Goal: Task Accomplishment & Management: Manage account settings

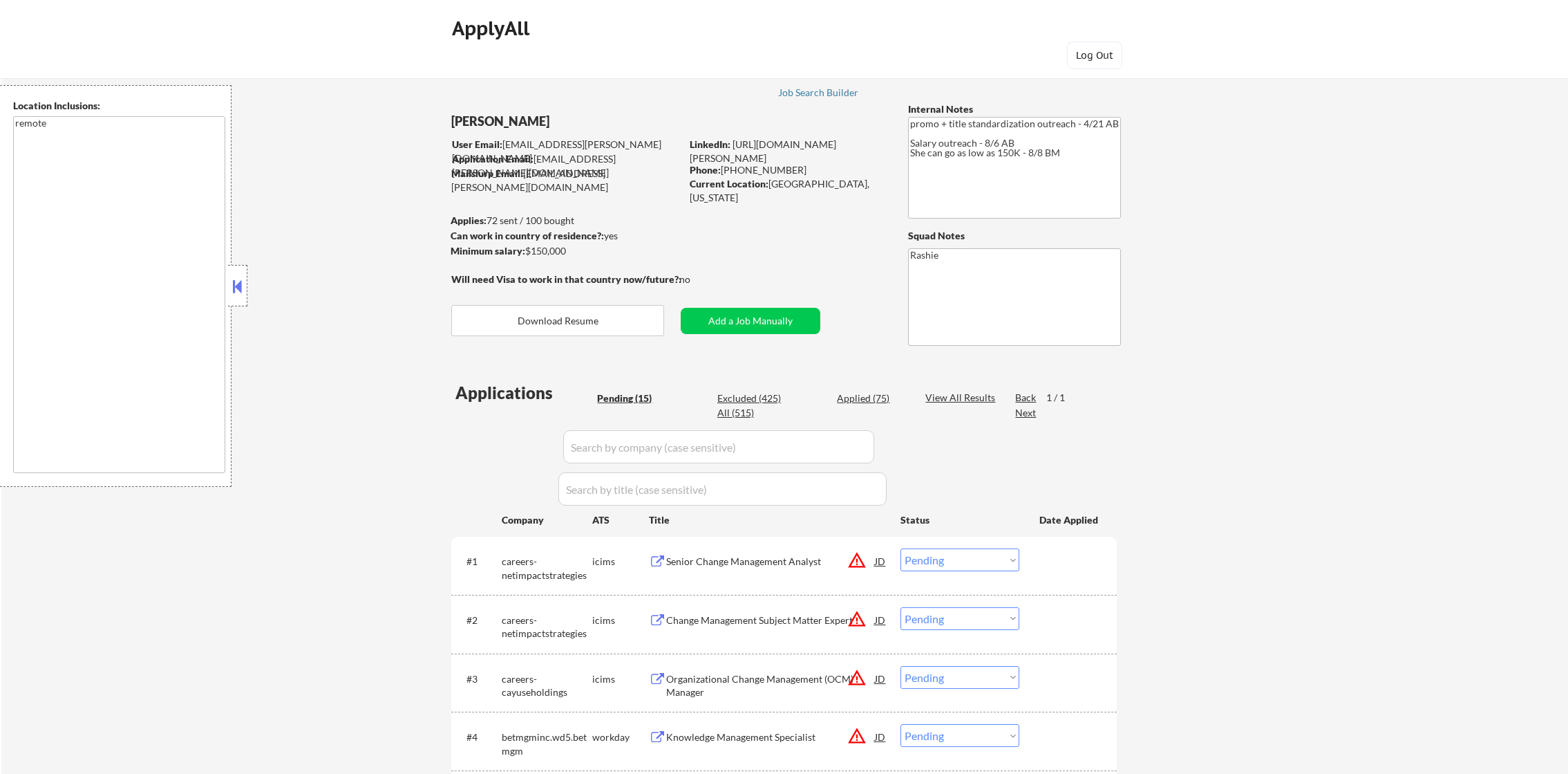
select select ""pending""
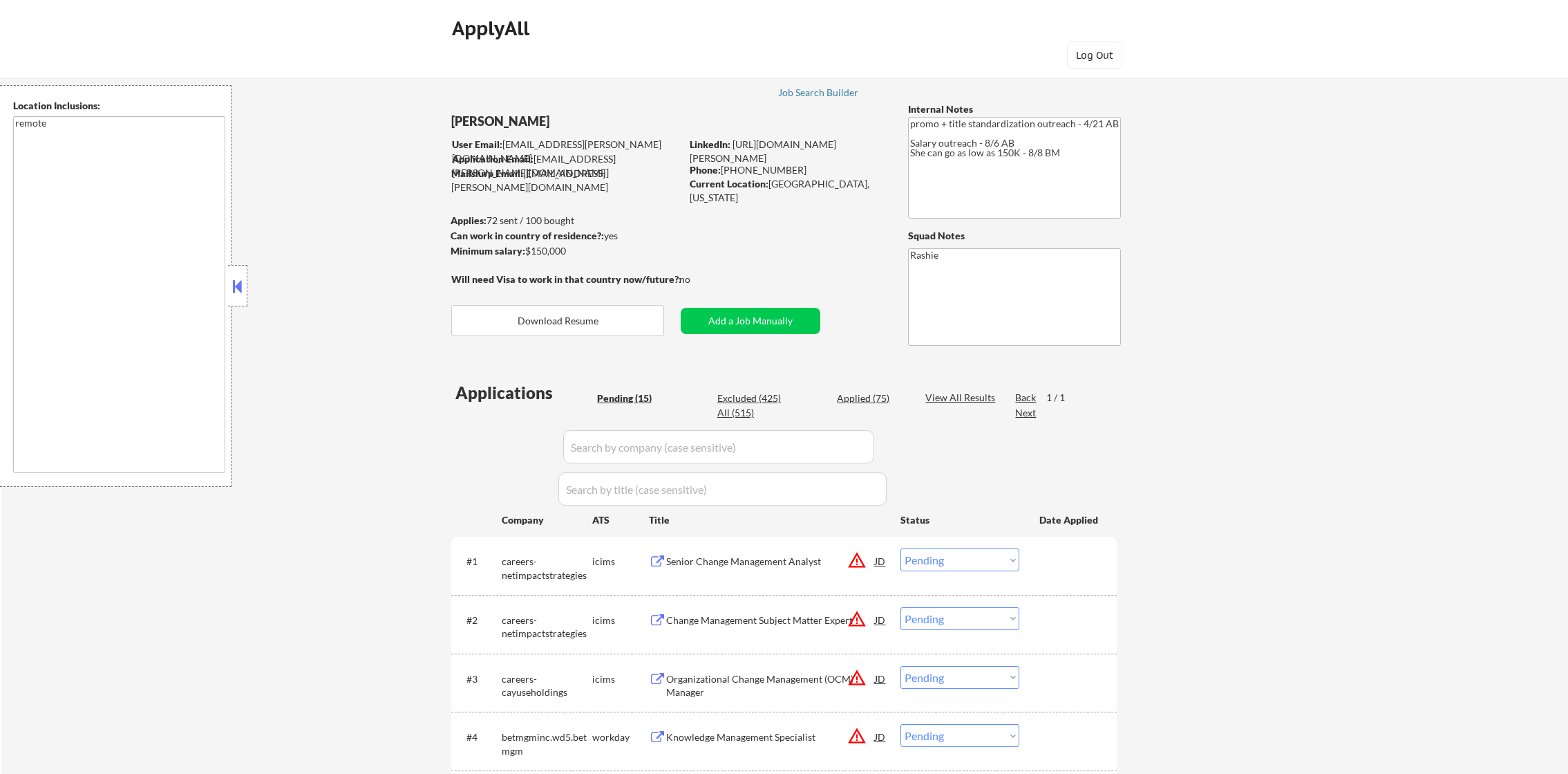
select select ""pending""
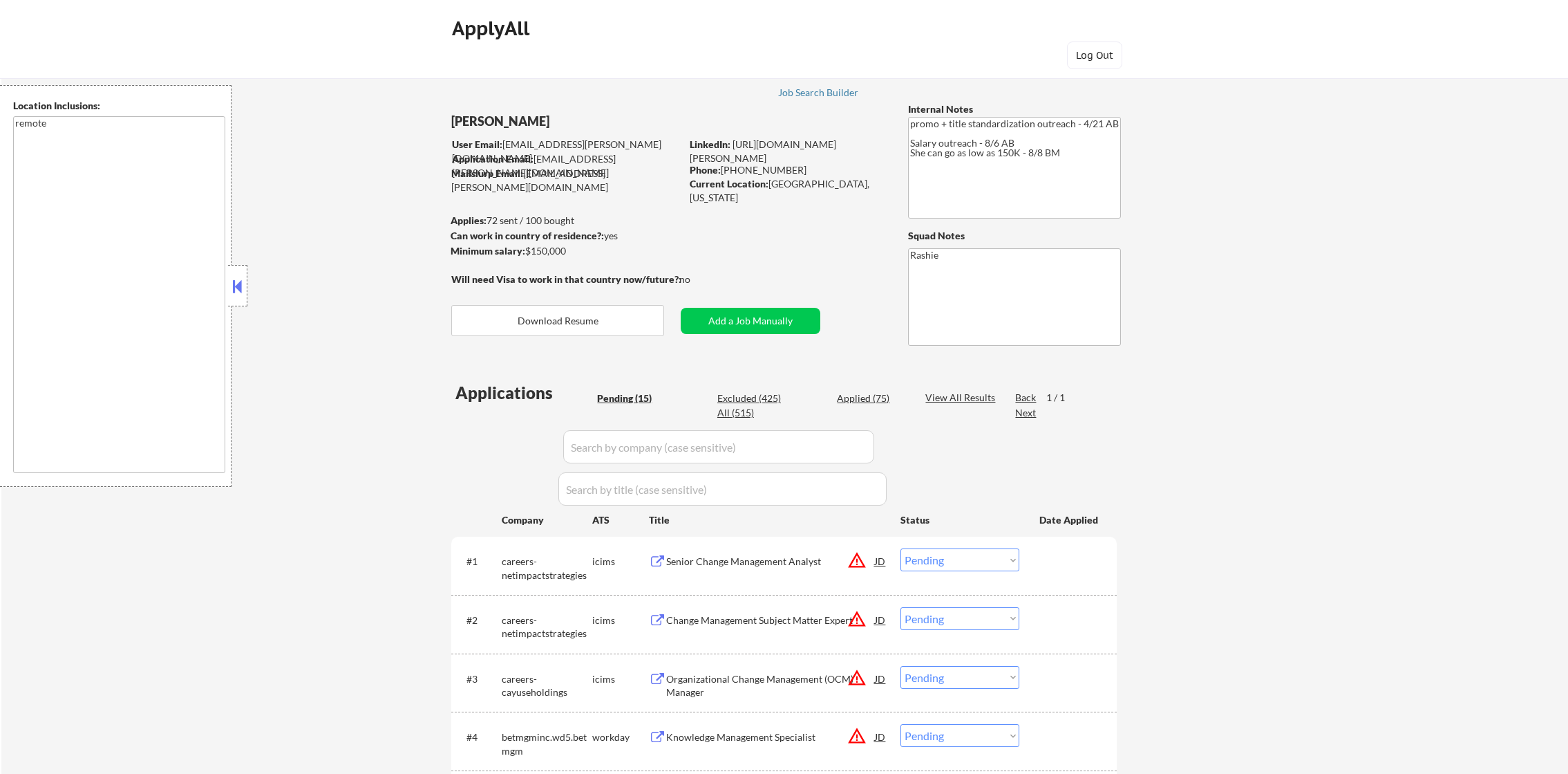
select select ""pending""
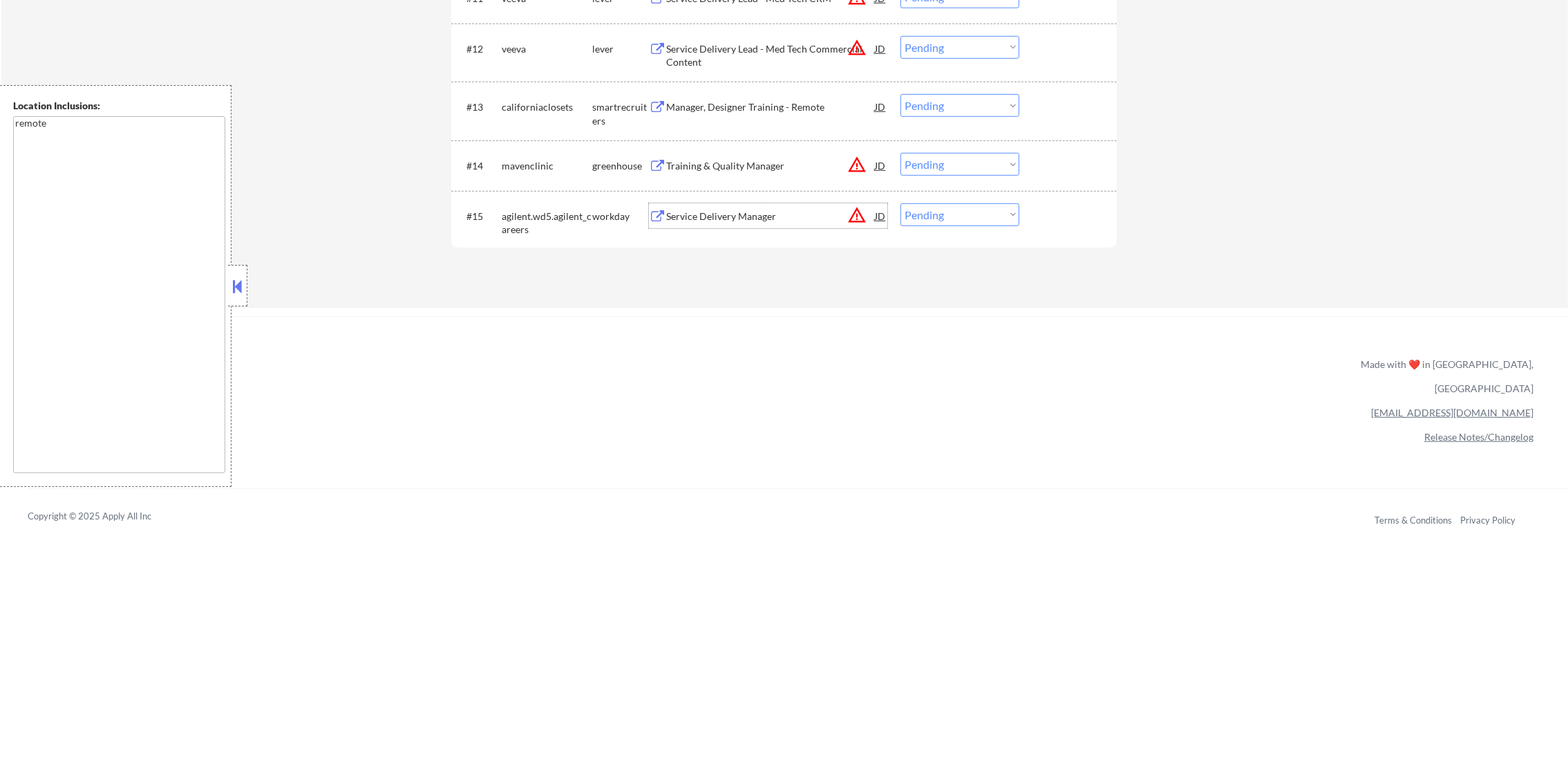
click at [948, 210] on select "Choose an option... Pending Applied Excluded (Questions) Excluded (Expired) Exc…" at bounding box center [960, 215] width 119 height 23
select select ""applied""
click at [900, 203] on select "Choose an option... Pending Applied Excluded (Questions) Excluded (Expired) Exc…" at bounding box center [960, 215] width 119 height 23
click at [852, 217] on button "warning_amber" at bounding box center [856, 214] width 19 height 19
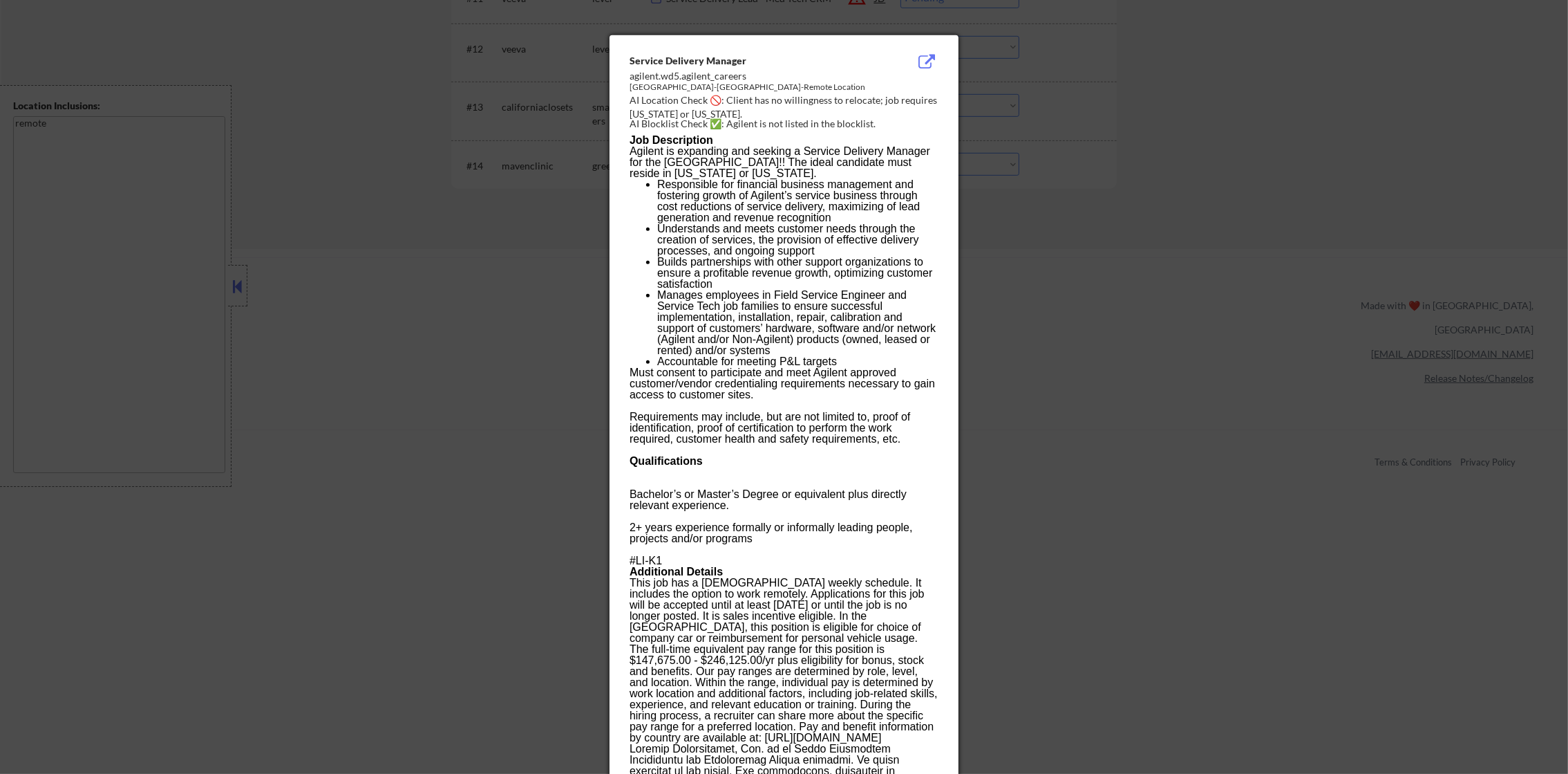
click at [873, 225] on p "Understands and meets customer needs through the creation of services, the prov…" at bounding box center [797, 240] width 280 height 33
click at [1498, 479] on div at bounding box center [784, 387] width 1568 height 774
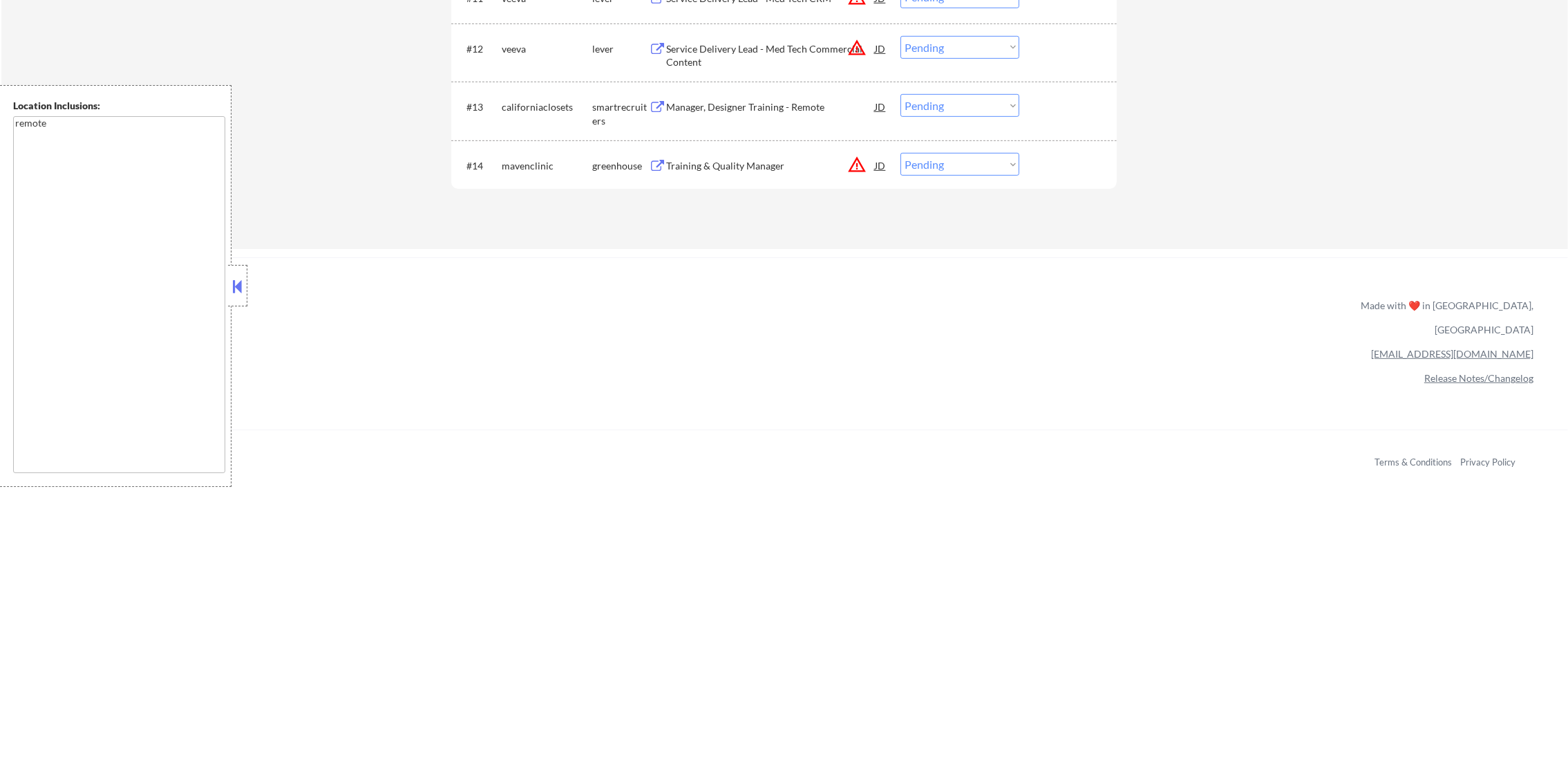
scroll to position [0, 0]
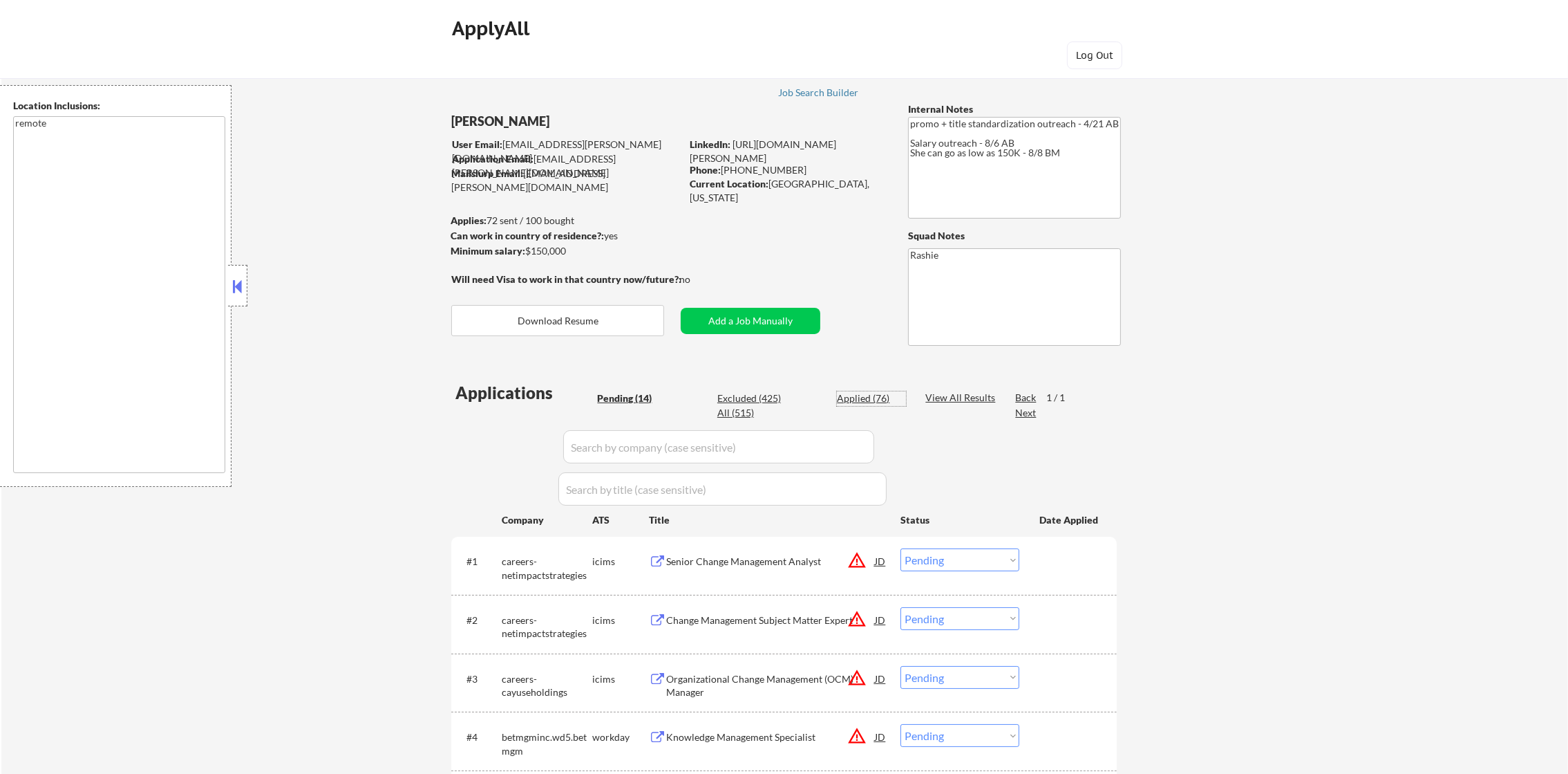
click at [865, 395] on div "Applied (76)" at bounding box center [871, 398] width 69 height 14
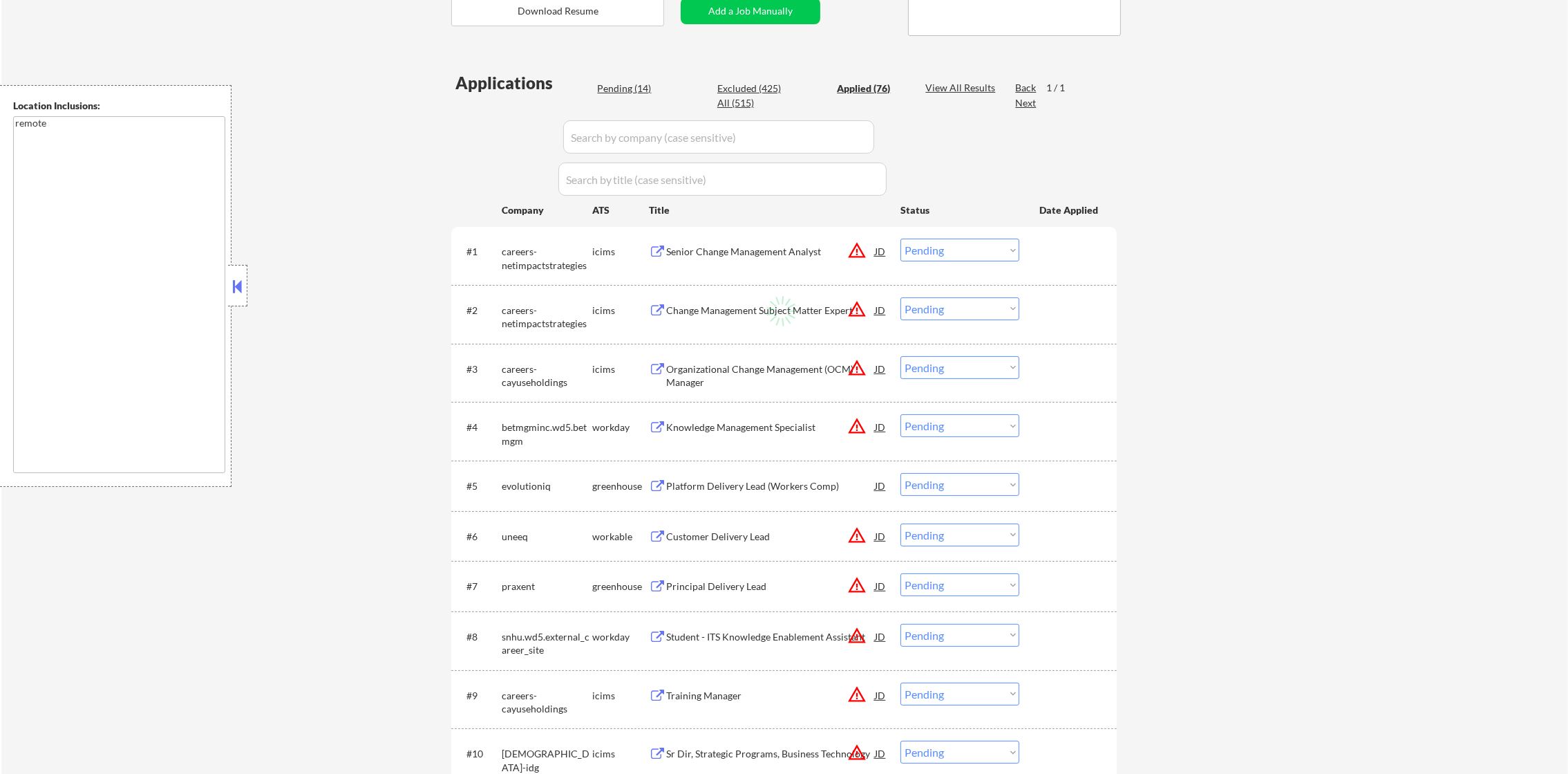
scroll to position [310, 0]
select select ""applied""
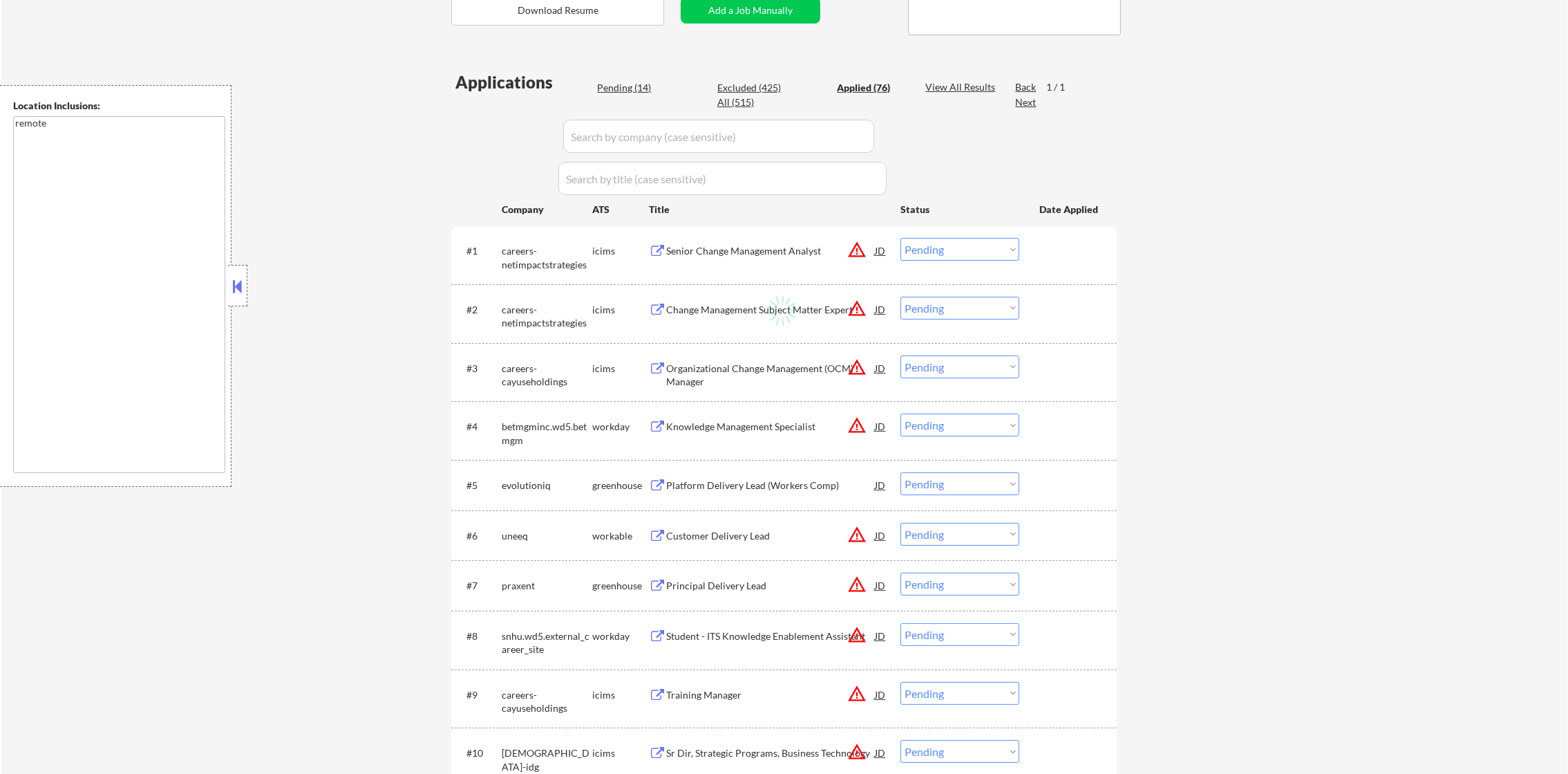
select select ""applied""
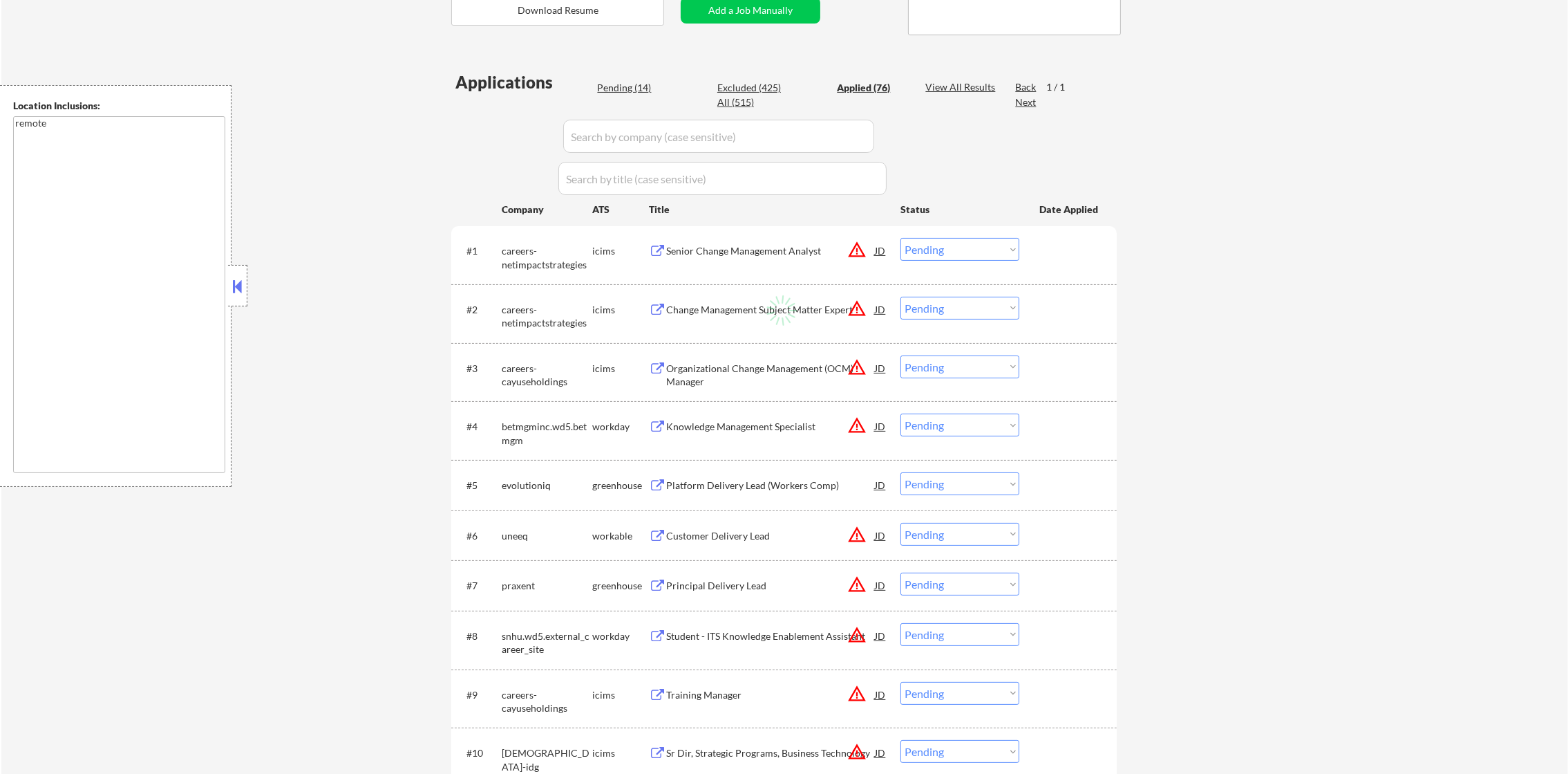
select select ""applied""
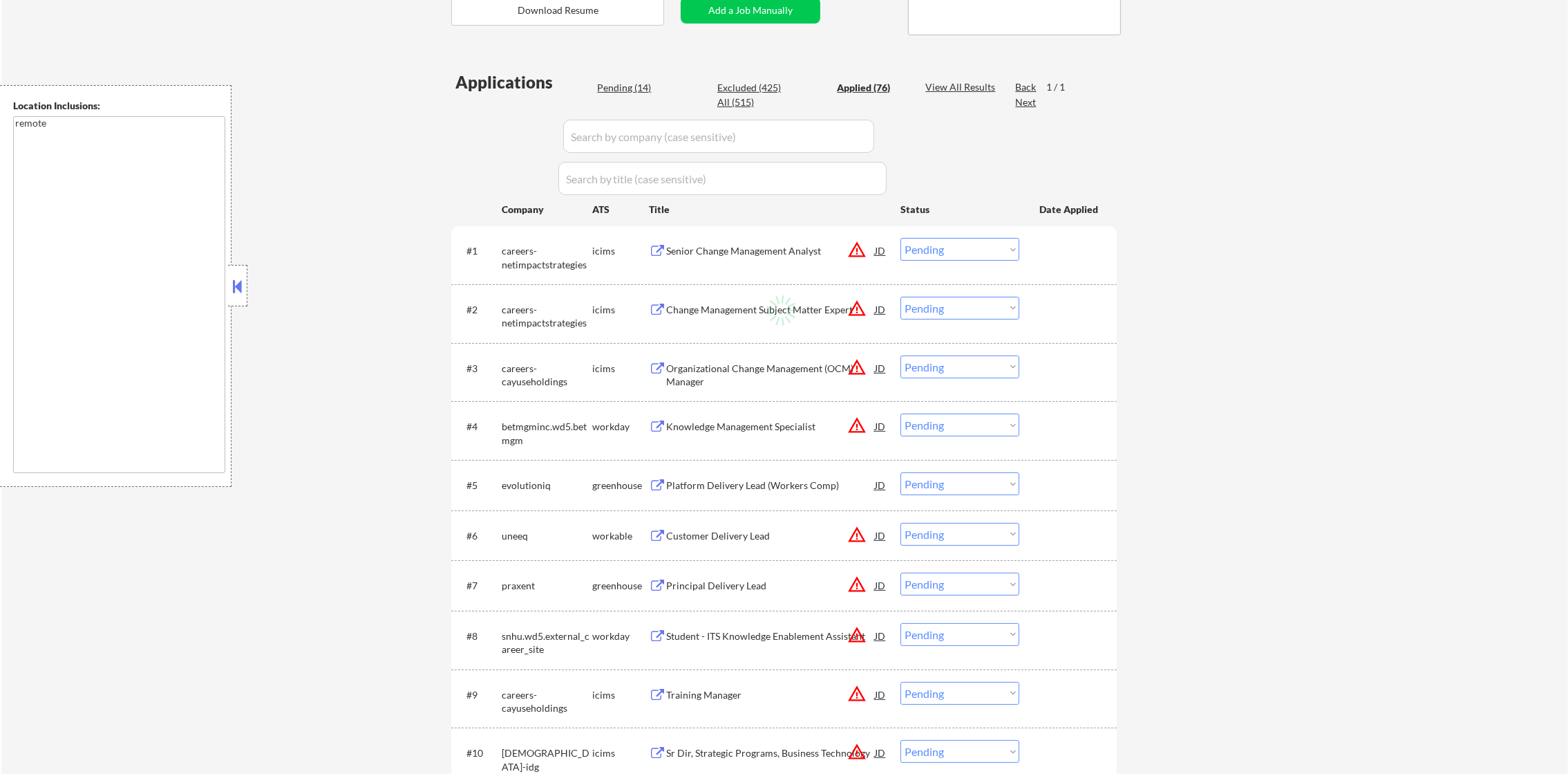
select select ""applied""
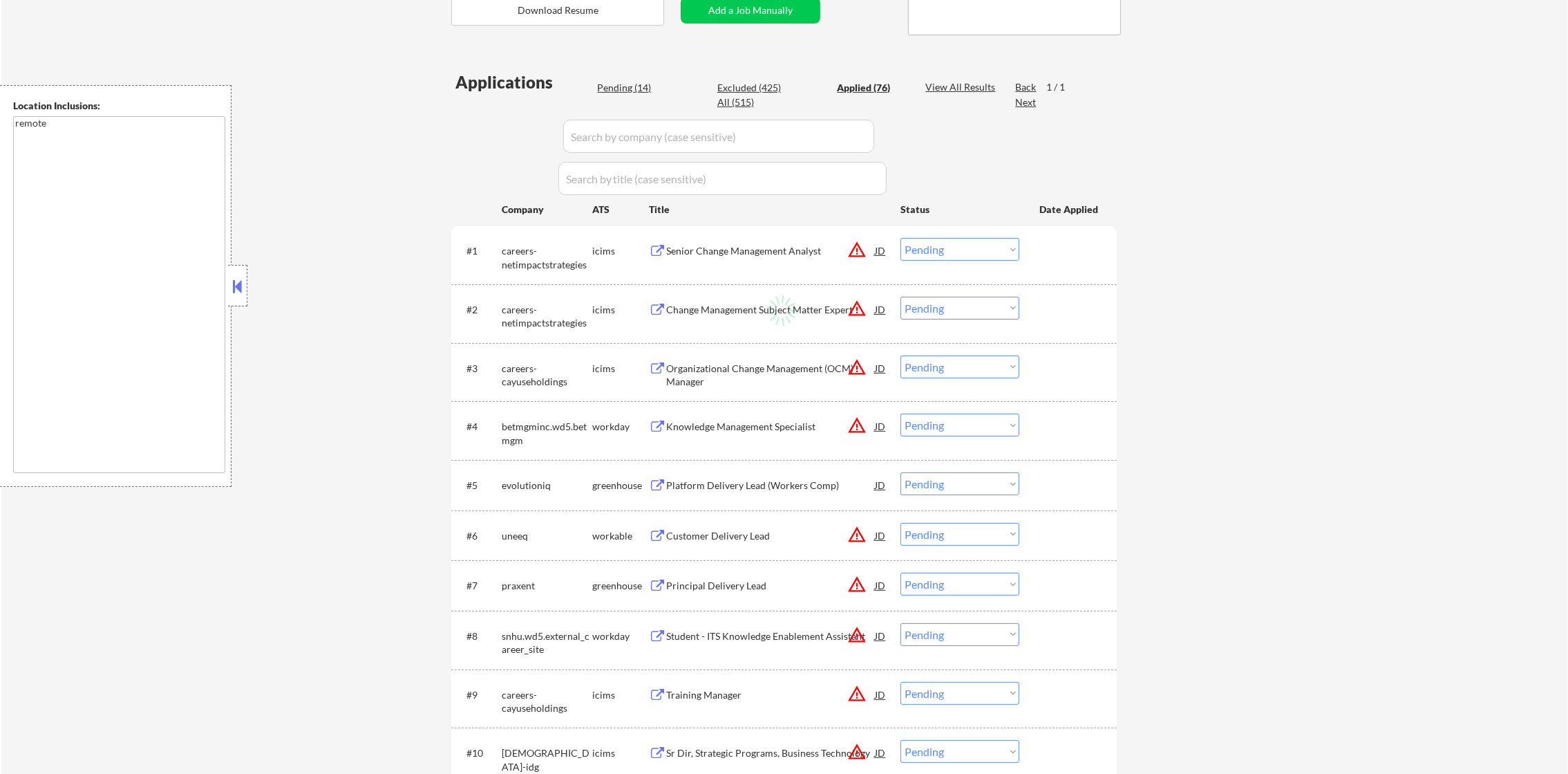
select select ""applied""
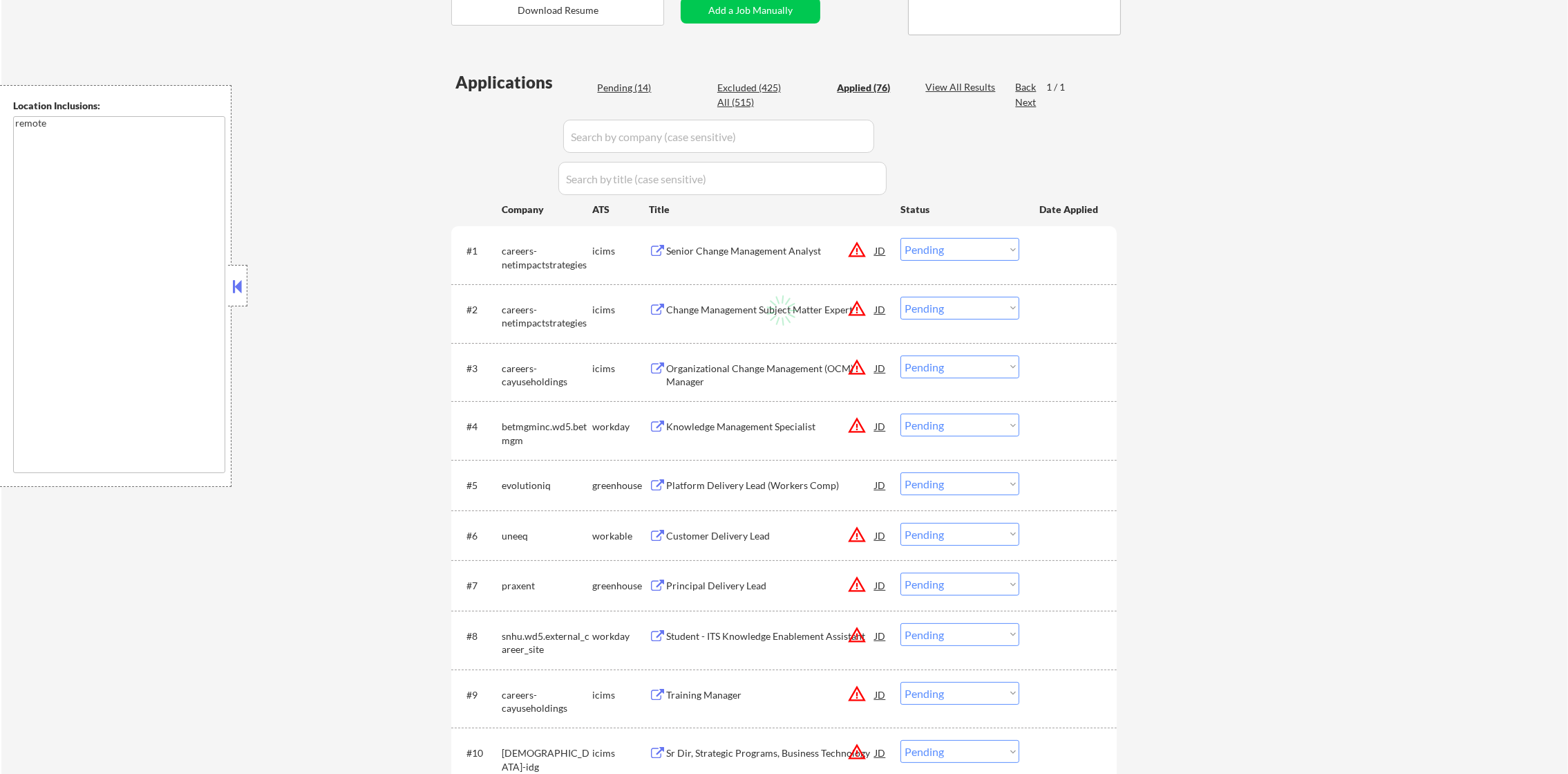
select select ""applied""
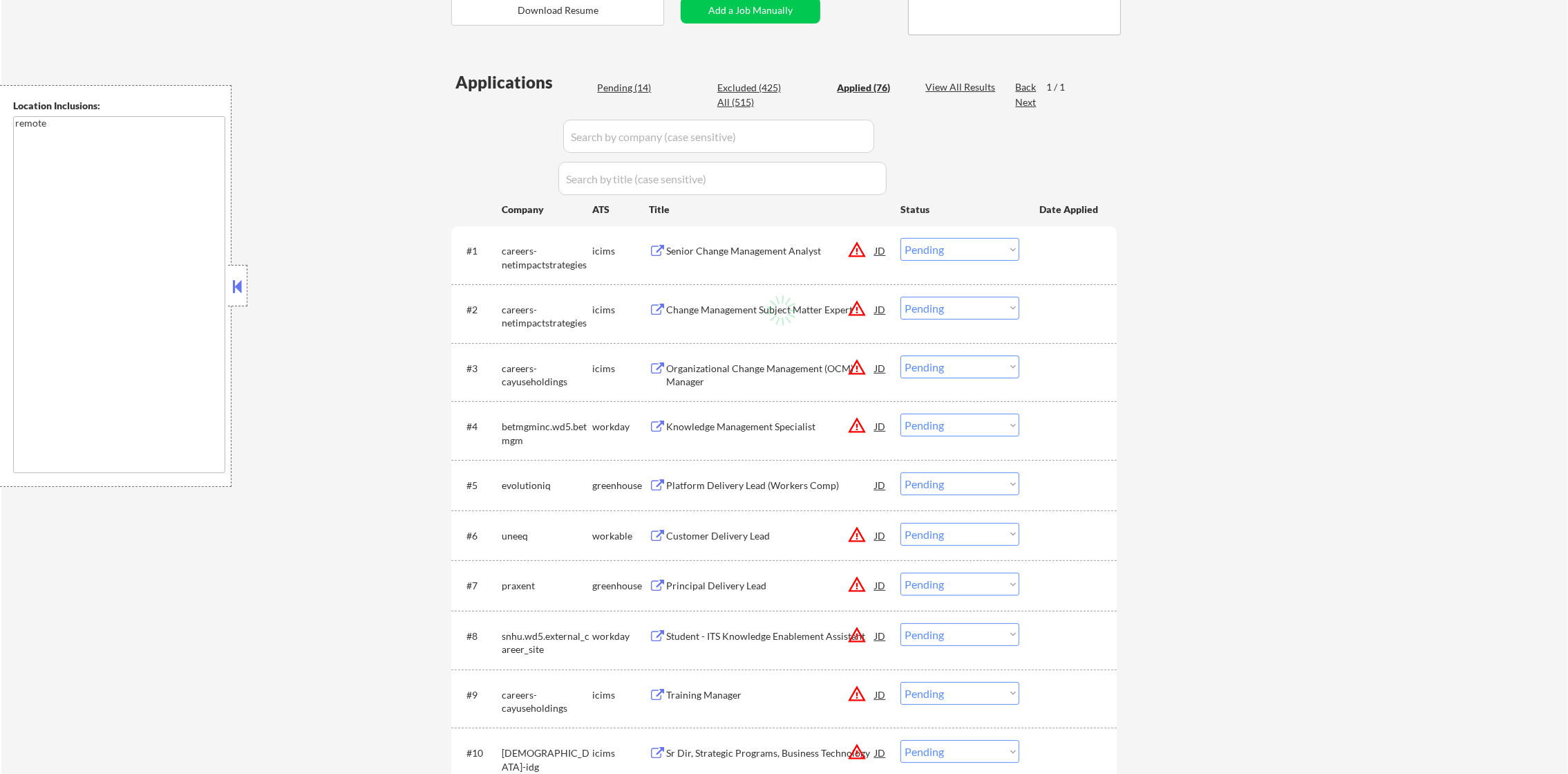
select select ""applied""
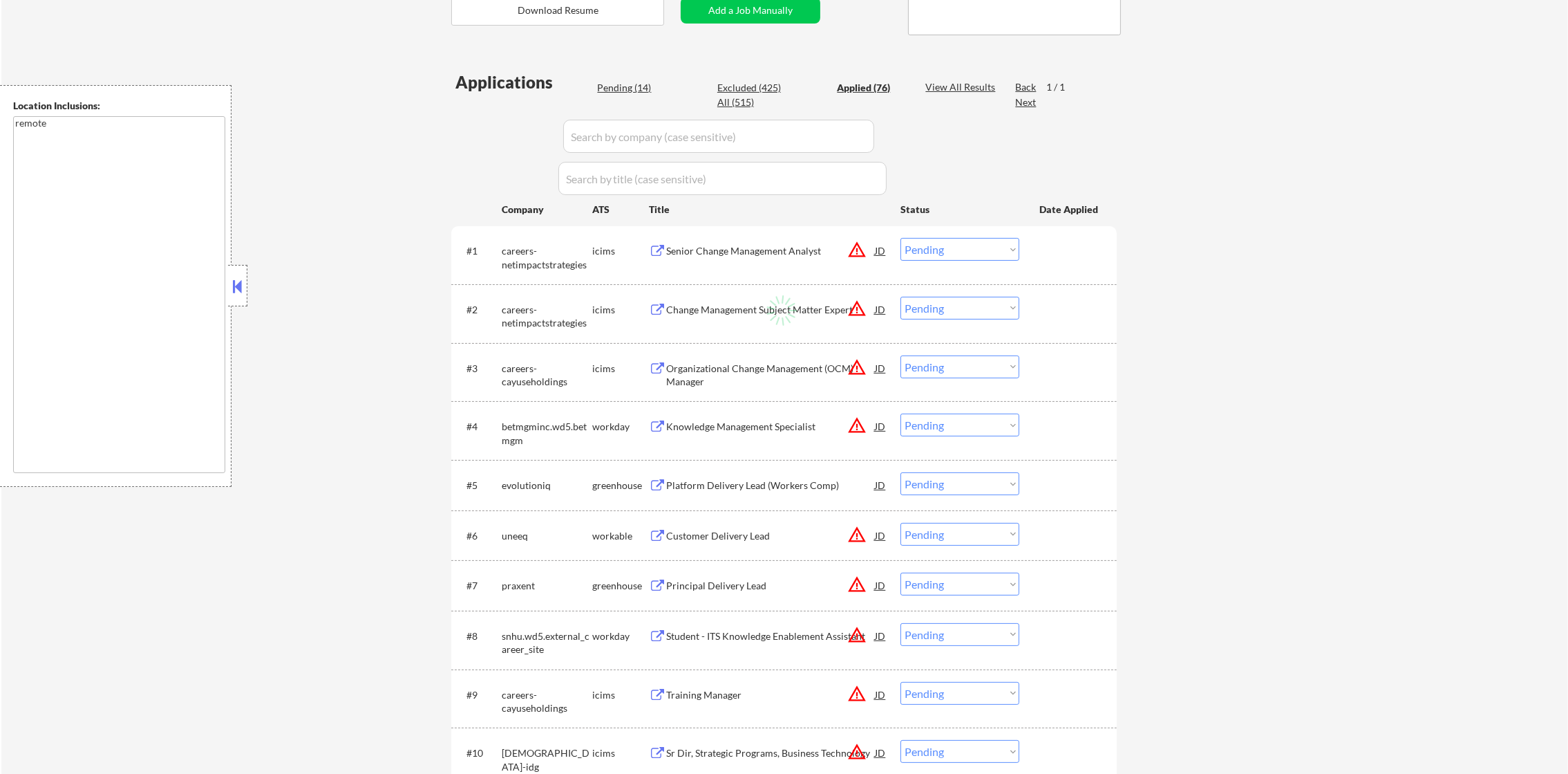
select select ""applied""
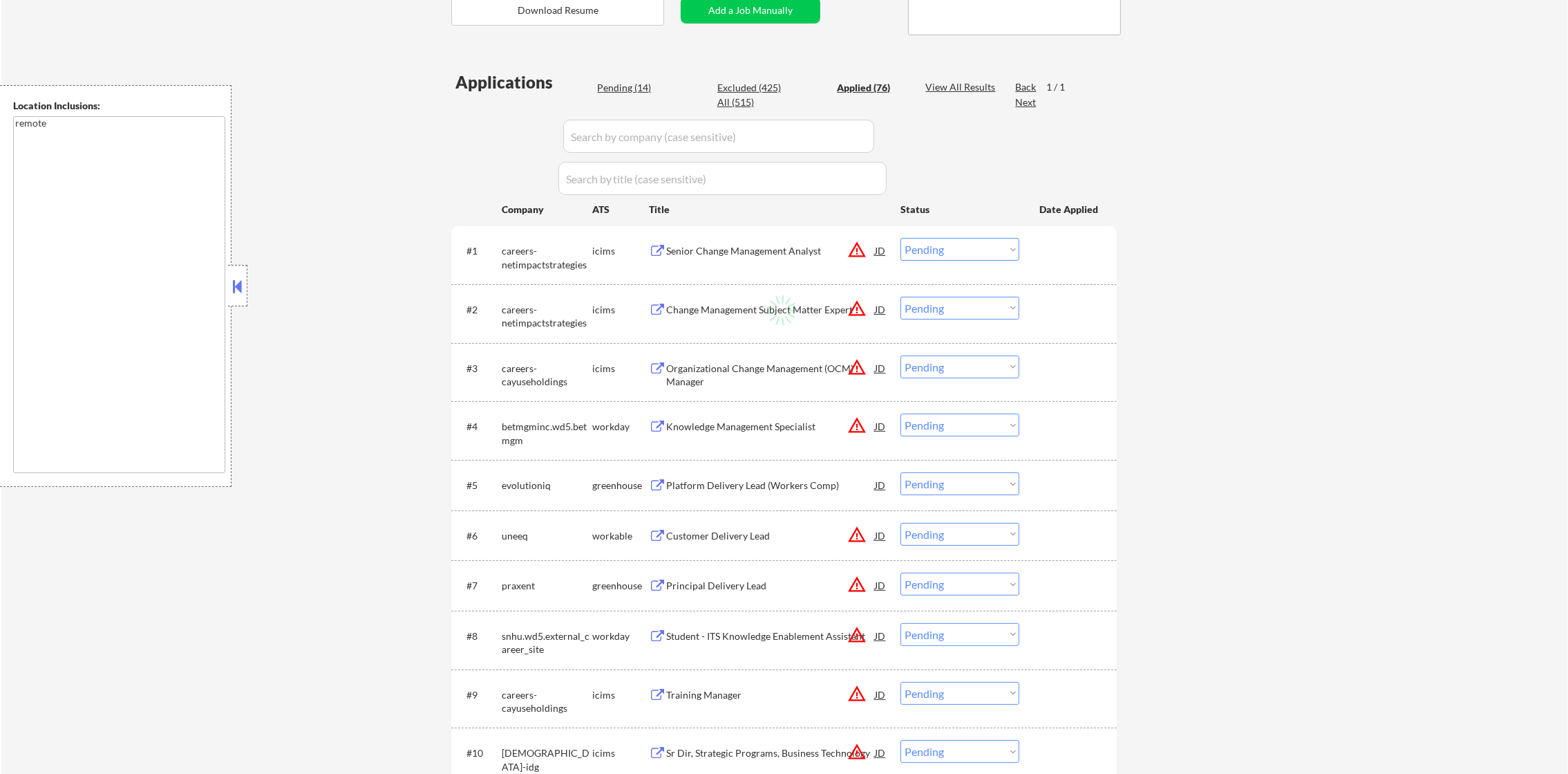
select select ""applied""
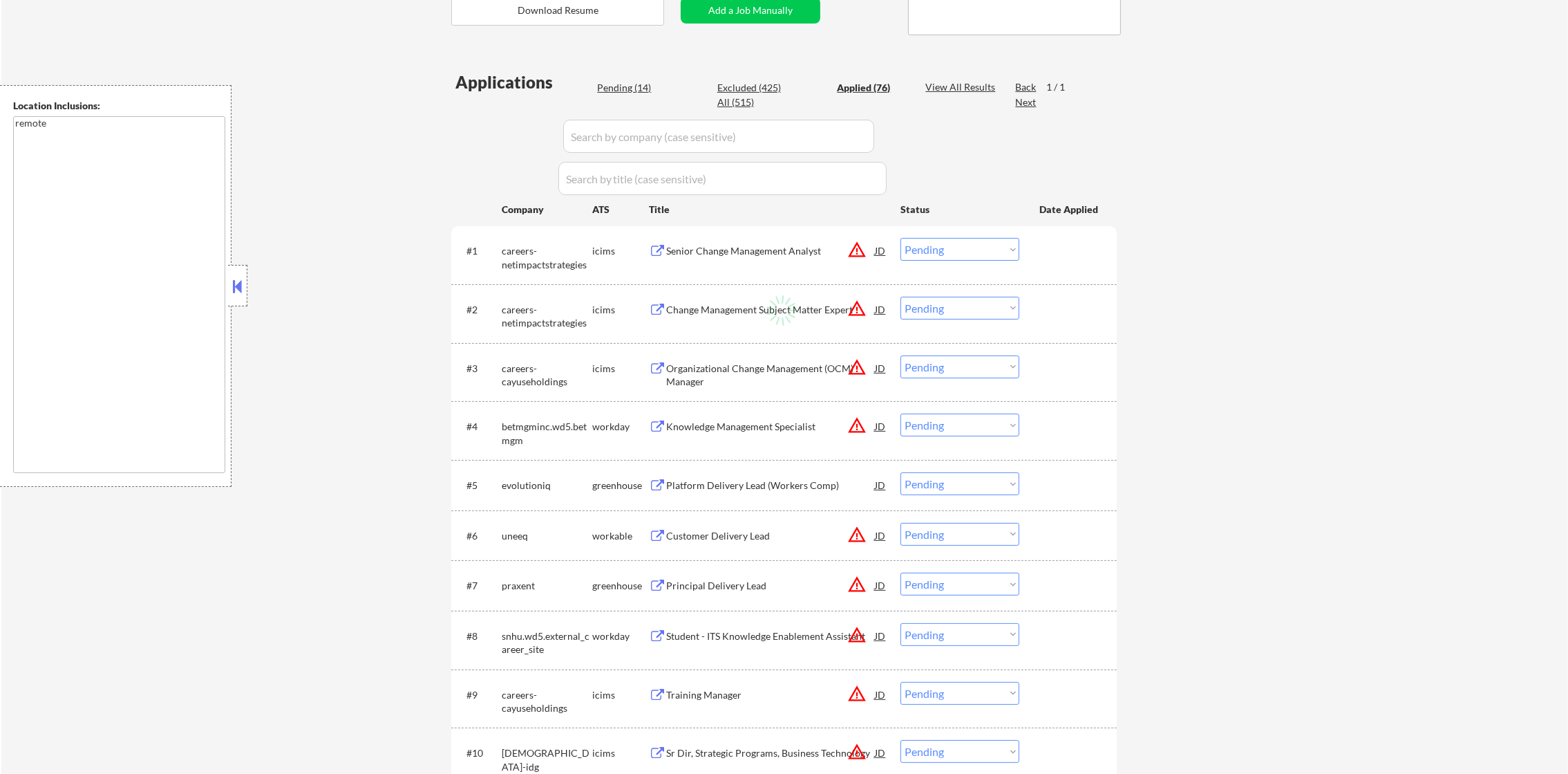
select select ""applied""
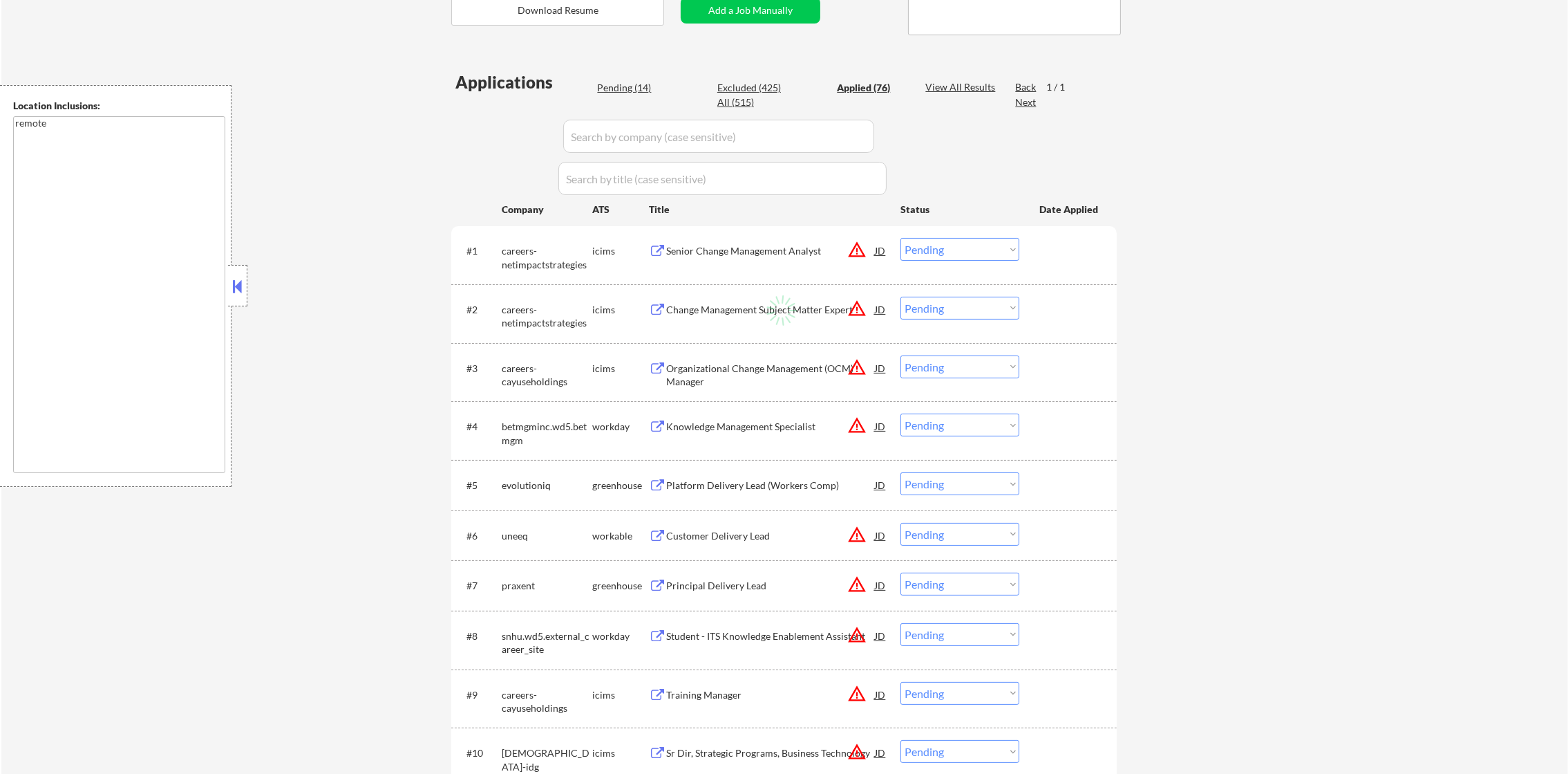
select select ""applied""
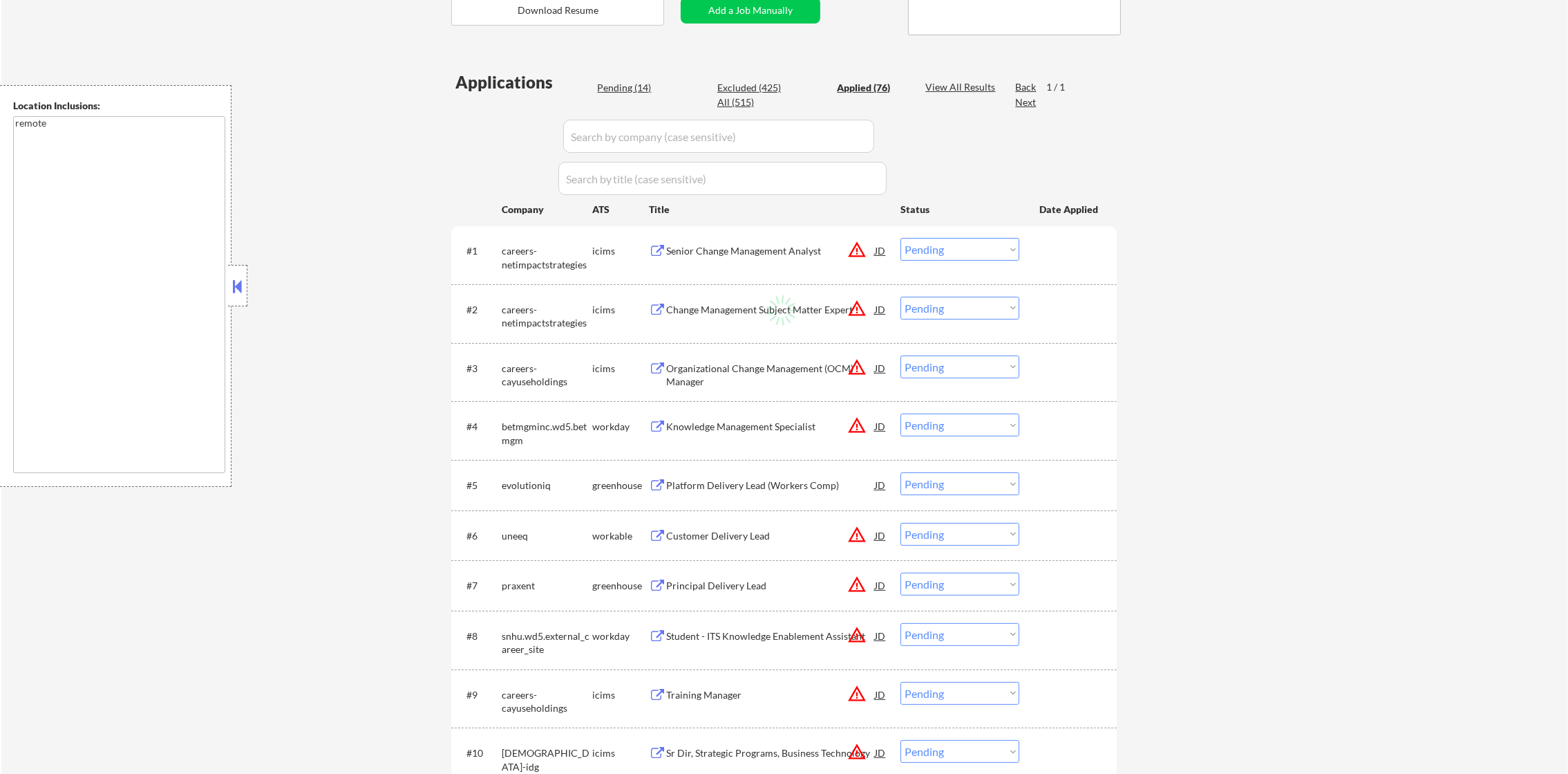
select select ""applied""
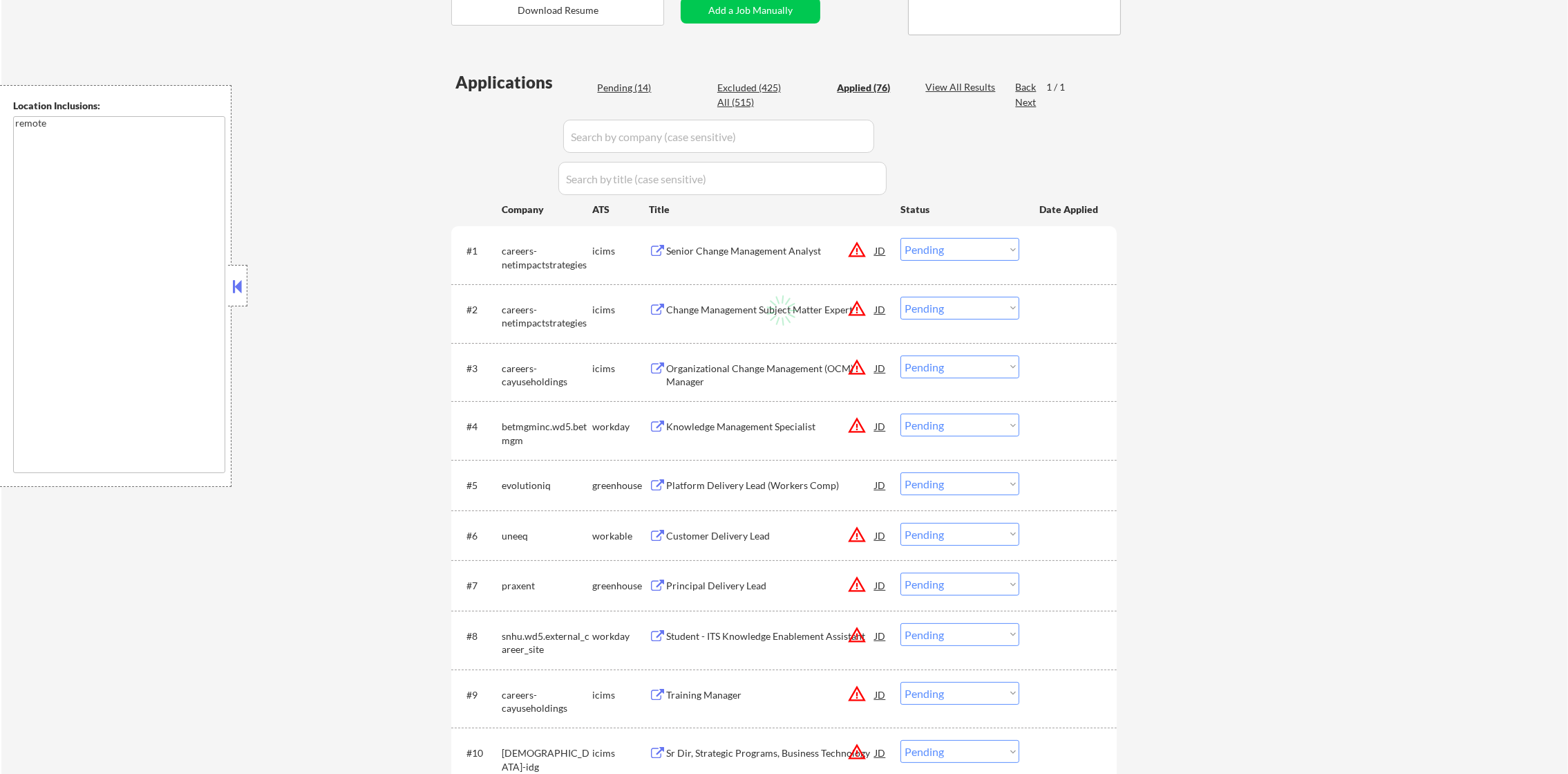
select select ""applied""
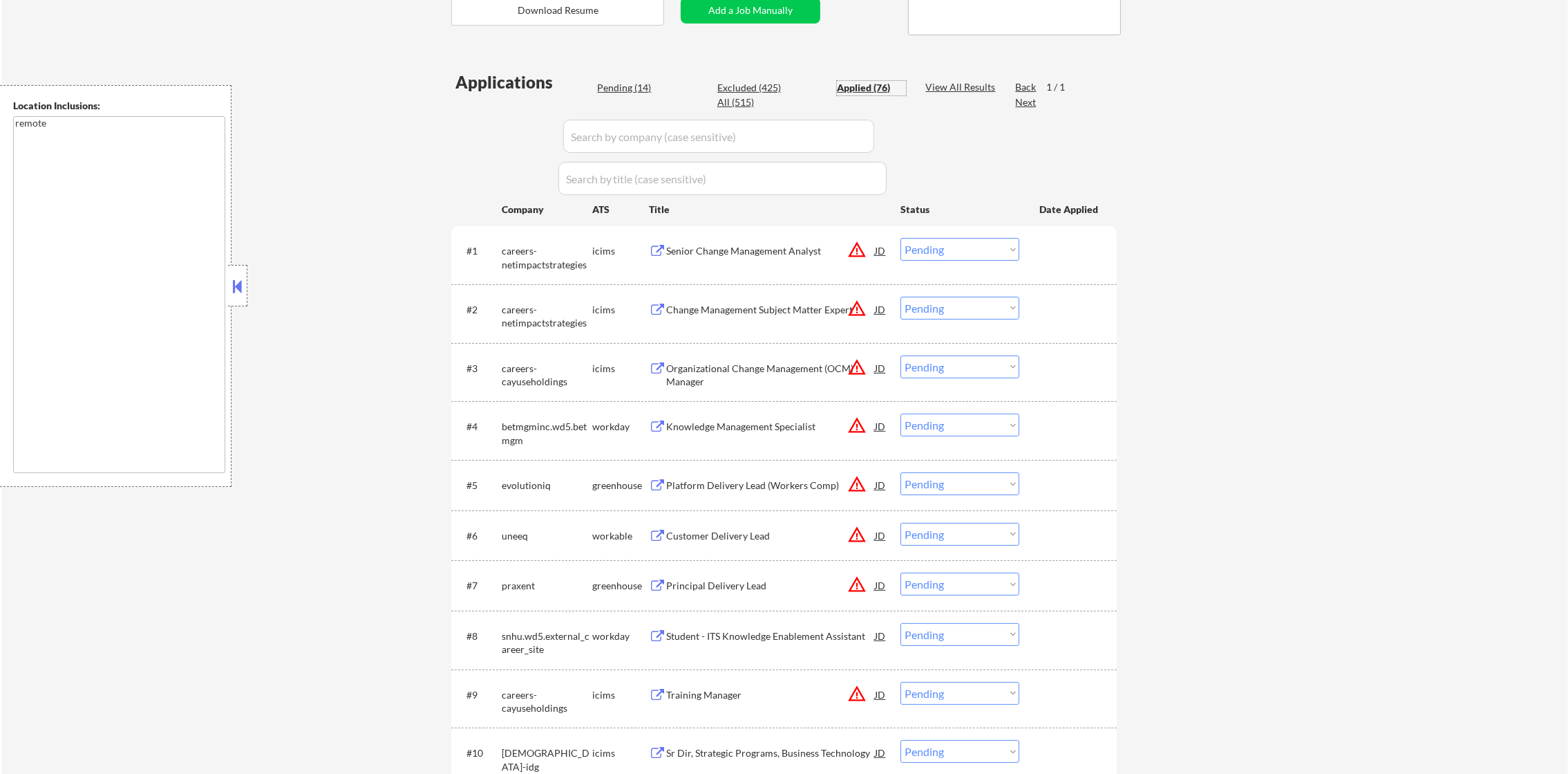
select select ""applied""
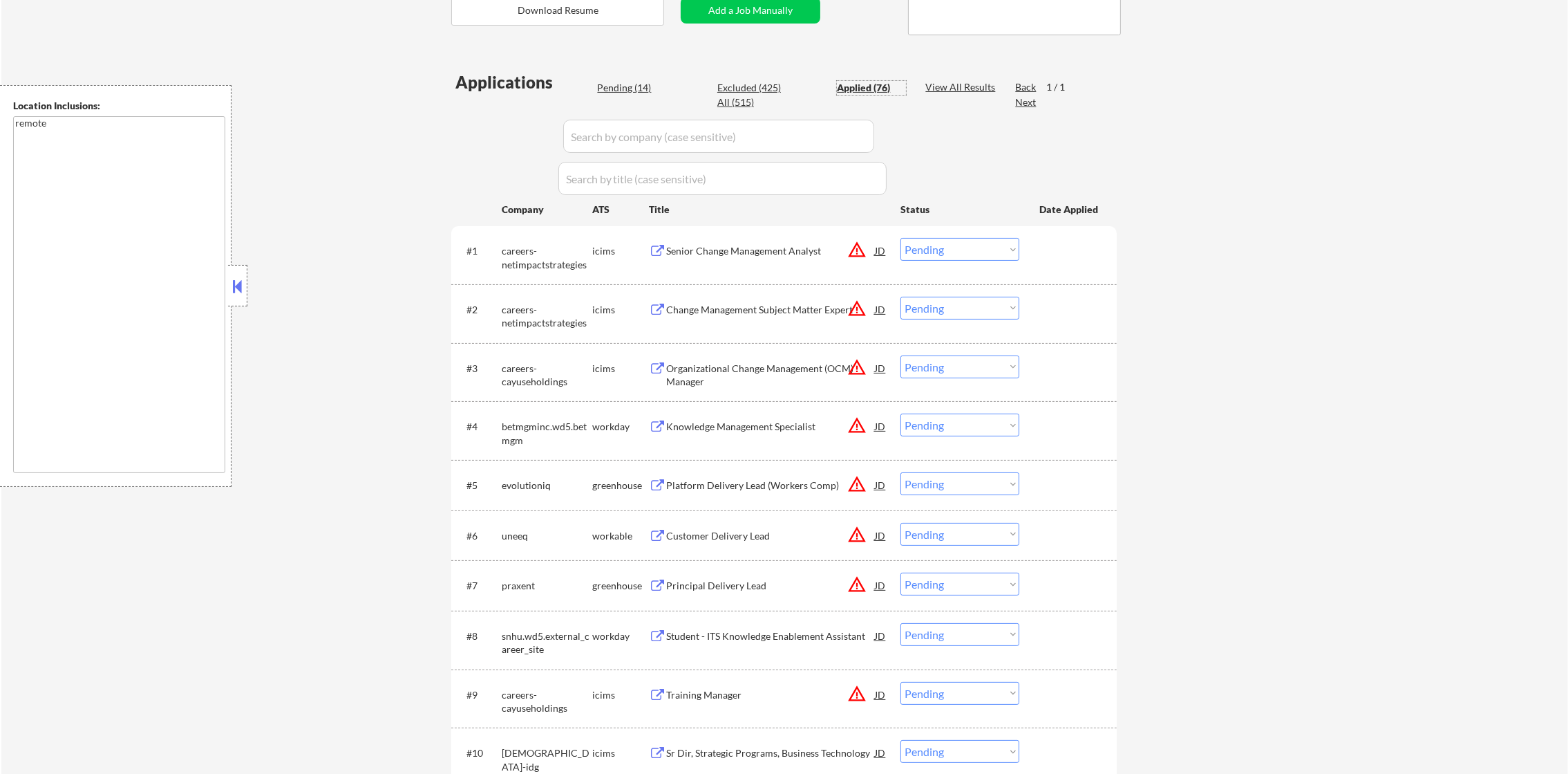
select select ""applied""
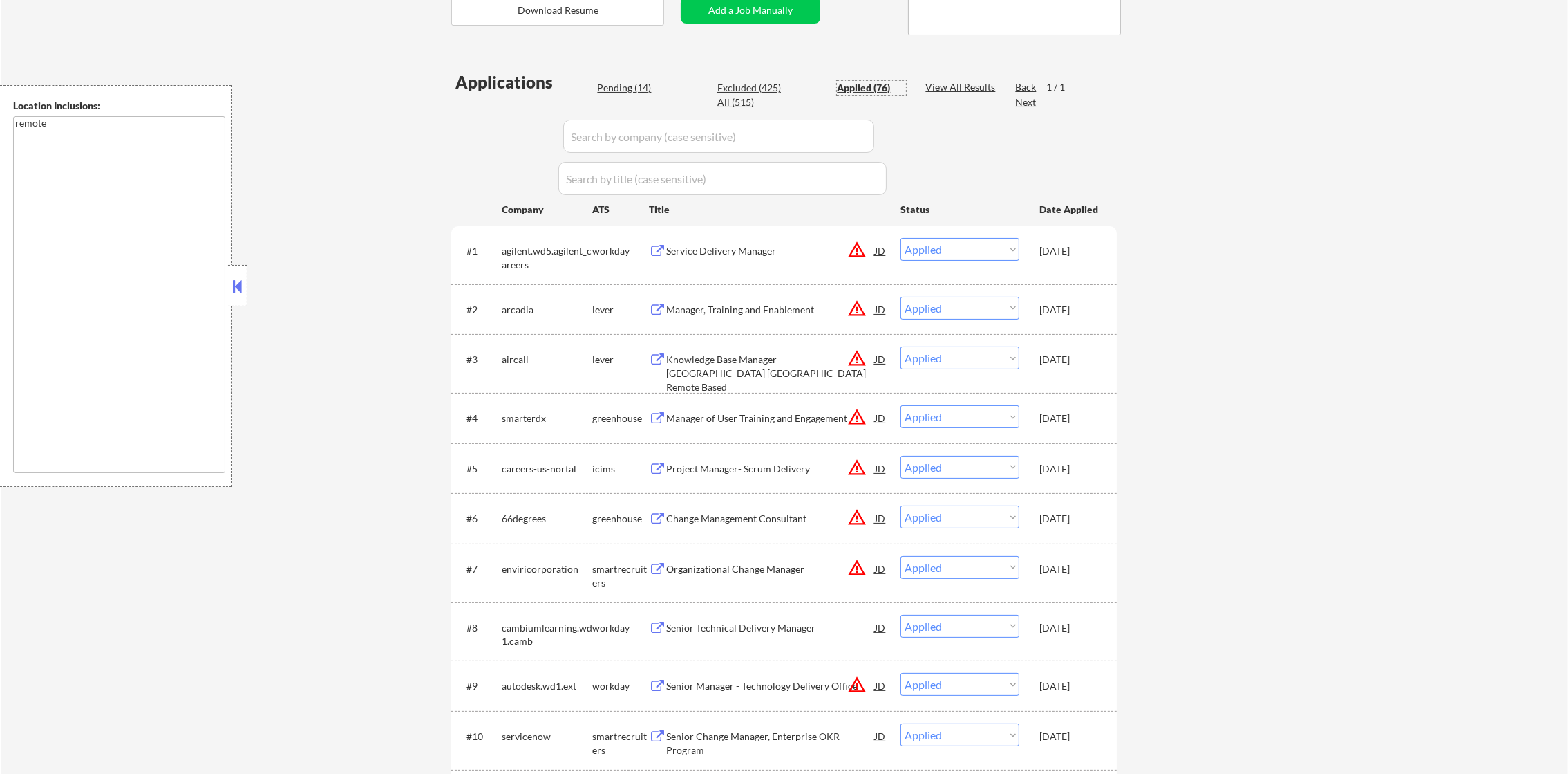
click at [976, 246] on select "Choose an option... Pending Applied Excluded (Questions) Excluded (Expired) Exc…" at bounding box center [960, 250] width 119 height 23
click at [900, 238] on select "Choose an option... Pending Applied Excluded (Questions) Excluded (Expired) Exc…" at bounding box center [960, 250] width 119 height 23
click at [640, 90] on div "Pending (14)" at bounding box center [631, 88] width 69 height 14
select select ""pending""
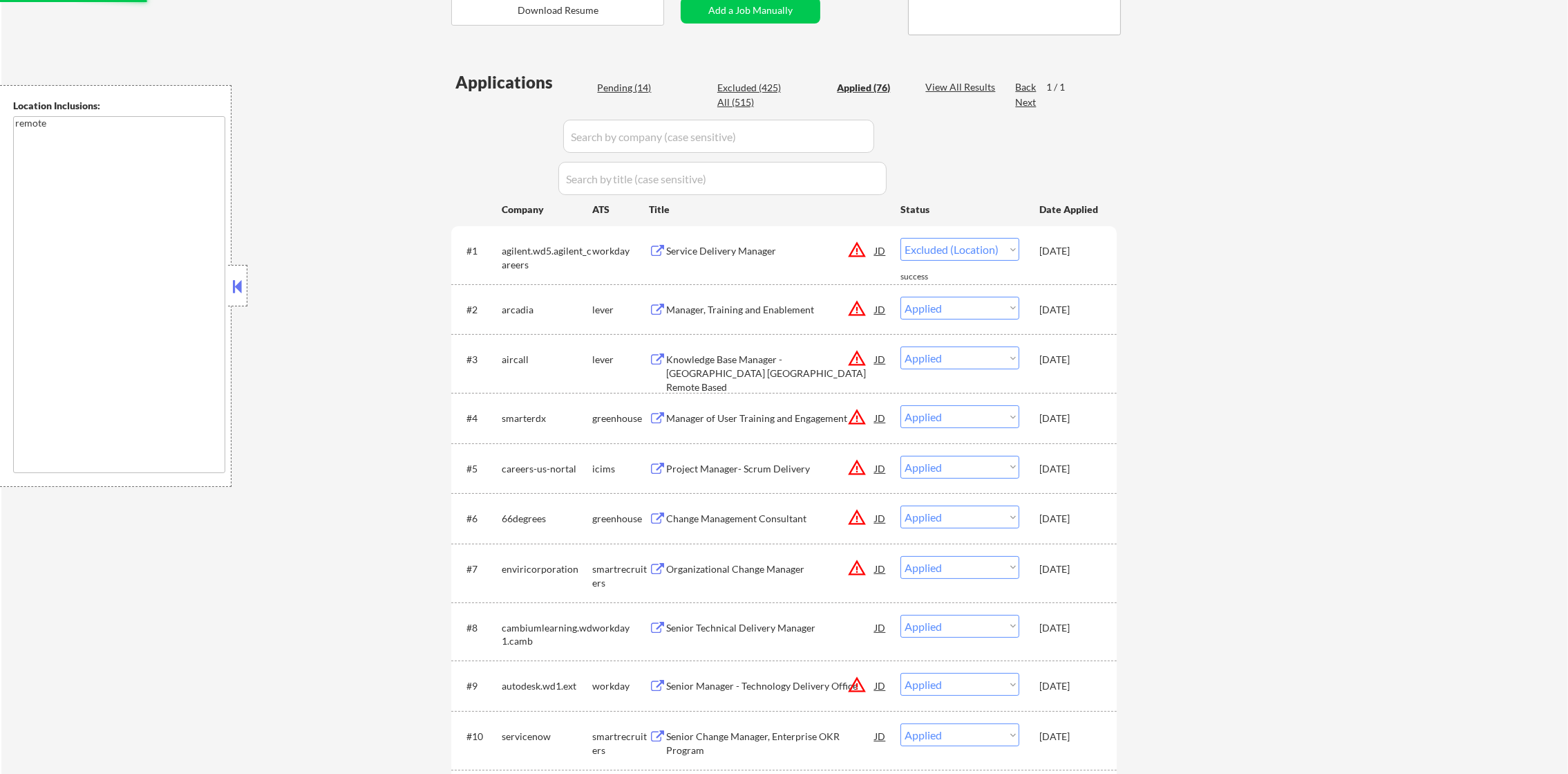
select select ""pending""
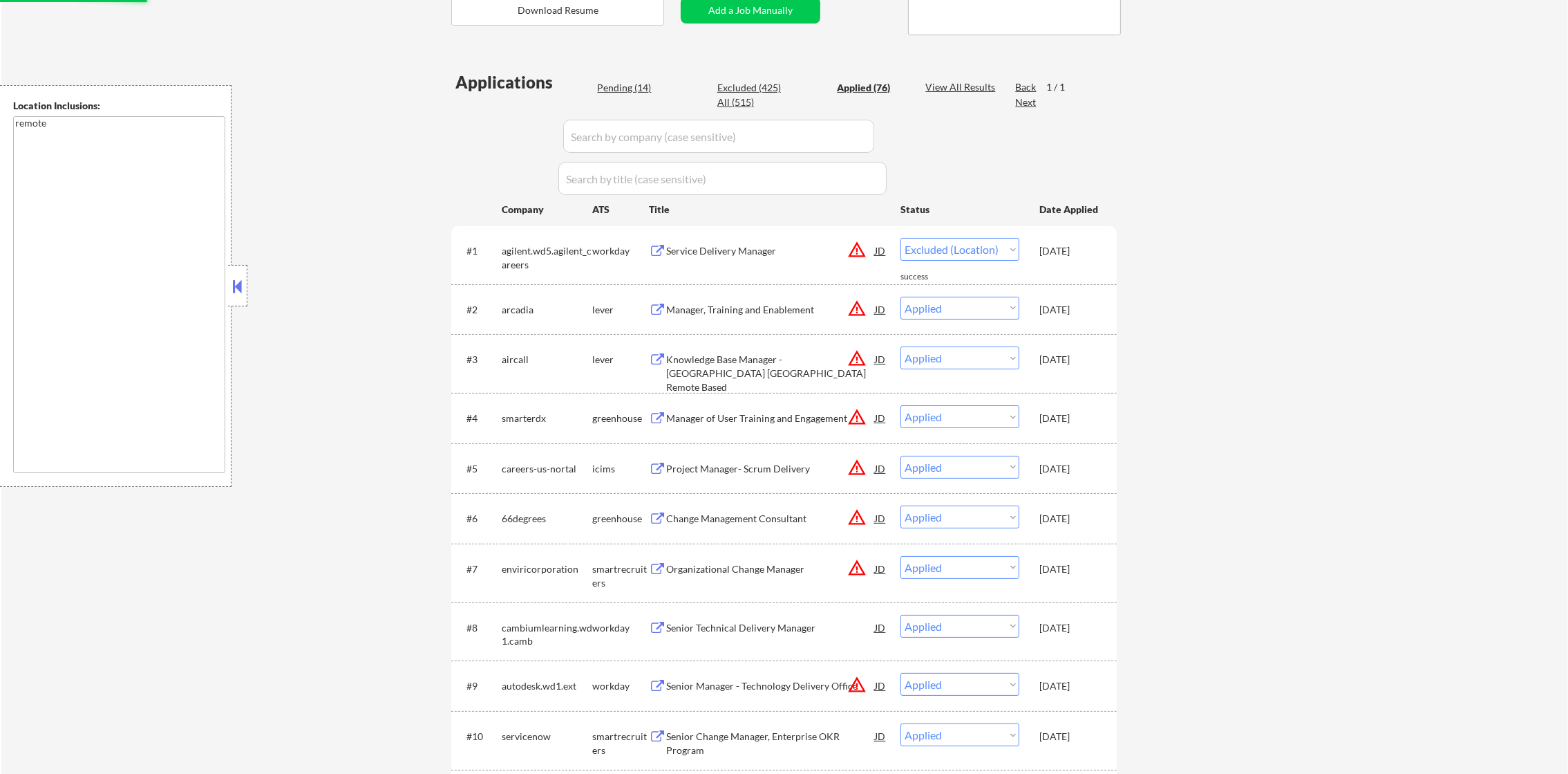
select select ""pending""
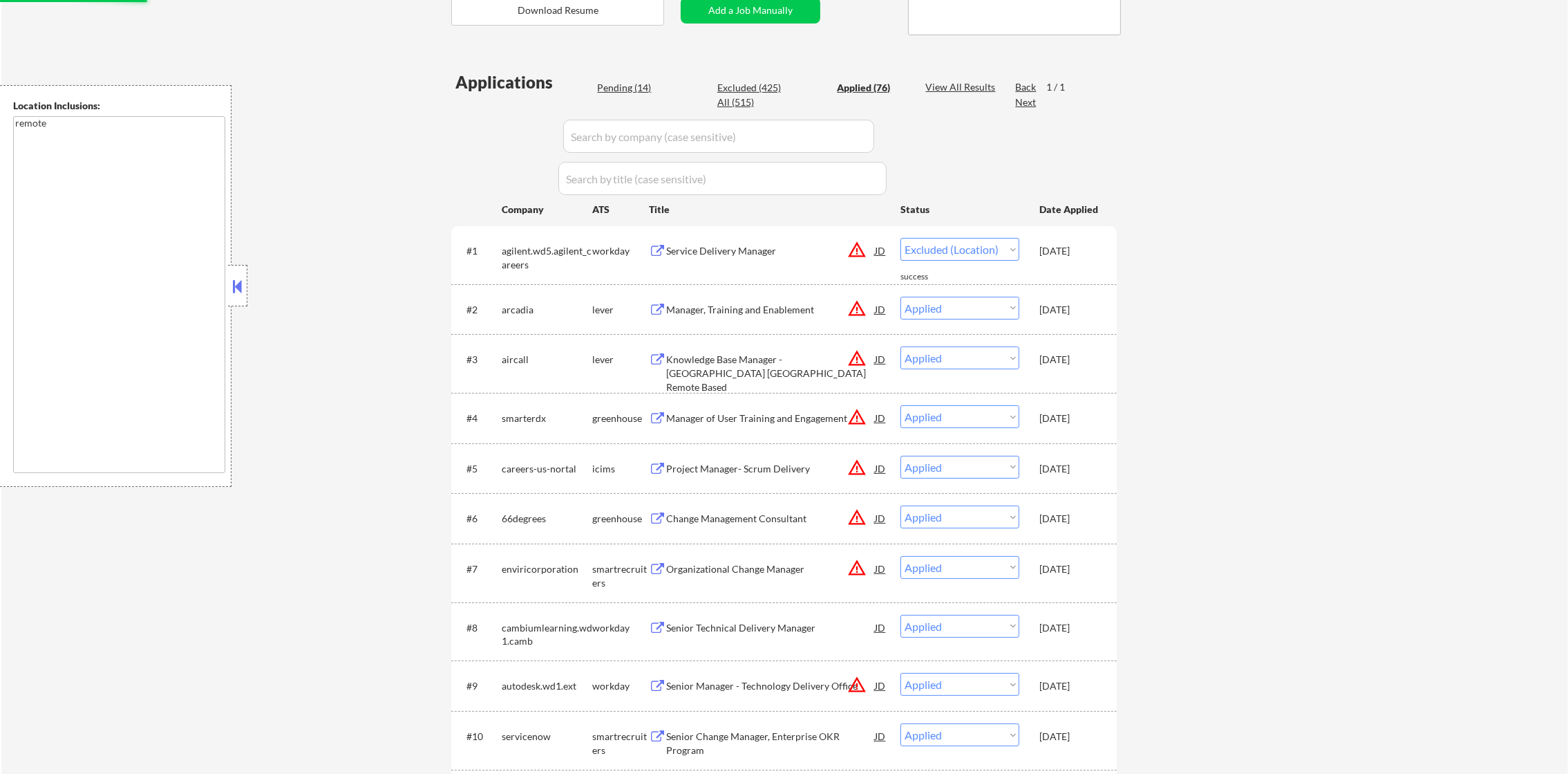
select select ""pending""
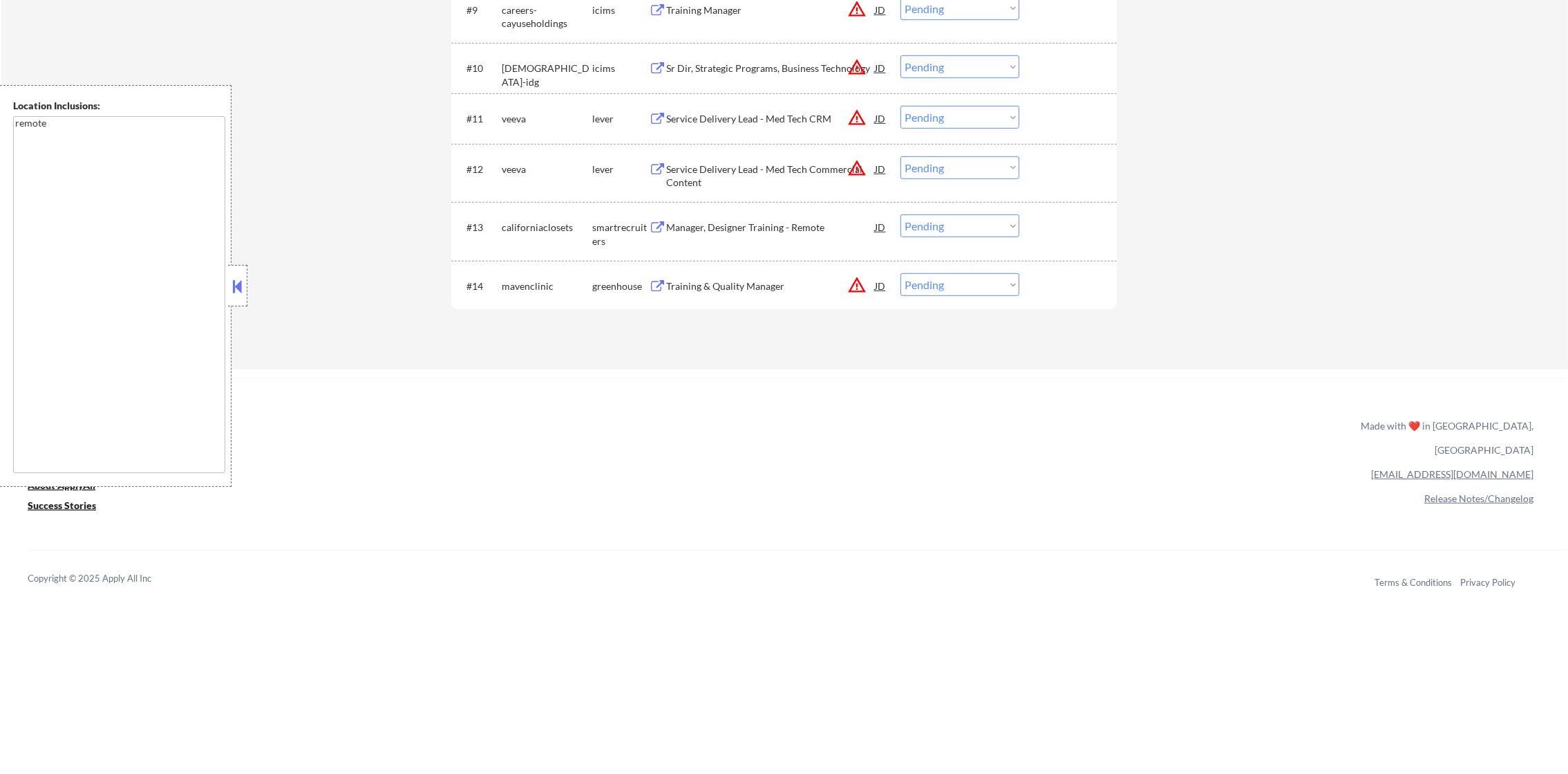
scroll to position [1087, 0]
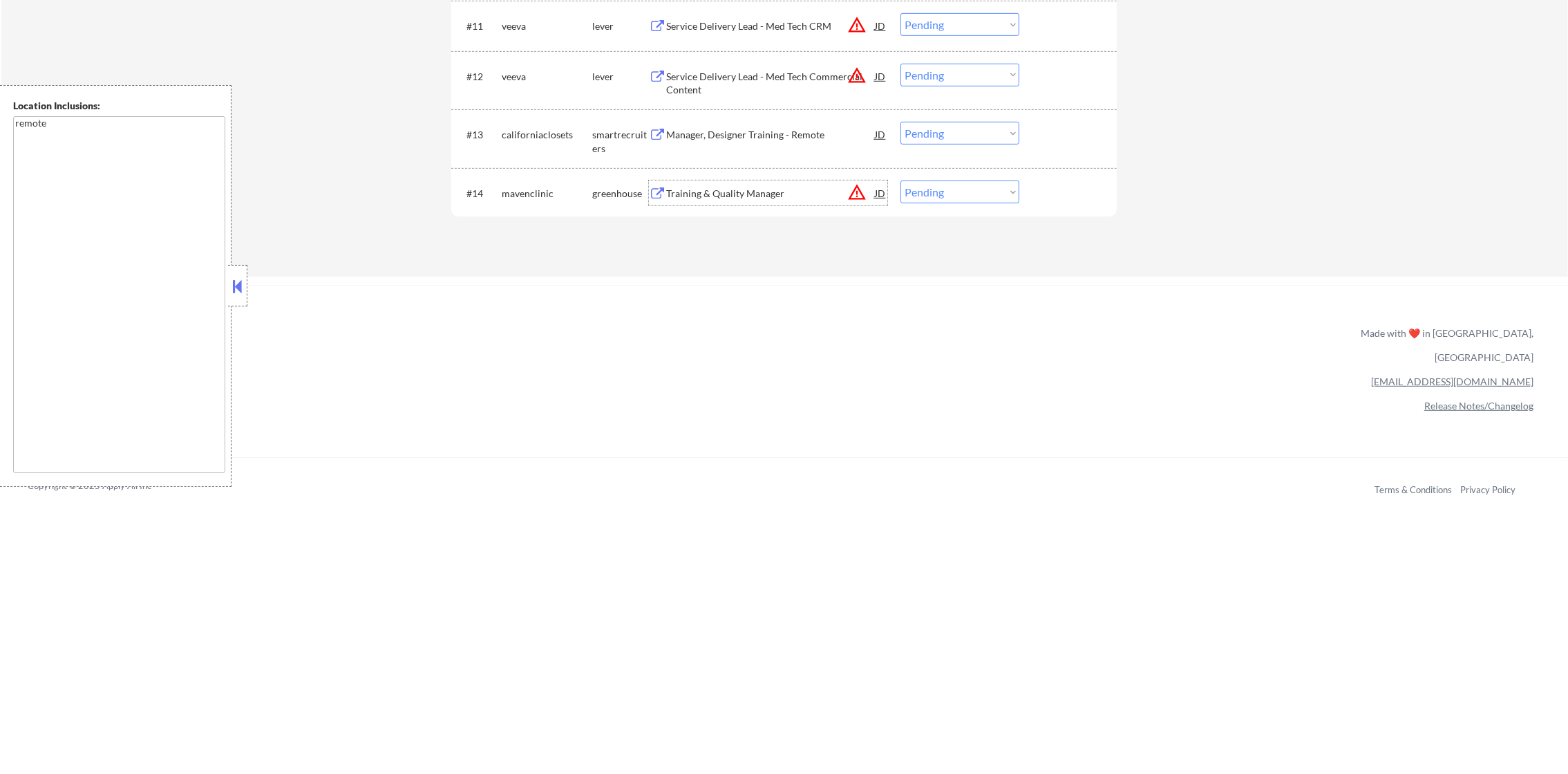
click at [754, 187] on div "Training & Quality Manager" at bounding box center [770, 194] width 208 height 14
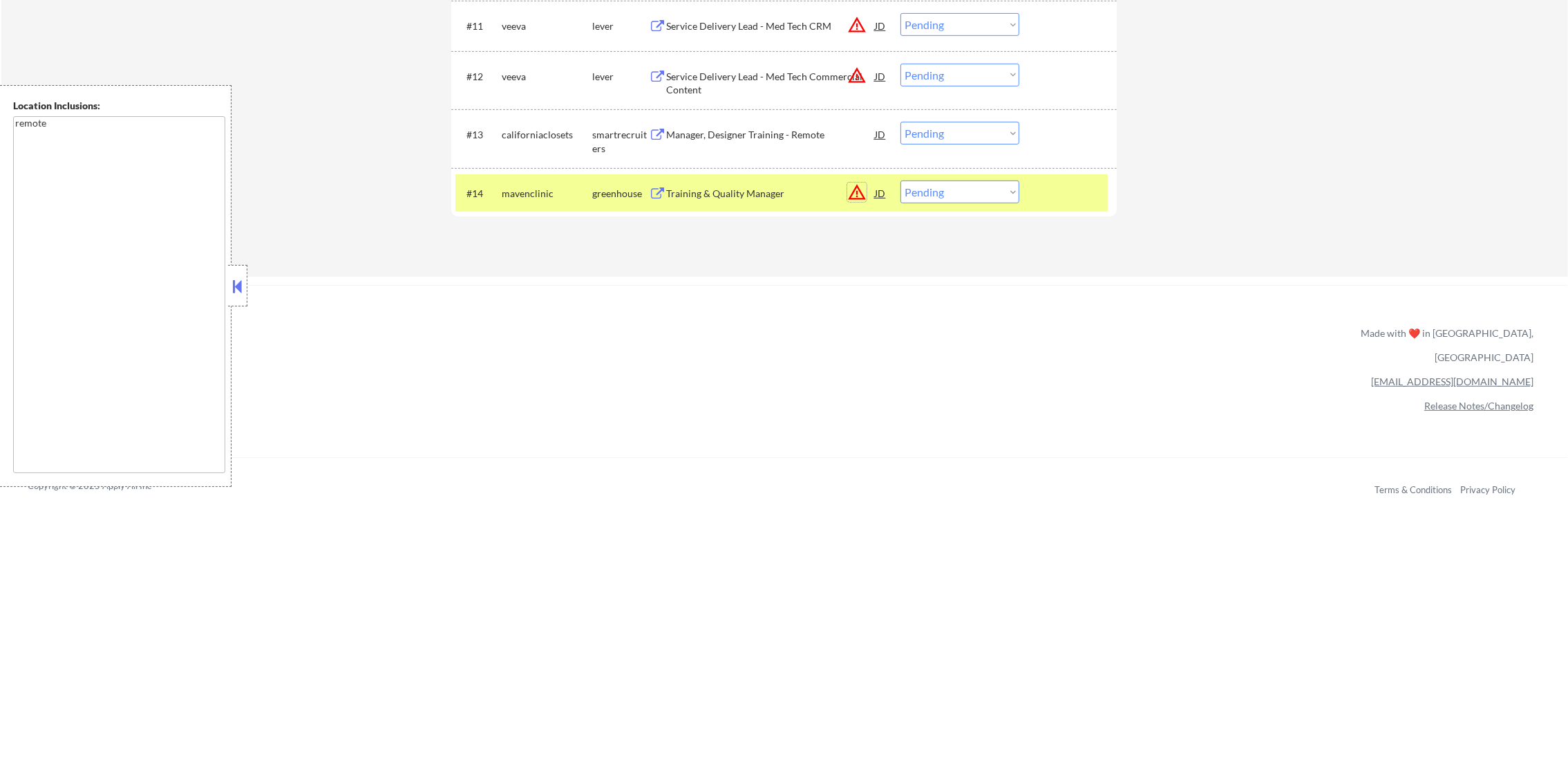
click at [851, 185] on button "warning_amber" at bounding box center [856, 192] width 19 height 19
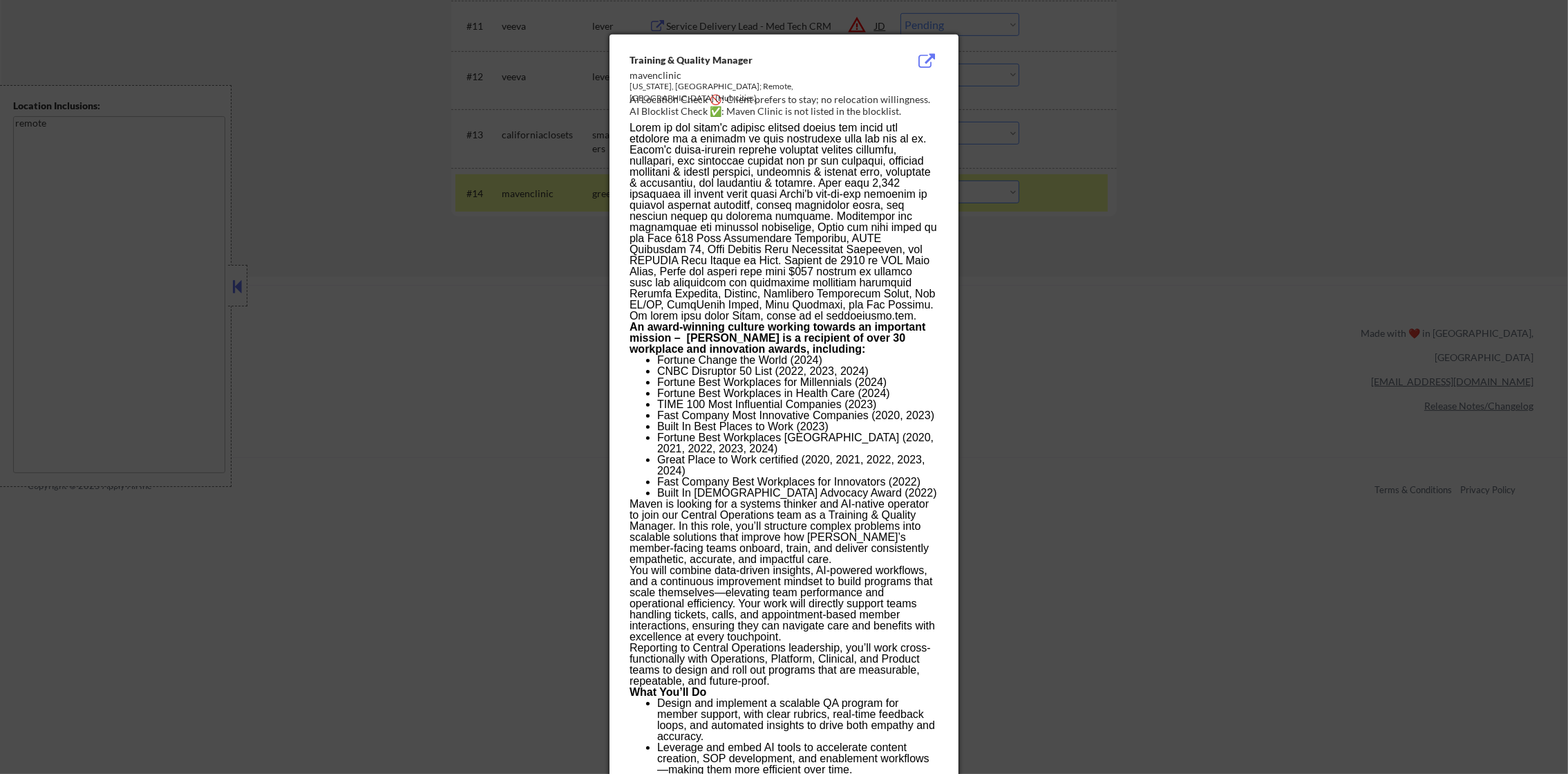
click at [1213, 112] on div at bounding box center [784, 387] width 1568 height 774
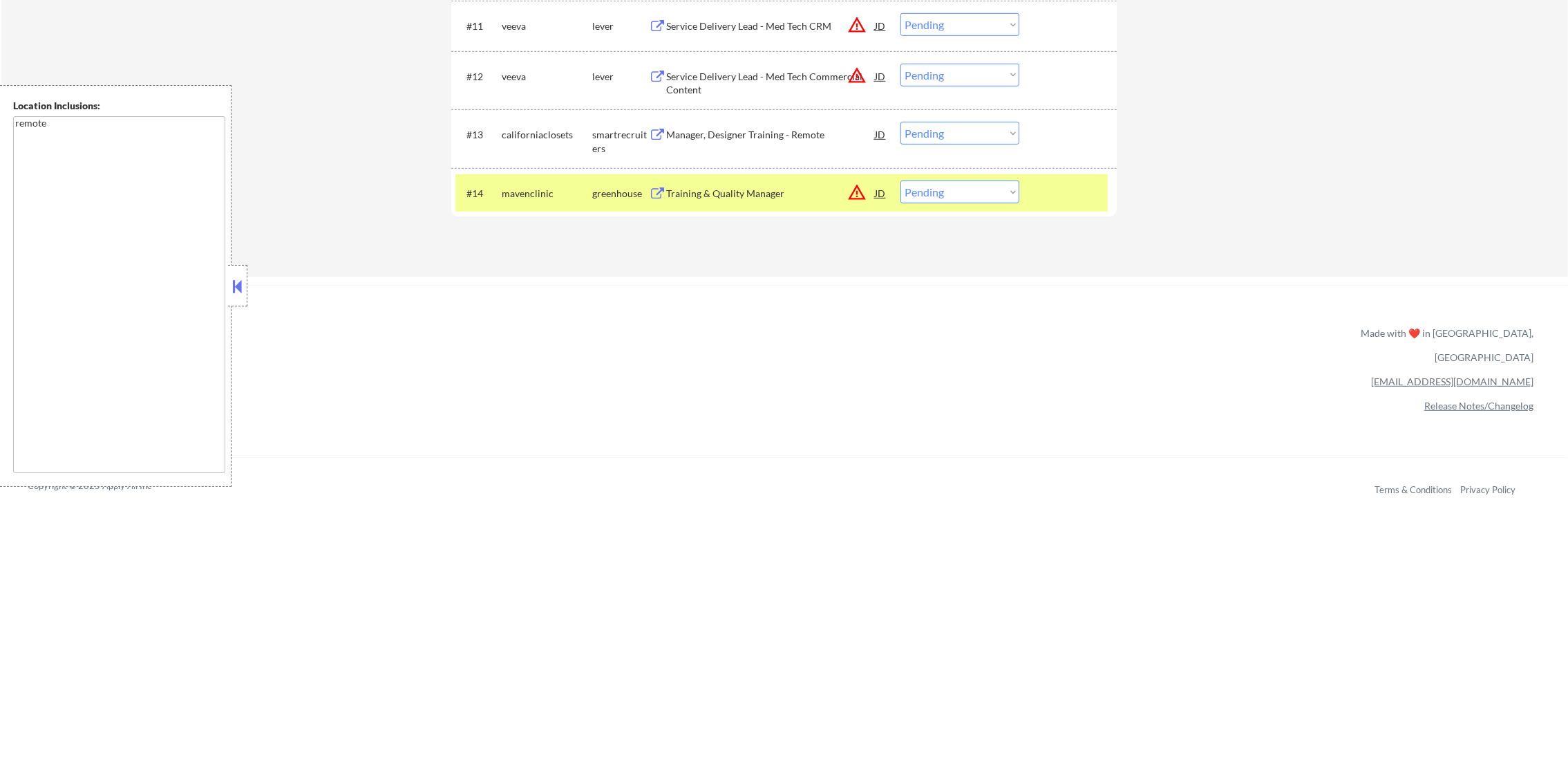
click at [930, 194] on select "Choose an option... Pending Applied Excluded (Questions) Excluded (Expired) Exc…" at bounding box center [960, 192] width 119 height 23
select select ""excluded__salary_""
click at [900, 180] on select "Choose an option... Pending Applied Excluded (Questions) Excluded (Expired) Exc…" at bounding box center [960, 192] width 119 height 23
click at [527, 192] on div "mavenclinic" at bounding box center [547, 194] width 91 height 14
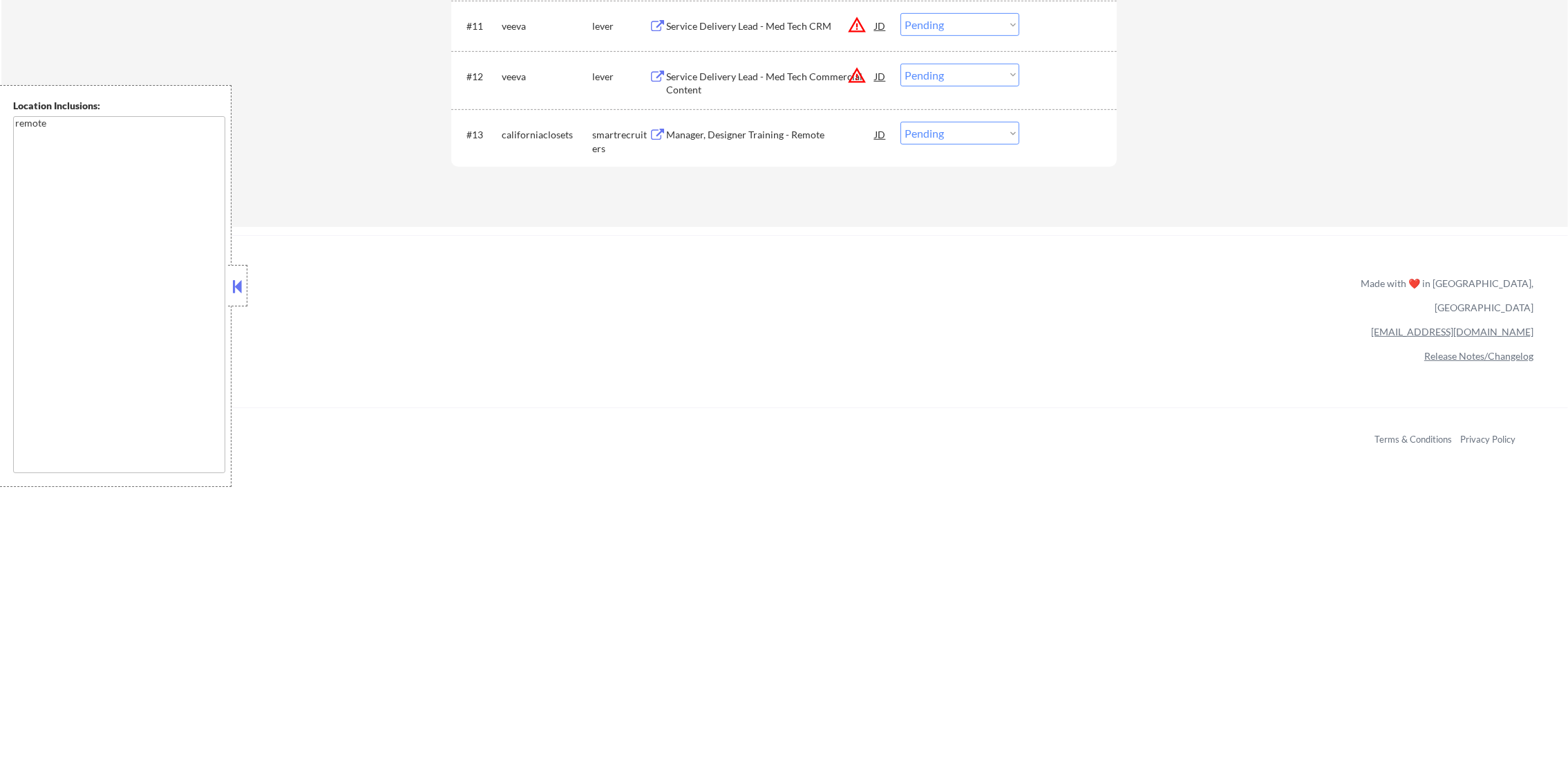
click at [724, 132] on div "Manager, Designer Training - Remote" at bounding box center [770, 135] width 208 height 14
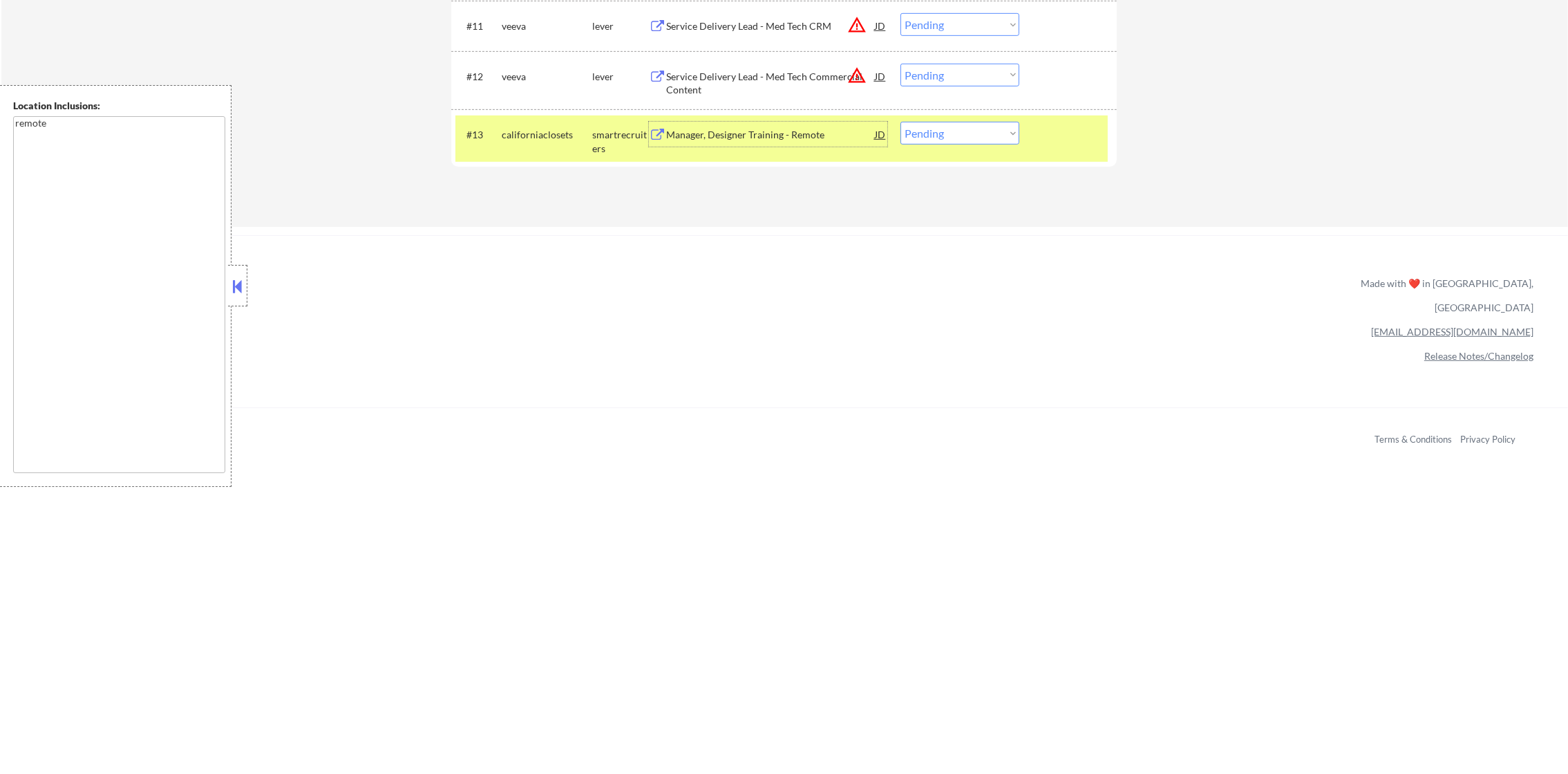
click at [929, 132] on select "Choose an option... Pending Applied Excluded (Questions) Excluded (Expired) Exc…" at bounding box center [960, 133] width 119 height 23
select select ""applied""
click at [900, 122] on select "Choose an option... Pending Applied Excluded (Questions) Excluded (Expired) Exc…" at bounding box center [960, 133] width 119 height 23
click at [553, 145] on div "californiaclosets" at bounding box center [547, 134] width 91 height 25
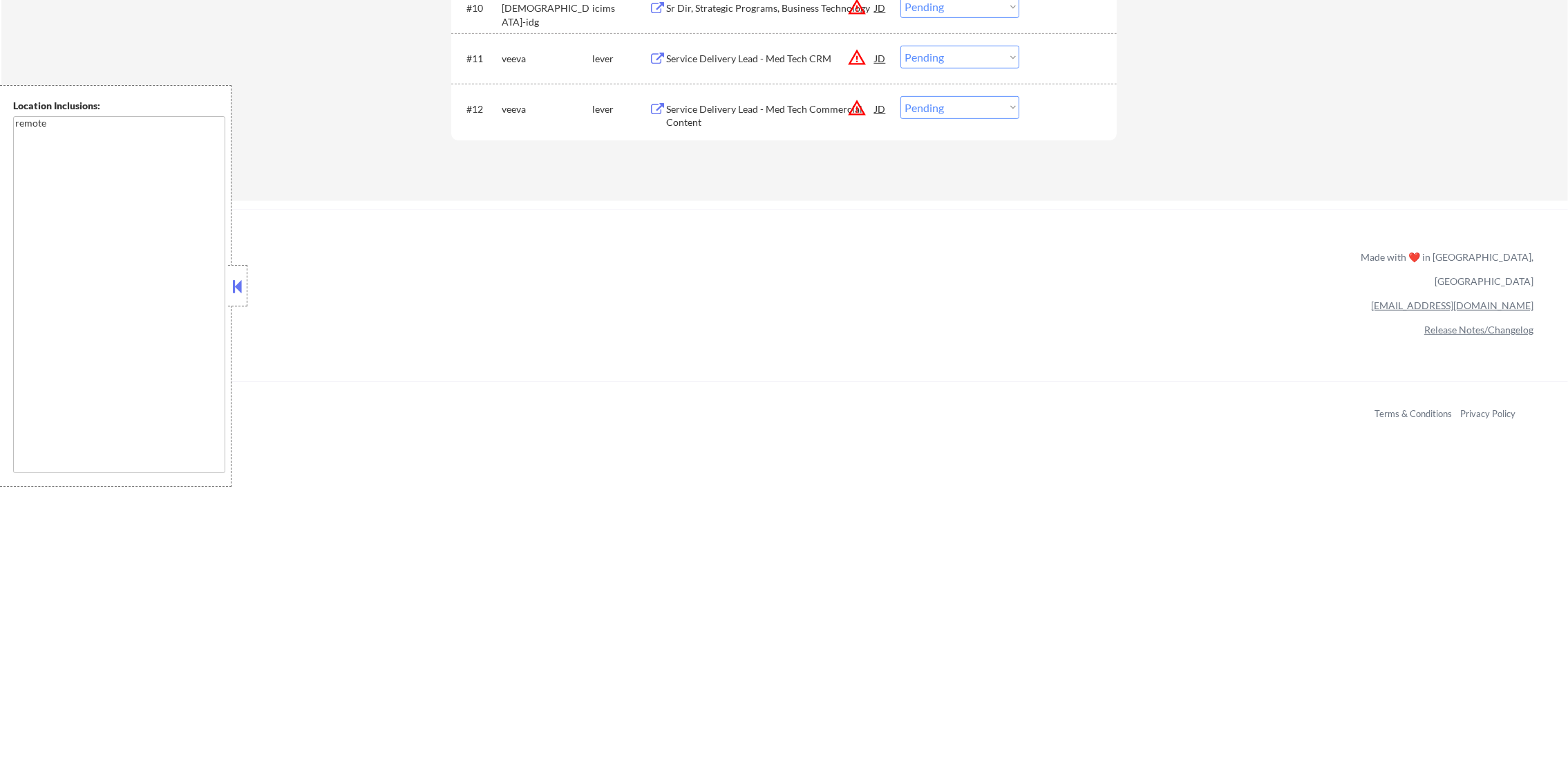
scroll to position [984, 0]
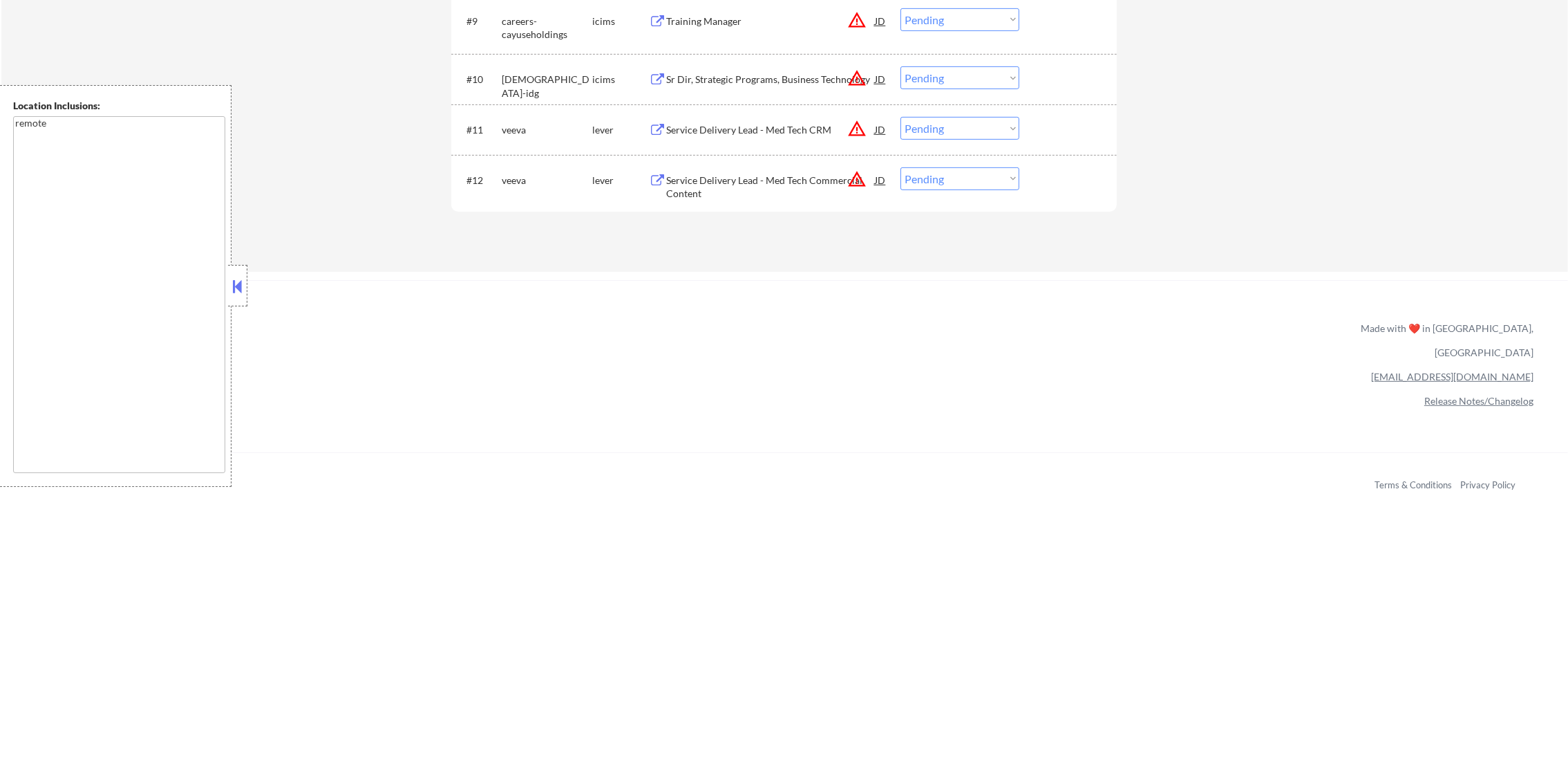
click at [737, 183] on div "Service Delivery Lead - Med Tech Commercial Content" at bounding box center [770, 187] width 208 height 27
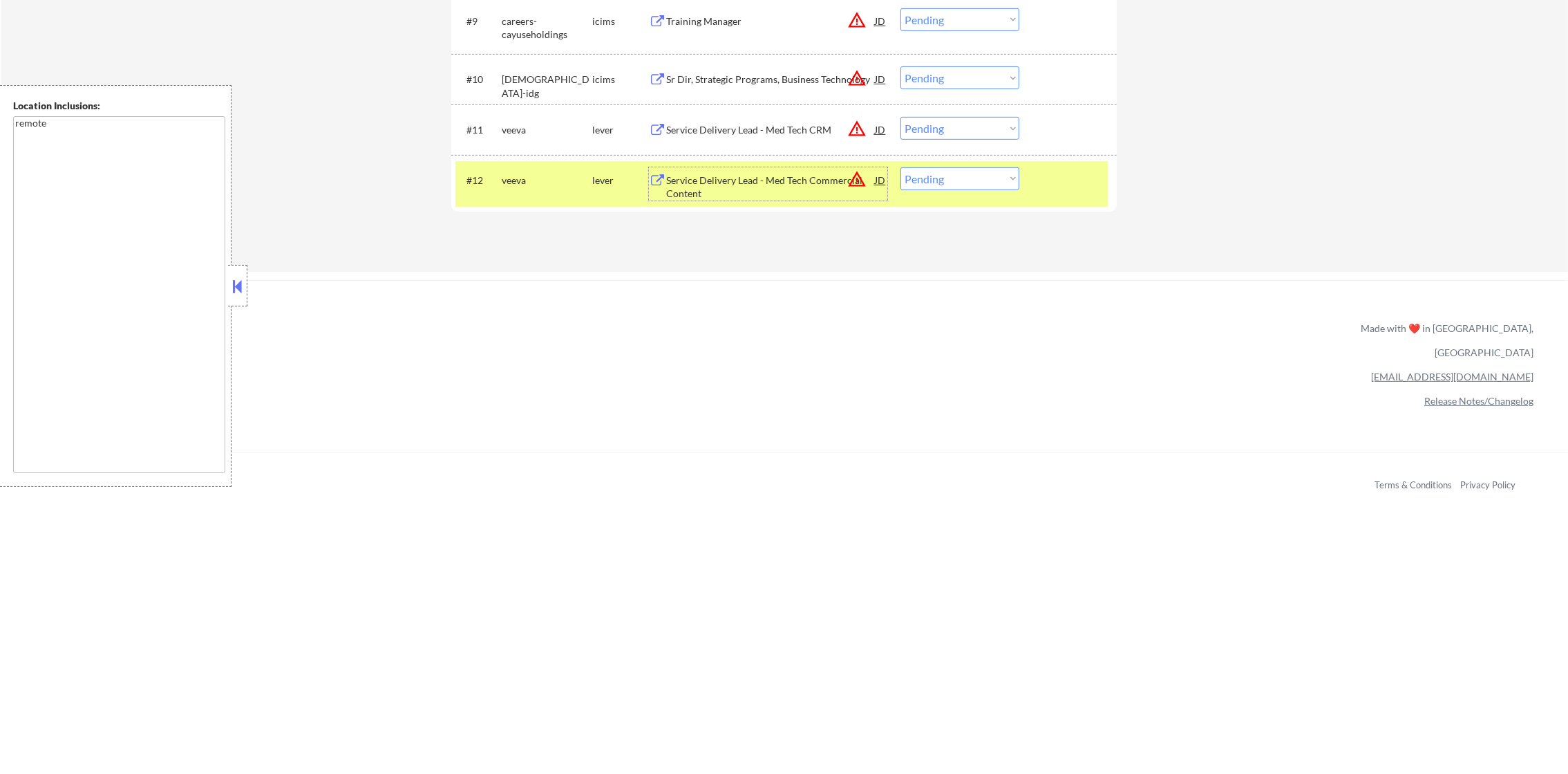
click at [855, 174] on button "warning_amber" at bounding box center [856, 179] width 19 height 19
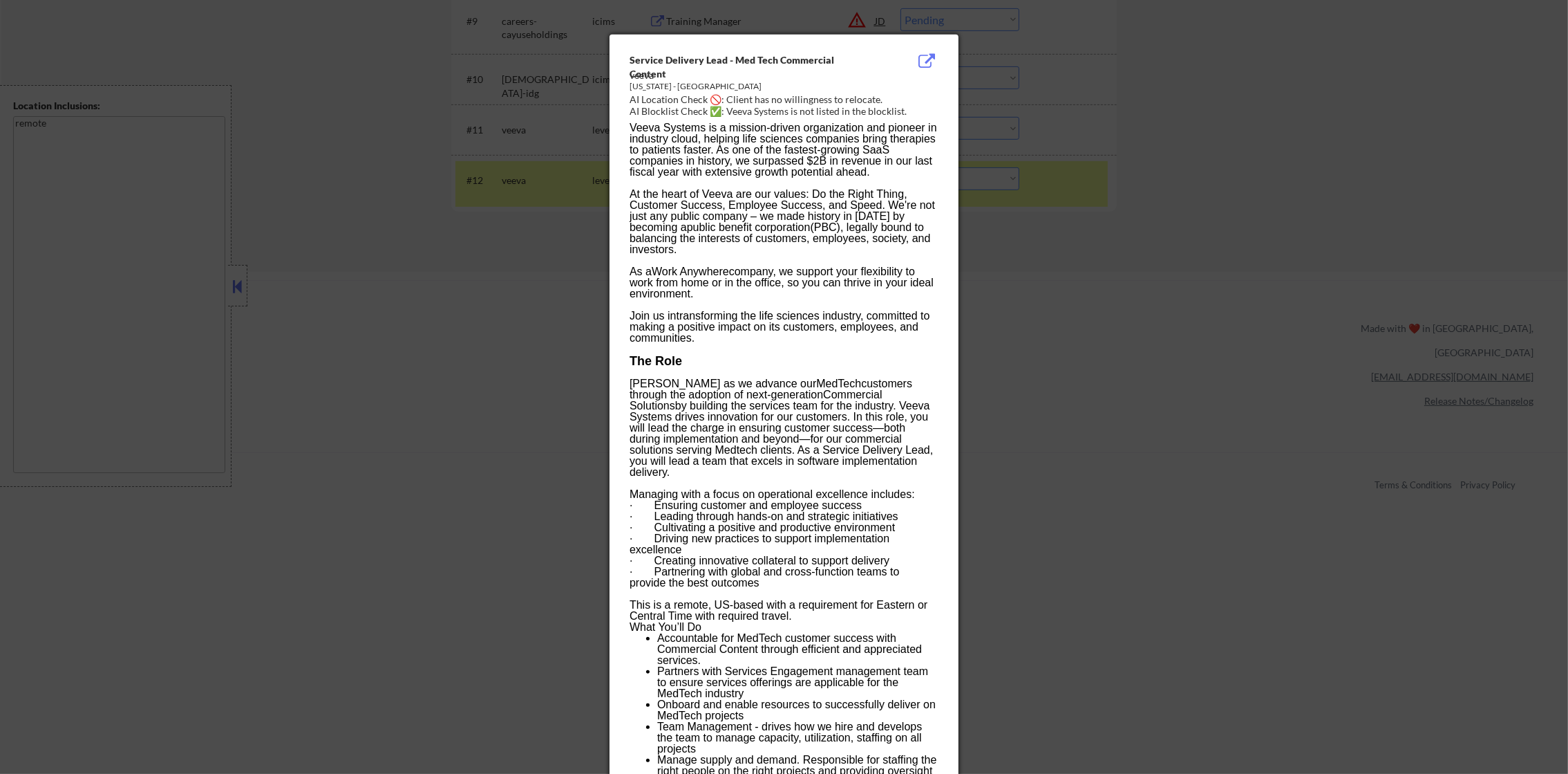
click at [1092, 158] on div at bounding box center [784, 387] width 1568 height 774
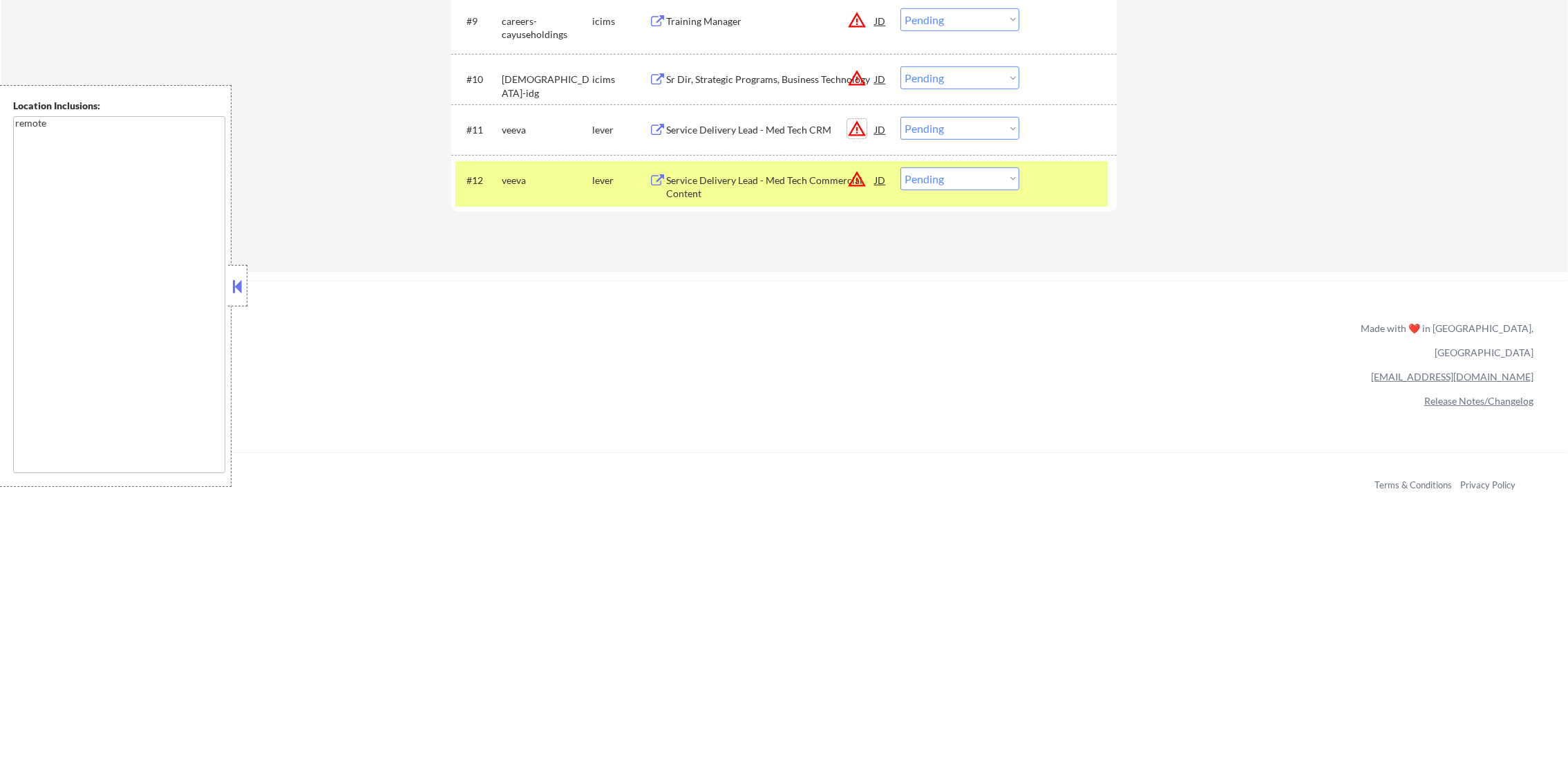
click at [860, 125] on button "warning_amber" at bounding box center [856, 128] width 19 height 19
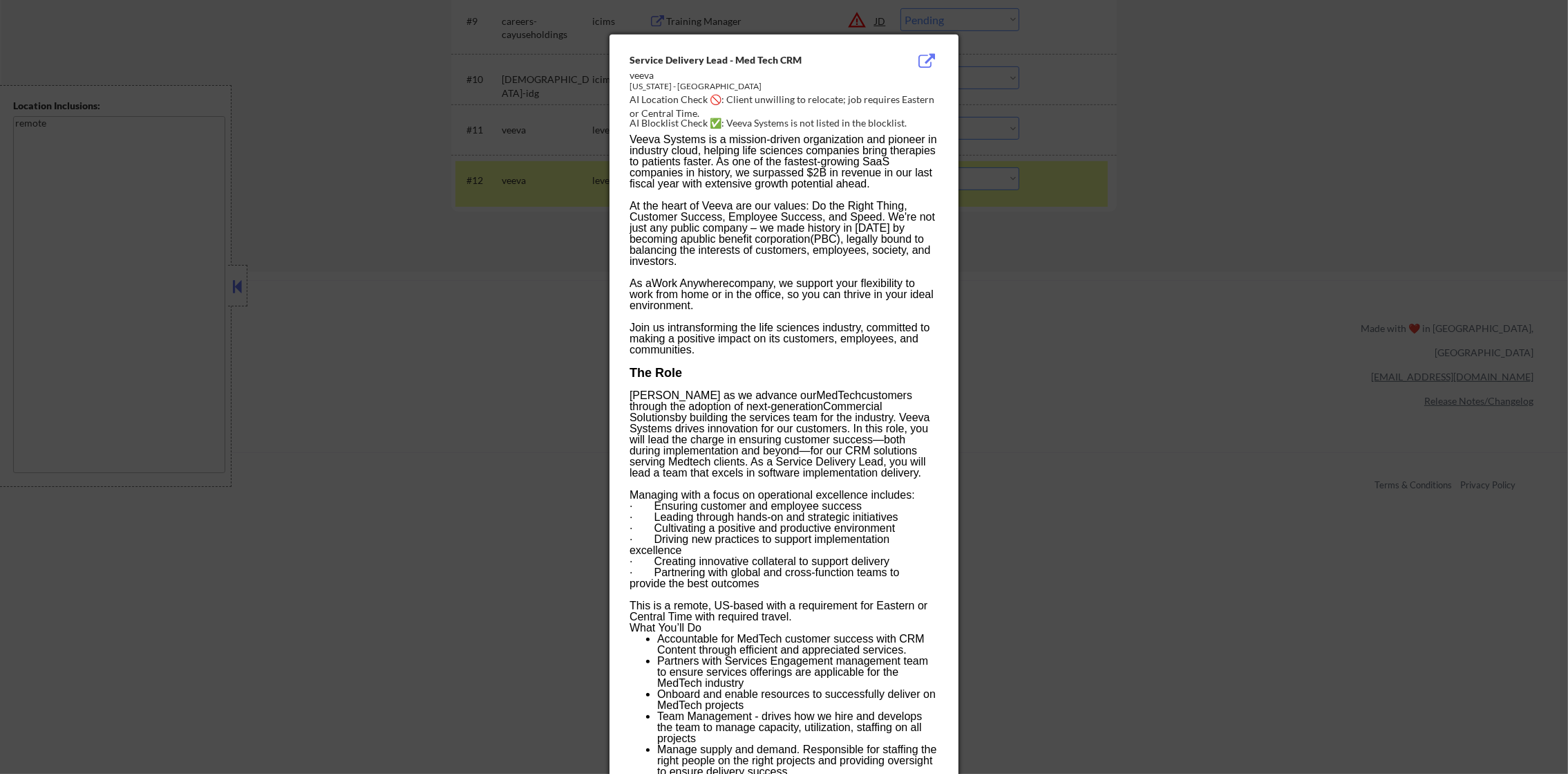
click at [1030, 98] on div at bounding box center [784, 387] width 1568 height 774
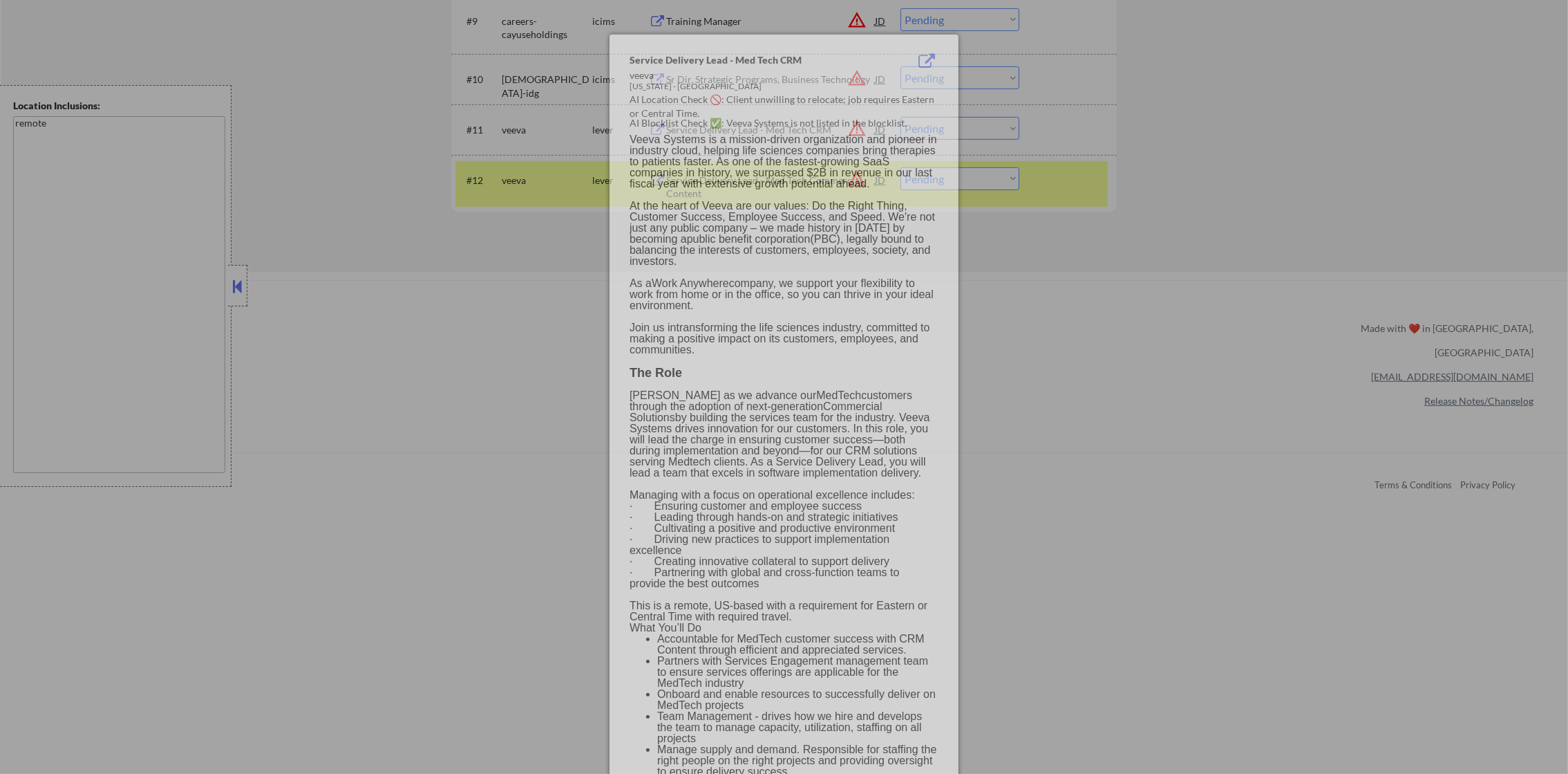
click at [963, 127] on select "Choose an option... Pending Applied Excluded (Questions) Excluded (Expired) Exc…" at bounding box center [960, 128] width 119 height 23
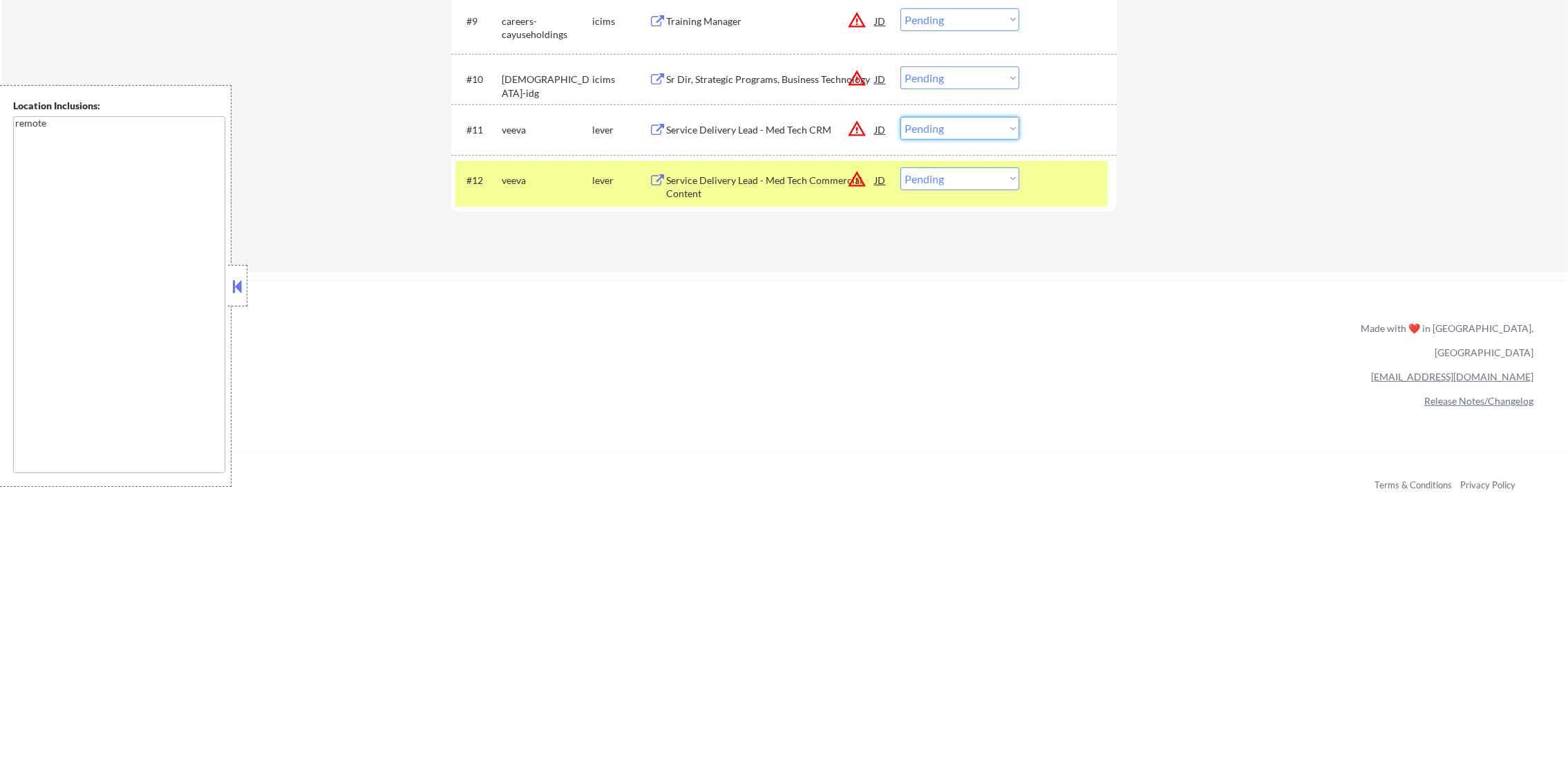
select select ""excluded__location_""
click at [900, 117] on select "Choose an option... Pending Applied Excluded (Questions) Excluded (Expired) Exc…" at bounding box center [960, 128] width 119 height 23
click at [990, 177] on select "Choose an option... Pending Applied Excluded (Questions) Excluded (Expired) Exc…" at bounding box center [960, 179] width 119 height 23
select select ""excluded__location_""
click at [900, 167] on select "Choose an option... Pending Applied Excluded (Questions) Excluded (Expired) Exc…" at bounding box center [960, 179] width 119 height 23
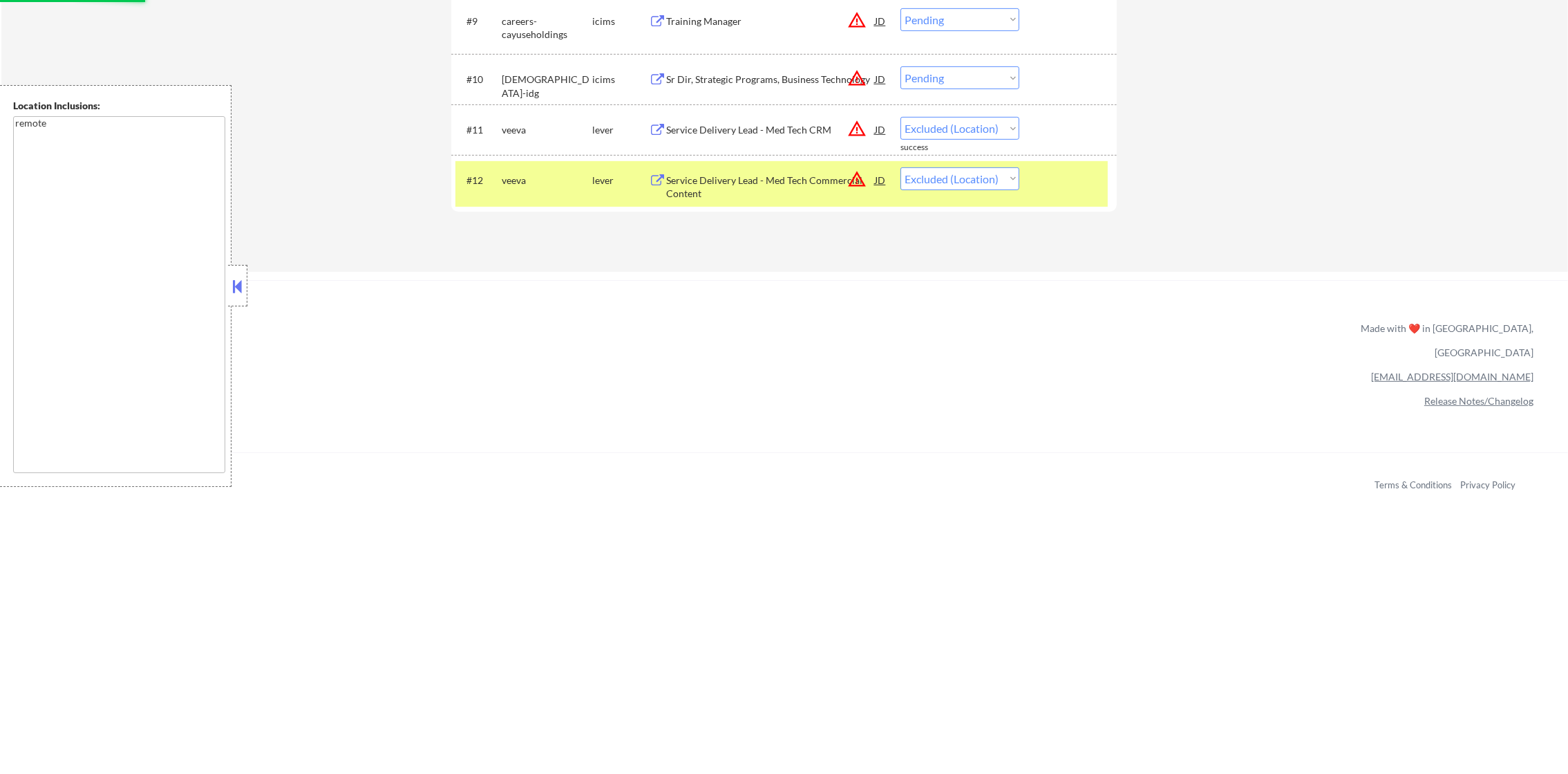
click at [474, 179] on div "#12" at bounding box center [478, 180] width 24 height 14
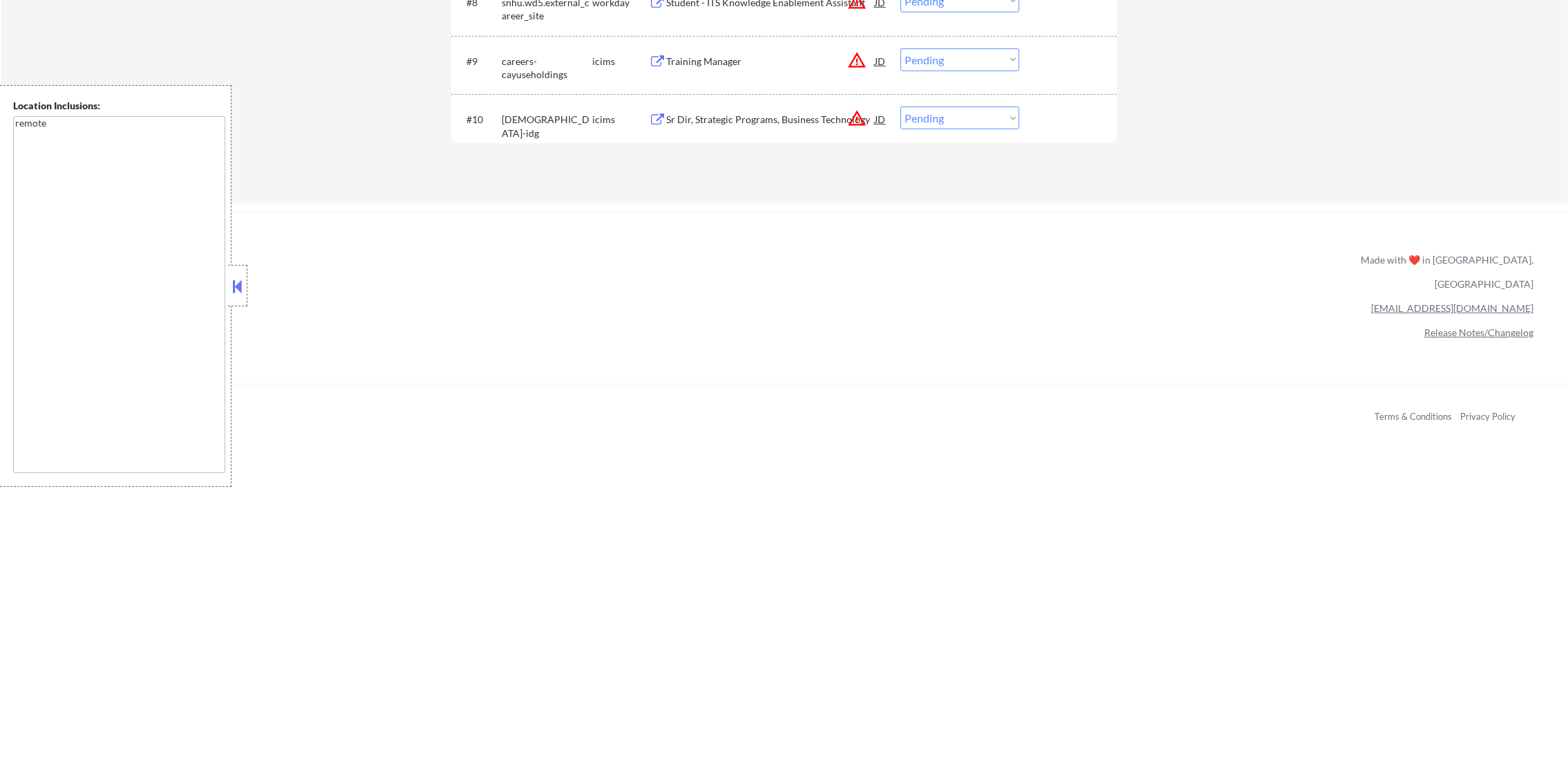
scroll to position [845, 0]
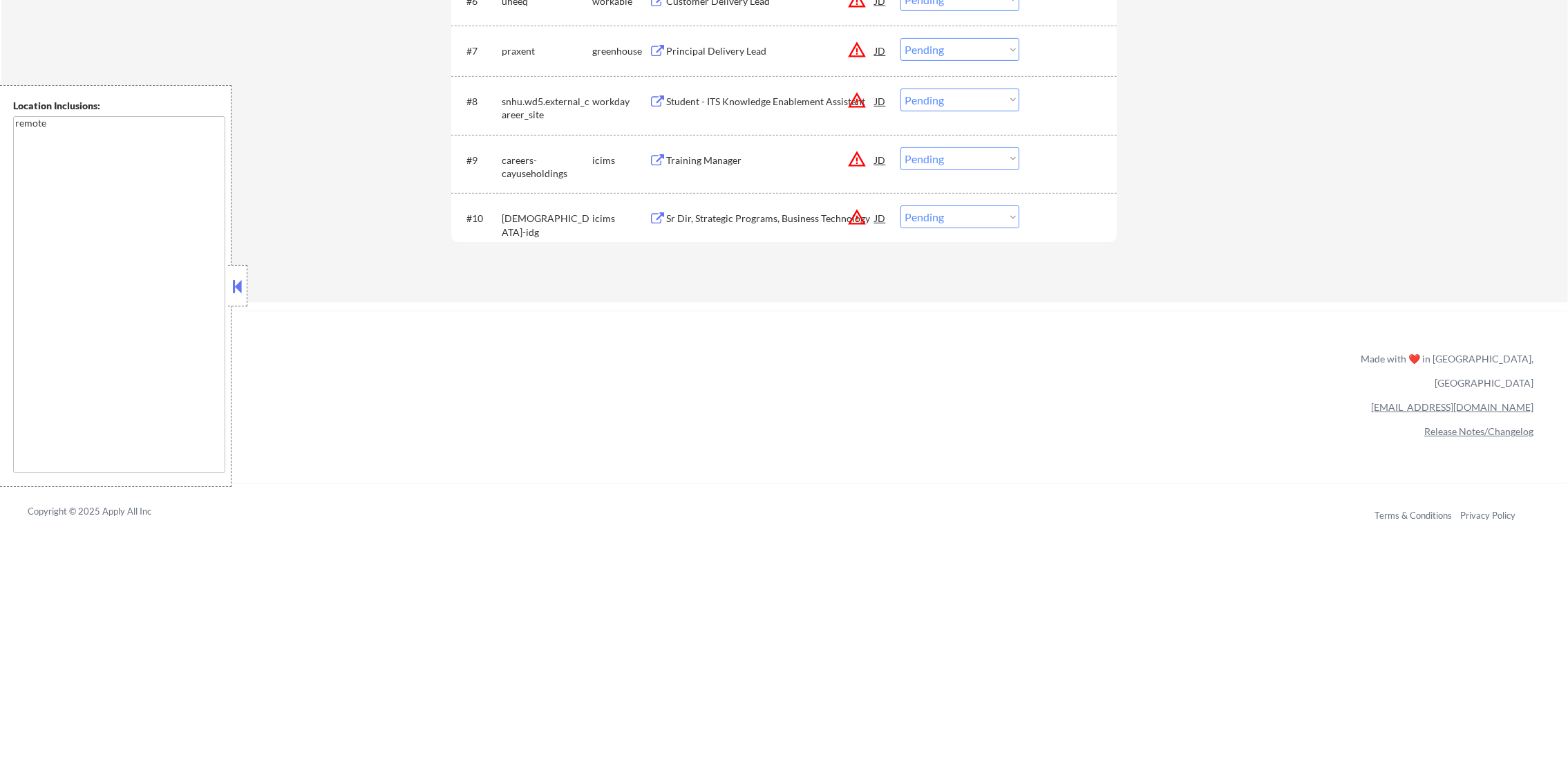
click at [780, 217] on div "Sr Dir, Strategic Programs, Business Technology" at bounding box center [770, 218] width 208 height 14
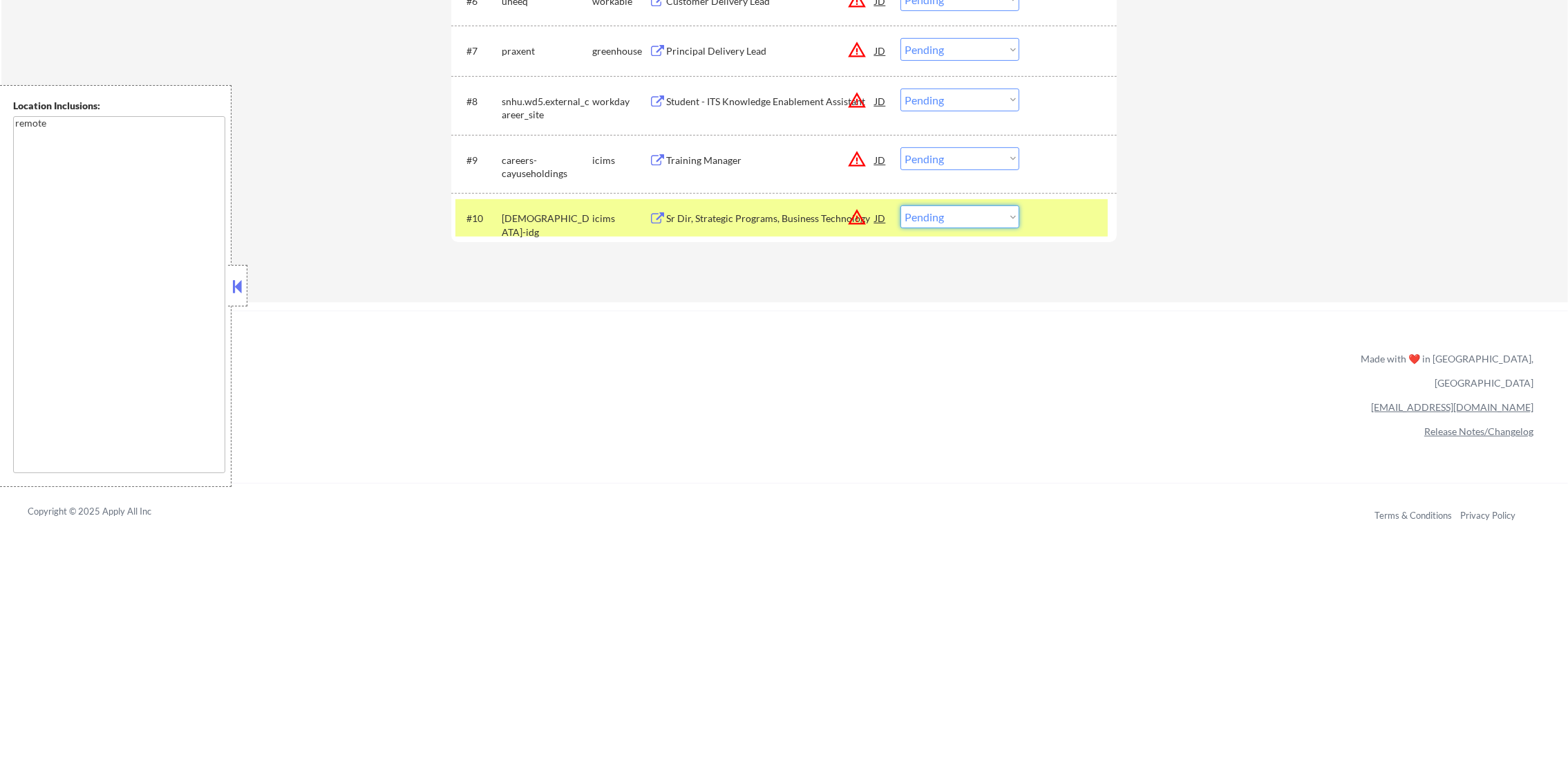
click at [927, 222] on select "Choose an option... Pending Applied Excluded (Questions) Excluded (Expired) Exc…" at bounding box center [960, 217] width 119 height 23
select select ""applied""
click at [900, 205] on select "Choose an option... Pending Applied Excluded (Questions) Excluded (Expired) Exc…" at bounding box center [960, 217] width 119 height 23
click at [558, 223] on div "idccareers-idg" at bounding box center [547, 225] width 91 height 27
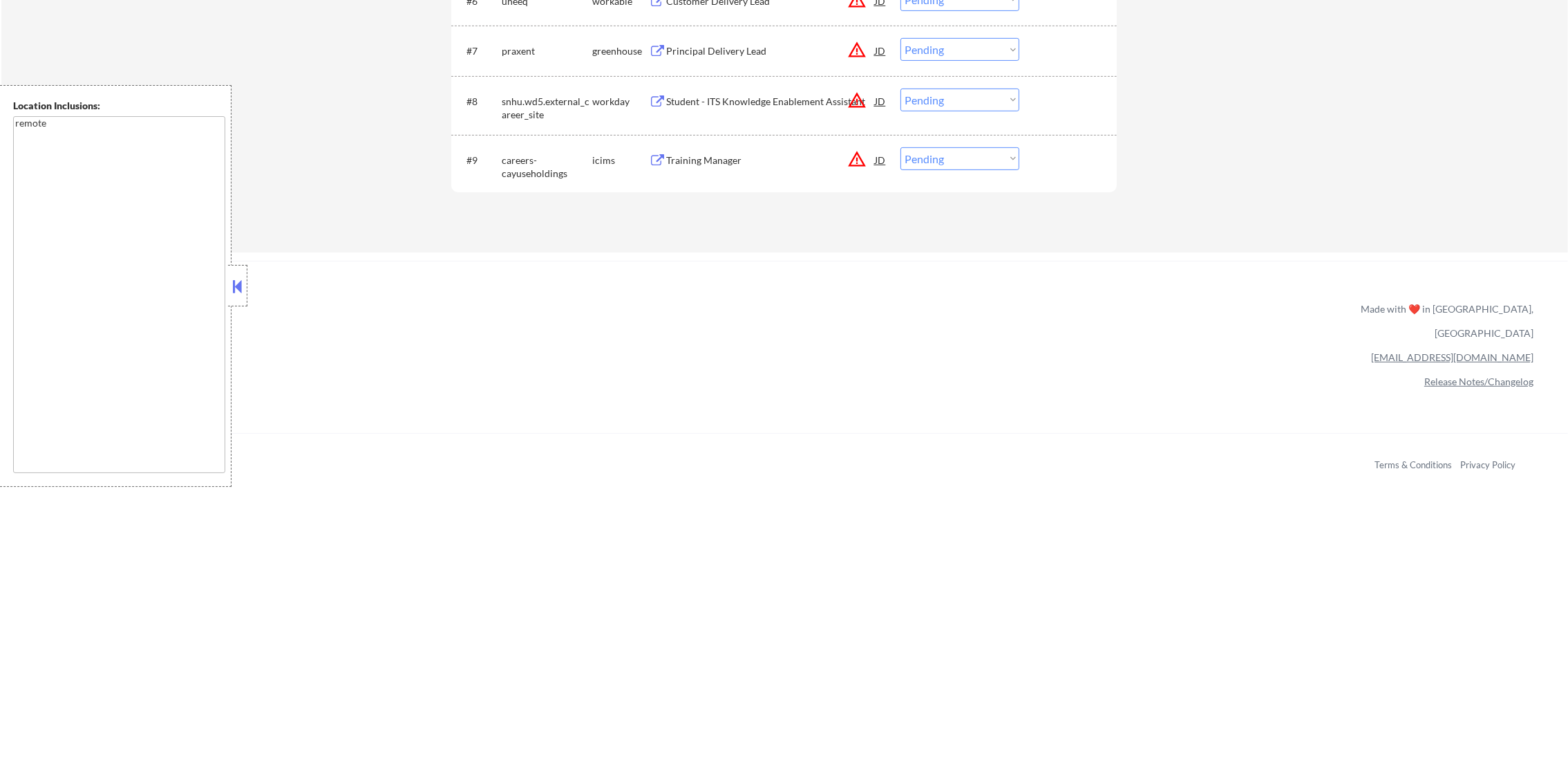
click at [751, 162] on div "Training Manager" at bounding box center [770, 160] width 208 height 14
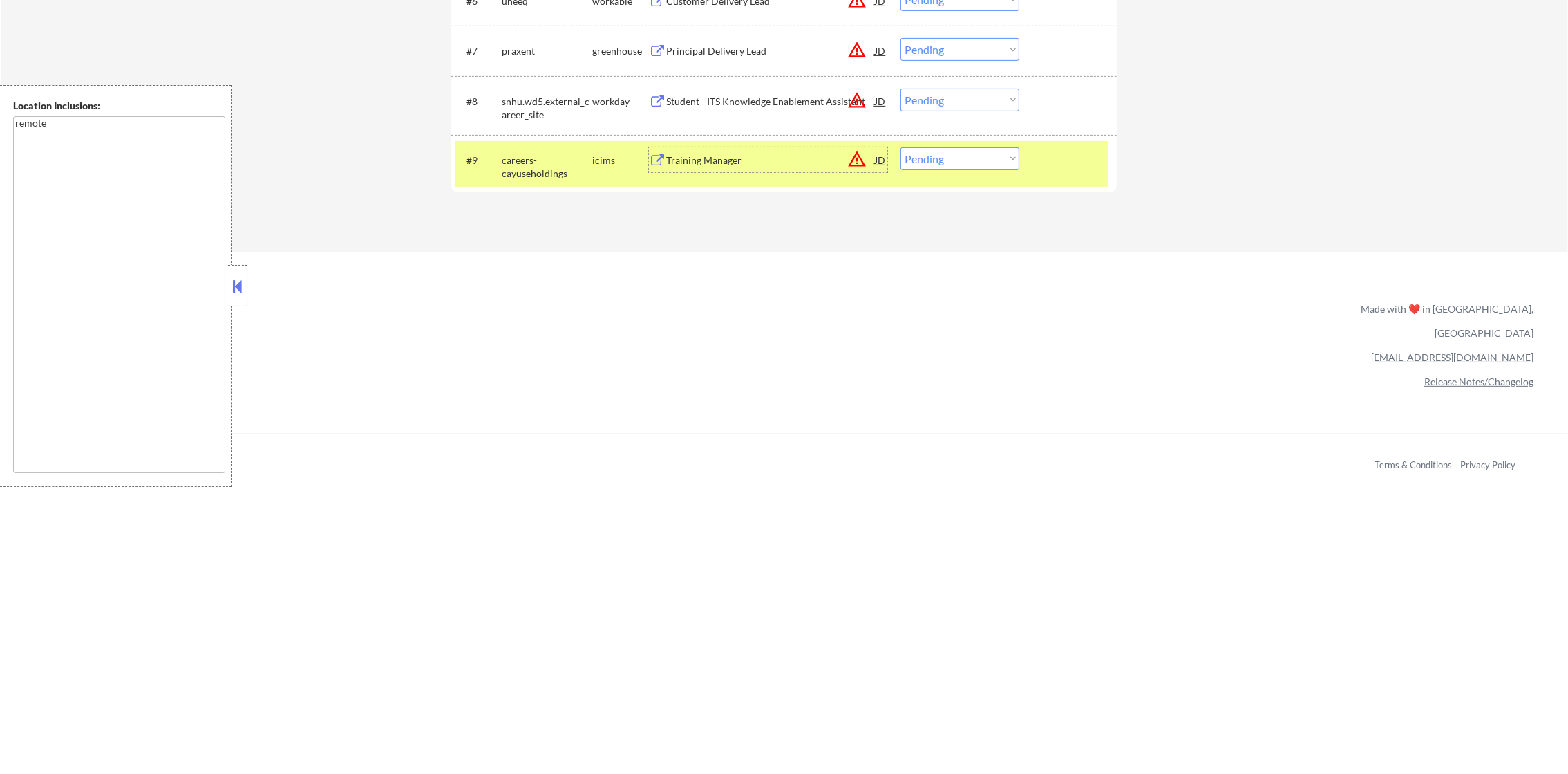
click at [913, 158] on select "Choose an option... Pending Applied Excluded (Questions) Excluded (Expired) Exc…" at bounding box center [960, 159] width 119 height 23
select select ""excluded""
click at [900, 147] on select "Choose an option... Pending Applied Excluded (Questions) Excluded (Expired) Exc…" at bounding box center [960, 159] width 119 height 23
click at [541, 162] on div "careers-cayuseholdings" at bounding box center [547, 167] width 91 height 27
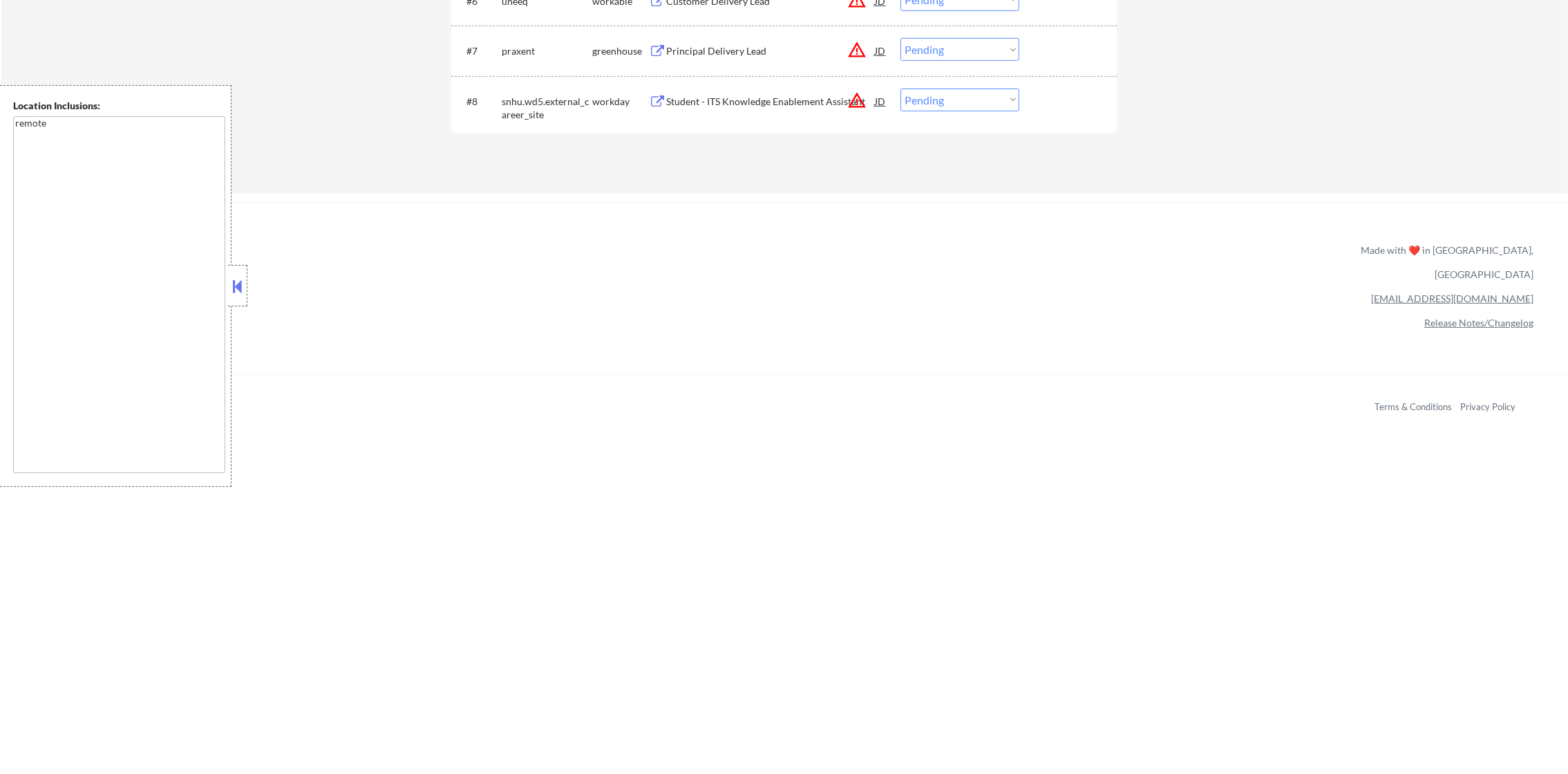
click at [774, 103] on div "Student - ITS Knowledge Enablement Assistant" at bounding box center [770, 102] width 208 height 14
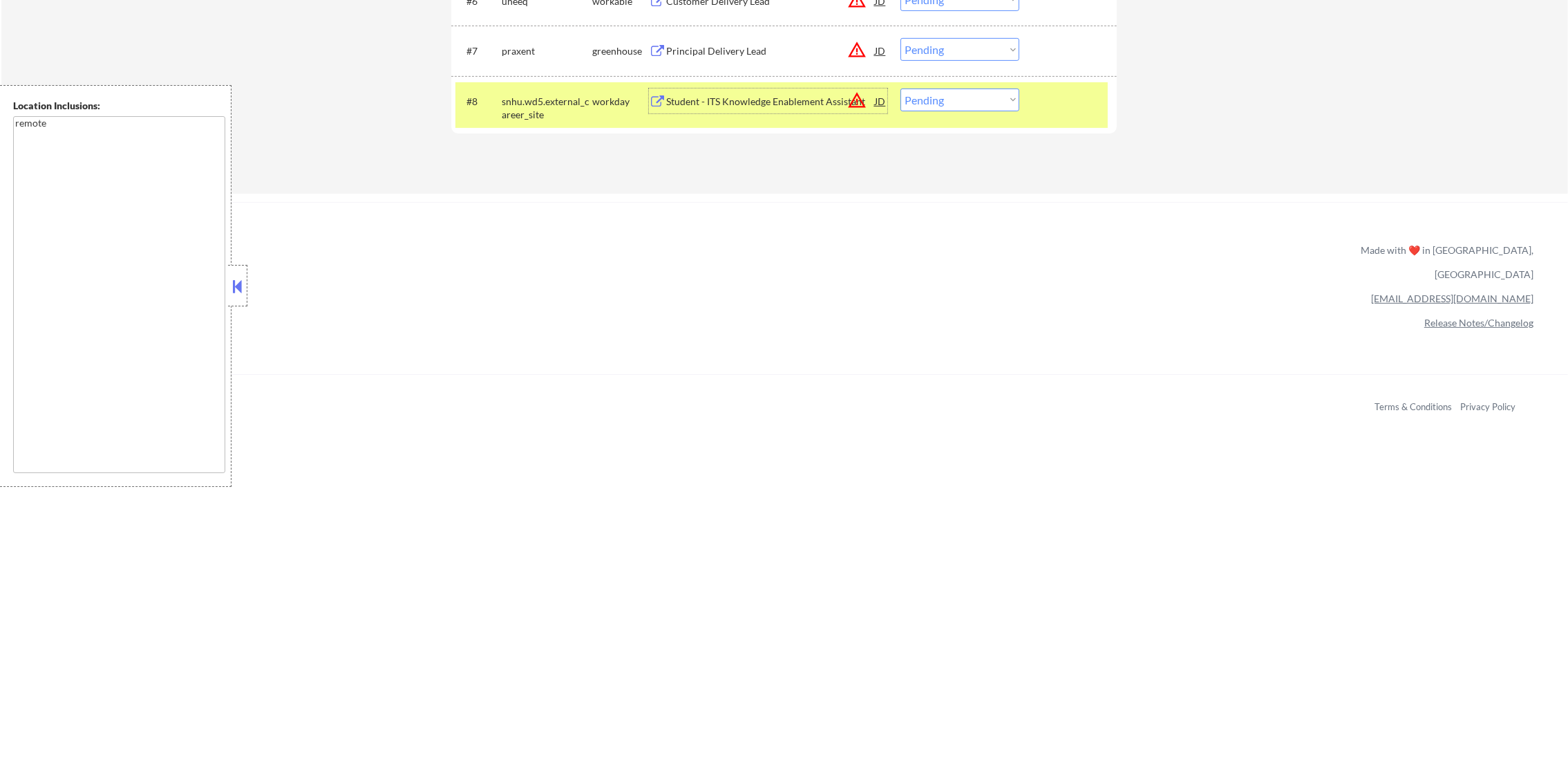
drag, startPoint x: 926, startPoint y: 99, endPoint x: 951, endPoint y: 111, distance: 27.7
click at [926, 99] on select "Choose an option... Pending Applied Excluded (Questions) Excluded (Expired) Exc…" at bounding box center [960, 100] width 119 height 23
select select ""excluded__bad_match_""
click at [900, 88] on select "Choose an option... Pending Applied Excluded (Questions) Excluded (Expired) Exc…" at bounding box center [960, 100] width 119 height 23
click at [554, 104] on div "snhu.wd5.external_career_site" at bounding box center [547, 108] width 91 height 27
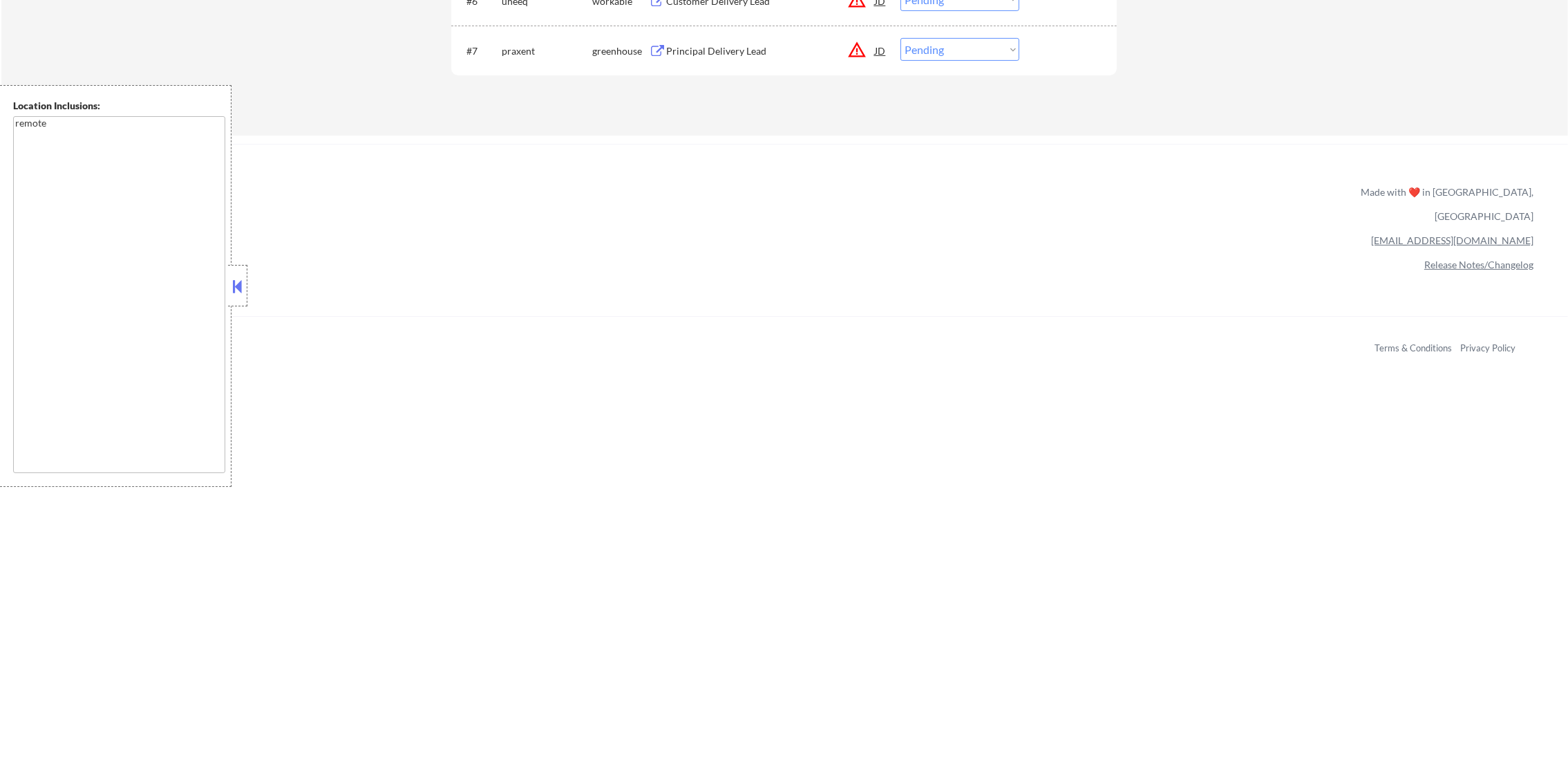
scroll to position [811, 0]
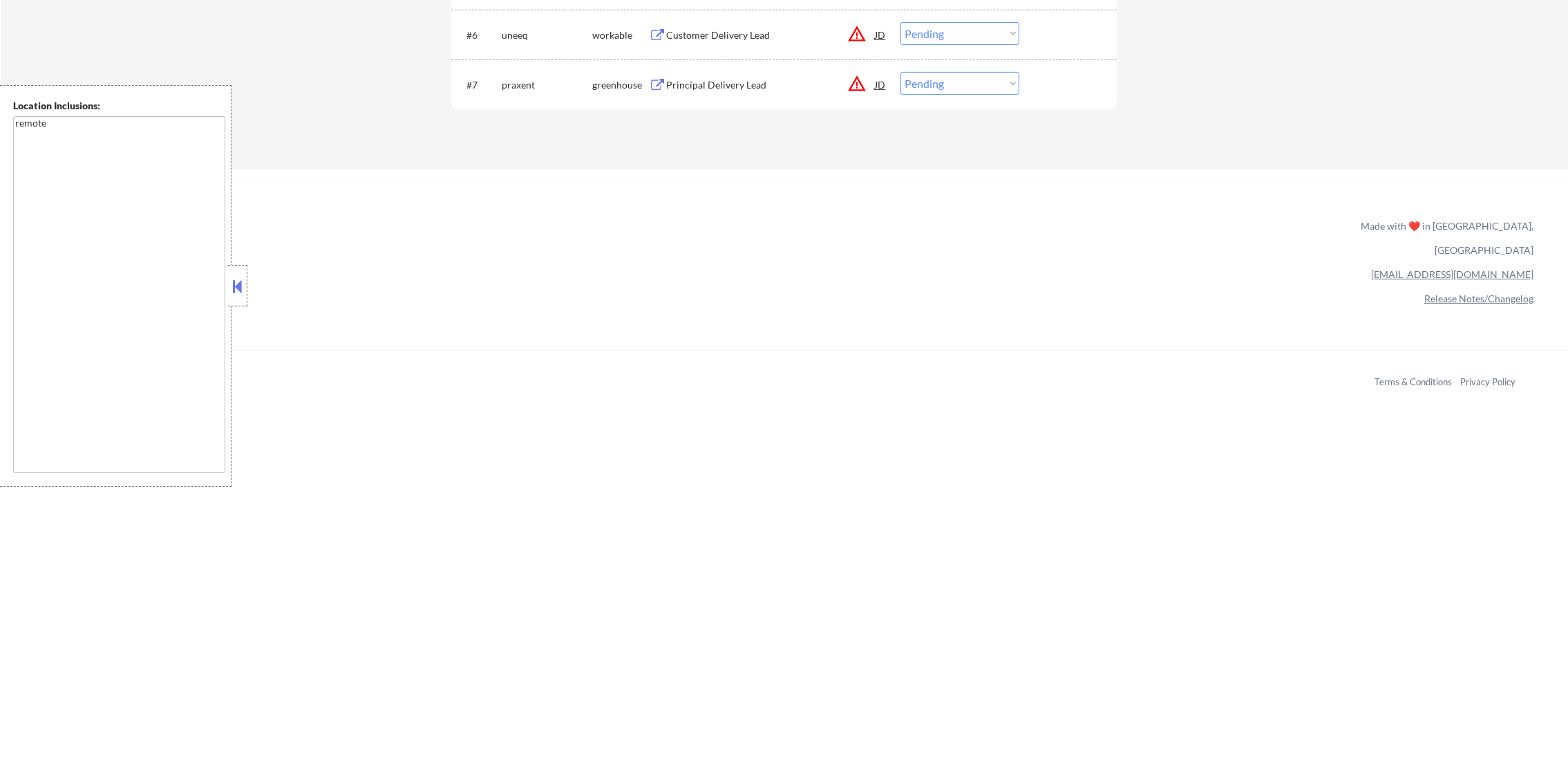
click at [764, 87] on div "Principal Delivery Lead" at bounding box center [770, 84] width 208 height 14
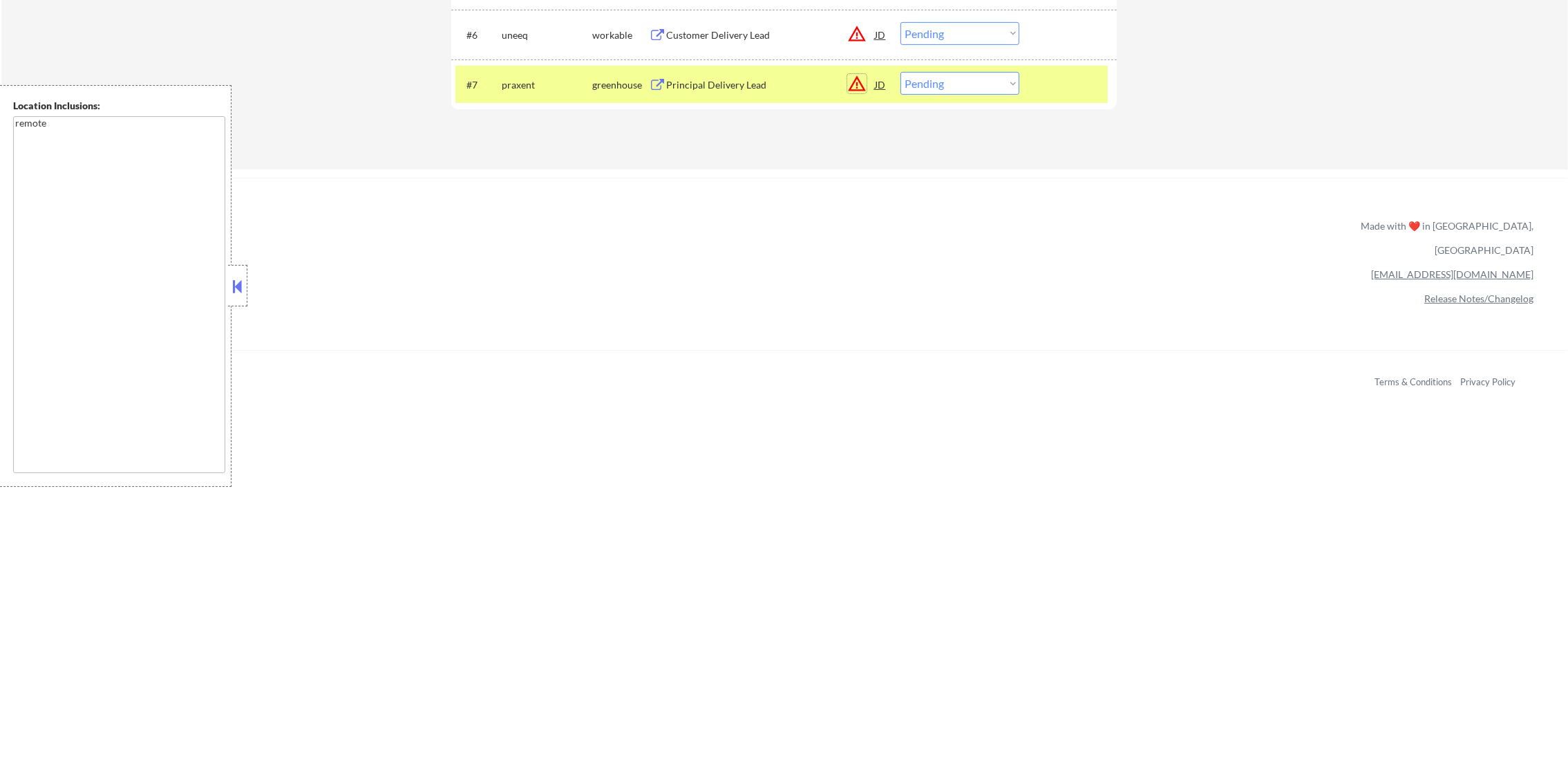
click at [860, 79] on button "warning_amber" at bounding box center [856, 83] width 19 height 19
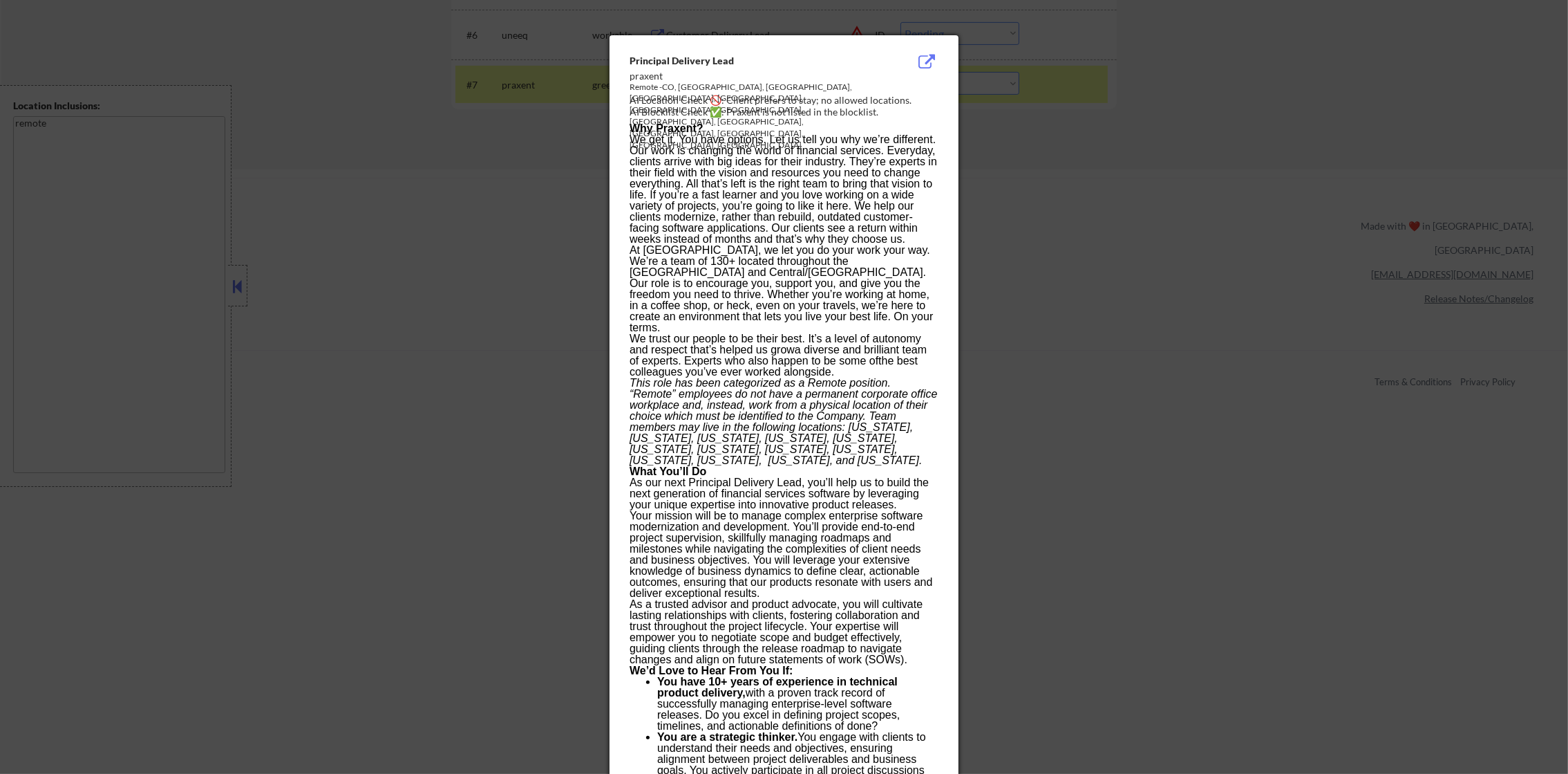
click at [1208, 166] on div at bounding box center [784, 387] width 1568 height 774
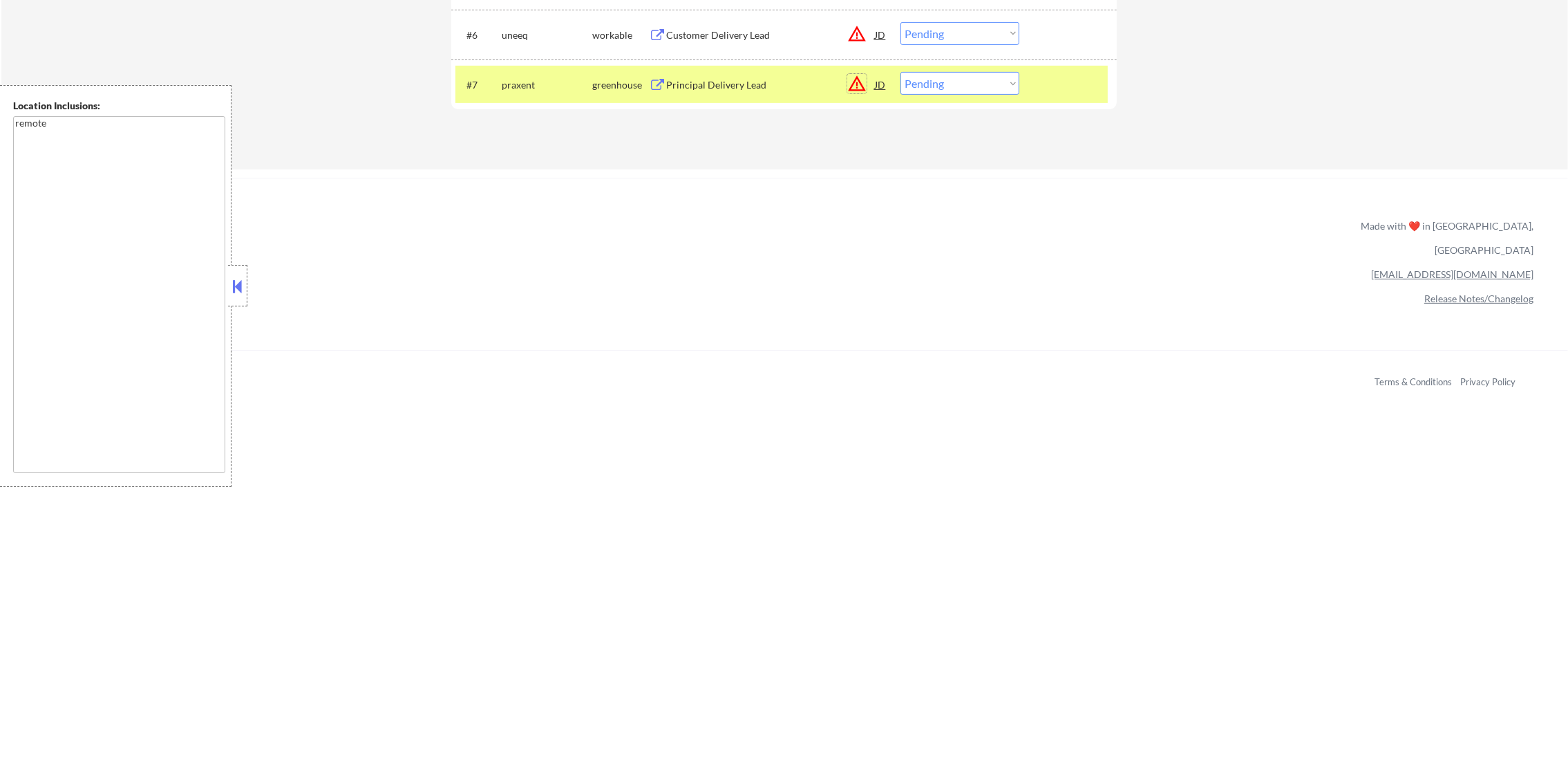
click at [853, 84] on button "warning_amber" at bounding box center [856, 83] width 19 height 19
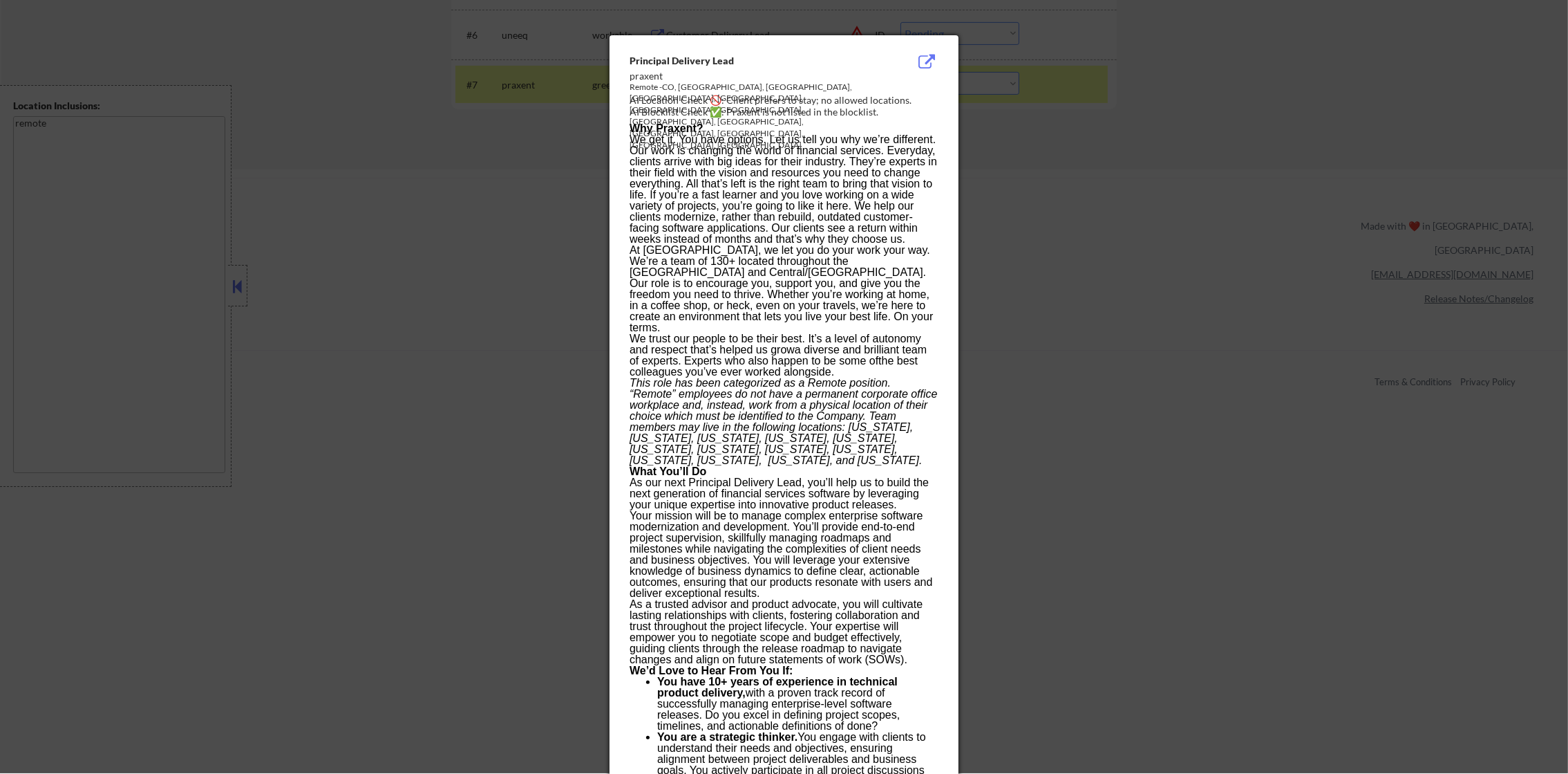
click at [1208, 134] on div at bounding box center [784, 386] width 1568 height 774
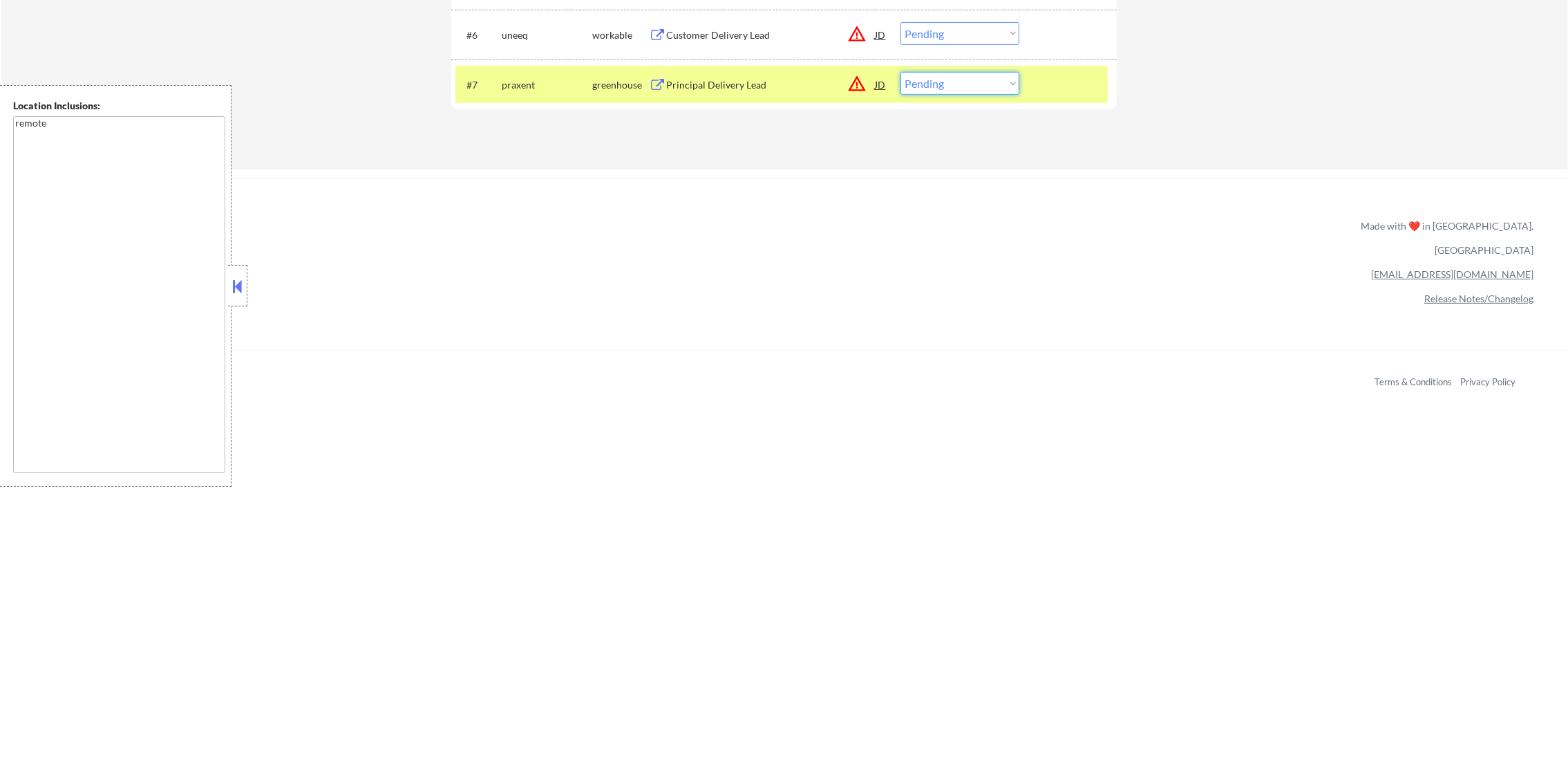
click at [943, 91] on select "Choose an option... Pending Applied Excluded (Questions) Excluded (Expired) Exc…" at bounding box center [960, 84] width 119 height 23
select select ""excluded__salary_""
click at [900, 72] on select "Choose an option... Pending Applied Excluded (Questions) Excluded (Expired) Exc…" at bounding box center [960, 84] width 119 height 23
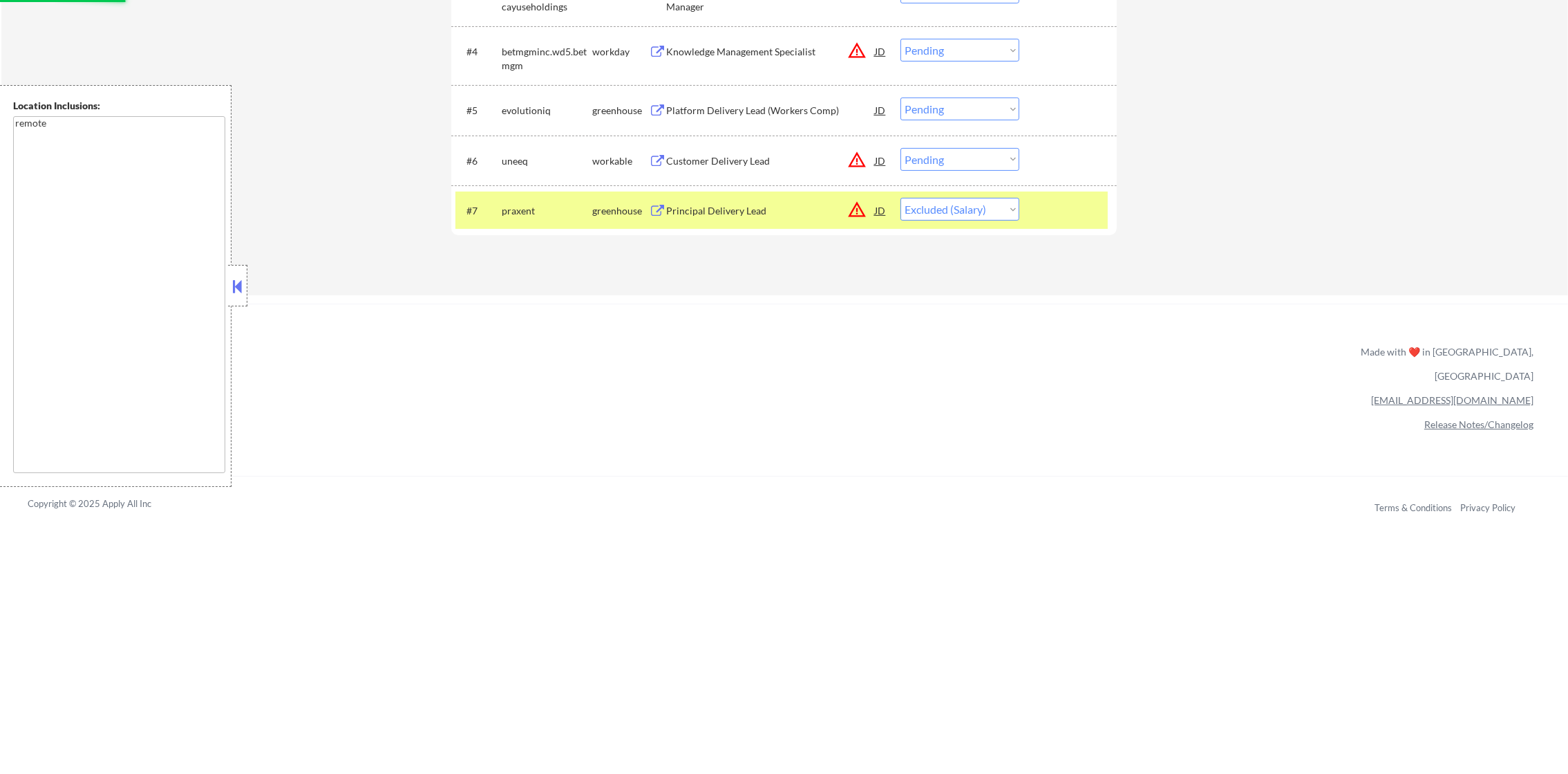
scroll to position [672, 0]
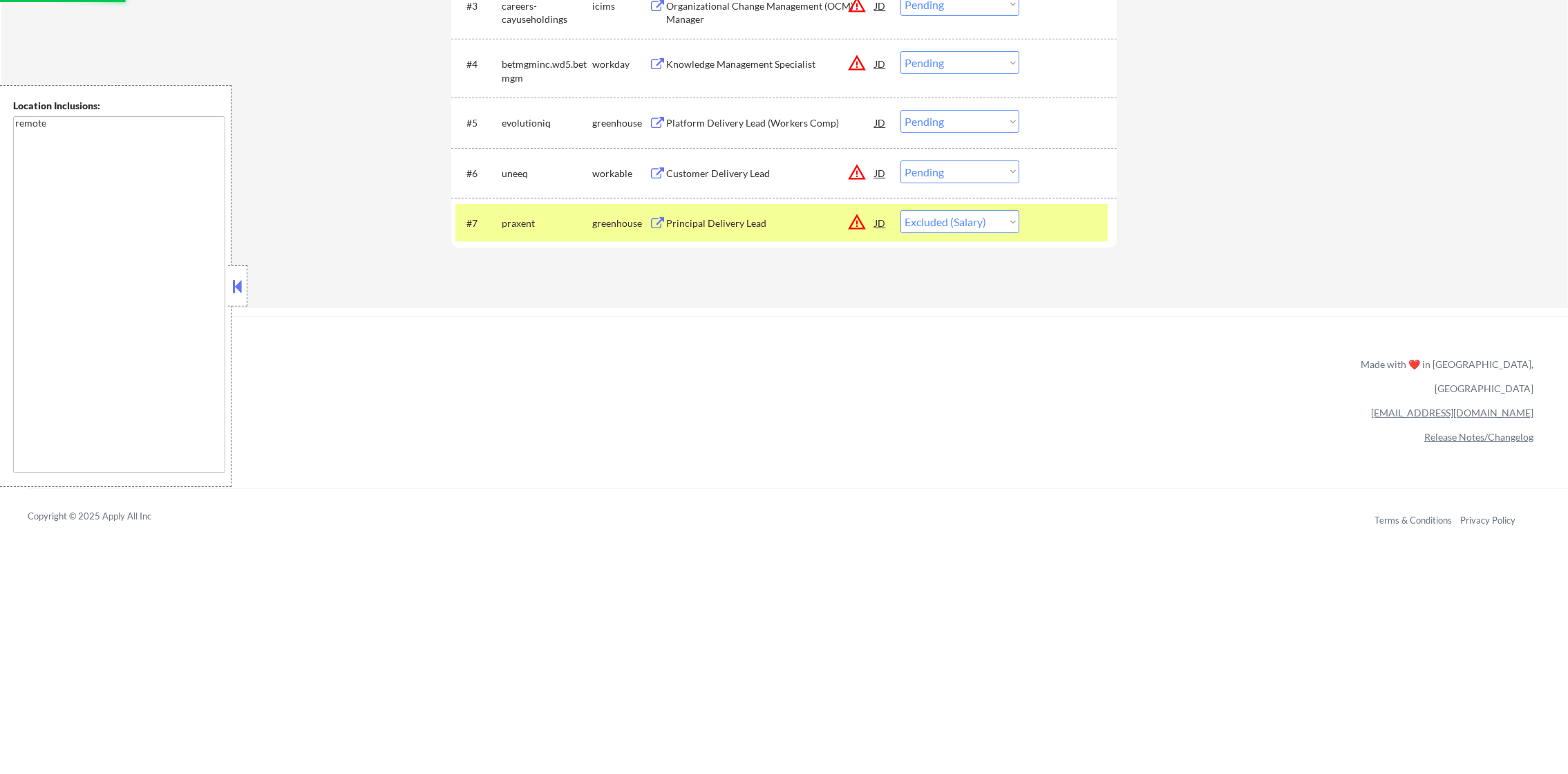
drag, startPoint x: 556, startPoint y: 220, endPoint x: 592, endPoint y: 190, distance: 46.9
click at [555, 219] on div "praxent" at bounding box center [547, 223] width 91 height 14
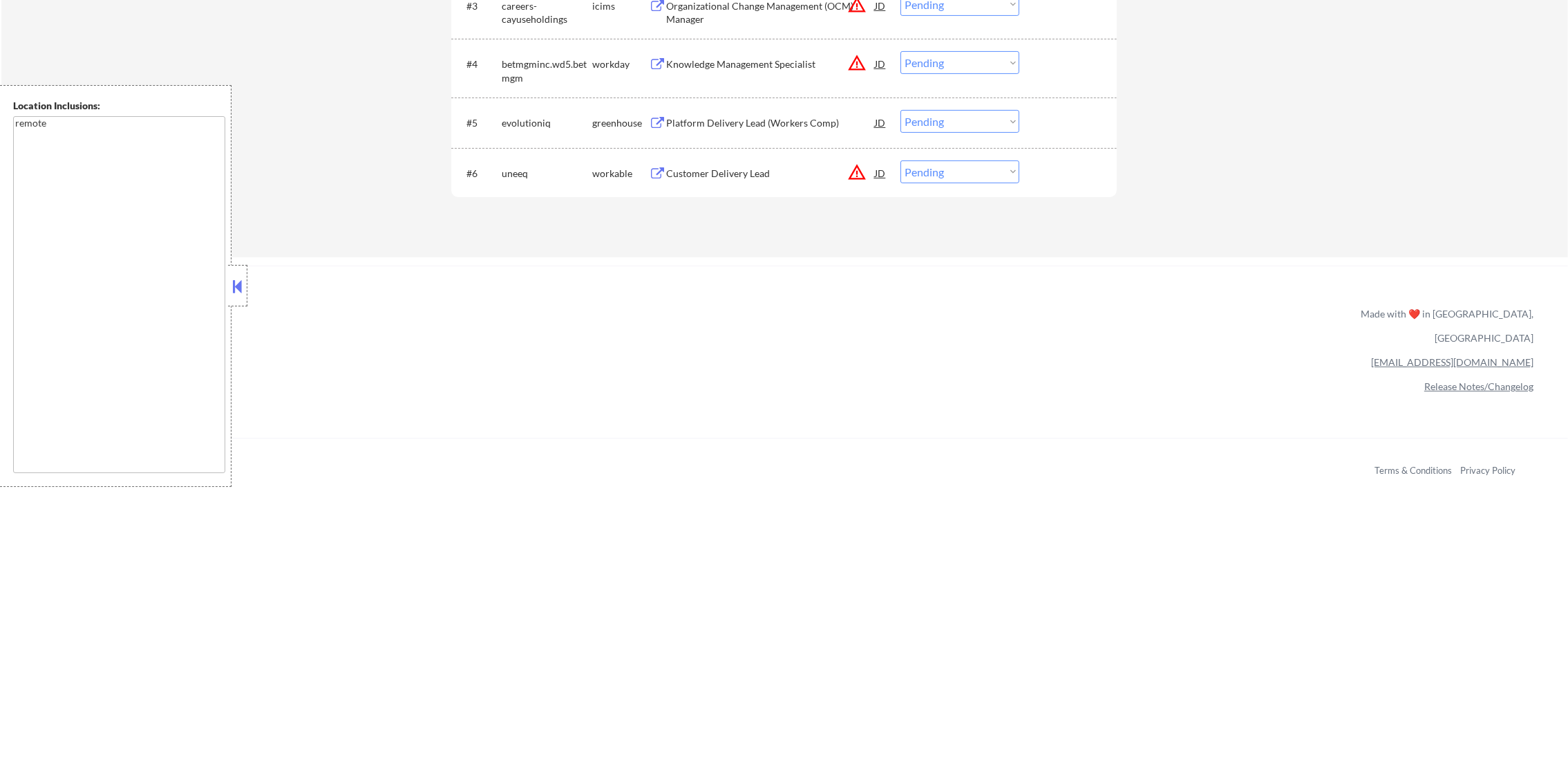
click at [698, 175] on div "Customer Delivery Lead" at bounding box center [770, 173] width 208 height 14
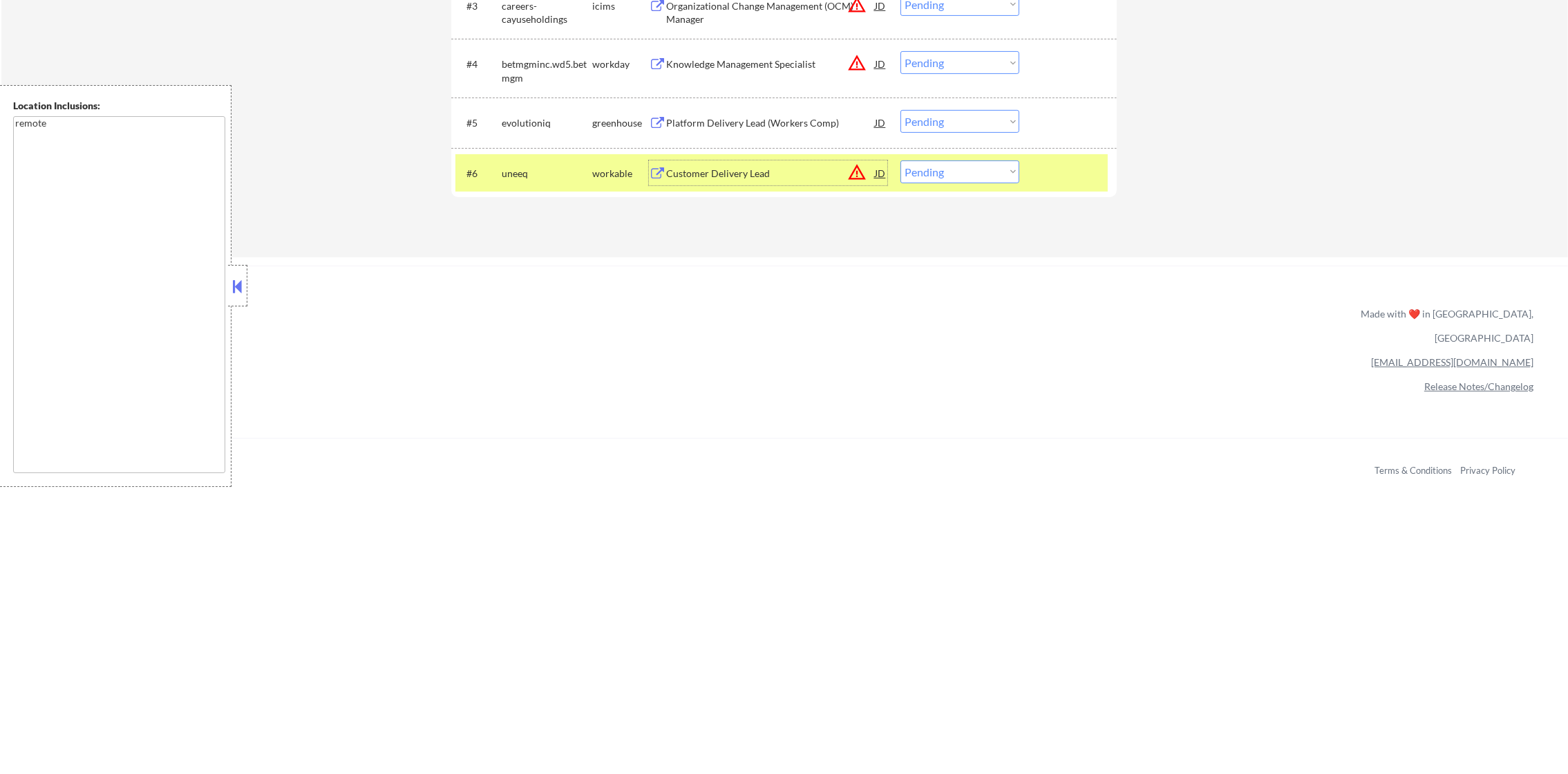
click at [904, 165] on select "Choose an option... Pending Applied Excluded (Questions) Excluded (Expired) Exc…" at bounding box center [960, 172] width 119 height 23
click at [917, 174] on select "Choose an option... Pending Applied Excluded (Questions) Excluded (Expired) Exc…" at bounding box center [960, 172] width 119 height 23
select select ""excluded""
click at [900, 160] on select "Choose an option... Pending Applied Excluded (Questions) Excluded (Expired) Exc…" at bounding box center [960, 172] width 119 height 23
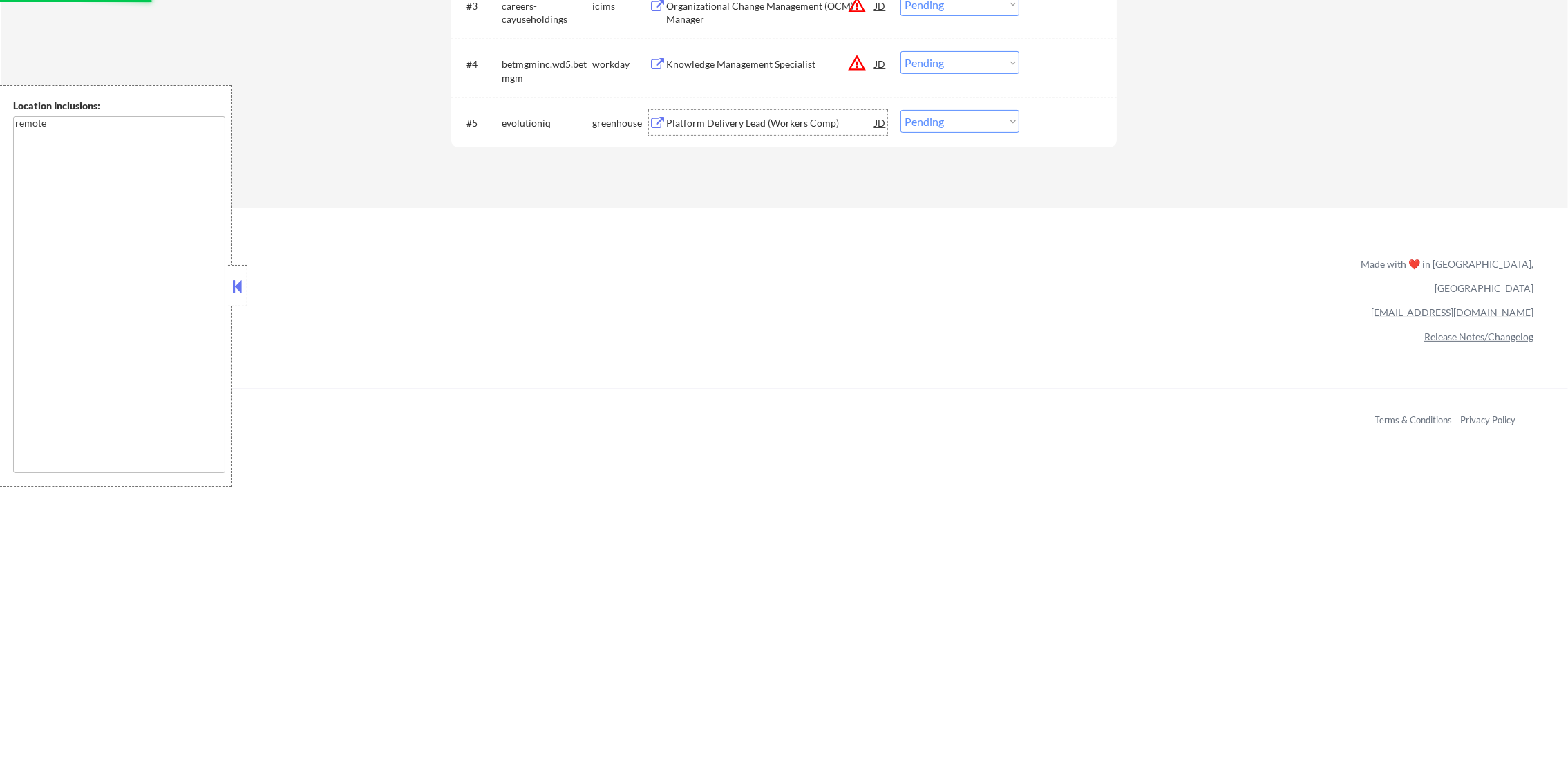
click at [786, 120] on div "Platform Delivery Lead (Workers Comp)" at bounding box center [770, 122] width 208 height 14
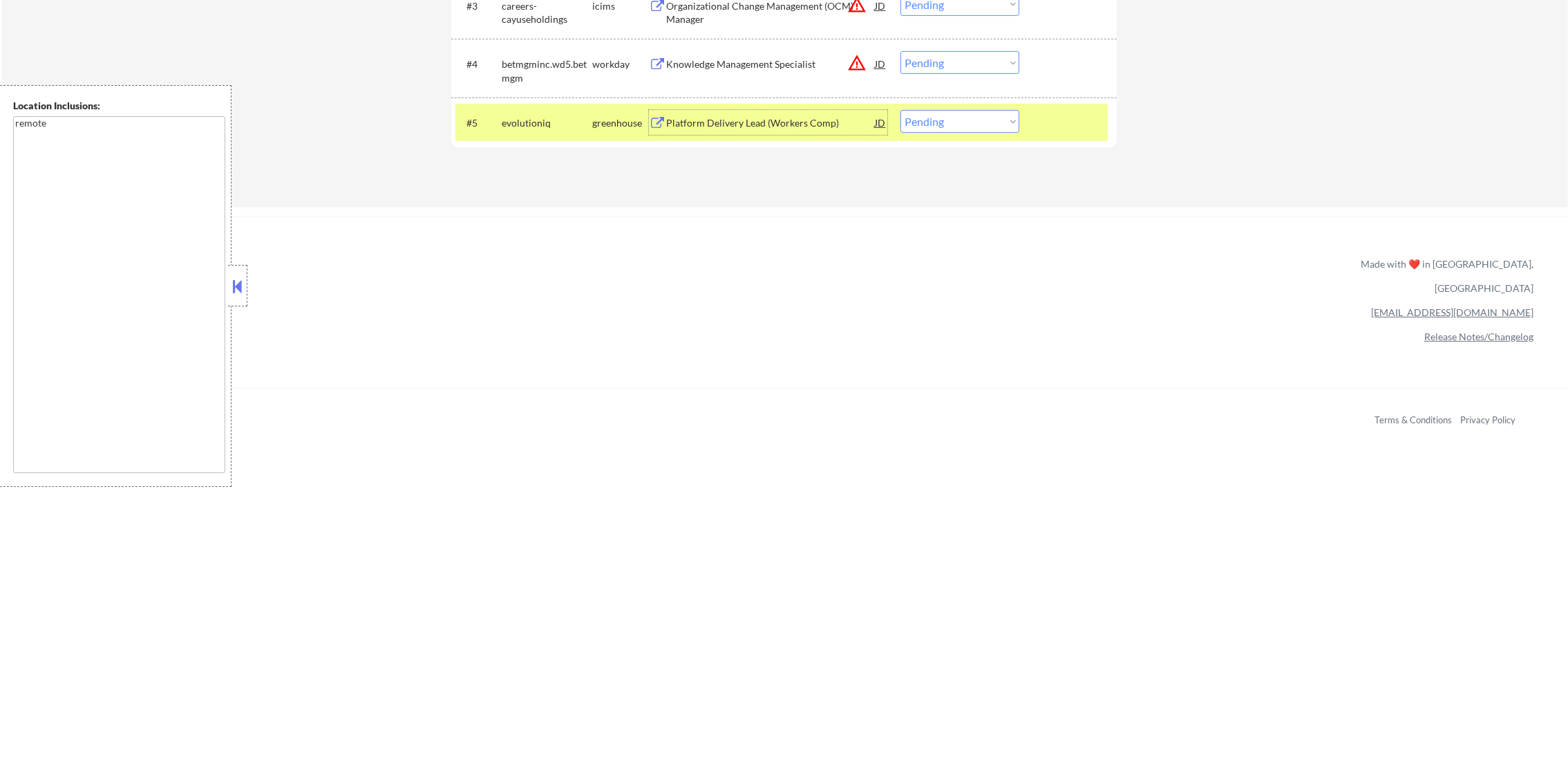
drag, startPoint x: 941, startPoint y: 117, endPoint x: 941, endPoint y: 129, distance: 12.0
click at [941, 117] on select "Choose an option... Pending Applied Excluded (Questions) Excluded (Expired) Exc…" at bounding box center [960, 122] width 119 height 23
select select ""applied""
click at [900, 110] on select "Choose an option... Pending Applied Excluded (Questions) Excluded (Expired) Exc…" at bounding box center [960, 122] width 119 height 23
click at [515, 99] on div "#5 evolutioniq greenhouse Platform Delivery Lead (Workers Comp) JD warning_ambe…" at bounding box center [784, 122] width 665 height 50
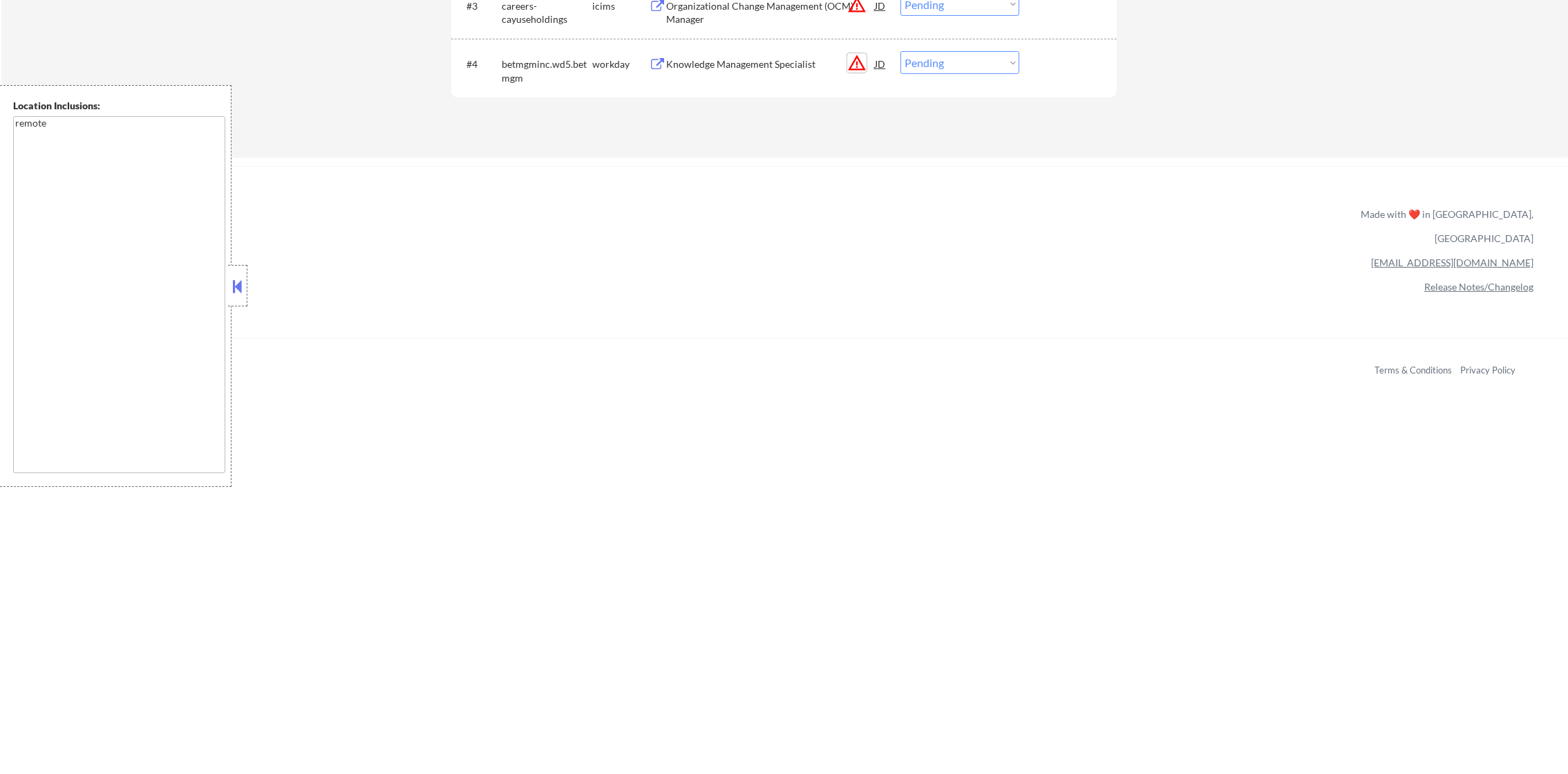
click at [859, 65] on button "warning_amber" at bounding box center [856, 62] width 19 height 19
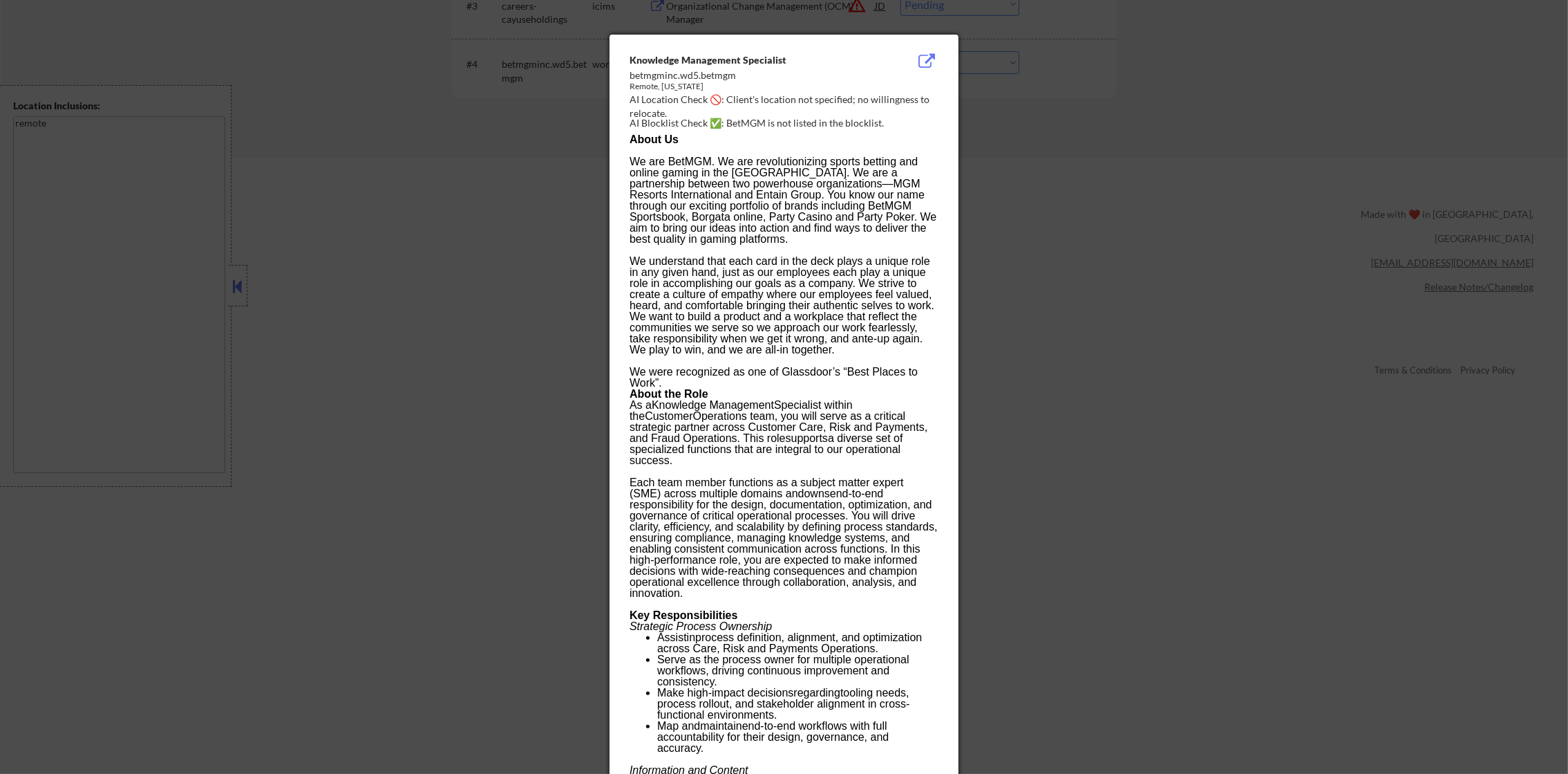
click at [1065, 236] on div at bounding box center [784, 387] width 1568 height 774
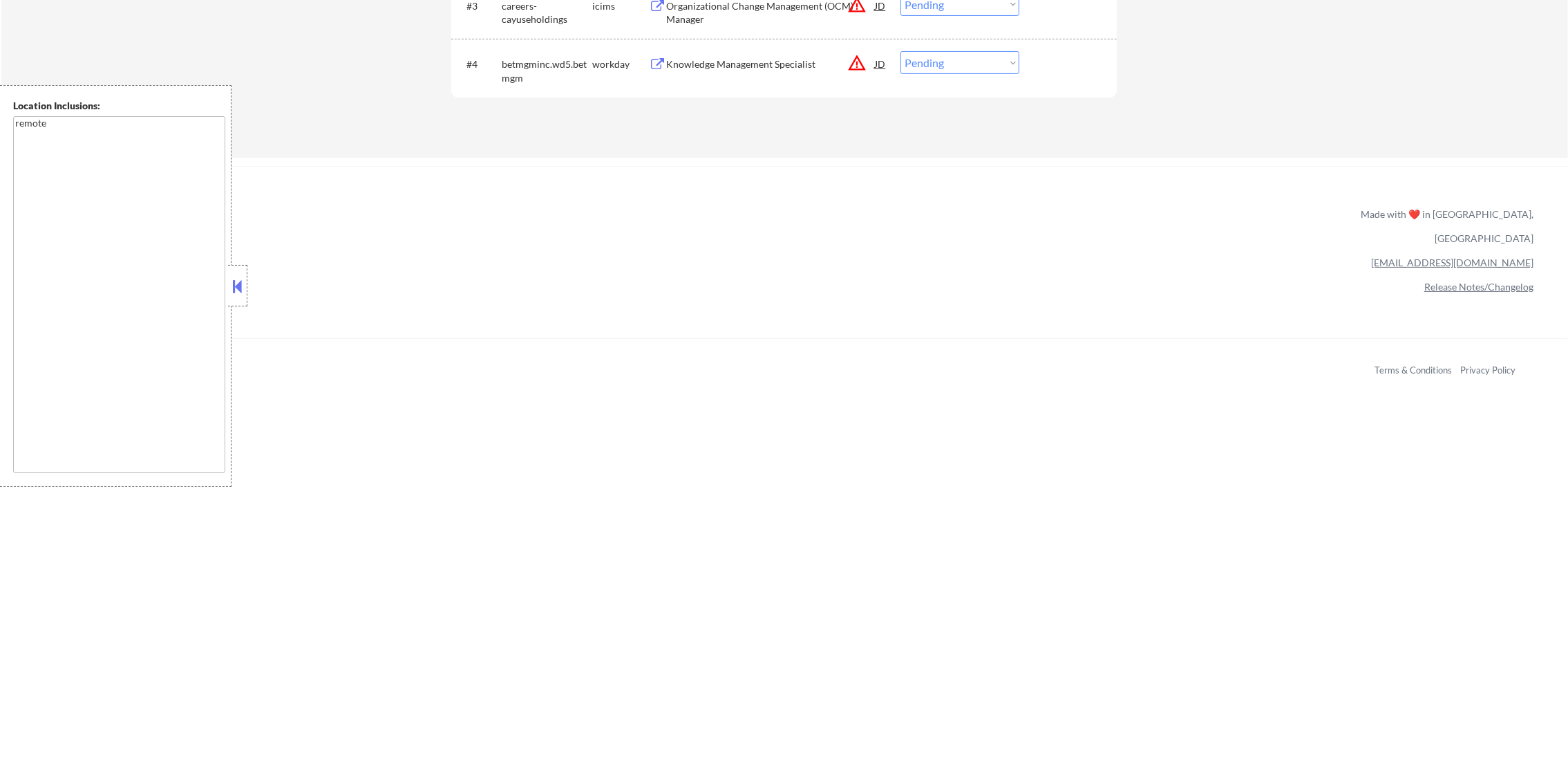
click at [799, 61] on div "Knowledge Management Specialist" at bounding box center [770, 64] width 208 height 14
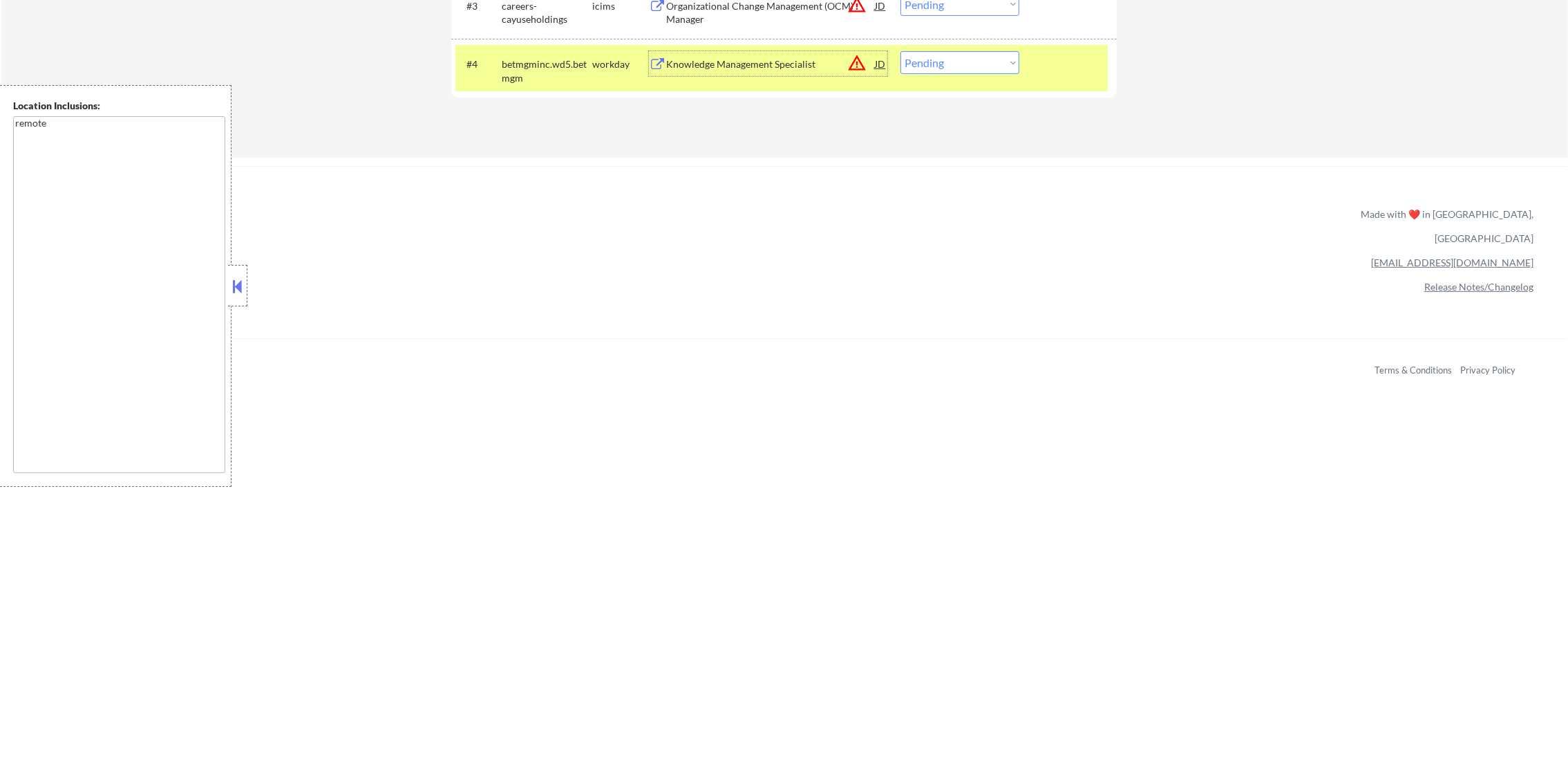
click at [861, 61] on button "warning_amber" at bounding box center [856, 62] width 19 height 19
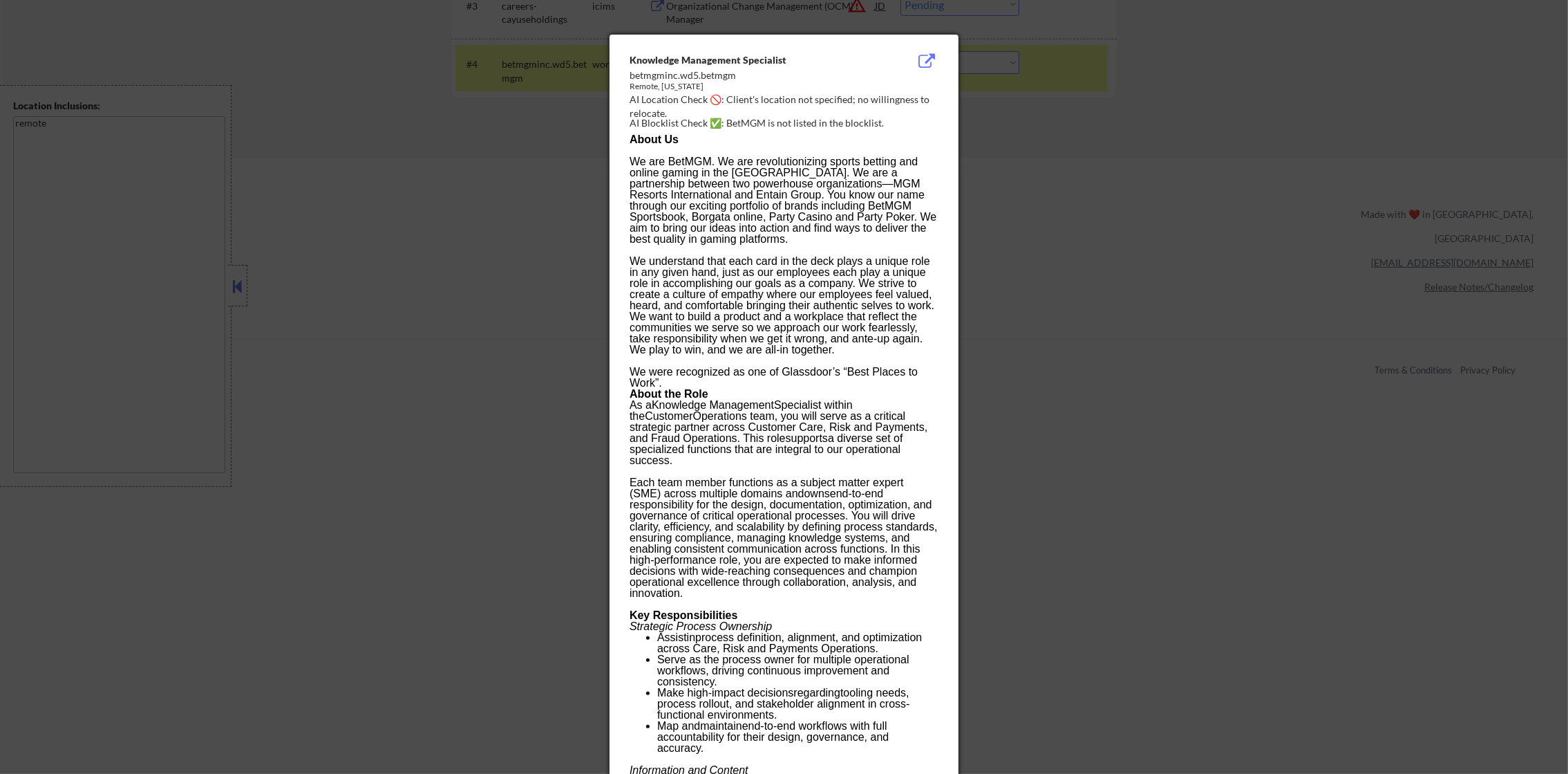
click at [981, 188] on div at bounding box center [784, 387] width 1568 height 774
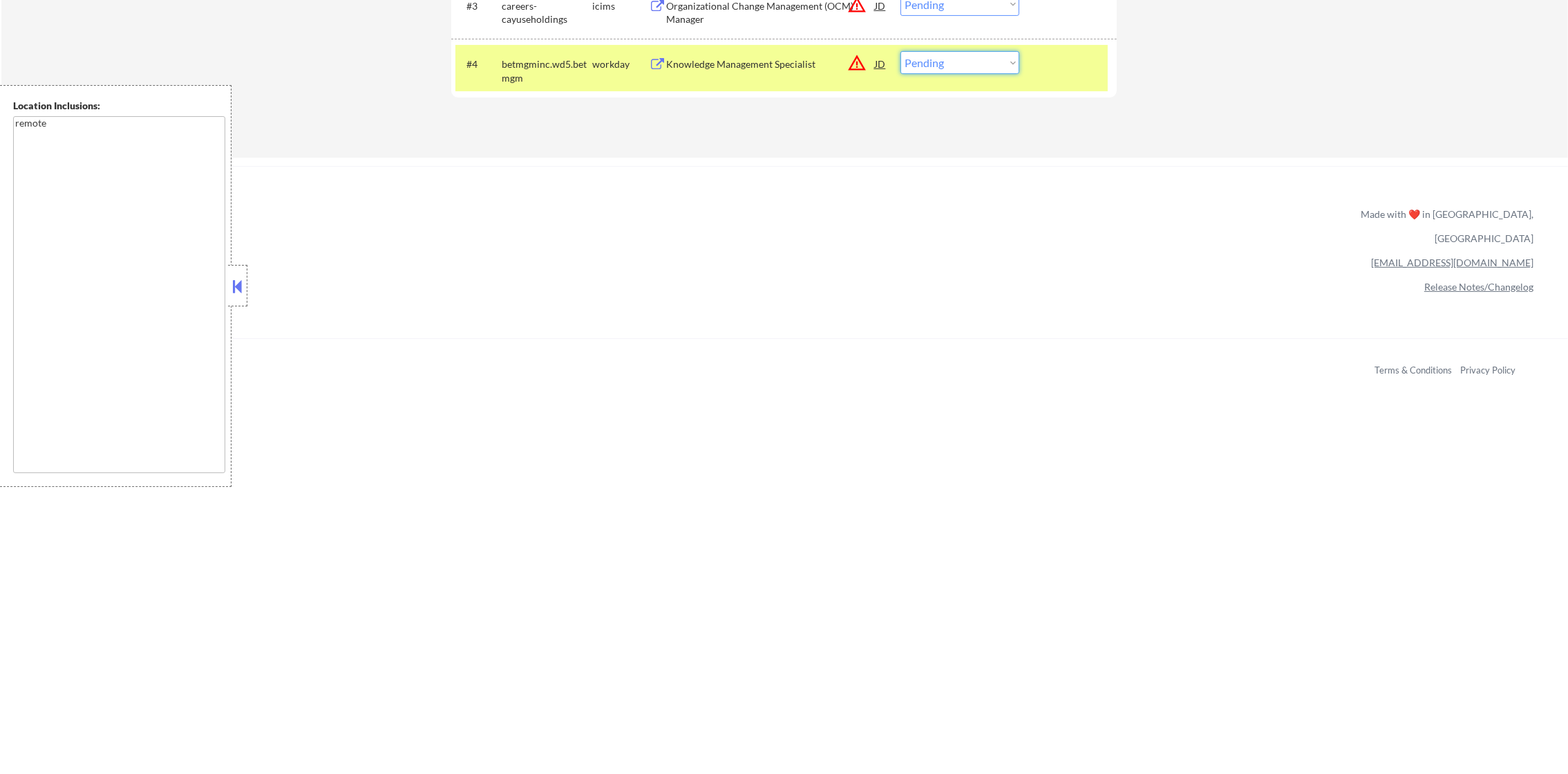
click at [1005, 66] on select "Choose an option... Pending Applied Excluded (Questions) Excluded (Expired) Exc…" at bounding box center [960, 63] width 119 height 23
select select ""excluded__location_""
click at [900, 51] on select "Choose an option... Pending Applied Excluded (Questions) Excluded (Expired) Exc…" at bounding box center [960, 63] width 119 height 23
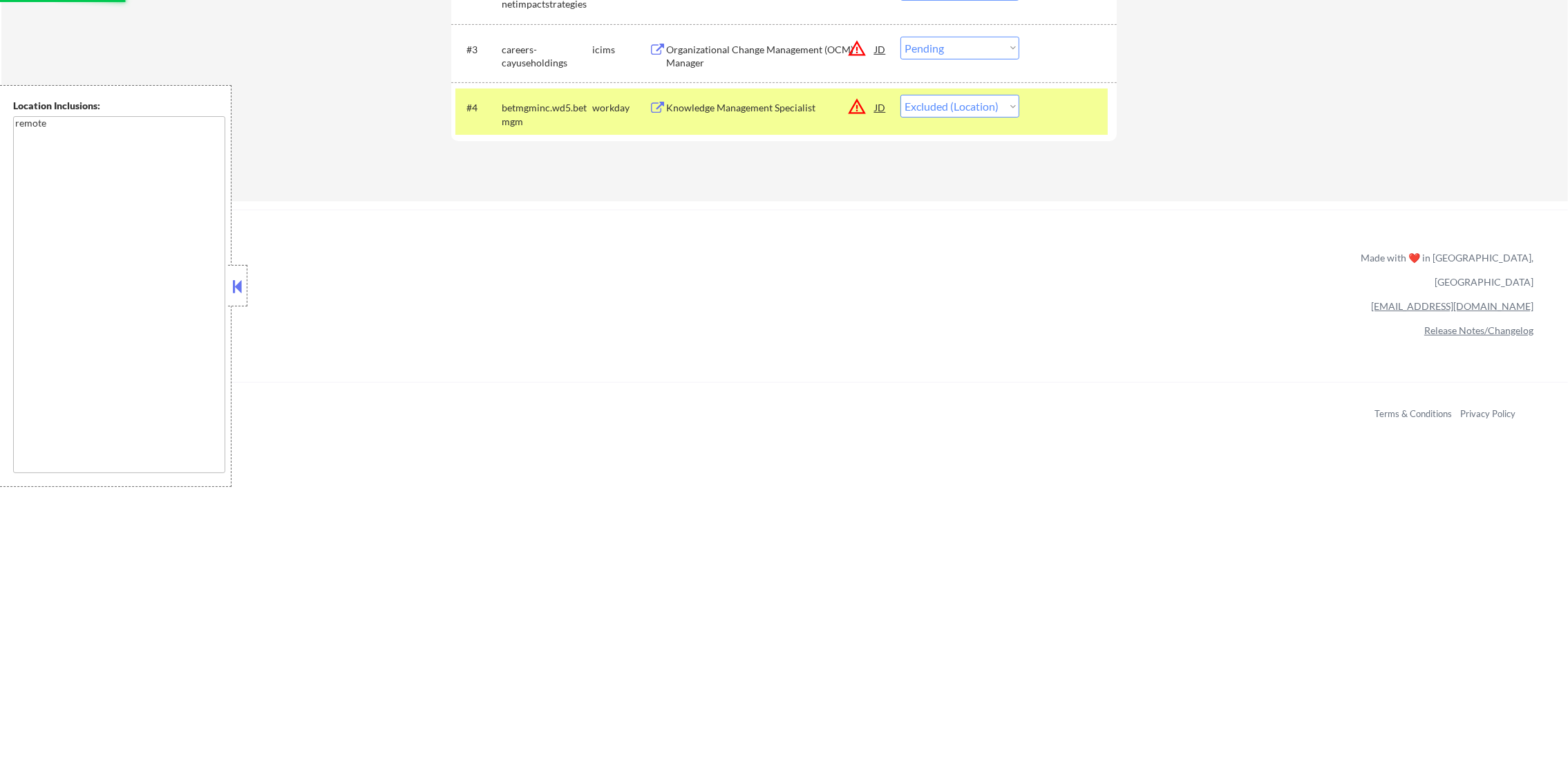
scroll to position [533, 0]
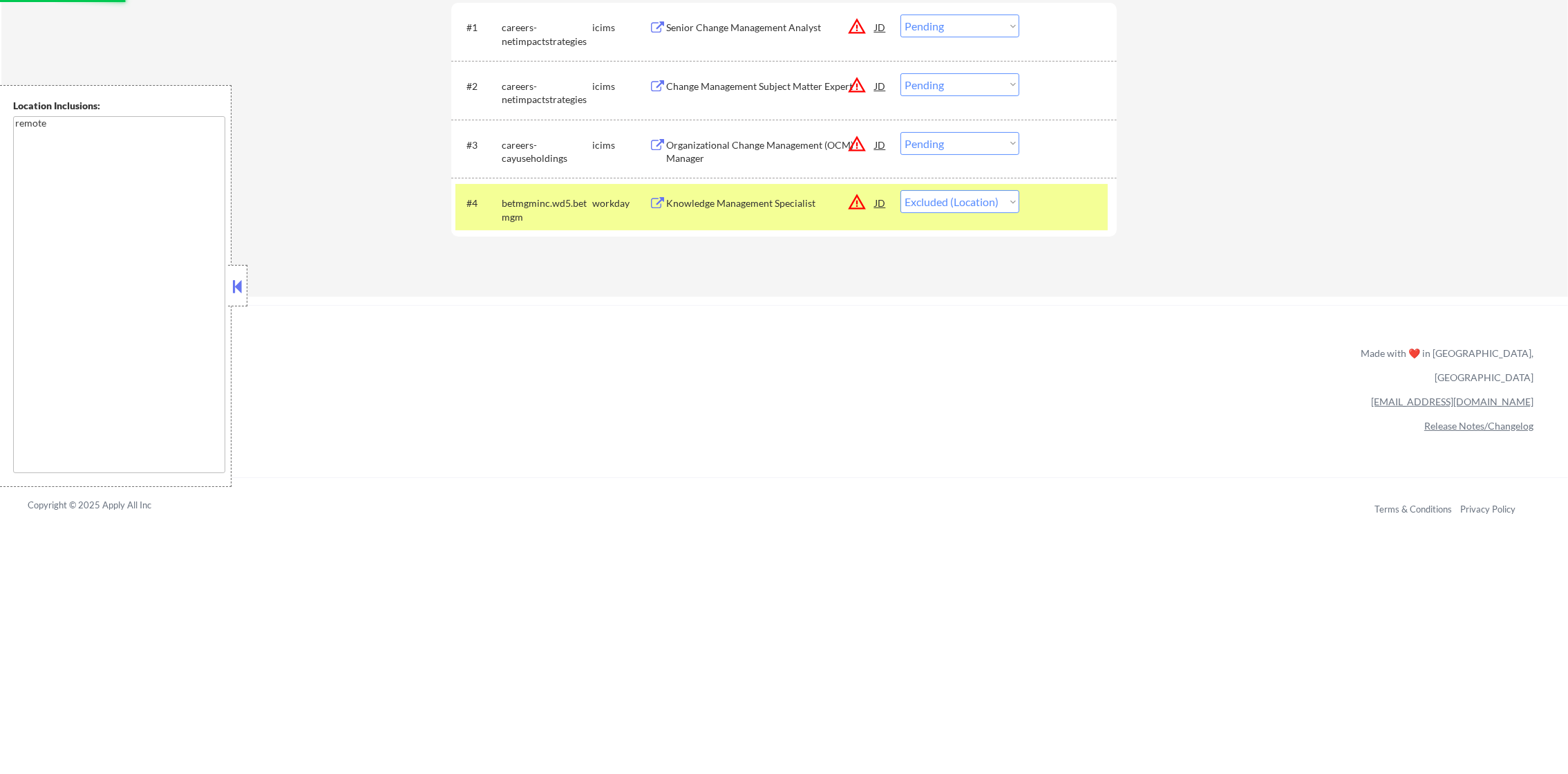
drag, startPoint x: 563, startPoint y: 203, endPoint x: 598, endPoint y: 179, distance: 42.4
click at [563, 203] on div "betmgminc.wd5.betmgm" at bounding box center [547, 209] width 91 height 27
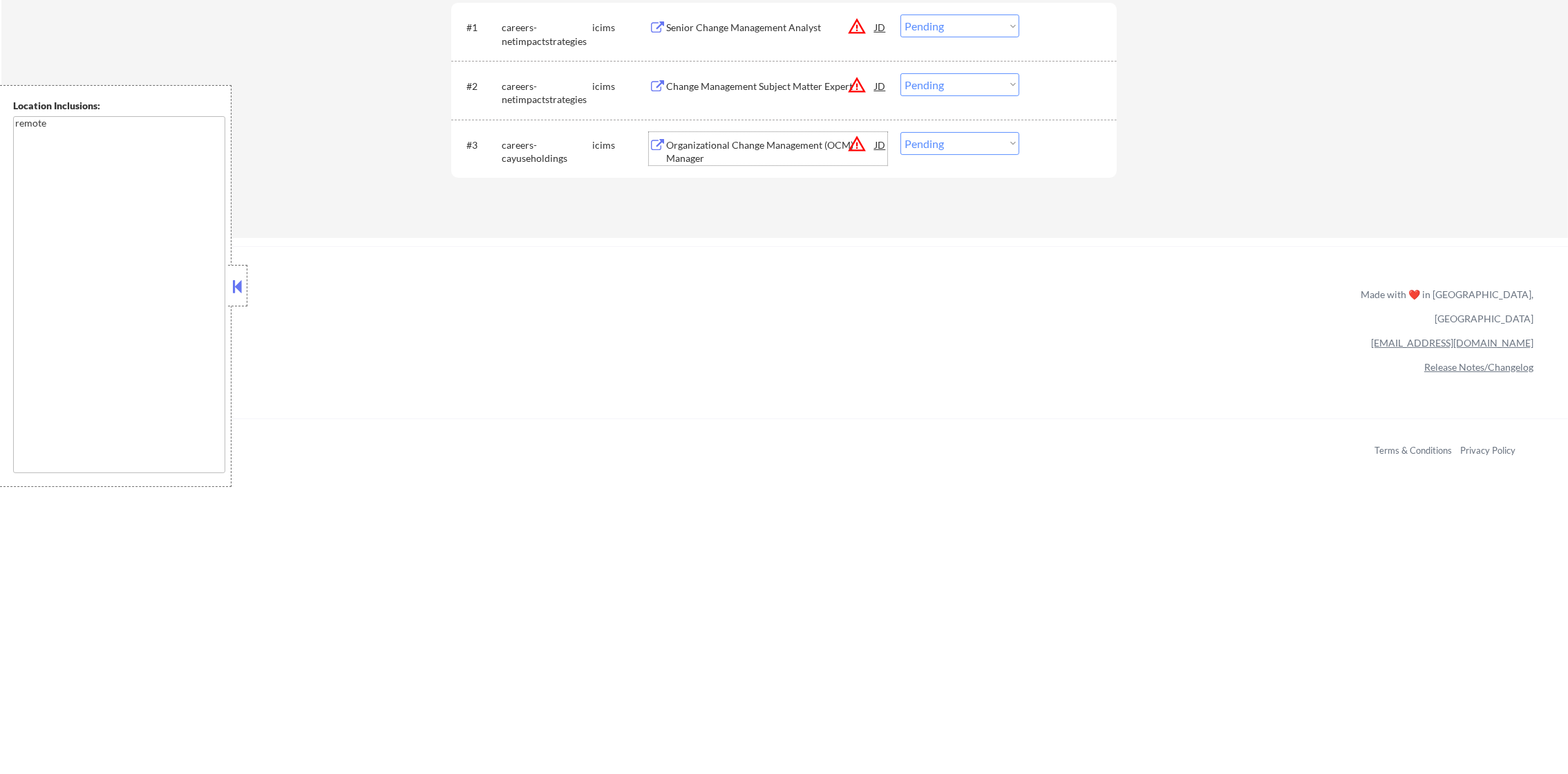
click at [781, 142] on div "Organizational Change Management (OCM) Manager" at bounding box center [770, 151] width 208 height 27
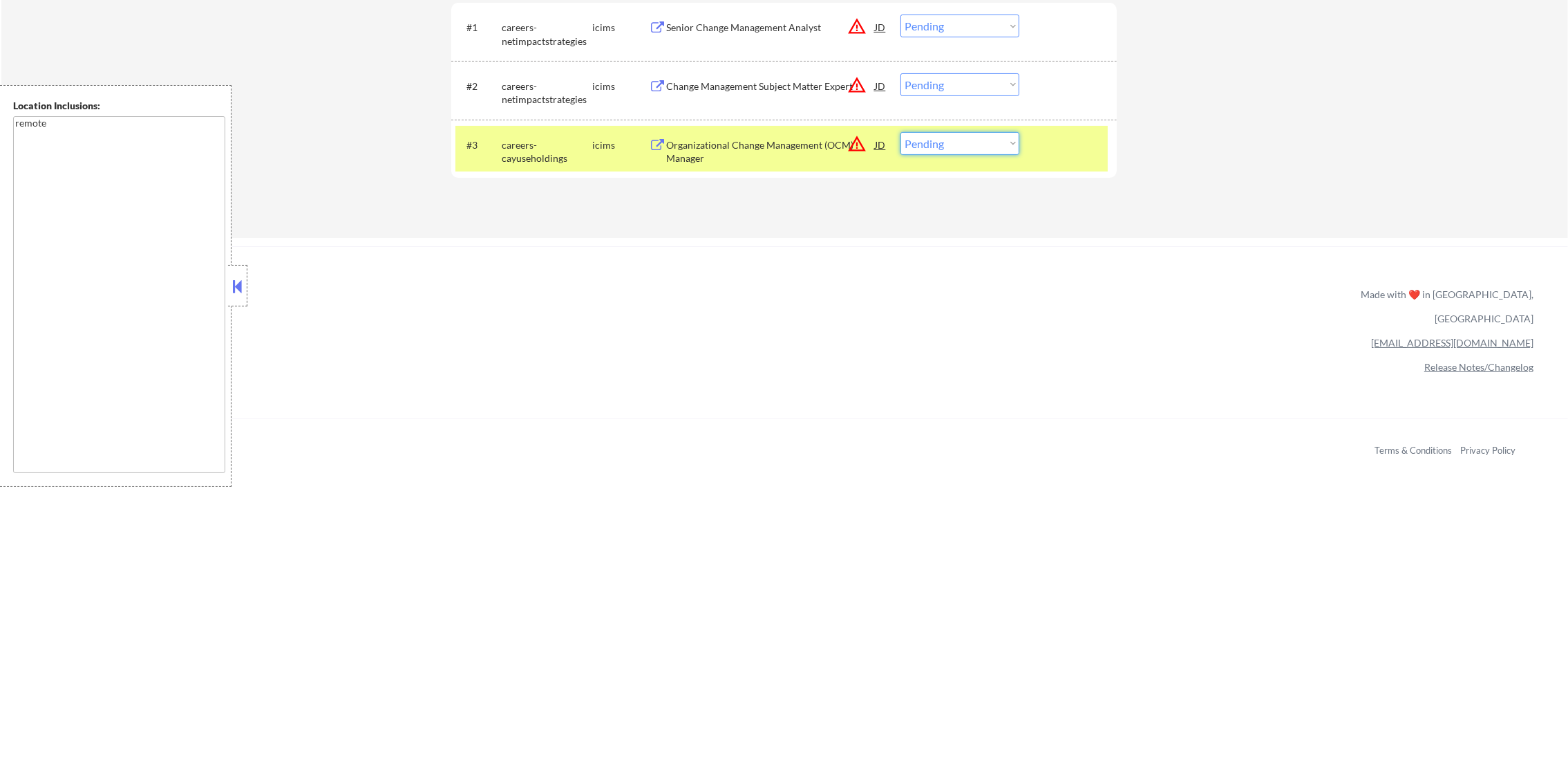
click at [1000, 138] on select "Choose an option... Pending Applied Excluded (Questions) Excluded (Expired) Exc…" at bounding box center [960, 144] width 119 height 23
select select ""excluded__salary_""
click at [900, 132] on select "Choose an option... Pending Applied Excluded (Questions) Excluded (Expired) Exc…" at bounding box center [960, 144] width 119 height 23
drag, startPoint x: 589, startPoint y: 160, endPoint x: 631, endPoint y: 138, distance: 47.4
click at [589, 160] on div "careers-cayuseholdings" at bounding box center [547, 151] width 91 height 27
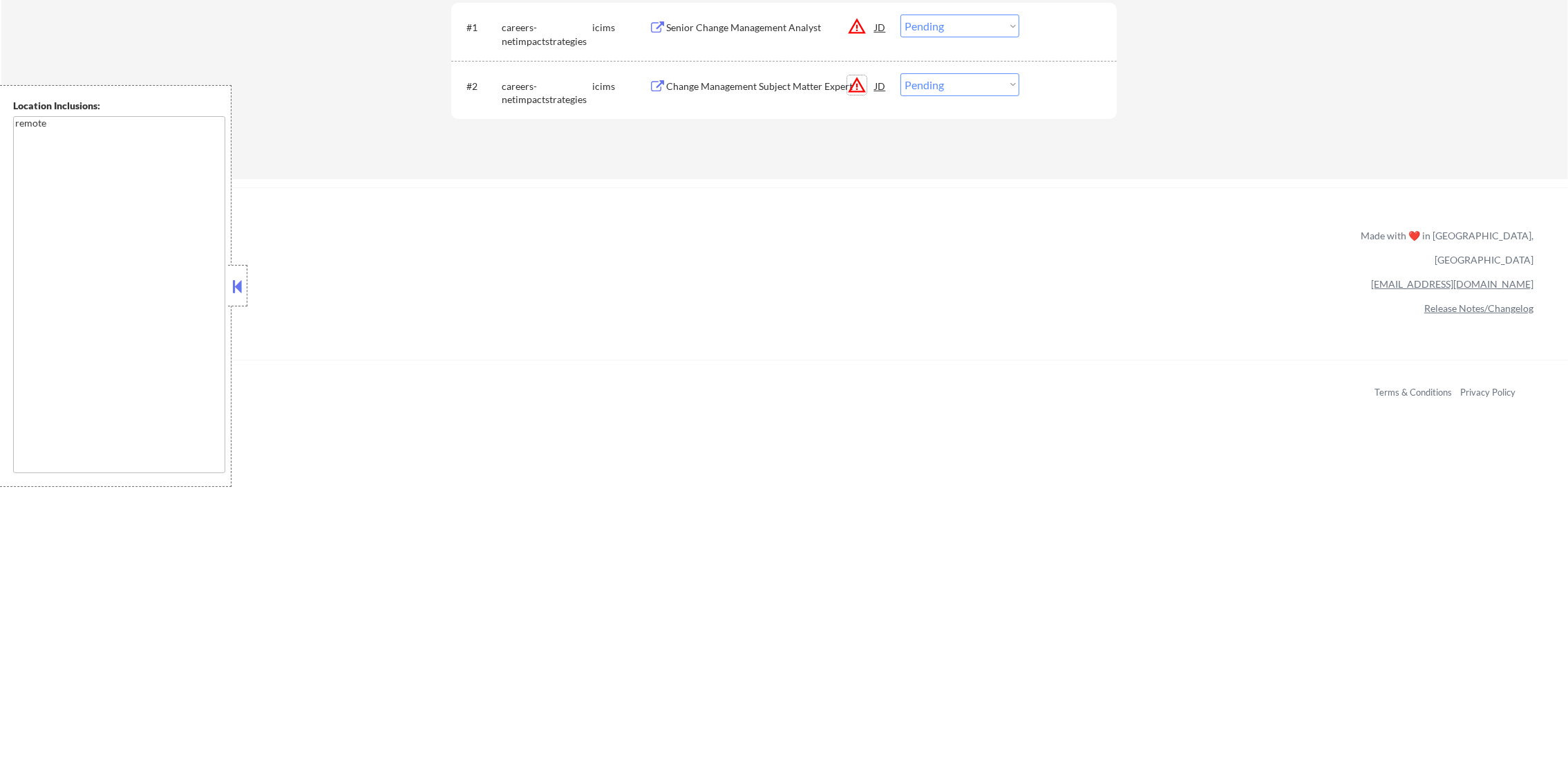
click at [848, 84] on button "warning_amber" at bounding box center [856, 84] width 19 height 19
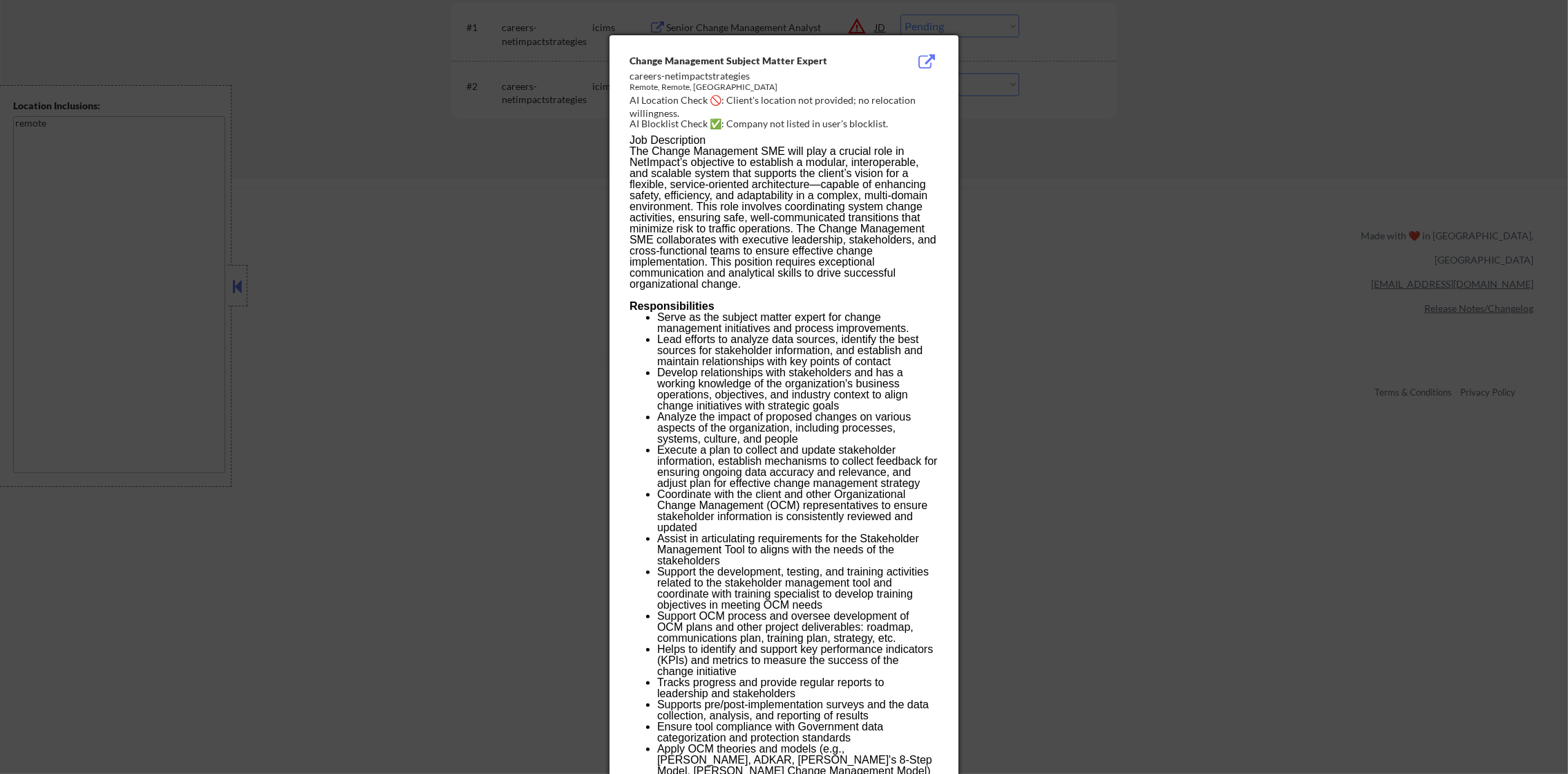
click at [1322, 271] on div at bounding box center [784, 387] width 1568 height 774
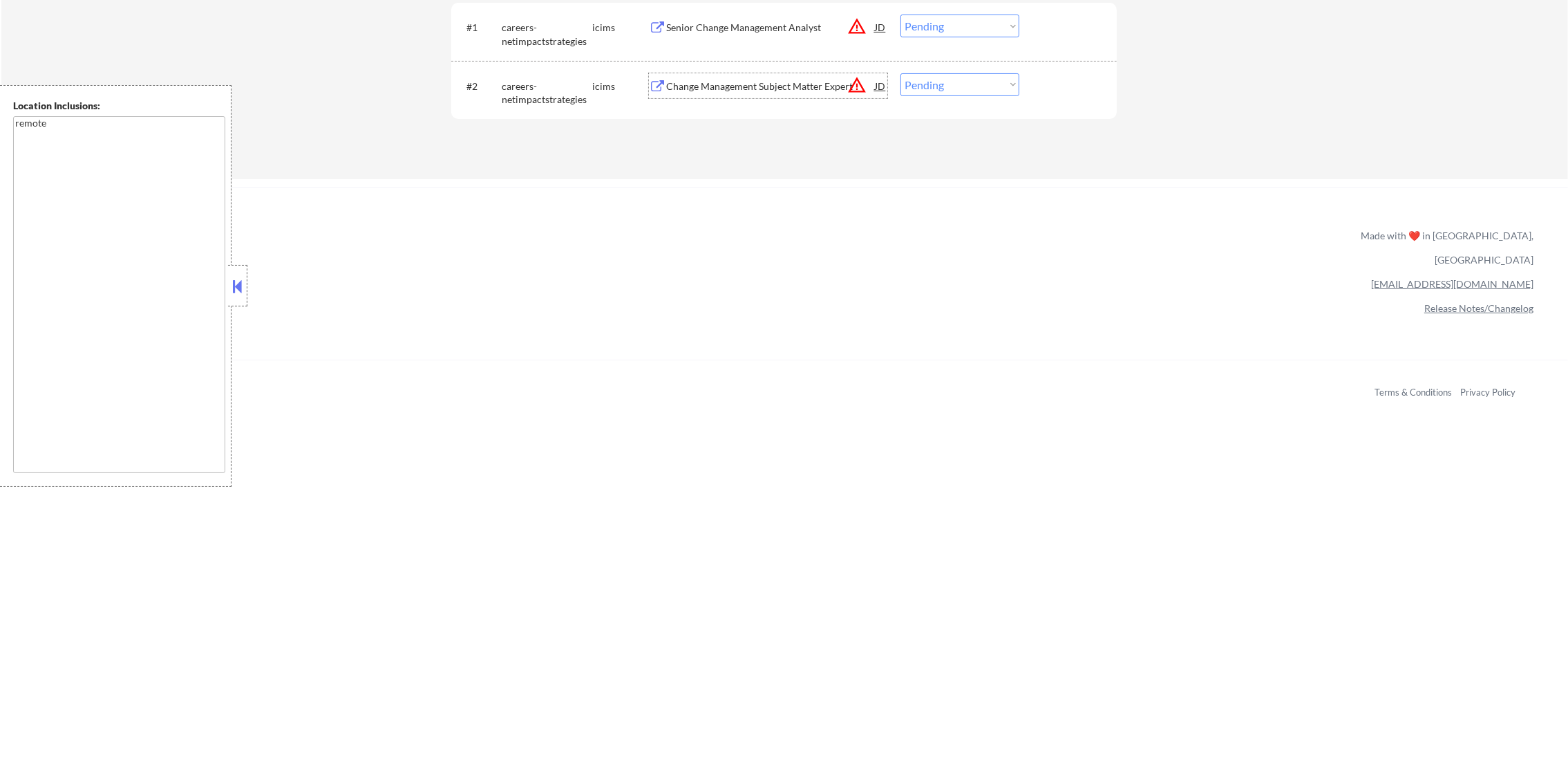
click at [691, 97] on div "Change Management Subject Matter Expert" at bounding box center [770, 86] width 208 height 25
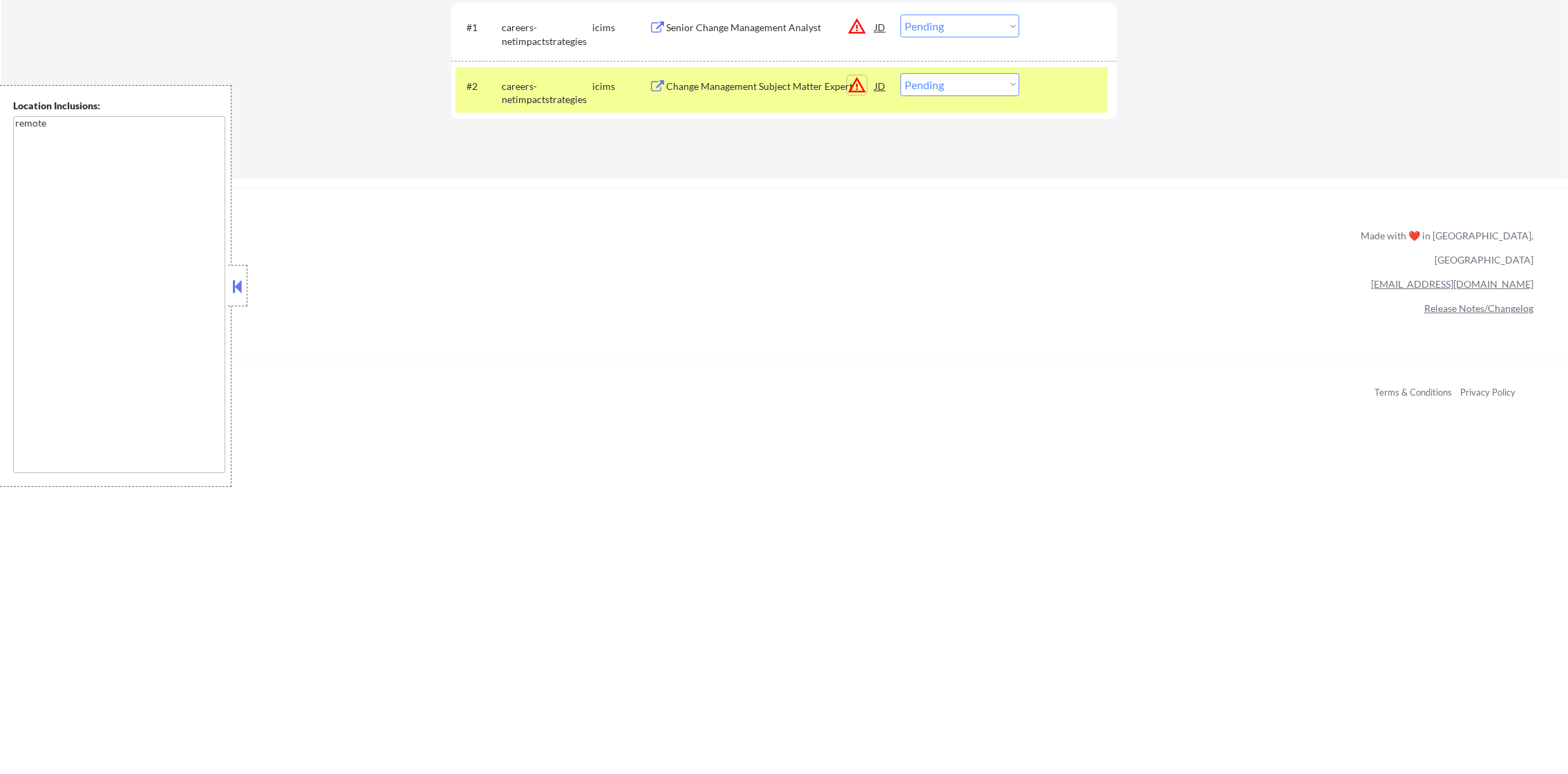
click at [853, 84] on button "warning_amber" at bounding box center [856, 84] width 19 height 19
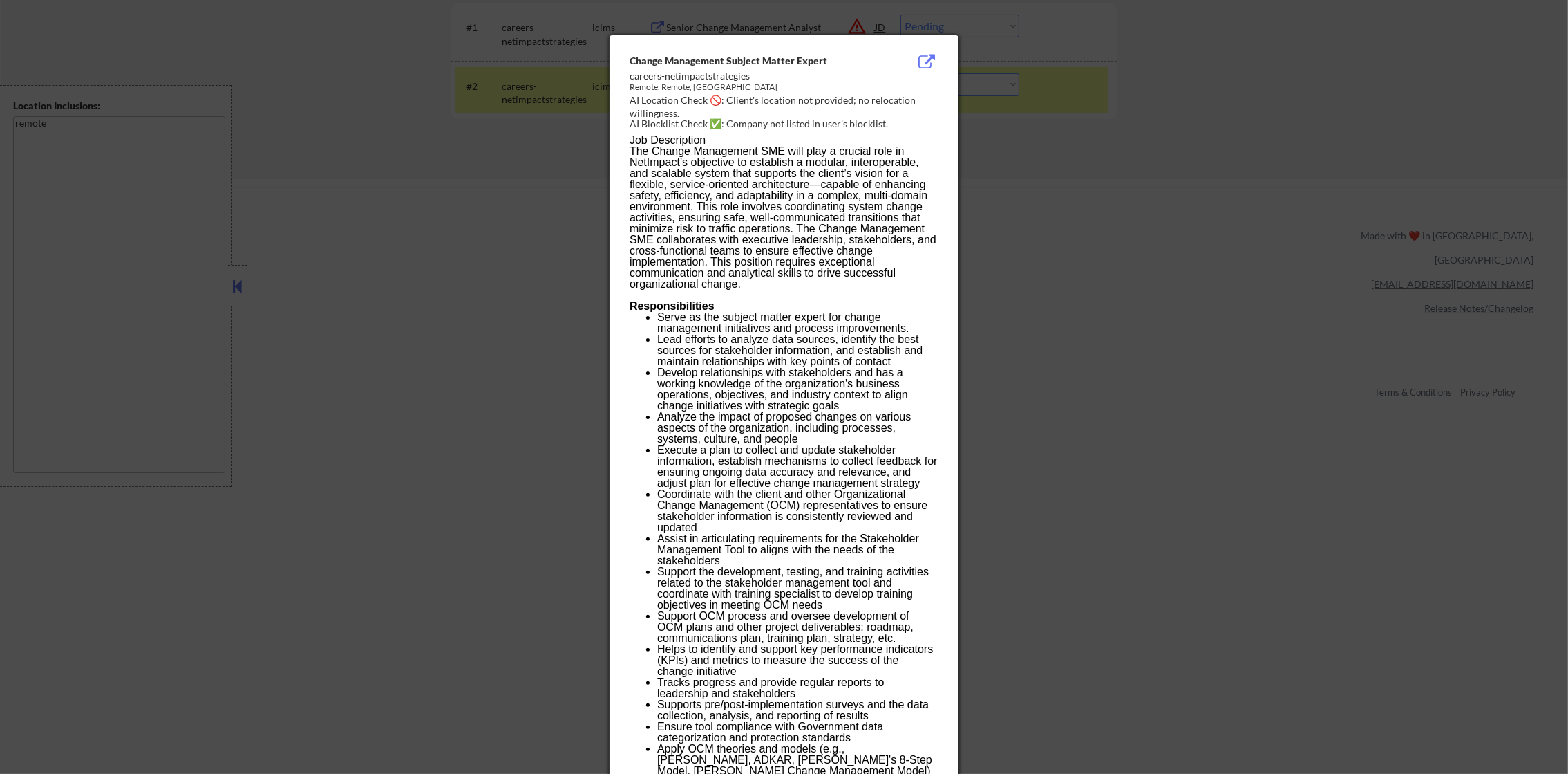
click at [1235, 87] on div at bounding box center [784, 387] width 1568 height 774
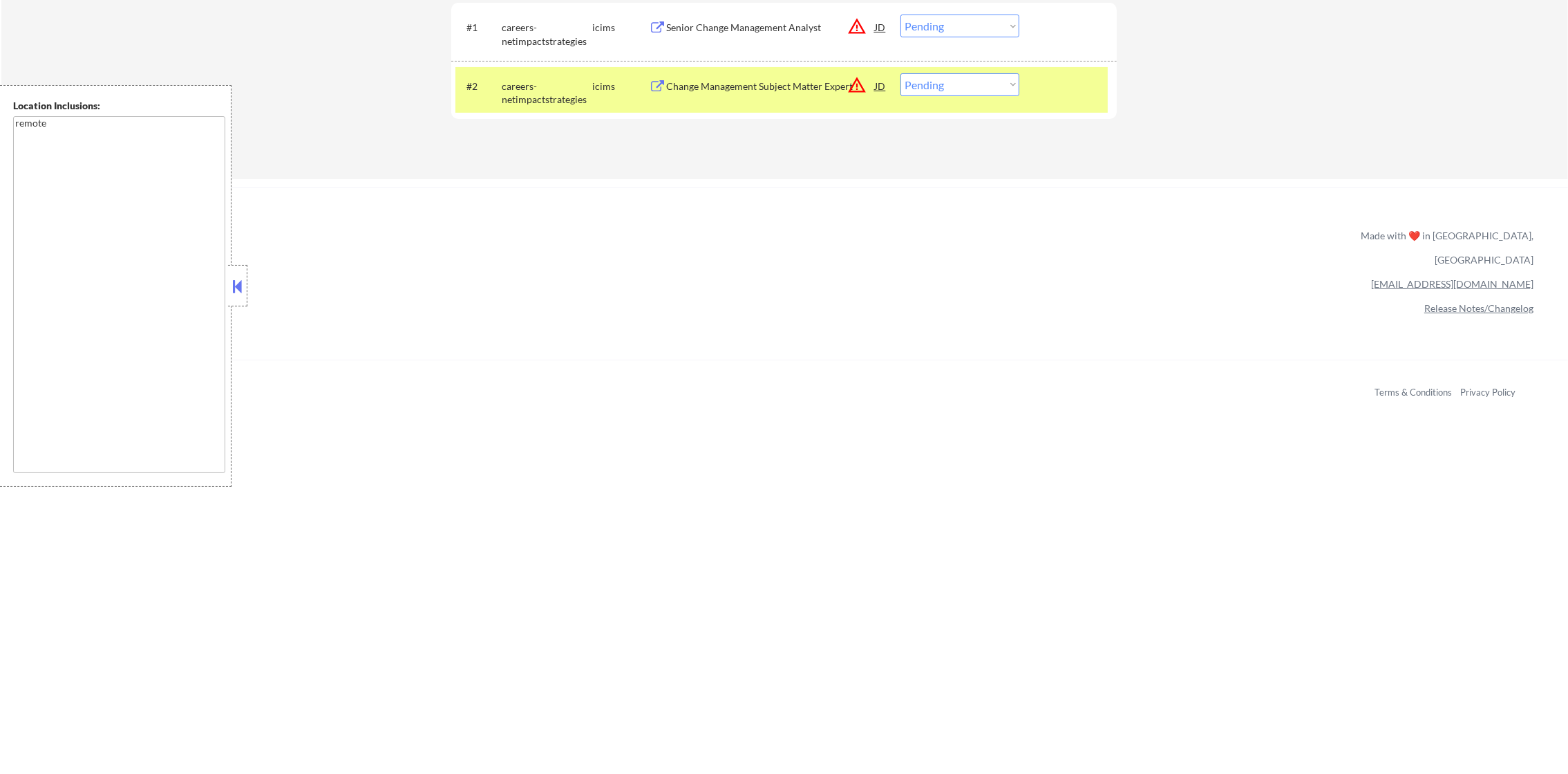
click at [541, 84] on div "careers-netimpactstrategies" at bounding box center [547, 93] width 91 height 27
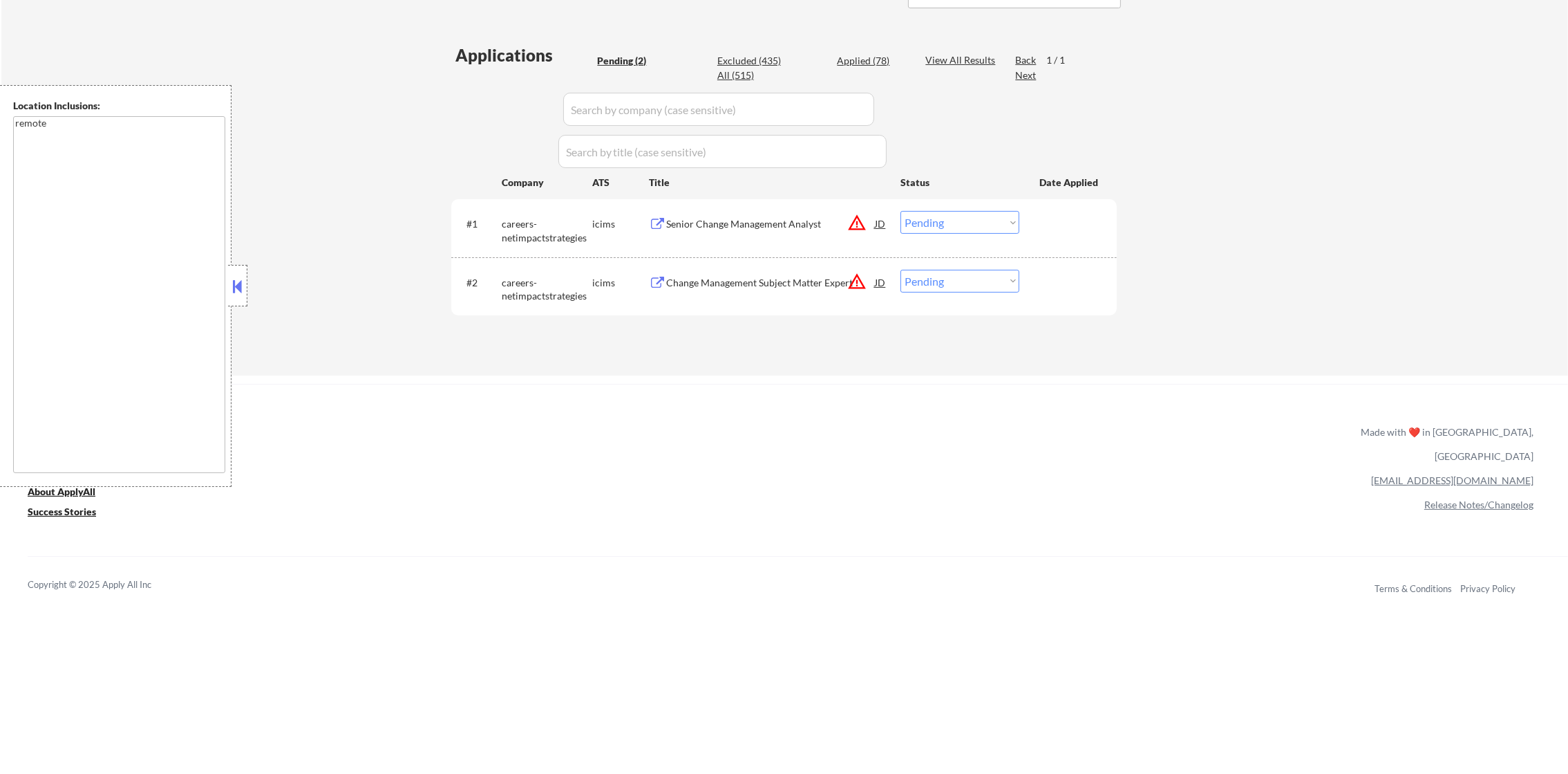
scroll to position [327, 0]
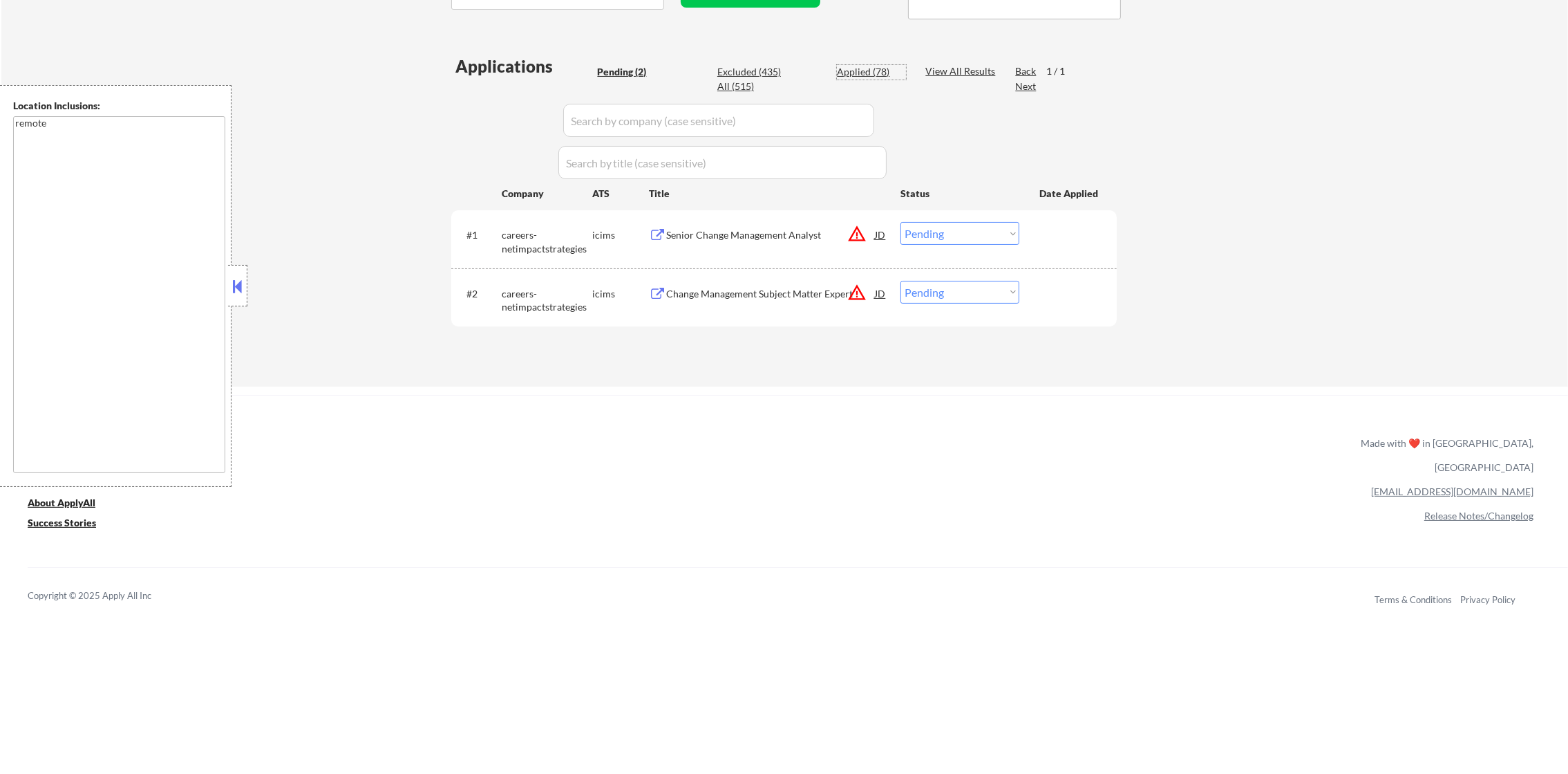
click at [861, 72] on div "Applied (78)" at bounding box center [871, 72] width 69 height 14
select select ""applied""
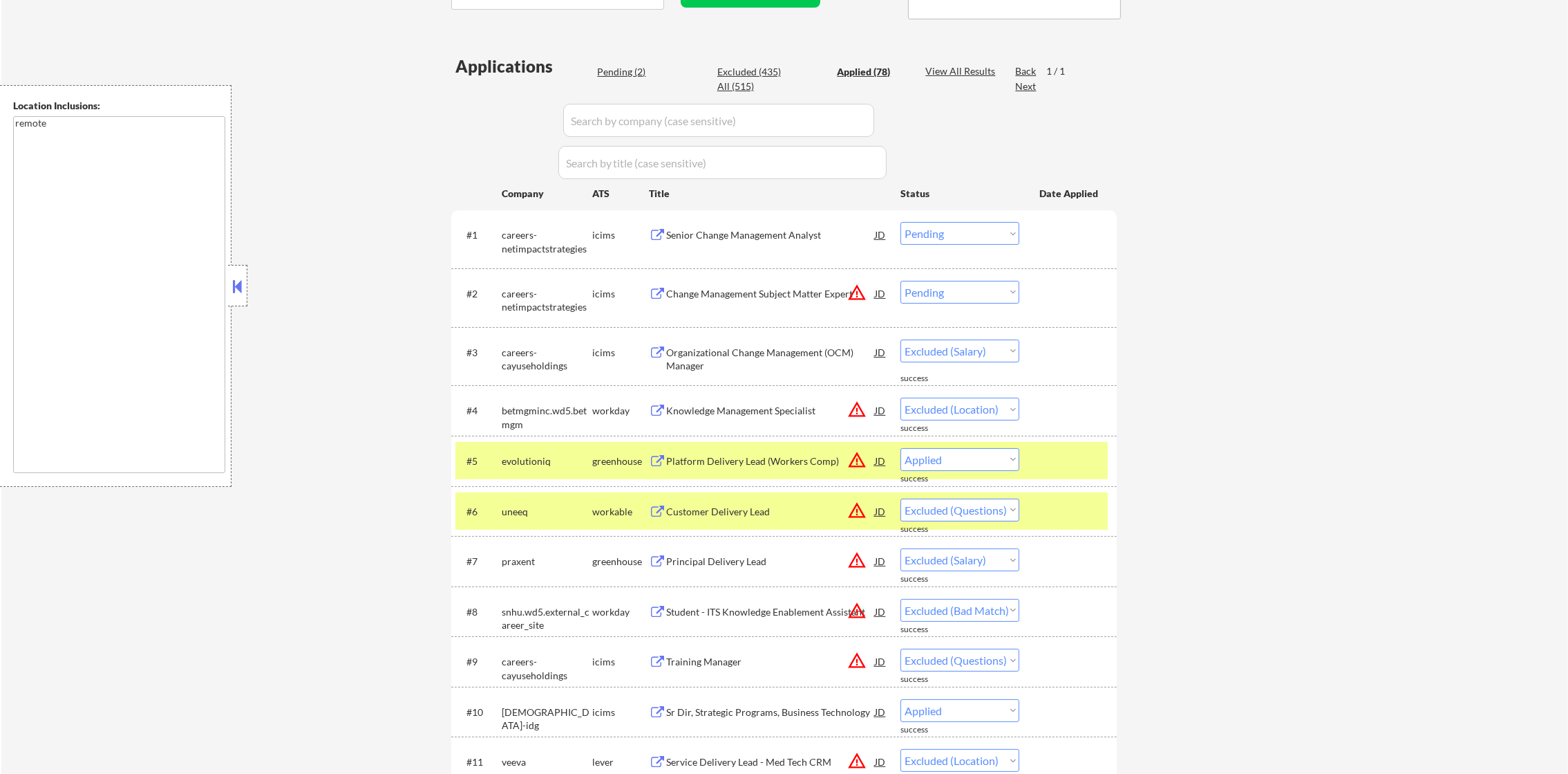
select select ""applied""
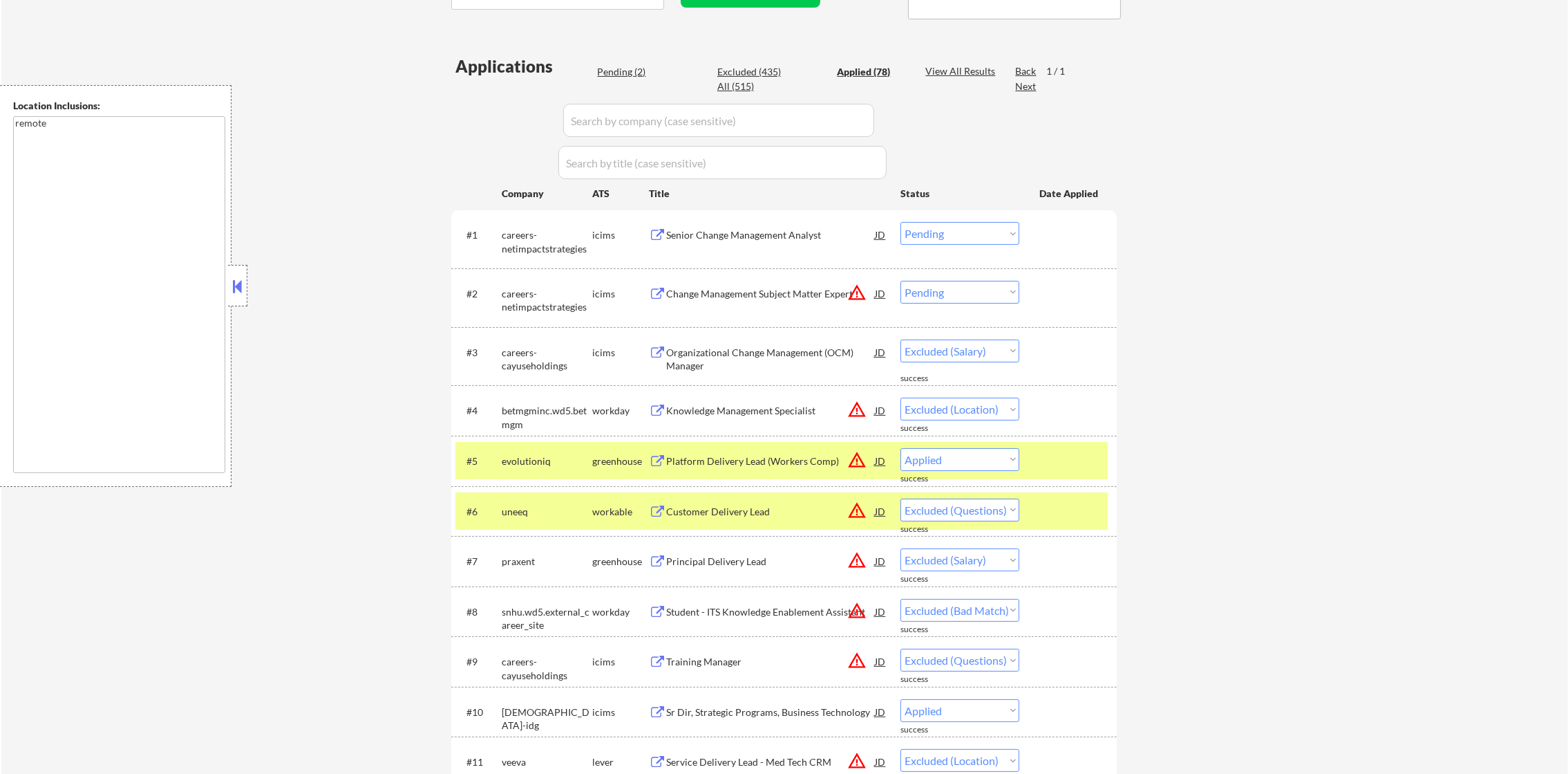
select select ""applied""
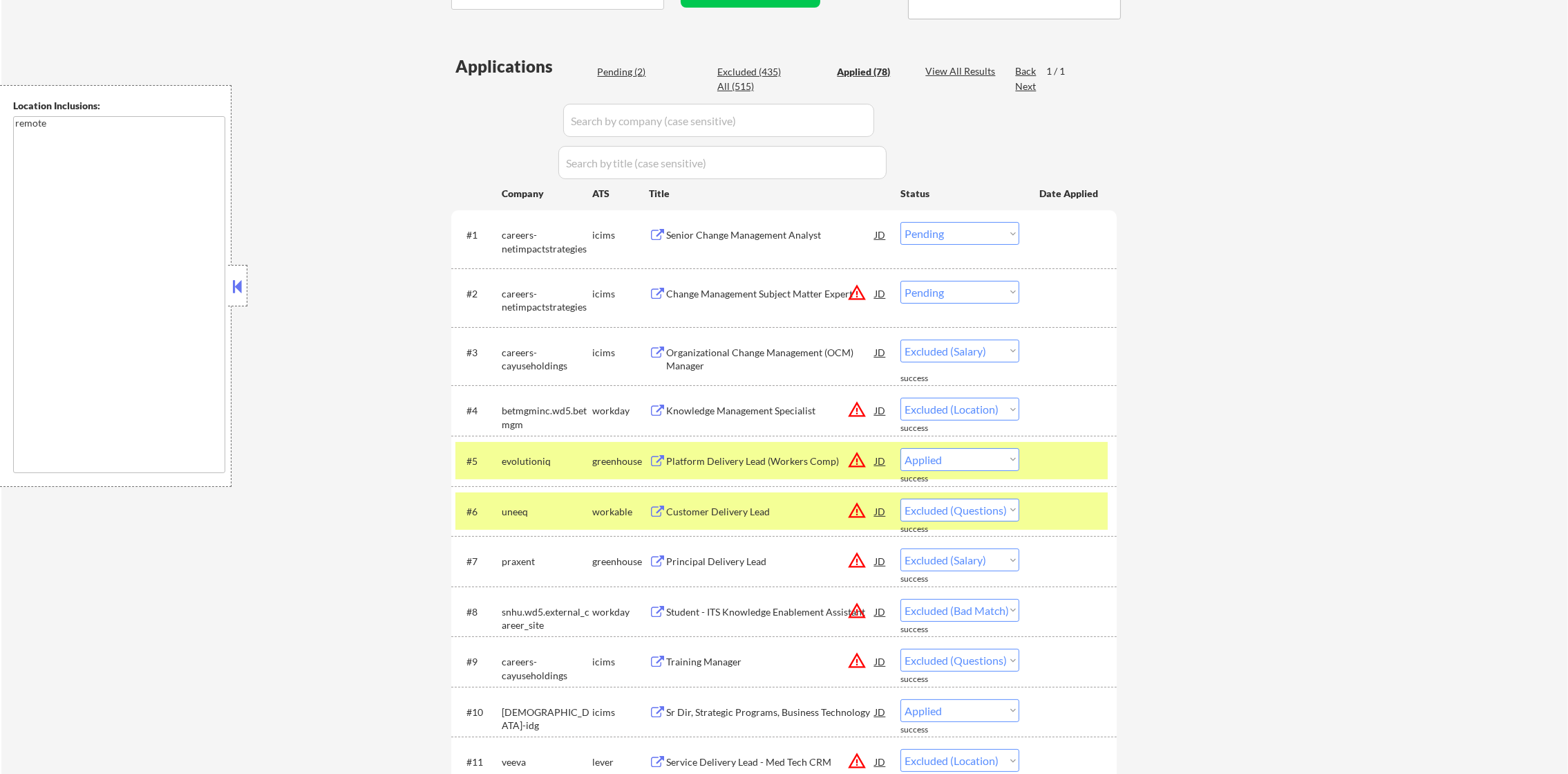
select select ""applied""
click at [863, 65] on div "Applied (78)" at bounding box center [871, 72] width 69 height 14
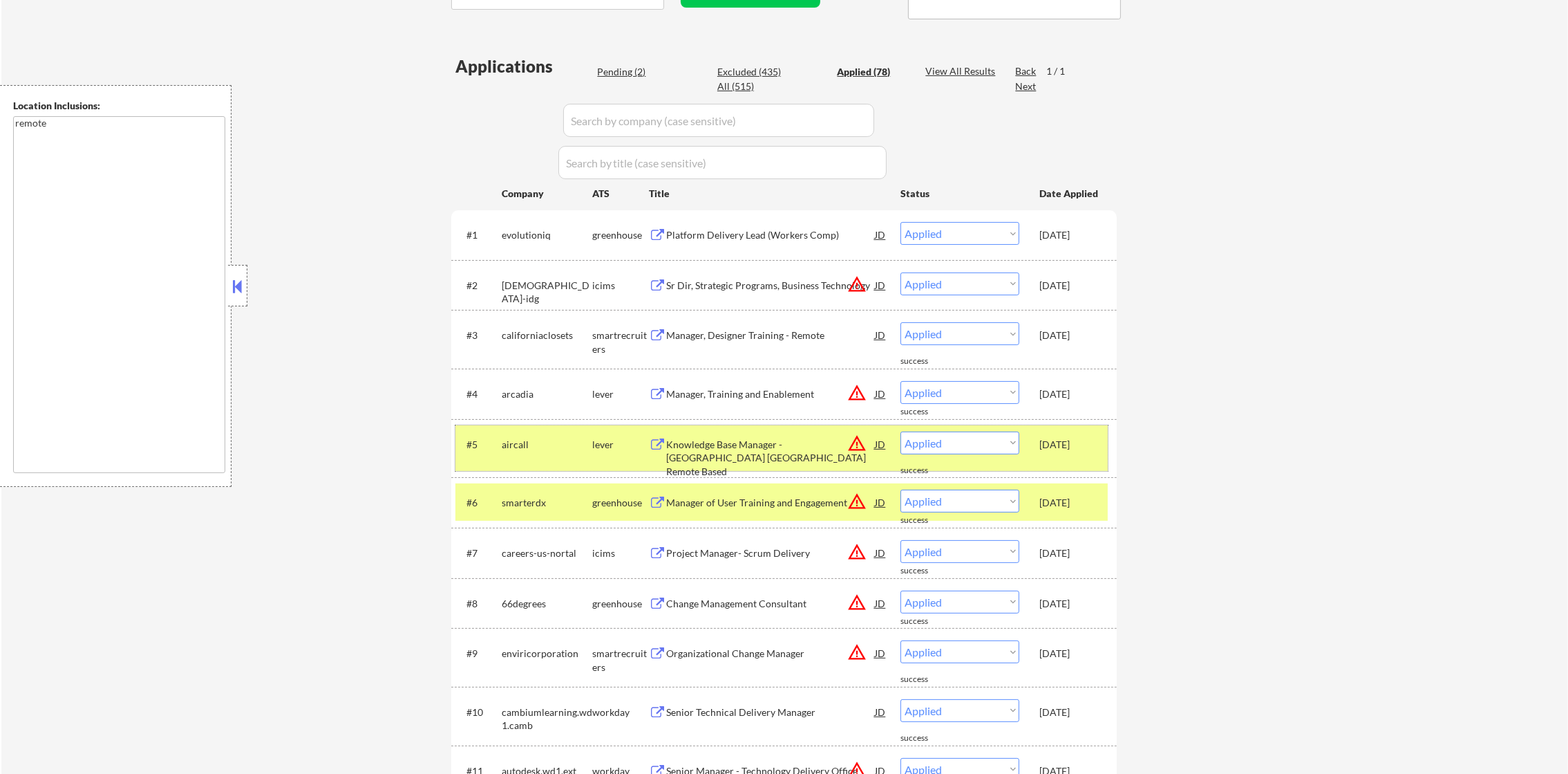
click at [538, 437] on div "aircall" at bounding box center [547, 444] width 91 height 14
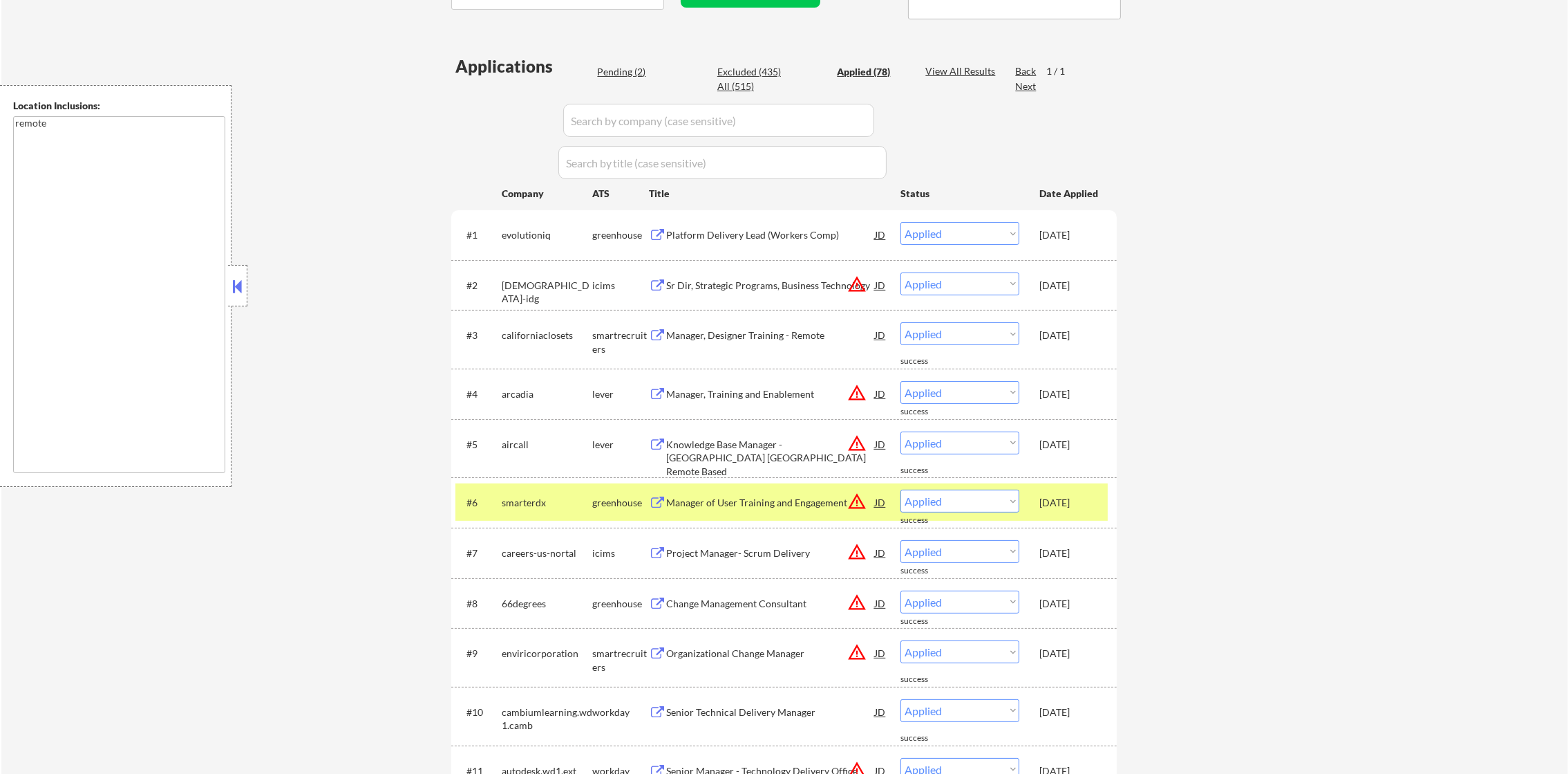
click at [511, 483] on div "#6 smarterdx greenhouse Manager of User Training and Engagement JD warning_ambe…" at bounding box center [781, 501] width 652 height 37
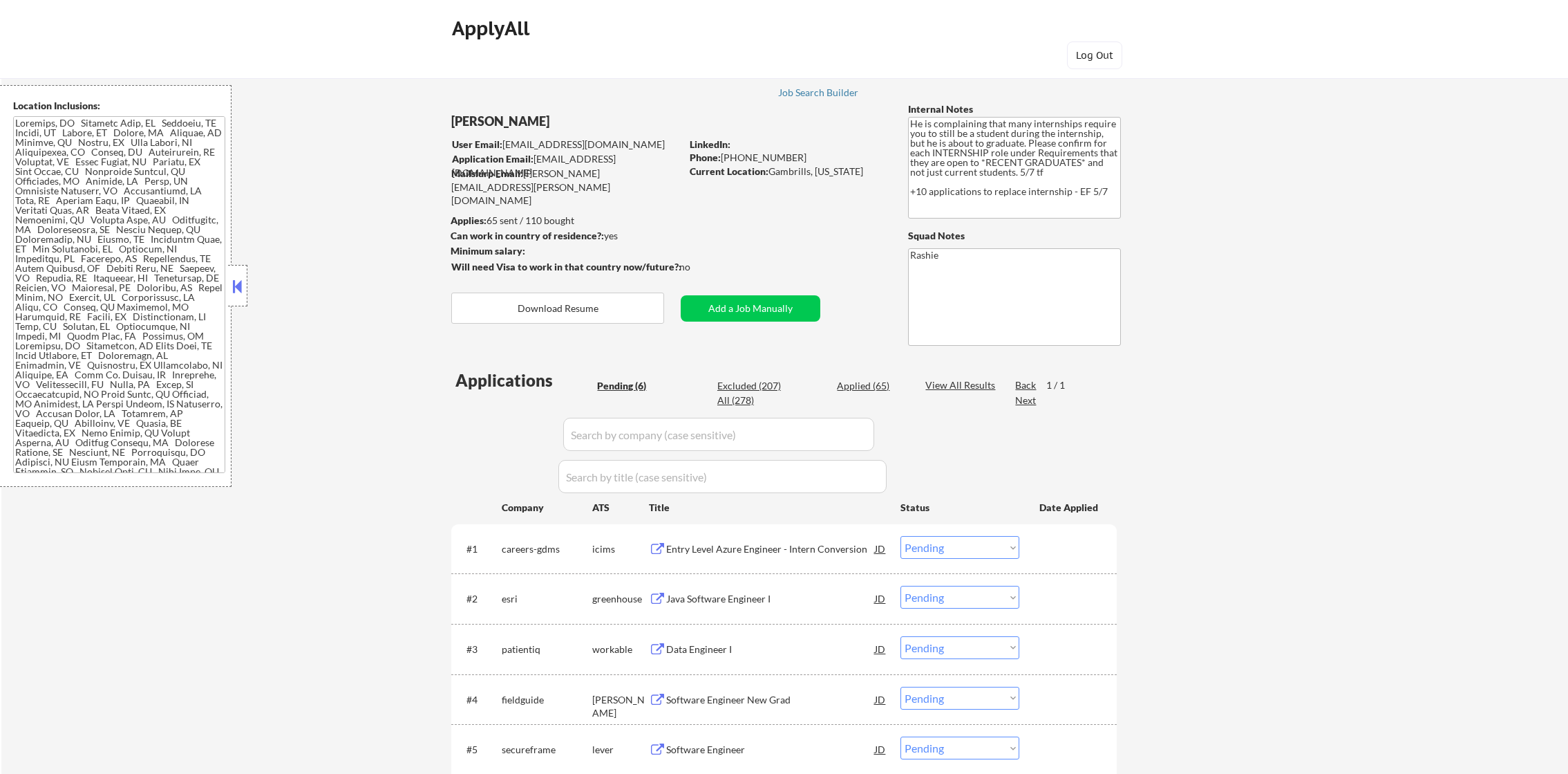
select select ""pending""
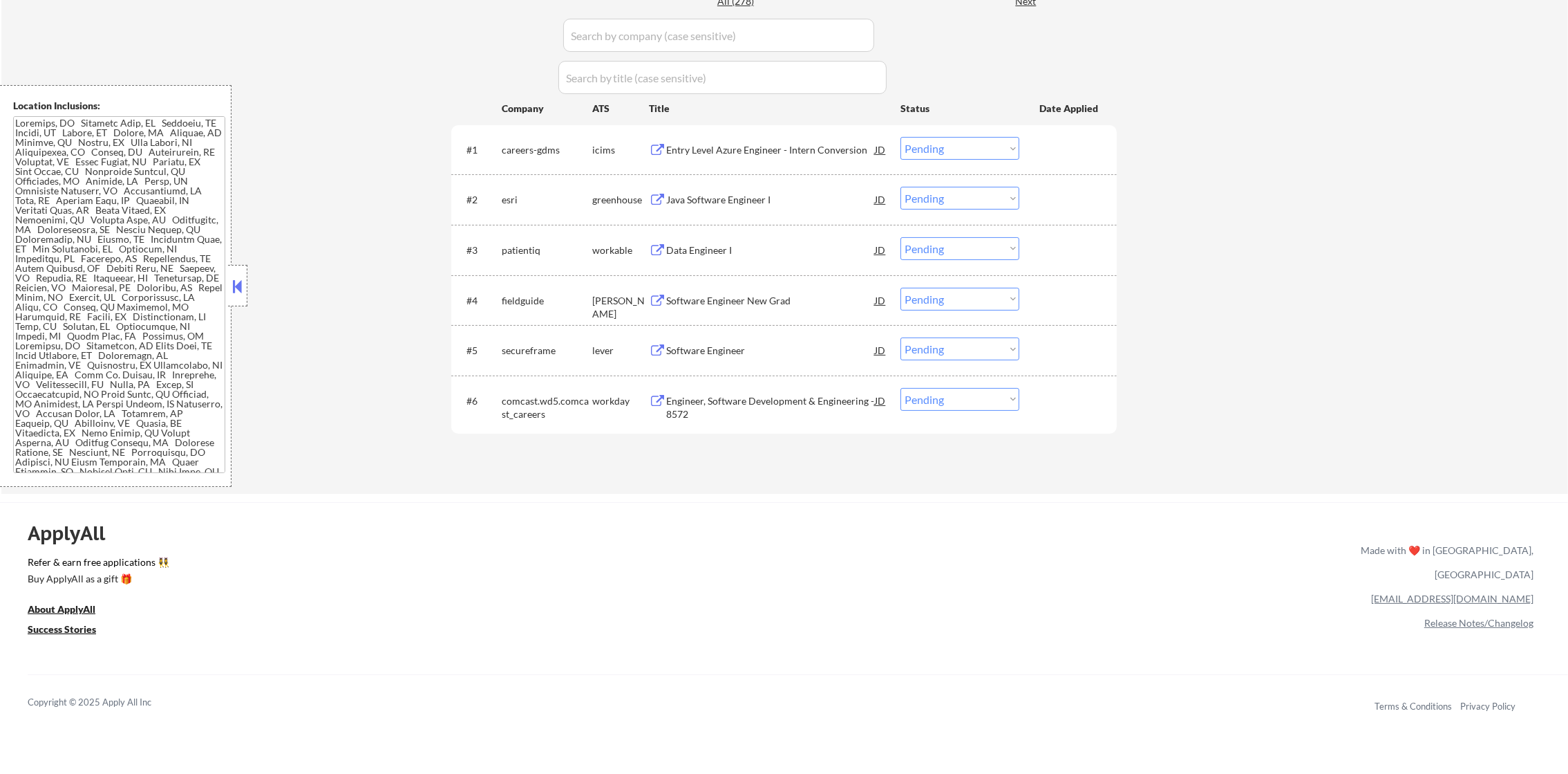
scroll to position [415, 0]
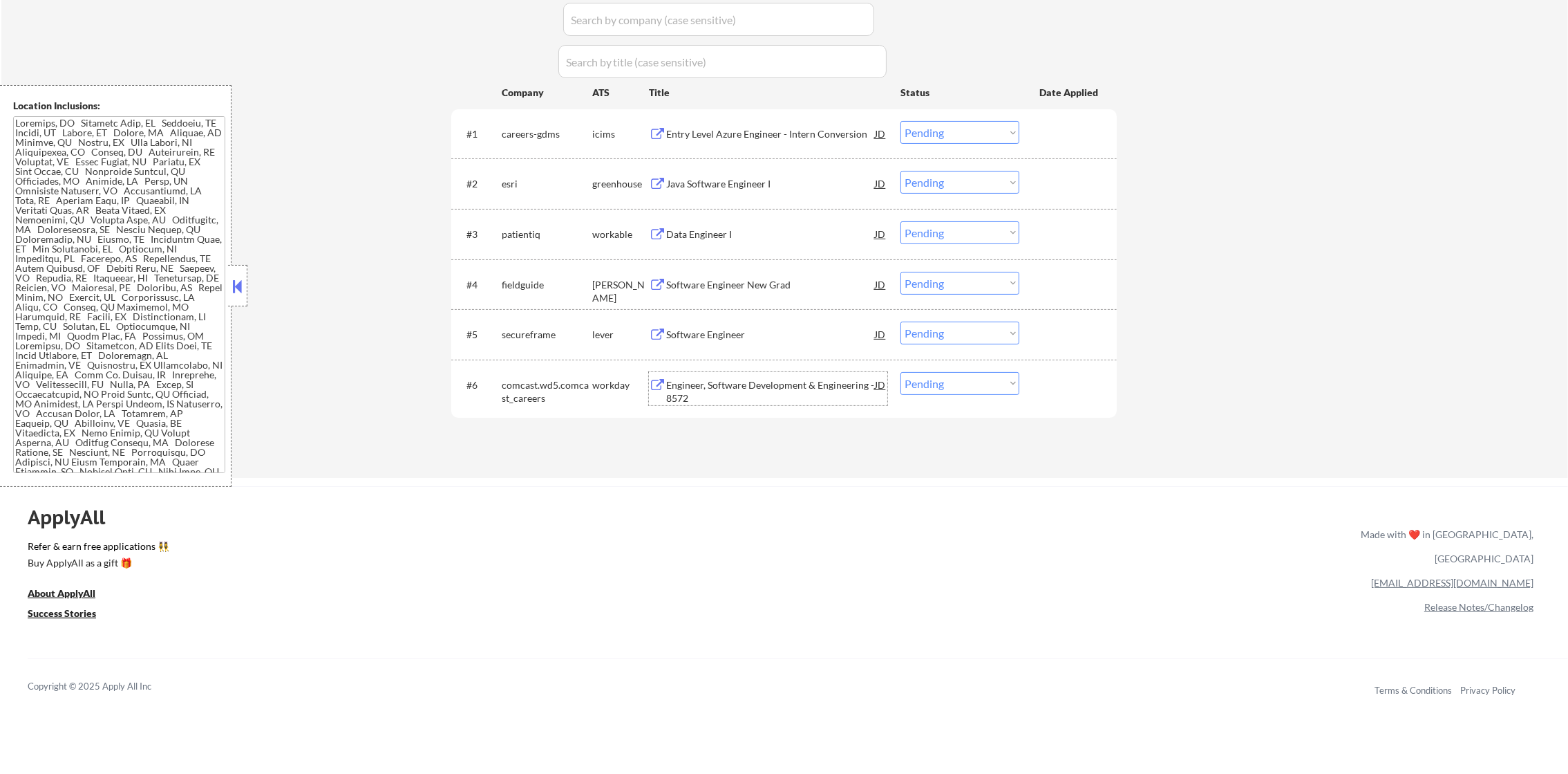
click at [754, 378] on div "Engineer, Software Development & Engineering - 8572" at bounding box center [770, 391] width 208 height 27
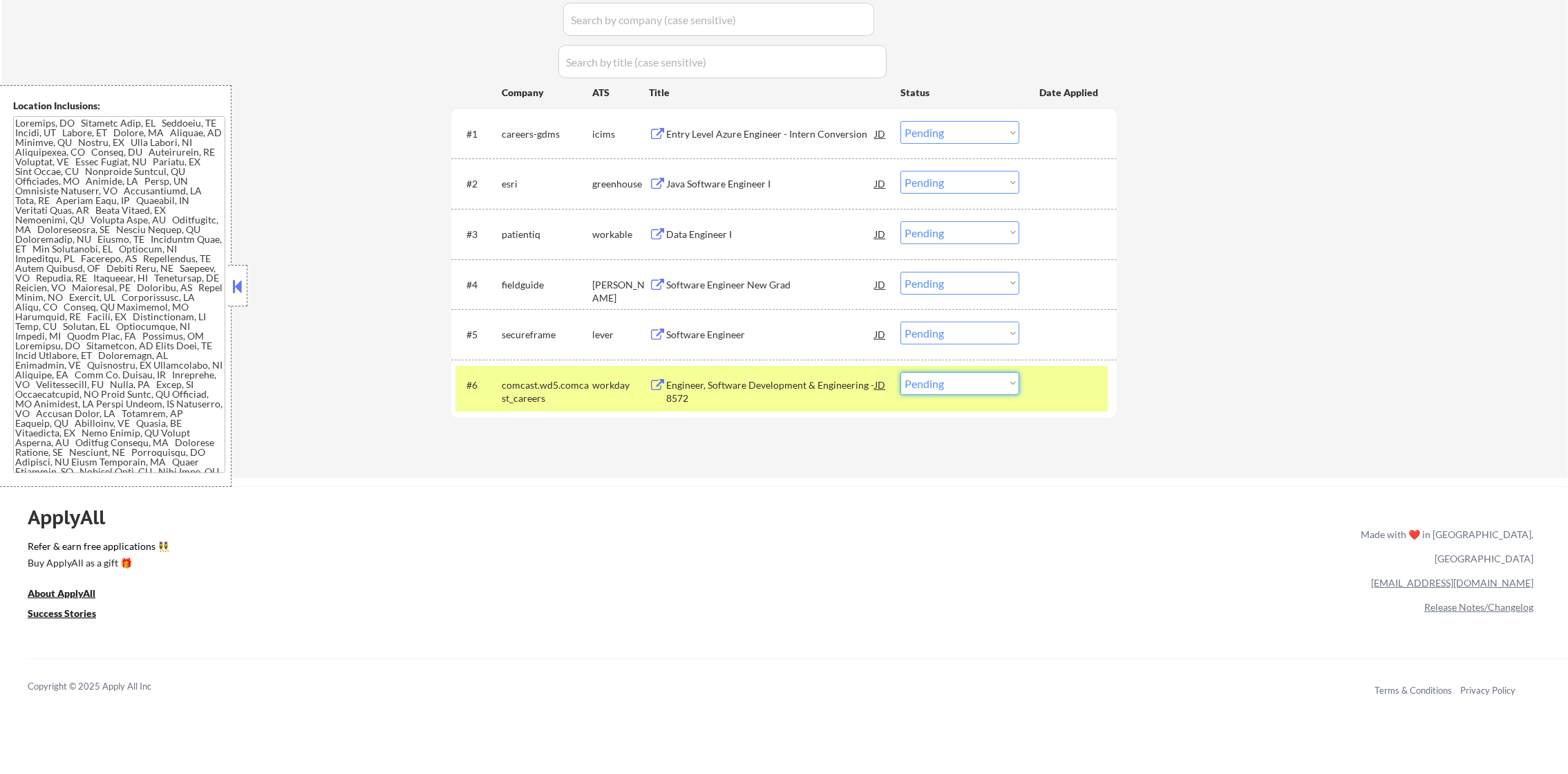
click at [929, 382] on select "Choose an option... Pending Applied Excluded (Questions) Excluded (Expired) Exc…" at bounding box center [960, 384] width 119 height 23
select select ""excluded__location_""
click at [900, 372] on select "Choose an option... Pending Applied Excluded (Questions) Excluded (Expired) Exc…" at bounding box center [960, 384] width 119 height 23
click at [536, 393] on div "comcast.wd5.comcast_careers" at bounding box center [547, 391] width 91 height 27
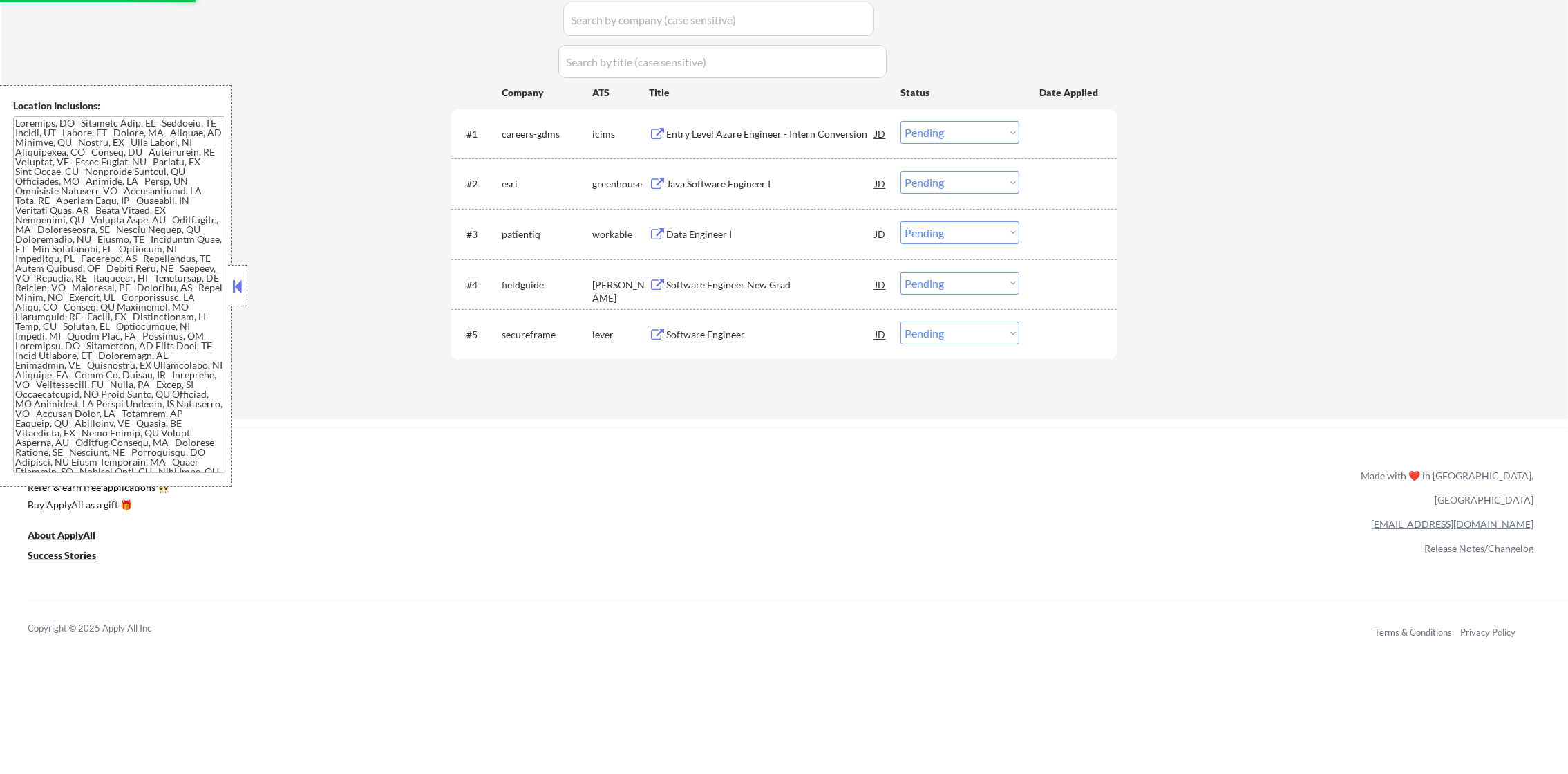
click at [753, 322] on div "Software Engineer" at bounding box center [770, 334] width 208 height 25
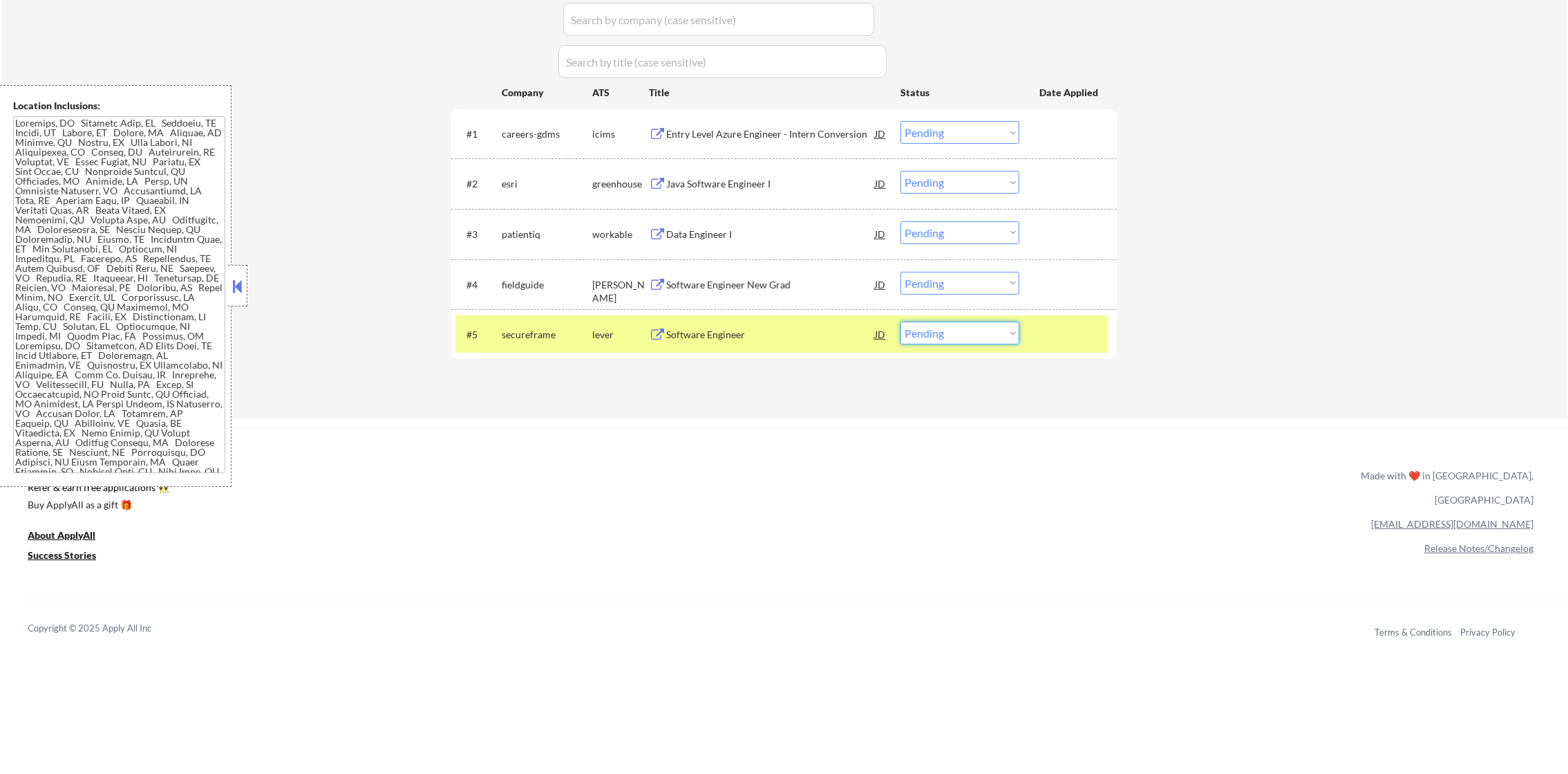
click at [946, 327] on select "Choose an option... Pending Applied Excluded (Questions) Excluded (Expired) Exc…" at bounding box center [960, 333] width 119 height 23
select select ""excluded__other_""
click at [900, 322] on select "Choose an option... Pending Applied Excluded (Questions) Excluded (Expired) Exc…" at bounding box center [960, 333] width 119 height 23
click at [558, 335] on div "secureframe" at bounding box center [547, 334] width 91 height 14
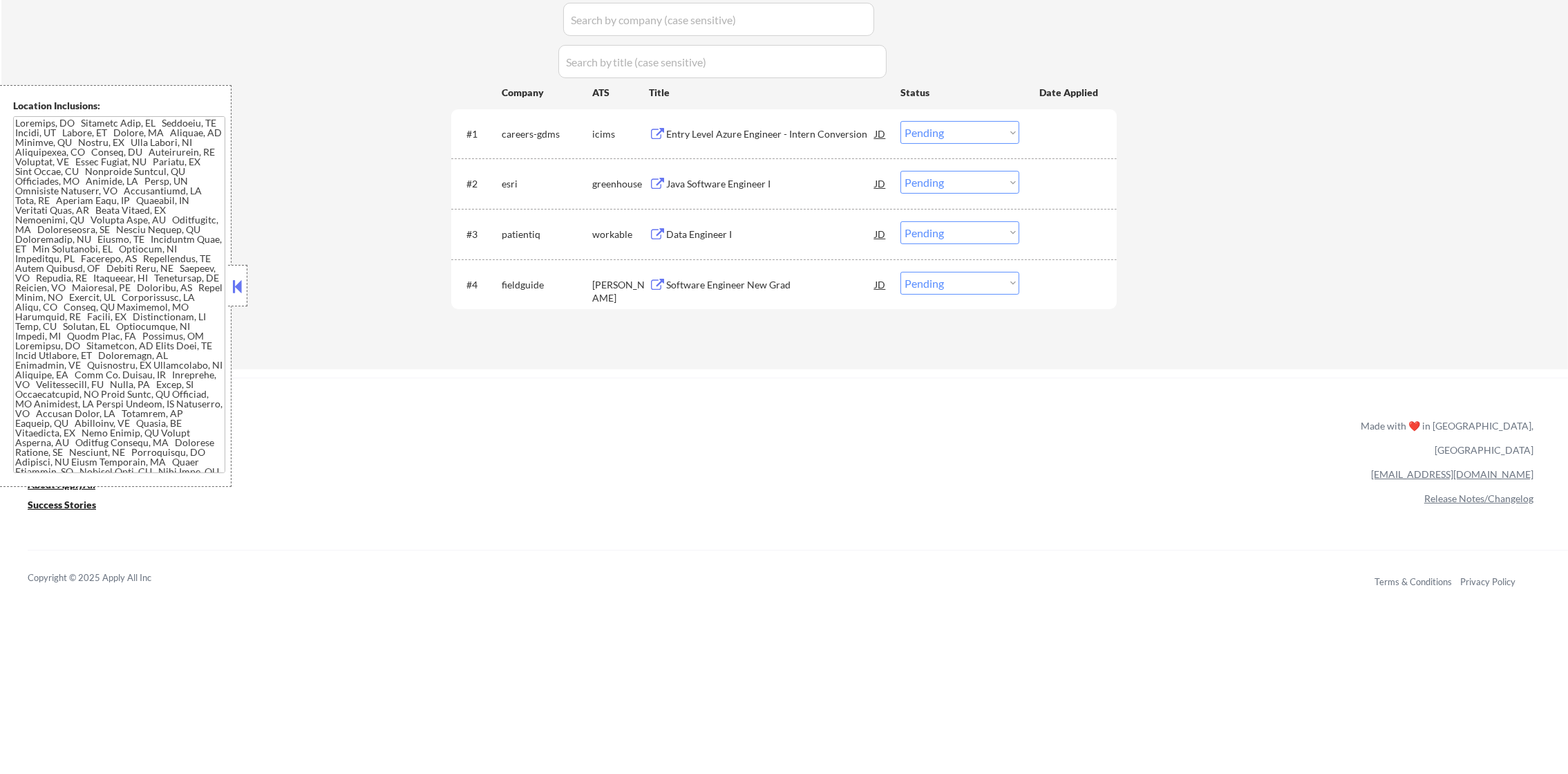
click at [774, 129] on div "Entry Level Azure Engineer - Intern Conversion" at bounding box center [770, 134] width 208 height 14
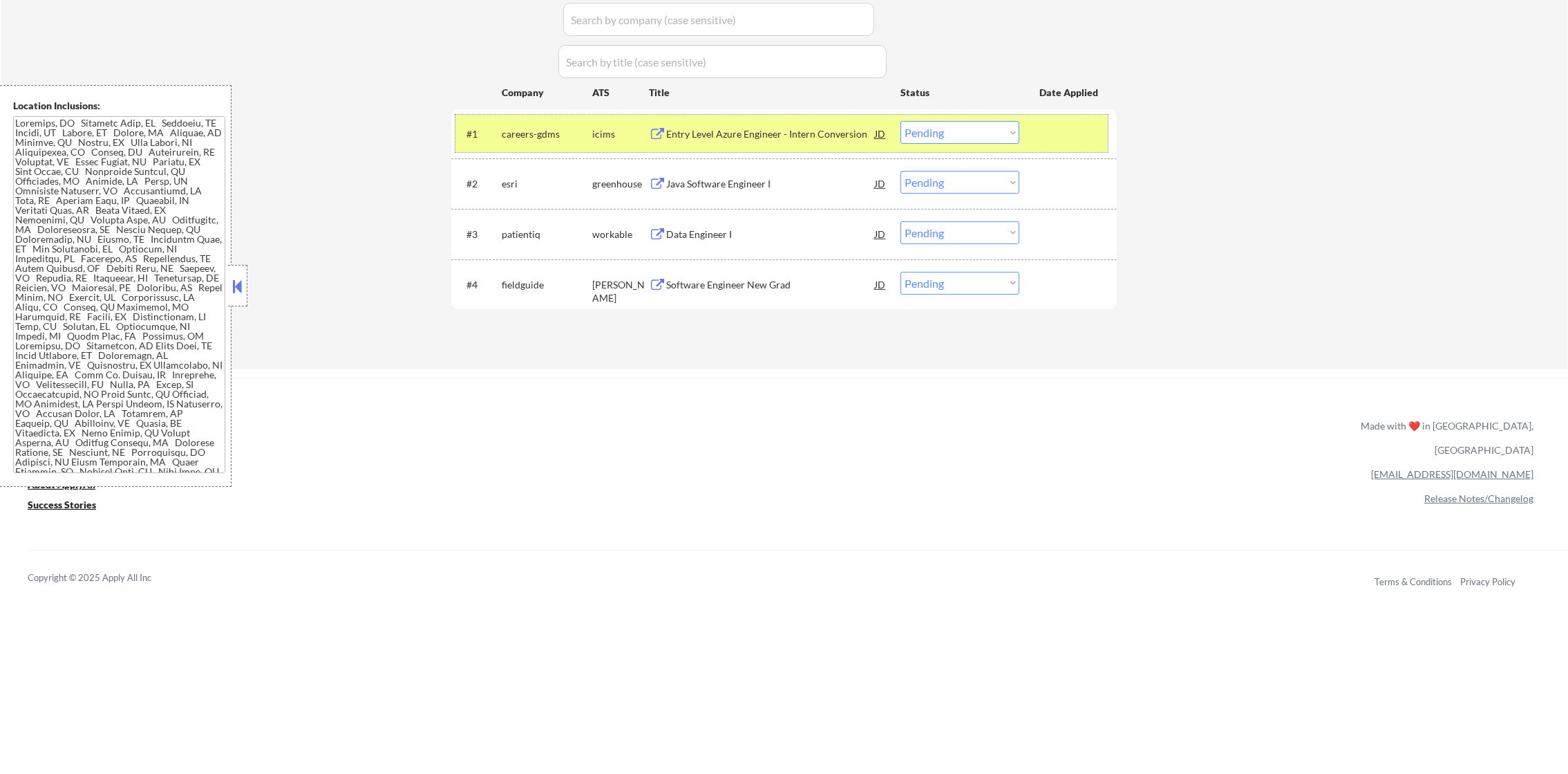
click at [955, 146] on div "#1 careers-gdms icims Entry Level Azure Engineer - Intern Conversion JD Choose …" at bounding box center [781, 133] width 652 height 37
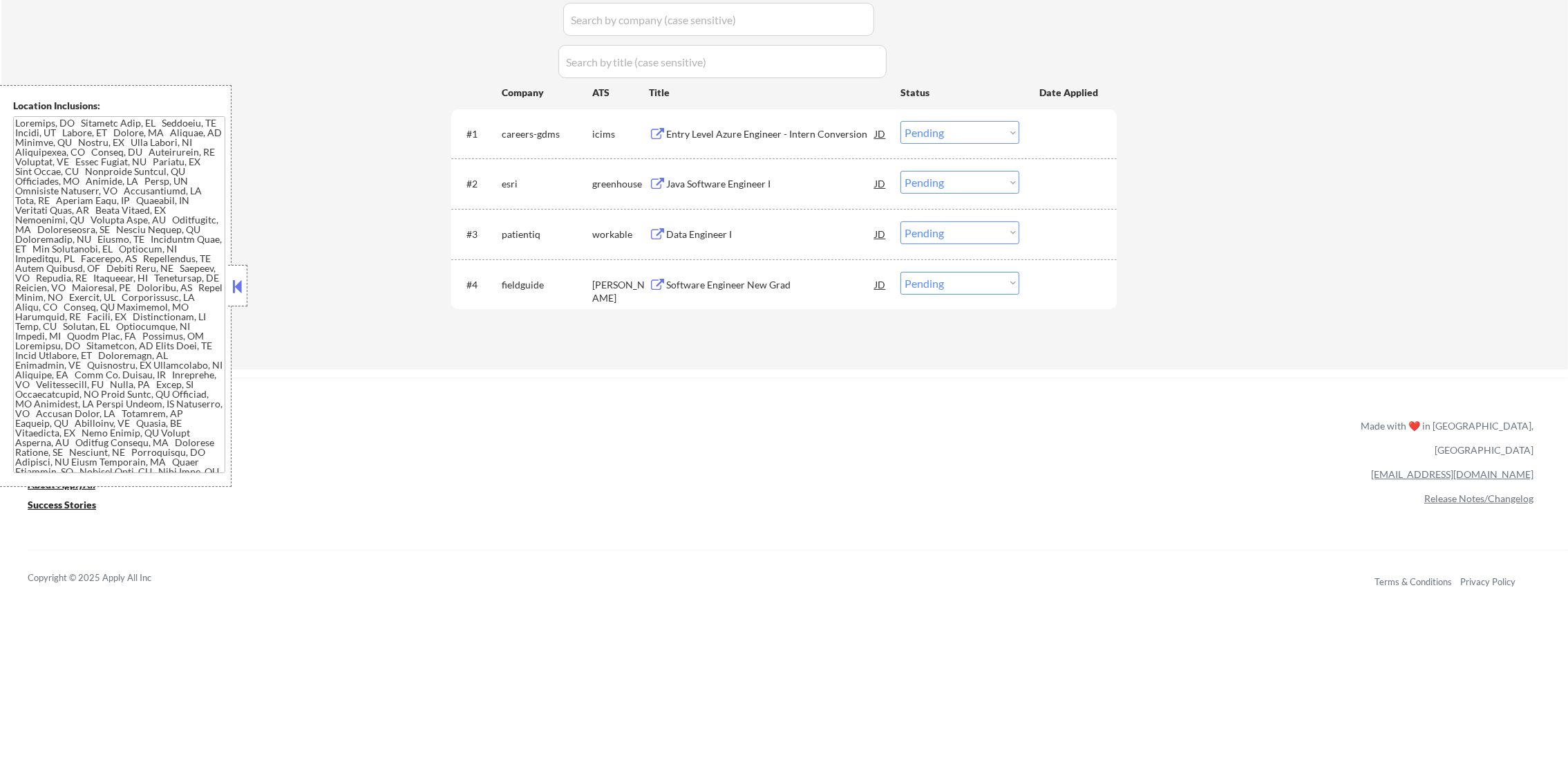
click at [1011, 132] on select "Choose an option... Pending Applied Excluded (Questions) Excluded (Expired) Exc…" at bounding box center [960, 132] width 119 height 23
click at [900, 121] on select "Choose an option... Pending Applied Excluded (Questions) Excluded (Expired) Exc…" at bounding box center [960, 132] width 119 height 23
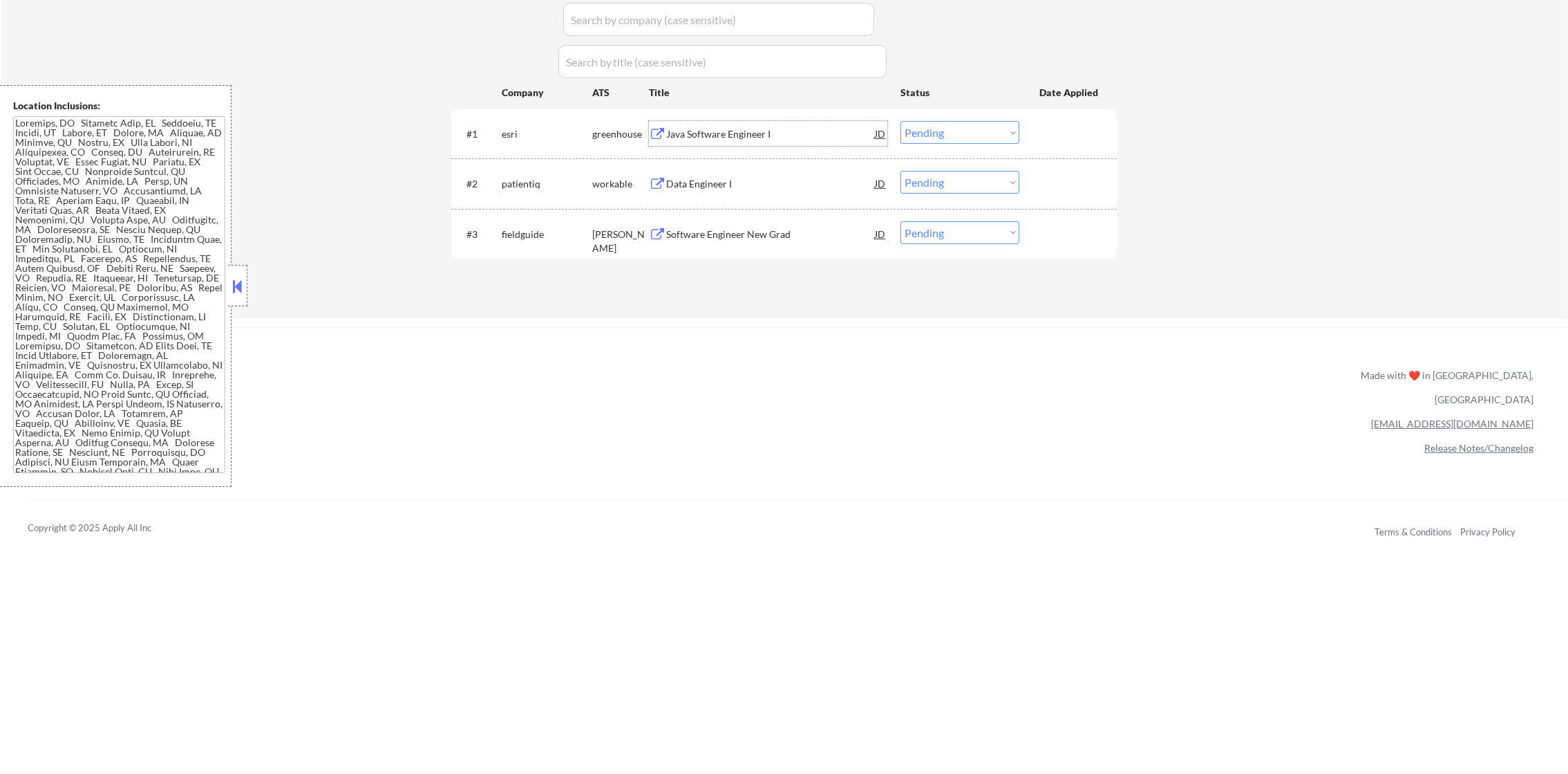
click at [744, 125] on div "Java Software Engineer I" at bounding box center [770, 133] width 208 height 25
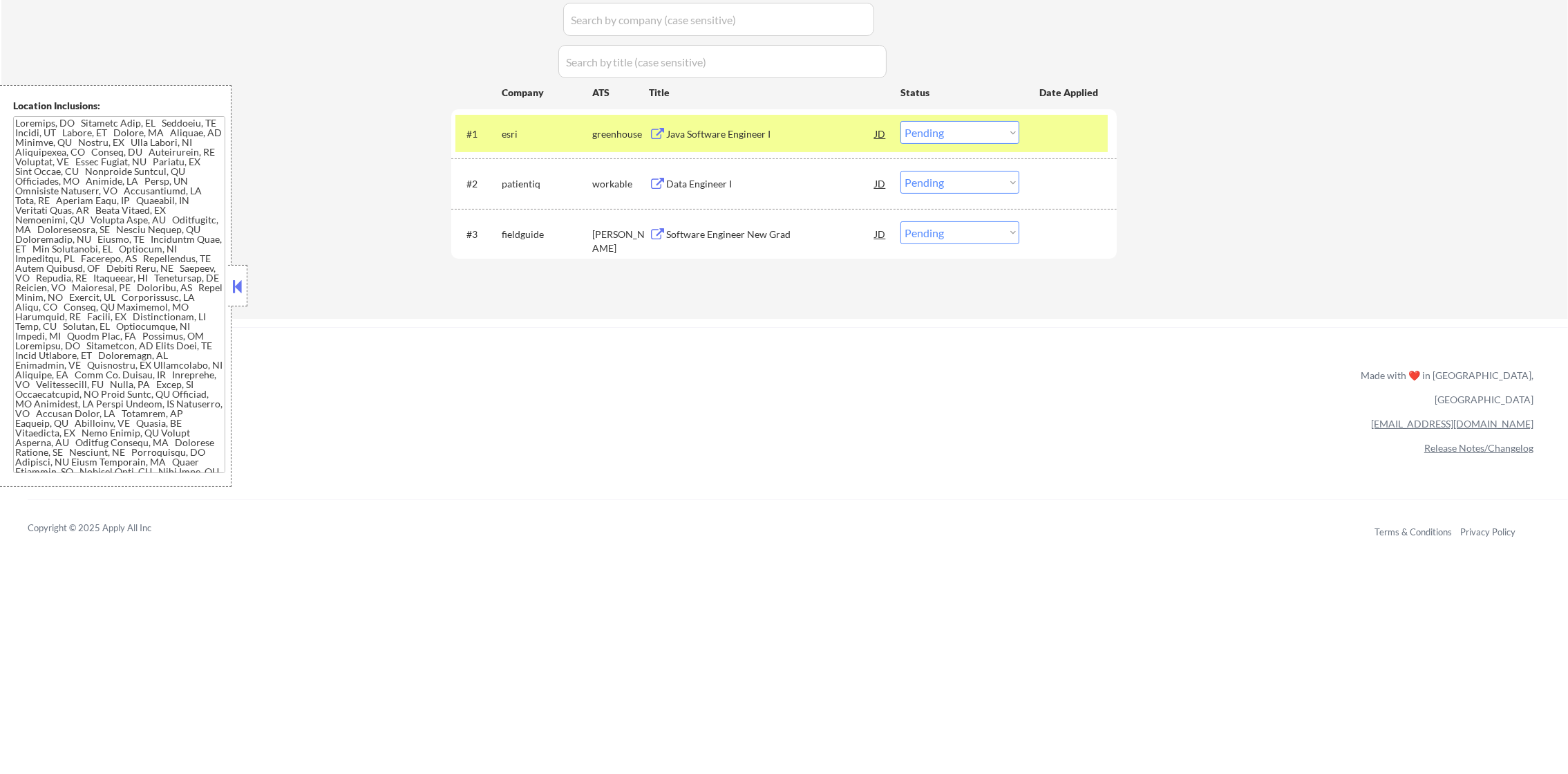
scroll to position [74, 0]
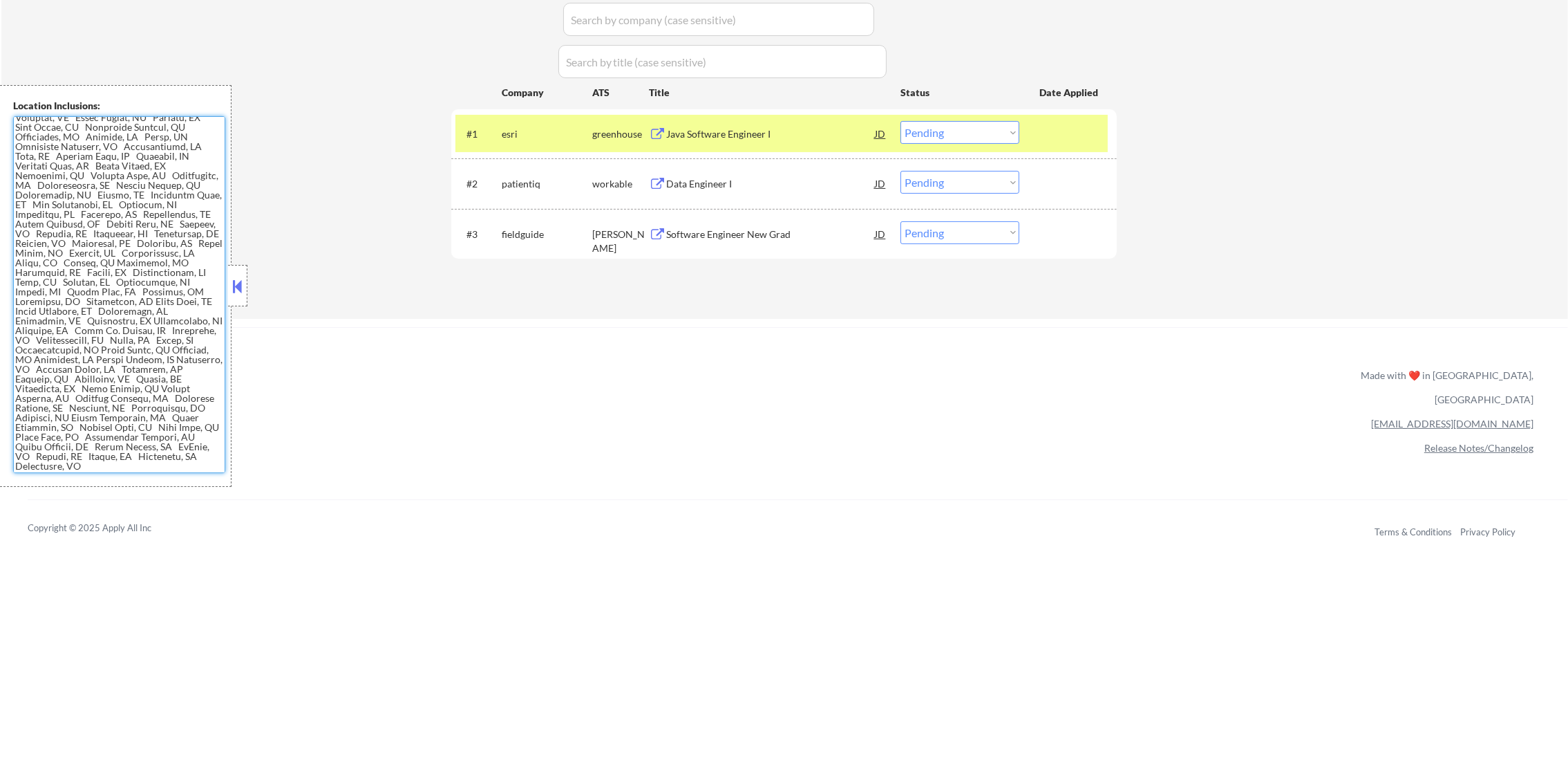
click at [951, 133] on select "Choose an option... Pending Applied Excluded (Questions) Excluded (Expired) Exc…" at bounding box center [960, 132] width 119 height 23
click at [900, 121] on select "Choose an option... Pending Applied Excluded (Questions) Excluded (Expired) Exc…" at bounding box center [960, 132] width 119 height 23
click at [953, 125] on select "Choose an option... Pending Applied Excluded (Questions) Excluded (Expired) Exc…" at bounding box center [960, 132] width 119 height 23
click at [900, 121] on select "Choose an option... Pending Applied Excluded (Questions) Excluded (Expired) Exc…" at bounding box center [960, 132] width 119 height 23
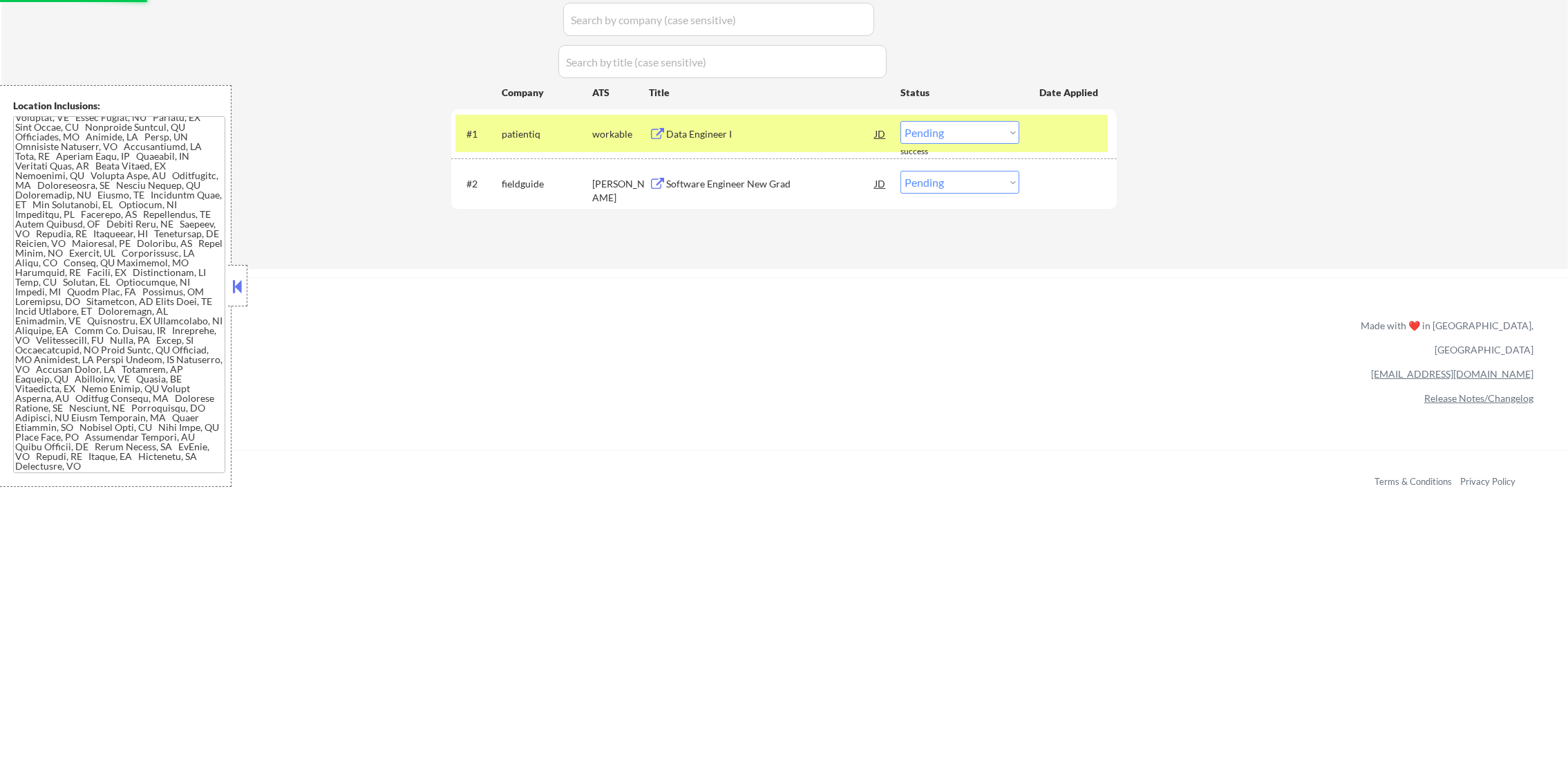
click at [542, 131] on div "patientiq" at bounding box center [547, 134] width 91 height 14
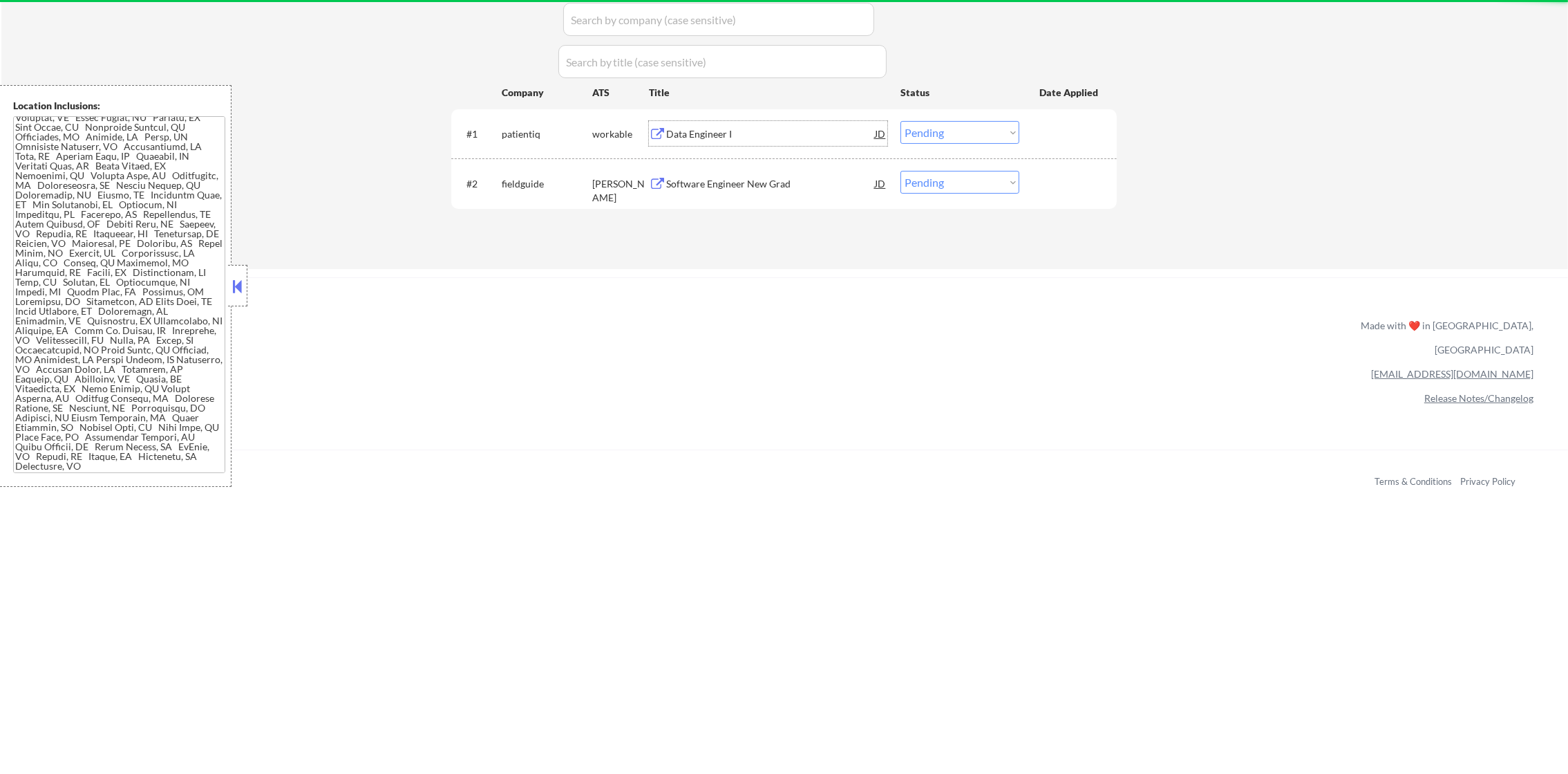
click at [745, 133] on div "Data Engineer I" at bounding box center [770, 134] width 208 height 14
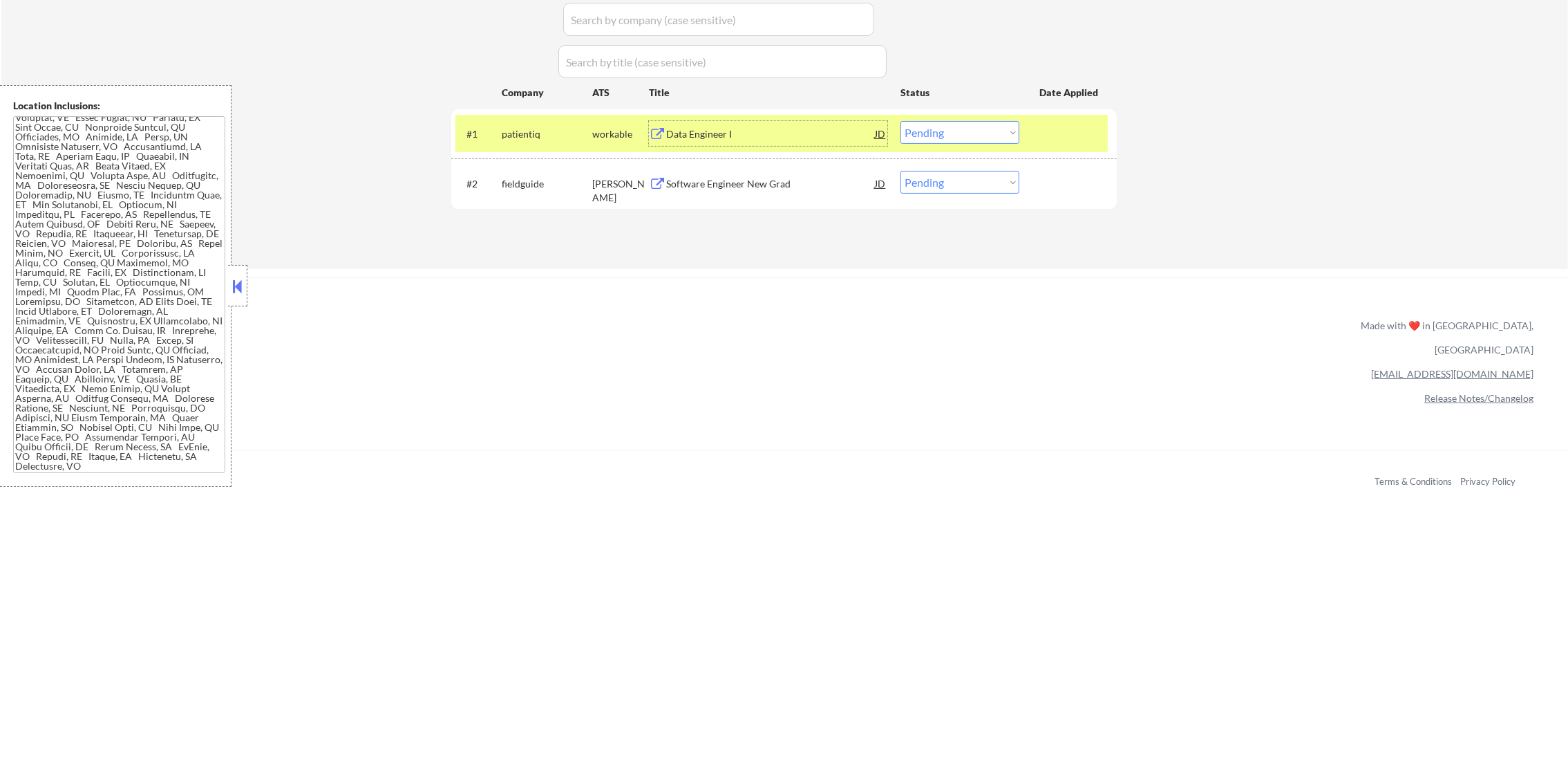
click at [935, 134] on select "Choose an option... Pending Applied Excluded (Questions) Excluded (Expired) Exc…" at bounding box center [960, 132] width 119 height 23
click at [900, 121] on select "Choose an option... Pending Applied Excluded (Questions) Excluded (Expired) Exc…" at bounding box center [960, 132] width 119 height 23
click at [499, 116] on div "#1 patientiq workable Data Engineer I JD Choose an option... Pending Applied Ex…" at bounding box center [781, 133] width 652 height 37
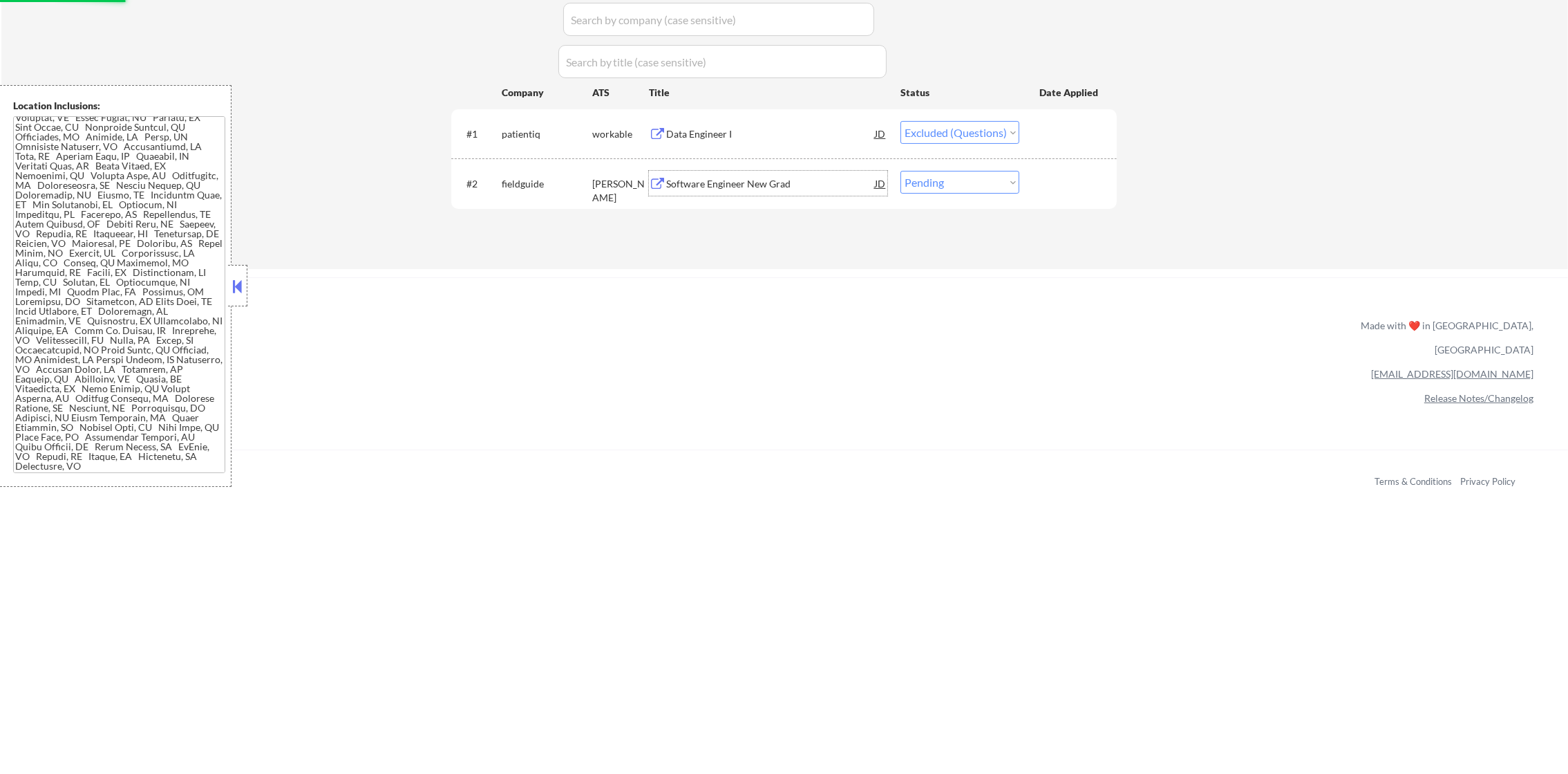
click at [748, 183] on div "Software Engineer New Grad" at bounding box center [770, 184] width 208 height 14
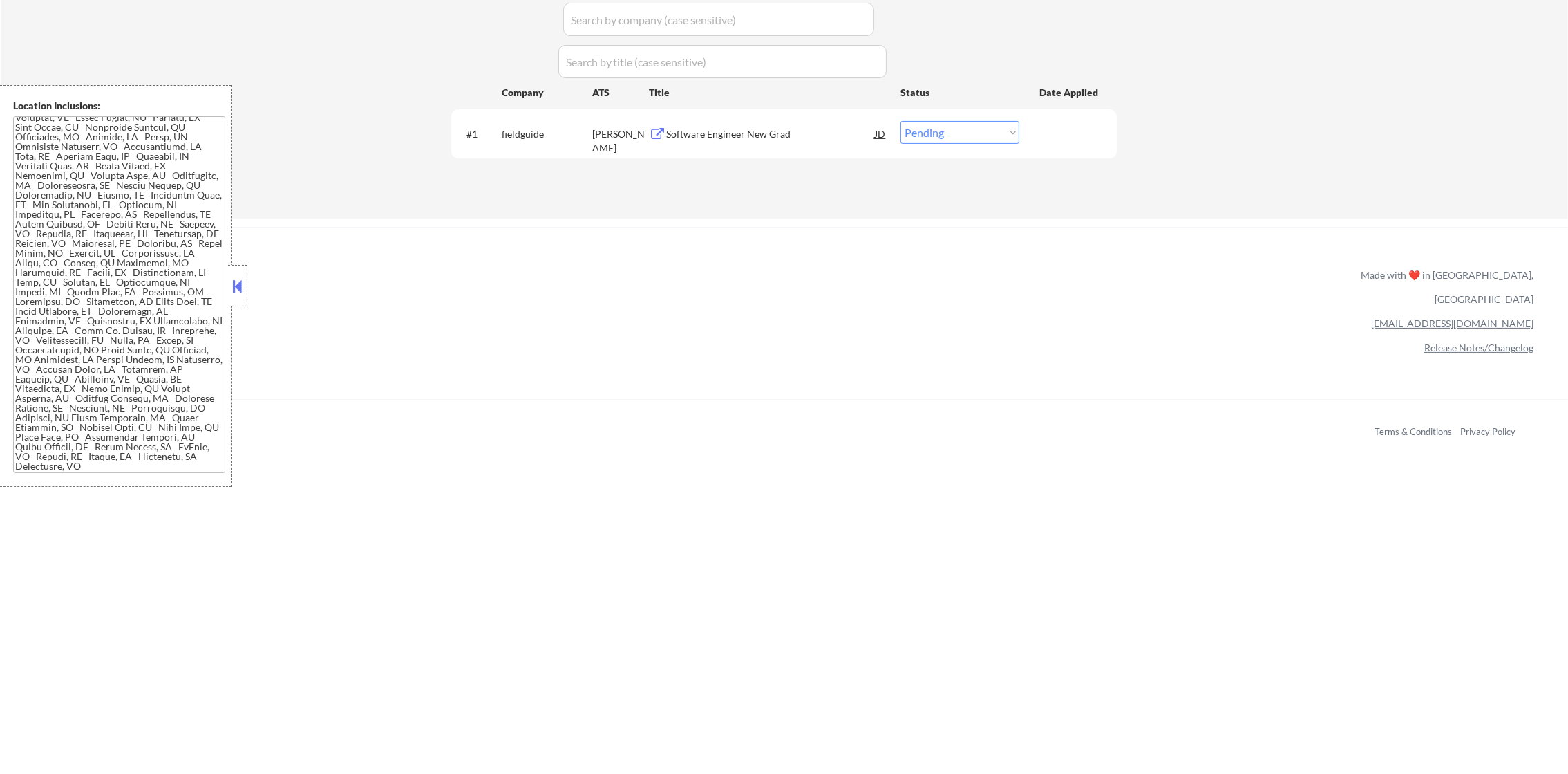
drag, startPoint x: 909, startPoint y: 140, endPoint x: 922, endPoint y: 137, distance: 13.3
click at [917, 140] on select "Choose an option... Pending Applied Excluded (Questions) Excluded (Expired) Exc…" at bounding box center [960, 132] width 119 height 23
select select ""excluded""
click at [900, 121] on select "Choose an option... Pending Applied Excluded (Questions) Excluded (Expired) Exc…" at bounding box center [960, 132] width 119 height 23
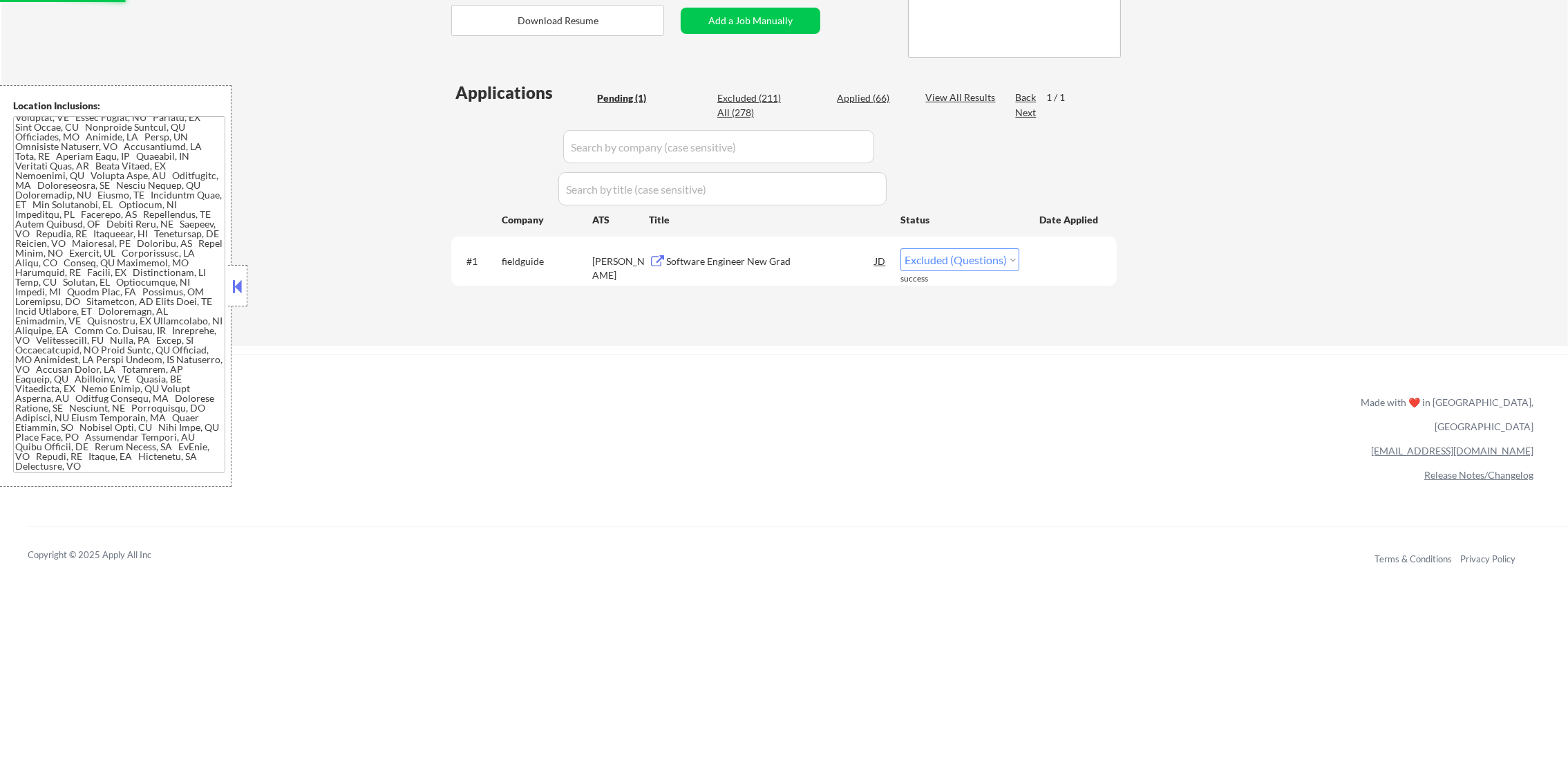
scroll to position [276, 0]
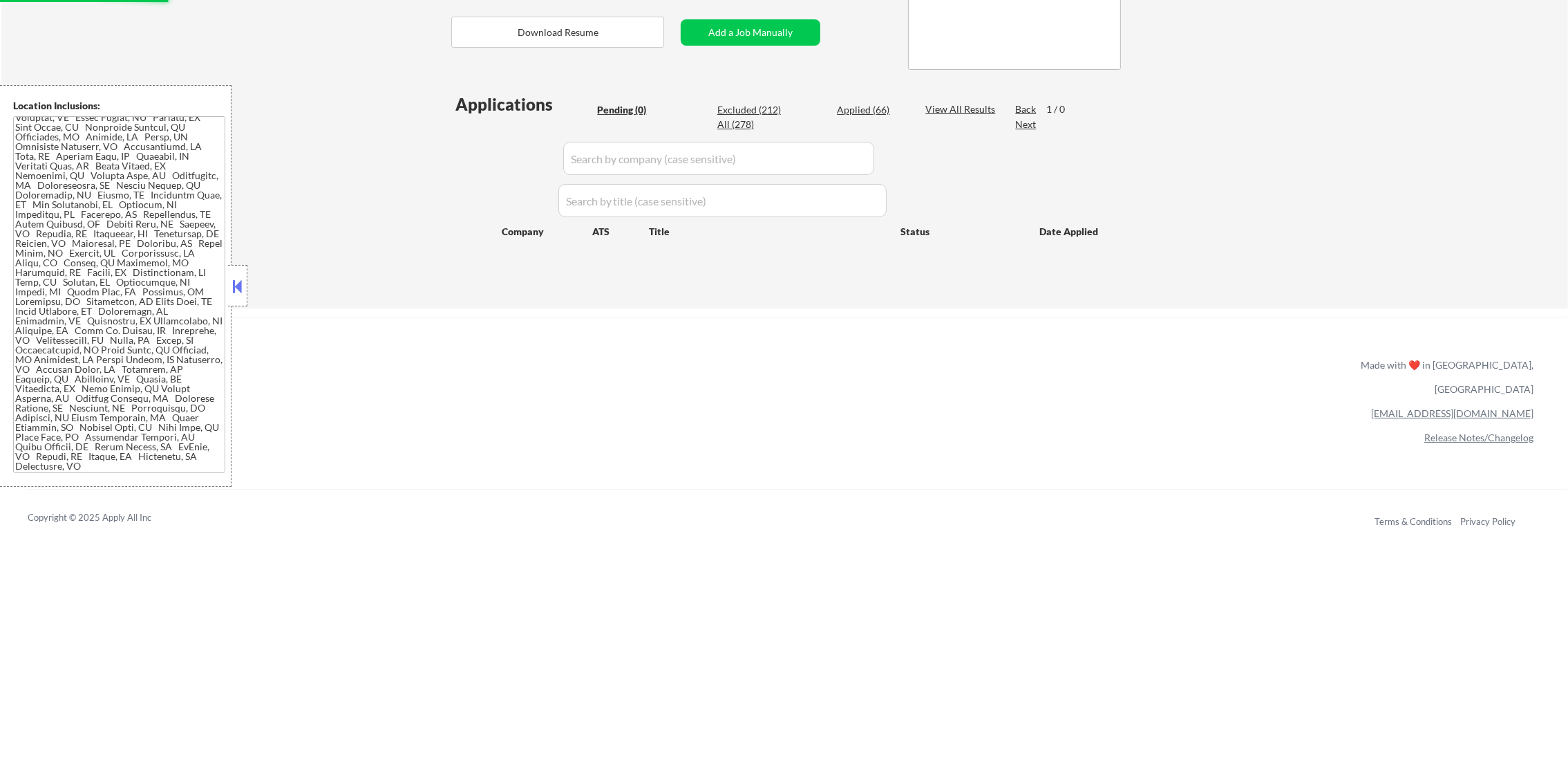
click at [786, 112] on div "Excluded (212)" at bounding box center [752, 110] width 69 height 14
click at [769, 112] on div "Excluded (212)" at bounding box center [752, 110] width 69 height 14
click at [626, 166] on input "input" at bounding box center [718, 158] width 311 height 33
paste input "fieldguide"
type input "fieldguide"
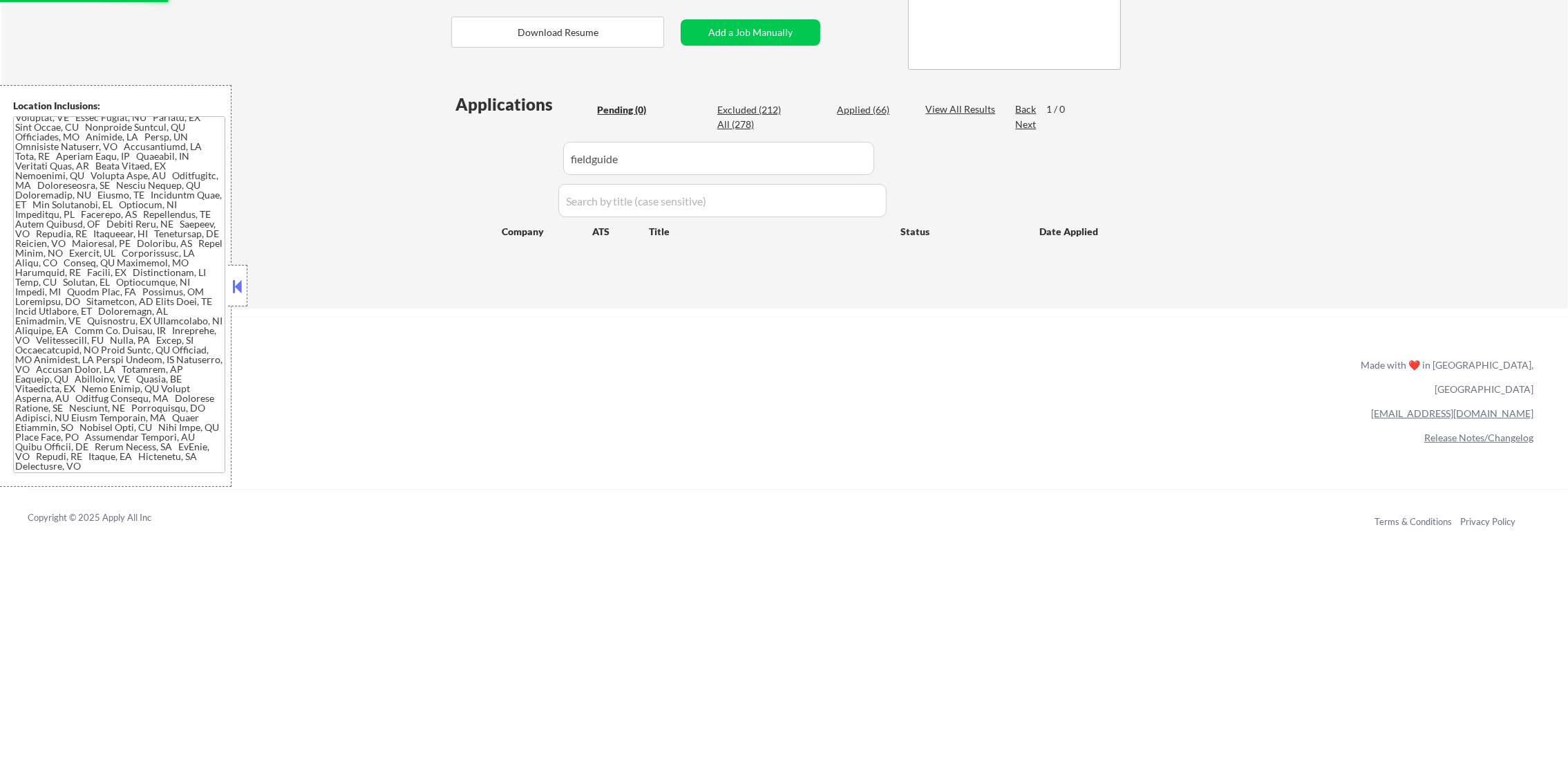
select select ""excluded__expired_""
select select ""excluded__location_""
select select ""excluded""
select select ""excluded__expired_""
select select ""excluded__location_""
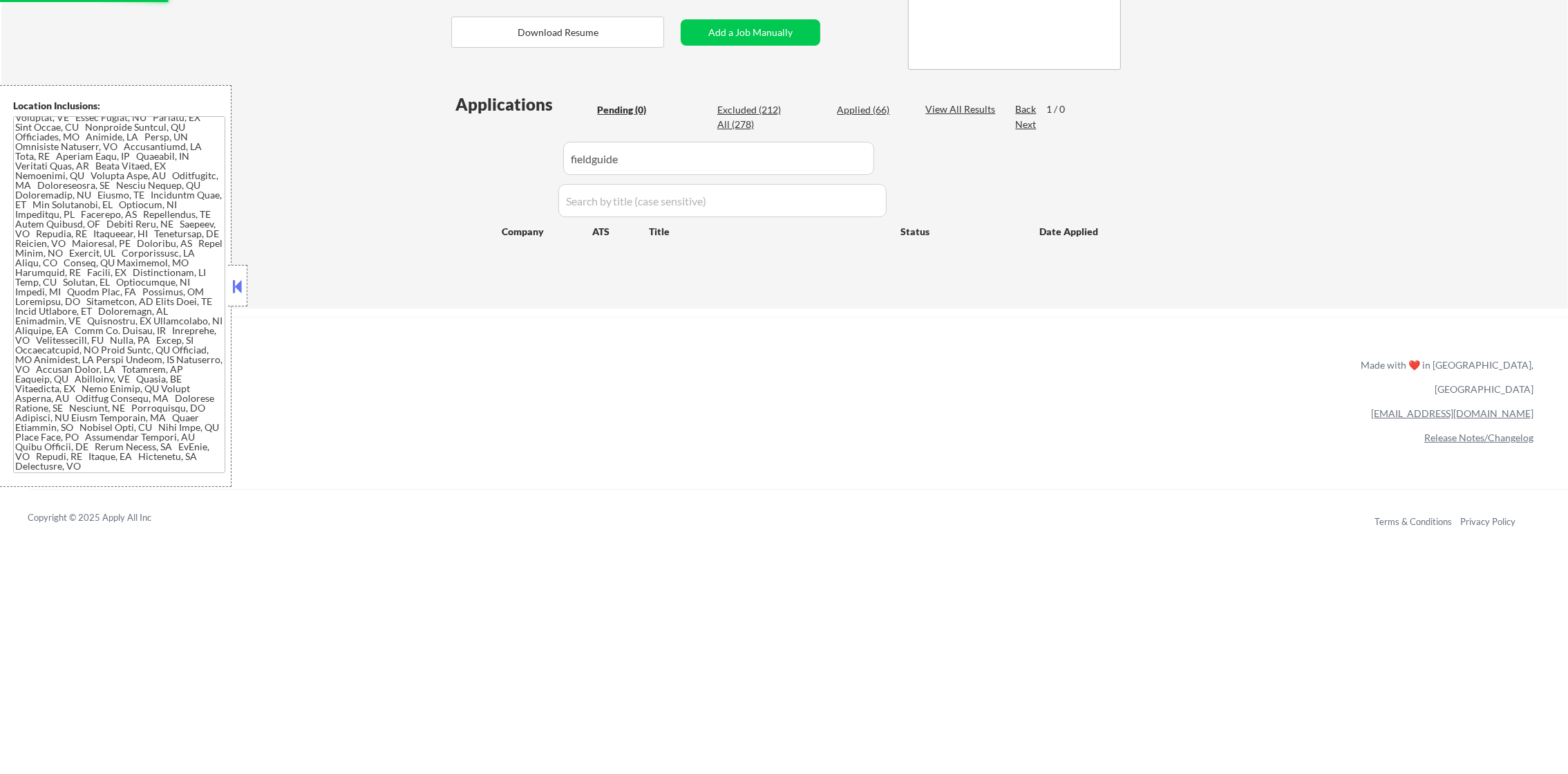
select select ""excluded__expired_""
select select ""excluded""
select select ""excluded__location_""
select select ""excluded""
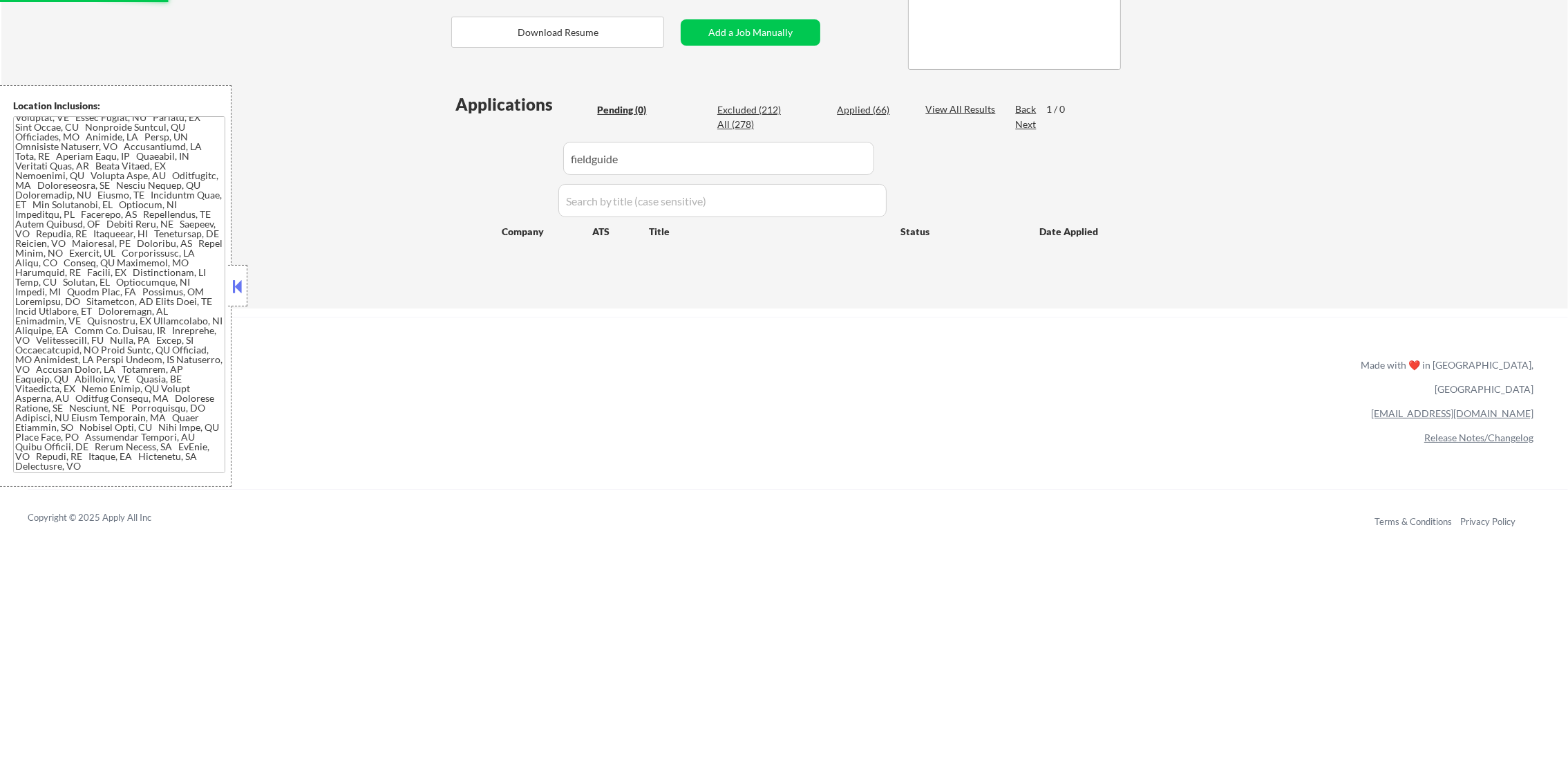
select select ""excluded__location_""
select select ""excluded__expired_""
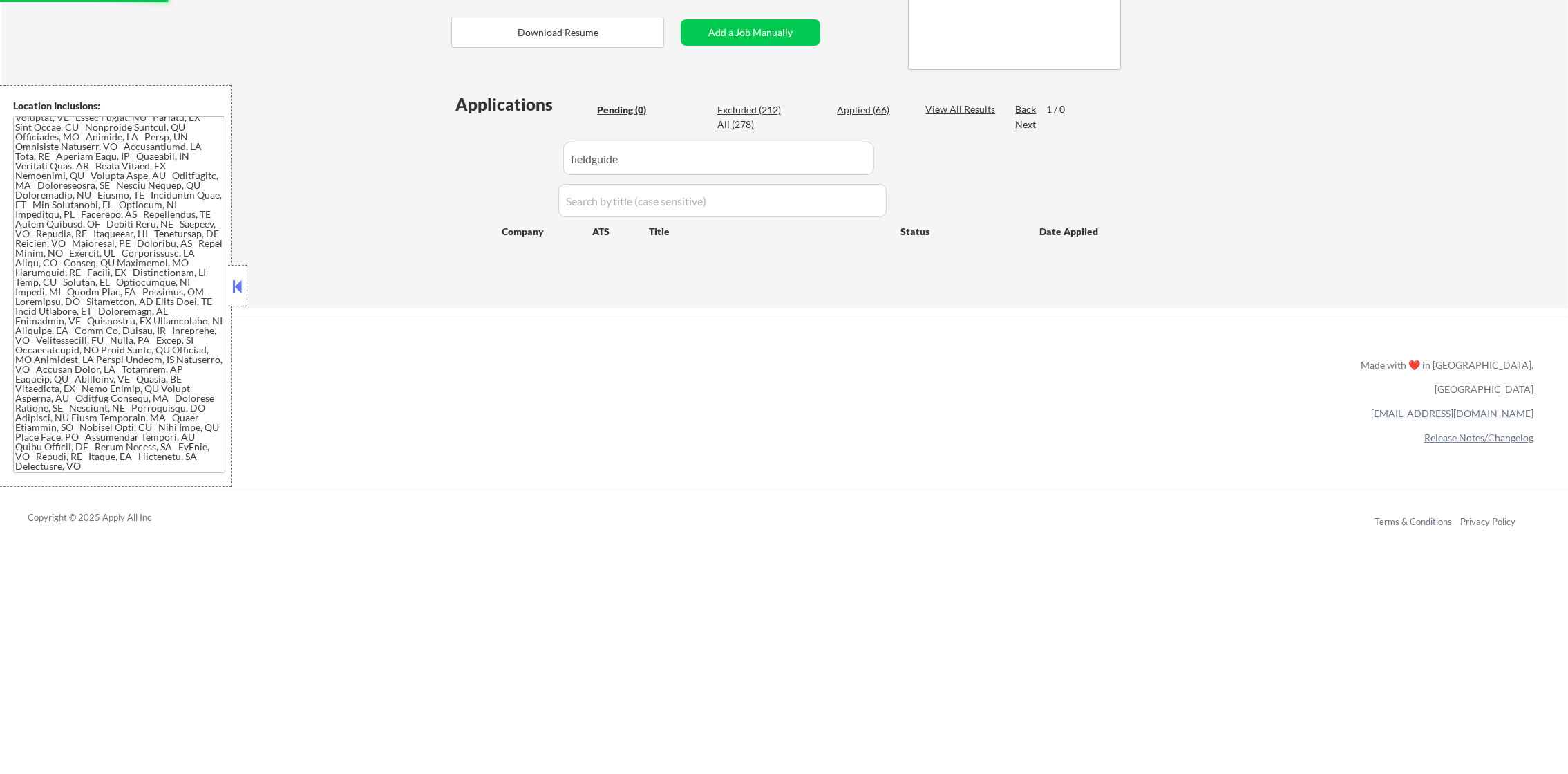
select select ""excluded__expired_""
select select ""excluded__location_""
select select ""excluded__expired_""
select select ""excluded__location_""
select select ""excluded__expired_""
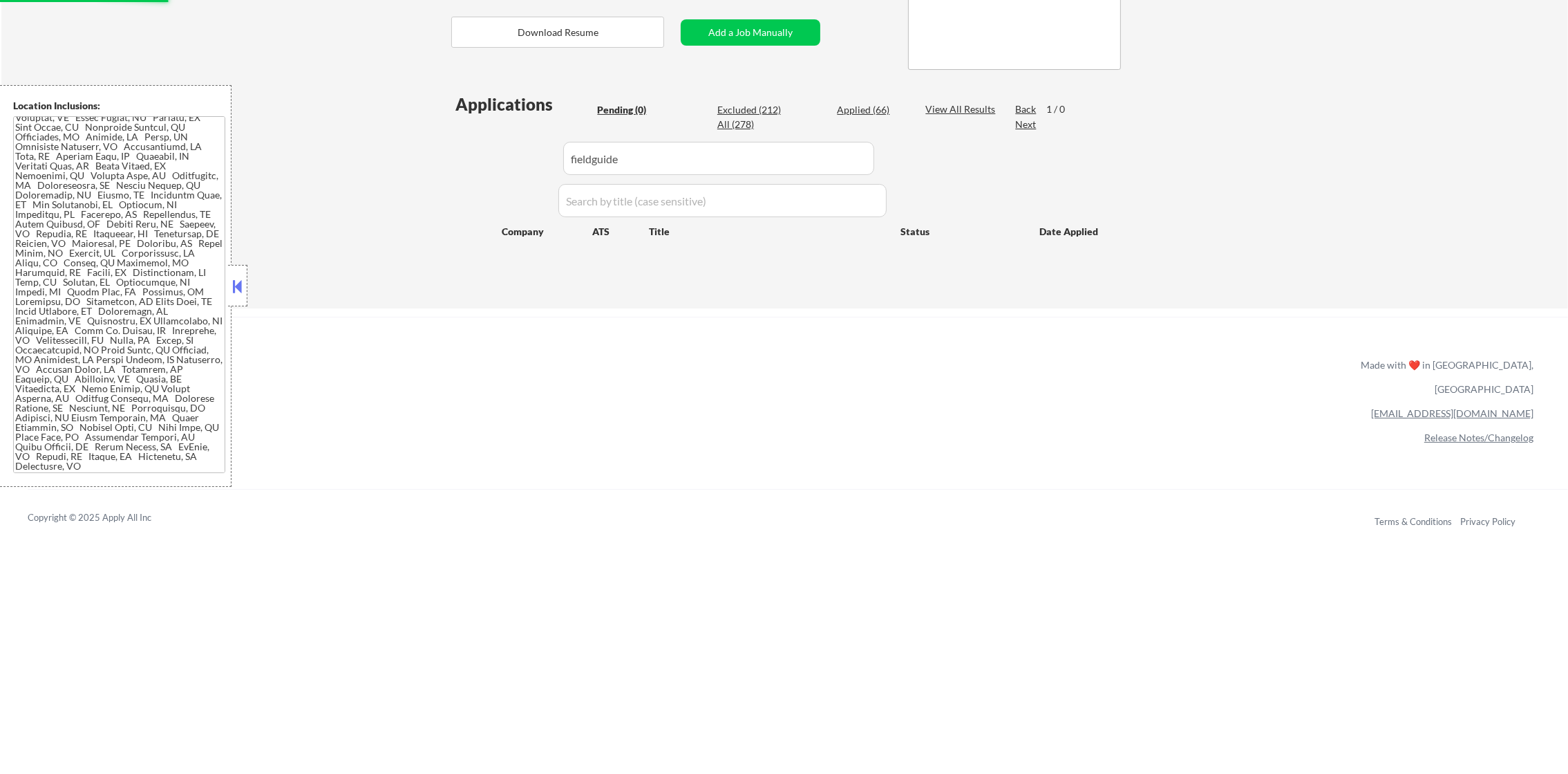
select select ""excluded__other_""
select select ""excluded""
select select ""excluded__location_""
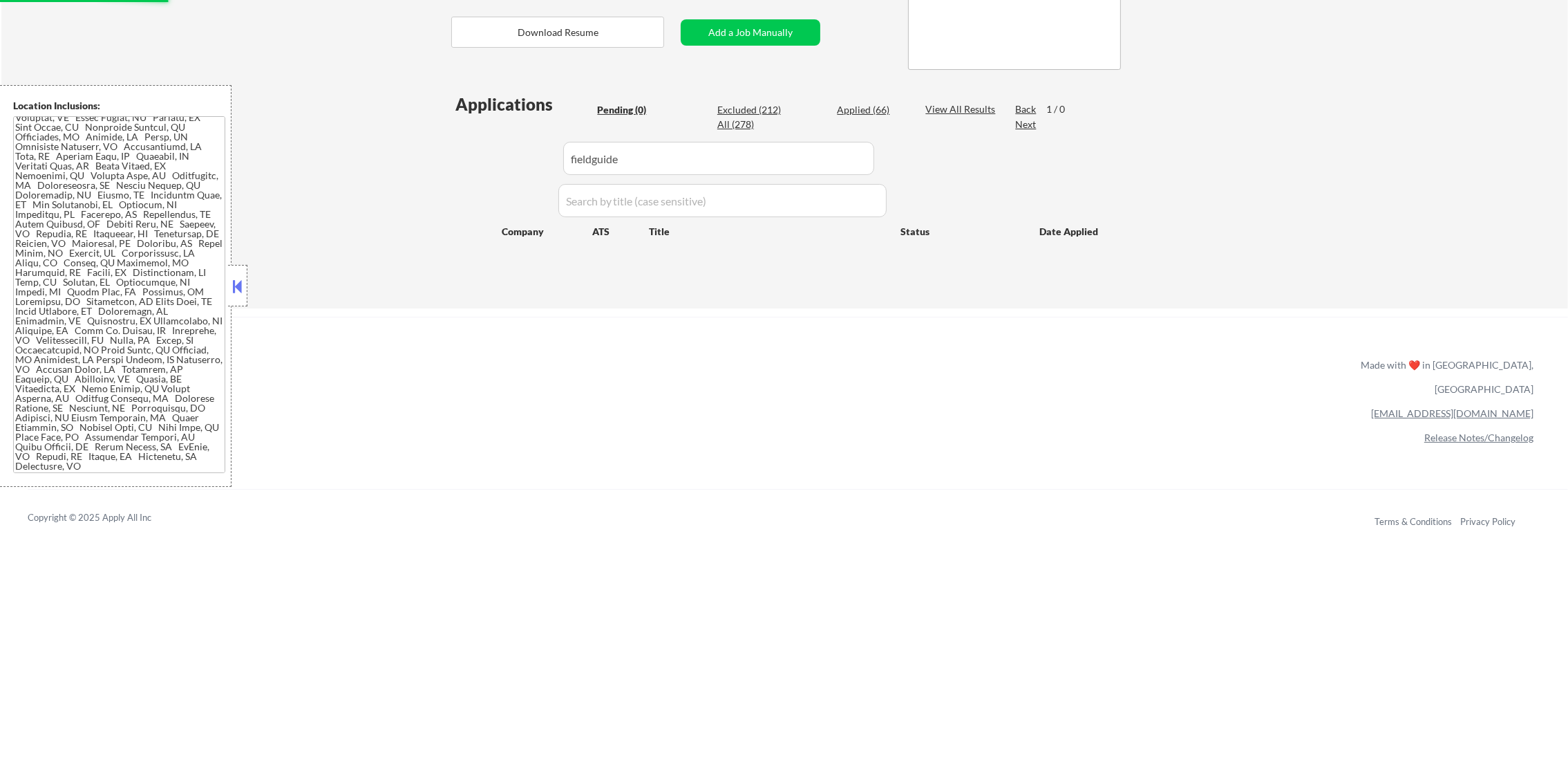
select select ""excluded__expired_""
select select ""excluded""
select select ""excluded__location_""
select select ""excluded""
select select ""excluded__location_""
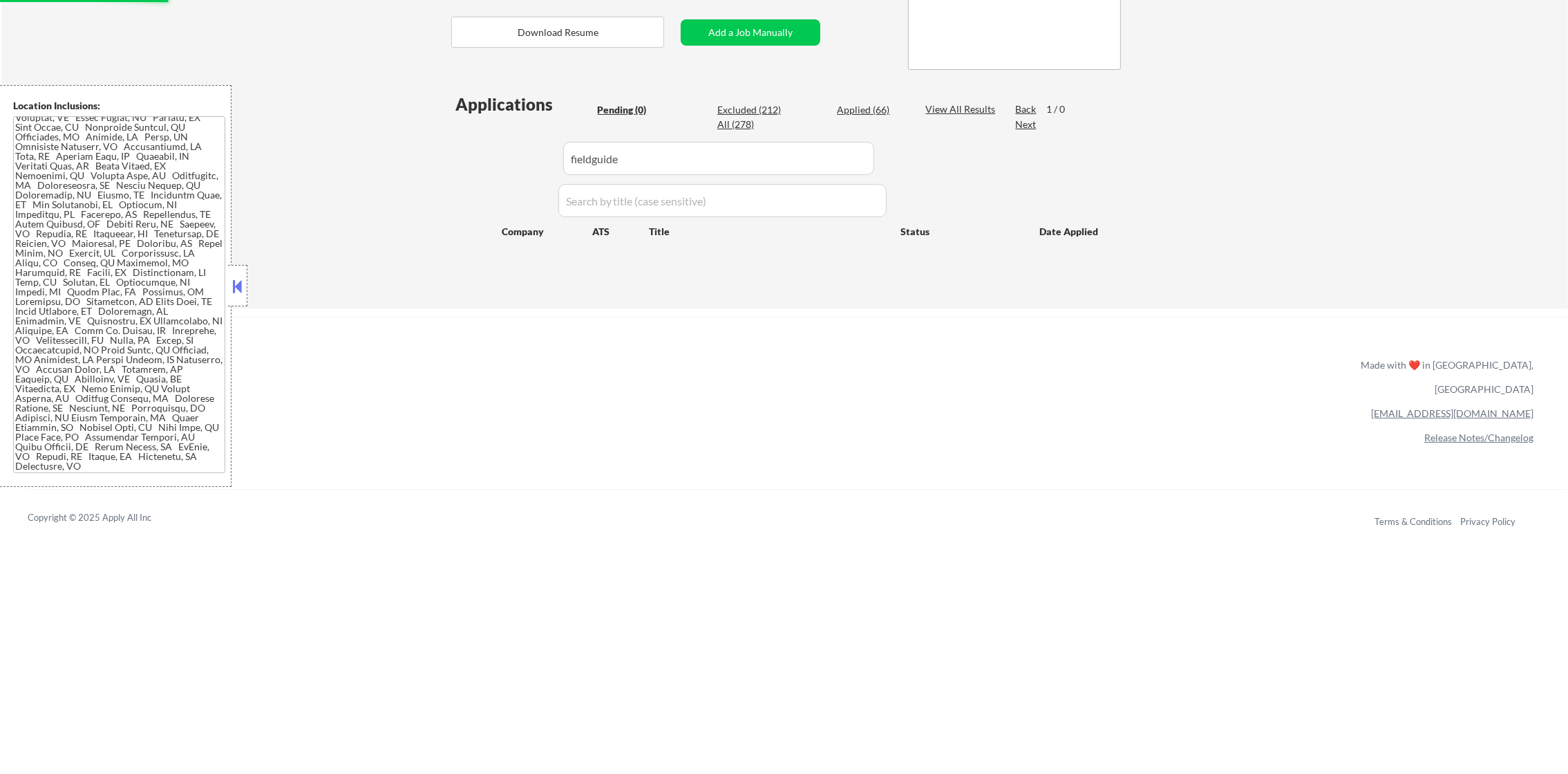
select select ""excluded__location_""
select select ""excluded""
select select ""excluded__location_""
select select ""excluded__expired_""
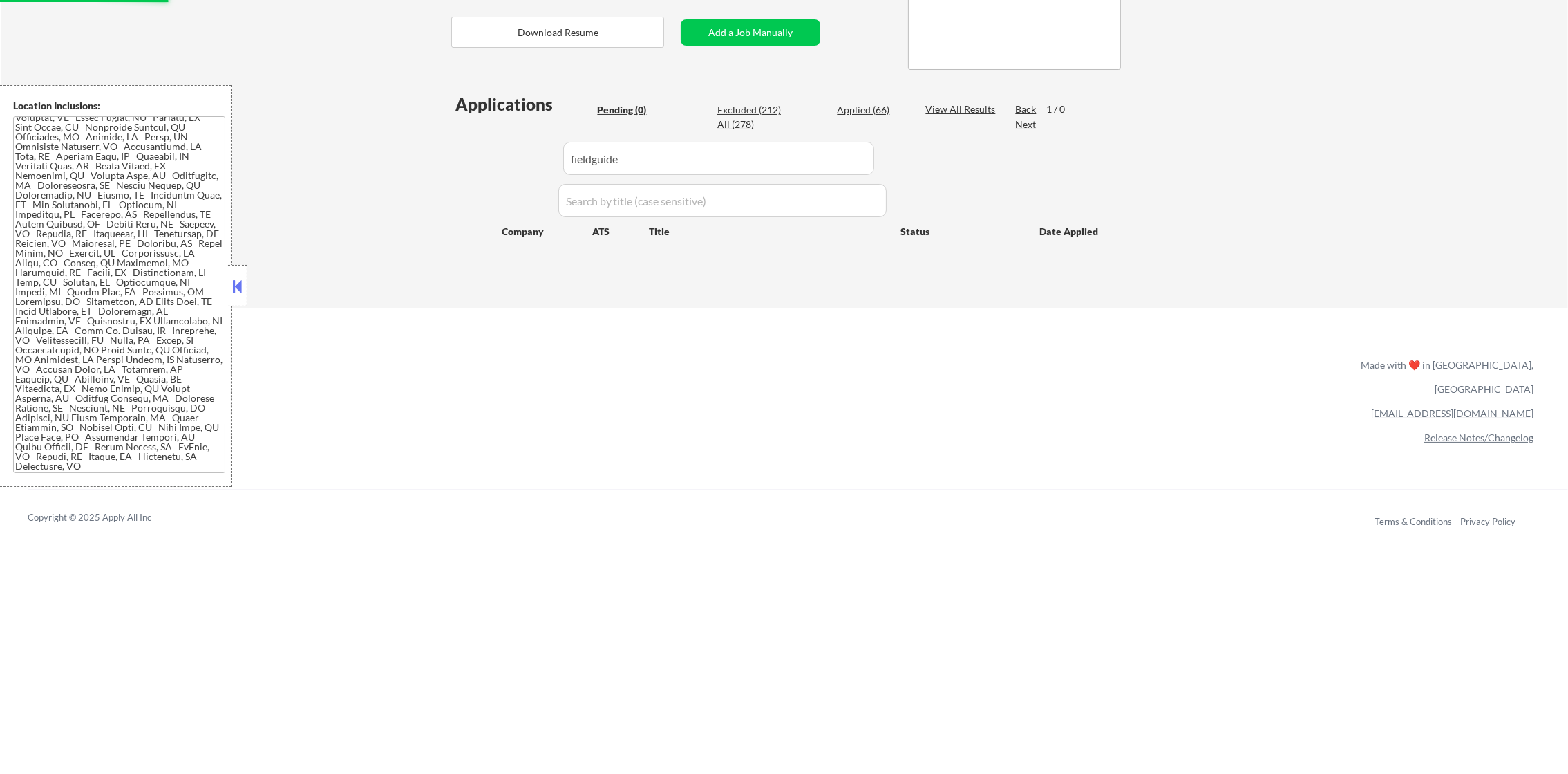
select select ""excluded__expired_""
select select ""excluded""
select select ""excluded__location_""
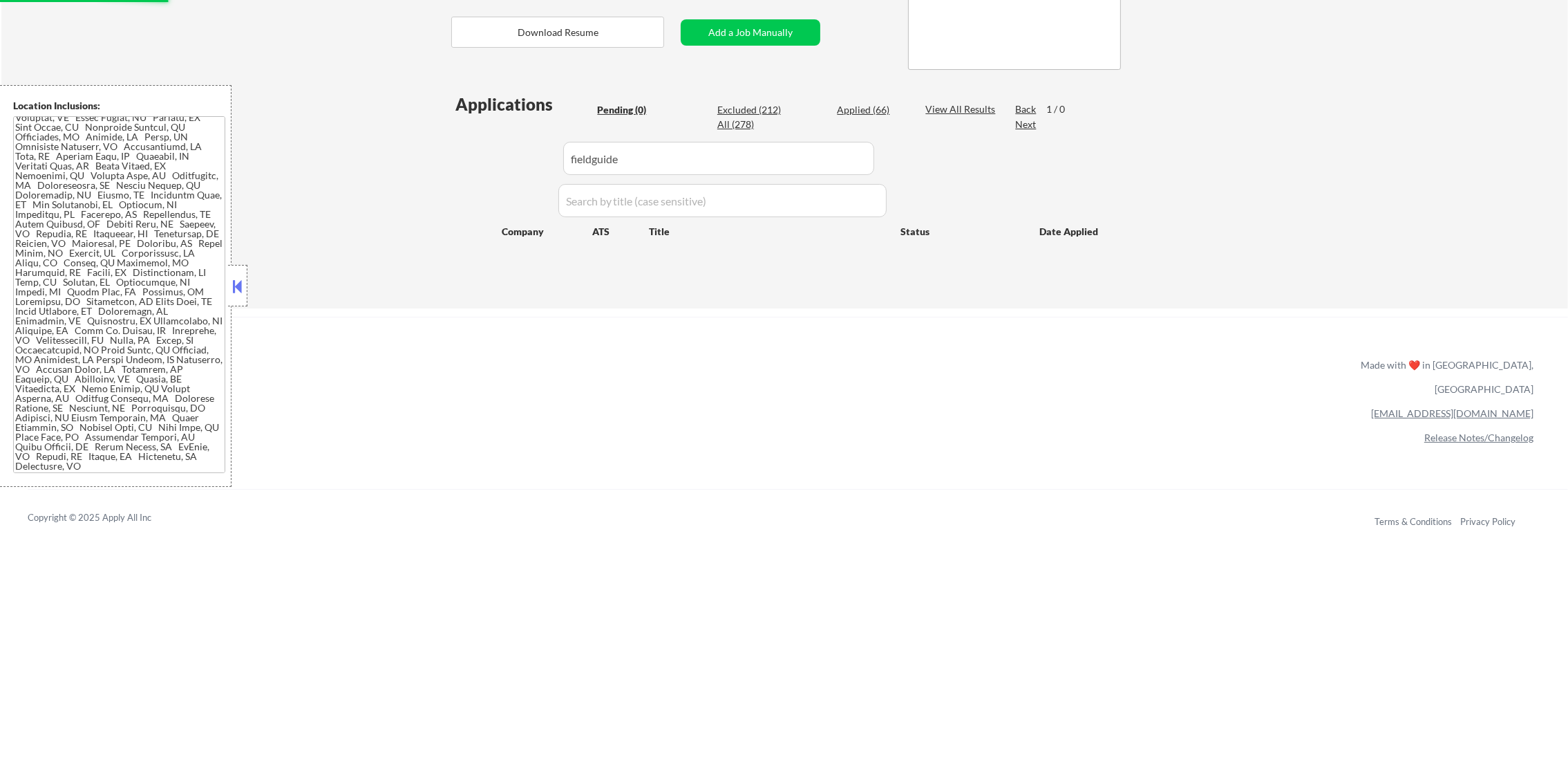
select select ""excluded__other_""
select select ""excluded""
select select ""excluded__location_""
select select ""excluded__other_""
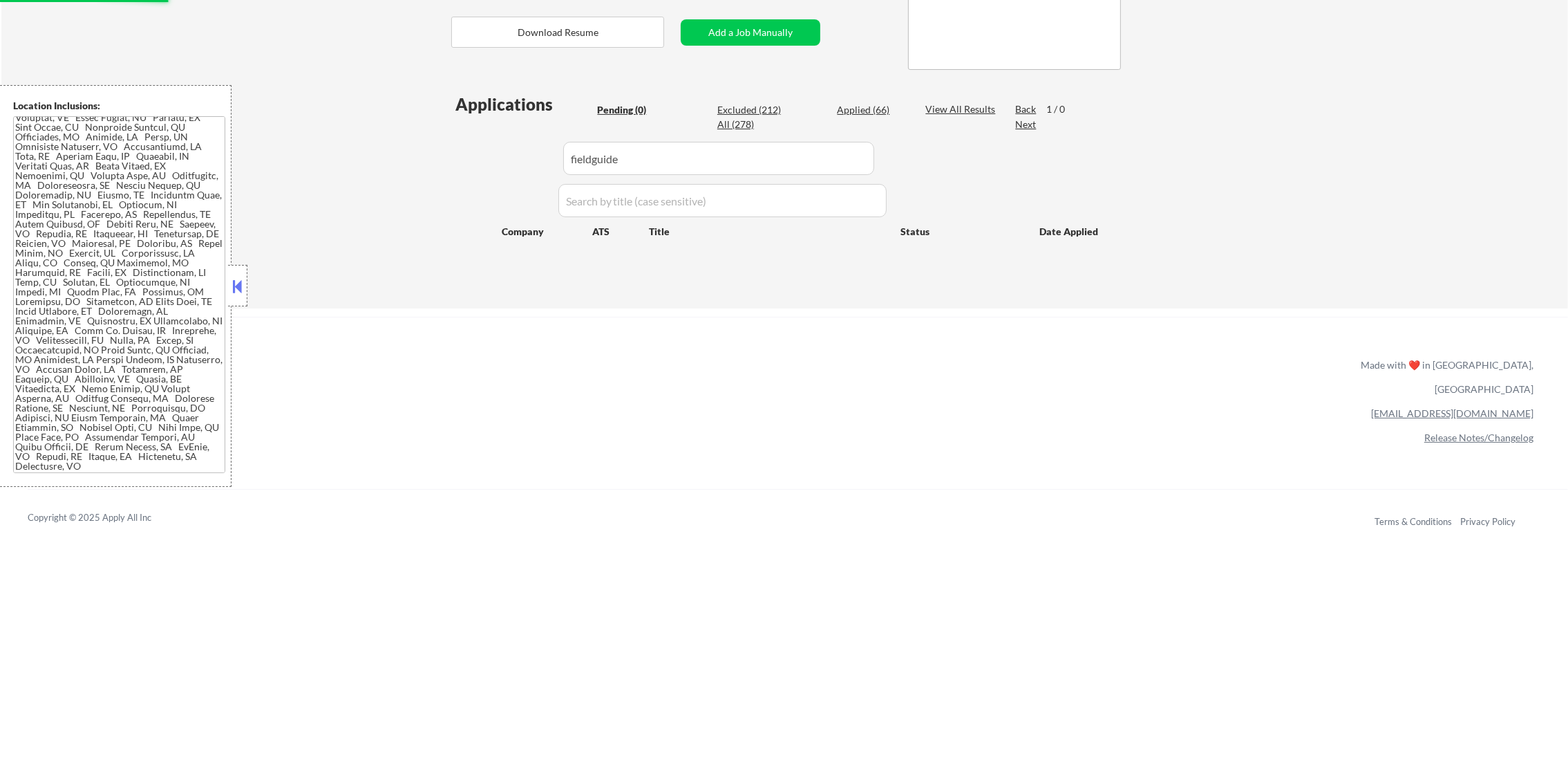
select select ""excluded__expired_""
select select ""excluded""
select select ""excluded__location_""
select select ""excluded__expired_""
select select ""excluded__location_""
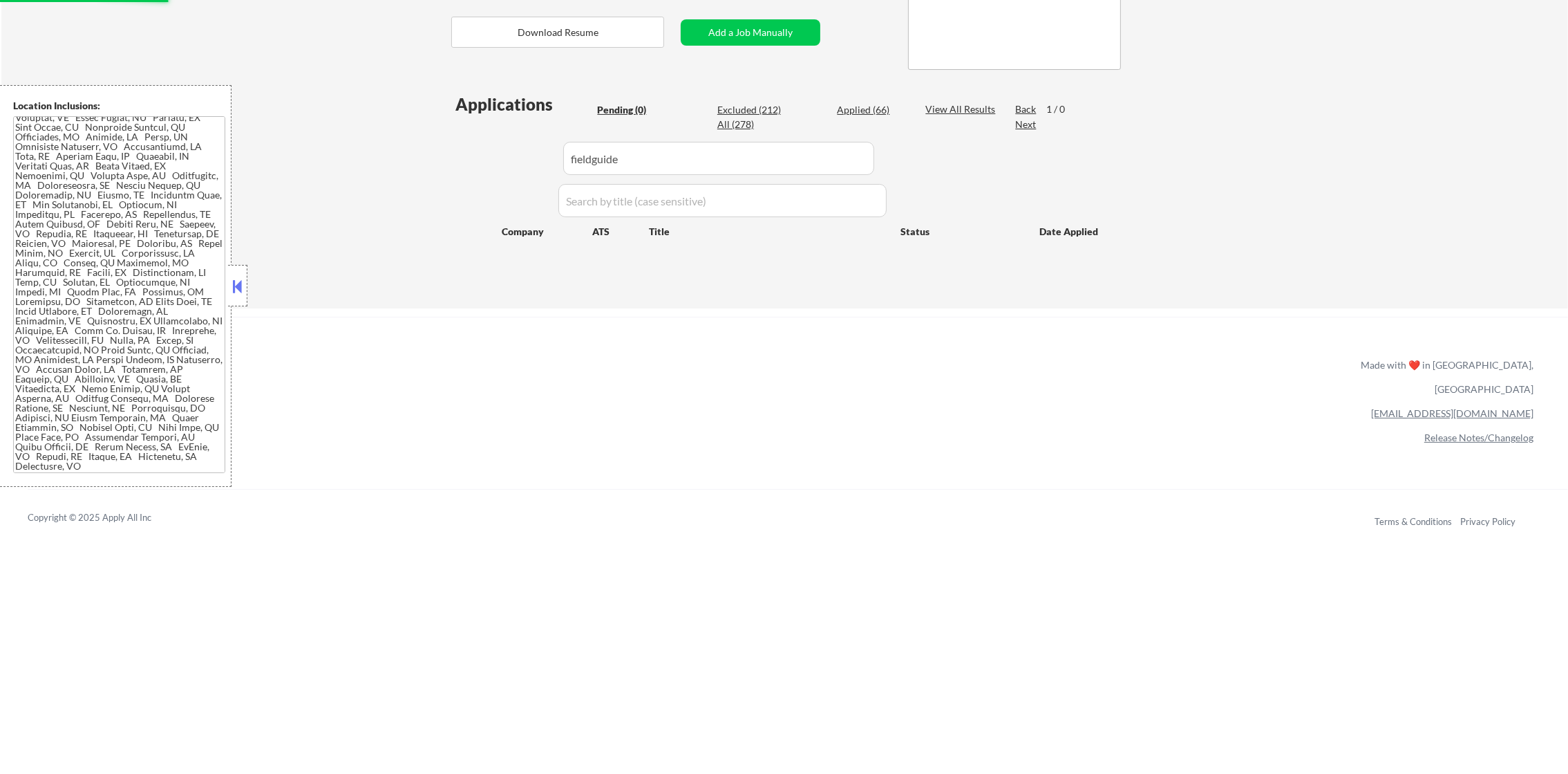
select select ""excluded__location_""
select select ""excluded""
select select ""excluded__other_""
select select ""excluded__expired_""
select select ""excluded""
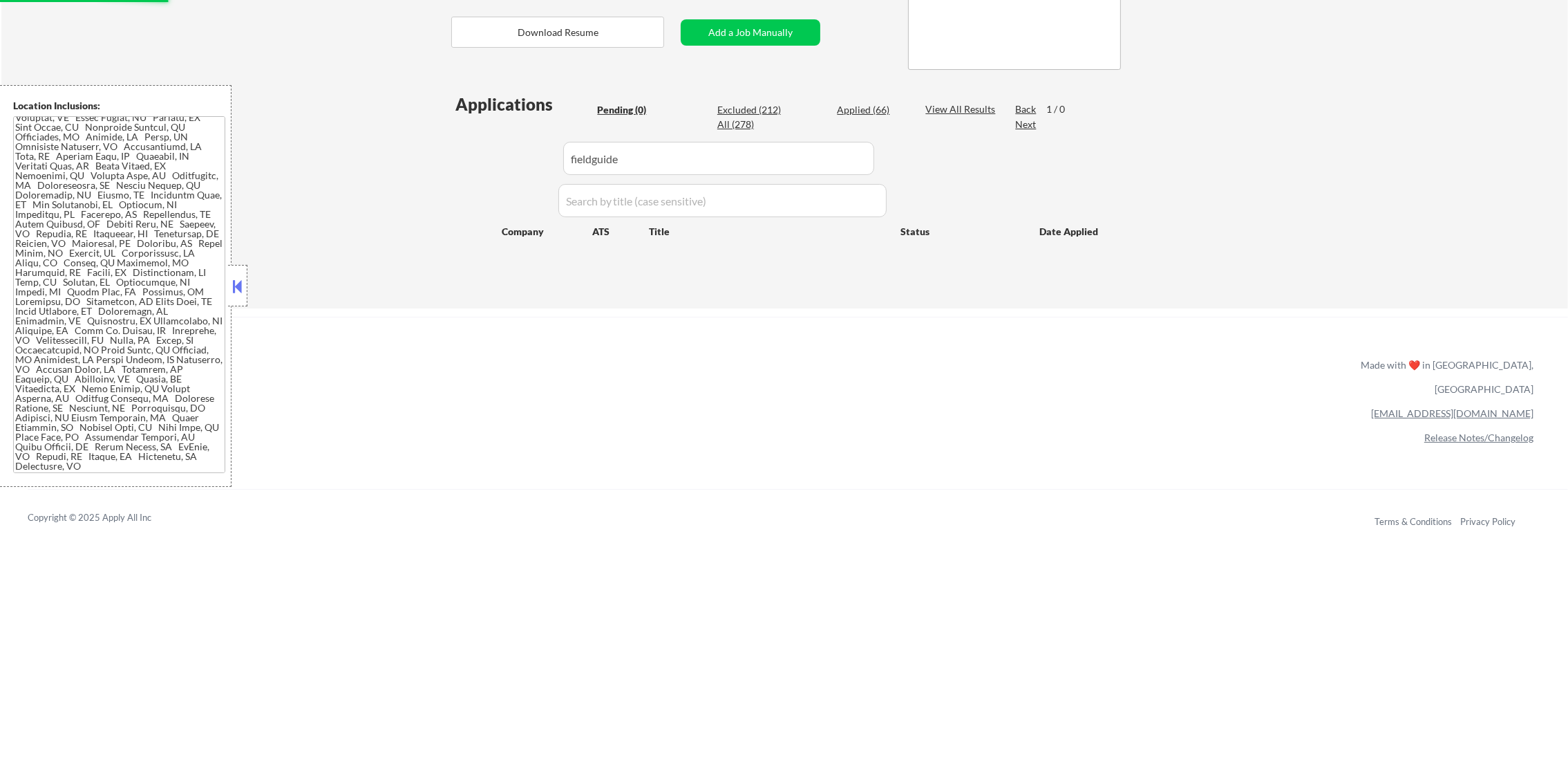
select select ""excluded""
select select ""excluded__location_""
select select ""excluded__expired_""
select select ""excluded__location_""
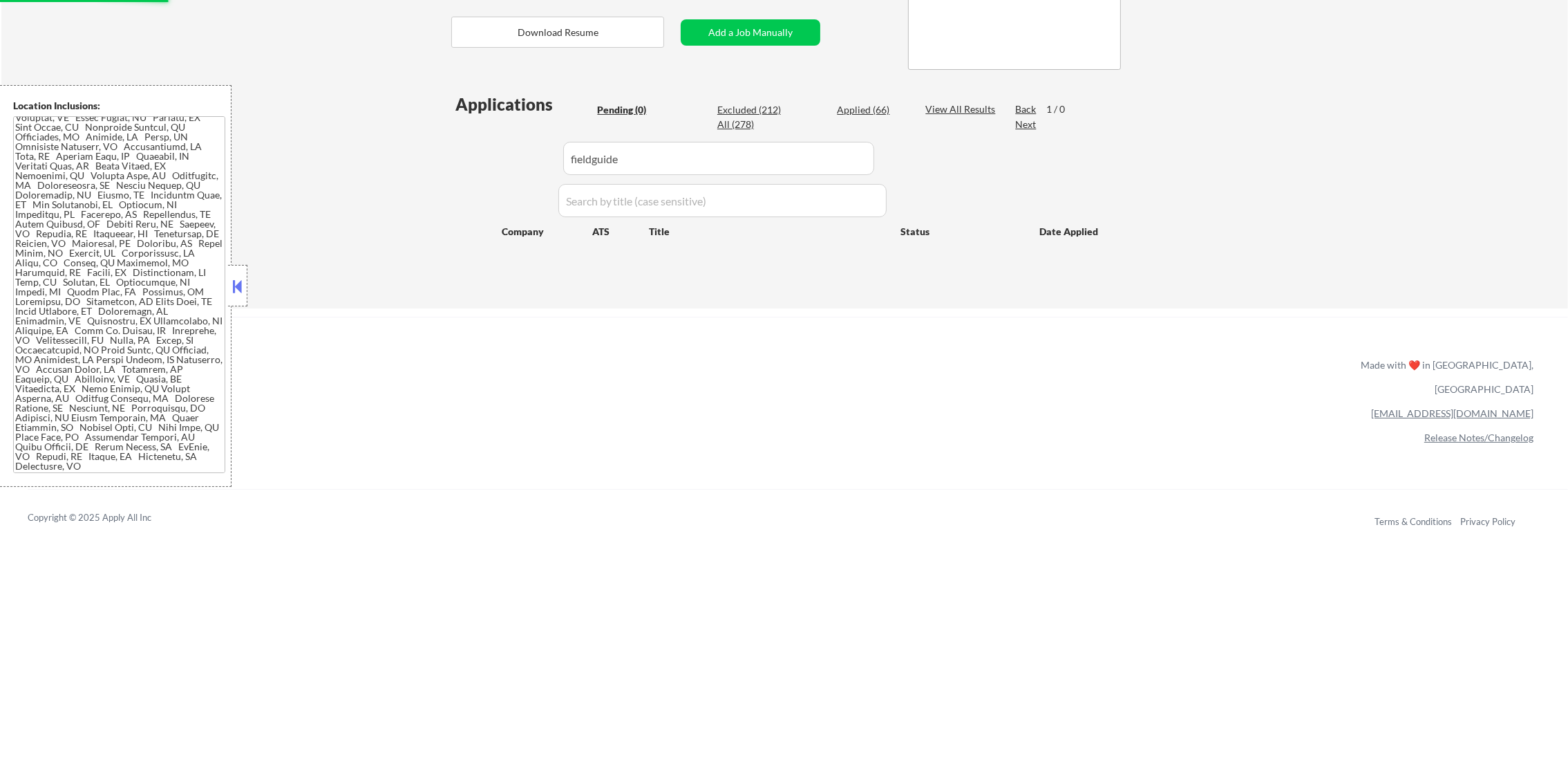
select select ""excluded""
select select ""excluded__other_""
select select ""excluded__location_""
select select ""excluded__other_""
select select ""excluded__expired_""
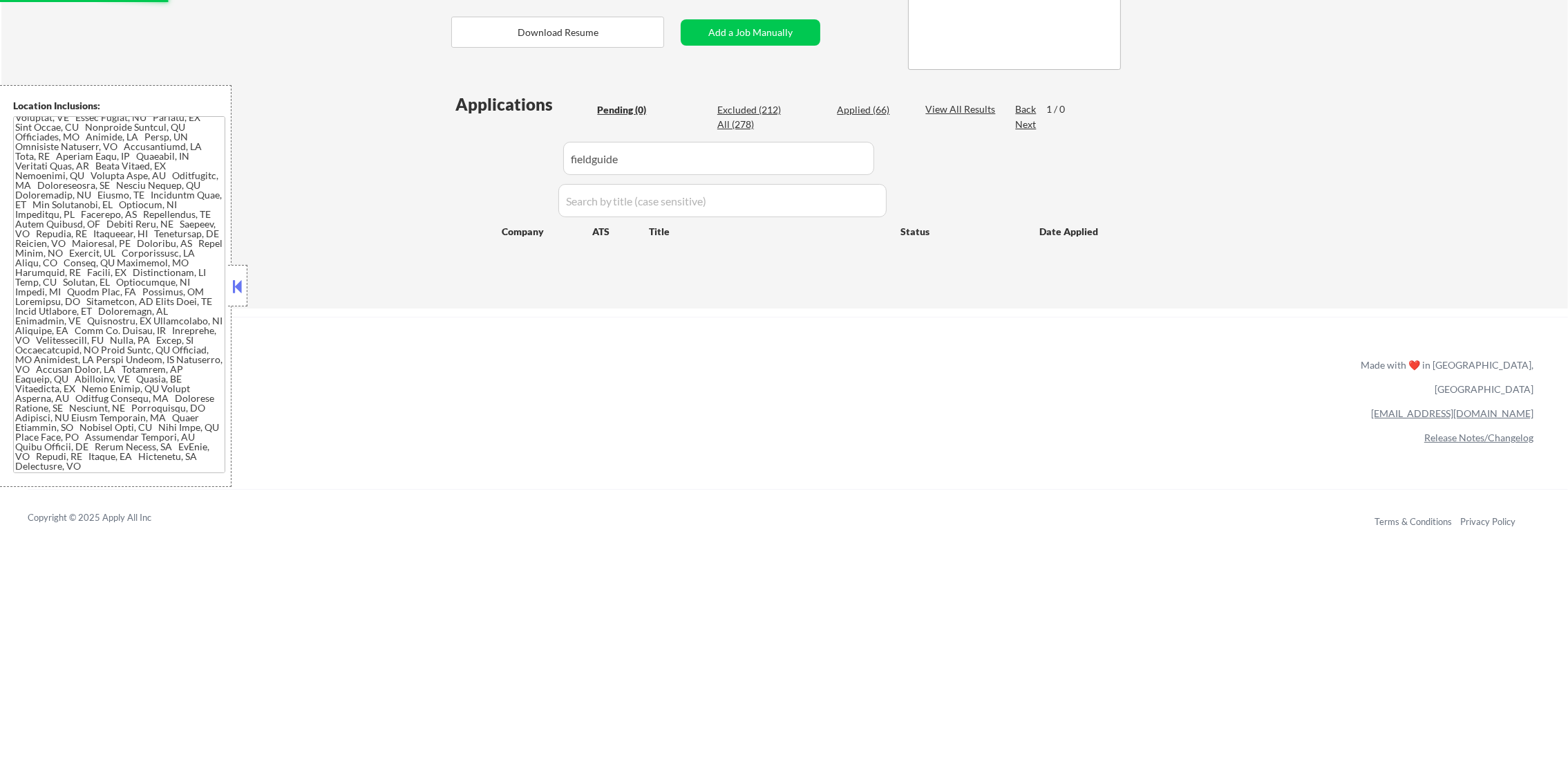
select select ""excluded__expired_""
select select ""excluded__other_""
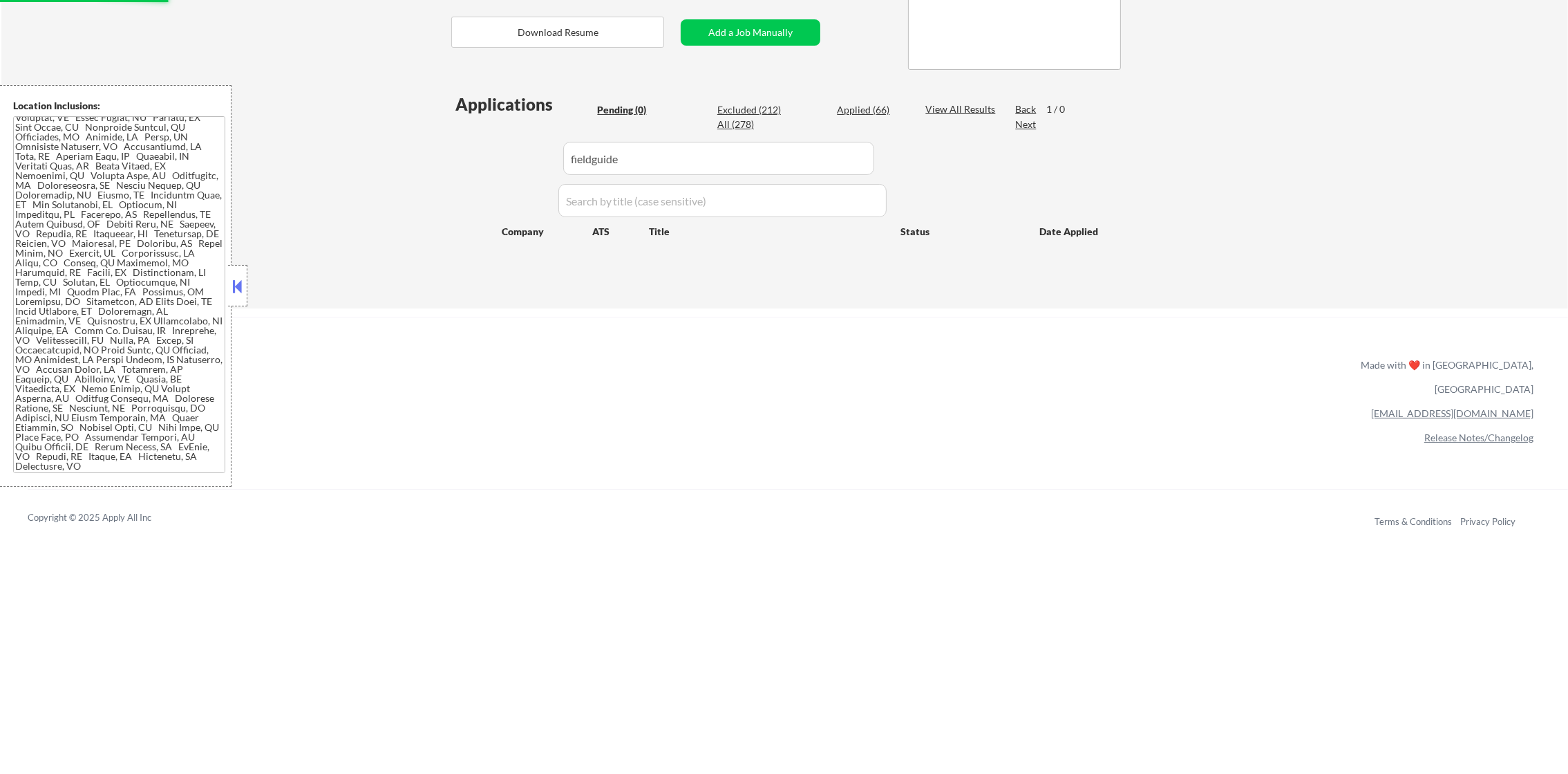
select select ""excluded__expired_""
select select ""excluded__other_""
select select ""excluded""
select select ""excluded__location_""
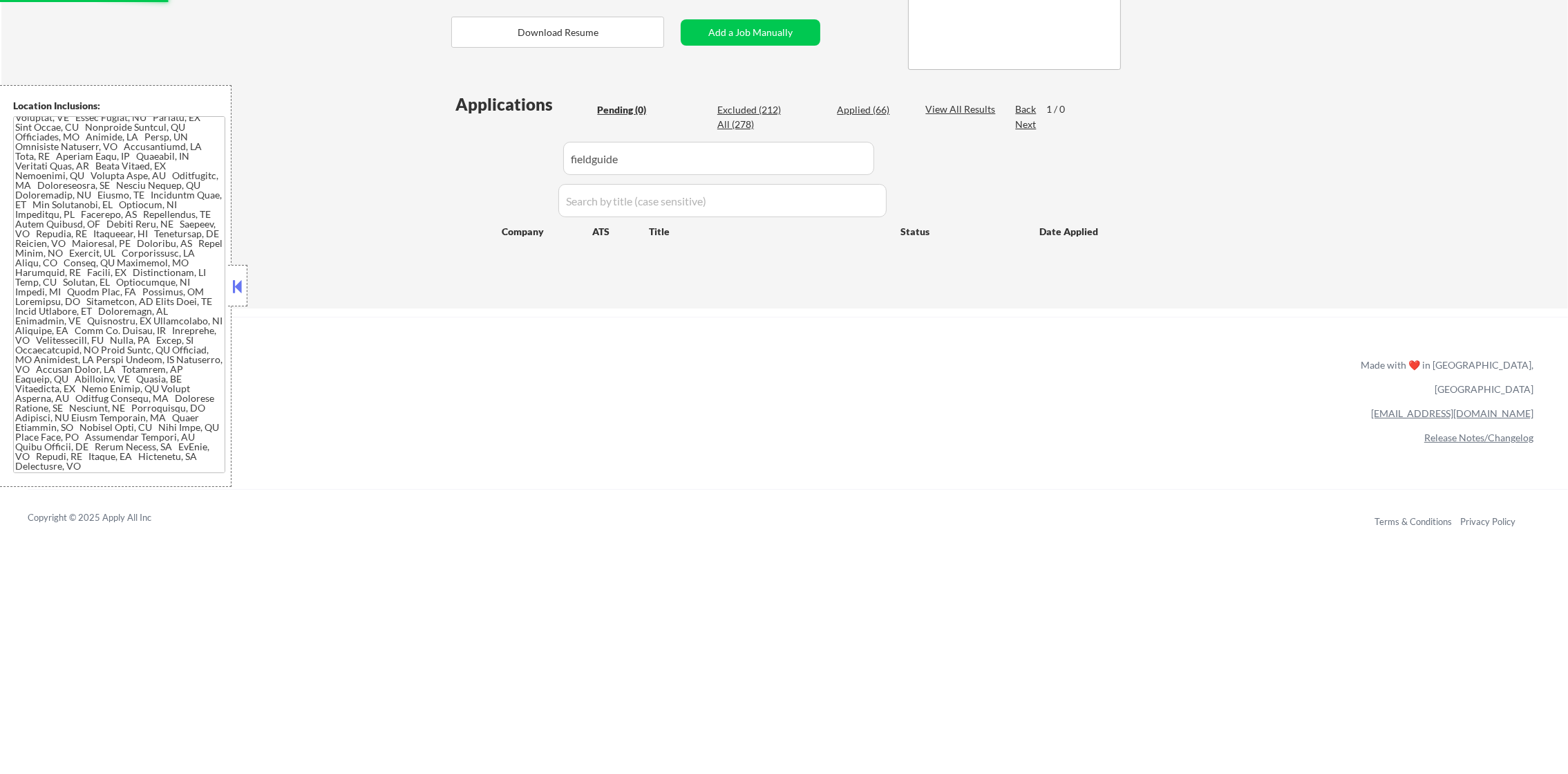
select select ""excluded""
select select ""excluded__expired_""
select select ""excluded__location_""
select select ""excluded""
select select ""excluded__expired_""
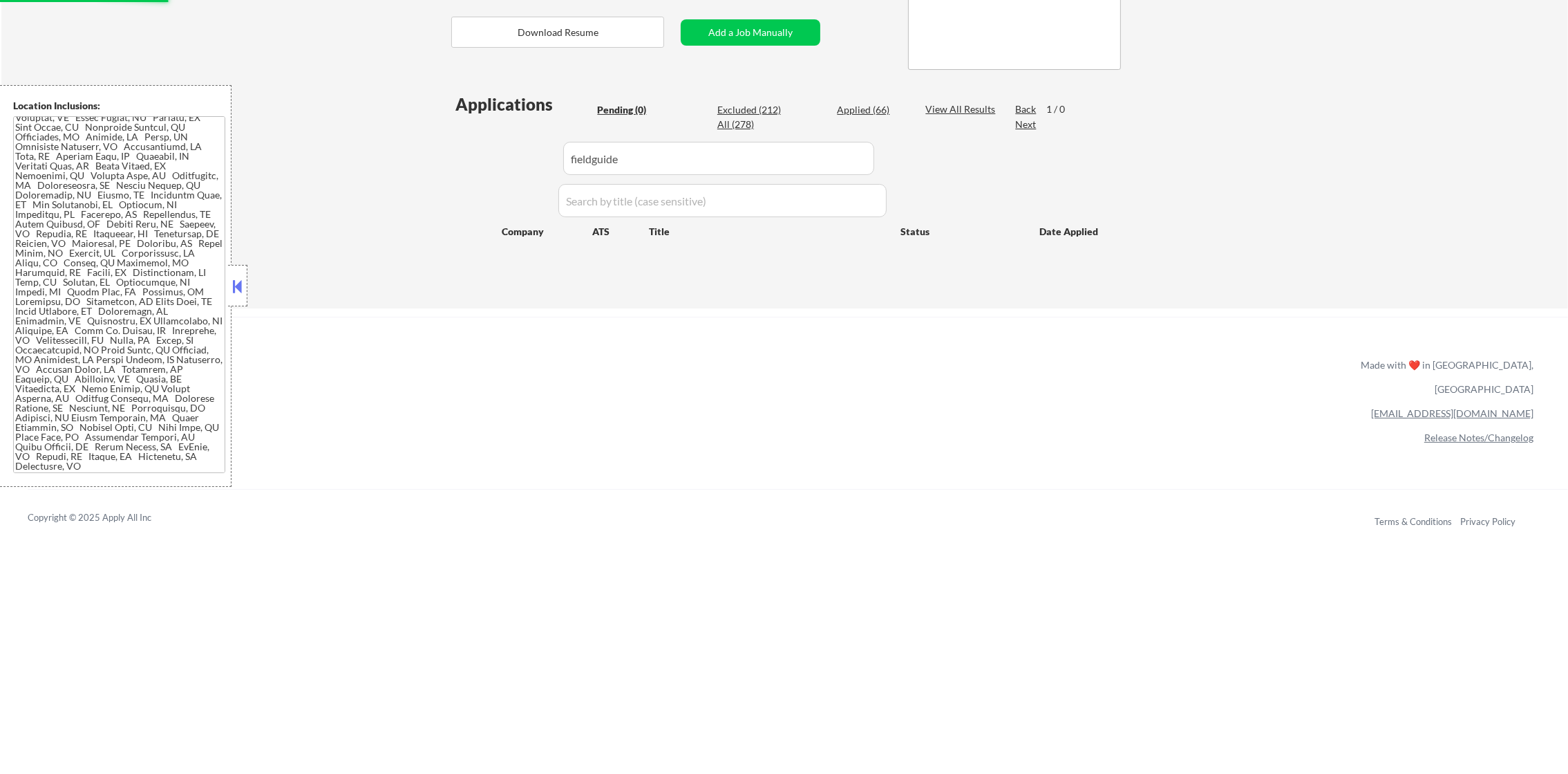
select select ""excluded__expired_""
select select ""excluded__other_""
select select ""excluded""
select select ""excluded__other_""
select select ""excluded__location_""
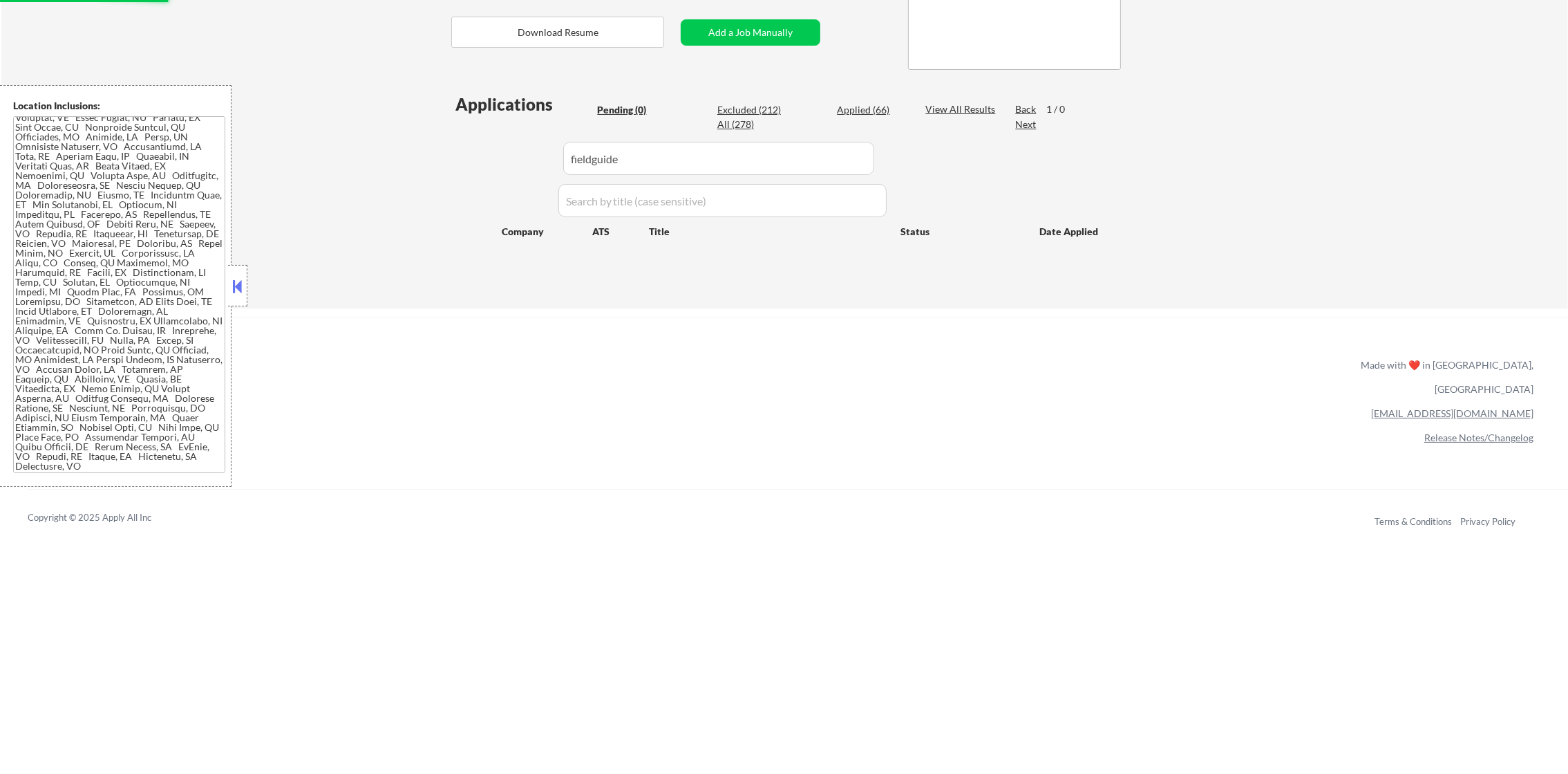
select select ""excluded""
select select ""excluded__other_""
select select ""excluded__expired_""
select select ""excluded""
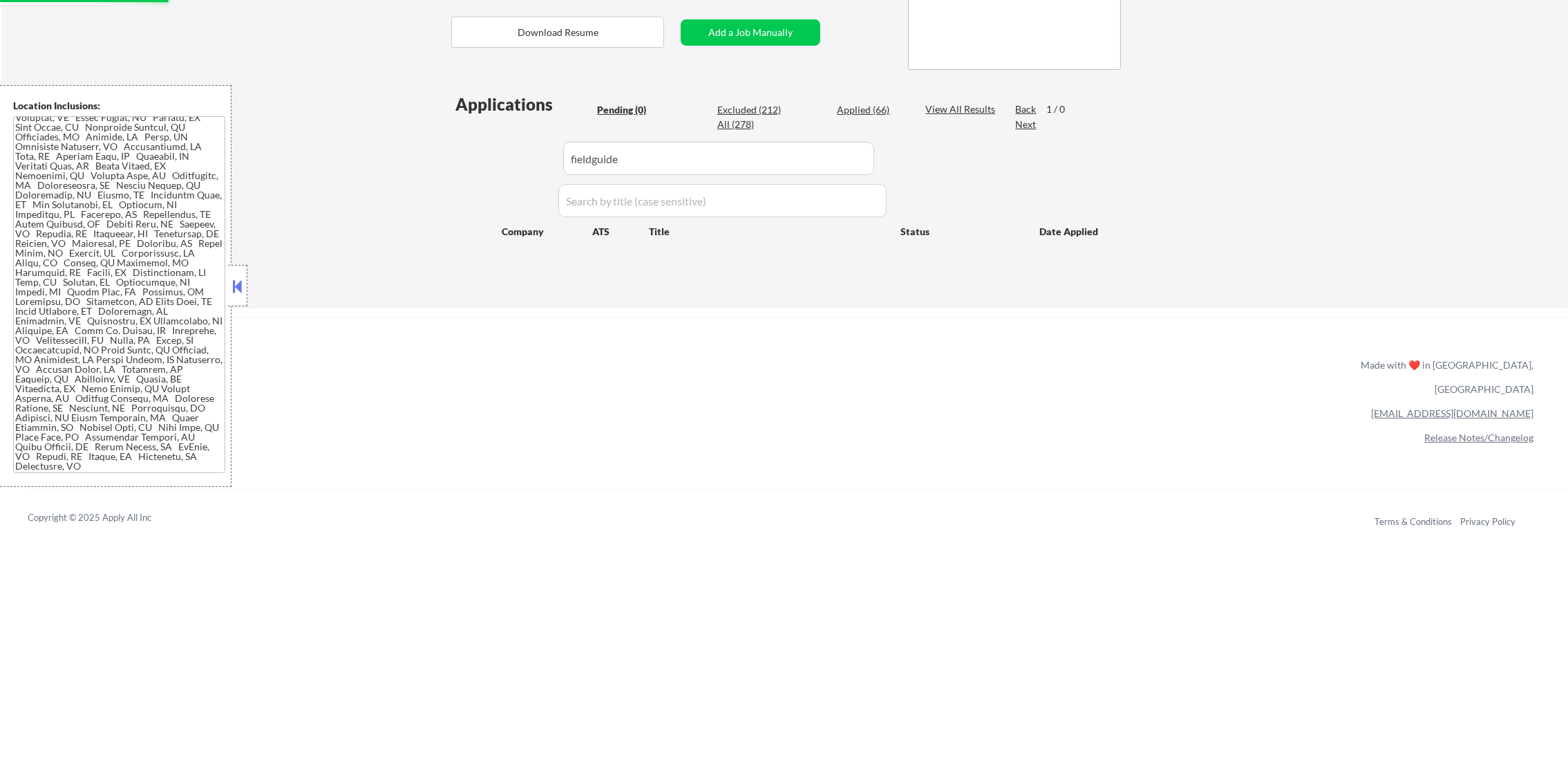
select select ""excluded""
select select ""excluded__location_""
select select ""excluded__expired_""
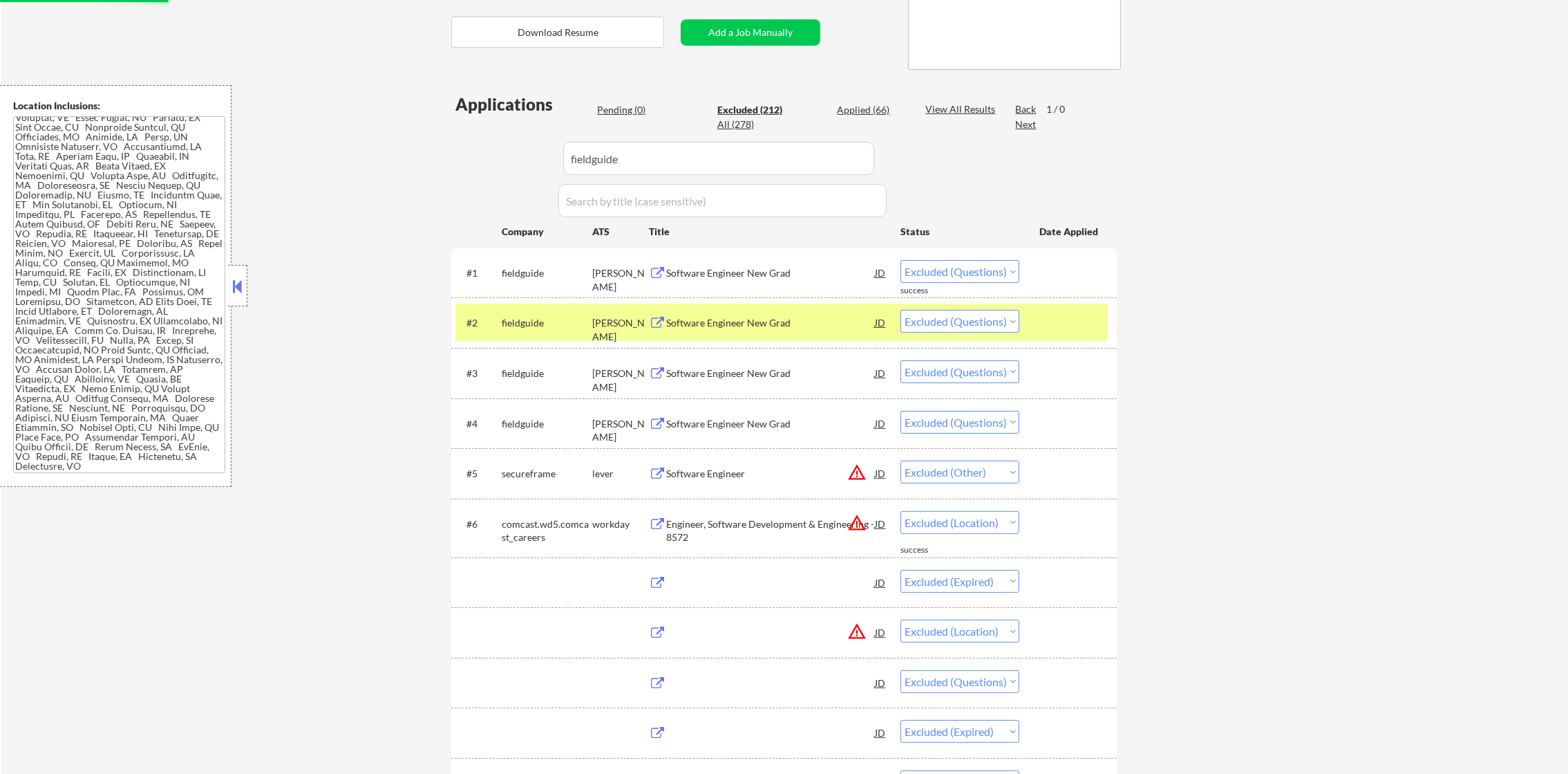
select select ""excluded__other_""
select select ""excluded__expired_""
select select ""excluded__location_""
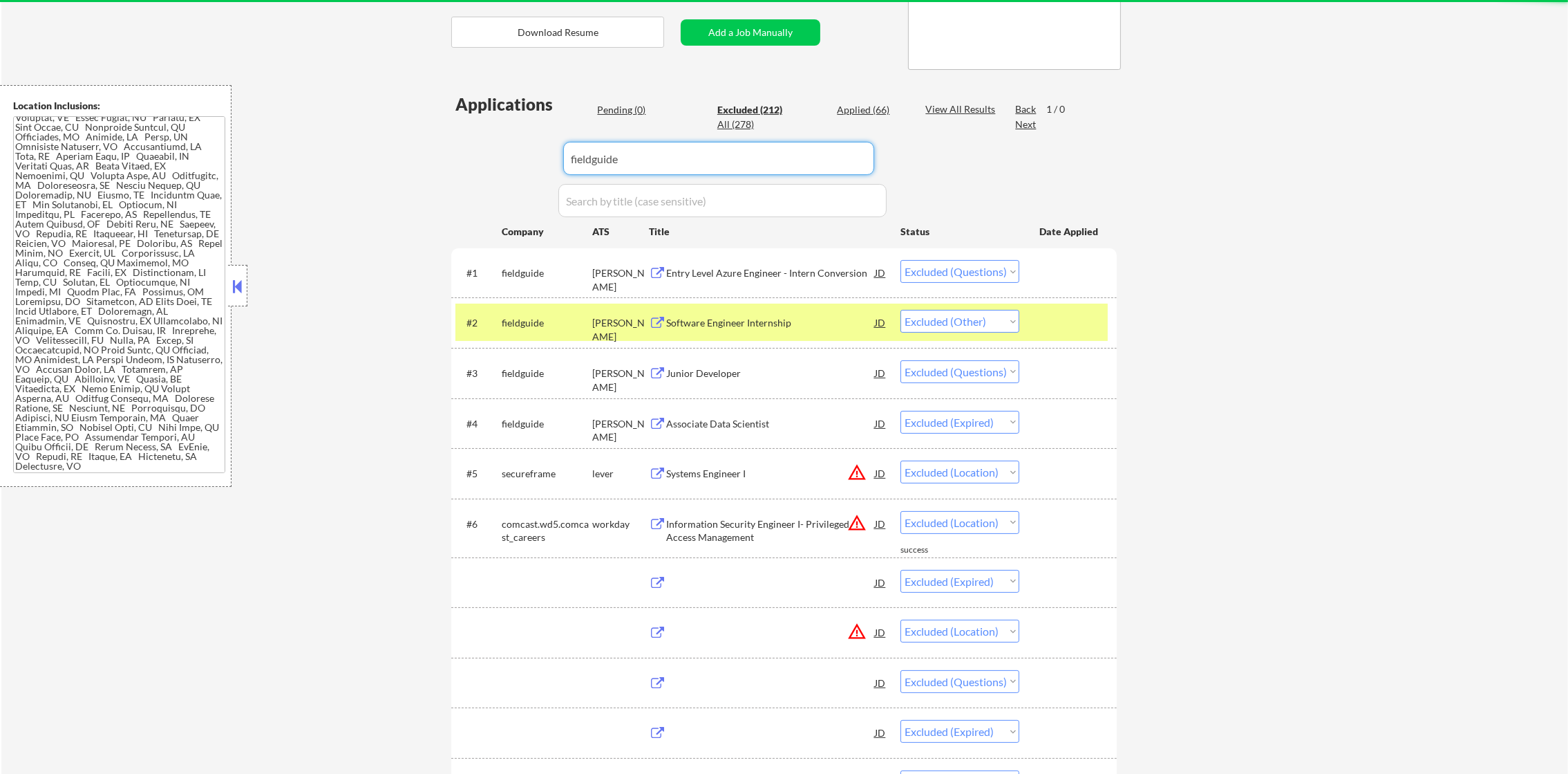
type input "fieldguide"
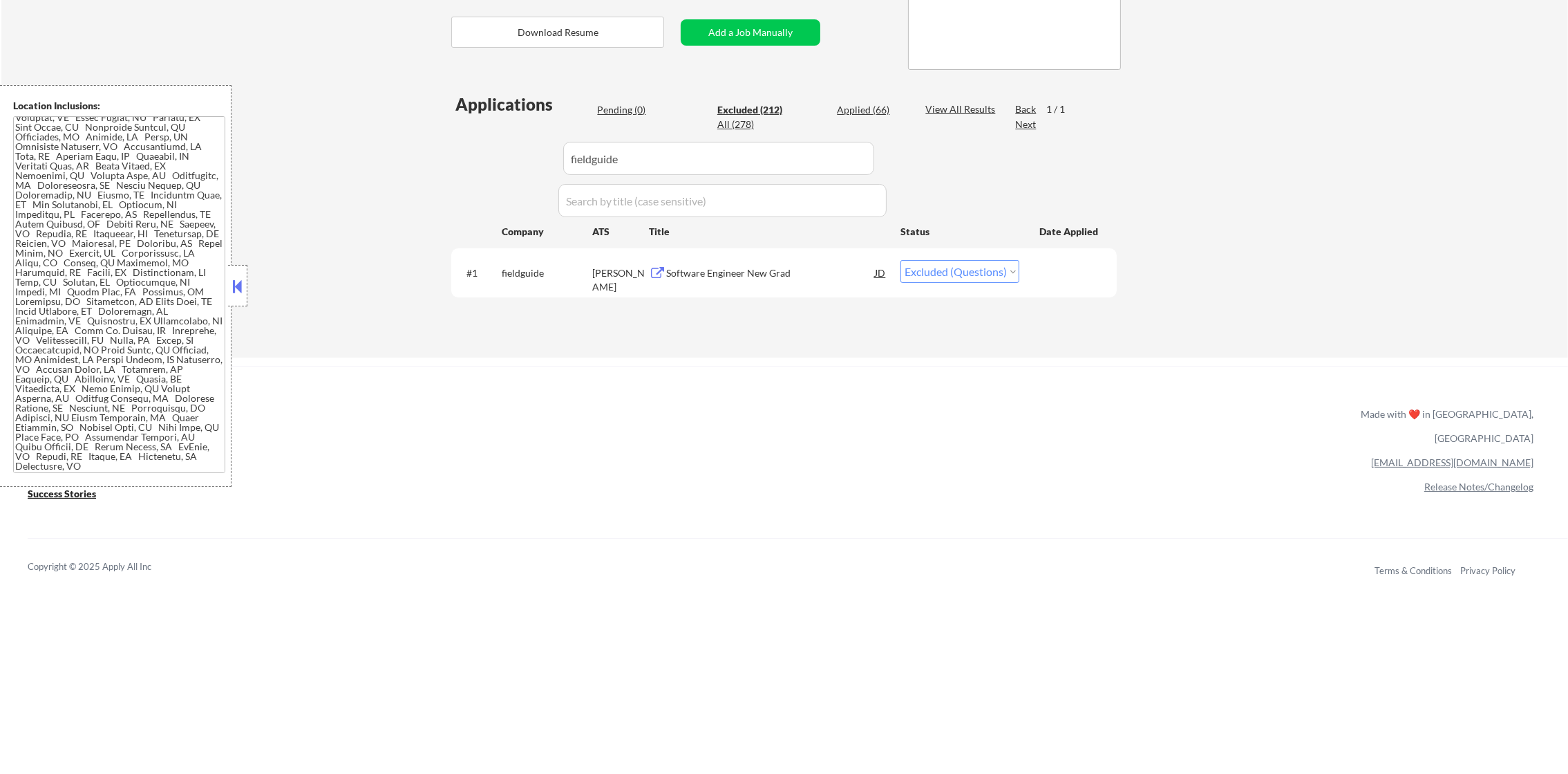
drag, startPoint x: 885, startPoint y: 260, endPoint x: 913, endPoint y: 261, distance: 28.0
click at [888, 260] on div "#1 fieldguide ashby Software Engineer New Grad JD Choose an option... Pending A…" at bounding box center [781, 272] width 652 height 37
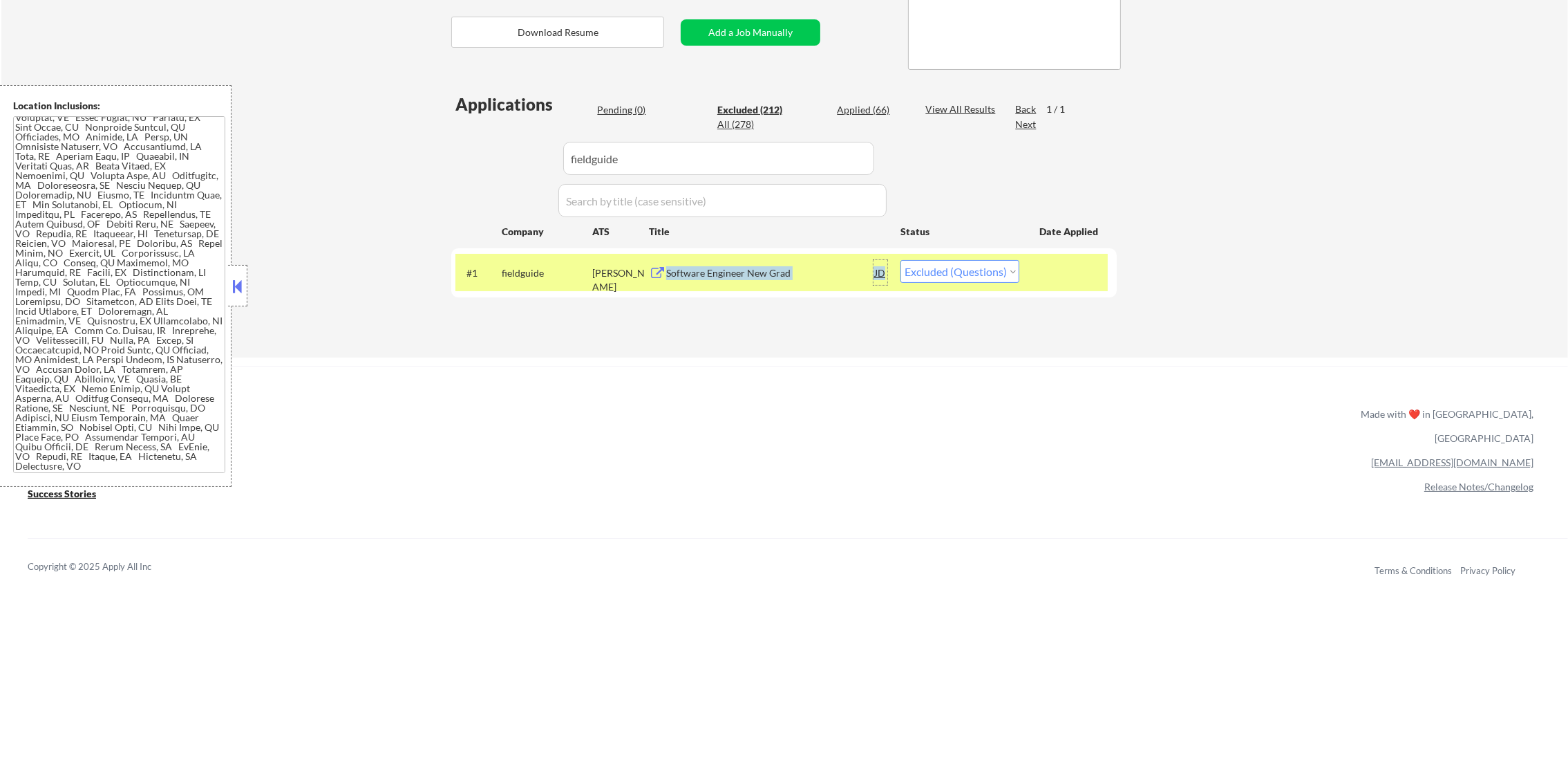
click at [935, 265] on select "Choose an option... Pending Applied Excluded (Questions) Excluded (Expired) Exc…" at bounding box center [960, 271] width 119 height 23
click at [900, 260] on select "Choose an option... Pending Applied Excluded (Questions) Excluded (Expired) Exc…" at bounding box center [960, 271] width 119 height 23
click at [936, 337] on div "← Return to /applysquad Mailslurp Inbox Job Search Builder Jared Zutt User Emai…" at bounding box center [784, 63] width 689 height 567
click at [961, 266] on select "Choose an option... Pending Applied Excluded (Questions) Excluded (Expired) Exc…" at bounding box center [960, 271] width 119 height 23
select select ""applied""
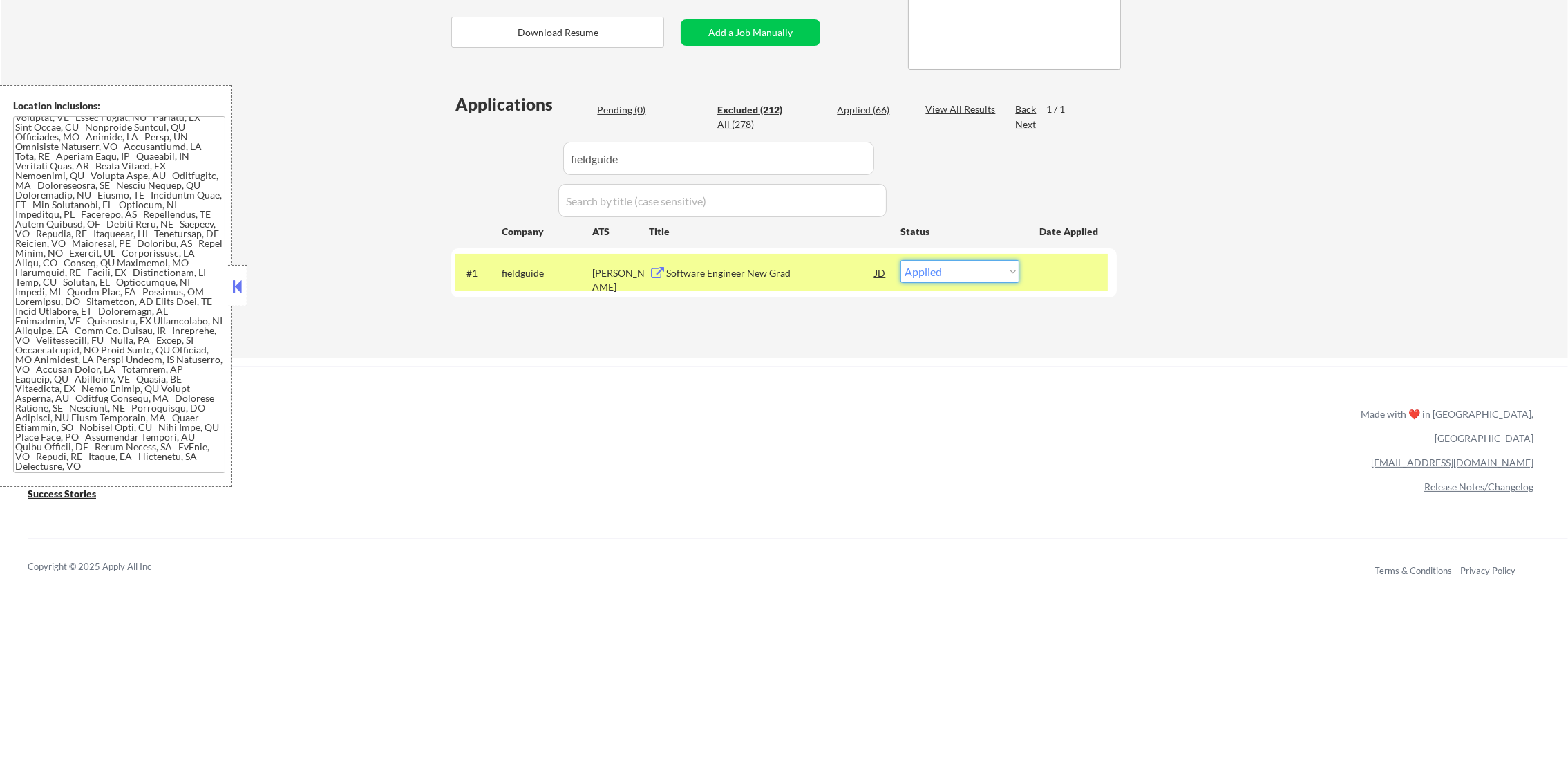
click at [900, 260] on select "Choose an option... Pending Applied Excluded (Questions) Excluded (Expired) Exc…" at bounding box center [960, 271] width 119 height 23
click at [524, 270] on div "fieldguide" at bounding box center [547, 273] width 91 height 14
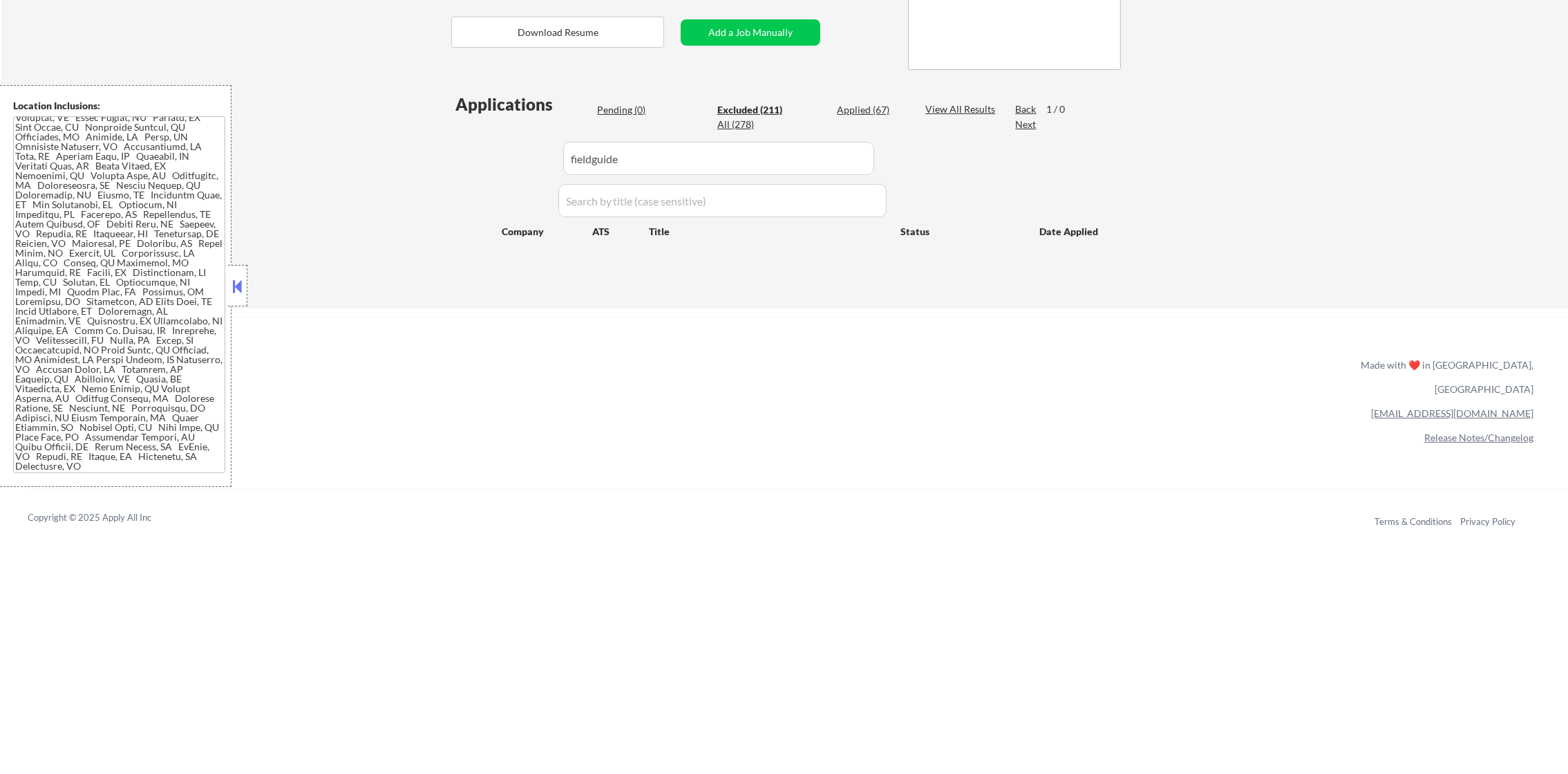
click at [868, 101] on div "Applications Pending (0) Excluded (211) Applied (67) All (278) View All Results…" at bounding box center [784, 187] width 665 height 189
click at [867, 112] on div "Applied (67)" at bounding box center [871, 110] width 69 height 14
select select ""applied""
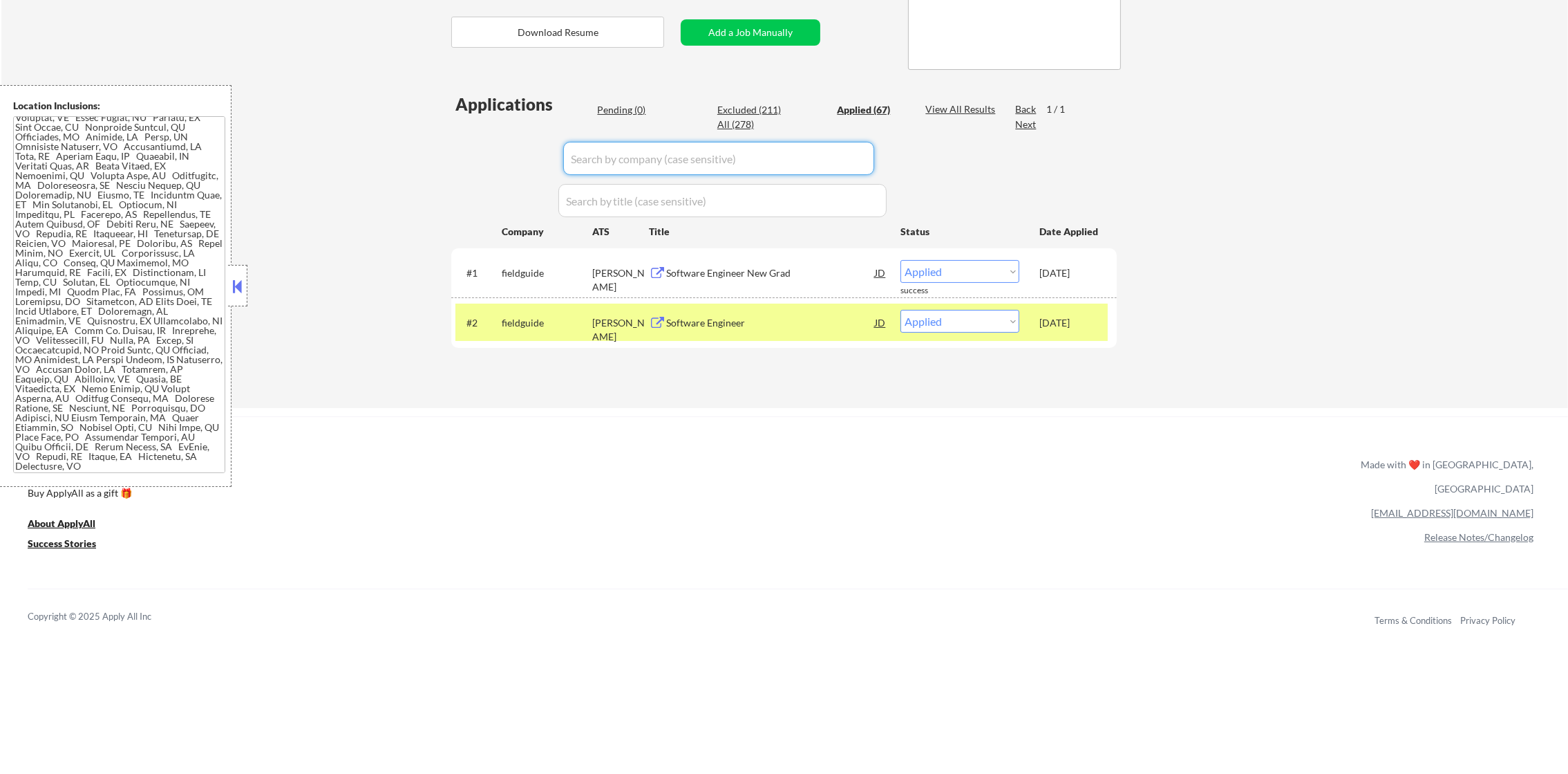
drag, startPoint x: 621, startPoint y: 166, endPoint x: 458, endPoint y: 165, distance: 163.0
click at [495, 165] on div "Applications Pending (0) Excluded (211) Applied (67) All (278) View All Results…" at bounding box center [784, 236] width 665 height 289
click at [458, 165] on div "Applications Pending (0) Excluded (211) Applied (67) All (278) View All Results…" at bounding box center [784, 236] width 665 height 289
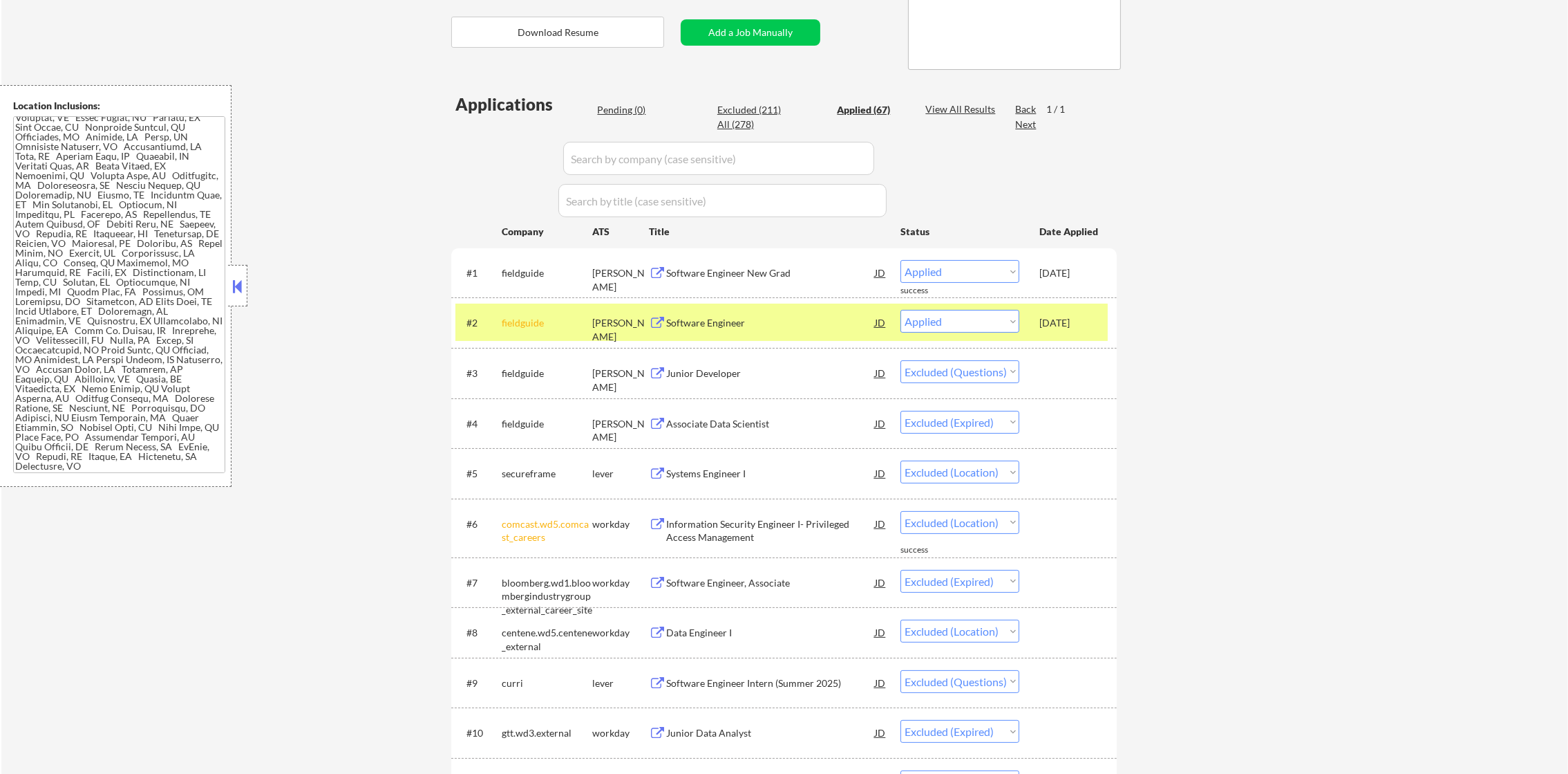
select select ""applied""
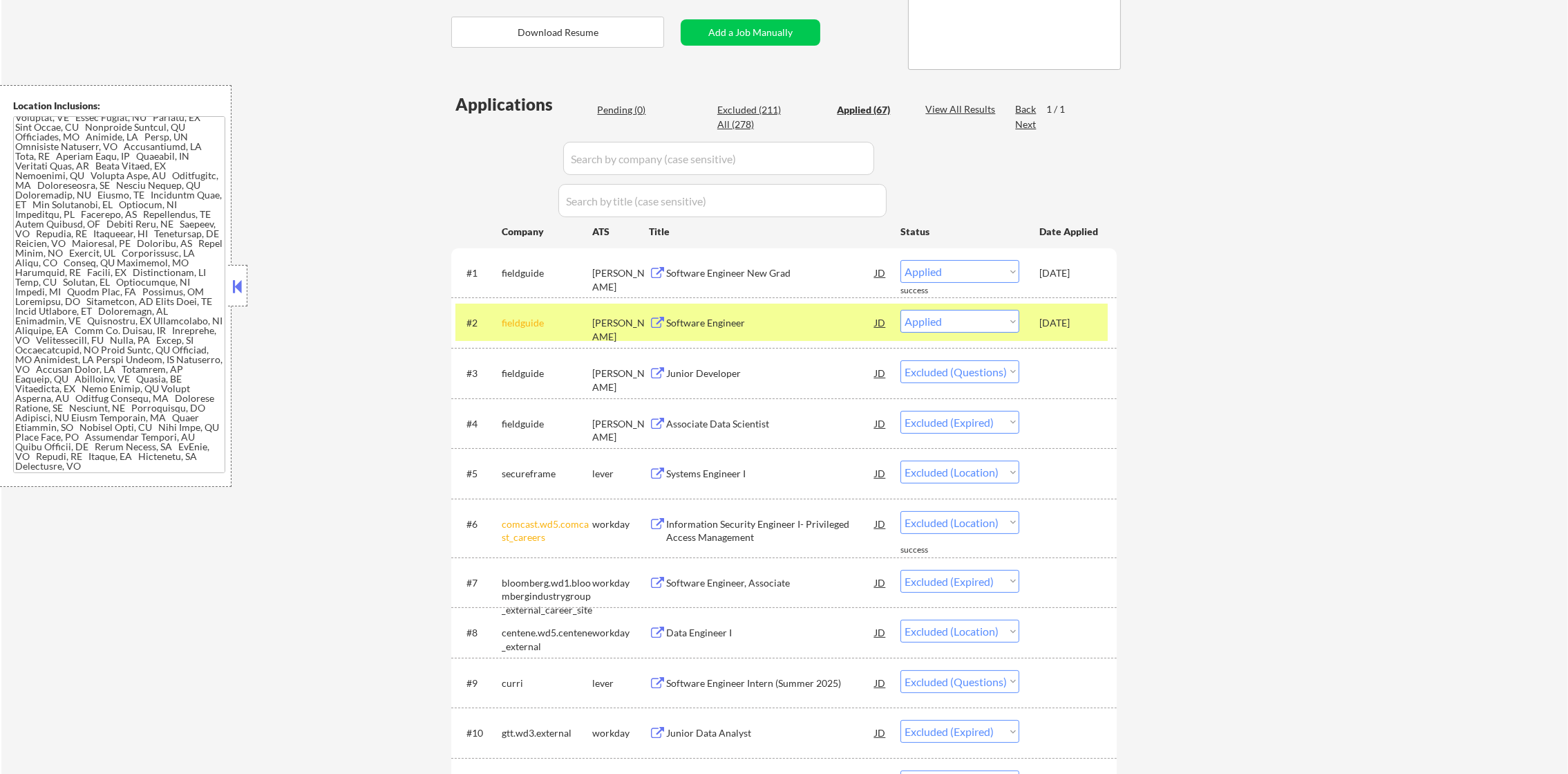
select select ""applied""
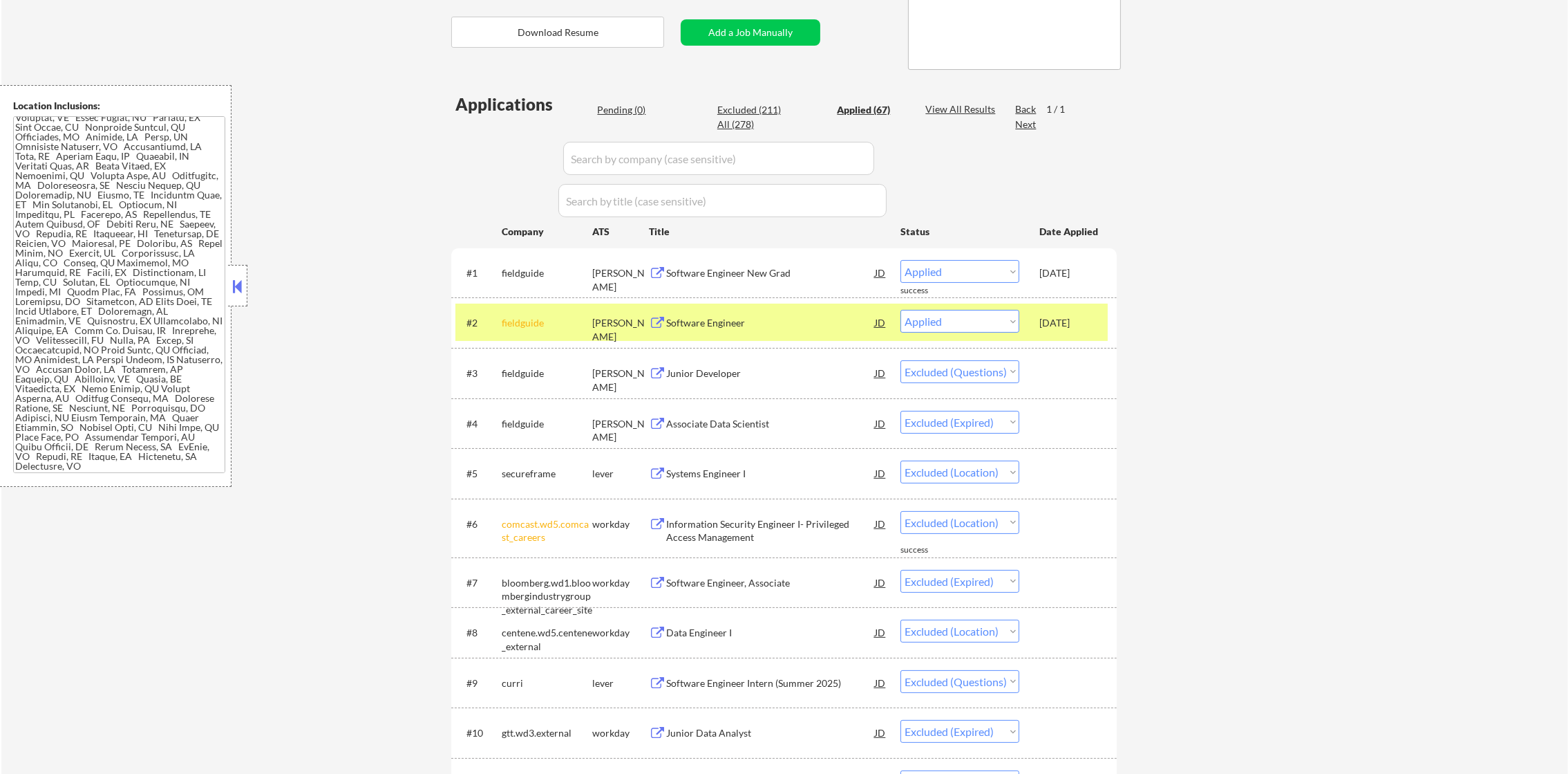
select select ""applied""
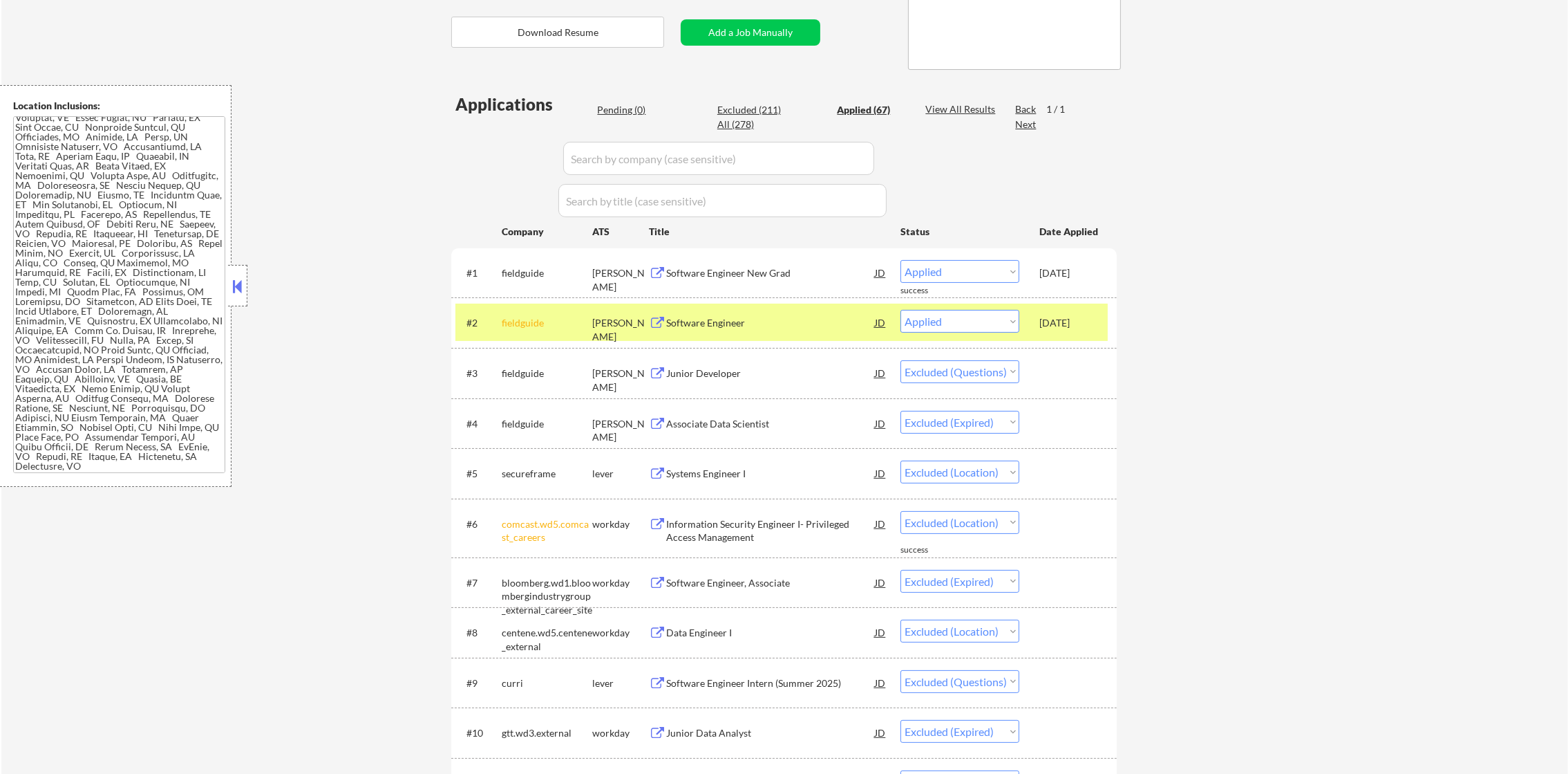
select select ""applied""
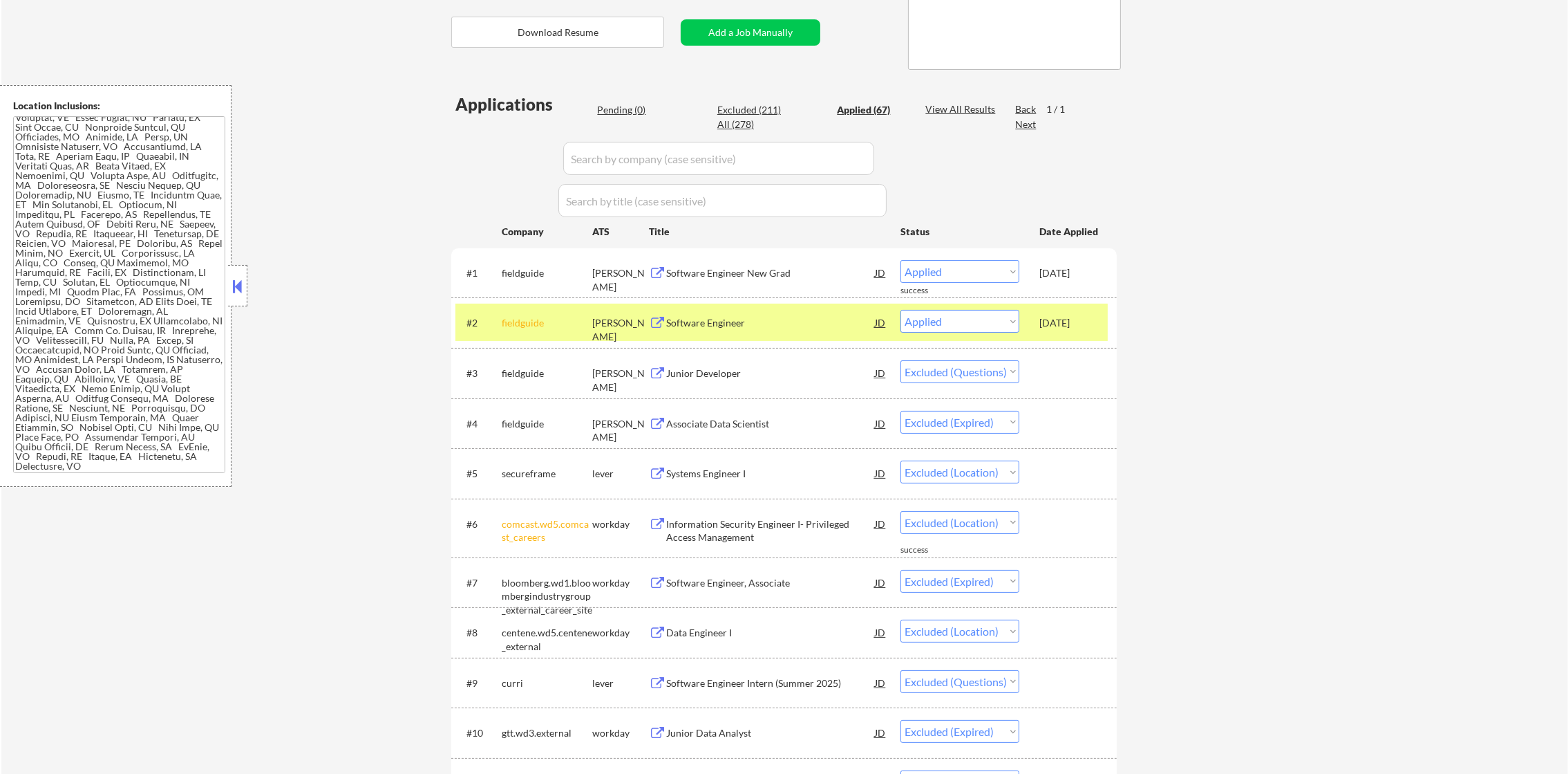
select select ""applied""
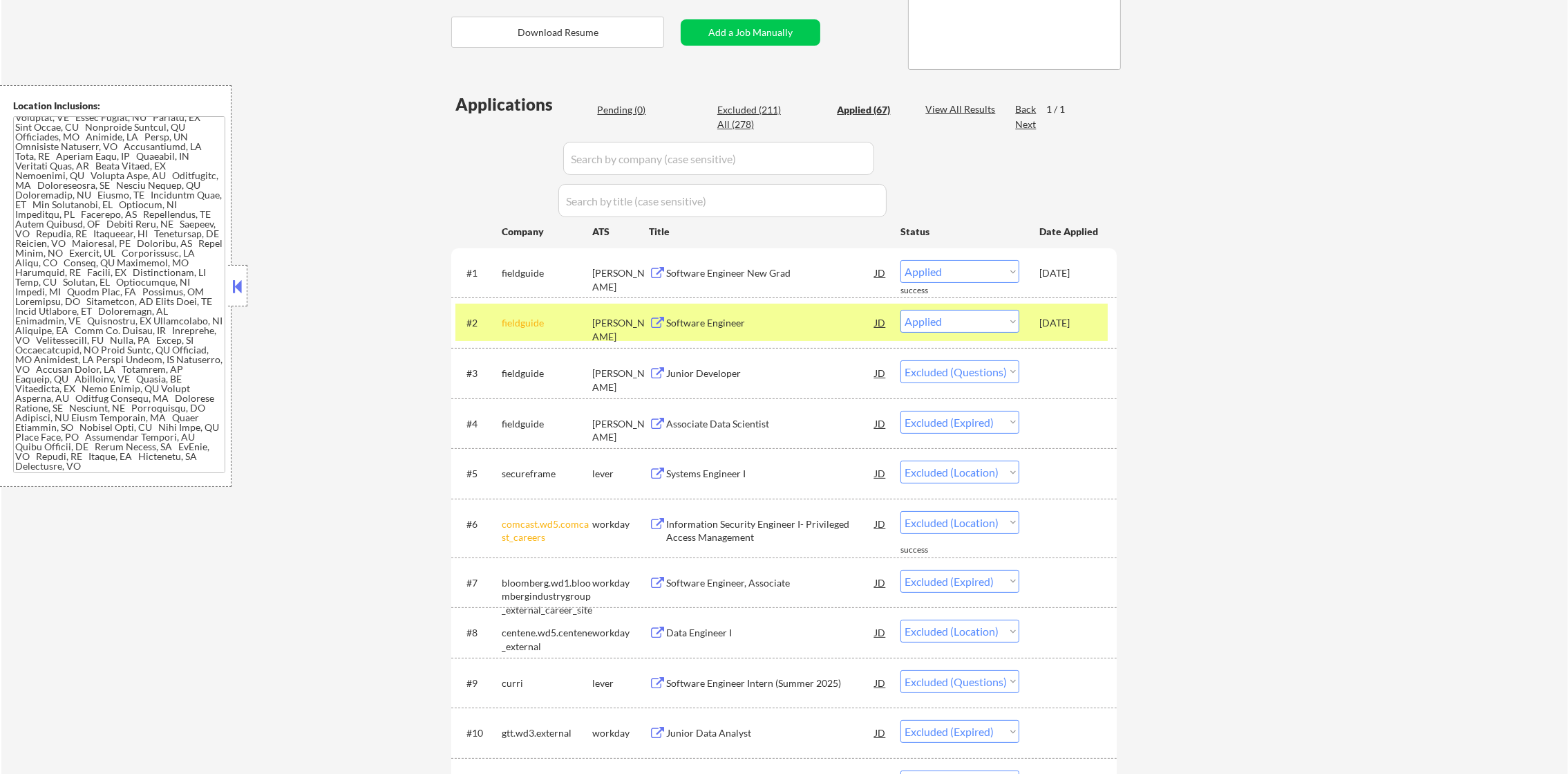
select select ""applied""
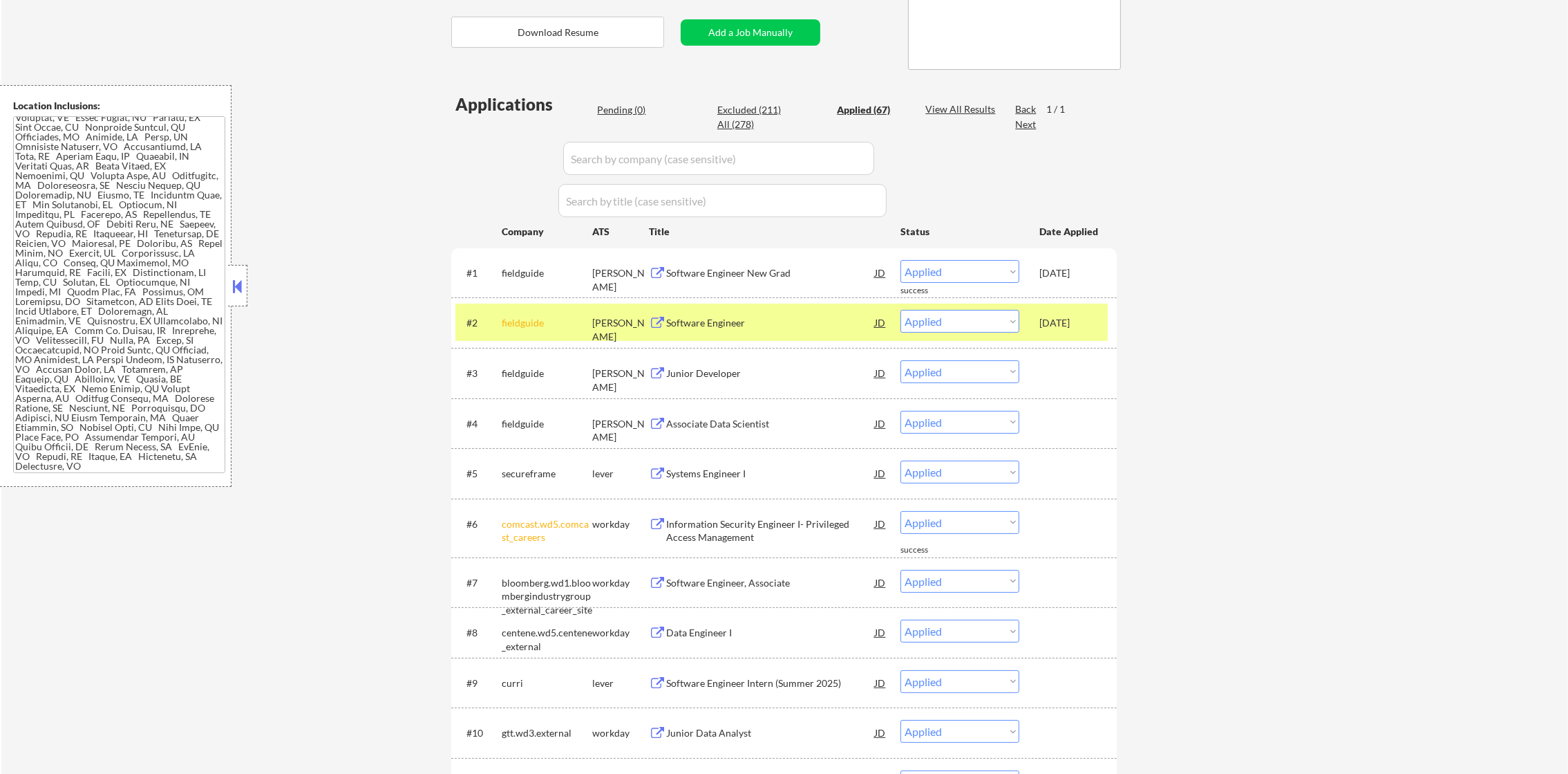
select select ""applied""
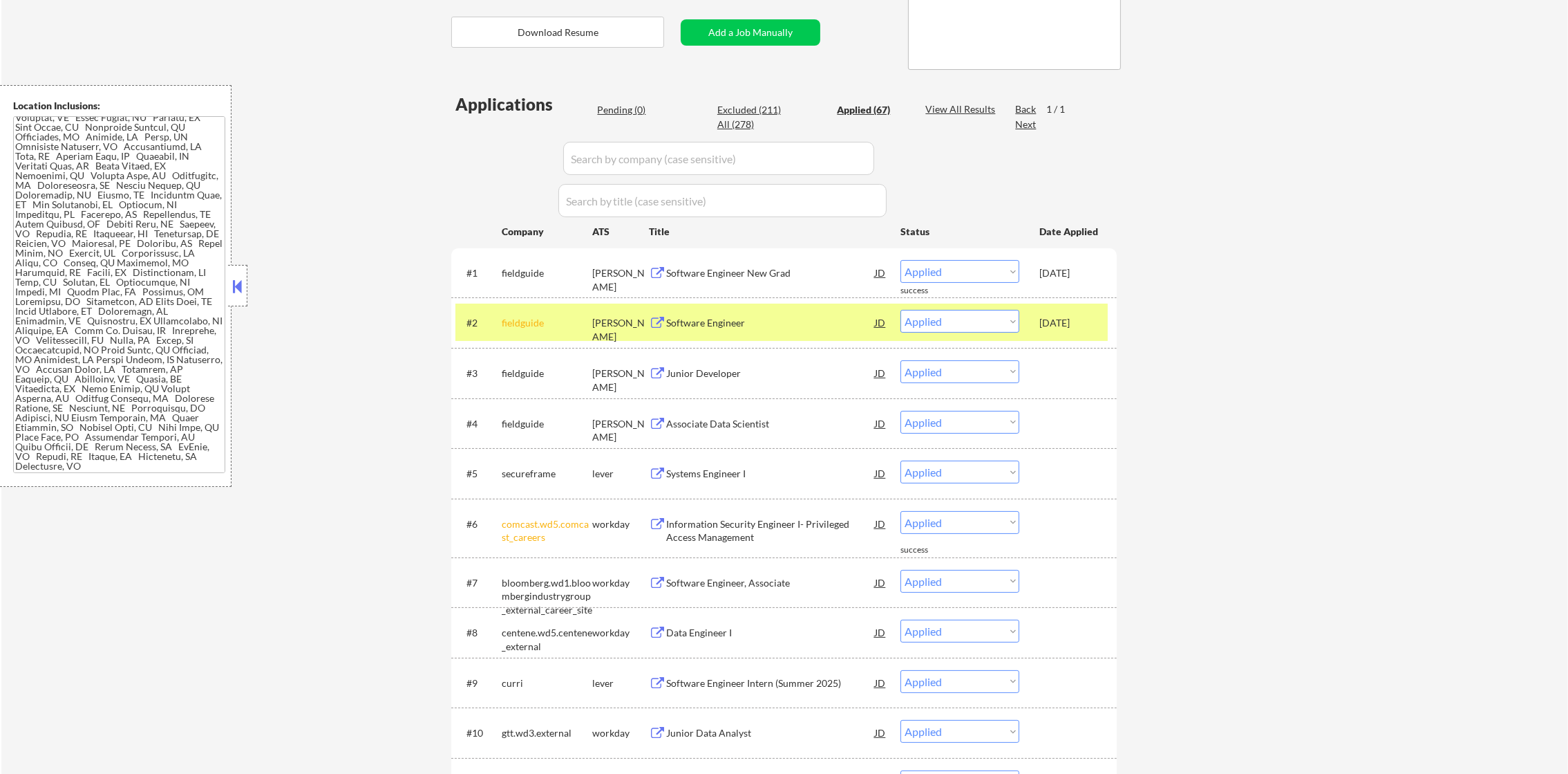
select select ""applied""
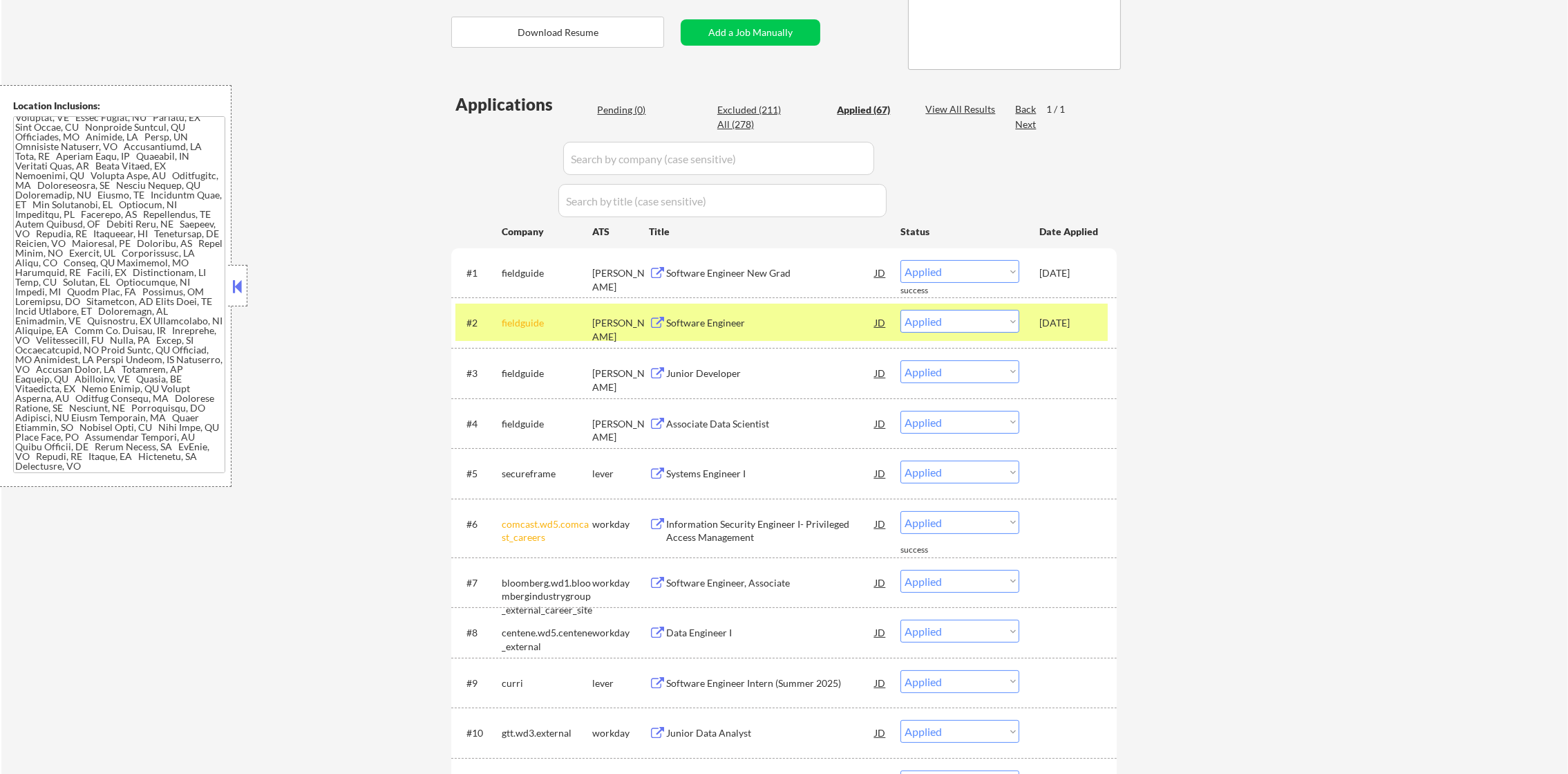
select select ""applied""
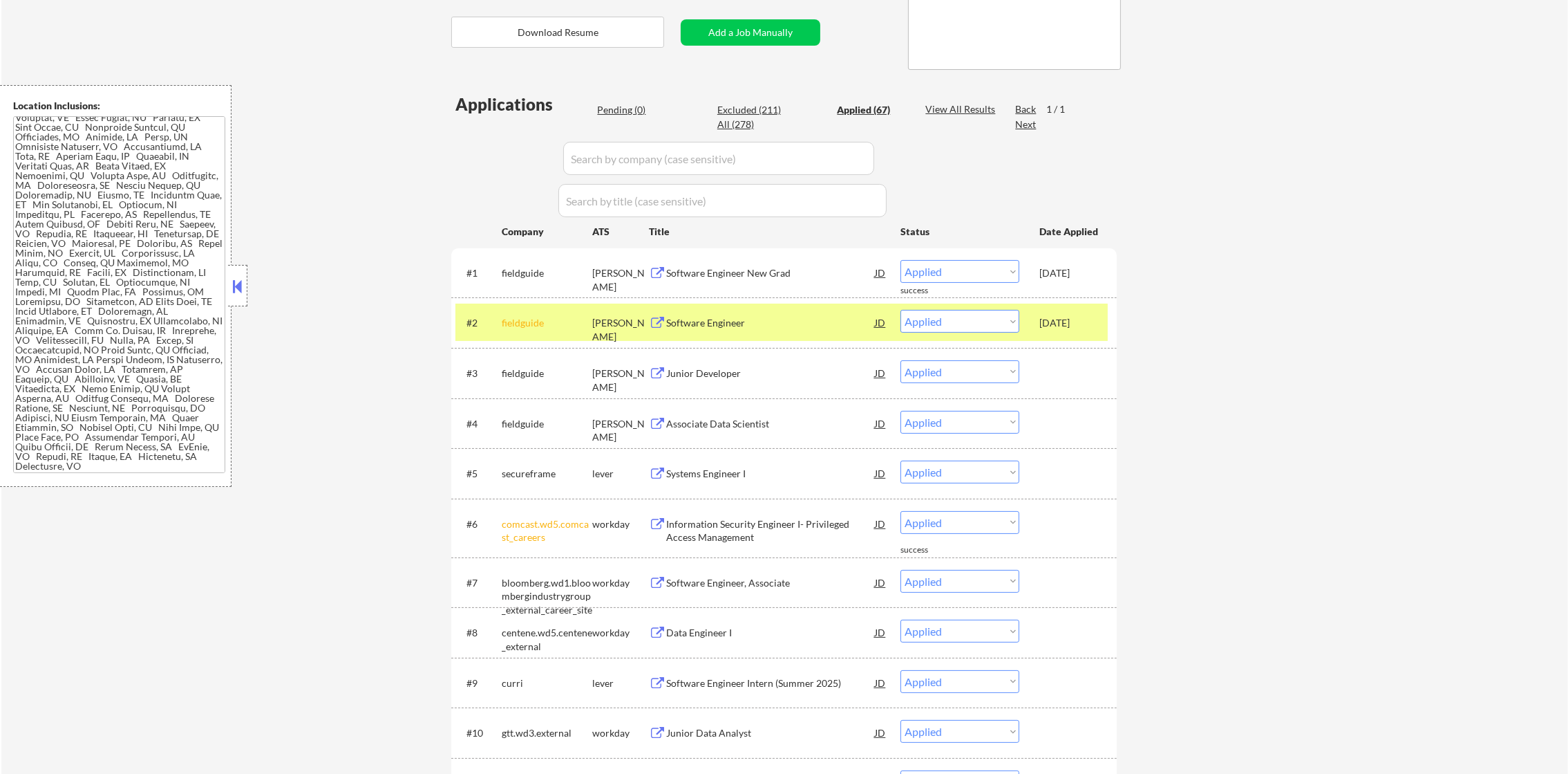
select select ""applied""
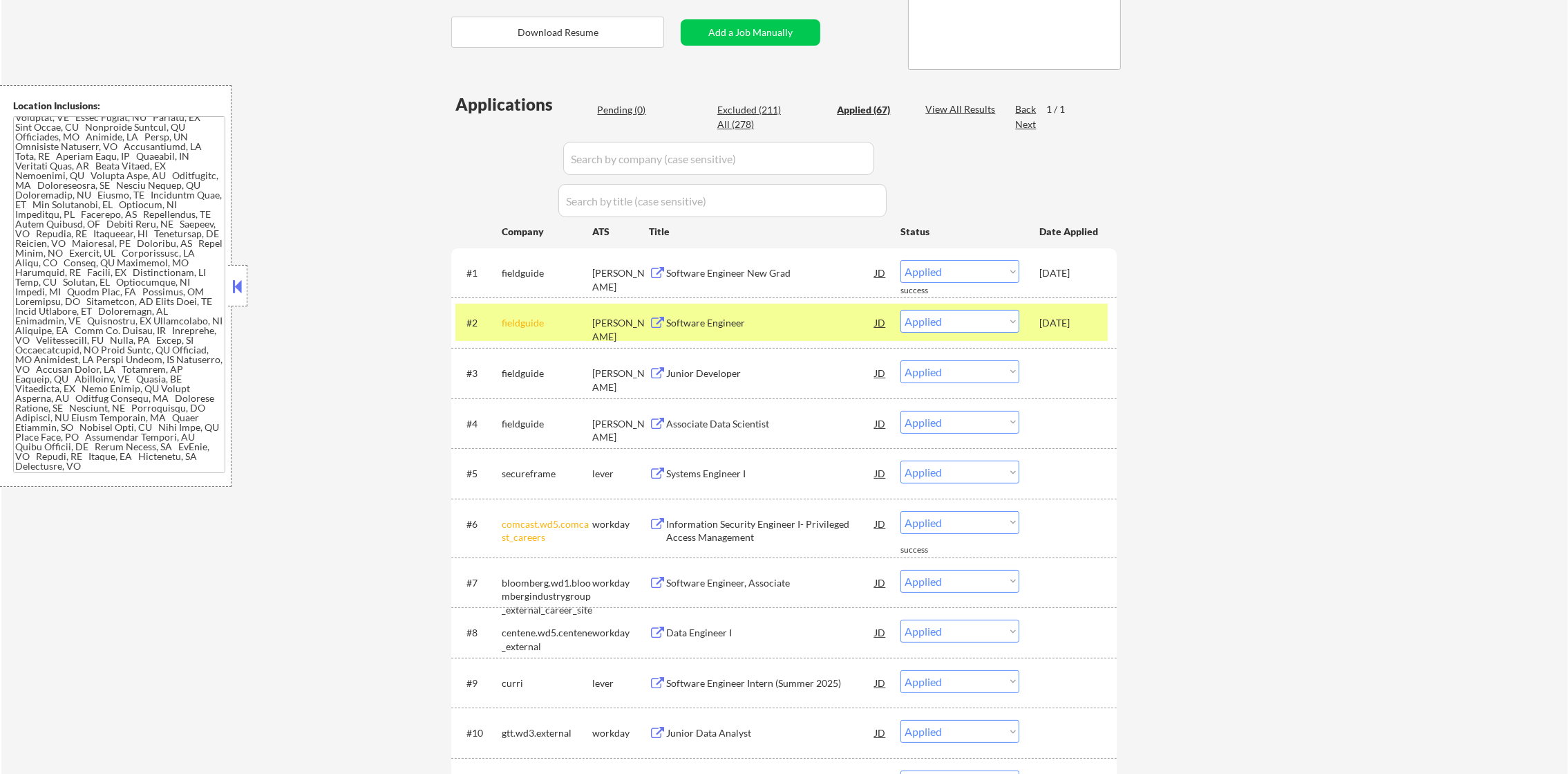
select select ""applied""
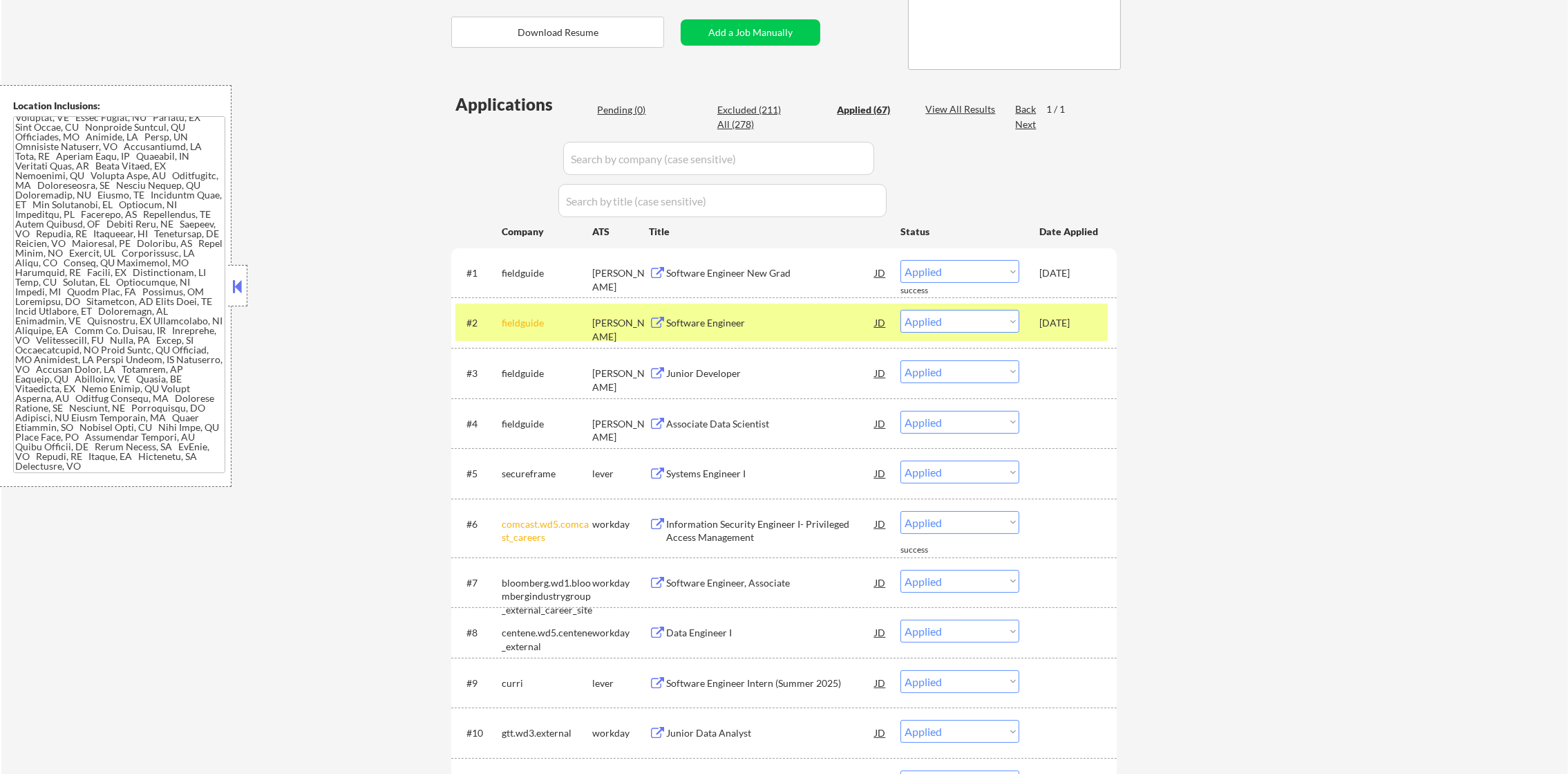
select select ""applied""
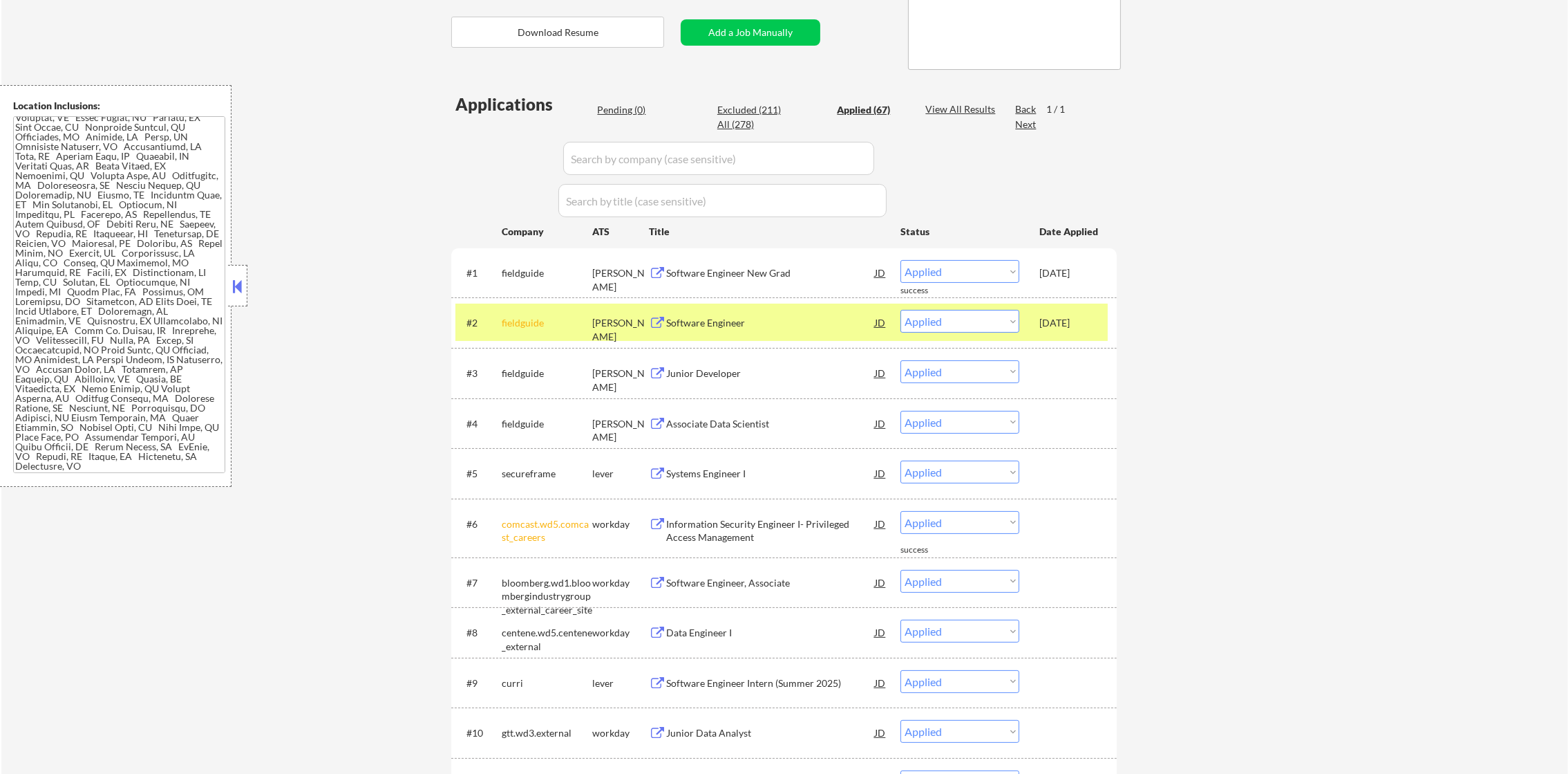
select select ""applied""
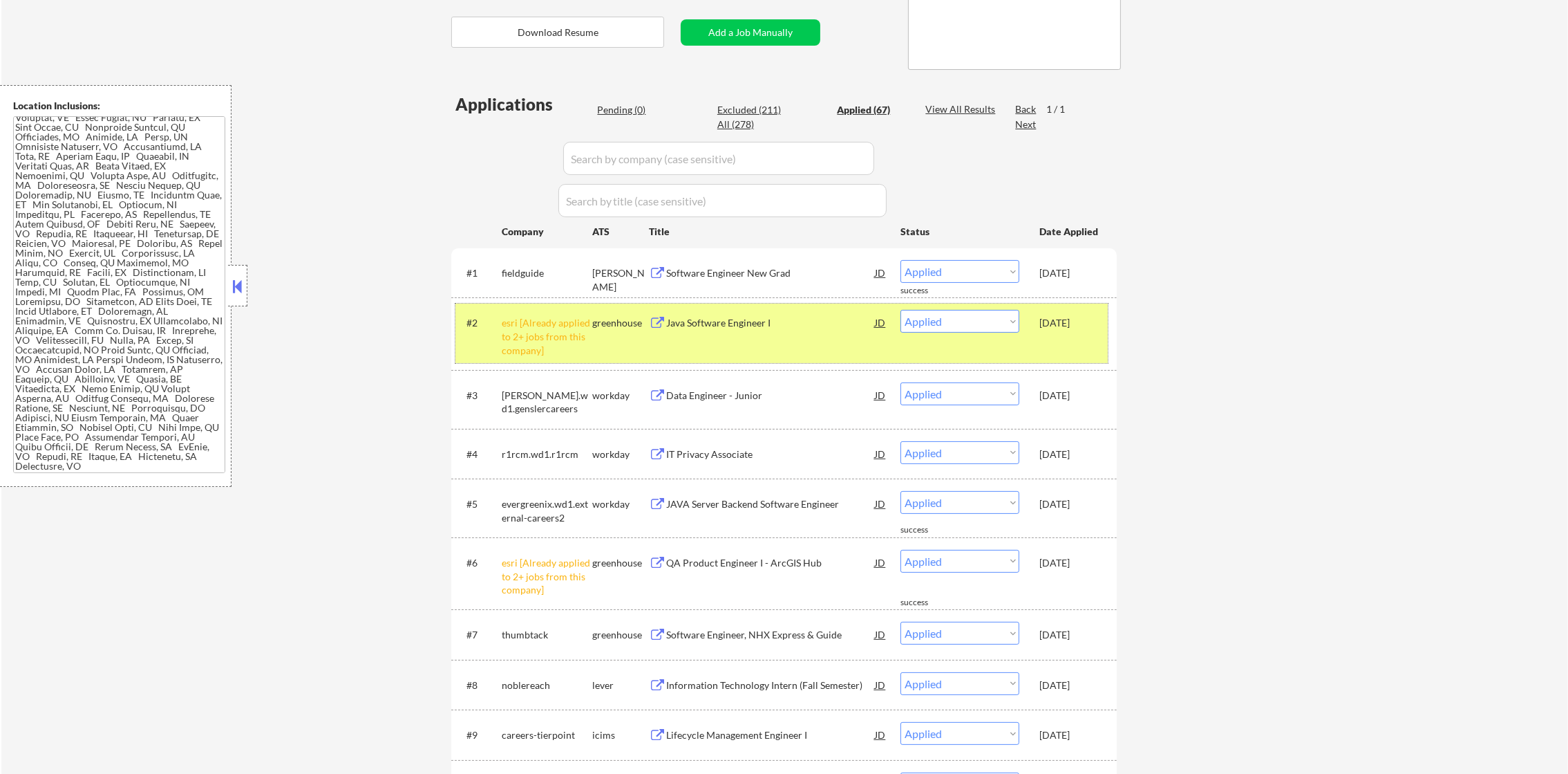
click at [541, 333] on div "esri [Already applied to 2+ jobs from this company]" at bounding box center [547, 336] width 91 height 41
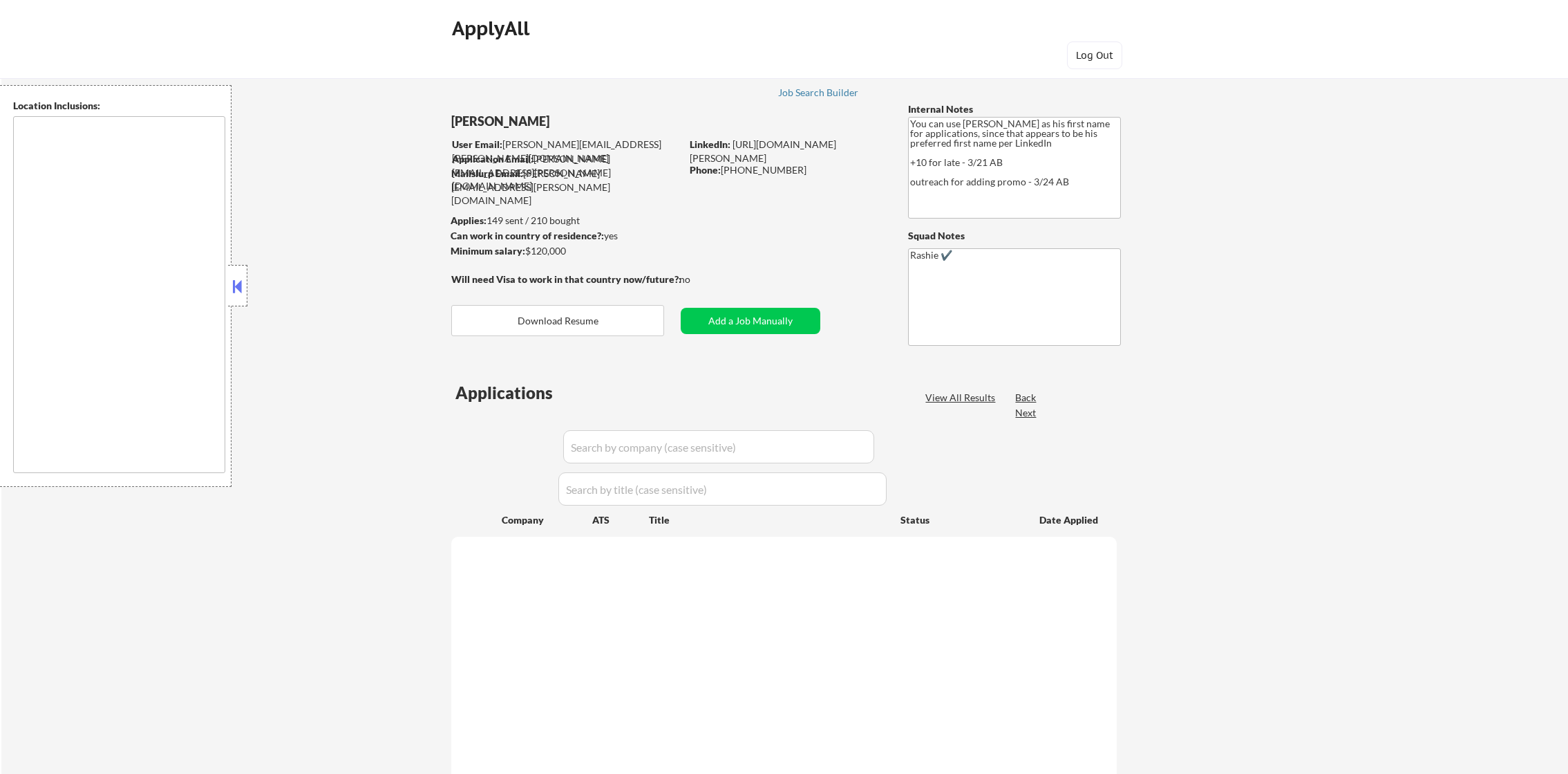
type textarea "[GEOGRAPHIC_DATA], [GEOGRAPHIC_DATA] [GEOGRAPHIC_DATA], [GEOGRAPHIC_DATA] [GEOG…"
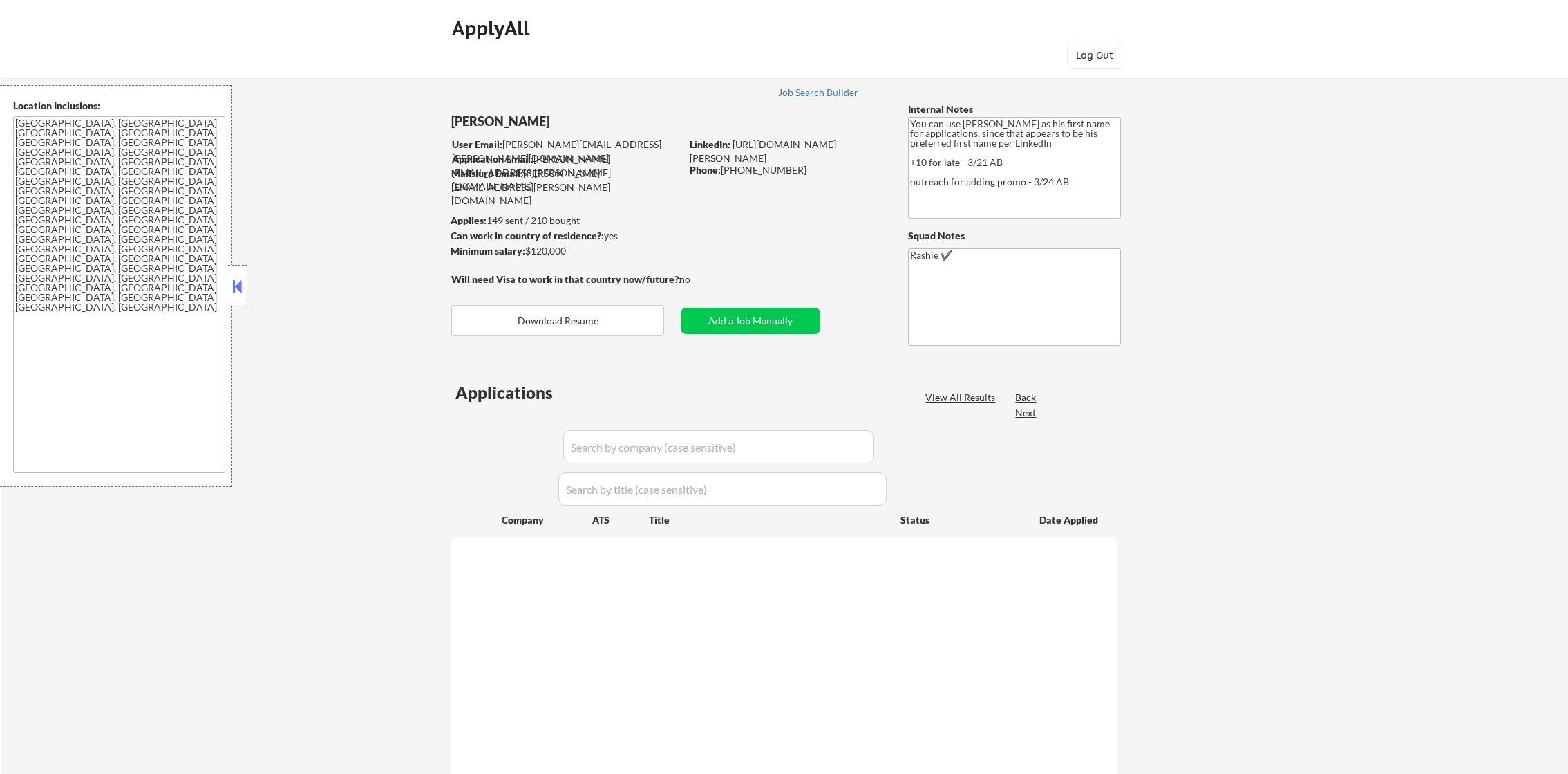
select select ""pending""
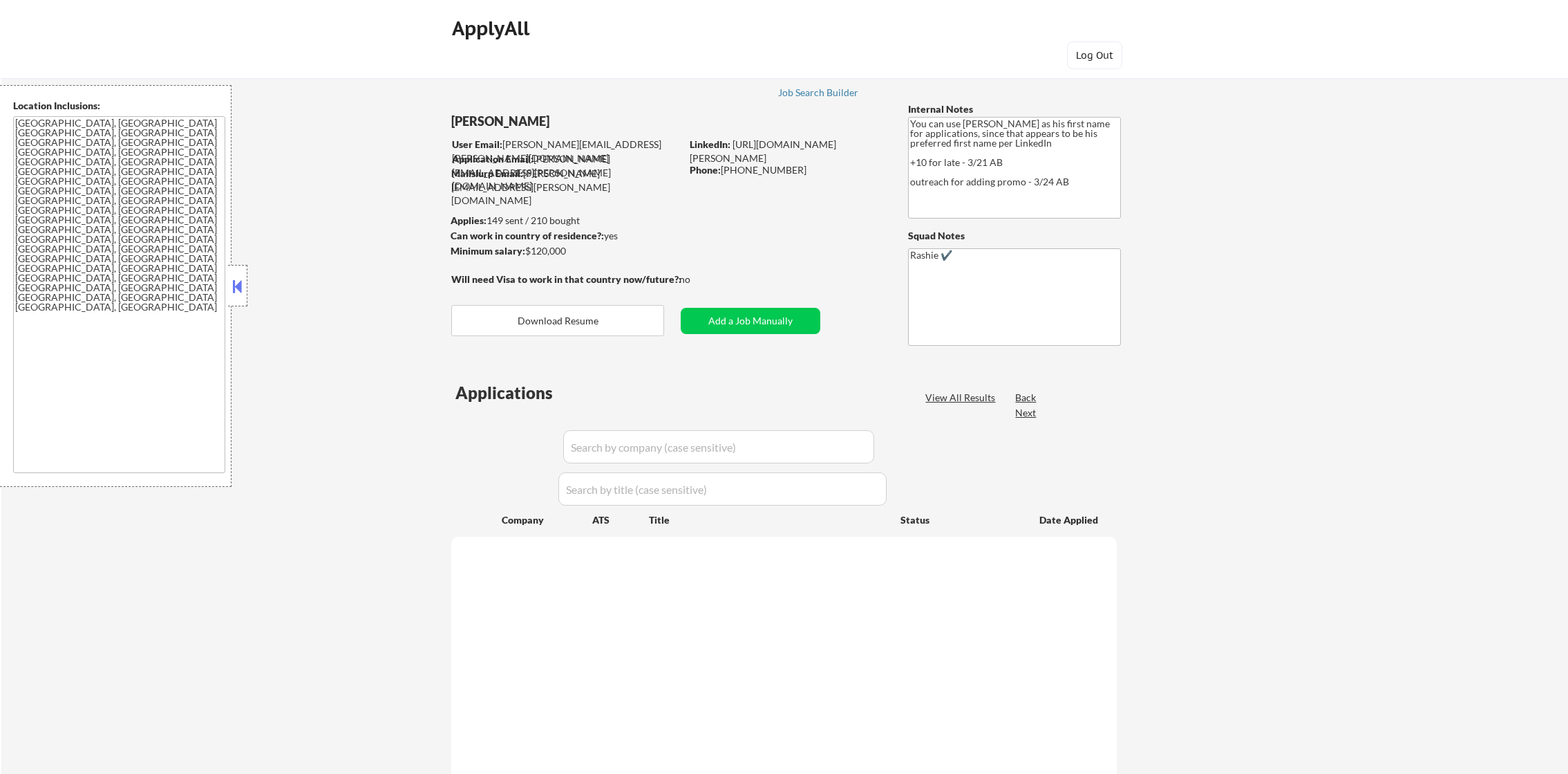
select select ""pending""
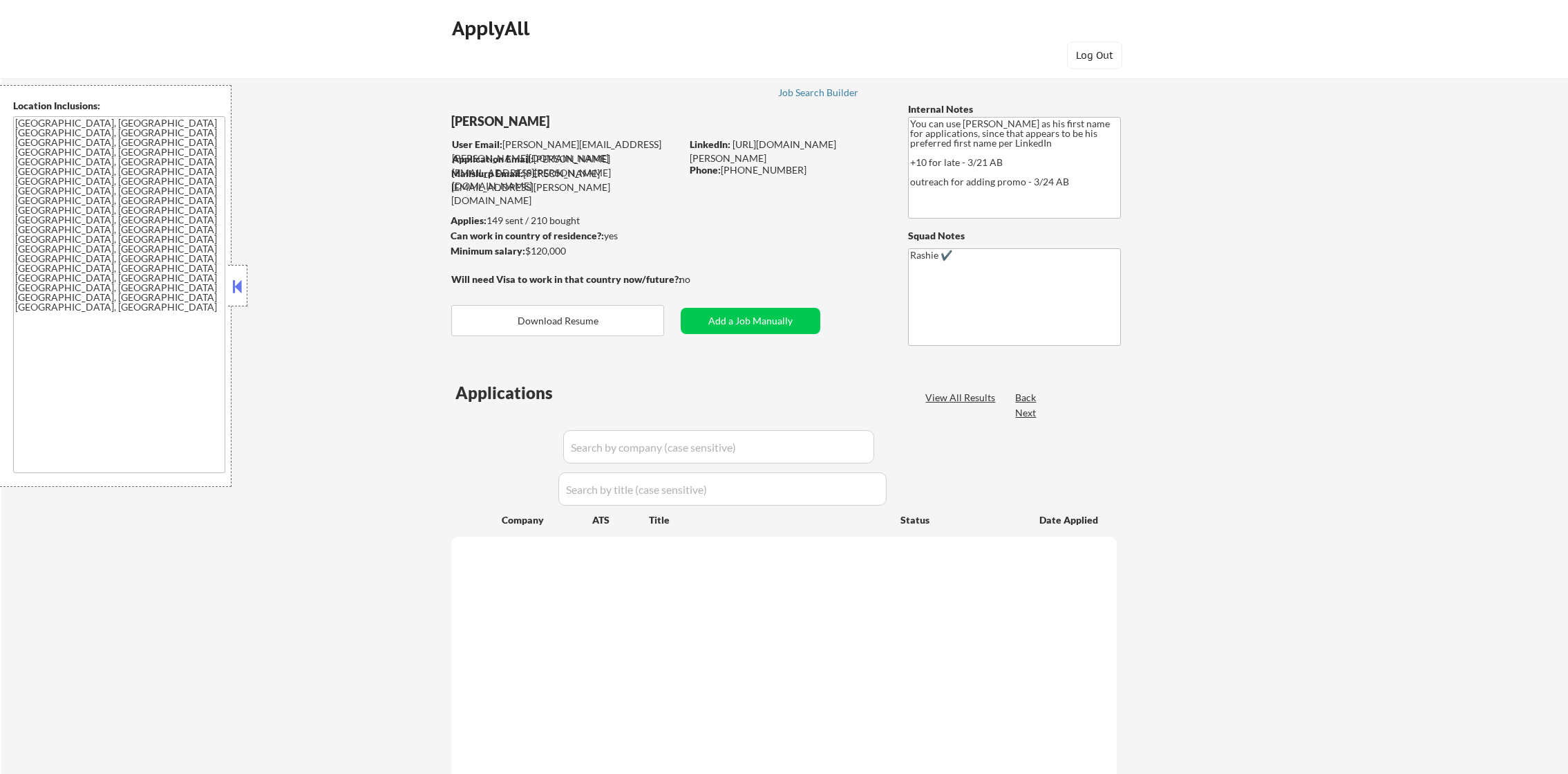
select select ""pending""
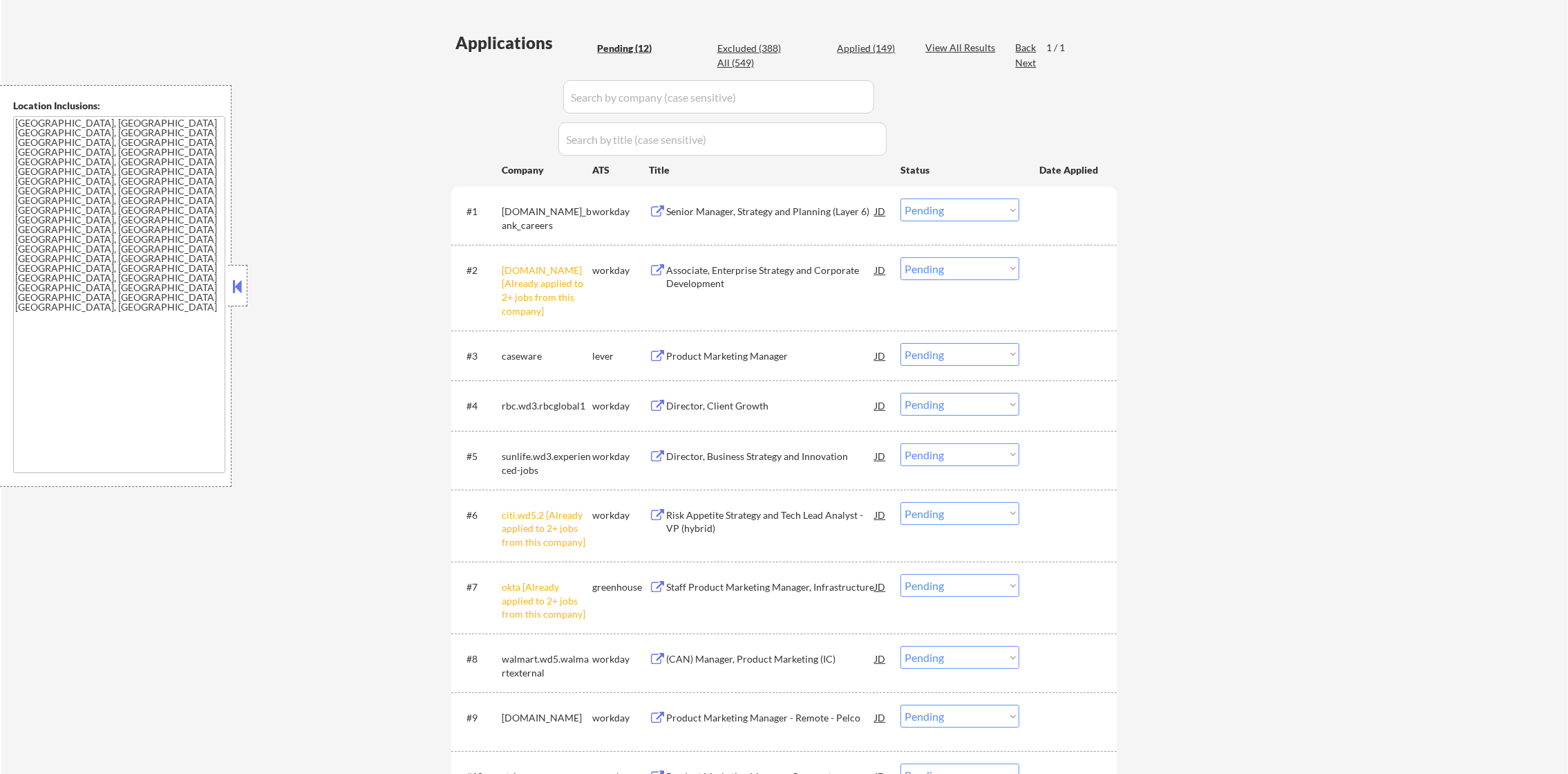
scroll to position [380, 0]
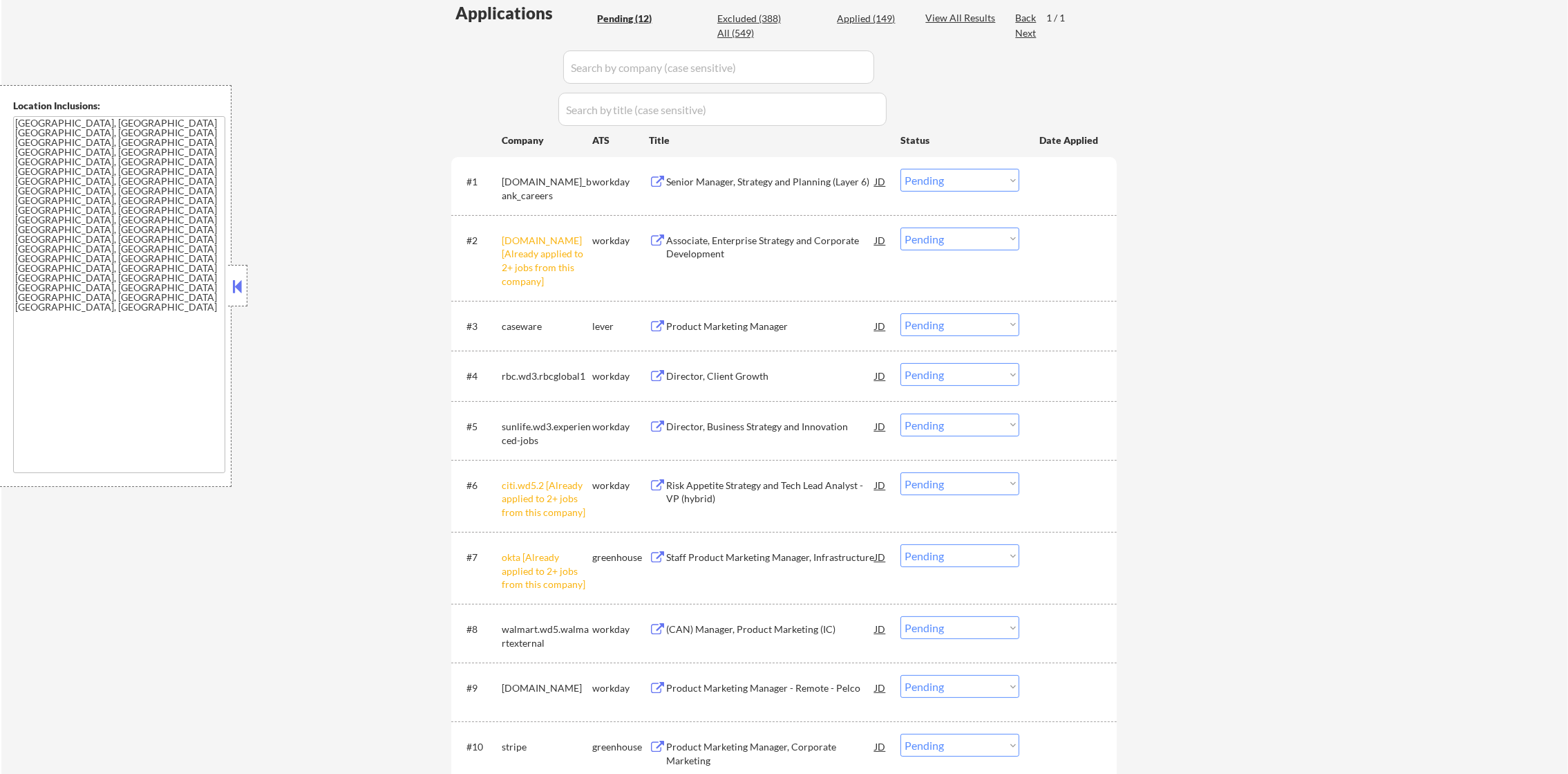
click at [936, 241] on select "Choose an option... Pending Applied Excluded (Questions) Excluded (Expired) Exc…" at bounding box center [960, 239] width 119 height 23
click at [900, 227] on select "Choose an option... Pending Applied Excluded (Questions) Excluded (Expired) Exc…" at bounding box center [960, 239] width 119 height 23
select select ""pending""
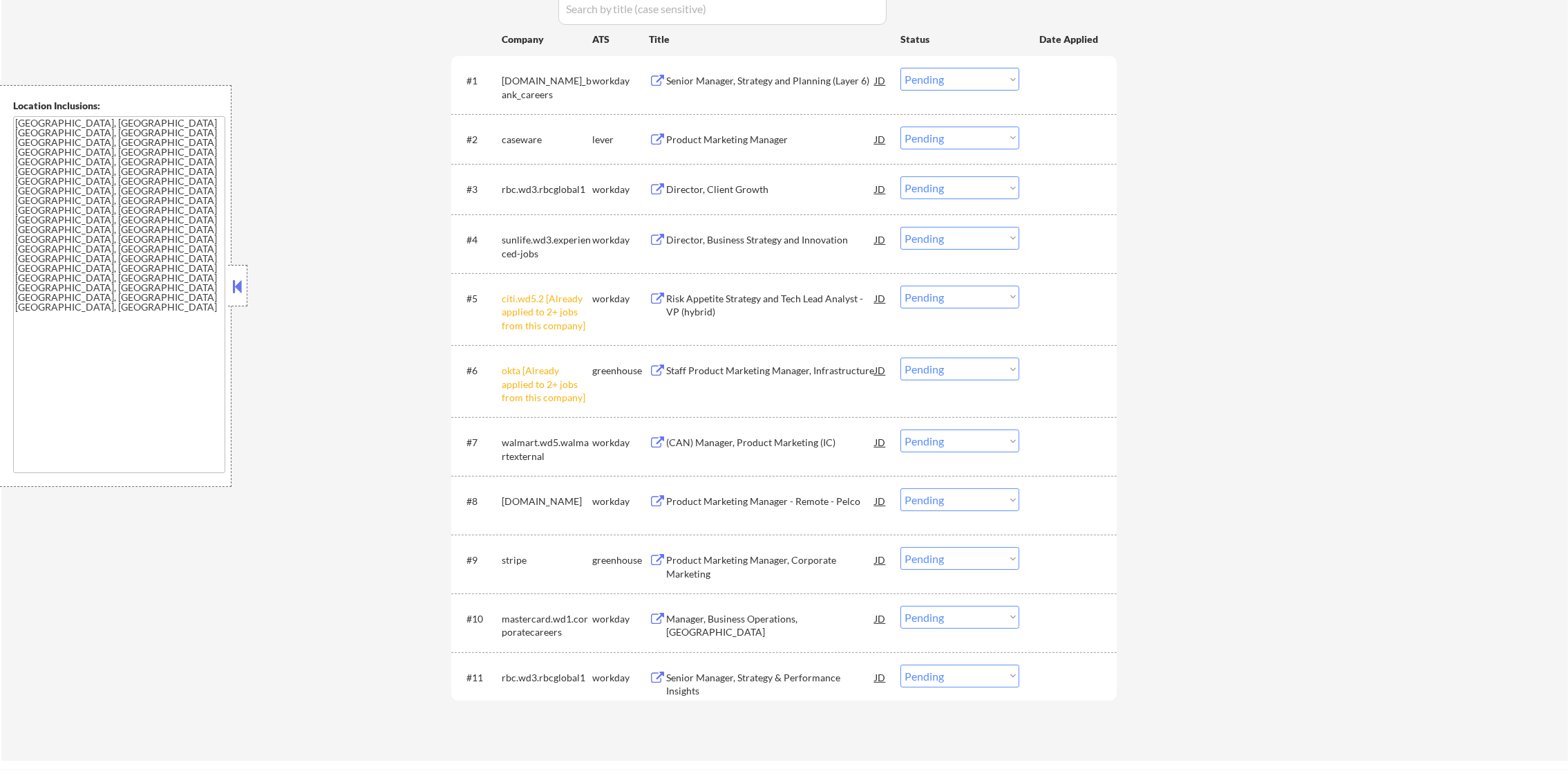
scroll to position [483, 0]
click at [961, 280] on div "#5 citi.wd5.2 [Already applied to 2+ jobs from this company] workday Risk Appet…" at bounding box center [781, 306] width 652 height 60
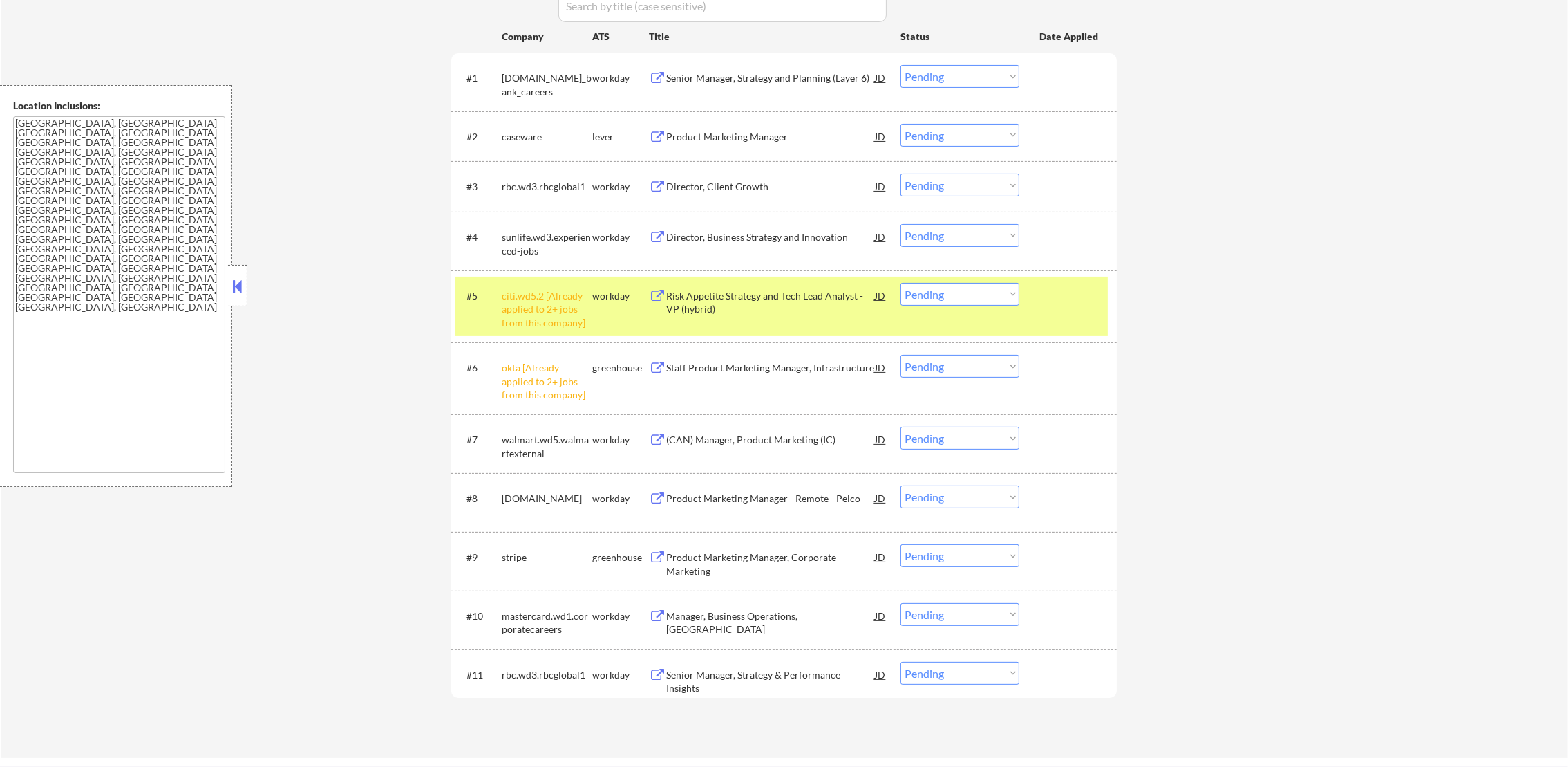
click at [957, 295] on select "Choose an option... Pending Applied Excluded (Questions) Excluded (Expired) Exc…" at bounding box center [960, 294] width 119 height 23
click at [900, 283] on select "Choose an option... Pending Applied Excluded (Questions) Excluded (Expired) Exc…" at bounding box center [960, 294] width 119 height 23
click at [579, 298] on div "citi.wd5.2 [Already applied to 2+ jobs from this company]" at bounding box center [547, 308] width 91 height 41
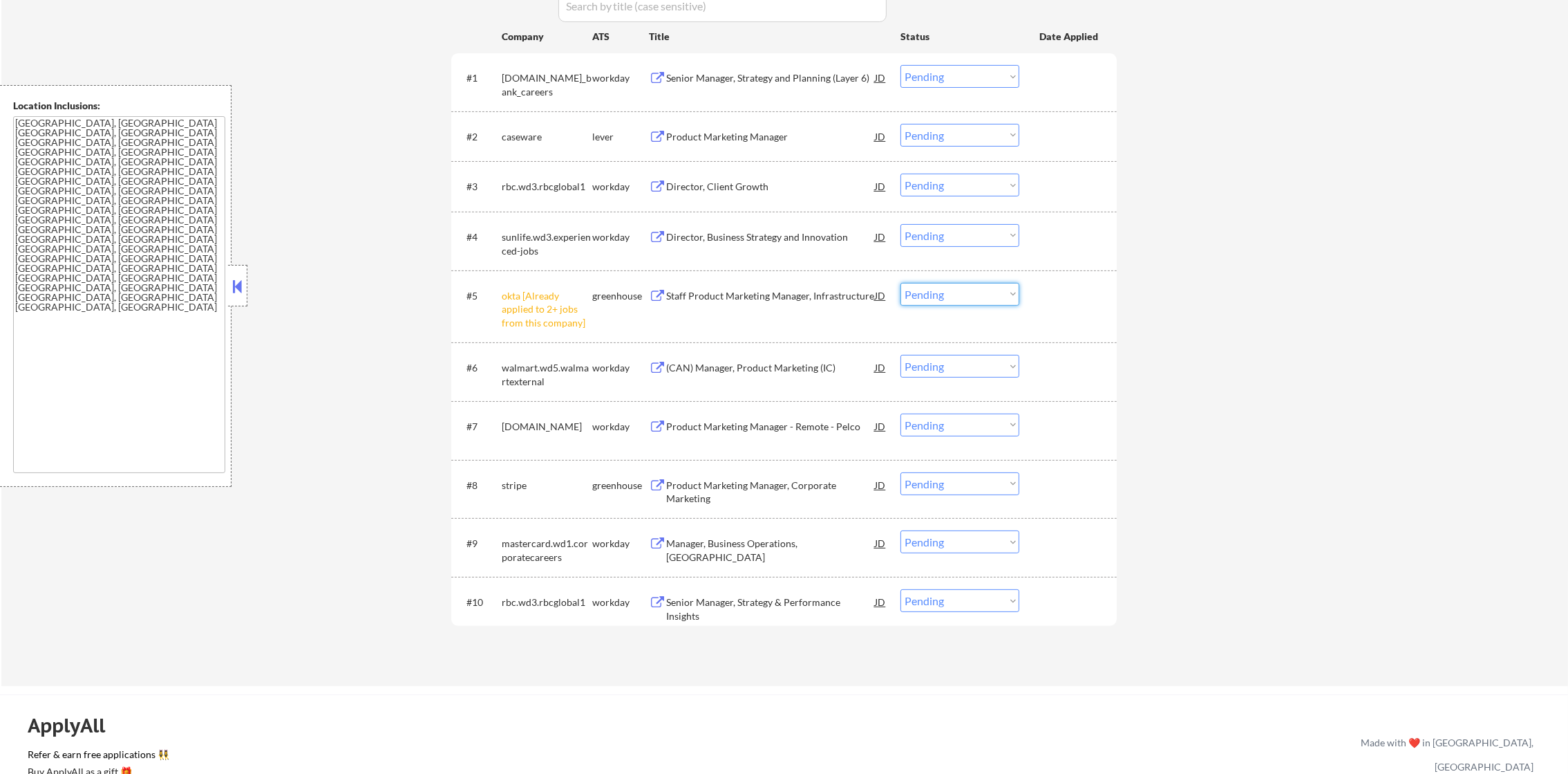
click at [952, 298] on select "Choose an option... Pending Applied Excluded (Questions) Excluded (Expired) Exc…" at bounding box center [960, 294] width 119 height 23
click at [900, 283] on select "Choose an option... Pending Applied Excluded (Questions) Excluded (Expired) Exc…" at bounding box center [960, 294] width 119 height 23
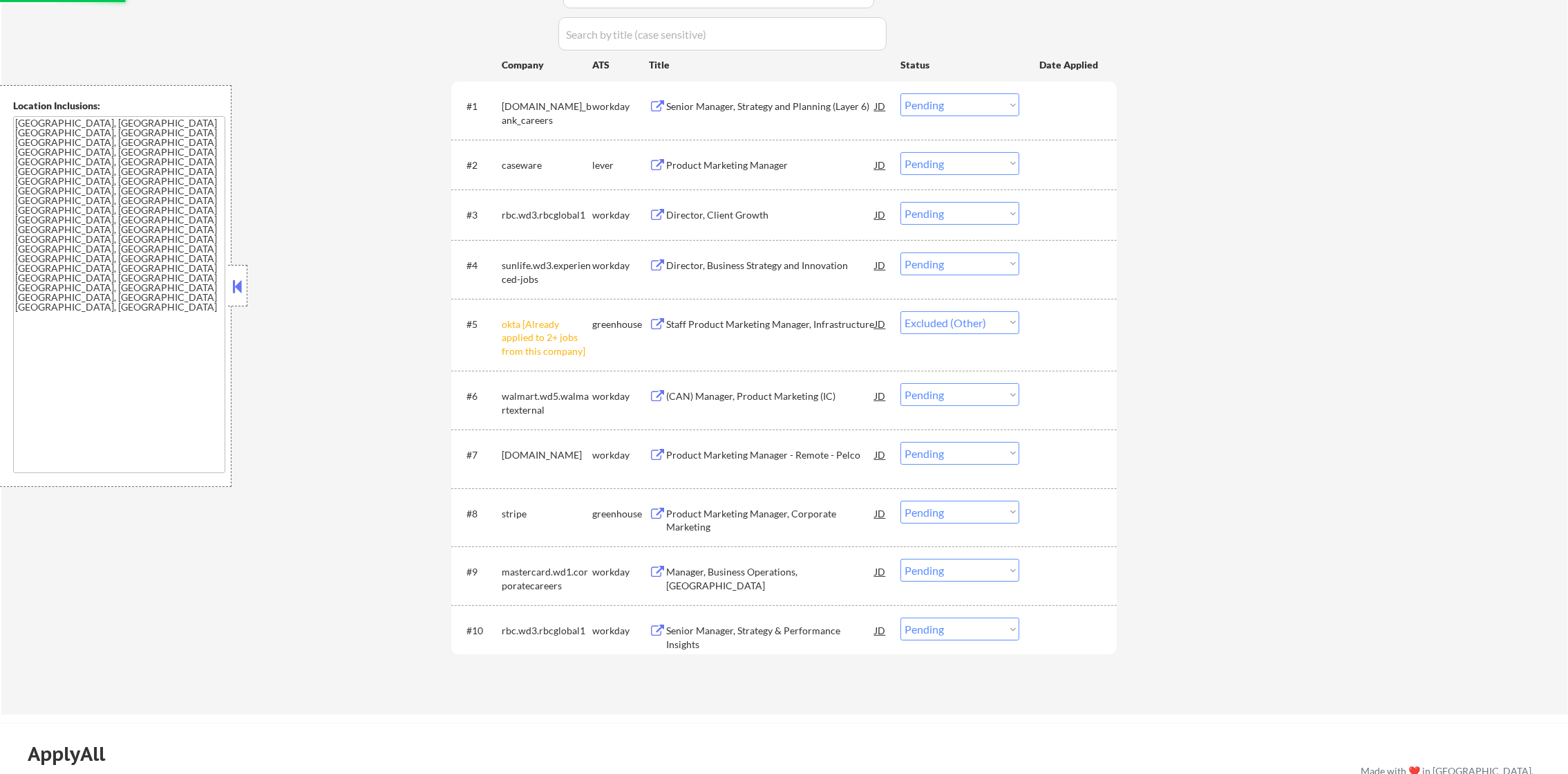
scroll to position [449, 0]
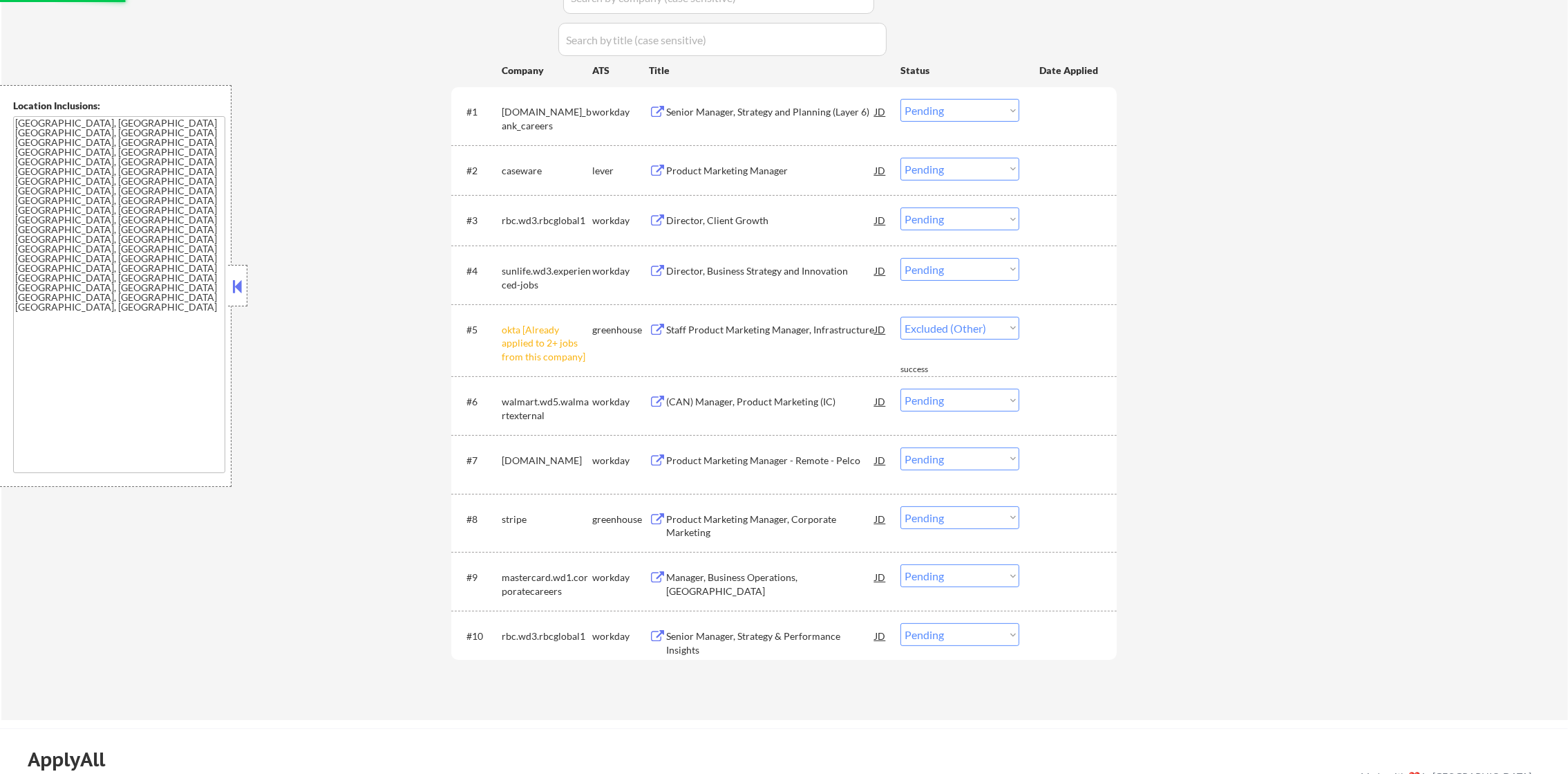
click at [1234, 327] on div "← Return to /applysquad Mailslurp Inbox Job Search Builder Masud Rahman User Em…" at bounding box center [784, 162] width 1566 height 1114
select select ""pending""
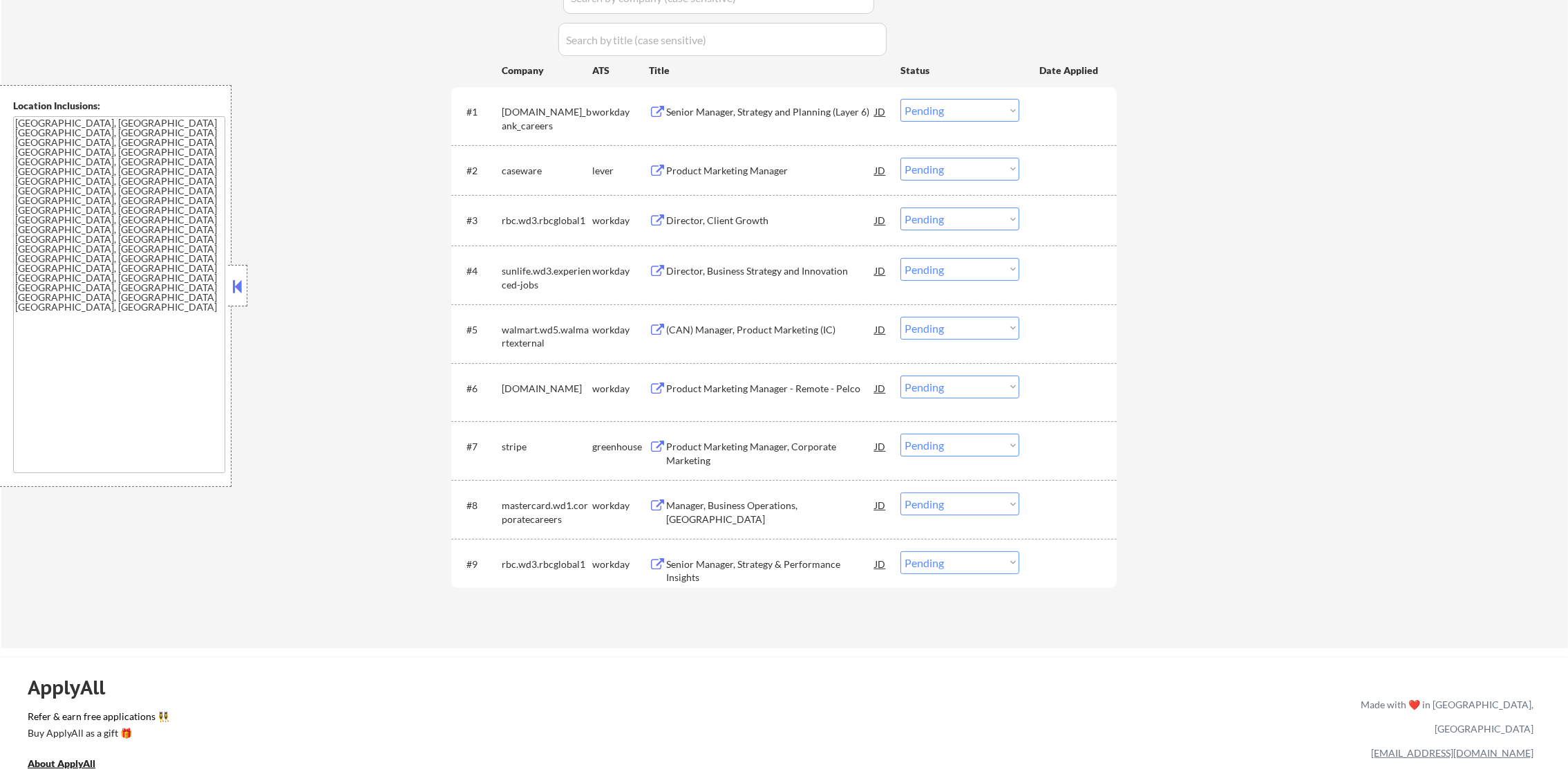
click at [739, 170] on div "Product Marketing Manager" at bounding box center [770, 170] width 208 height 14
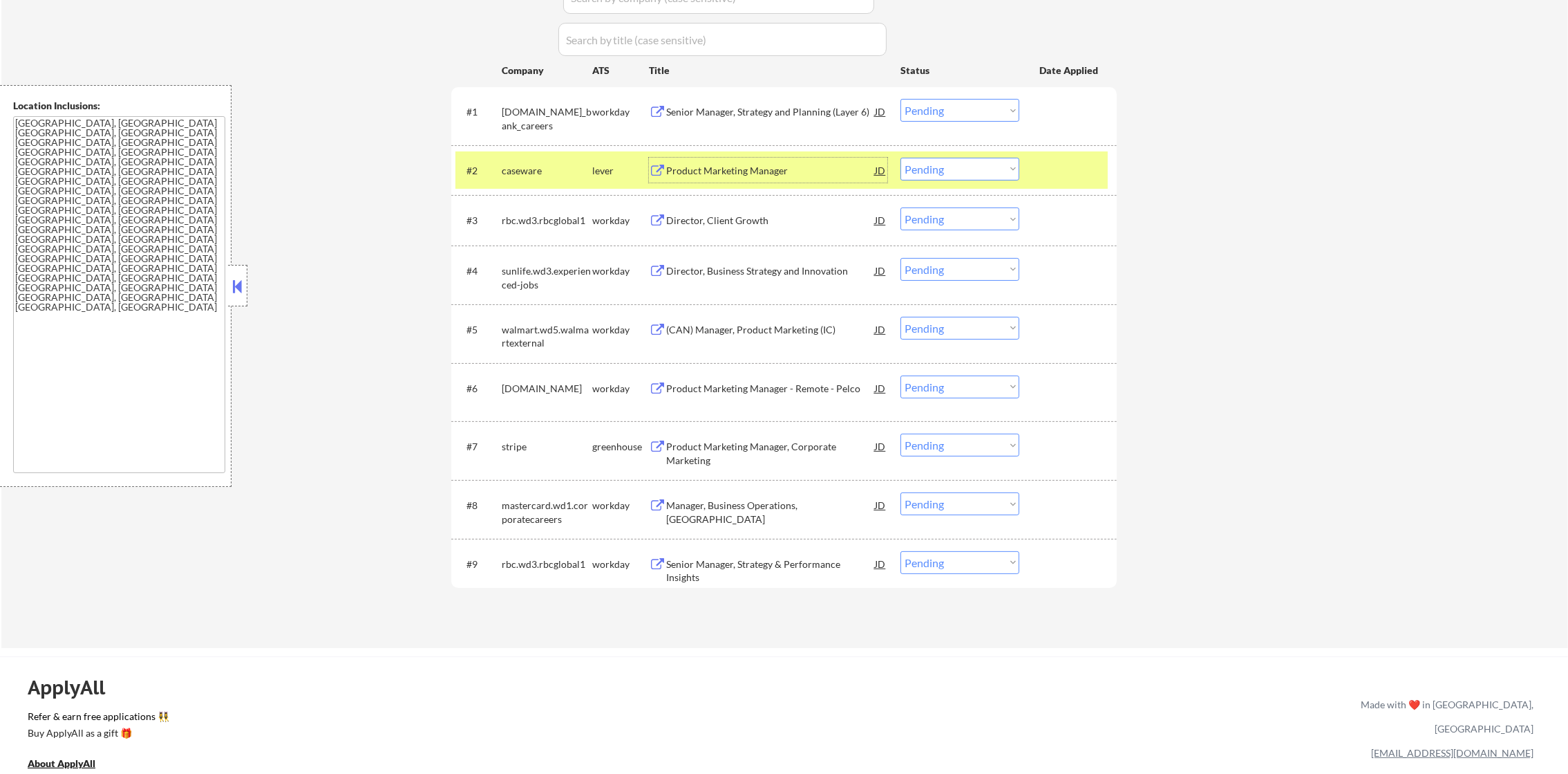
click at [932, 165] on select "Choose an option... Pending Applied Excluded (Questions) Excluded (Expired) Exc…" at bounding box center [960, 170] width 119 height 23
click at [900, 158] on select "Choose an option... Pending Applied Excluded (Questions) Excluded (Expired) Exc…" at bounding box center [960, 170] width 119 height 23
click at [530, 156] on div "#2 caseware lever Product Marketing Manager JD Choose an option... Pending Appl…" at bounding box center [781, 170] width 652 height 37
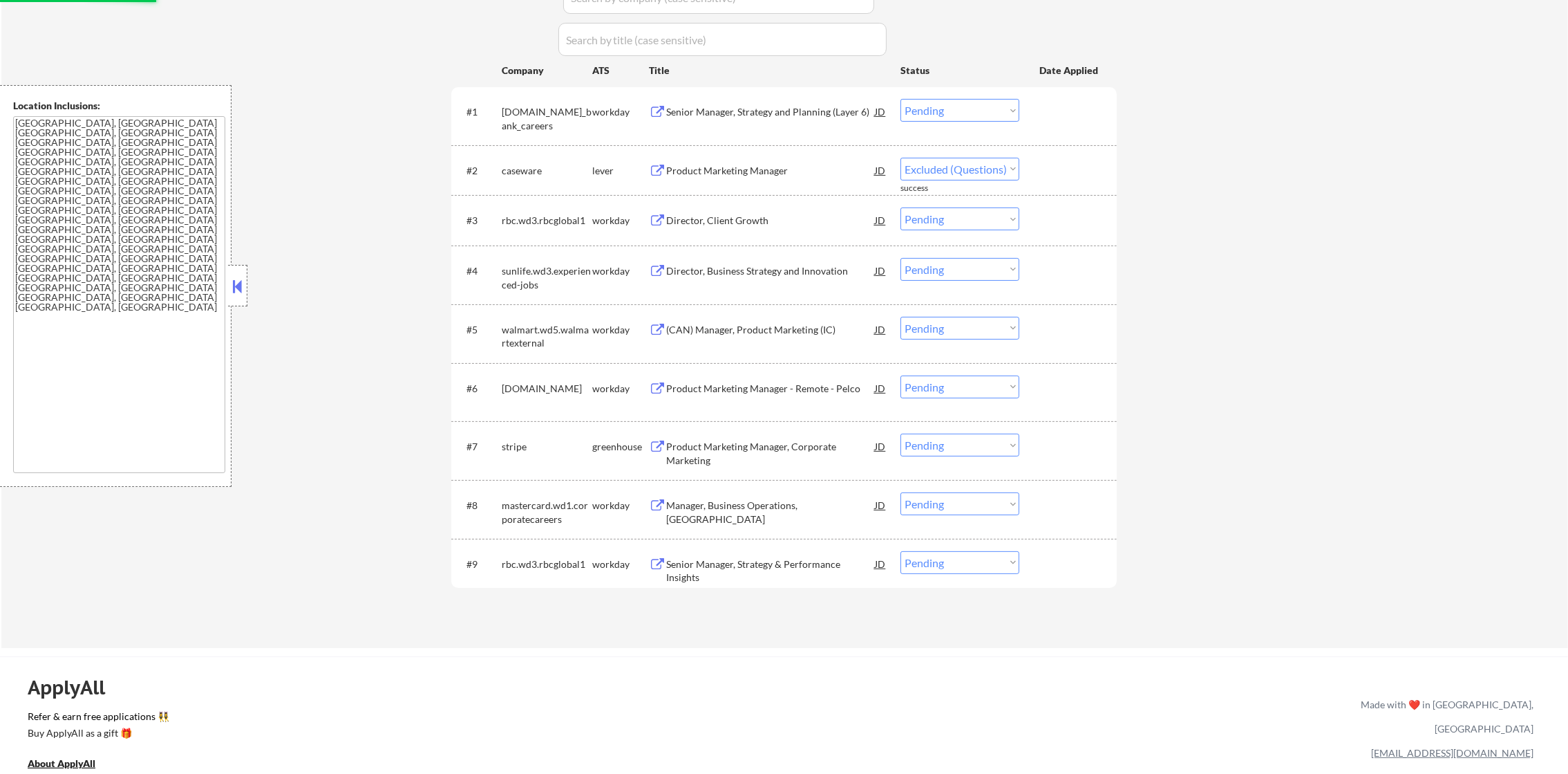
select select ""pending""
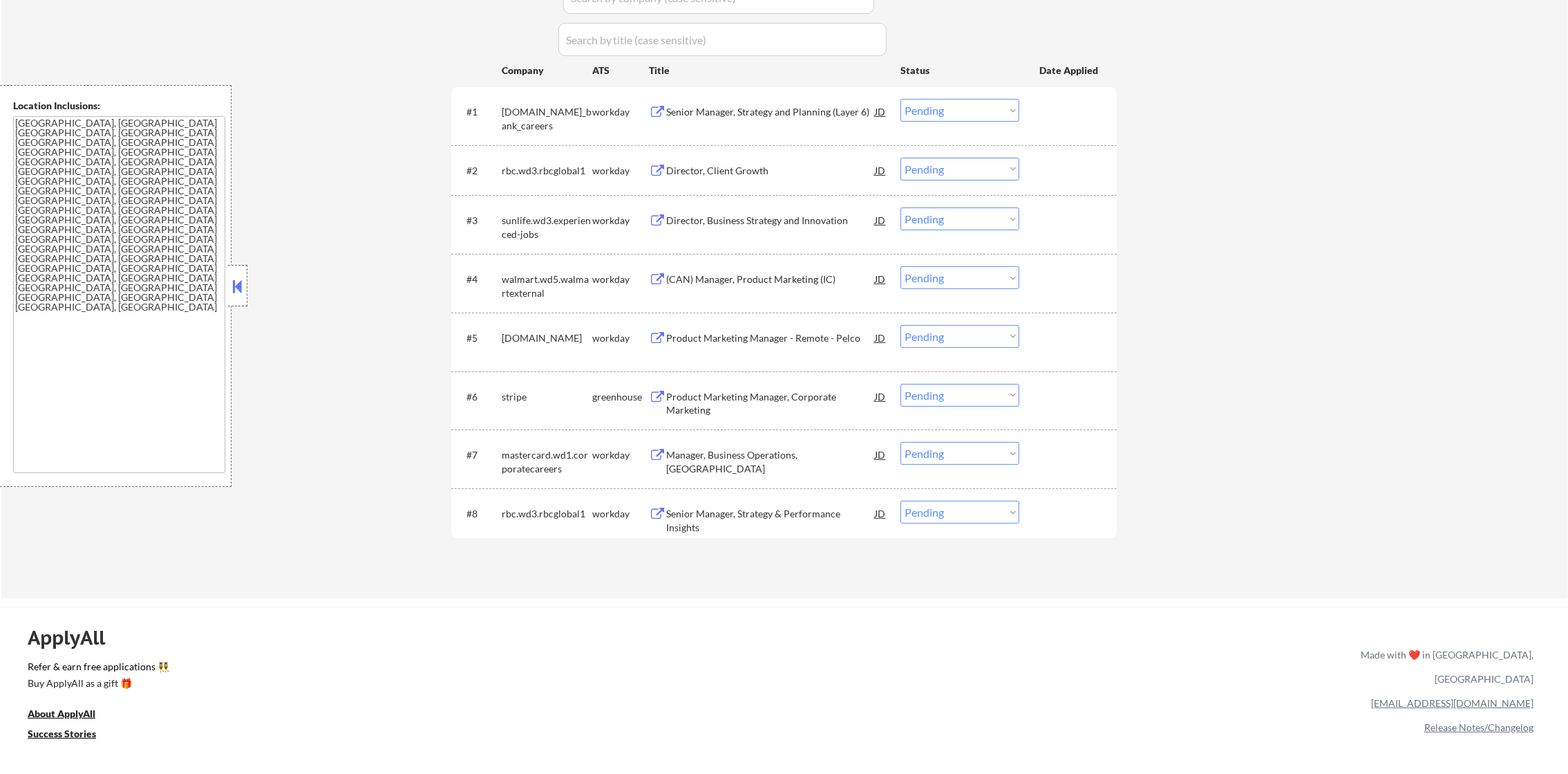
click at [793, 109] on div "Senior Manager, Strategy and Planning (Layer 6)" at bounding box center [770, 112] width 208 height 14
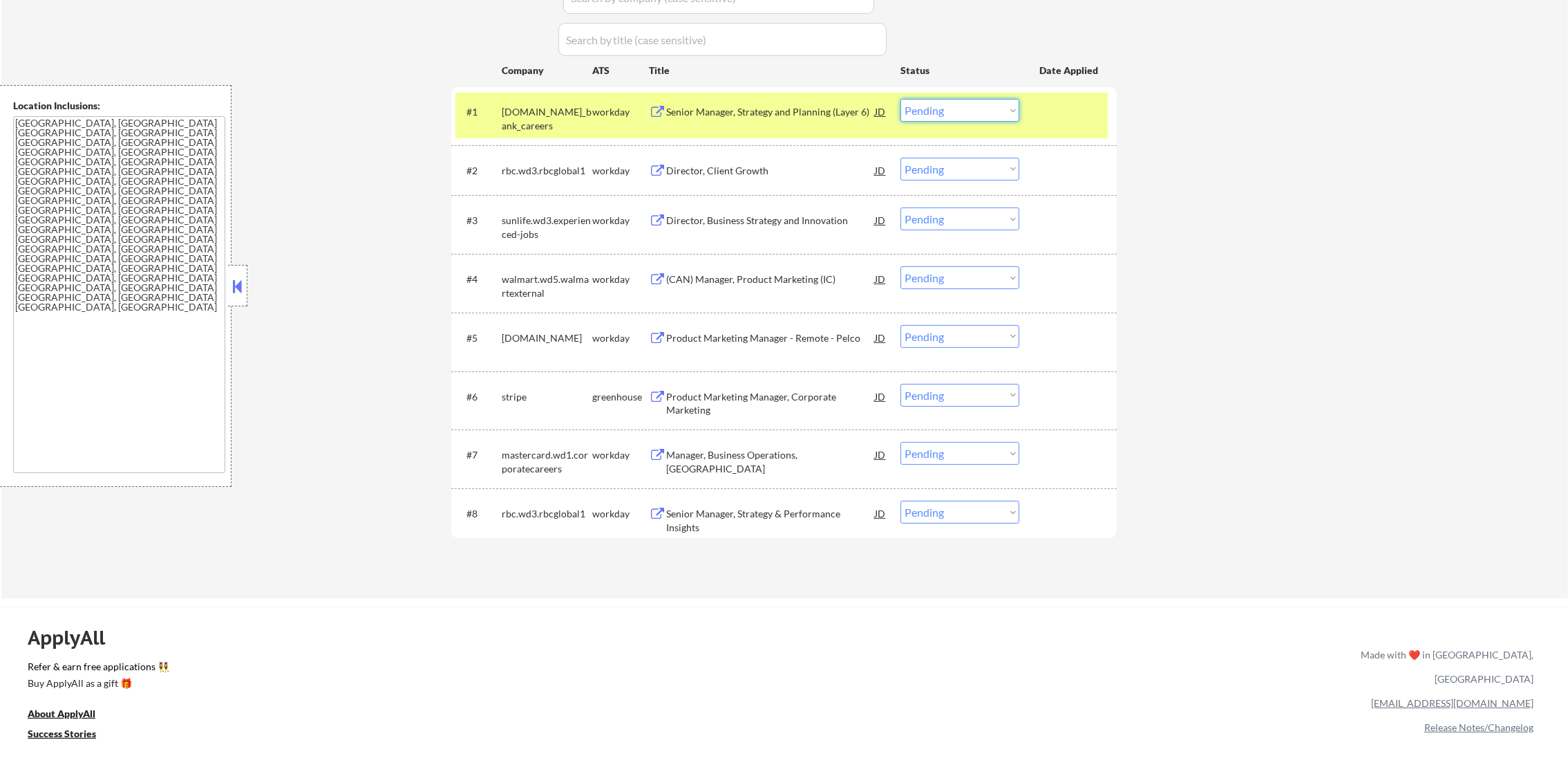
click at [945, 113] on select "Choose an option... Pending Applied Excluded (Questions) Excluded (Expired) Exc…" at bounding box center [960, 111] width 119 height 23
click at [900, 99] on select "Choose an option... Pending Applied Excluded (Questions) Excluded (Expired) Exc…" at bounding box center [960, 111] width 119 height 23
click at [548, 116] on div "td.wd3.td_bank_careers" at bounding box center [547, 118] width 91 height 27
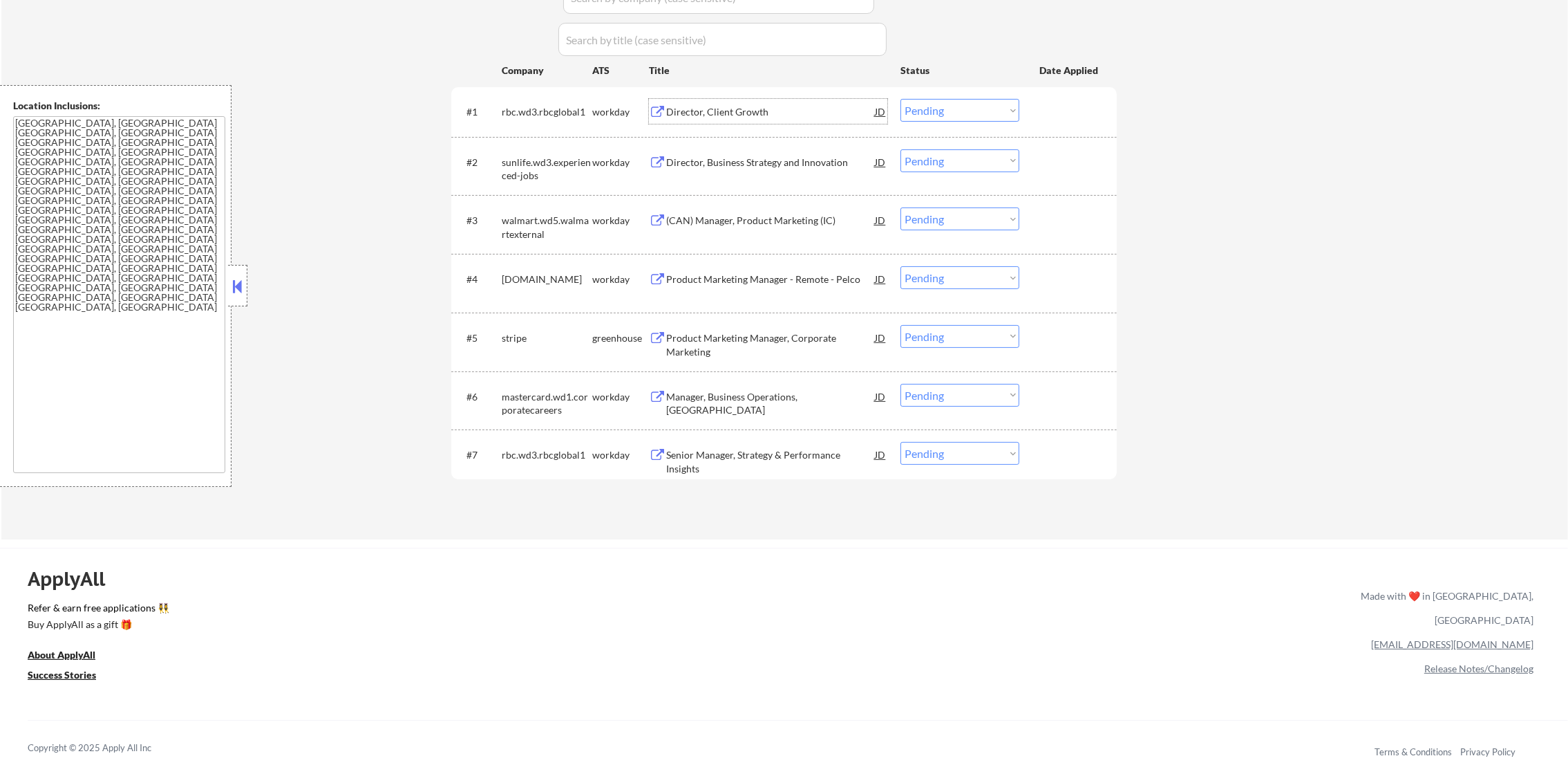
click at [778, 107] on div "Director, Client Growth" at bounding box center [770, 112] width 208 height 14
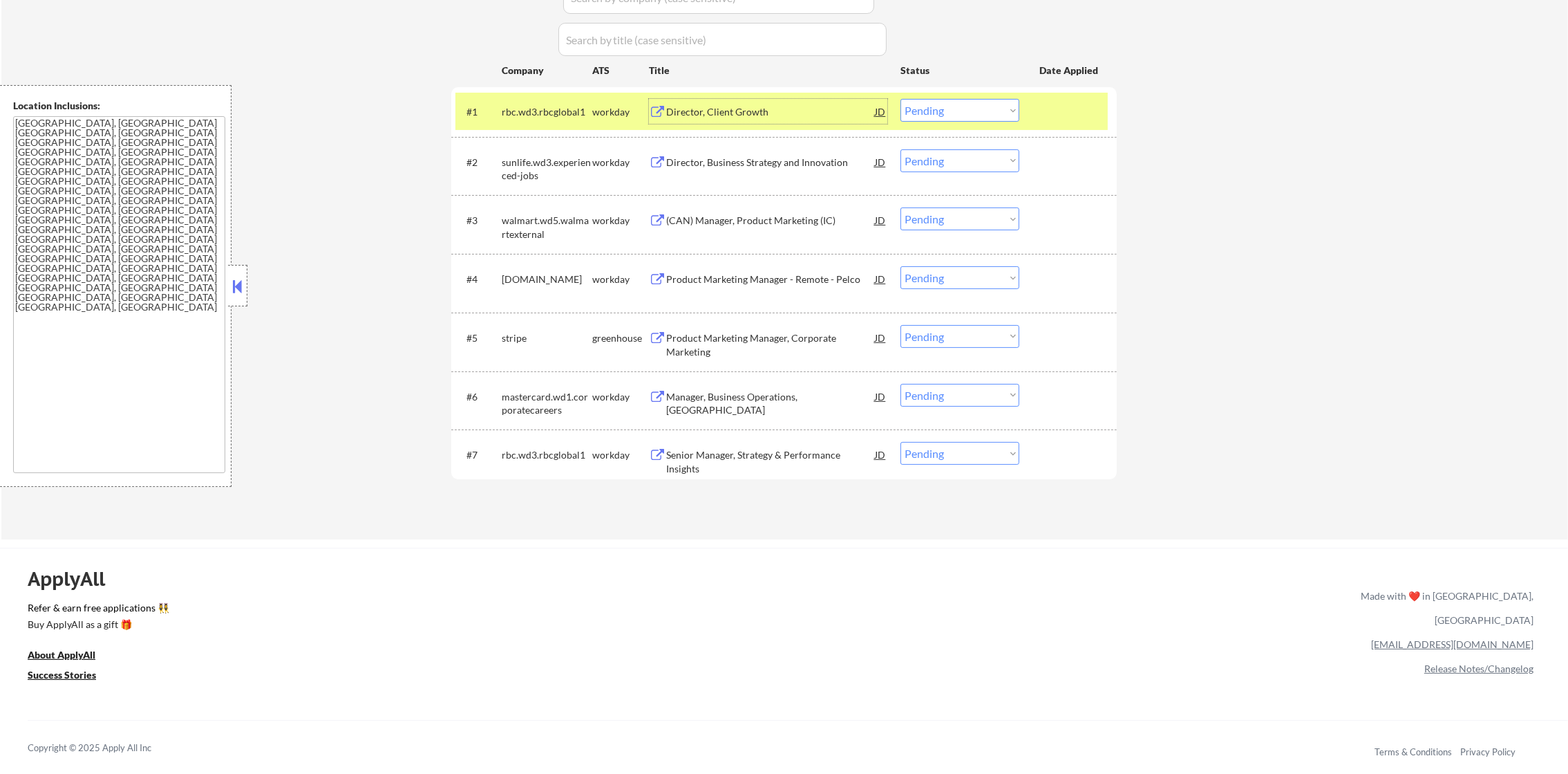
click at [971, 108] on select "Choose an option... Pending Applied Excluded (Questions) Excluded (Expired) Exc…" at bounding box center [960, 111] width 119 height 23
click at [900, 99] on select "Choose an option... Pending Applied Excluded (Questions) Excluded (Expired) Exc…" at bounding box center [960, 111] width 119 height 23
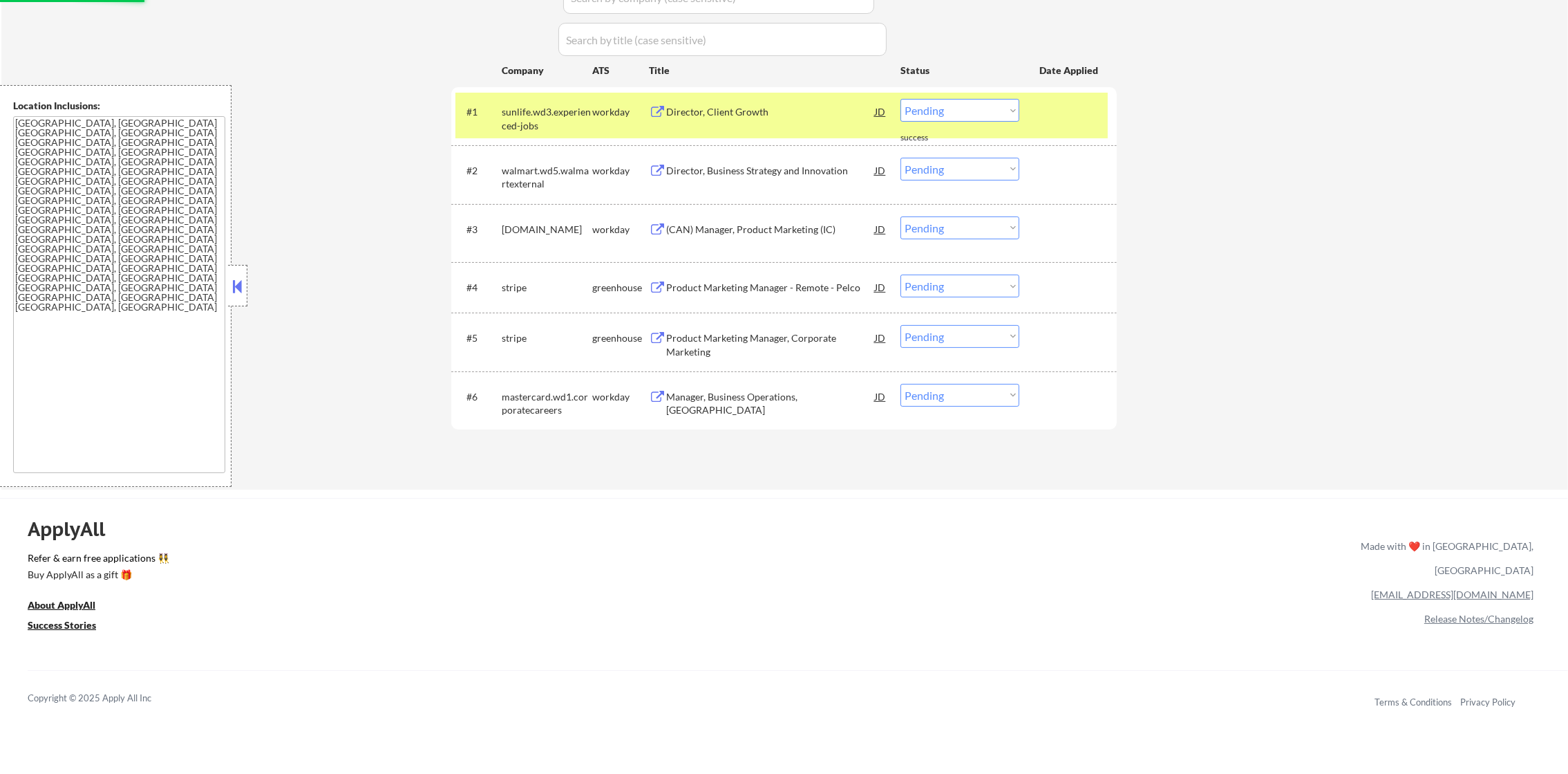
click at [558, 127] on div "sunlife.wd3.experienced-jobs" at bounding box center [547, 118] width 91 height 27
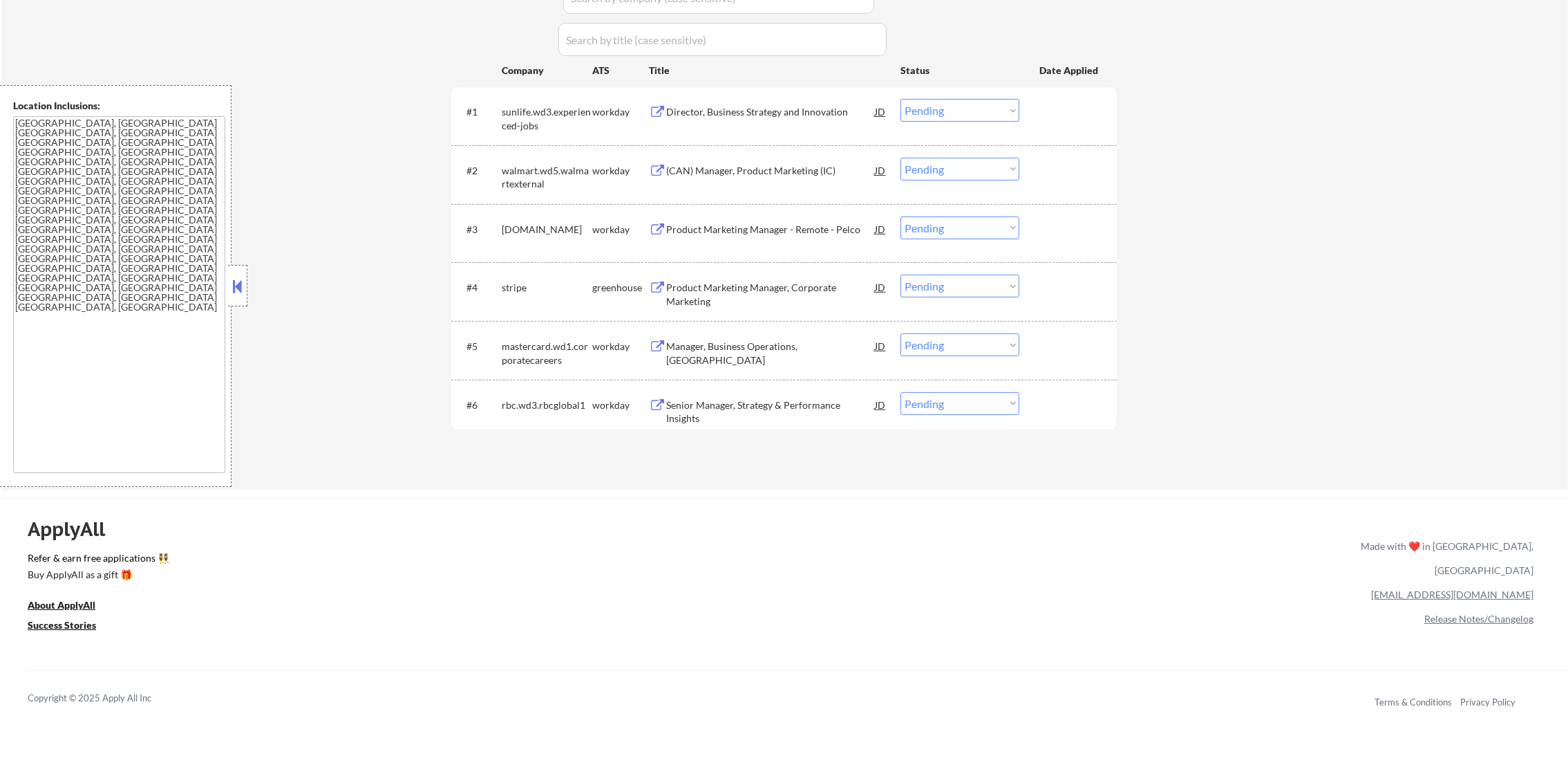
click at [732, 112] on div "Director, Business Strategy and Innovation" at bounding box center [770, 112] width 208 height 14
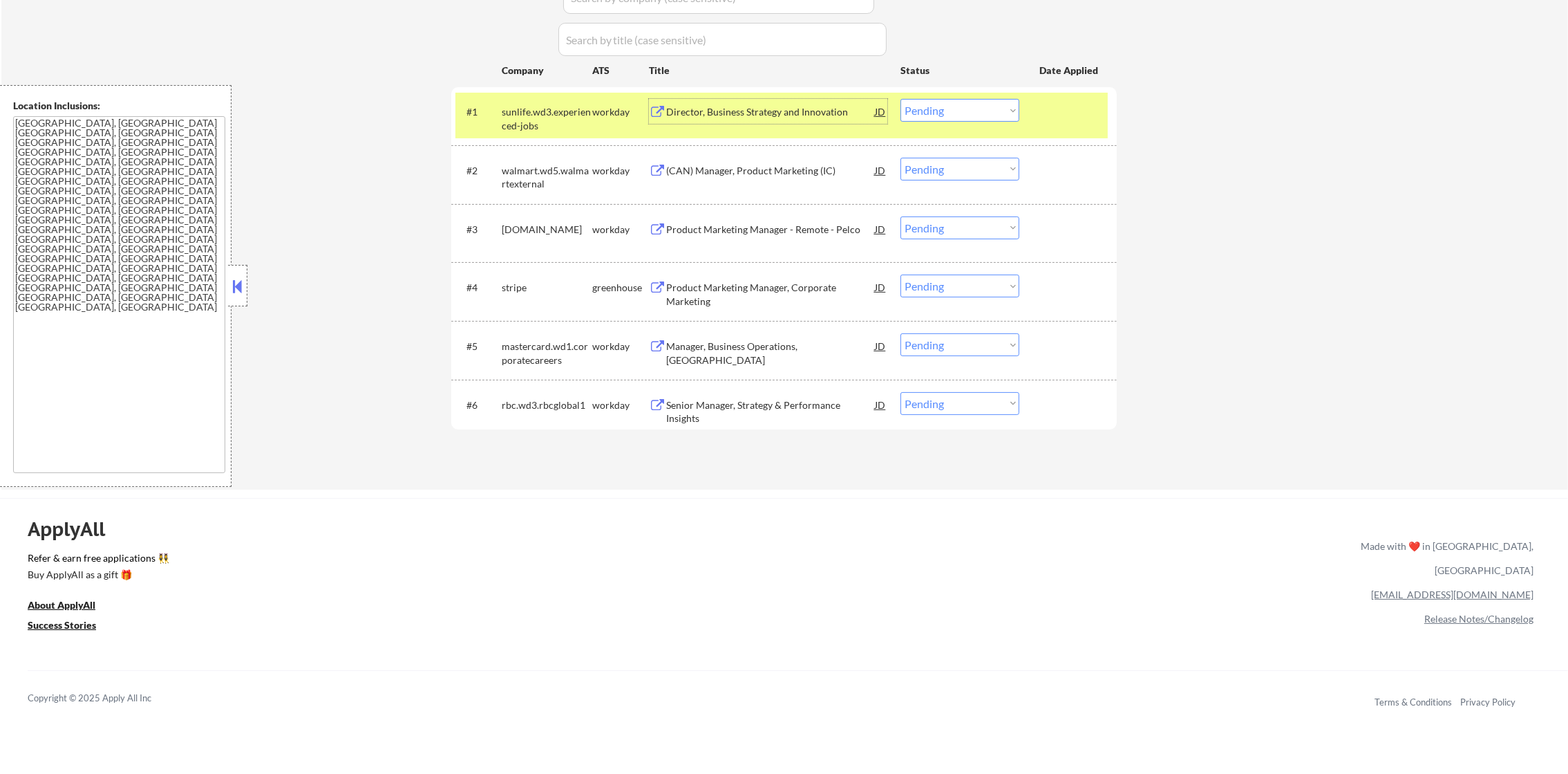
click at [922, 112] on select "Choose an option... Pending Applied Excluded (Questions) Excluded (Expired) Exc…" at bounding box center [960, 111] width 119 height 23
click at [900, 99] on select "Choose an option... Pending Applied Excluded (Questions) Excluded (Expired) Exc…" at bounding box center [960, 111] width 119 height 23
click at [503, 105] on div "sunlife.wd3.experienced-jobs" at bounding box center [547, 118] width 91 height 27
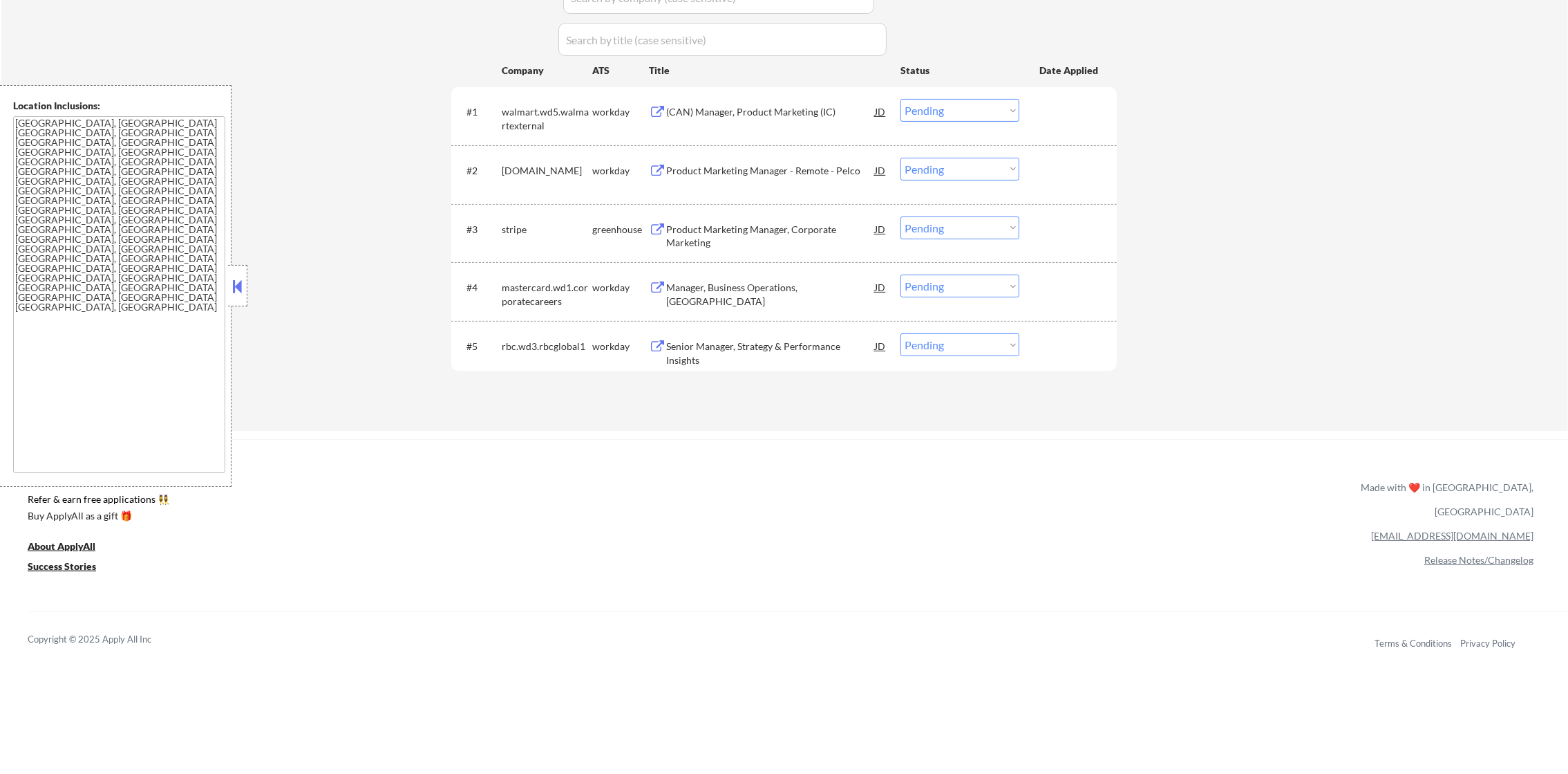
click at [741, 93] on div "#1 walmart.wd5.walmartexternal workday (CAN) Manager, Product Marketing (IC) JD…" at bounding box center [781, 115] width 652 height 45
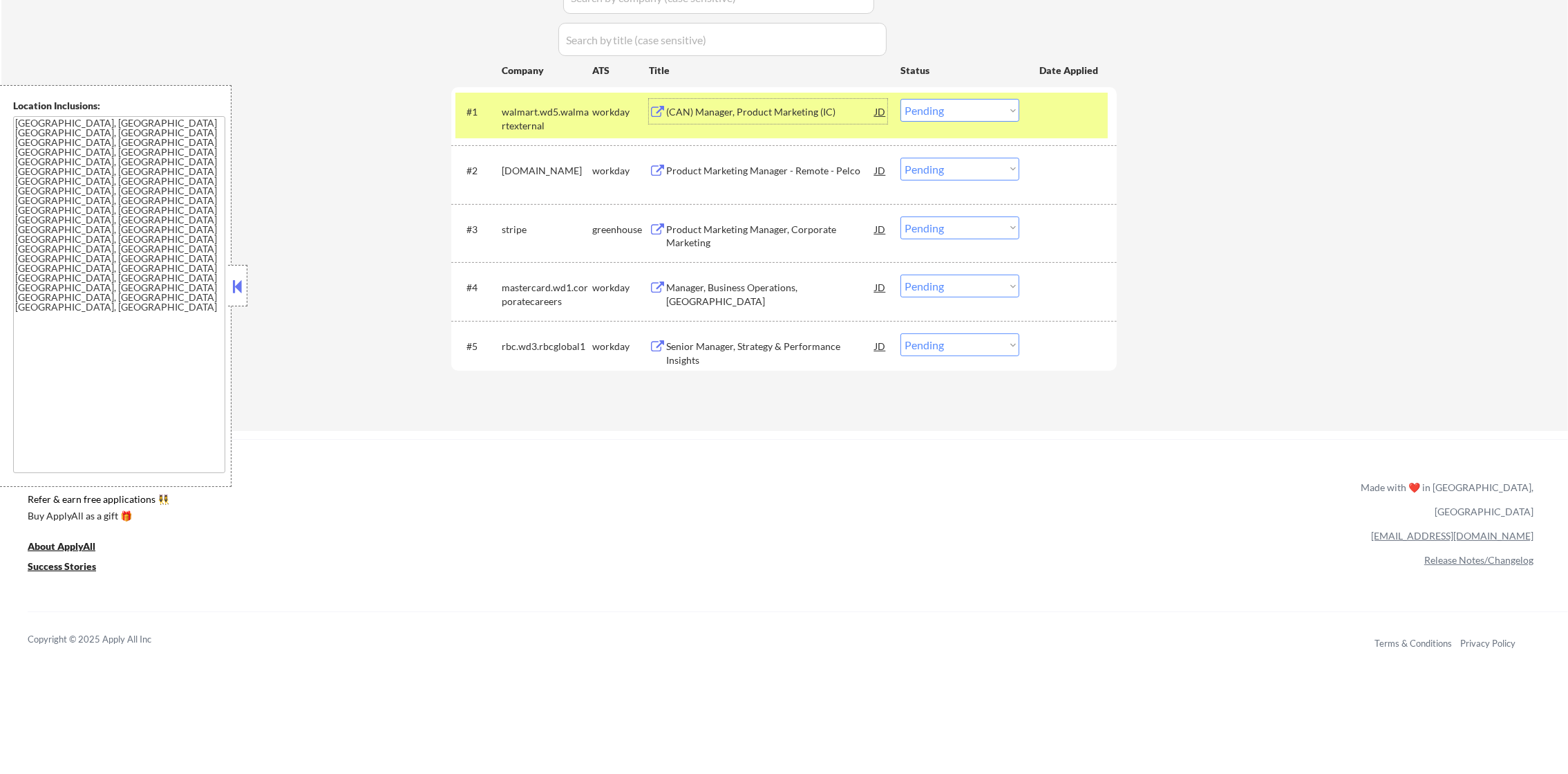
click at [732, 109] on div "(CAN) Manager, Product Marketing (IC)" at bounding box center [770, 112] width 208 height 14
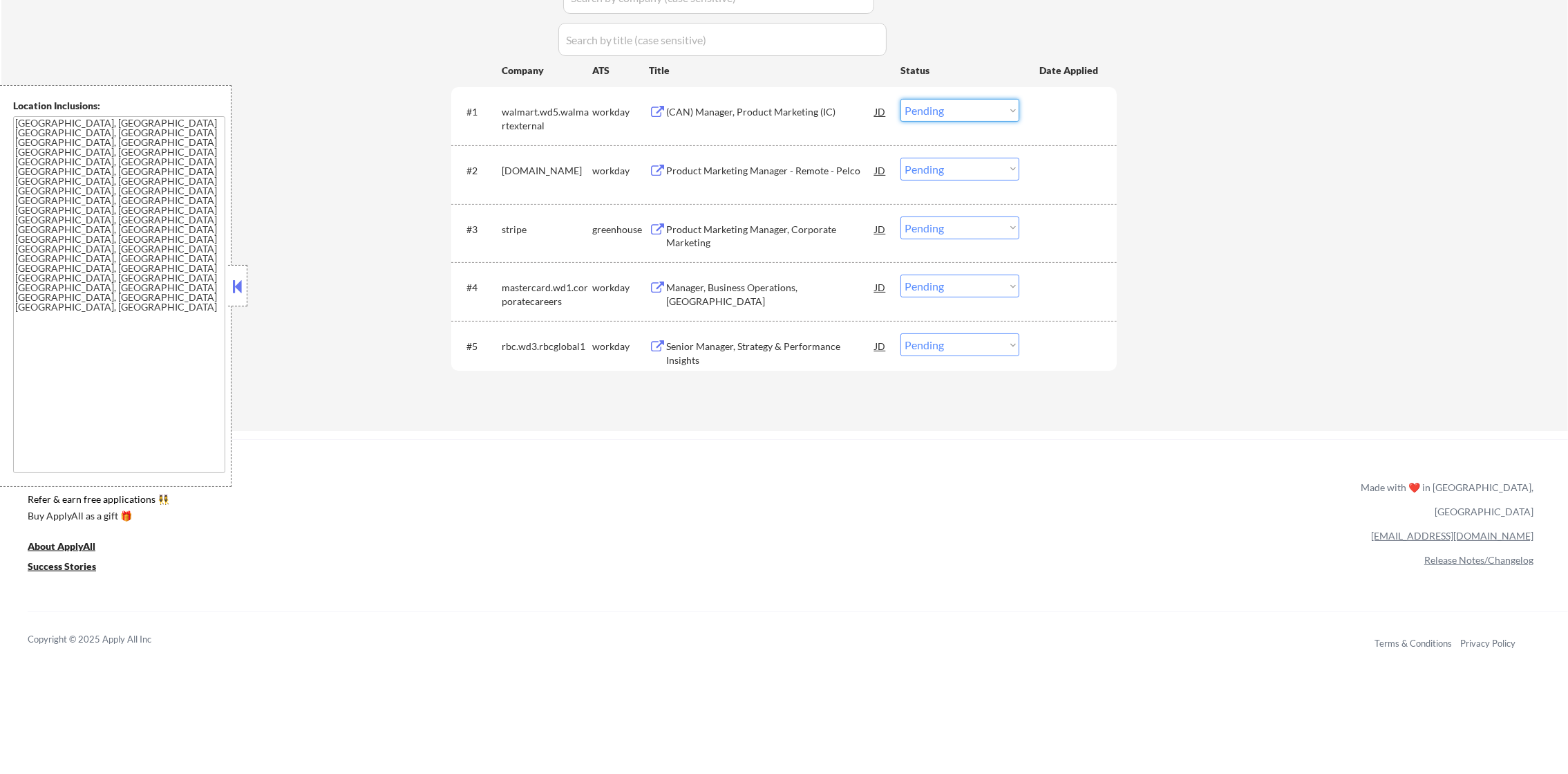
click at [997, 117] on select "Choose an option... Pending Applied Excluded (Questions) Excluded (Expired) Exc…" at bounding box center [960, 111] width 119 height 23
click at [900, 99] on select "Choose an option... Pending Applied Excluded (Questions) Excluded (Expired) Exc…" at bounding box center [960, 111] width 119 height 23
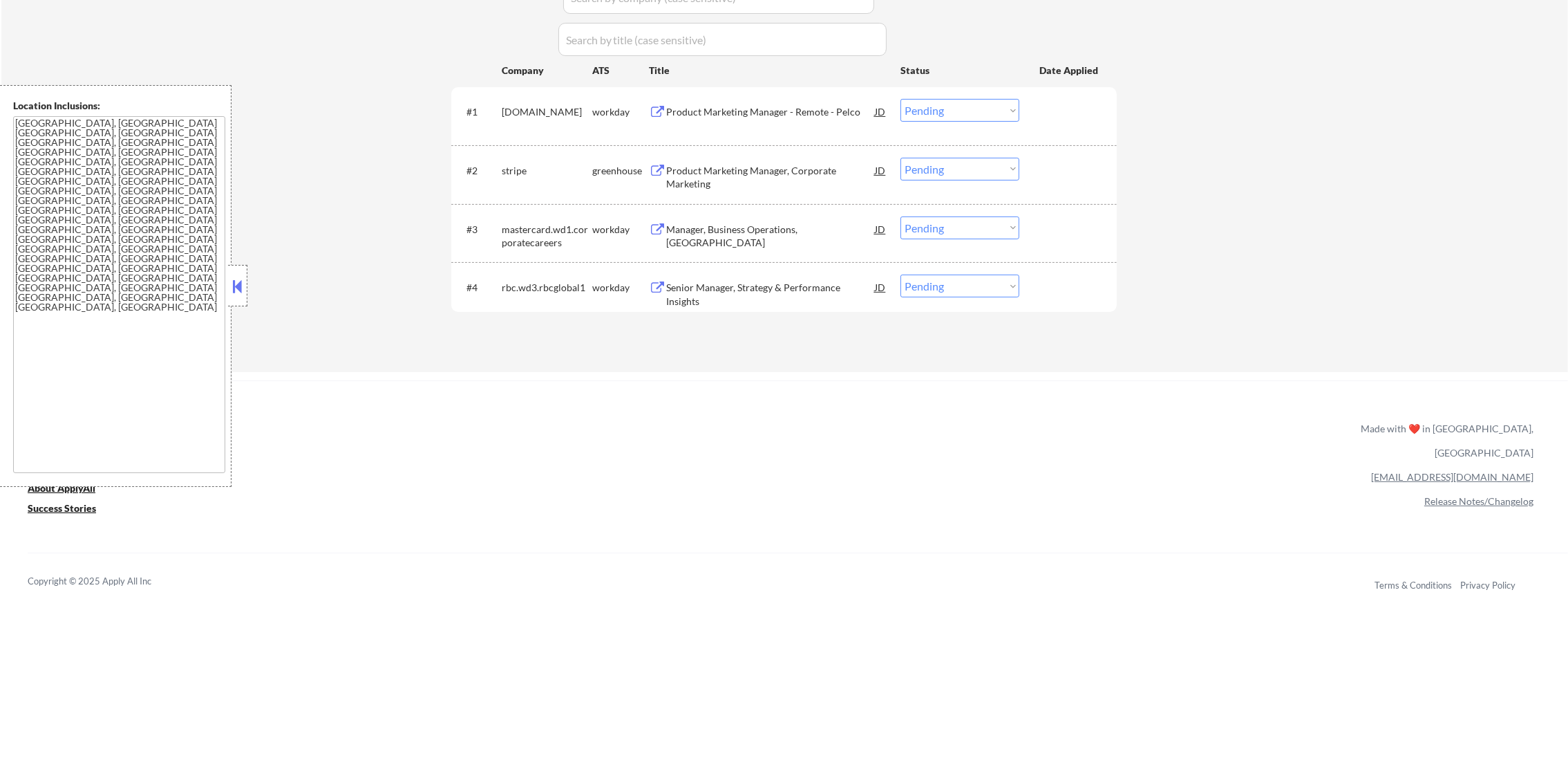
click at [713, 109] on div "Product Marketing Manager - Remote - Pelco" at bounding box center [770, 112] width 208 height 14
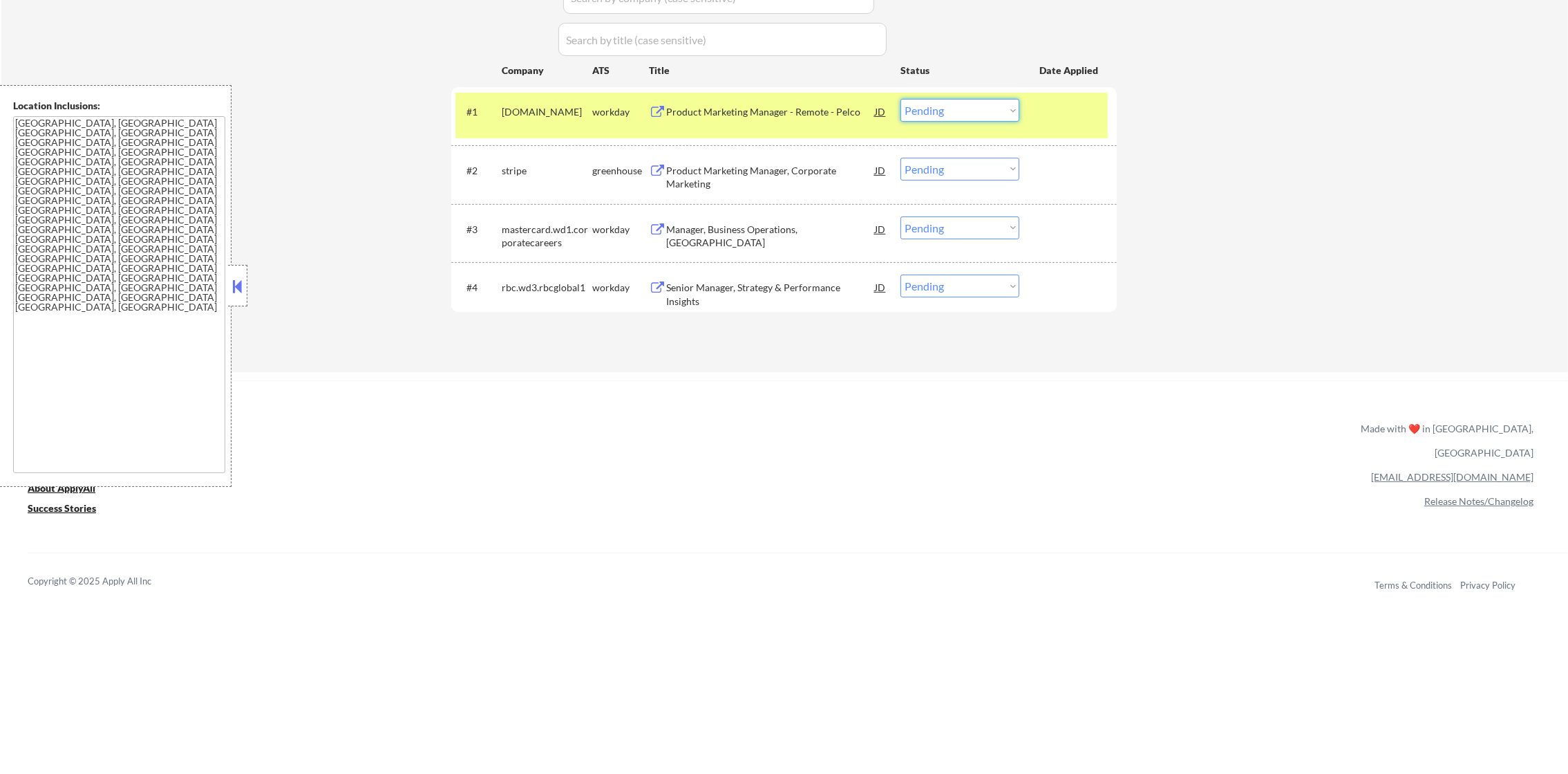
click at [931, 101] on select "Choose an option... Pending Applied Excluded (Questions) Excluded (Expired) Exc…" at bounding box center [960, 111] width 119 height 23
click at [900, 99] on select "Choose an option... Pending Applied Excluded (Questions) Excluded (Expired) Exc…" at bounding box center [960, 111] width 119 height 23
click at [562, 113] on div "motorolasolutions.wd5.careers" at bounding box center [547, 112] width 91 height 14
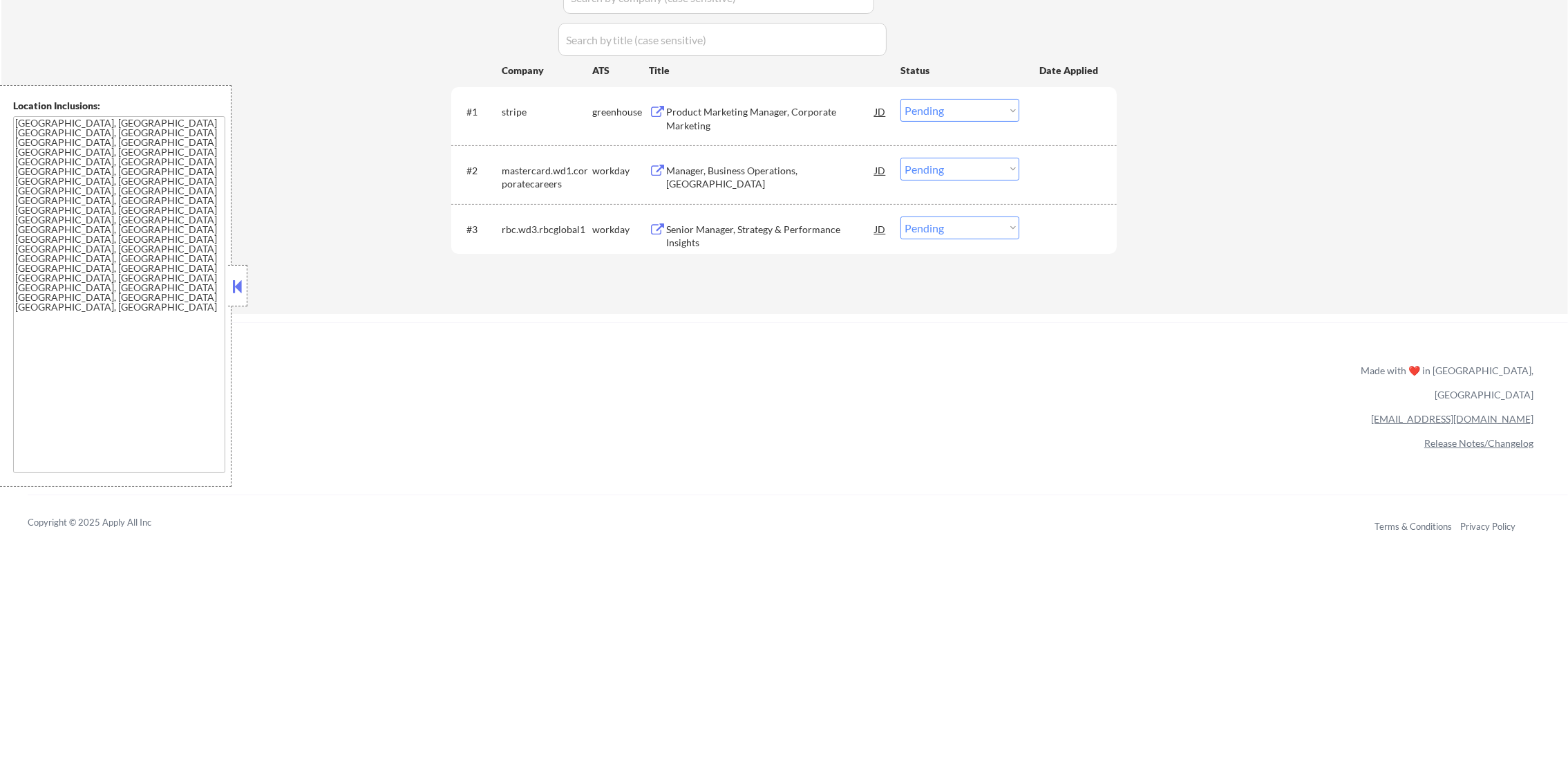
click at [741, 115] on div "Product Marketing Manager, Corporate Marketing" at bounding box center [770, 118] width 208 height 27
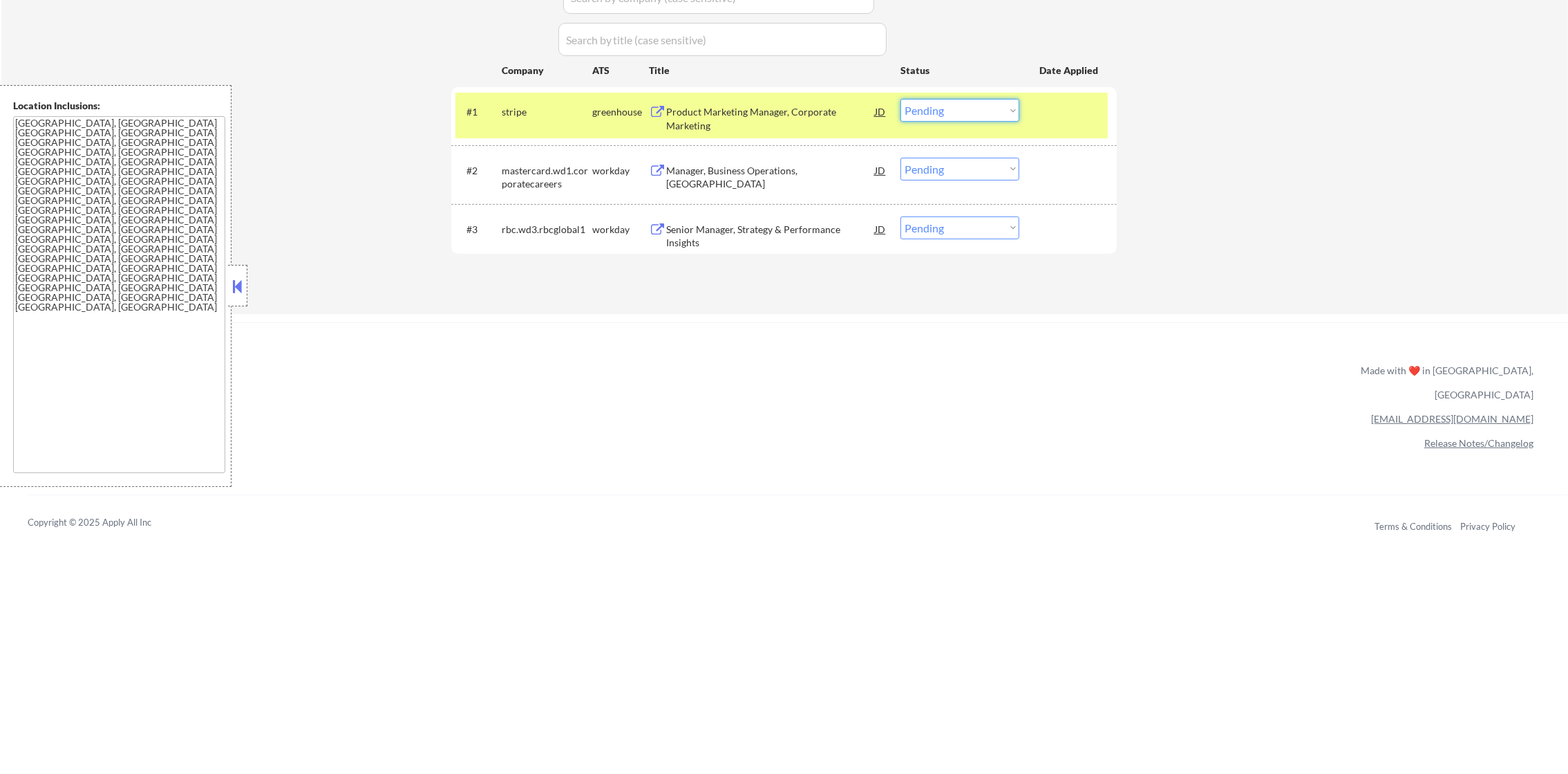
drag, startPoint x: 946, startPoint y: 103, endPoint x: 947, endPoint y: 116, distance: 13.0
click at [947, 103] on select "Choose an option... Pending Applied Excluded (Questions) Excluded (Expired) Exc…" at bounding box center [960, 111] width 119 height 23
click at [900, 99] on select "Choose an option... Pending Applied Excluded (Questions) Excluded (Expired) Exc…" at bounding box center [960, 111] width 119 height 23
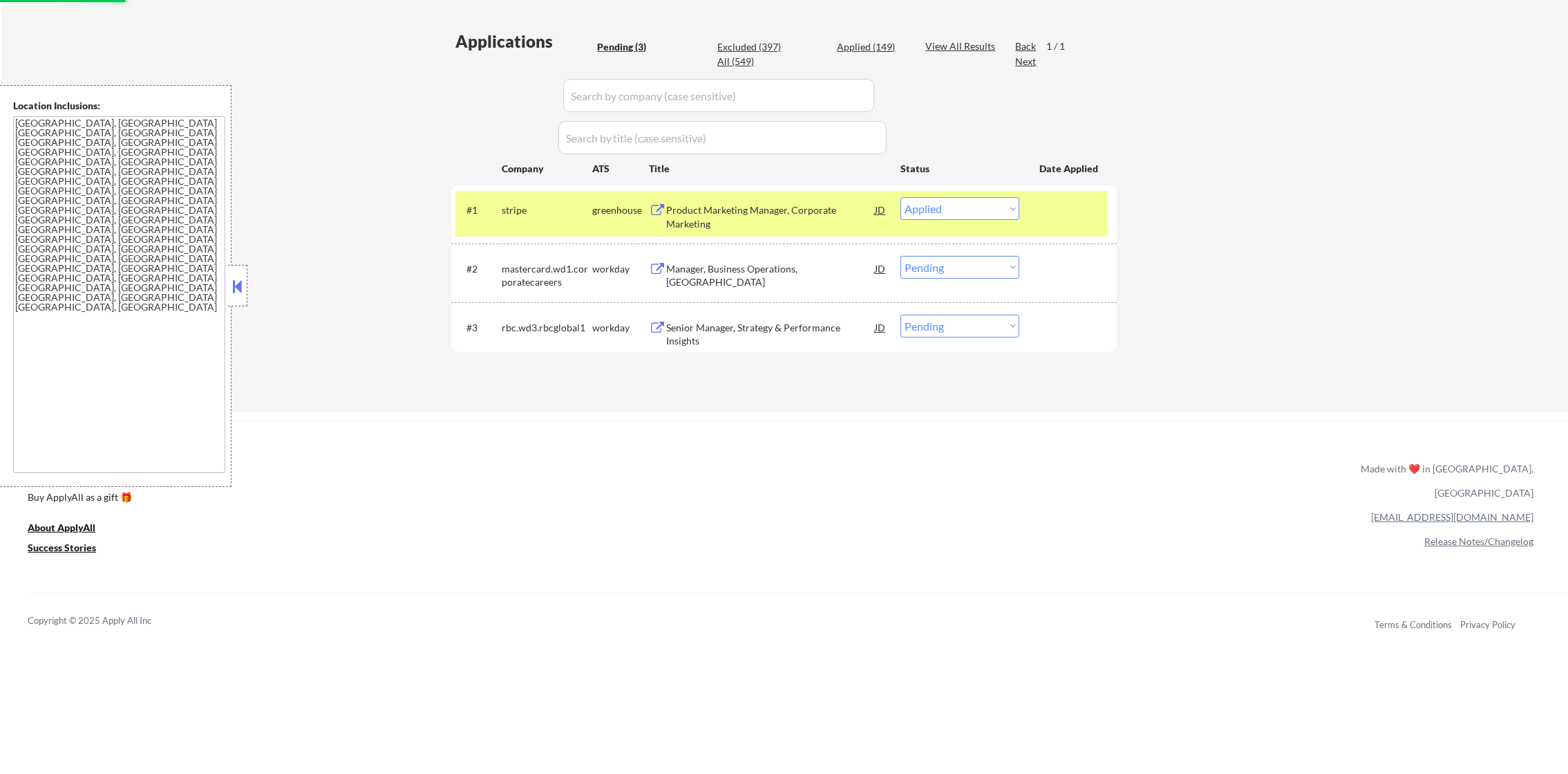
scroll to position [310, 0]
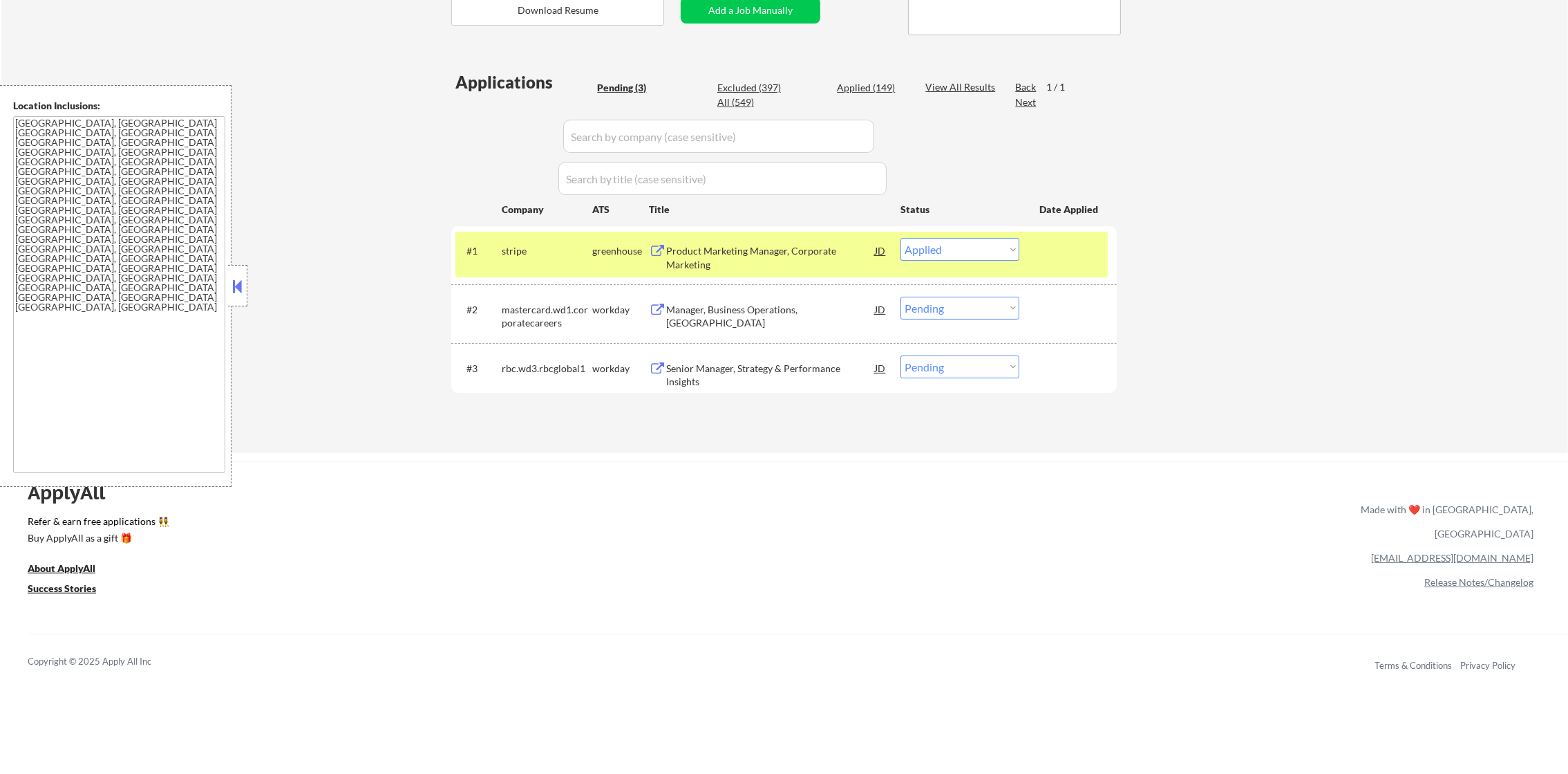
select select ""pending""
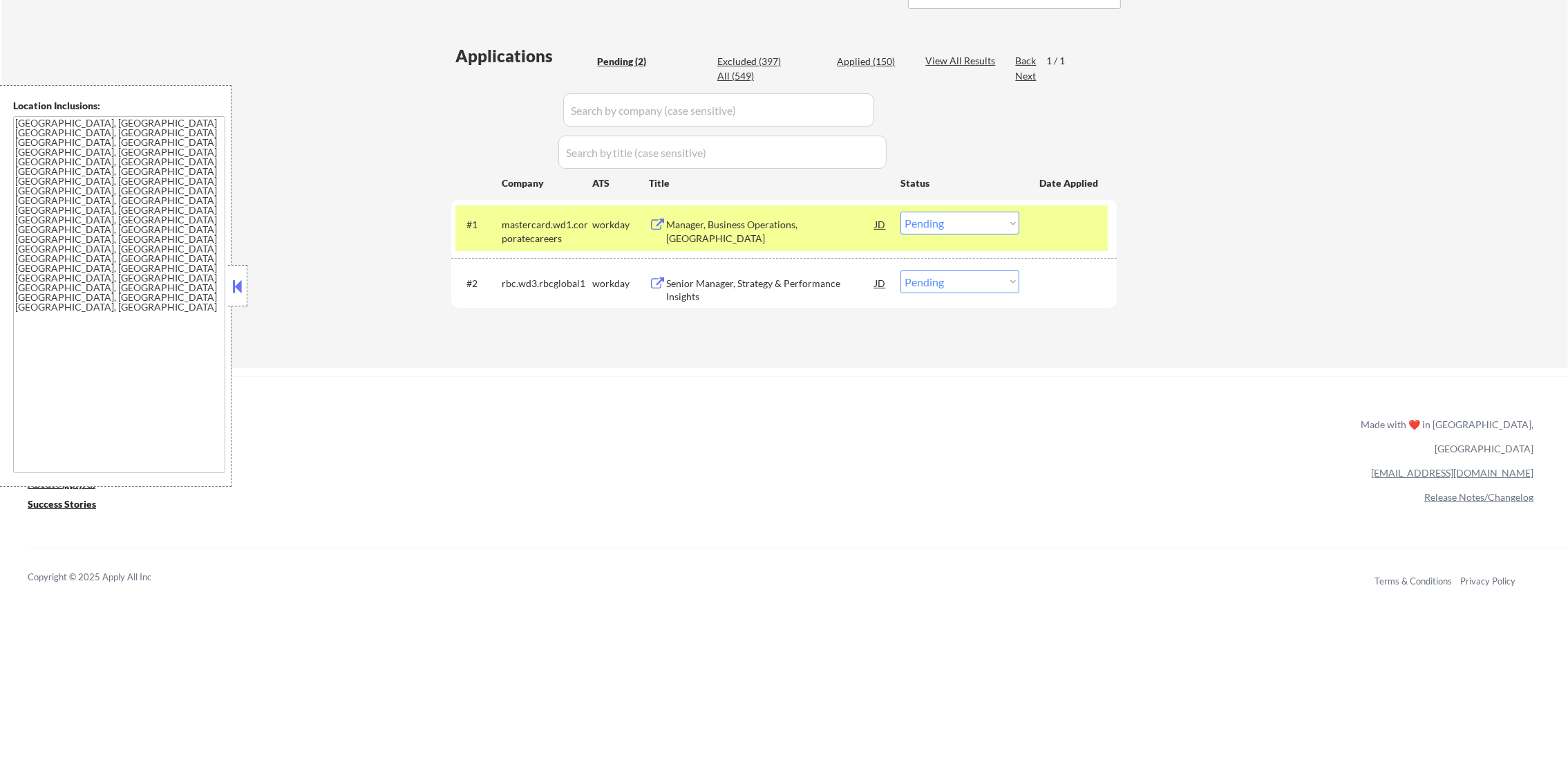
scroll to position [346, 0]
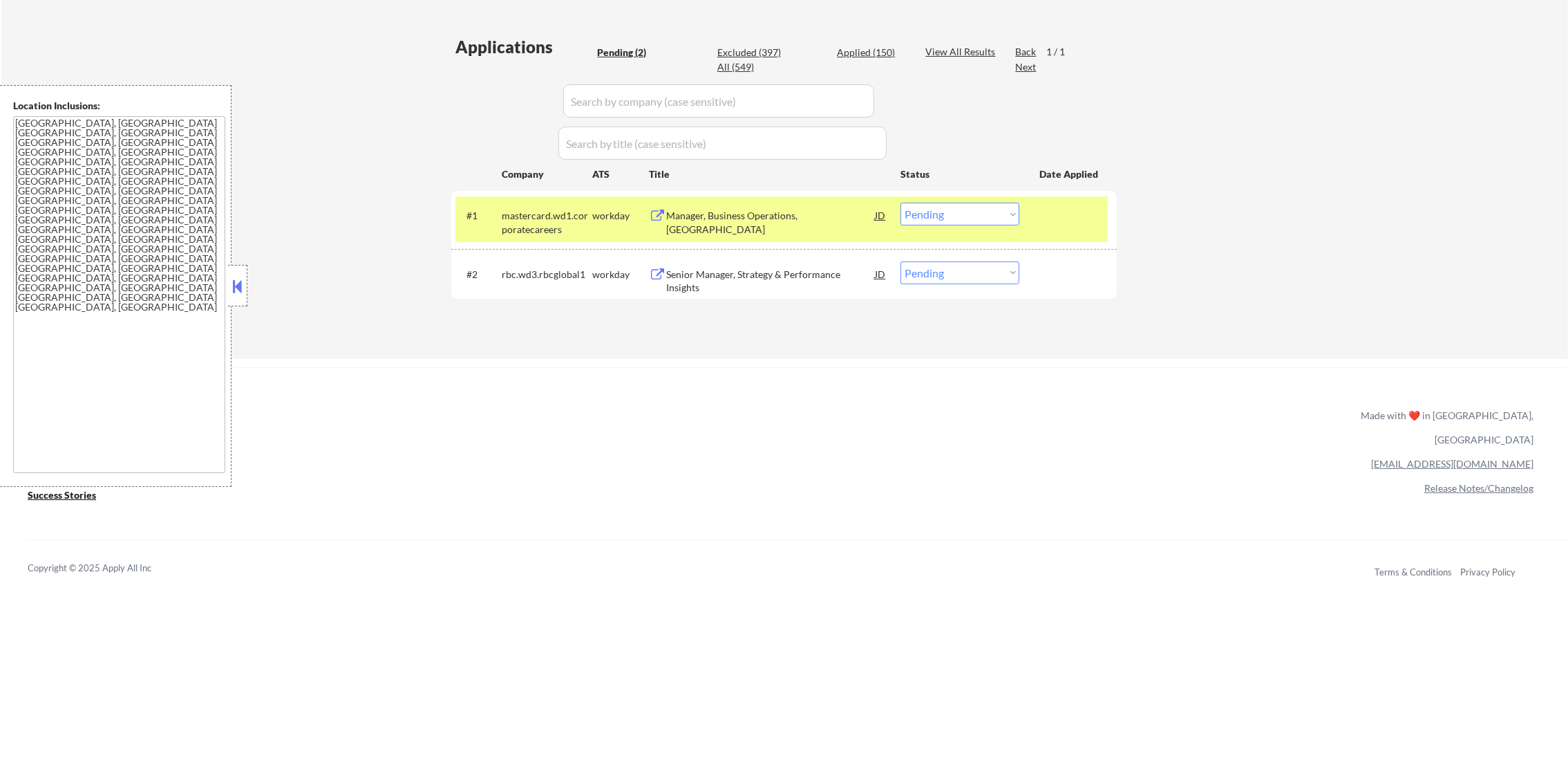
click at [550, 203] on div "mastercard.wd1.corporatecareers" at bounding box center [547, 219] width 91 height 33
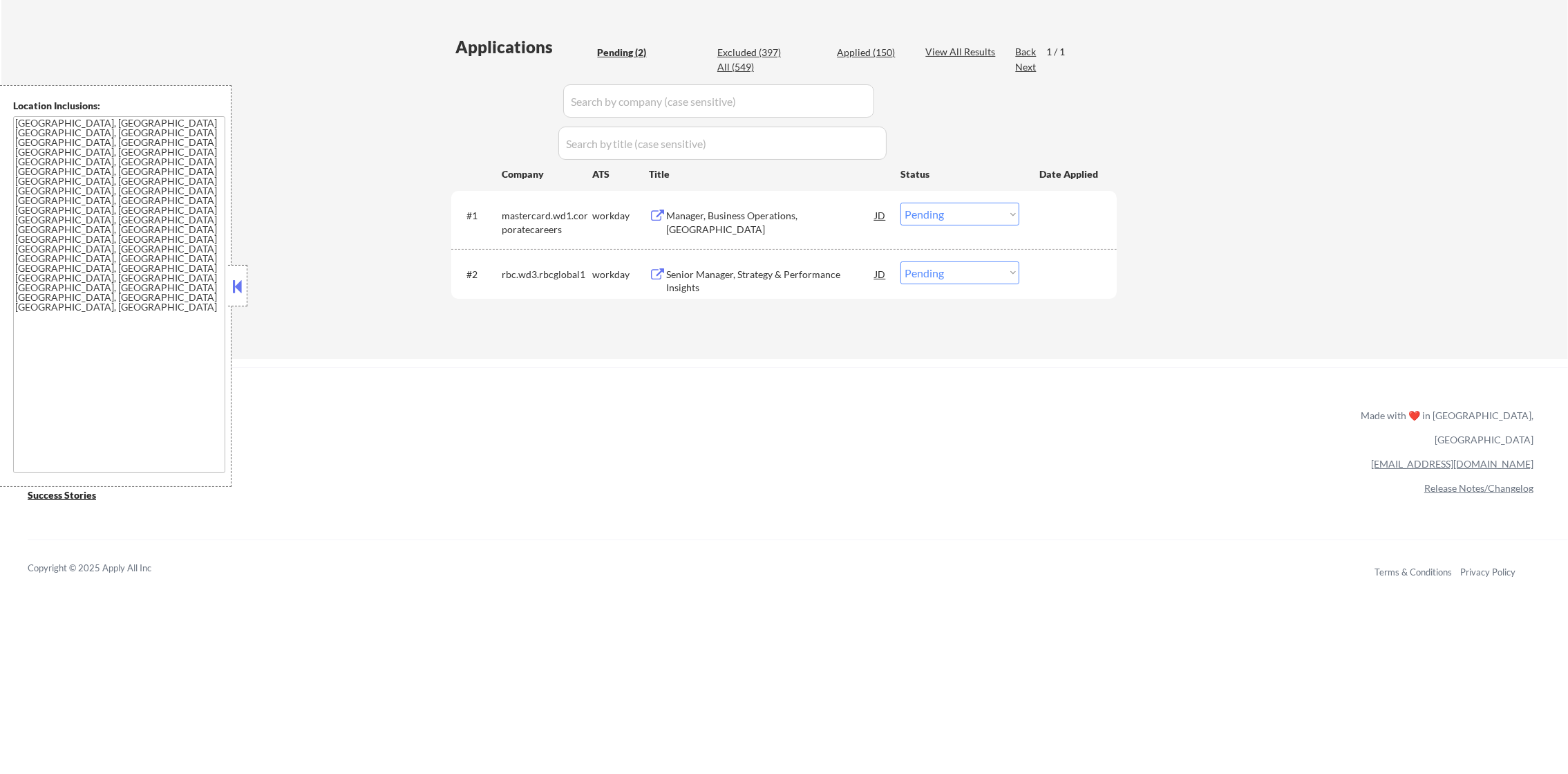
click at [777, 223] on div "Manager, Business Operations, Canada" at bounding box center [770, 215] width 208 height 25
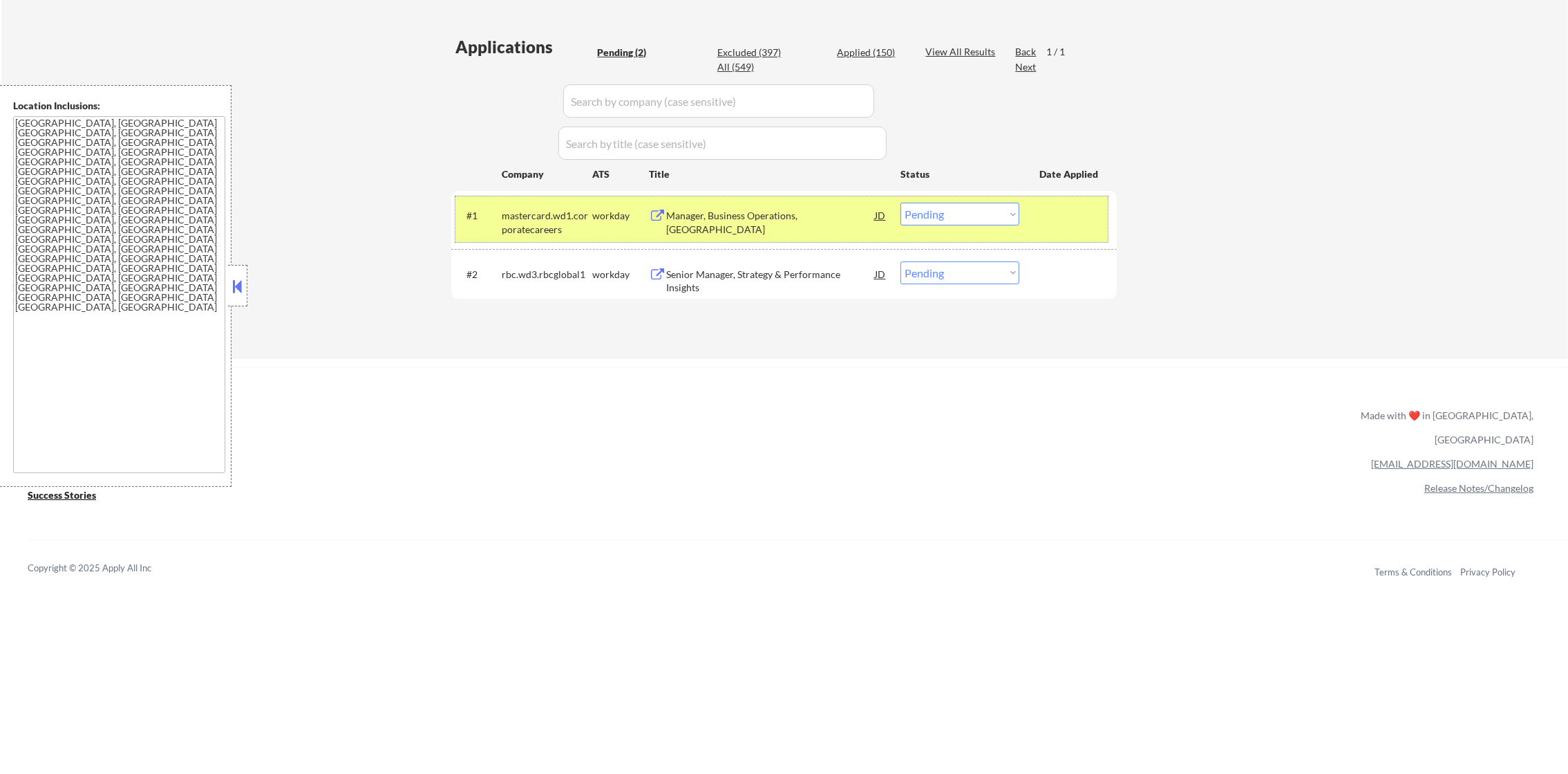
click at [536, 233] on div "mastercard.wd1.corporatecareers" at bounding box center [547, 222] width 91 height 27
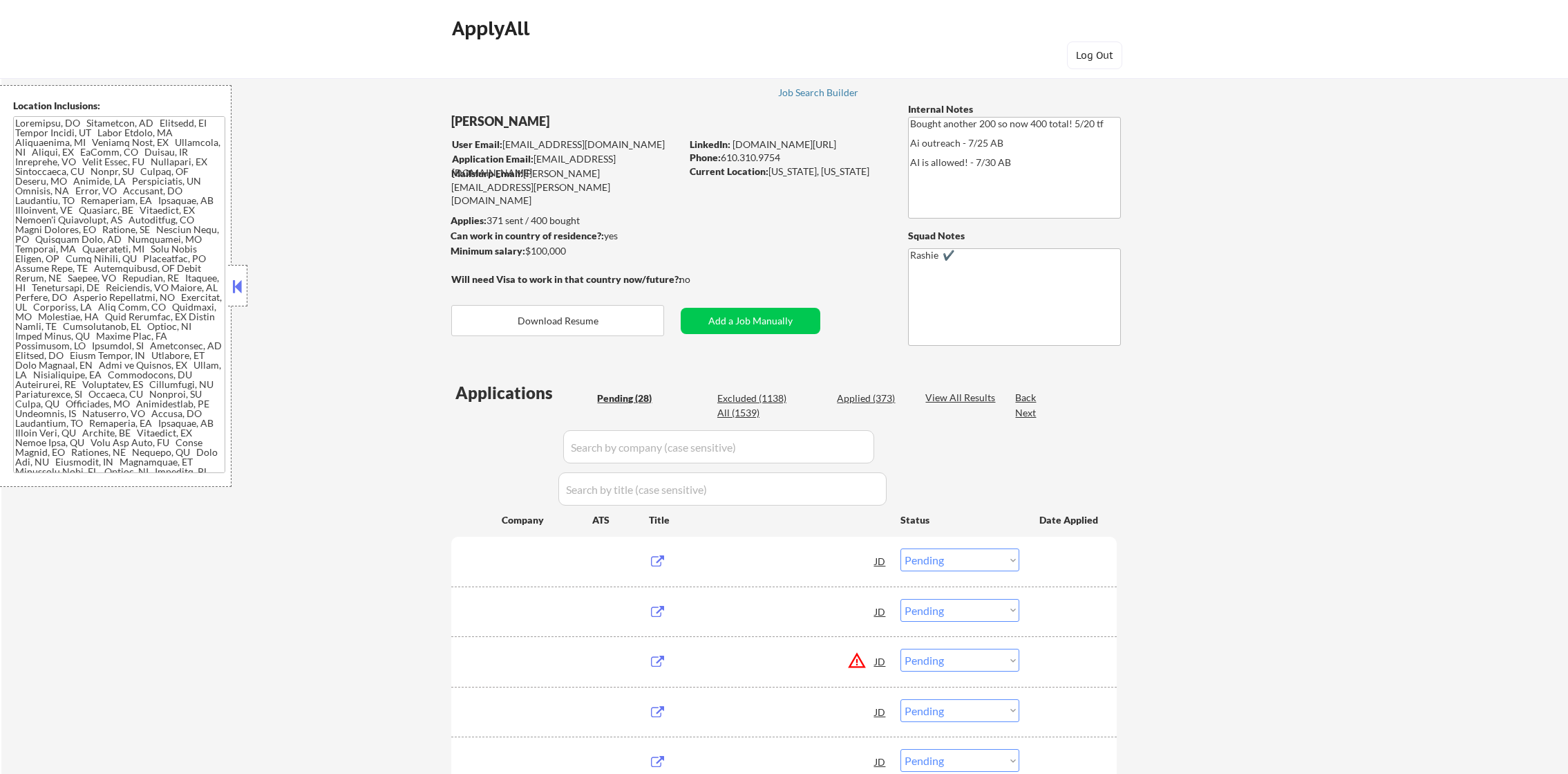
select select ""pending""
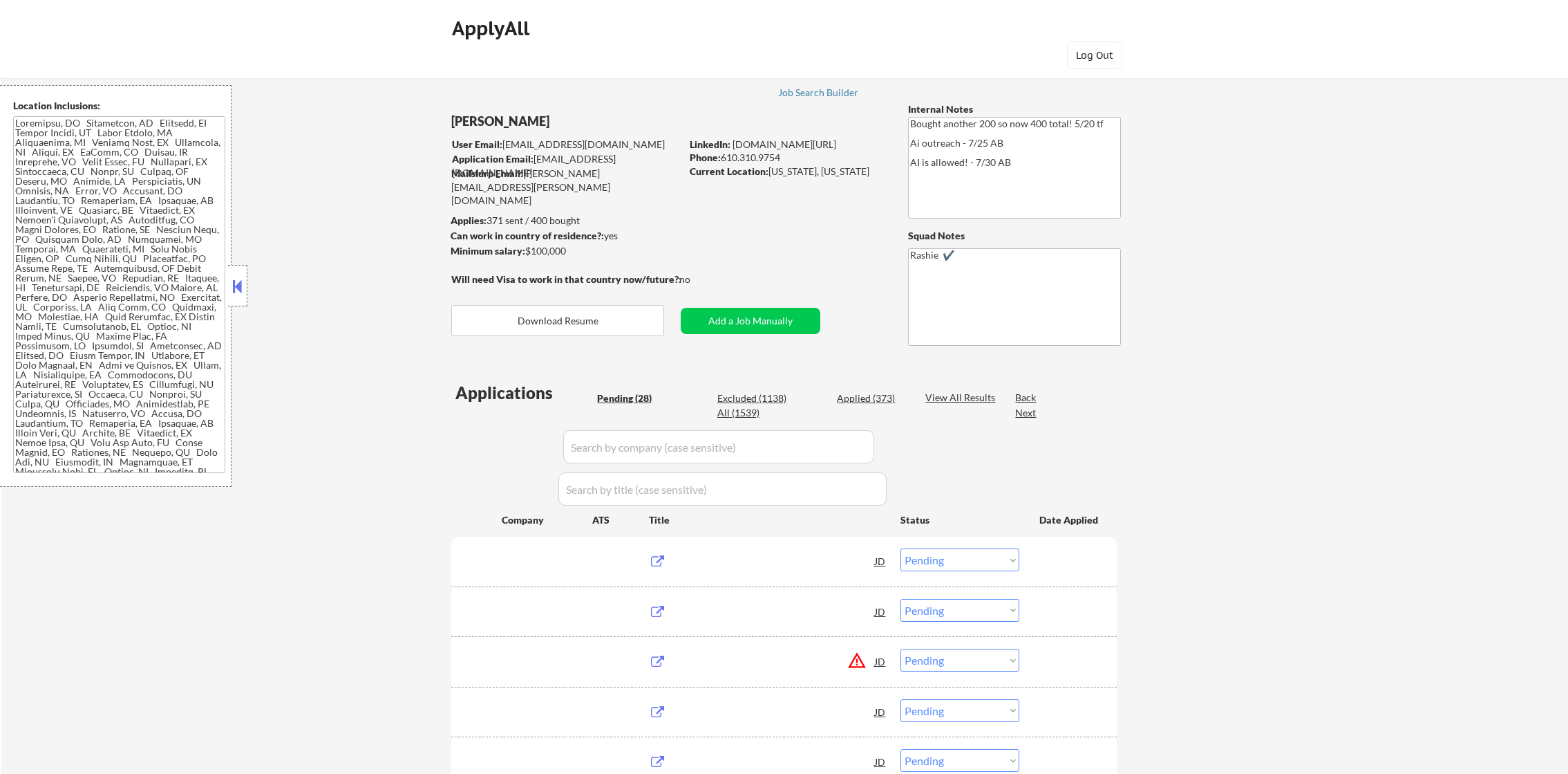
select select ""pending""
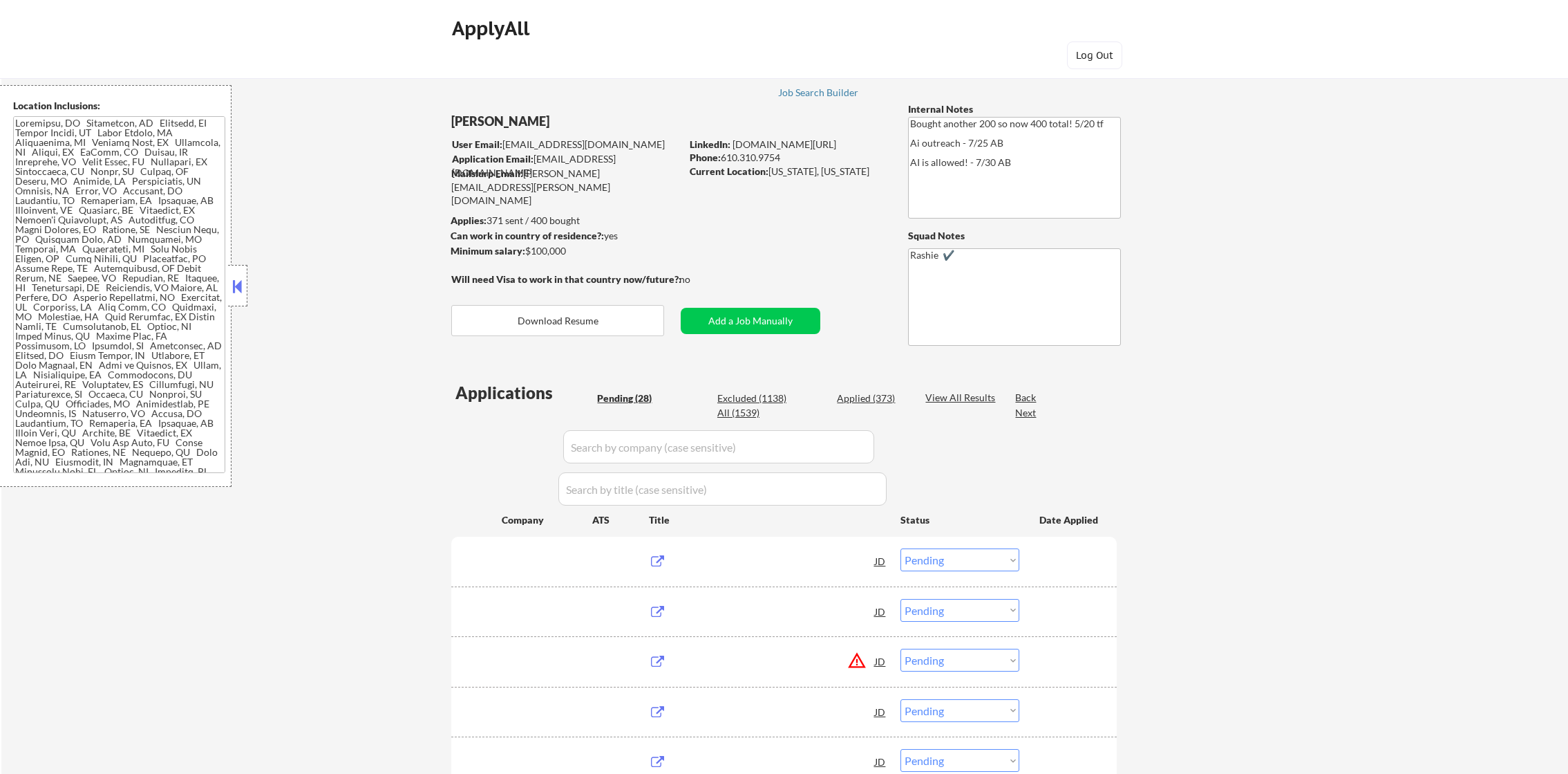
select select ""pending""
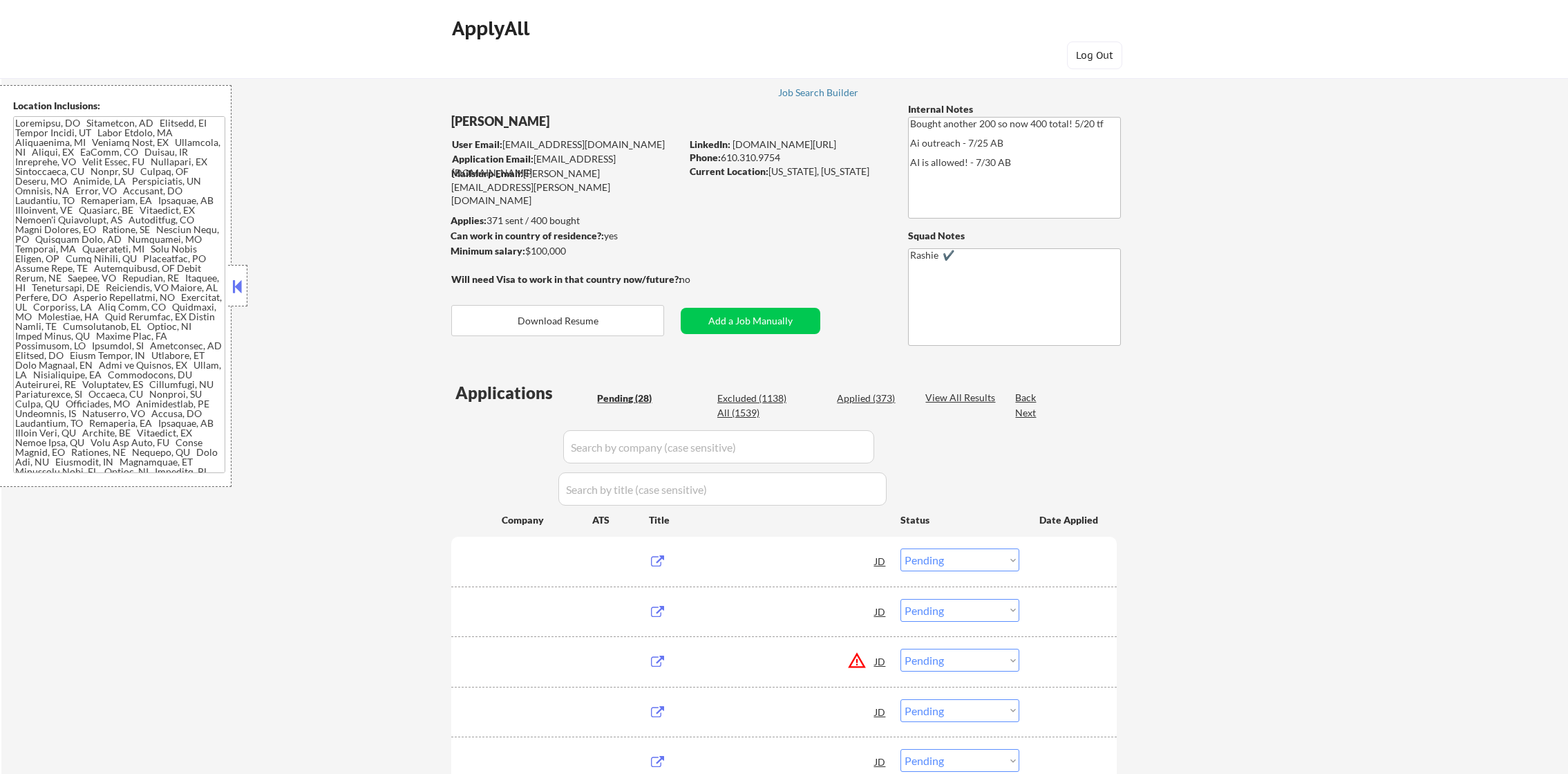
select select ""pending""
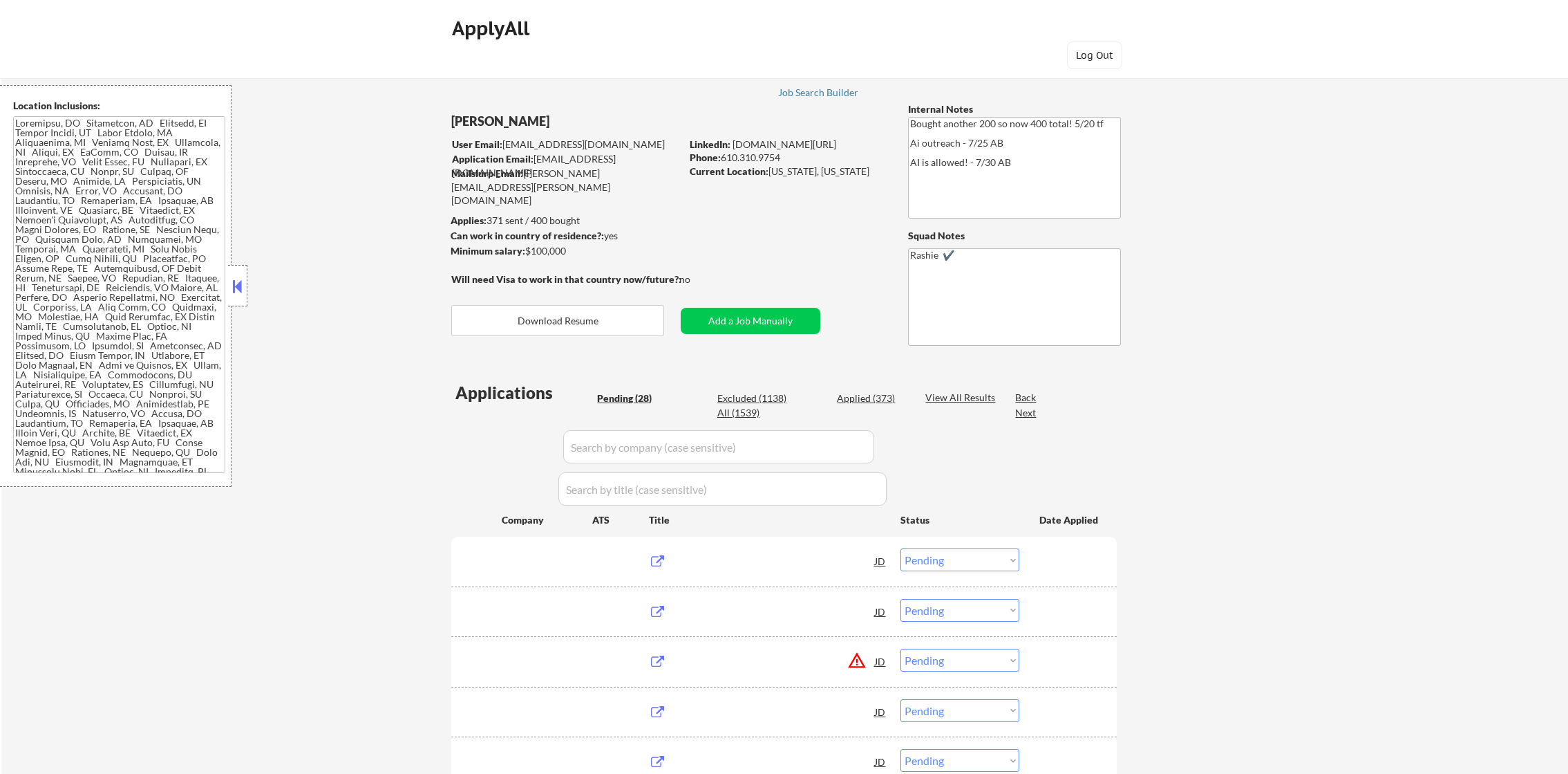
select select ""pending""
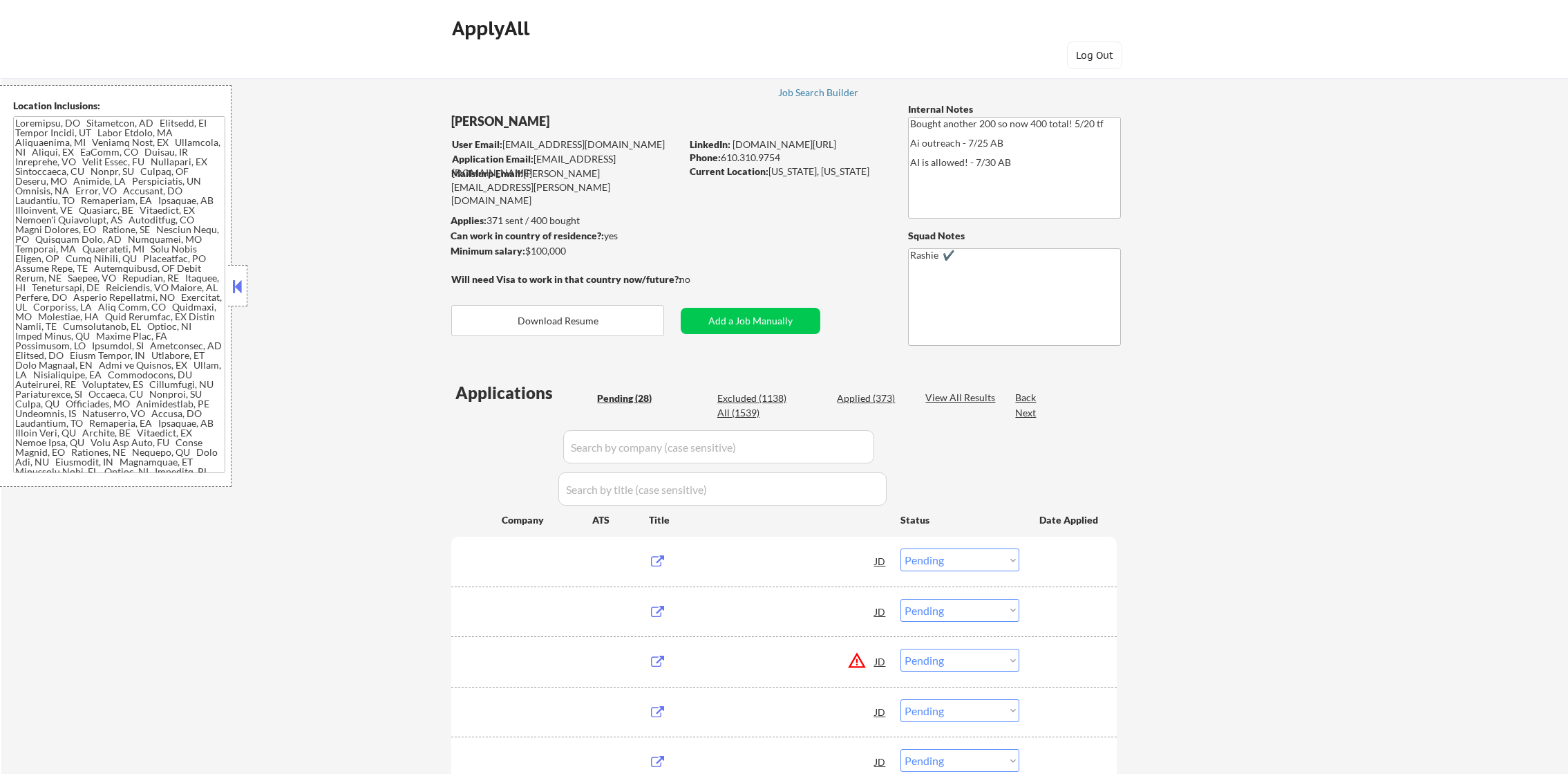
select select ""pending""
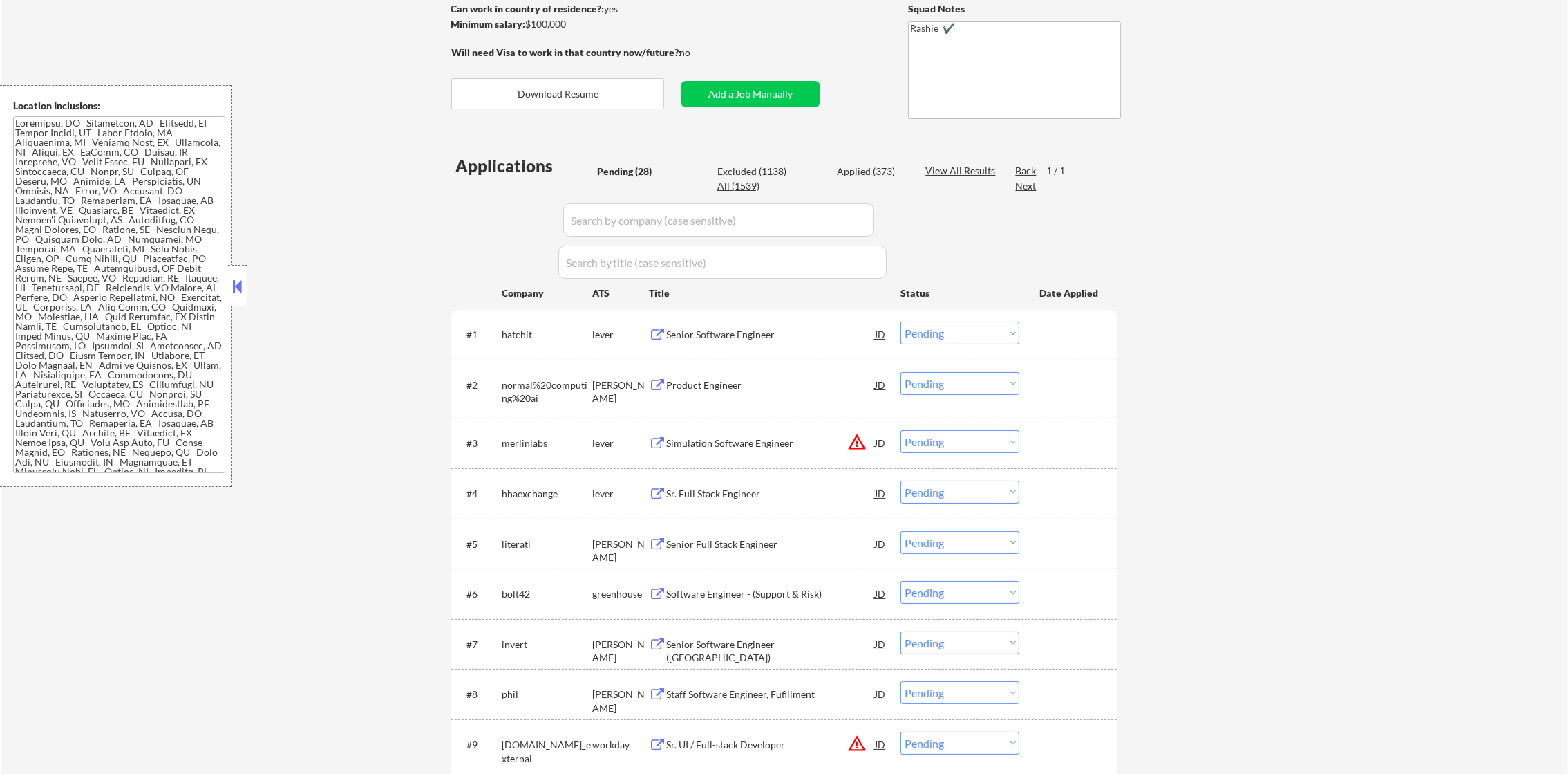
scroll to position [242, 0]
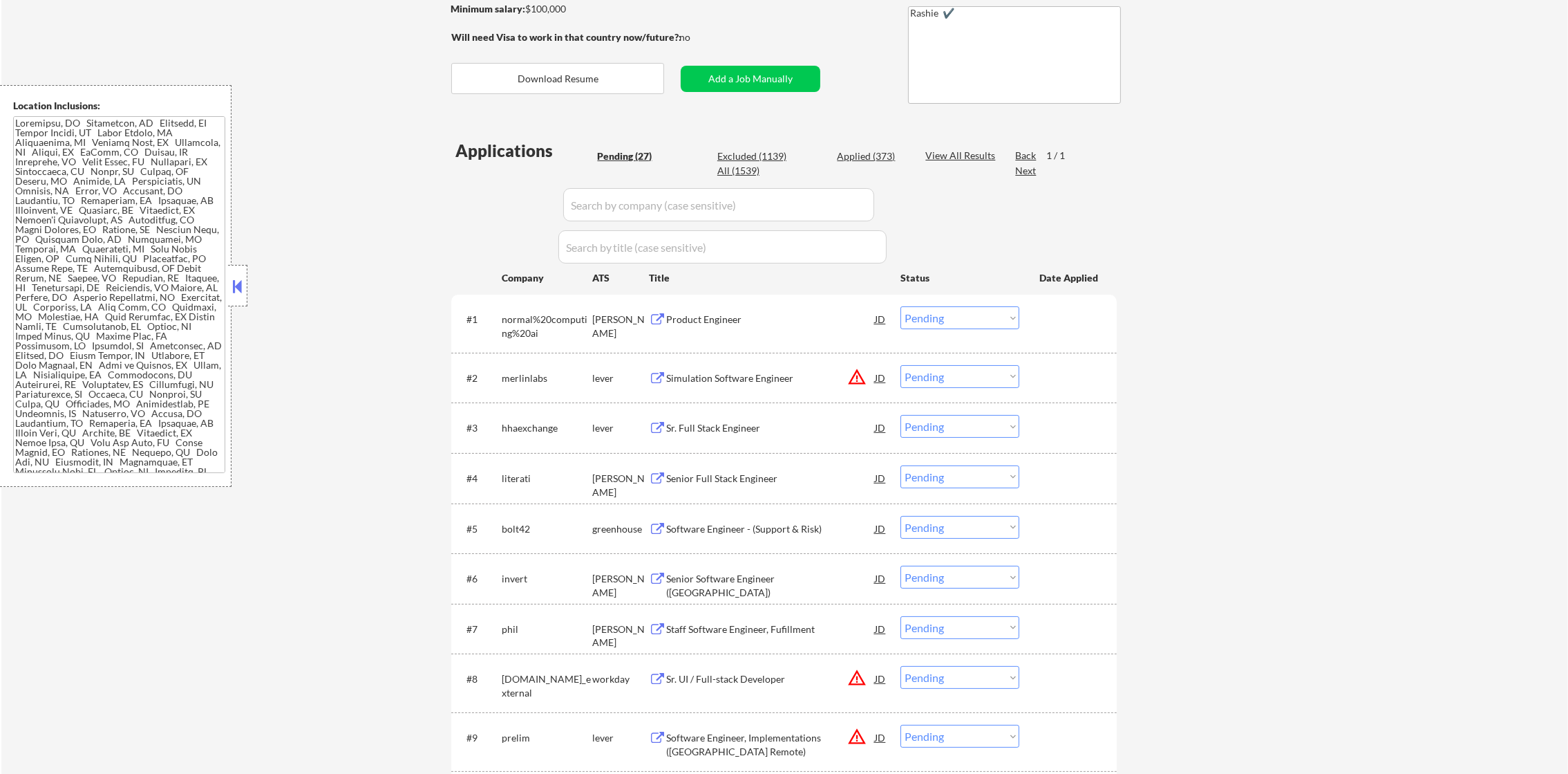
click at [524, 322] on div "normal%20computing%20ai" at bounding box center [547, 326] width 91 height 27
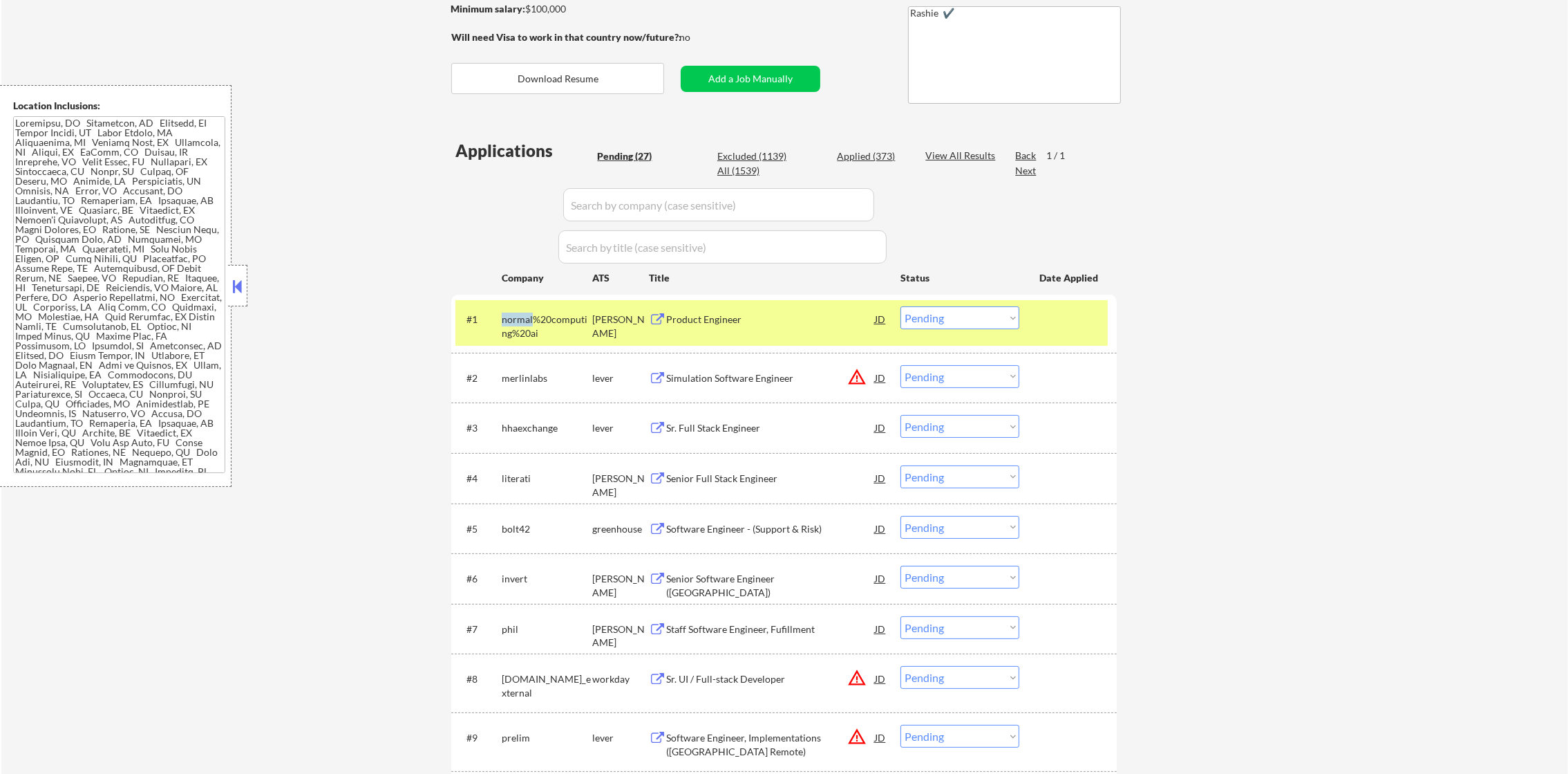
click at [524, 322] on div "normal%20computing%20ai" at bounding box center [547, 326] width 91 height 27
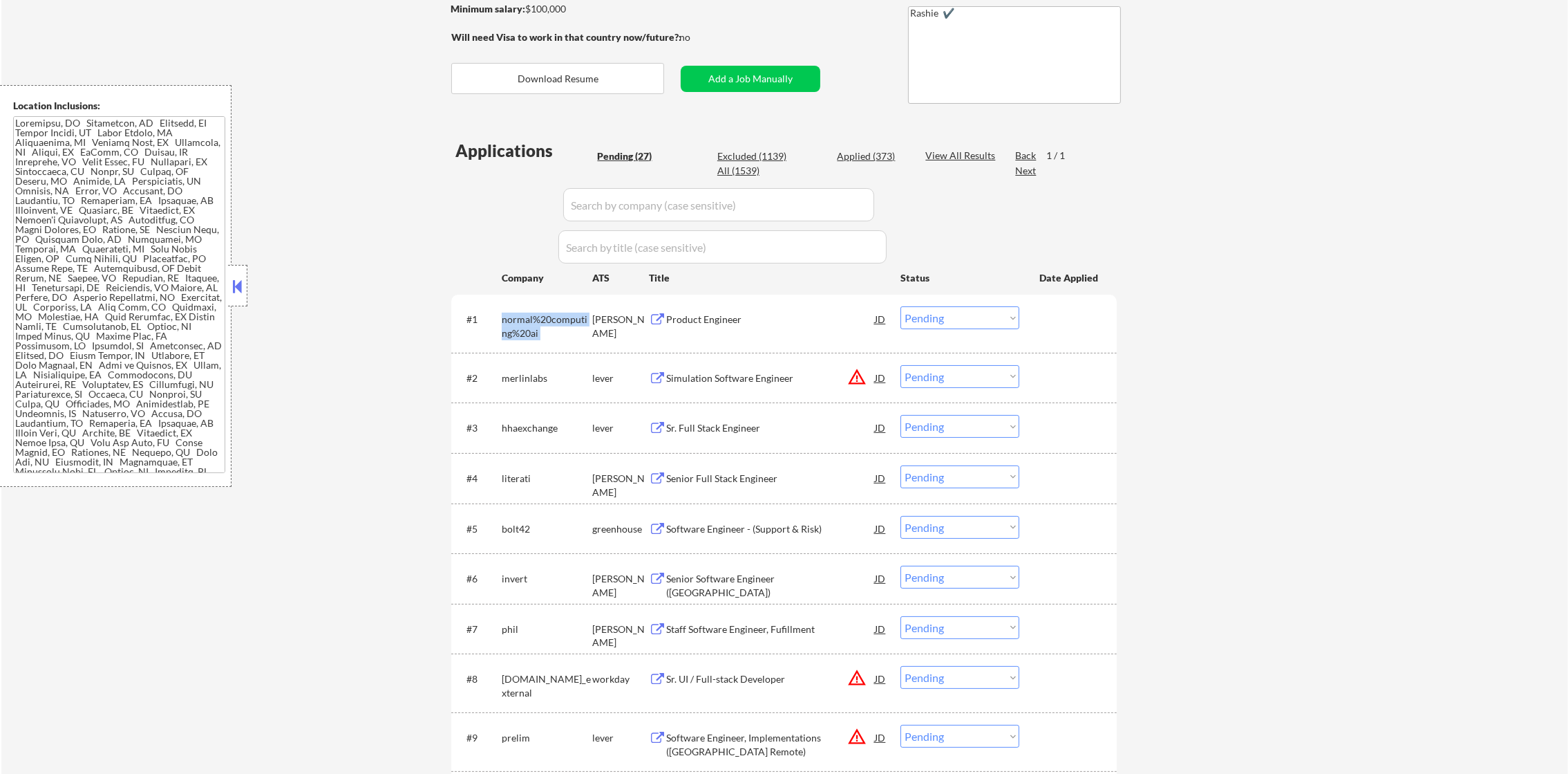
click at [524, 322] on div "normal%20computing%20ai" at bounding box center [547, 326] width 91 height 27
copy div "normal%20computing%20ai"
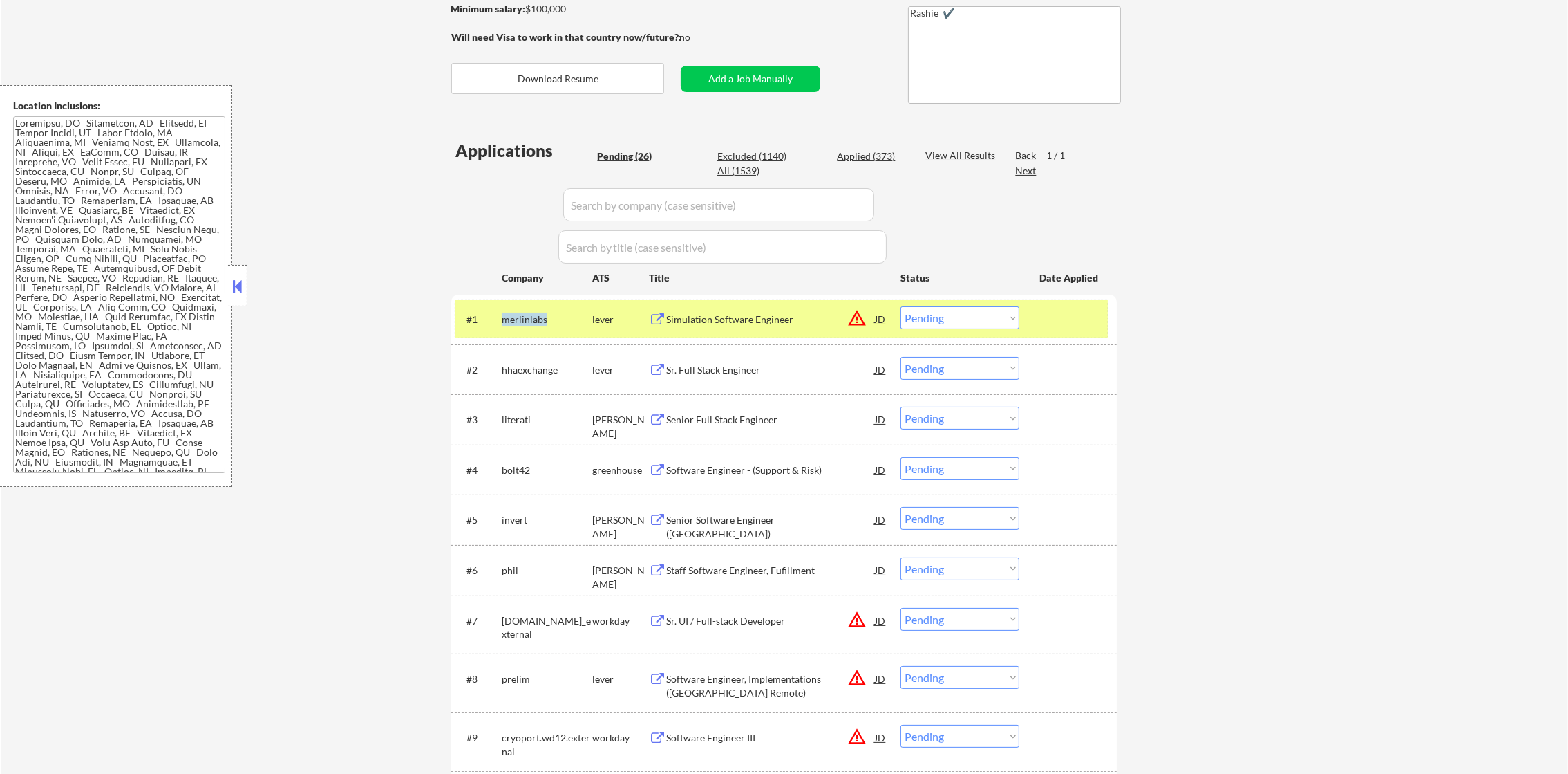
copy div "normal%20computing%20ai"
click at [571, 300] on div "#1 merlinlabs lever Simulation Software Engineer JD warning_amber Choose an opt…" at bounding box center [781, 318] width 652 height 37
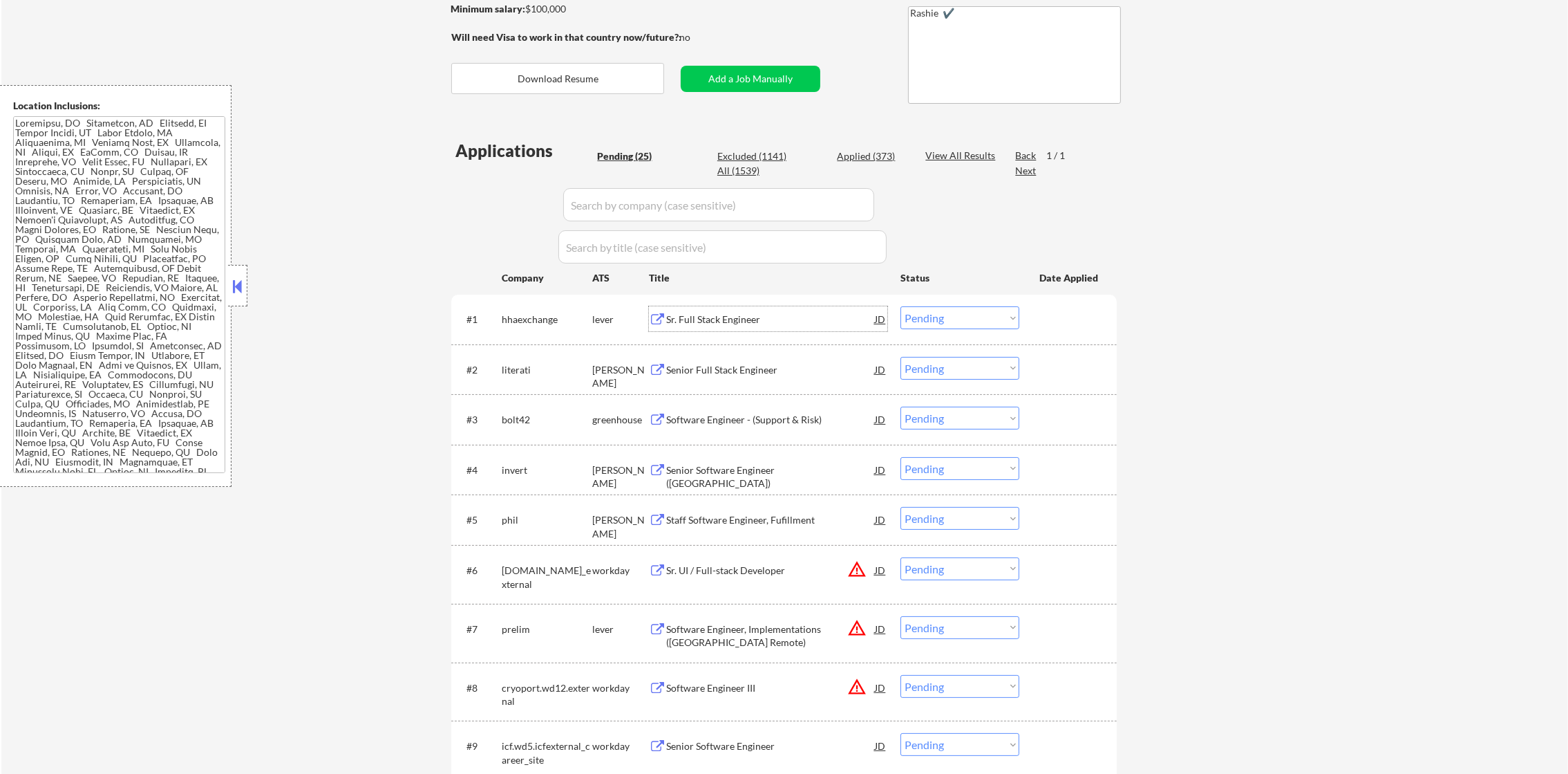
click at [790, 313] on div "Sr. Full Stack Engineer" at bounding box center [770, 319] width 208 height 14
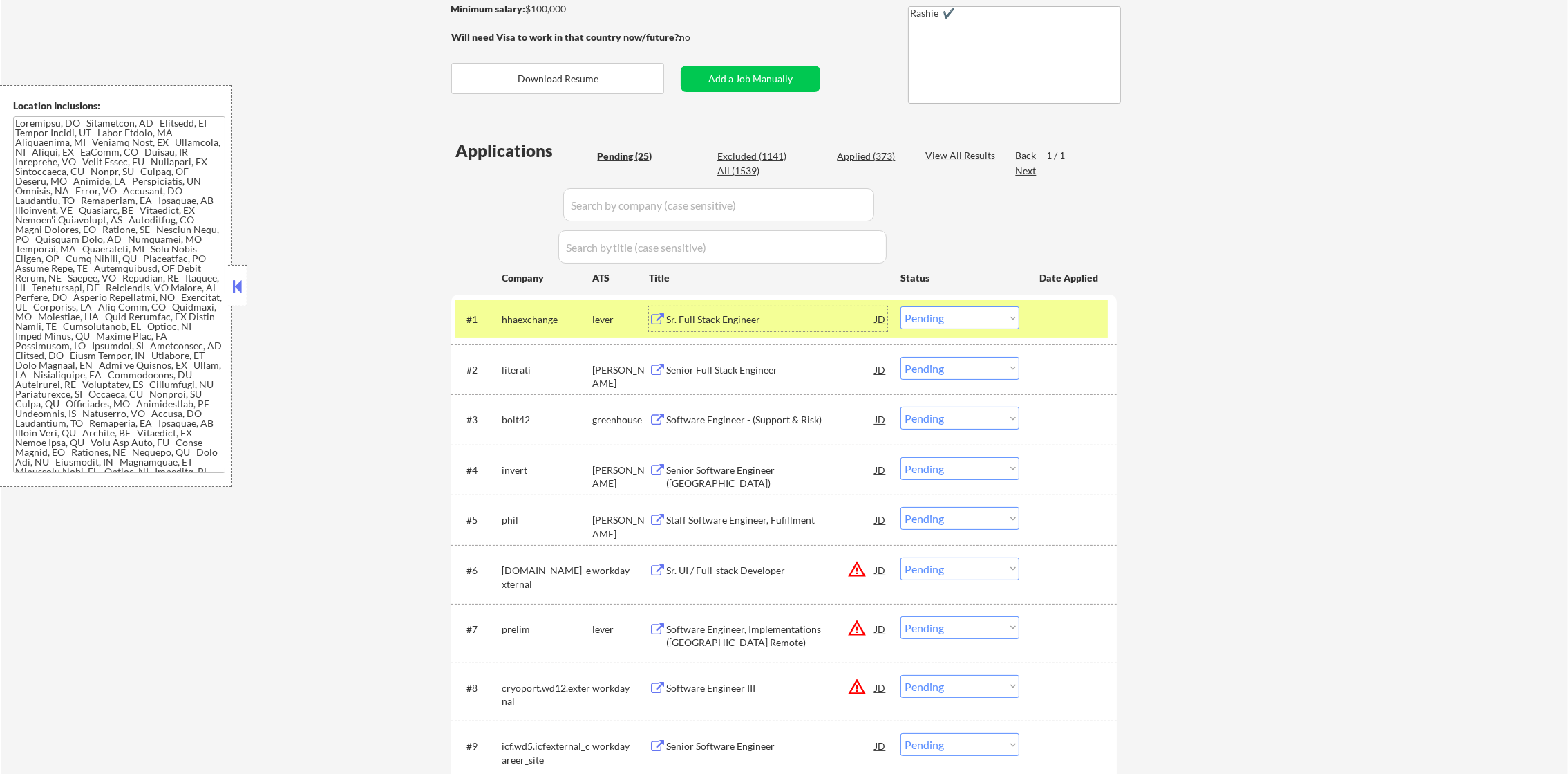
click at [522, 318] on div "hhaexchange" at bounding box center [547, 319] width 91 height 14
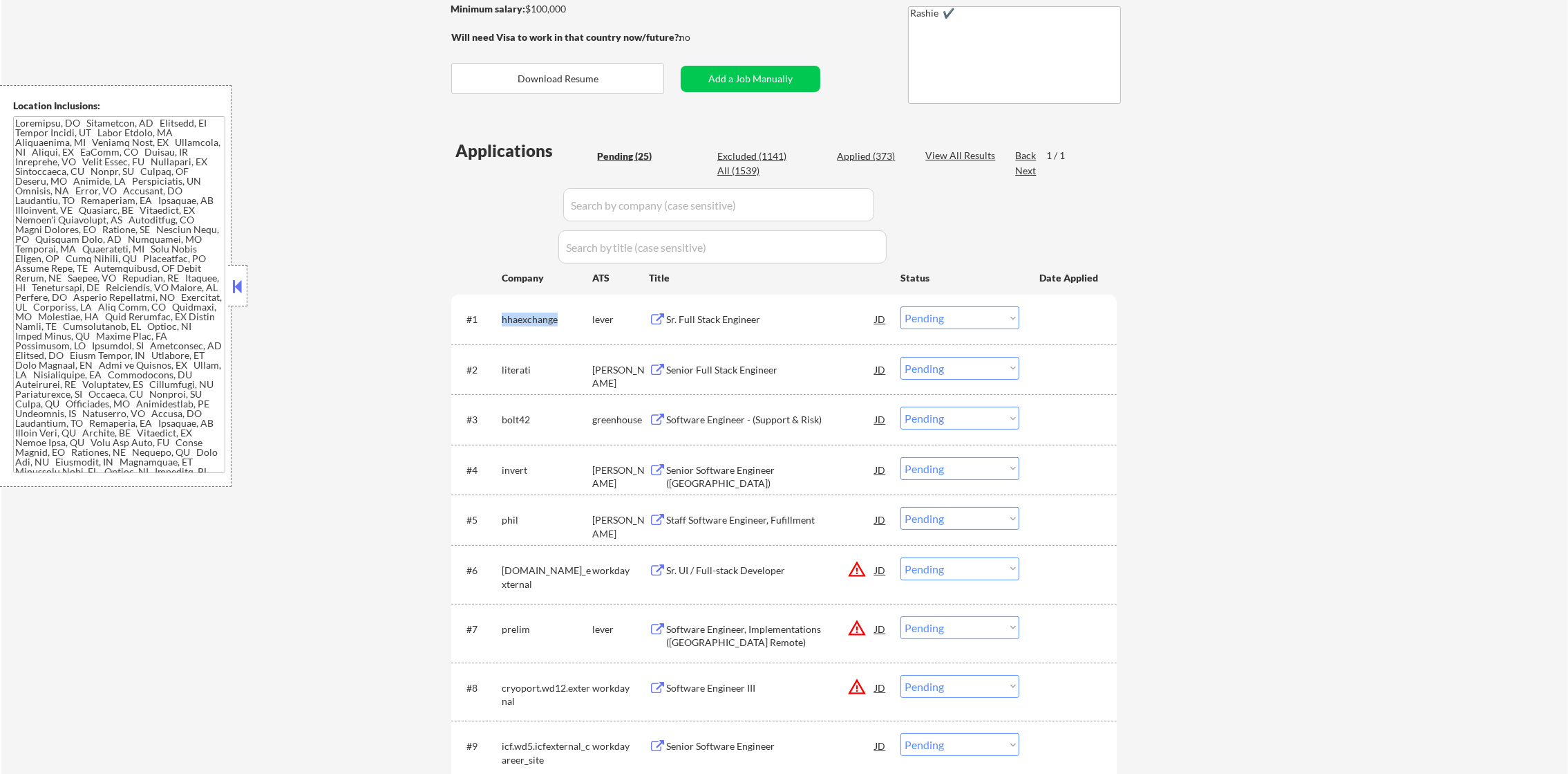
click at [522, 318] on div "hhaexchange" at bounding box center [547, 319] width 91 height 14
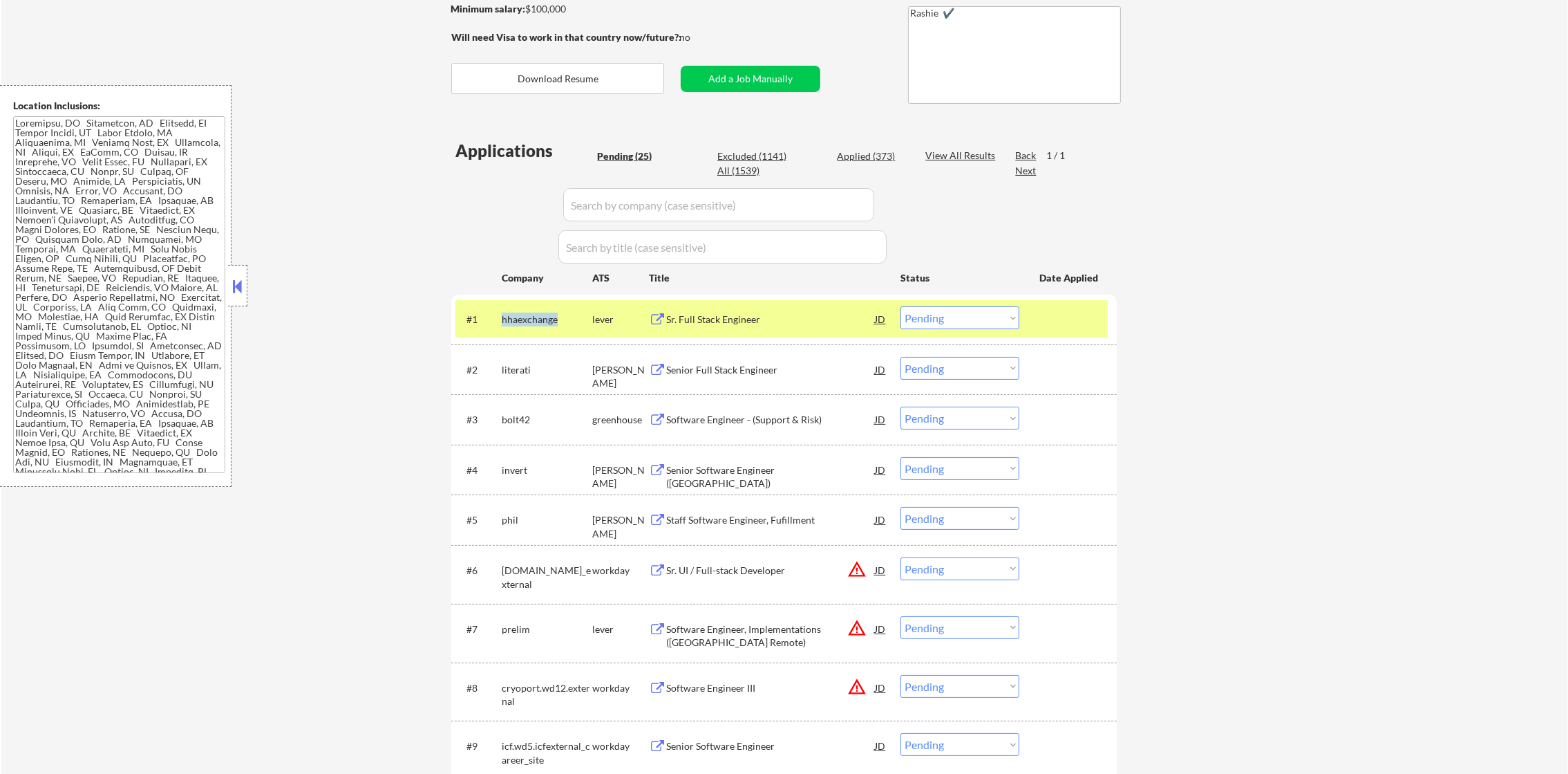
copy div "hhaexchange"
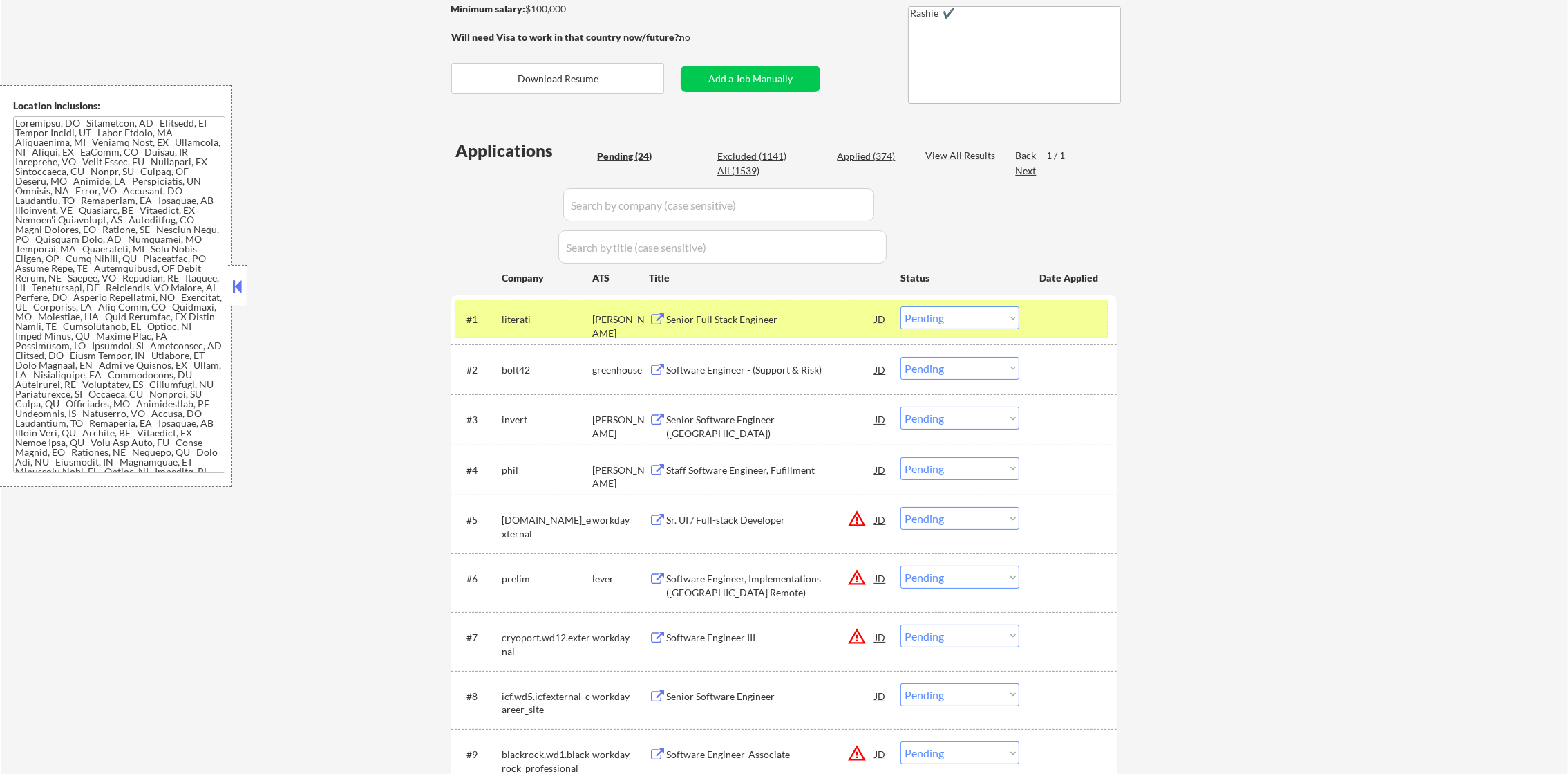
click at [508, 328] on div "literati" at bounding box center [547, 318] width 91 height 25
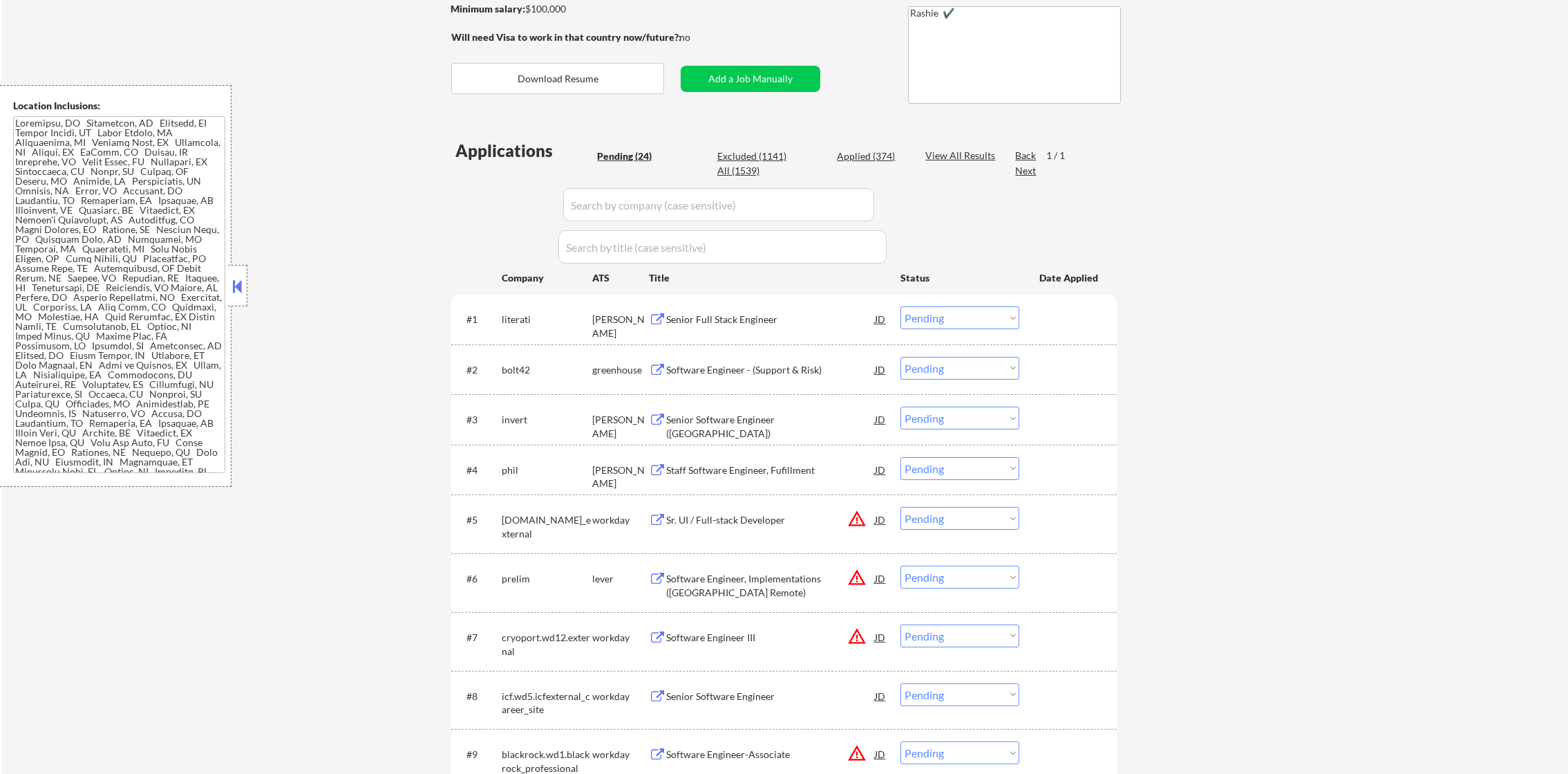
click at [513, 318] on div "literati" at bounding box center [547, 319] width 91 height 14
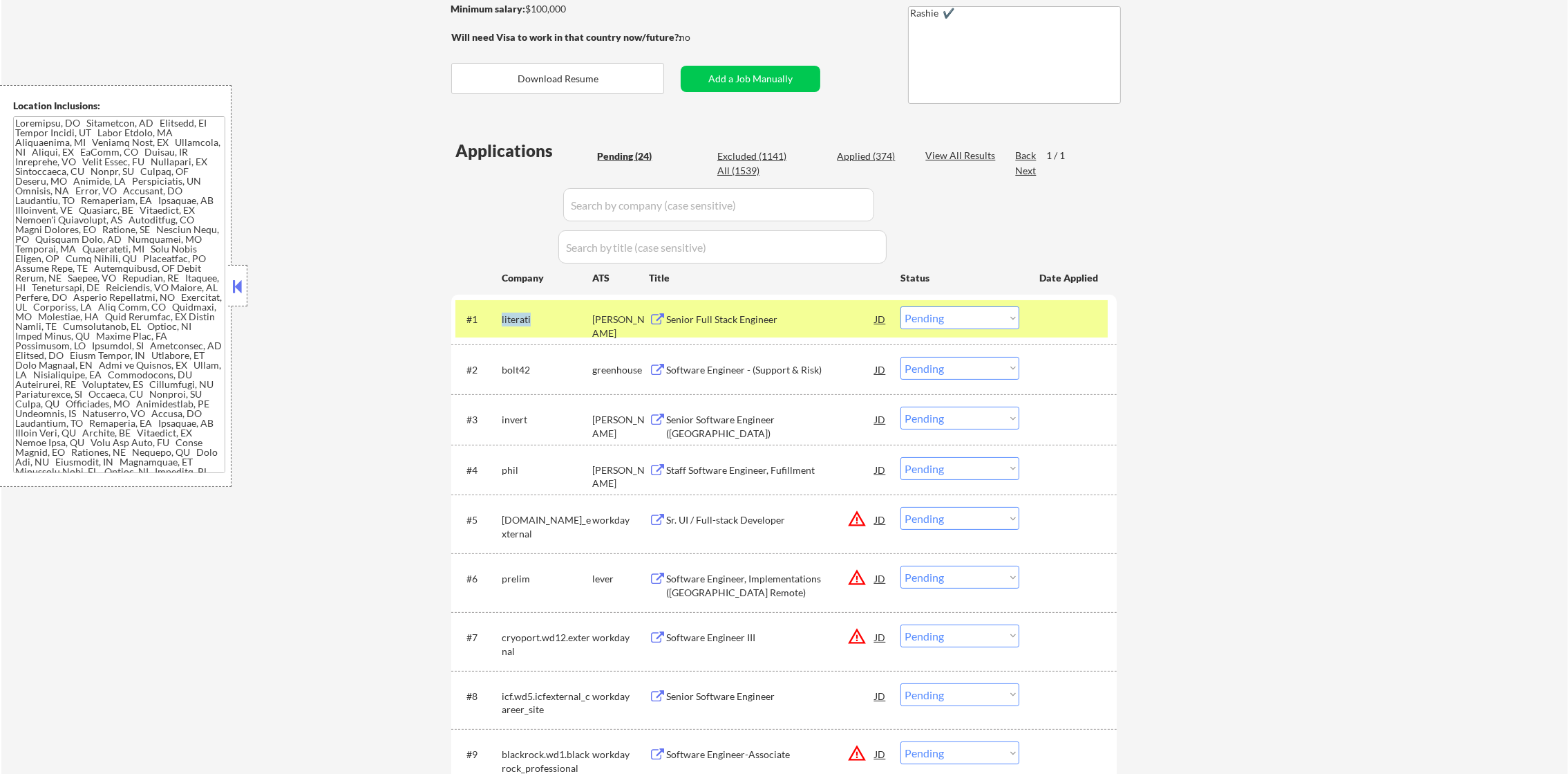
click at [513, 318] on div "literati" at bounding box center [547, 319] width 91 height 14
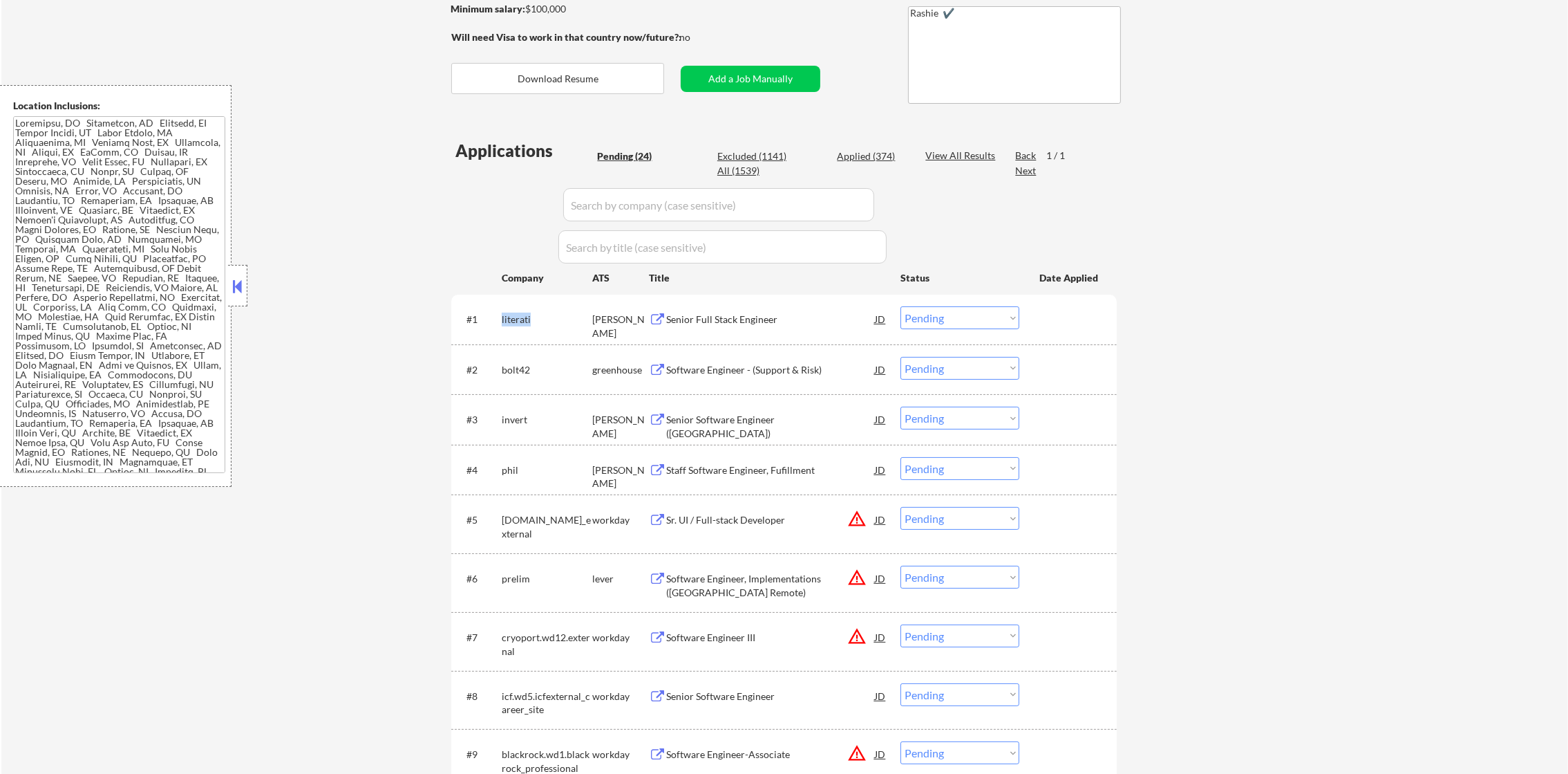
copy div "literati"
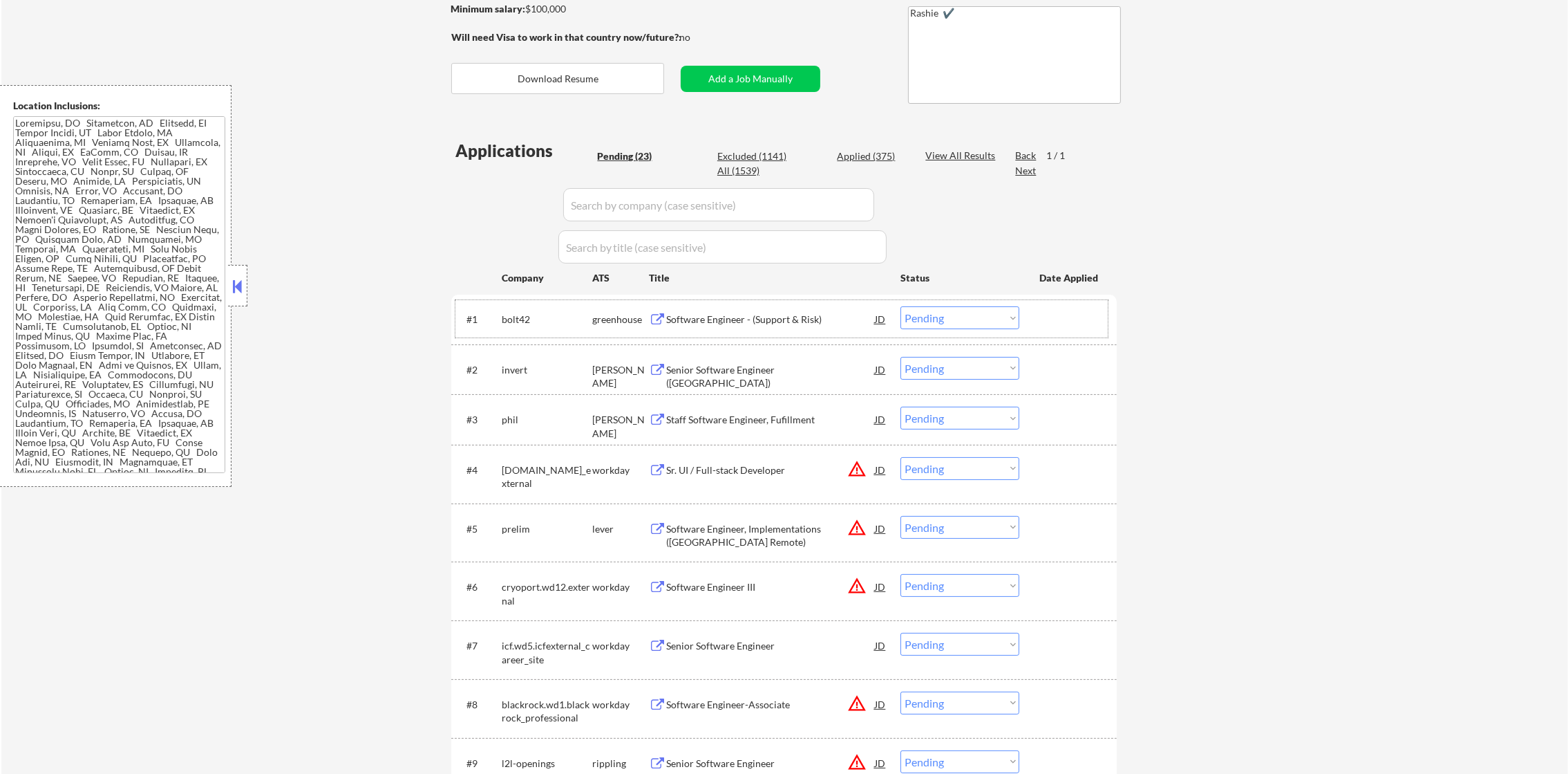
click at [519, 318] on div "bolt42" at bounding box center [547, 319] width 91 height 14
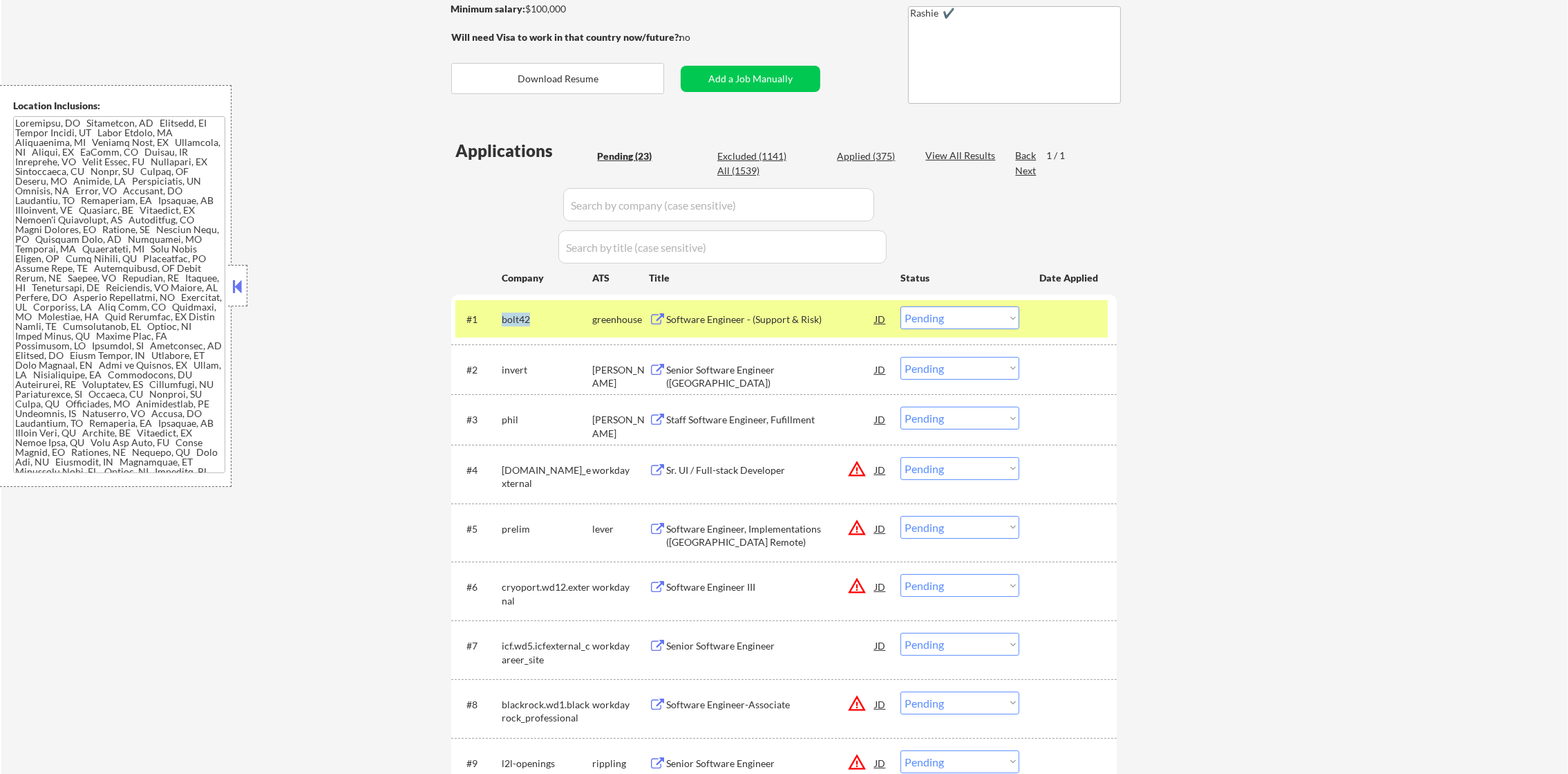
click at [519, 318] on div "bolt42" at bounding box center [547, 319] width 91 height 14
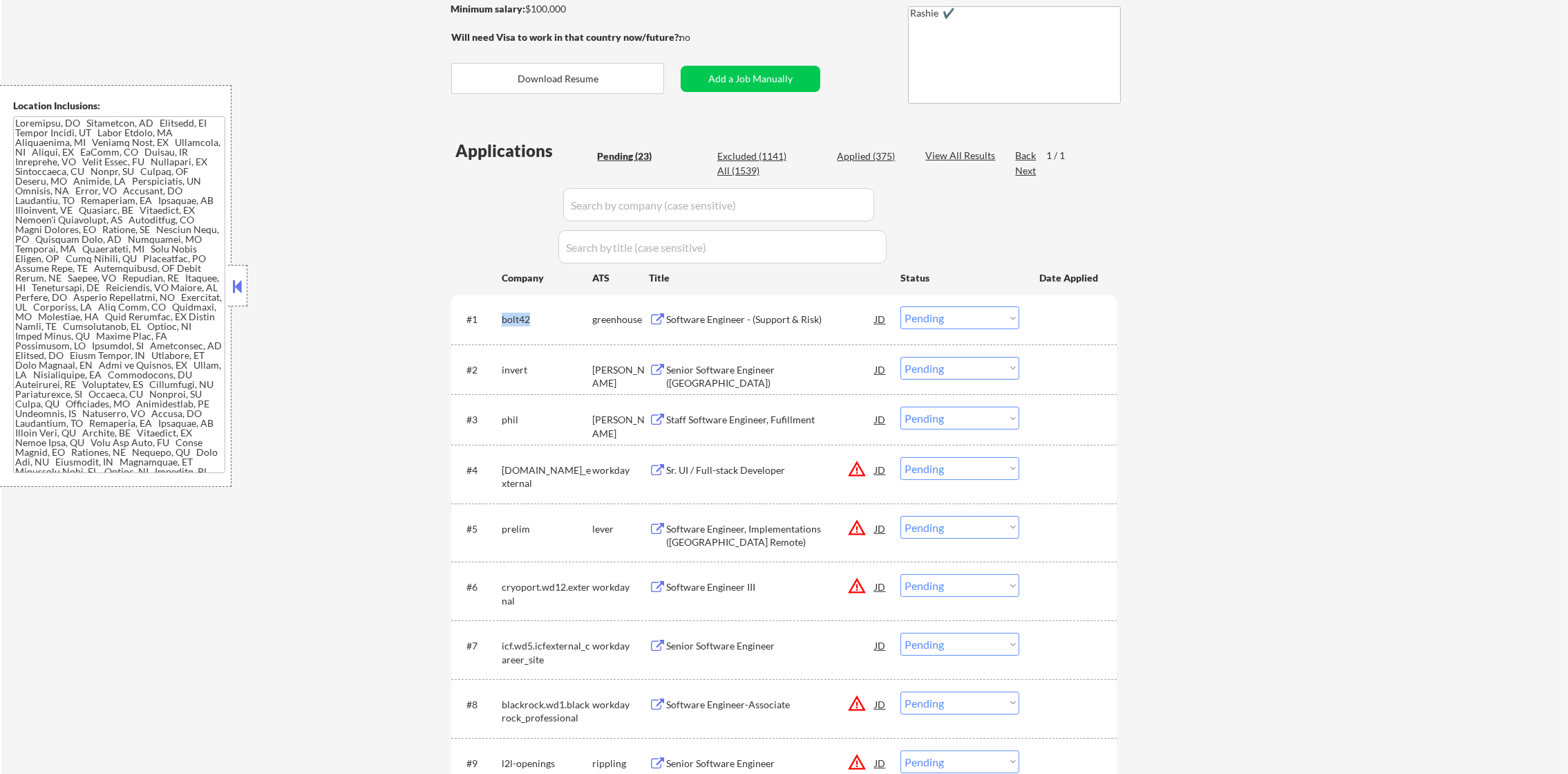
copy div "bolt42"
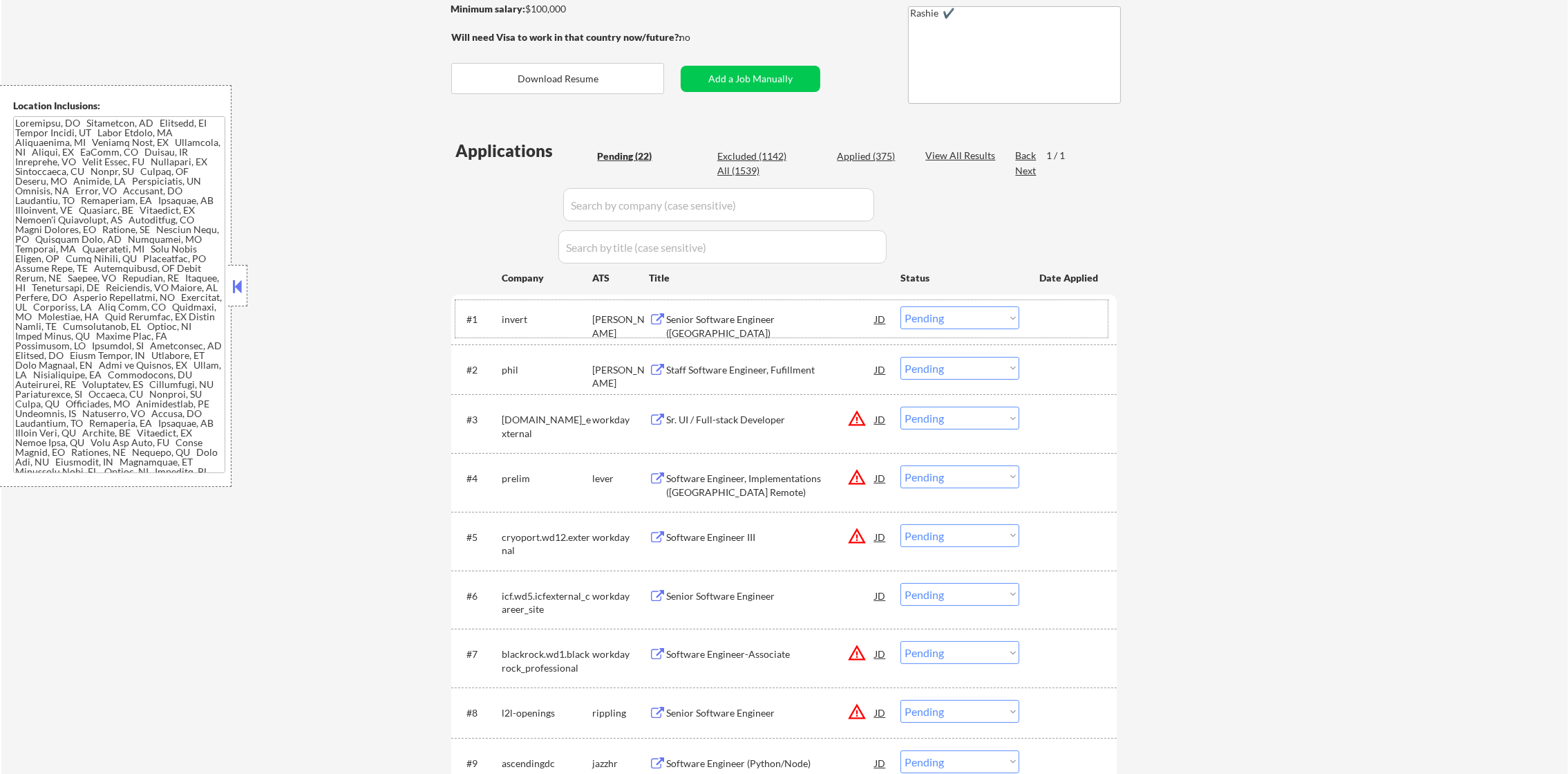
click at [513, 313] on div "invert" at bounding box center [547, 319] width 91 height 14
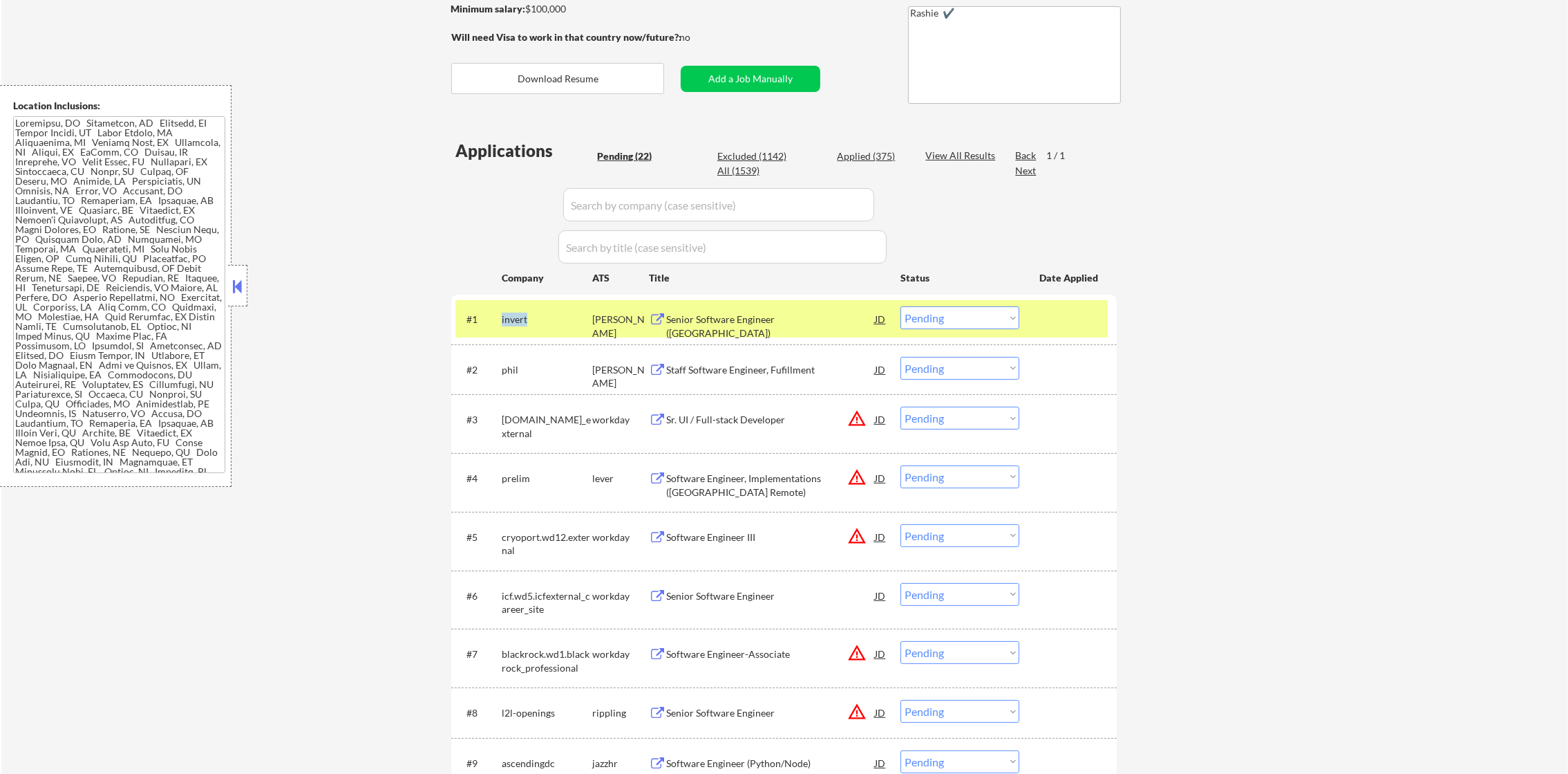
click at [513, 313] on div "invert" at bounding box center [547, 319] width 91 height 14
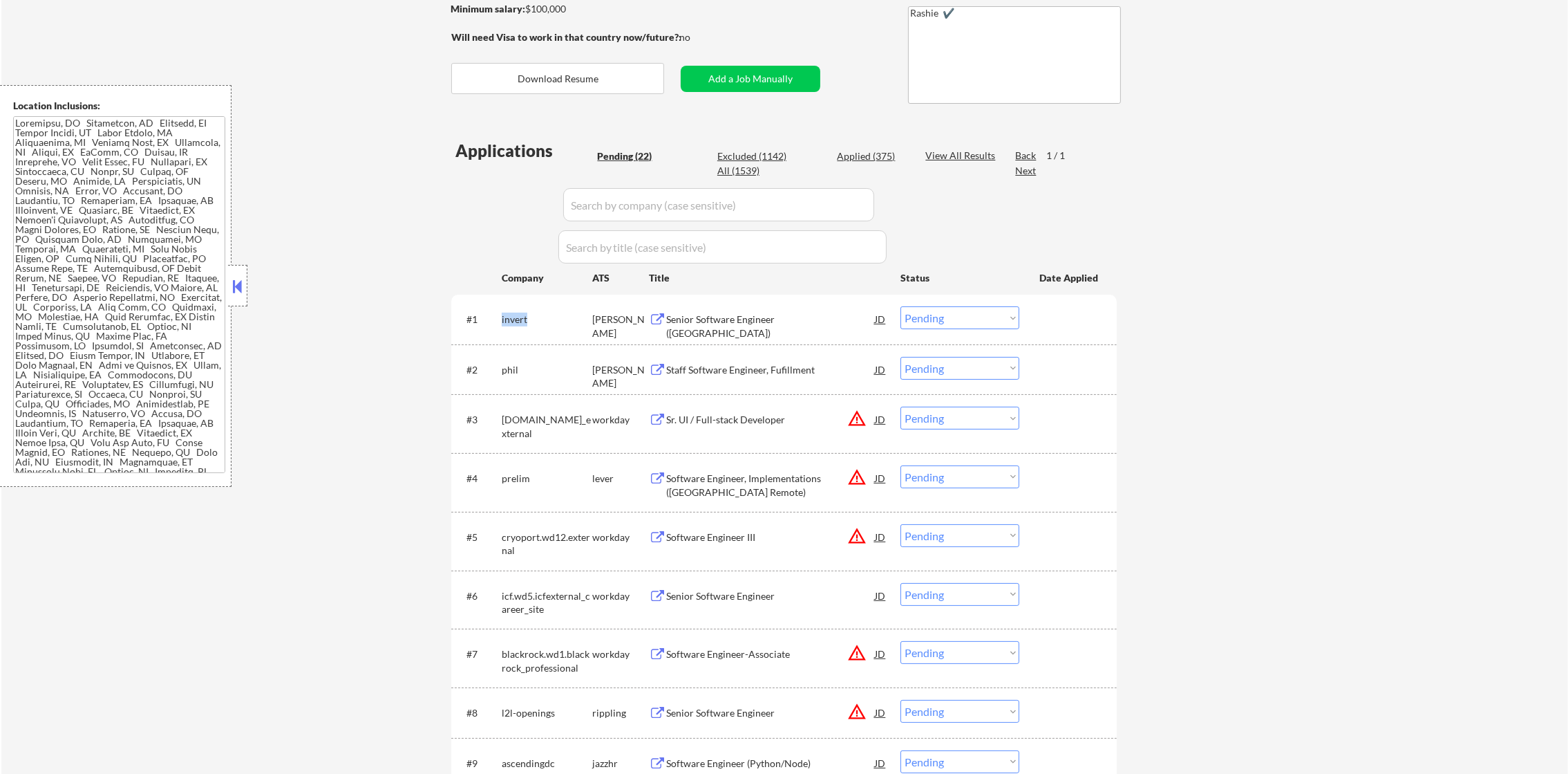
copy div "invert"
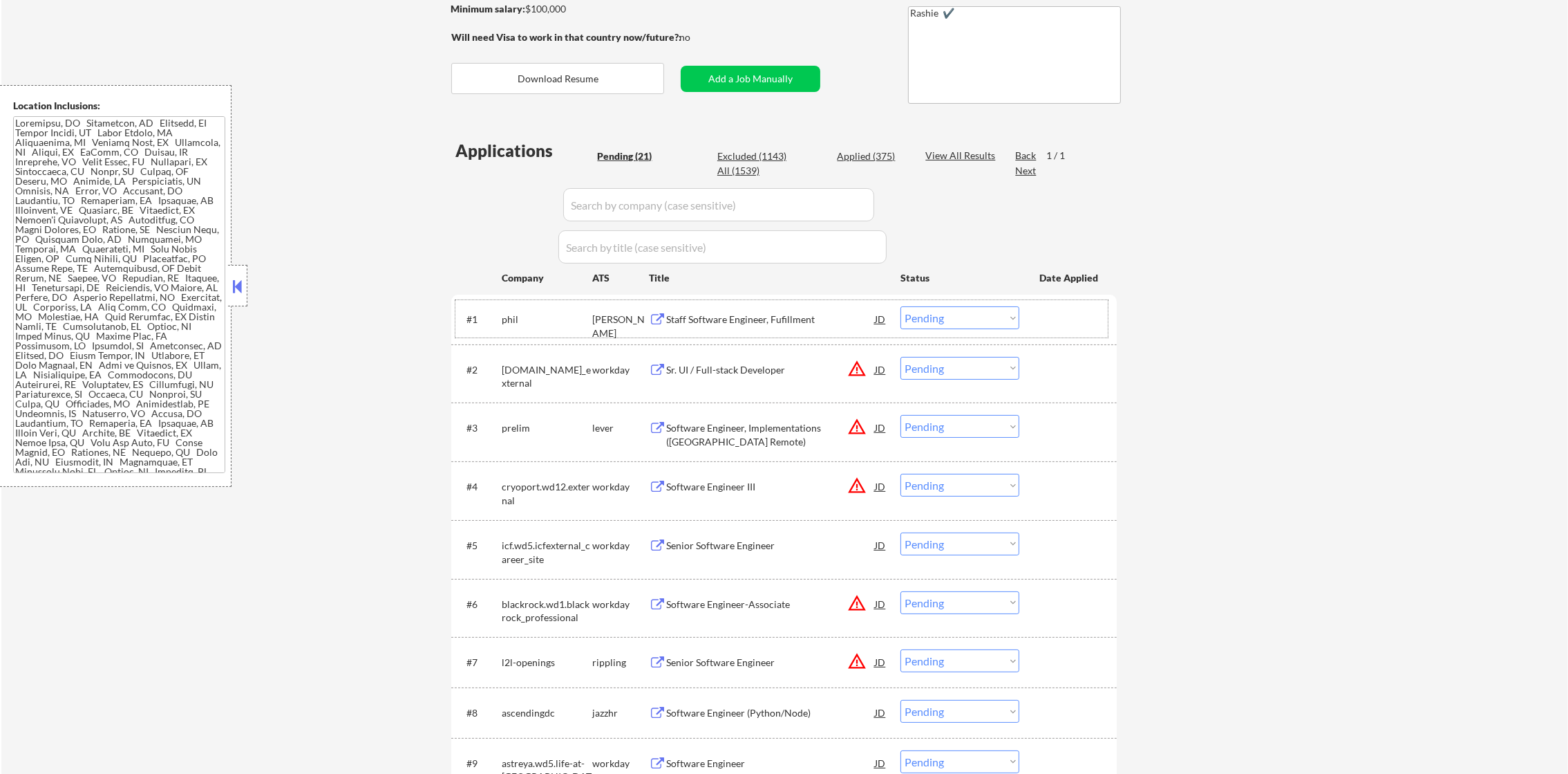
click at [499, 317] on div "#1 phil ashby Staff Software Engineer, Fufillment JD warning_amber Choose an op…" at bounding box center [781, 318] width 652 height 37
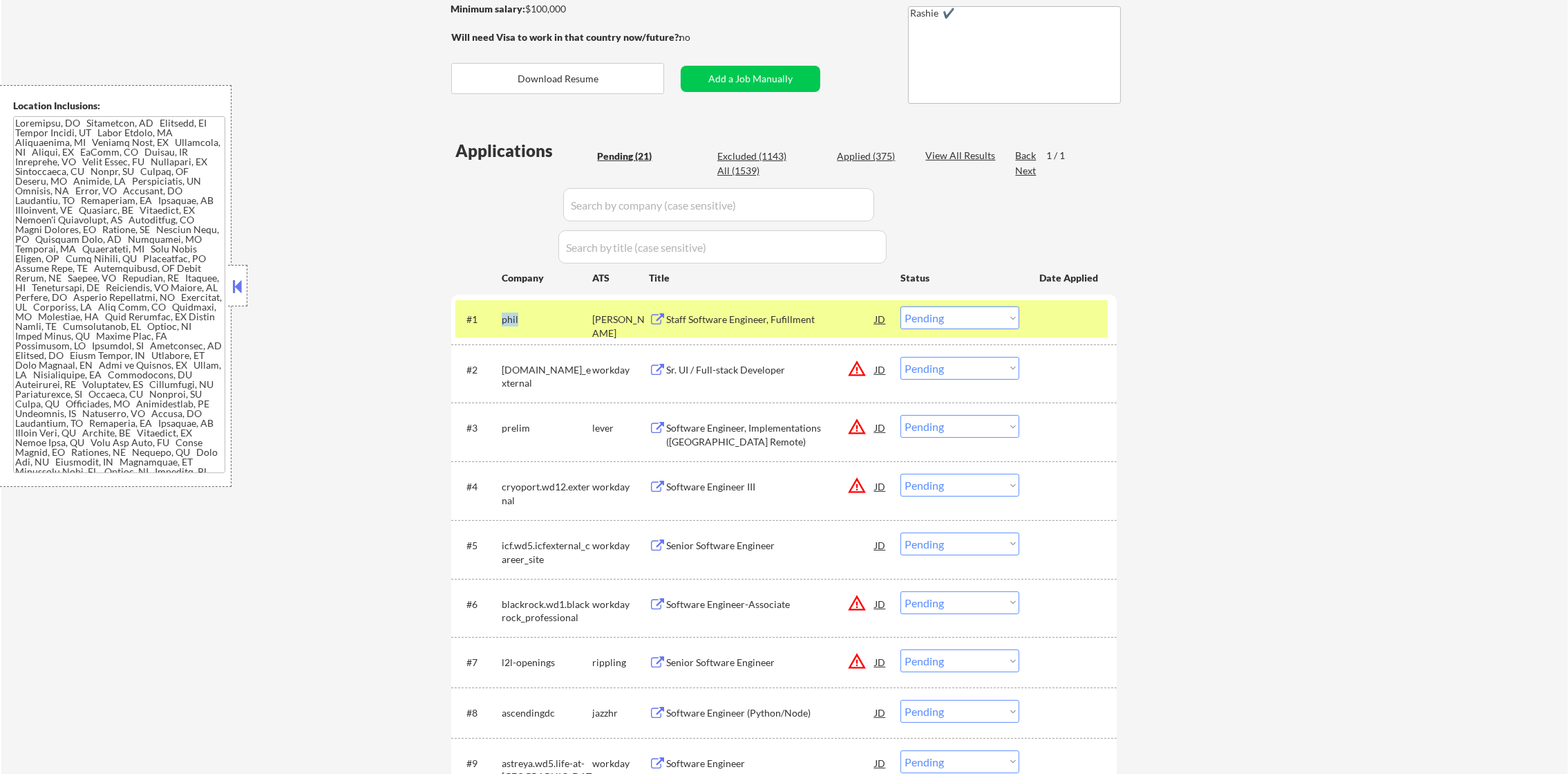
click at [499, 317] on div "#1 phil ashby Staff Software Engineer, Fufillment JD warning_amber Choose an op…" at bounding box center [781, 318] width 652 height 37
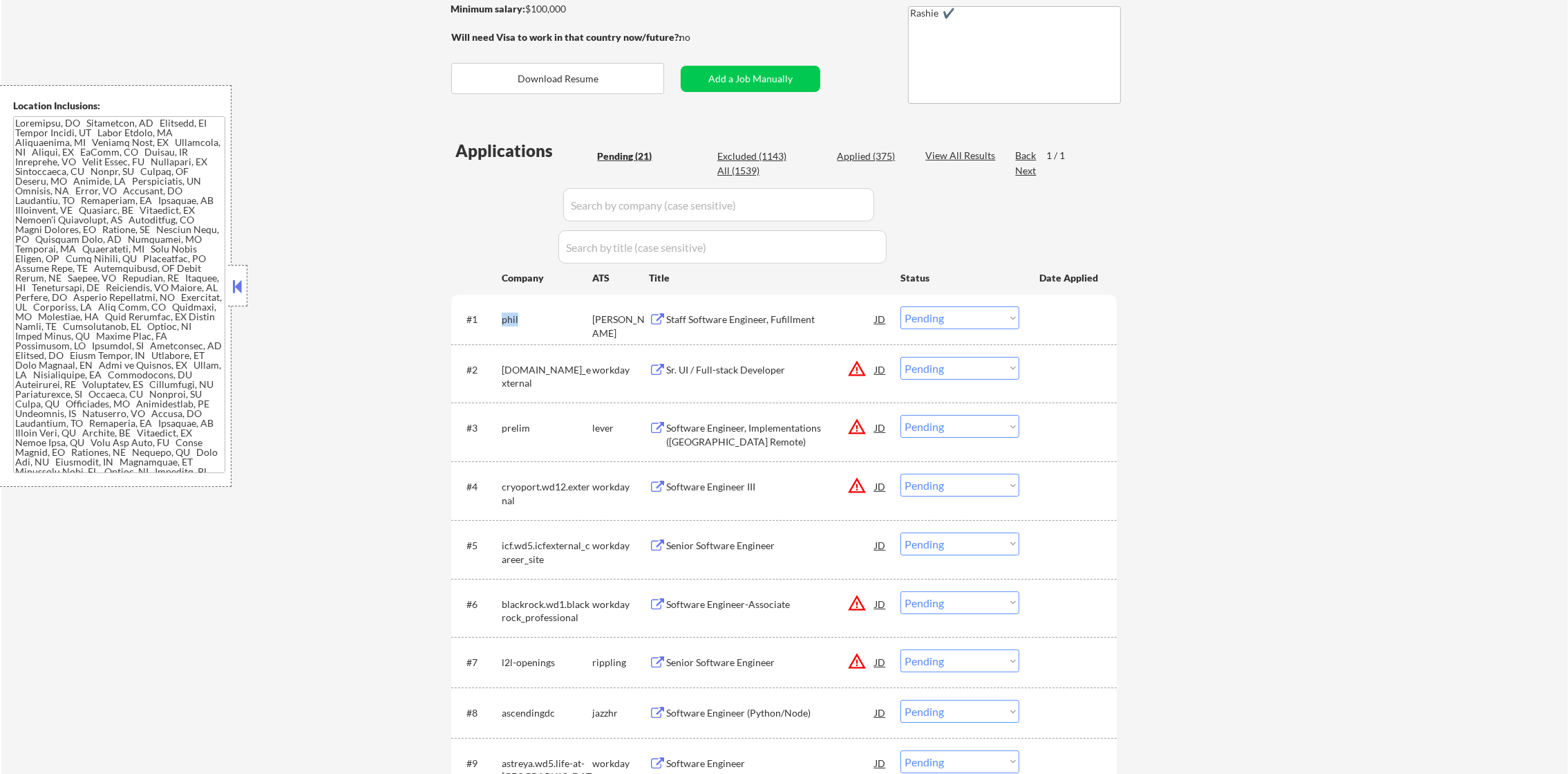
copy div "phil"
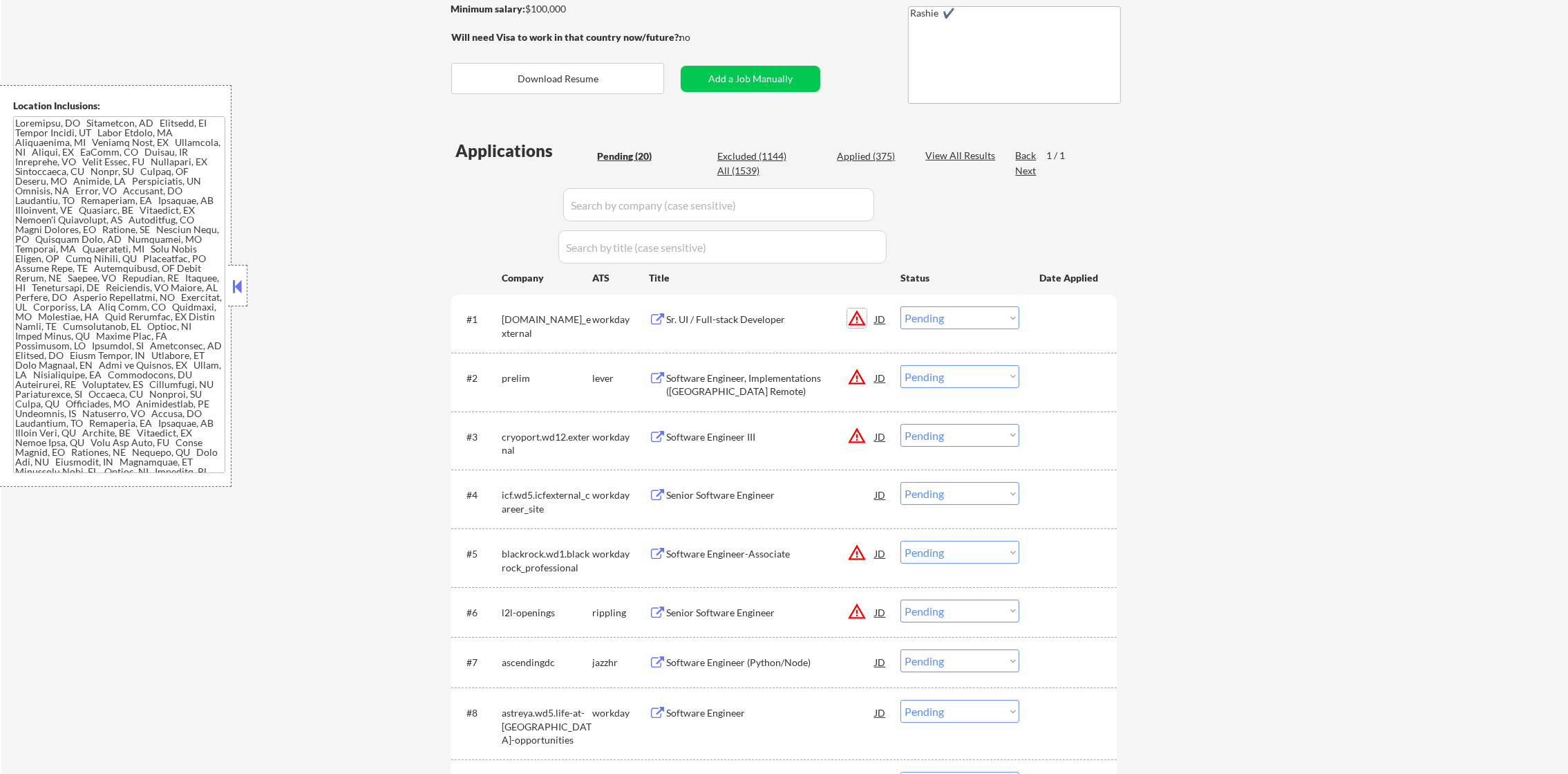
click at [851, 322] on button "warning_amber" at bounding box center [856, 318] width 19 height 19
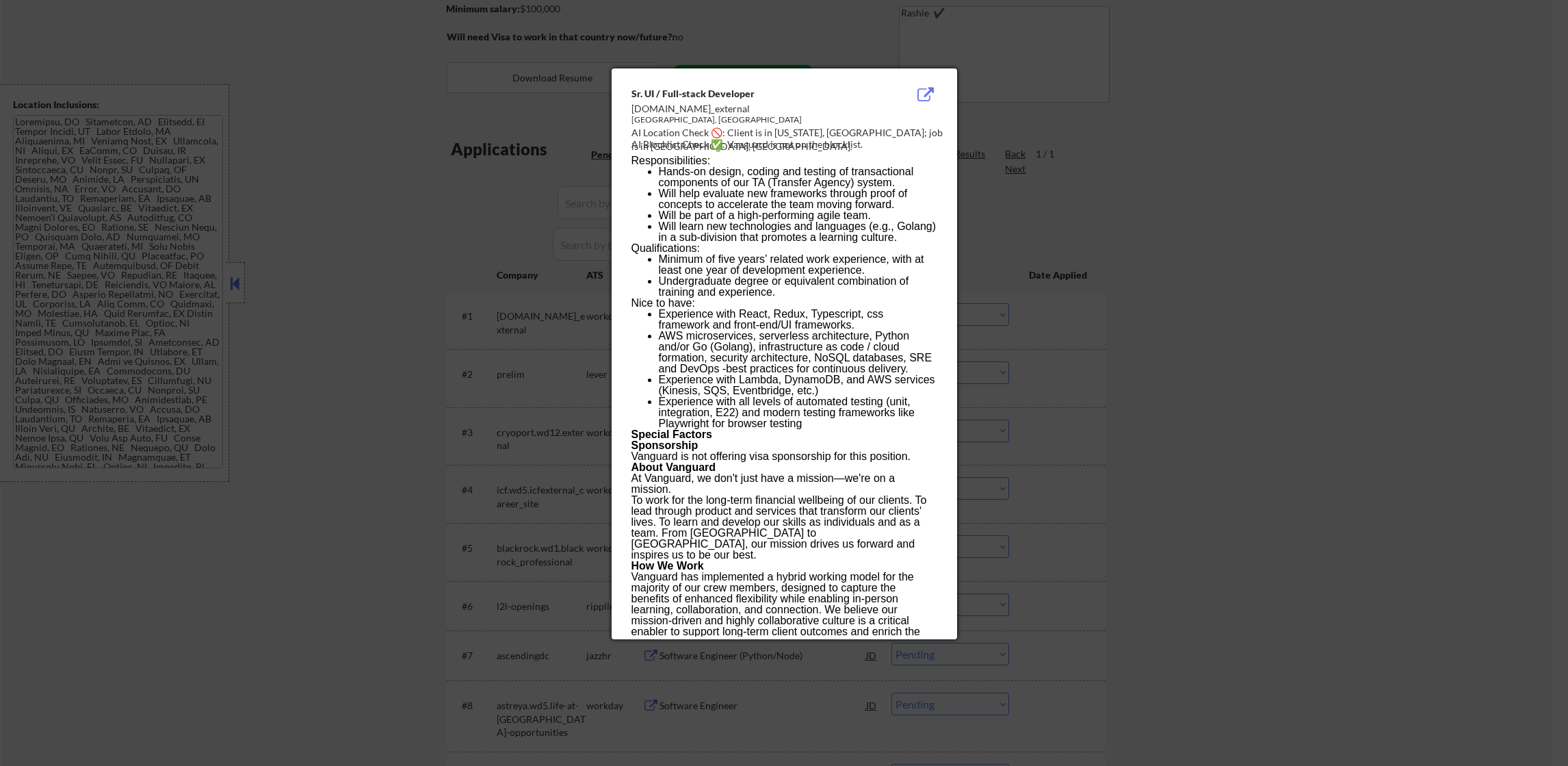
click at [885, 137] on div "AI Blocklist Check ✅: Vanguard is not on the blocklist." at bounding box center [787, 144] width 311 height 14
click at [891, 128] on div "AI Location Check 🚫: Client is in Washington, DC; job is in Malvern, PA." at bounding box center [787, 139] width 311 height 27
copy div "alvern,"
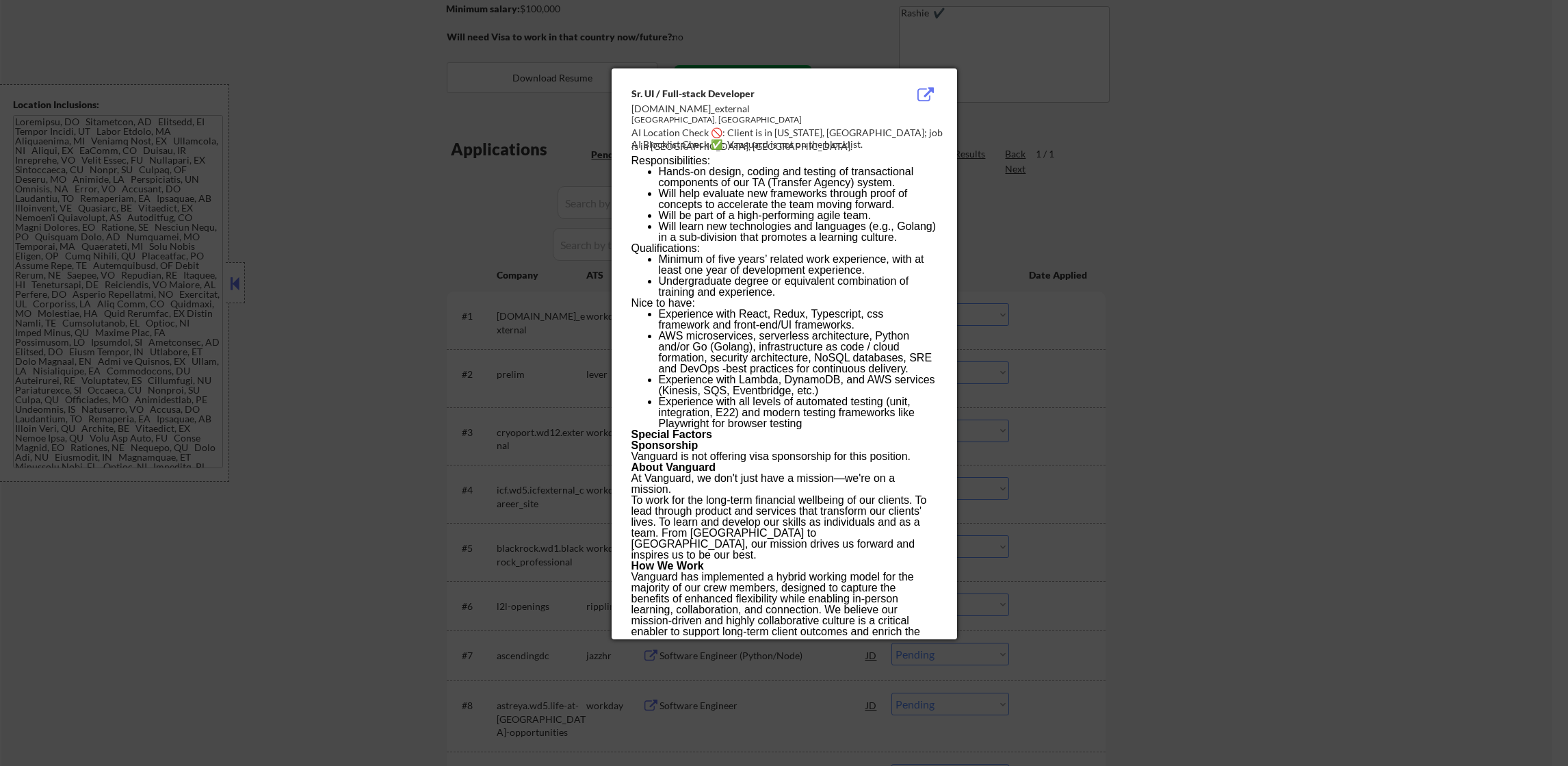
click at [1106, 164] on div at bounding box center [784, 383] width 1568 height 766
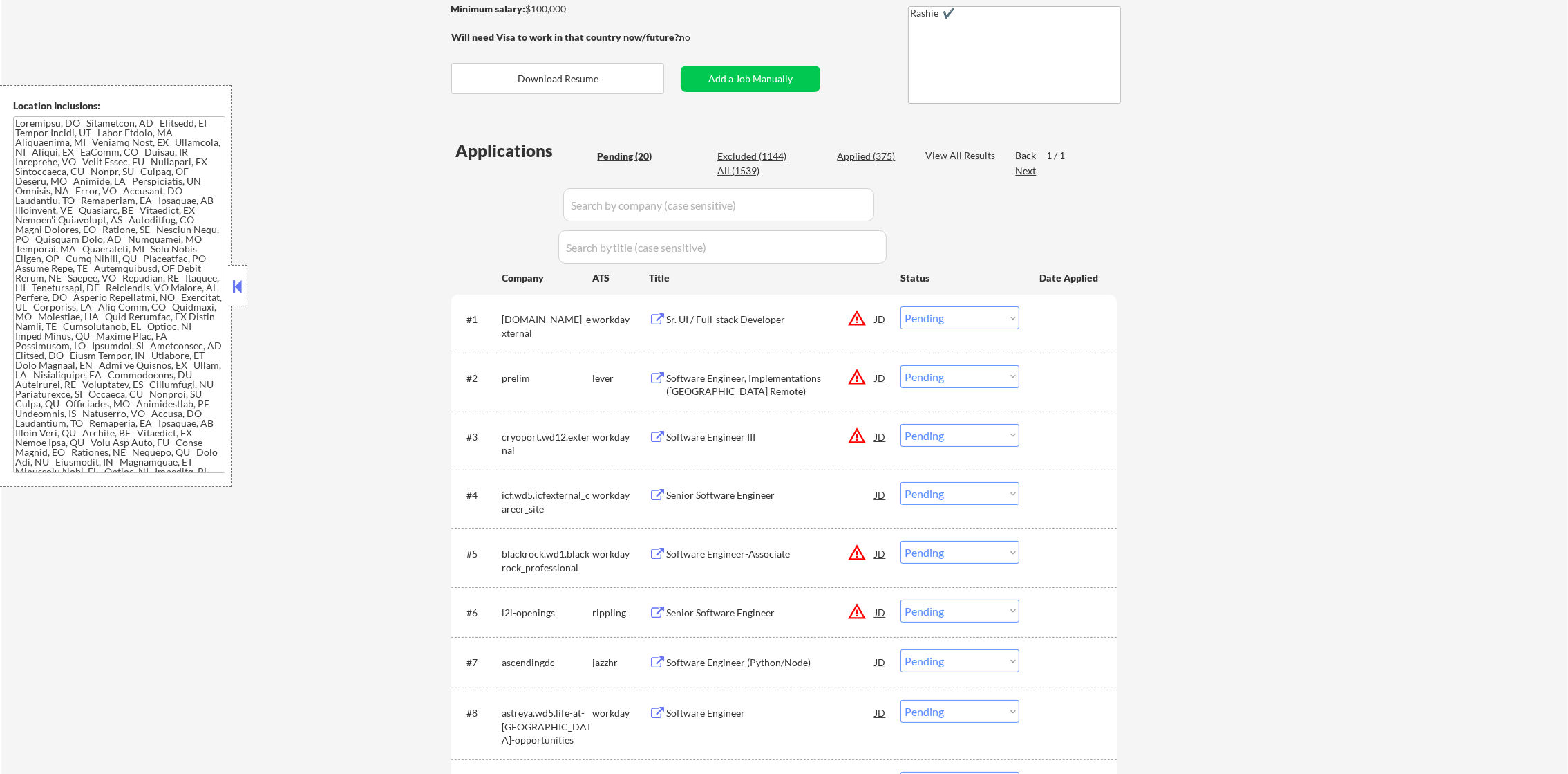
click at [857, 315] on button "warning_amber" at bounding box center [856, 318] width 19 height 19
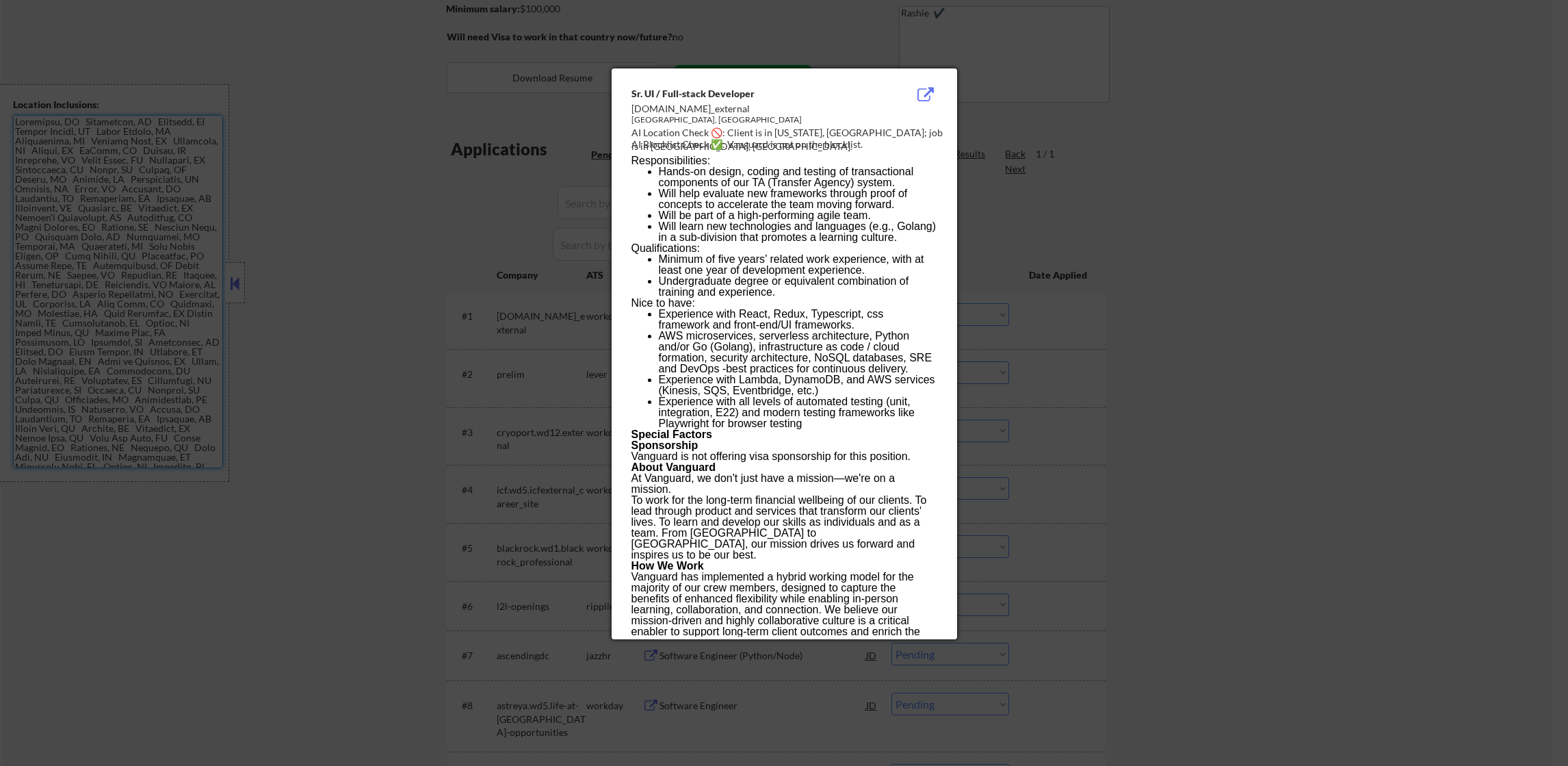
click at [1353, 198] on div at bounding box center [784, 383] width 1568 height 766
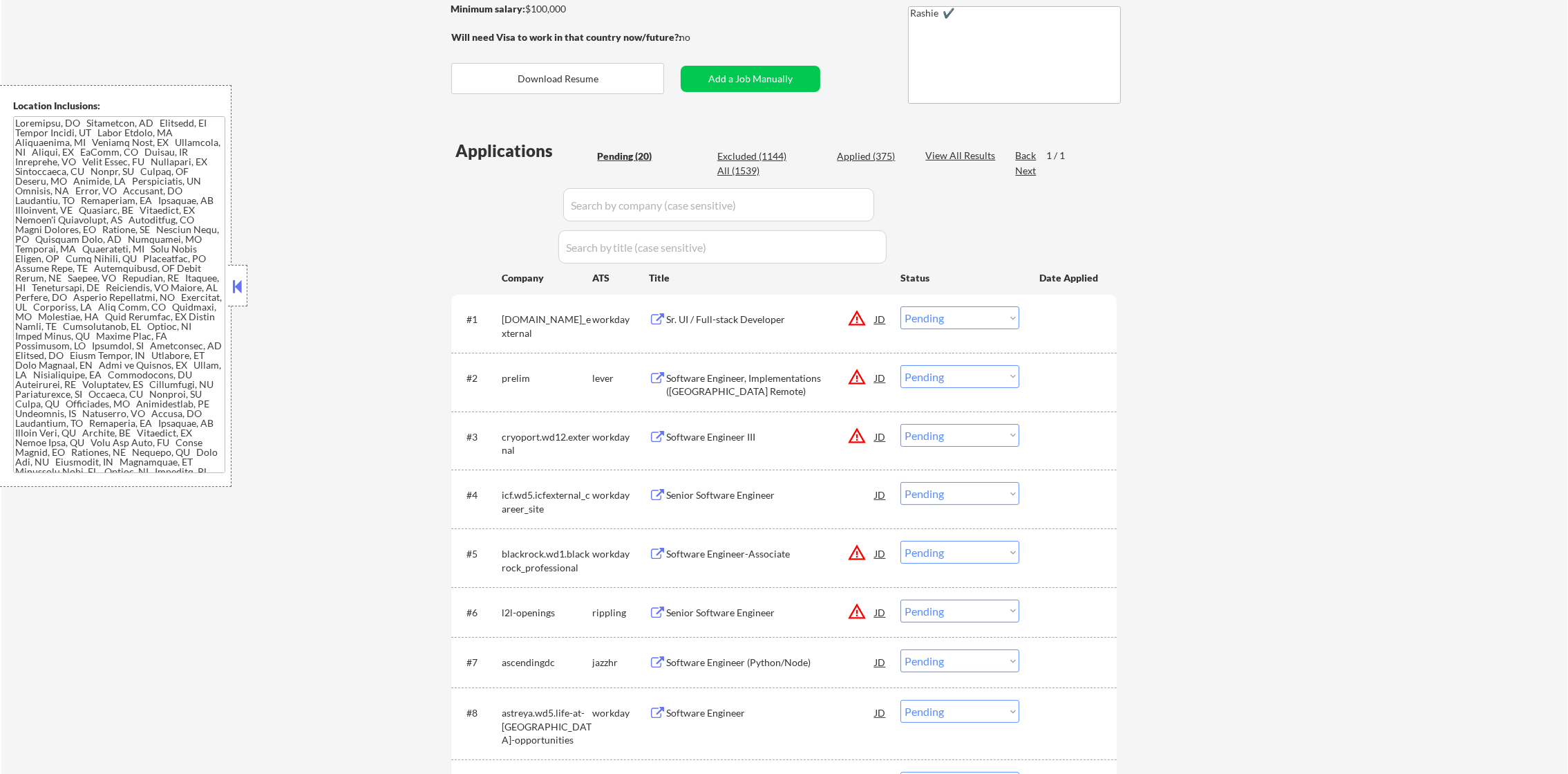
click at [550, 337] on div "vanguard.wd5.vanguard_external" at bounding box center [547, 326] width 91 height 27
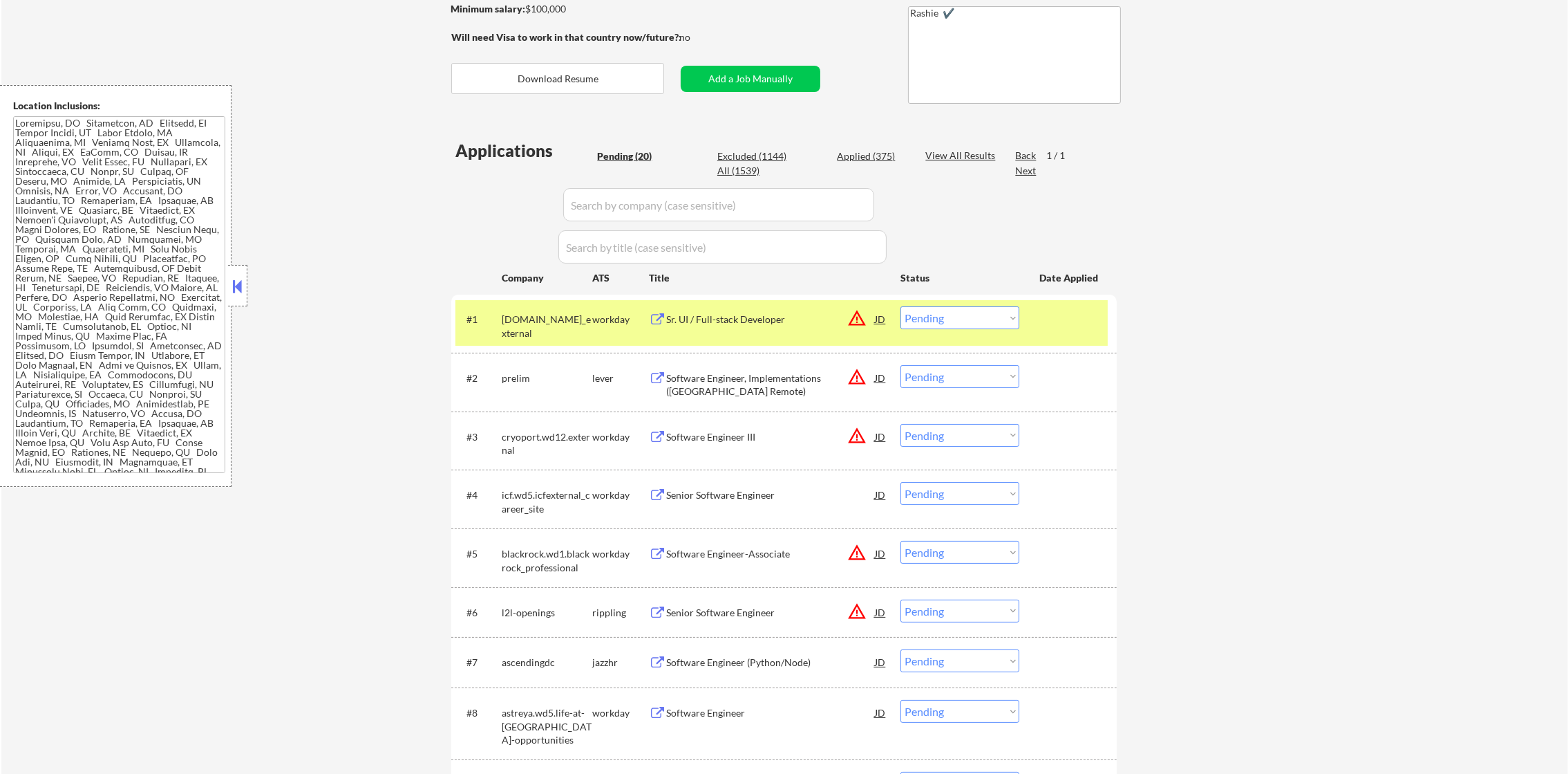
click at [550, 337] on div "vanguard.wd5.vanguard_external" at bounding box center [547, 326] width 91 height 27
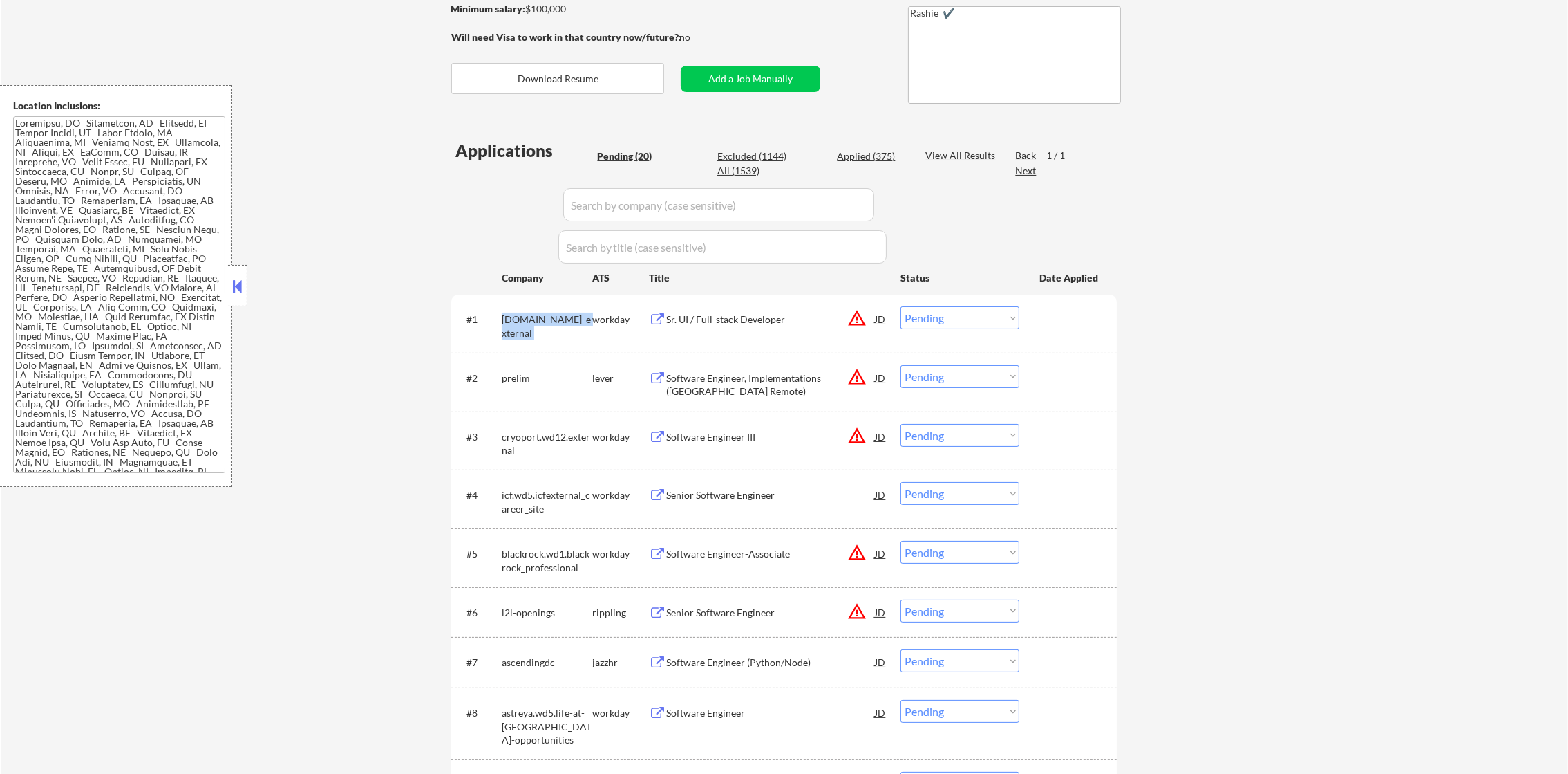
click at [550, 337] on div "vanguard.wd5.vanguard_external" at bounding box center [547, 326] width 91 height 27
copy div "vanguard.wd5.vanguard_external"
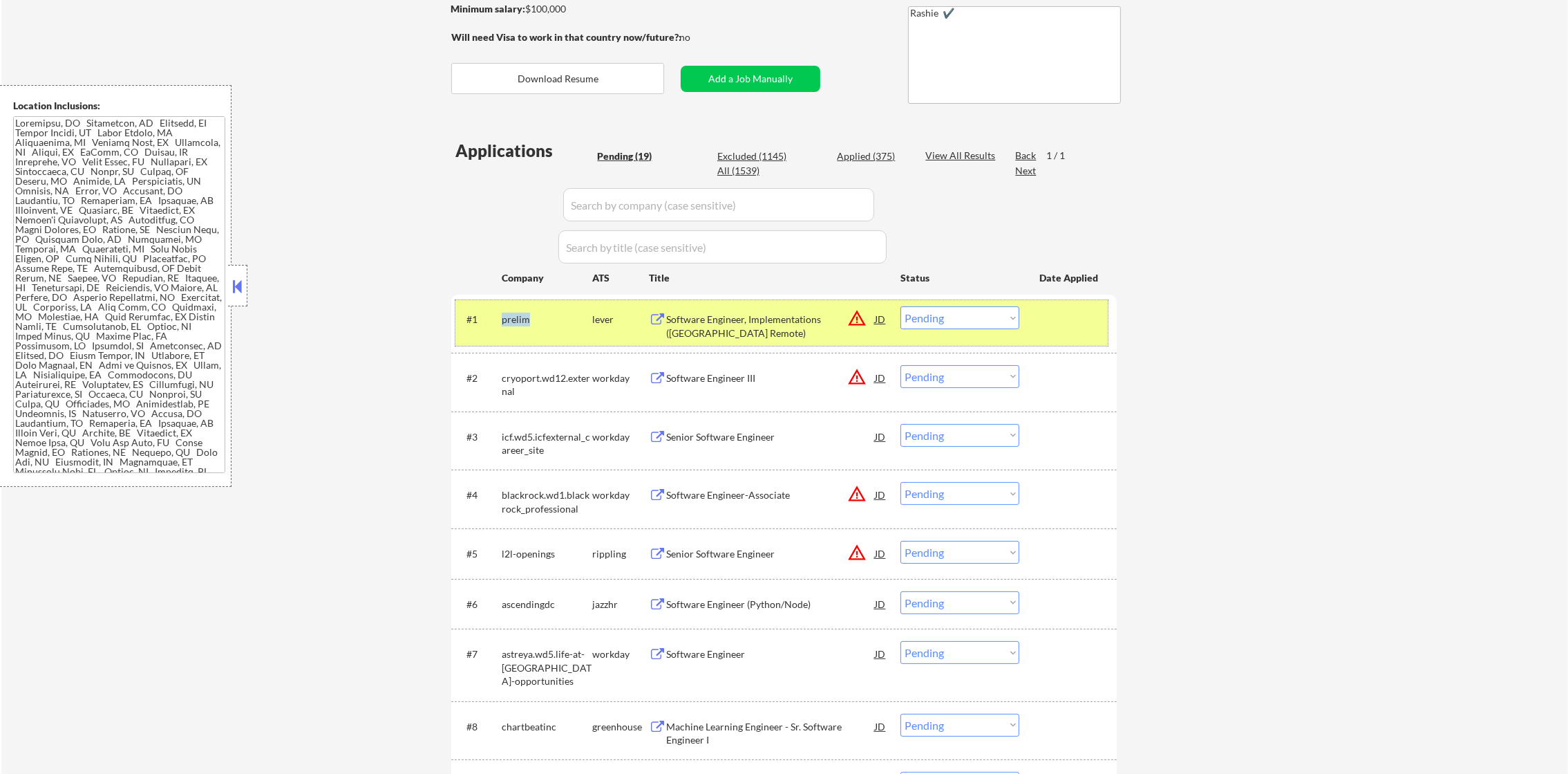
click at [523, 316] on div "prelim" at bounding box center [547, 319] width 91 height 14
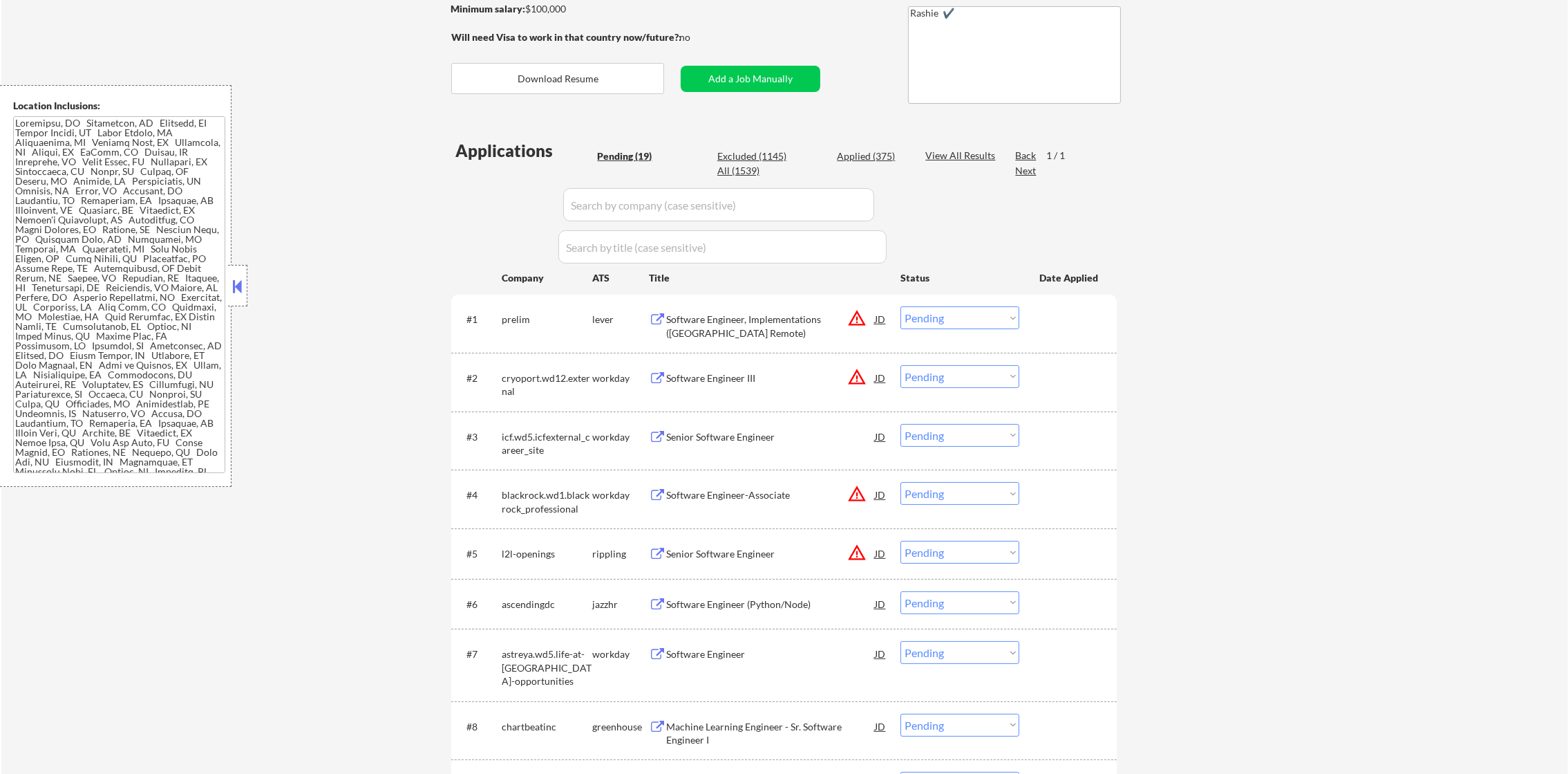
click at [981, 308] on select "Choose an option... Pending Applied Excluded (Questions) Excluded (Expired) Exc…" at bounding box center [960, 318] width 119 height 23
click at [900, 306] on select "Choose an option... Pending Applied Excluded (Questions) Excluded (Expired) Exc…" at bounding box center [960, 318] width 119 height 23
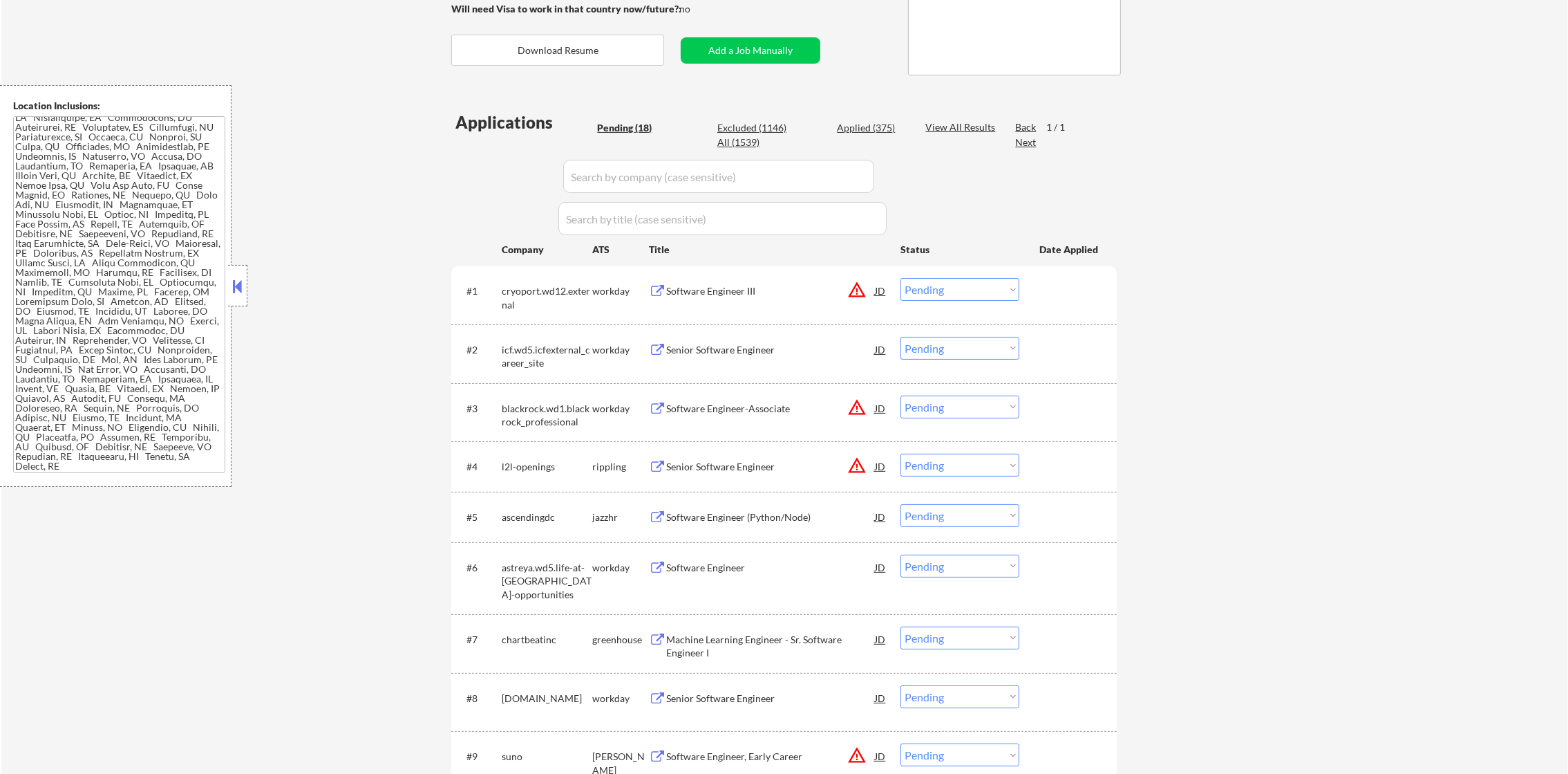
scroll to position [276, 0]
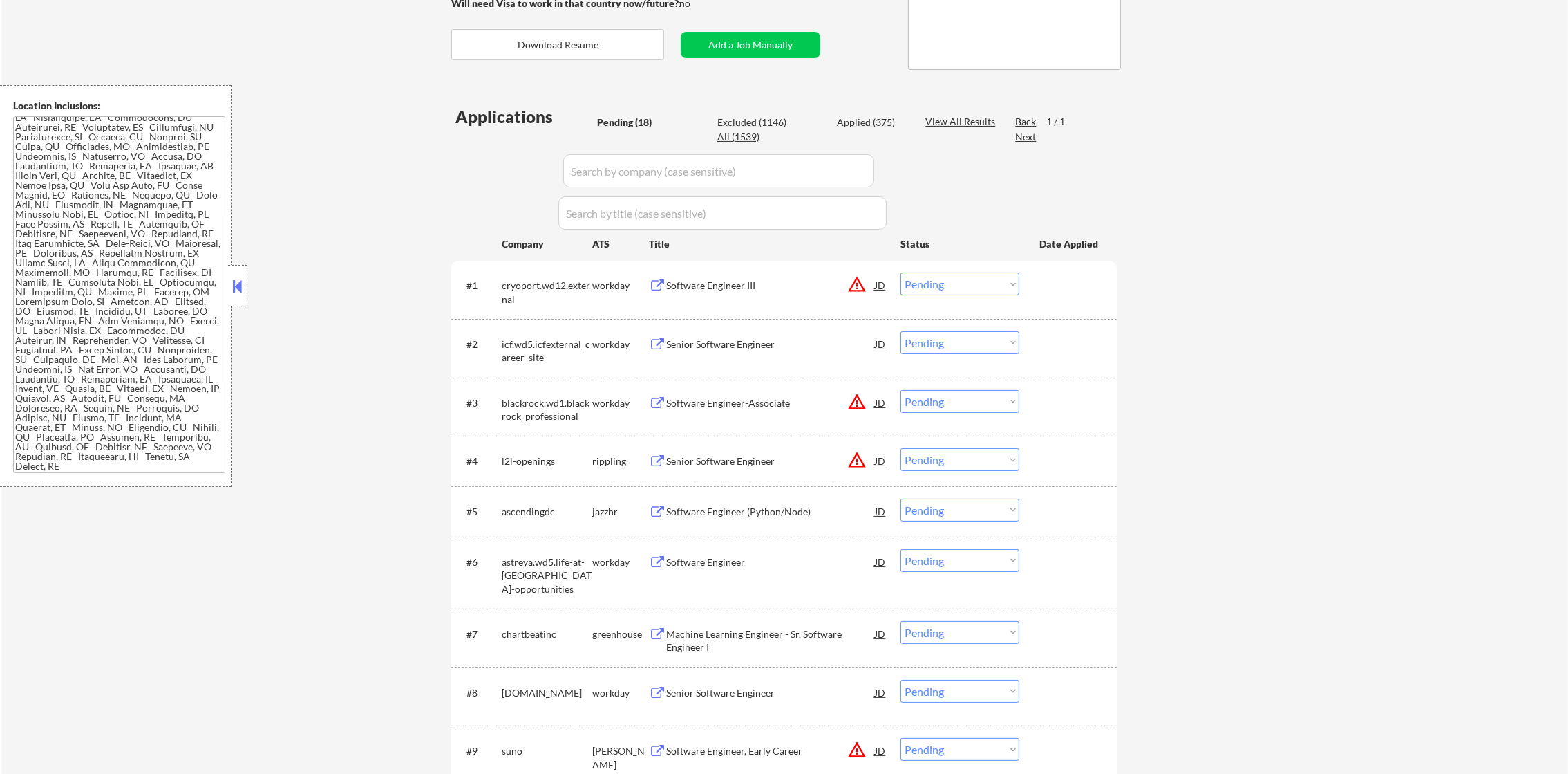
click at [512, 318] on div "#2 icf.wd5.icfexternal_career_site workday Senior Software Engineer JD warning_…" at bounding box center [784, 347] width 665 height 59
click at [849, 278] on button "warning_amber" at bounding box center [856, 284] width 19 height 19
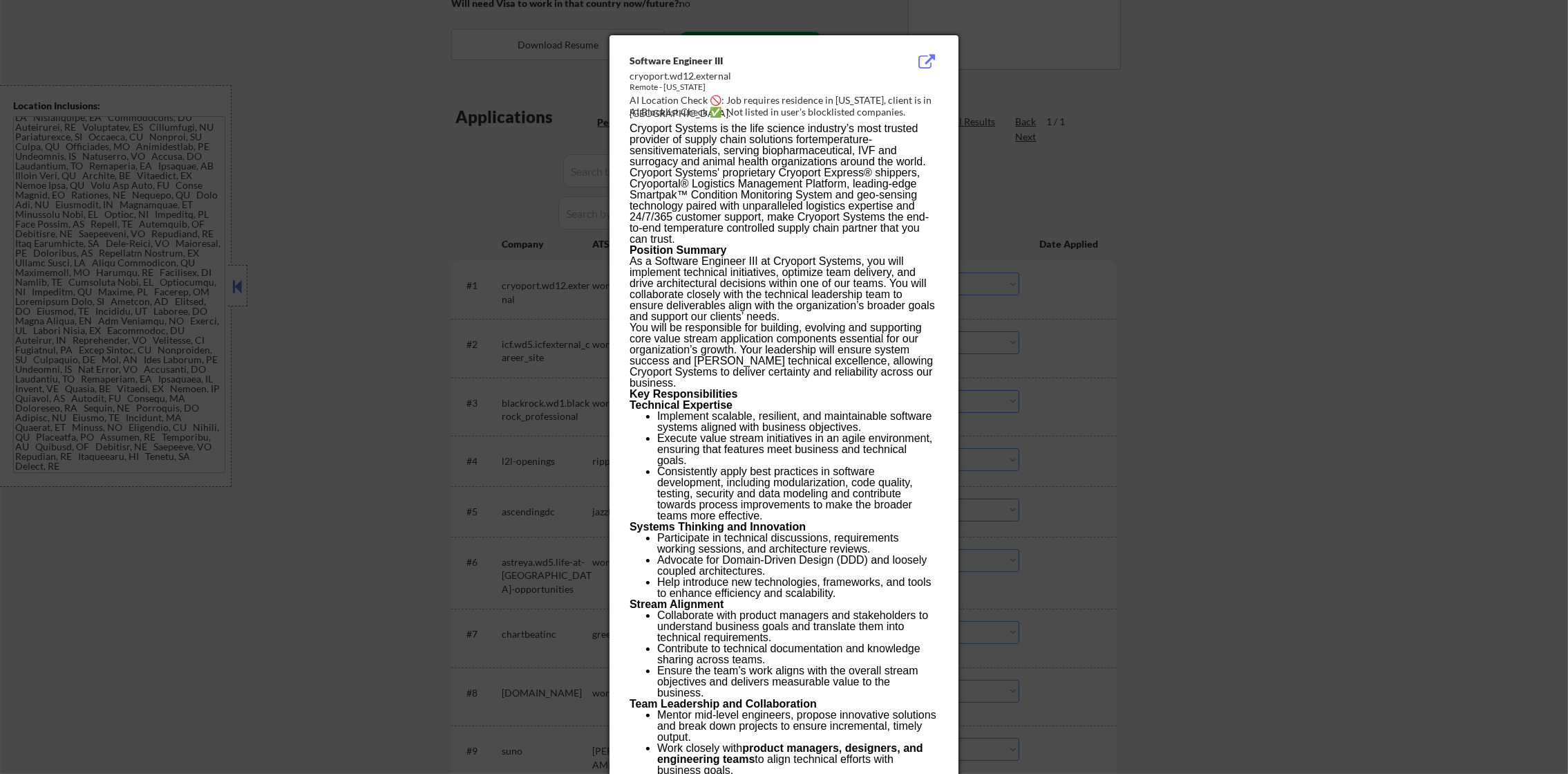
click at [1096, 280] on div at bounding box center [784, 387] width 1568 height 774
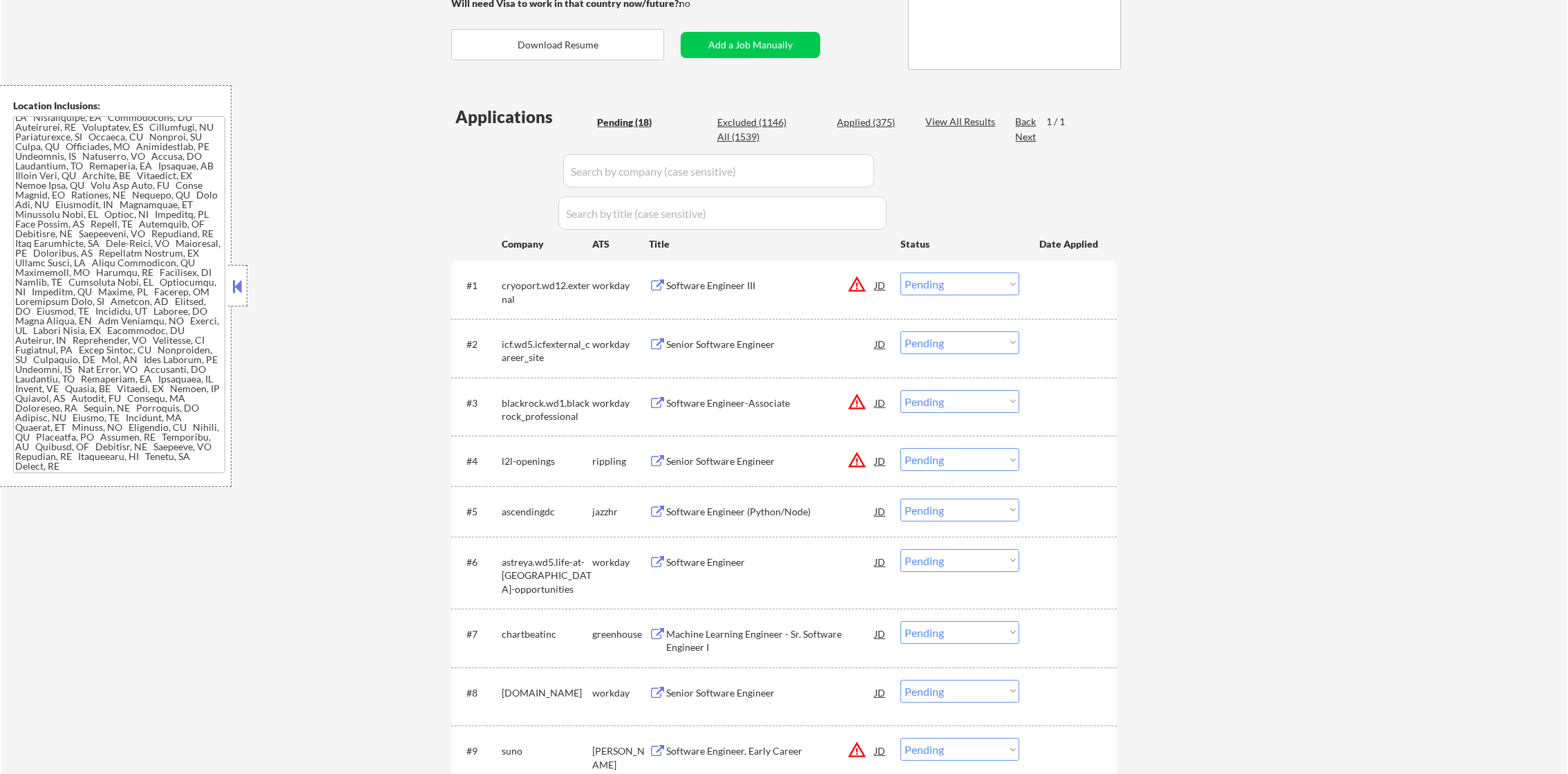
click at [938, 284] on select "Choose an option... Pending Applied Excluded (Questions) Excluded (Expired) Exc…" at bounding box center [960, 284] width 119 height 23
click at [900, 272] on select "Choose an option... Pending Applied Excluded (Questions) Excluded (Expired) Exc…" at bounding box center [960, 284] width 119 height 23
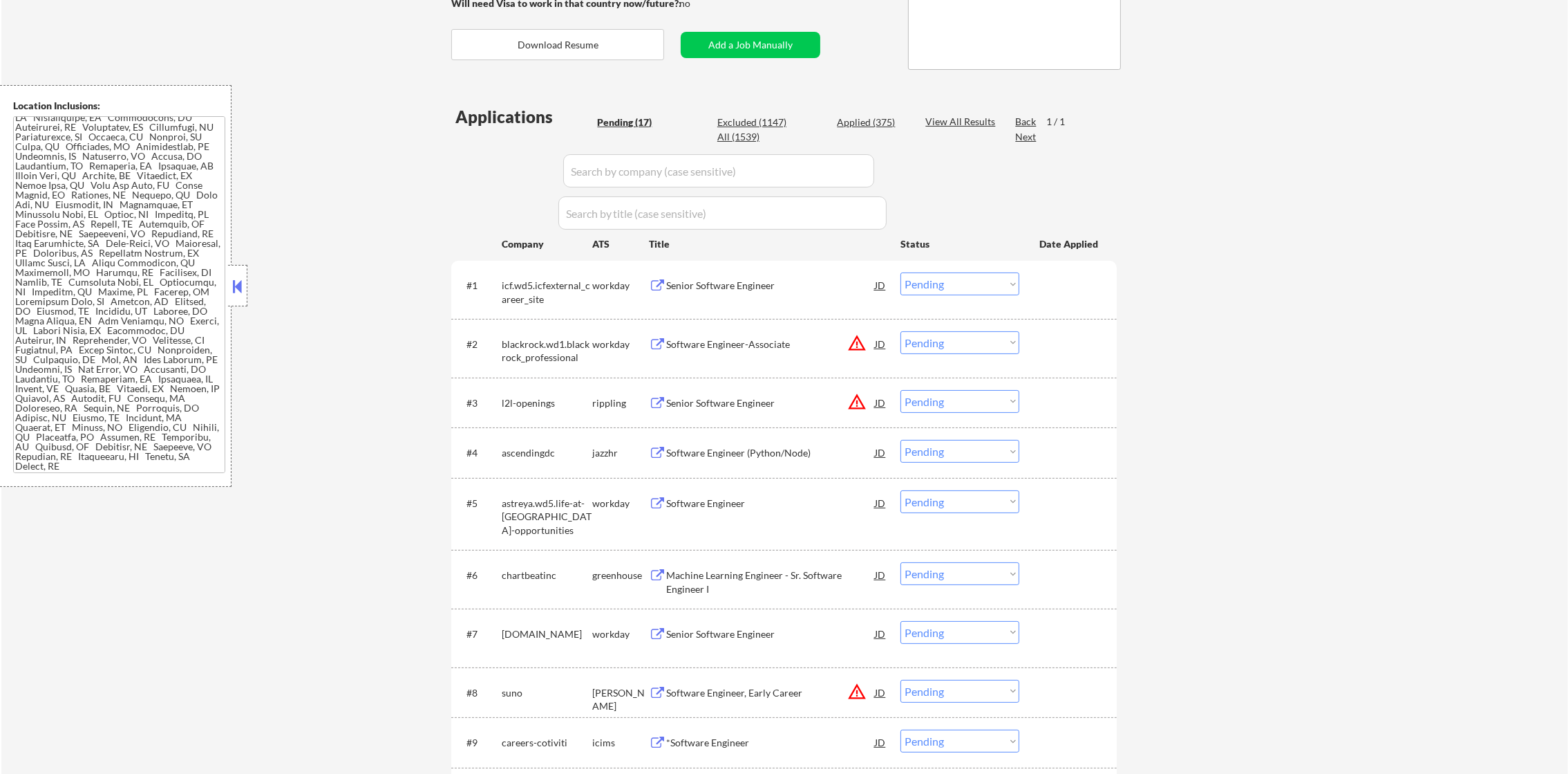
click at [522, 284] on div "icf.wd5.icfexternal_career_site" at bounding box center [547, 292] width 91 height 27
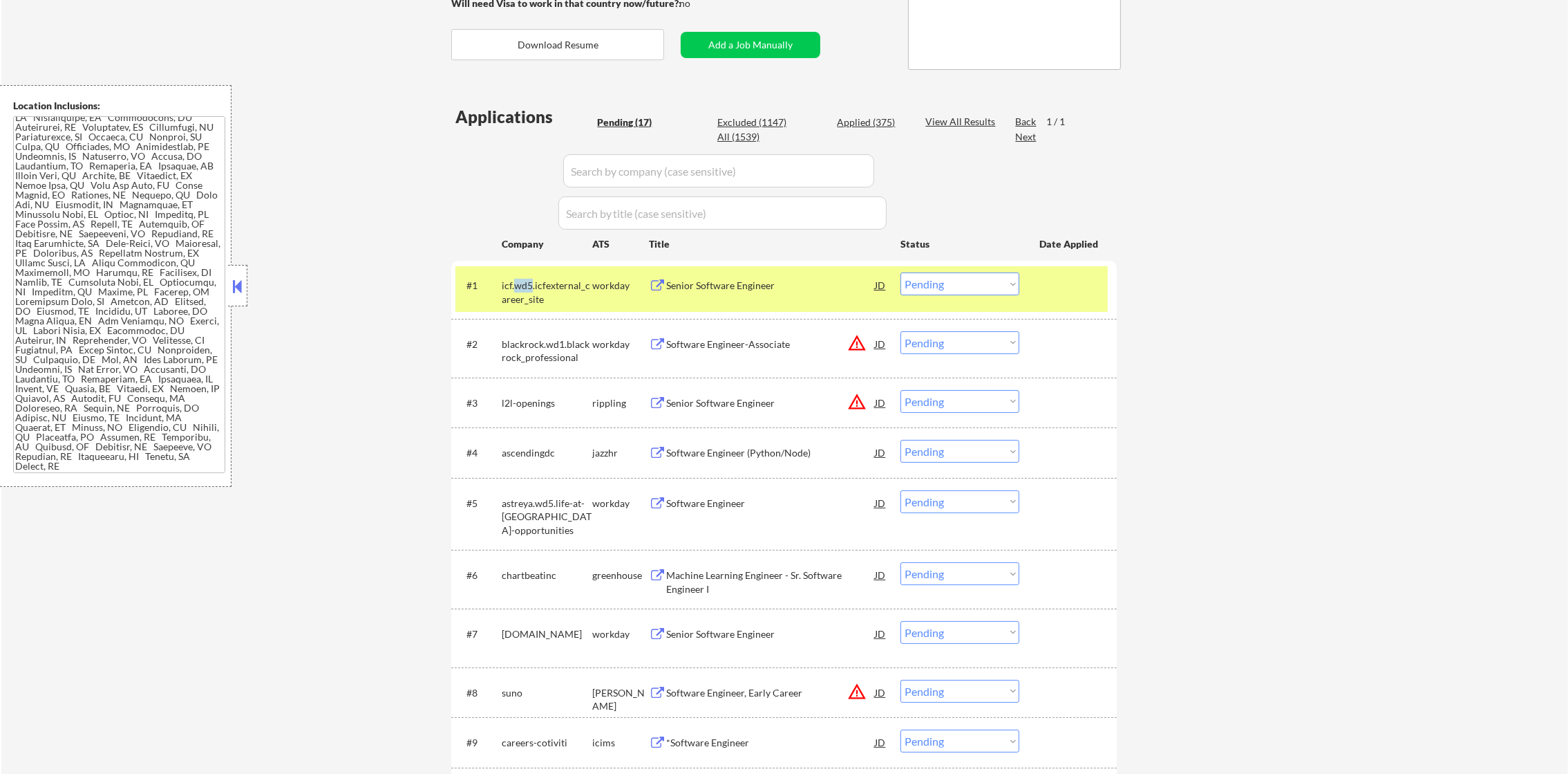
click at [522, 284] on div "icf.wd5.icfexternal_career_site" at bounding box center [547, 292] width 91 height 27
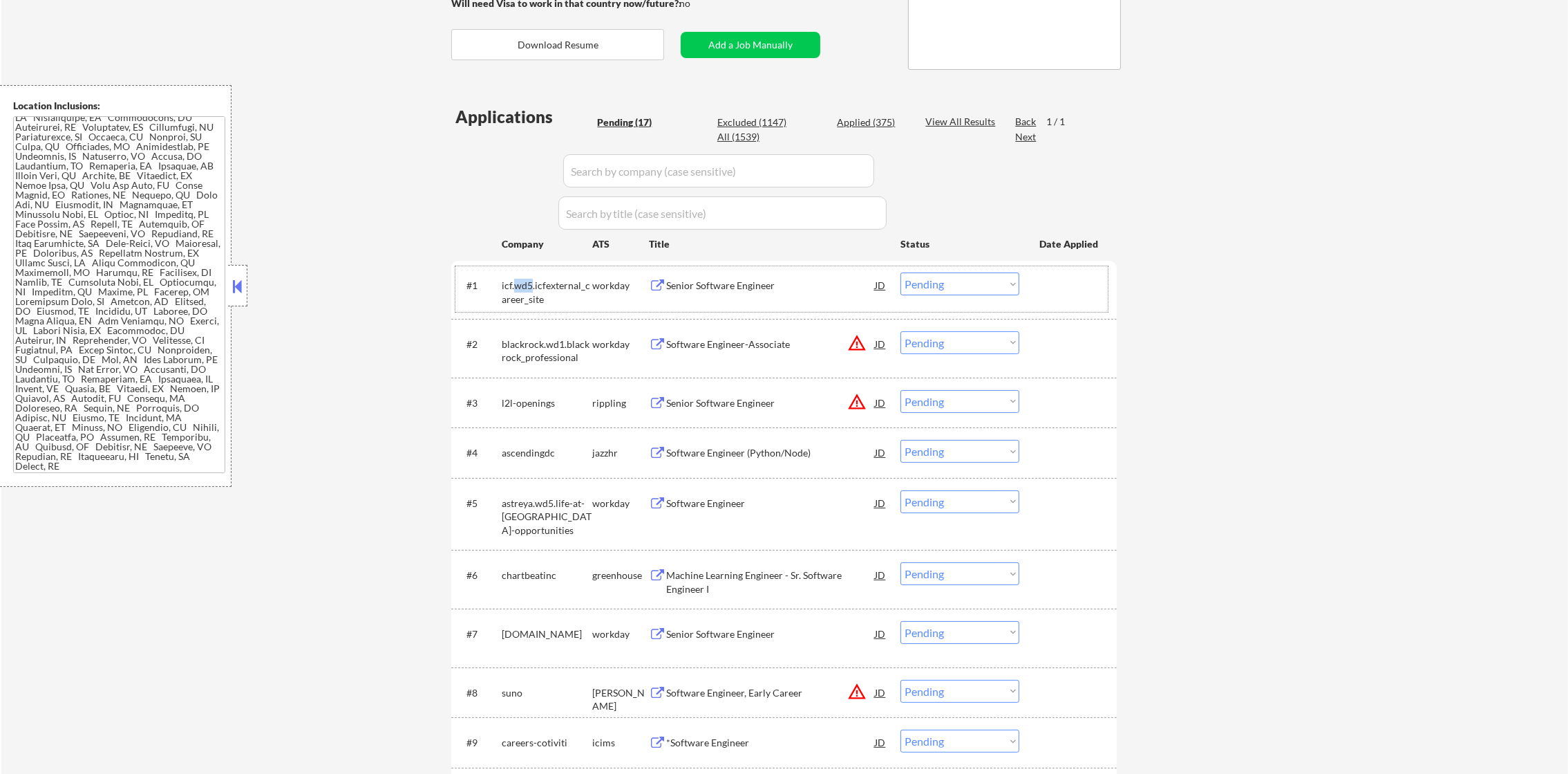
click at [517, 289] on div "icf.wd5.icfexternal_career_site" at bounding box center [547, 292] width 91 height 27
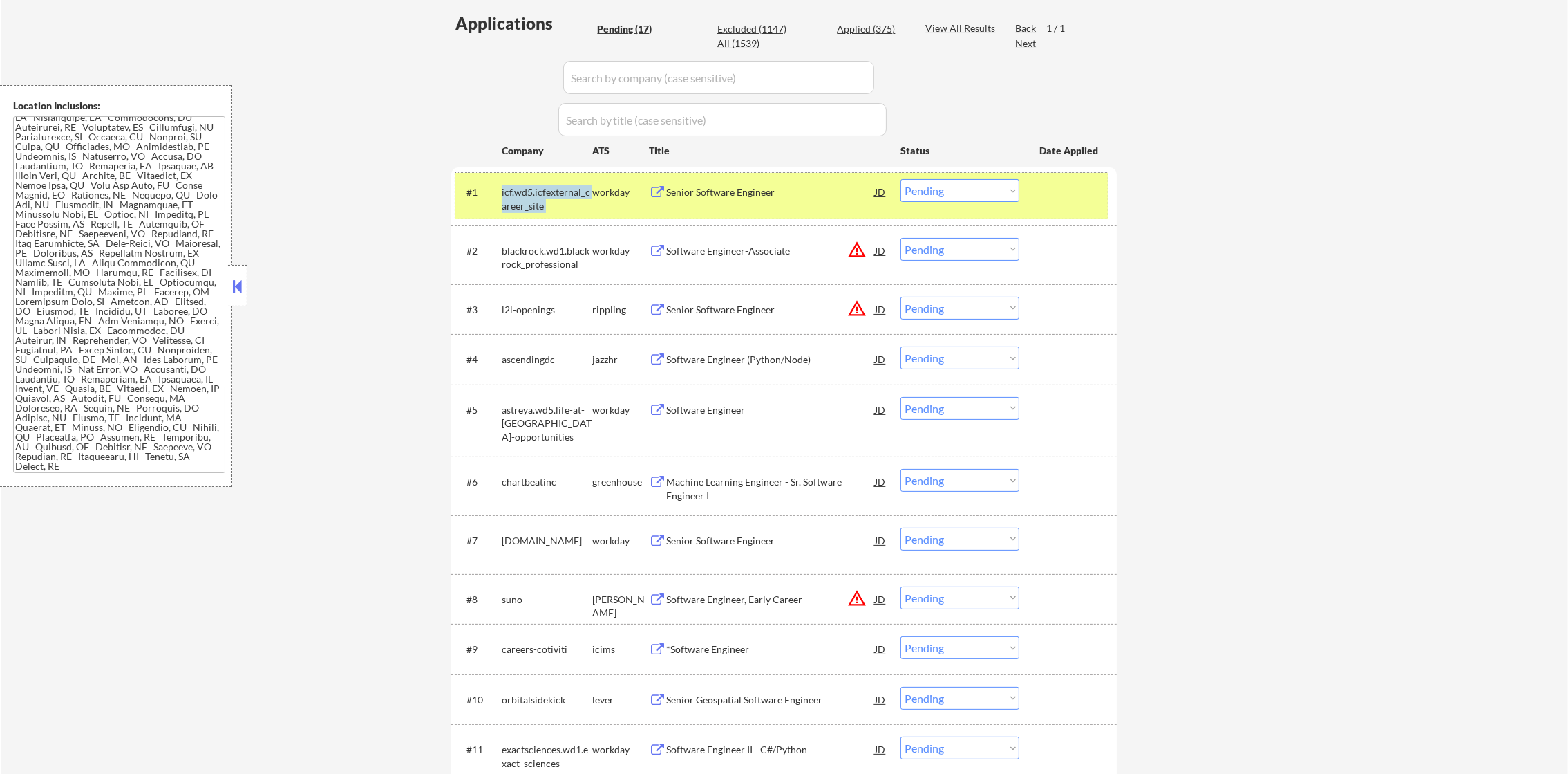
scroll to position [380, 0]
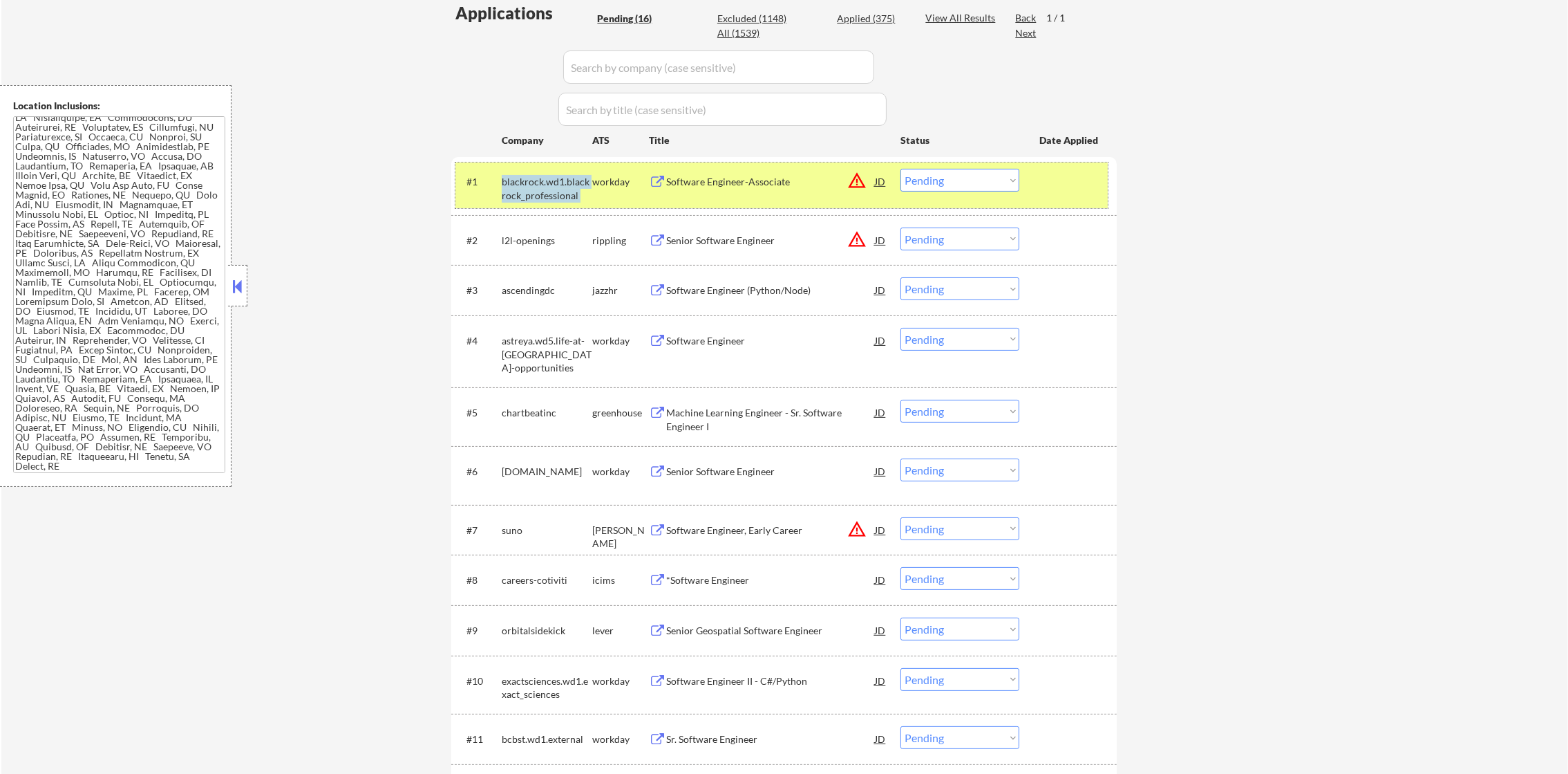
click at [853, 182] on button "warning_amber" at bounding box center [856, 179] width 19 height 19
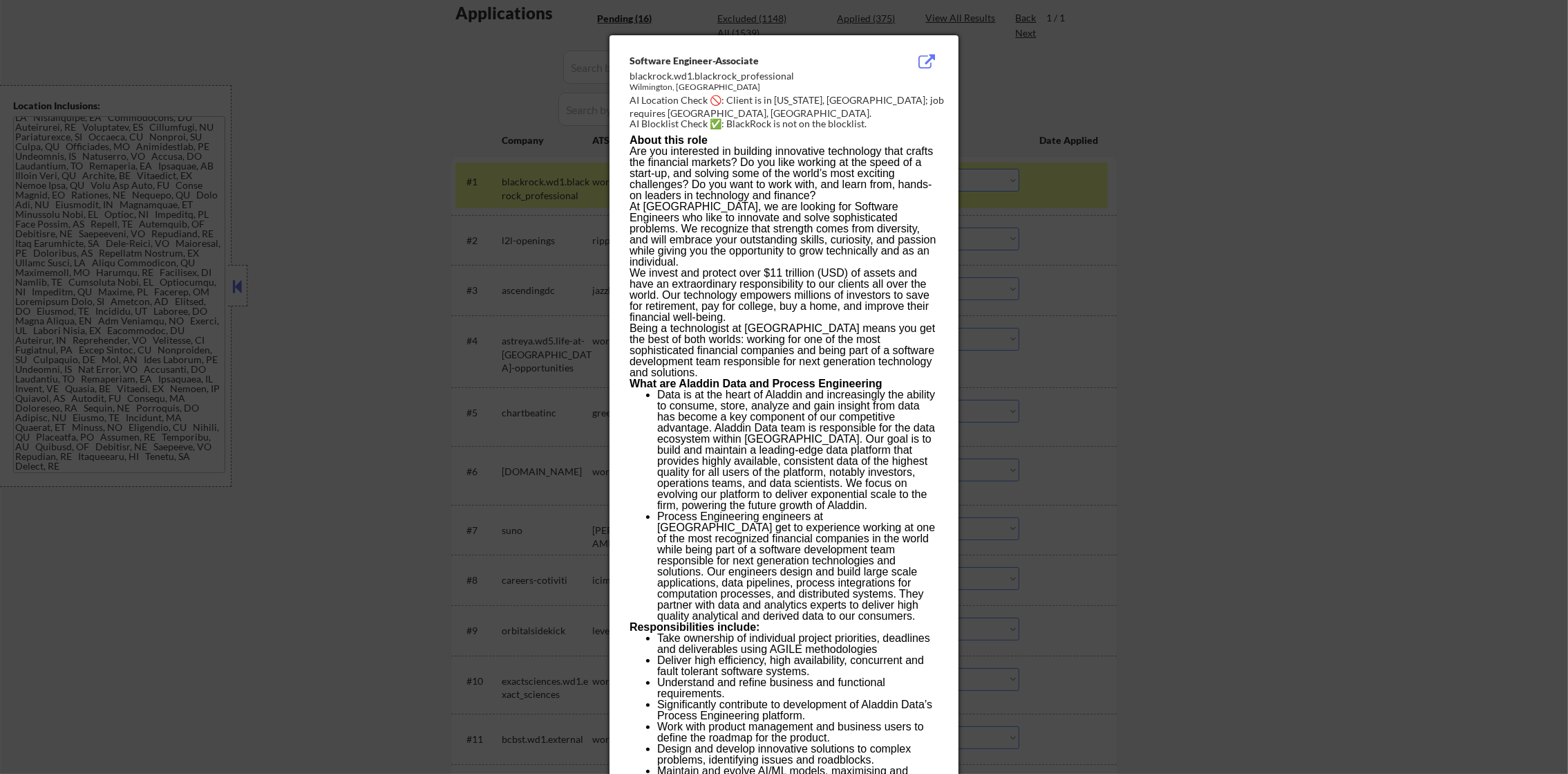
click at [648, 117] on div "AI Blocklist Check ✅: BlackRock is not on the blocklist." at bounding box center [787, 123] width 314 height 14
copy div "Blocklist"
click at [649, 108] on div "AI Location Check 🚫: Client is in Washington, DC; job requires Wilmington, DE." at bounding box center [787, 107] width 314 height 27
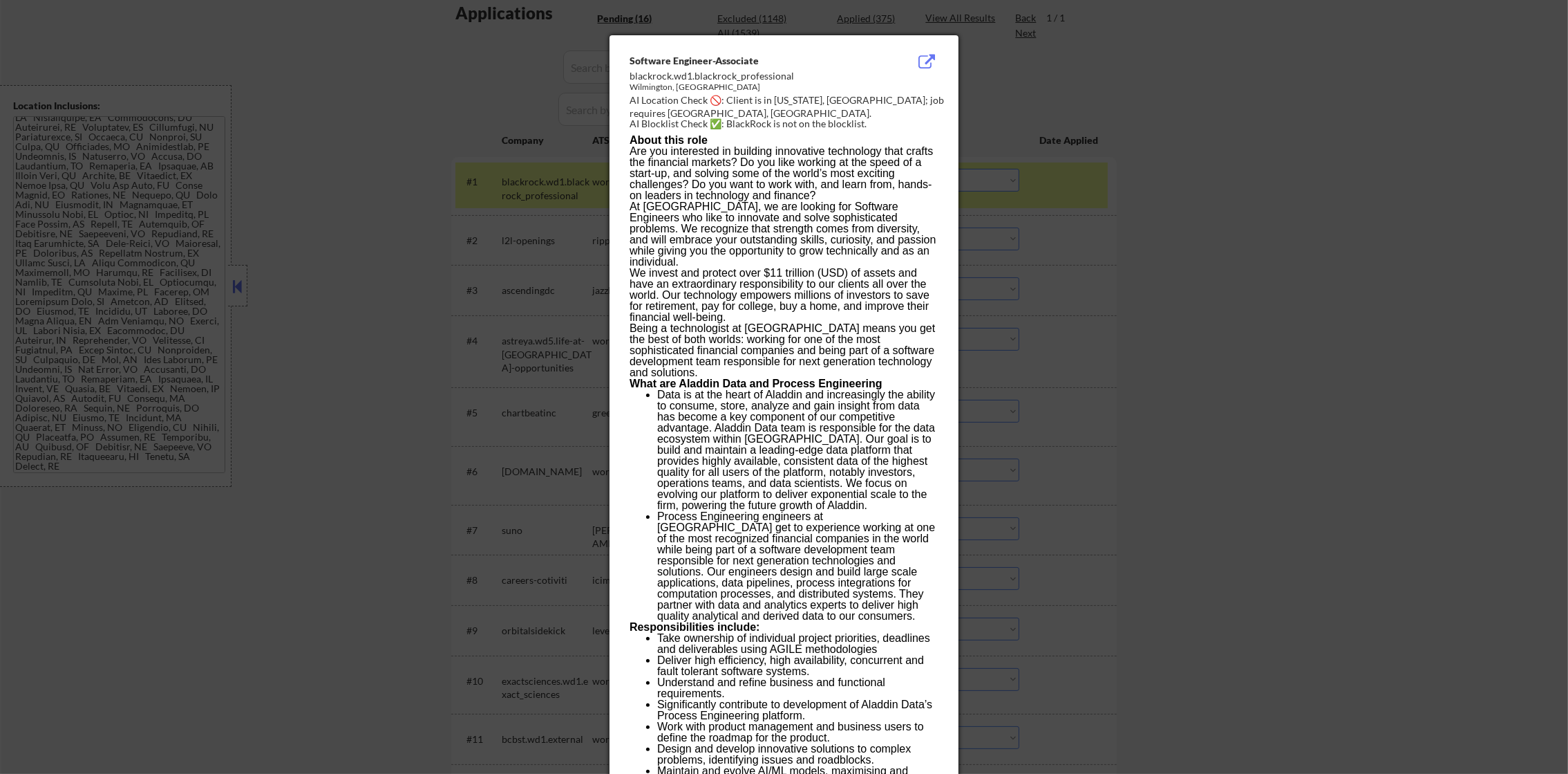
click at [1227, 116] on div at bounding box center [784, 387] width 1568 height 774
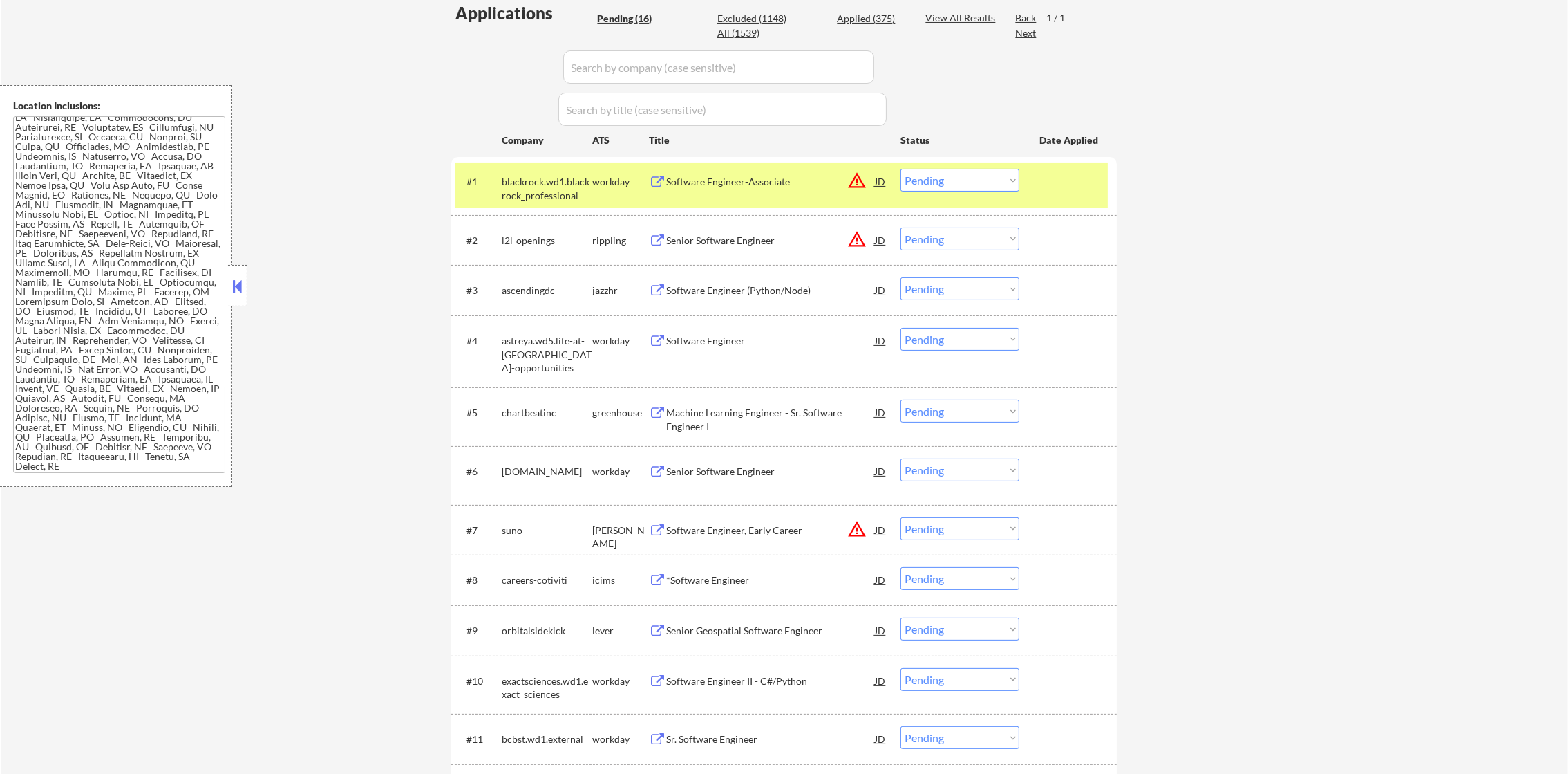
scroll to position [60, 0]
click at [530, 184] on div "blackrock.wd1.blackrock_professional" at bounding box center [547, 189] width 91 height 27
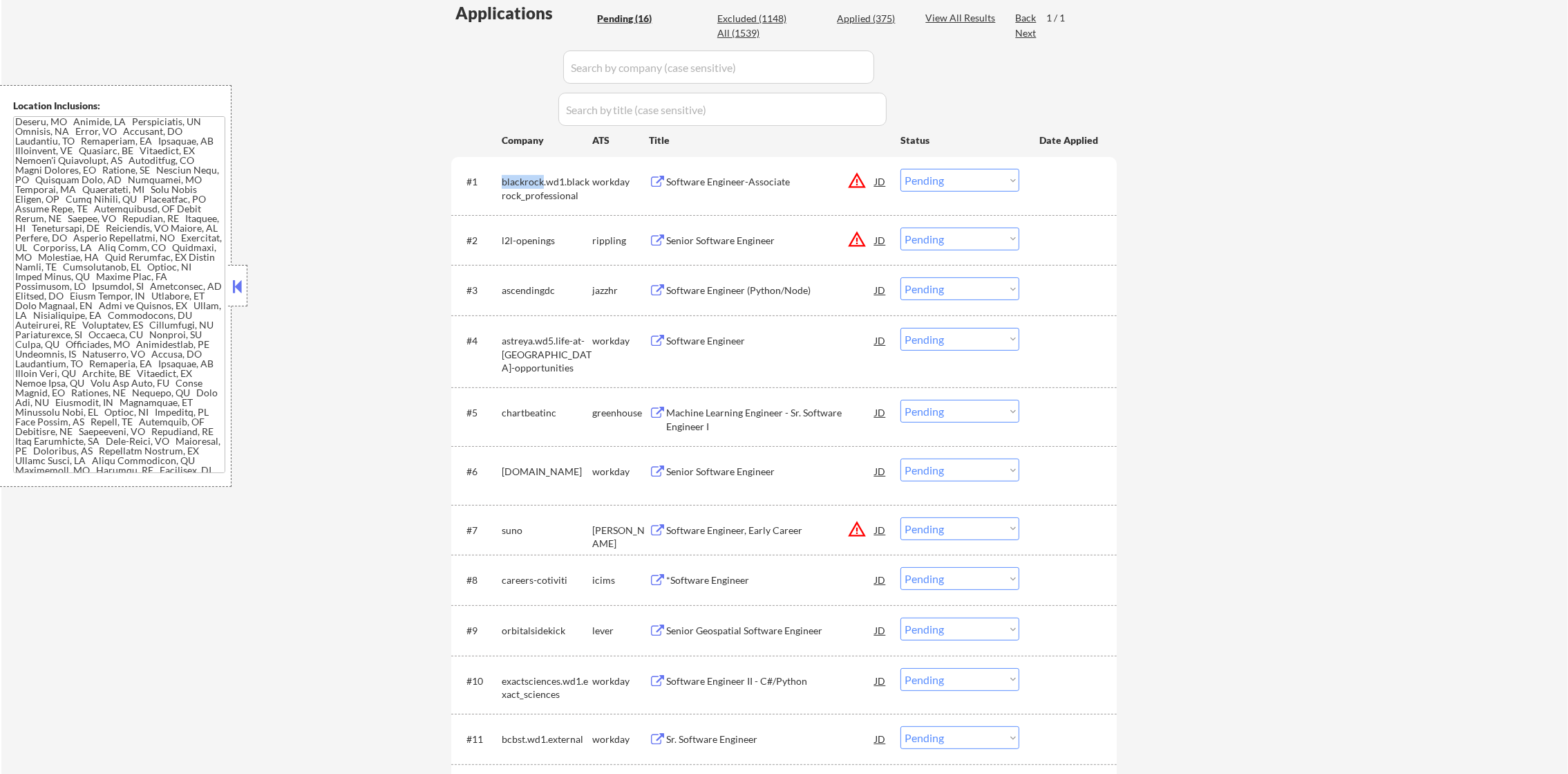
click at [530, 184] on div "blackrock.wd1.blackrock_professional" at bounding box center [547, 189] width 91 height 27
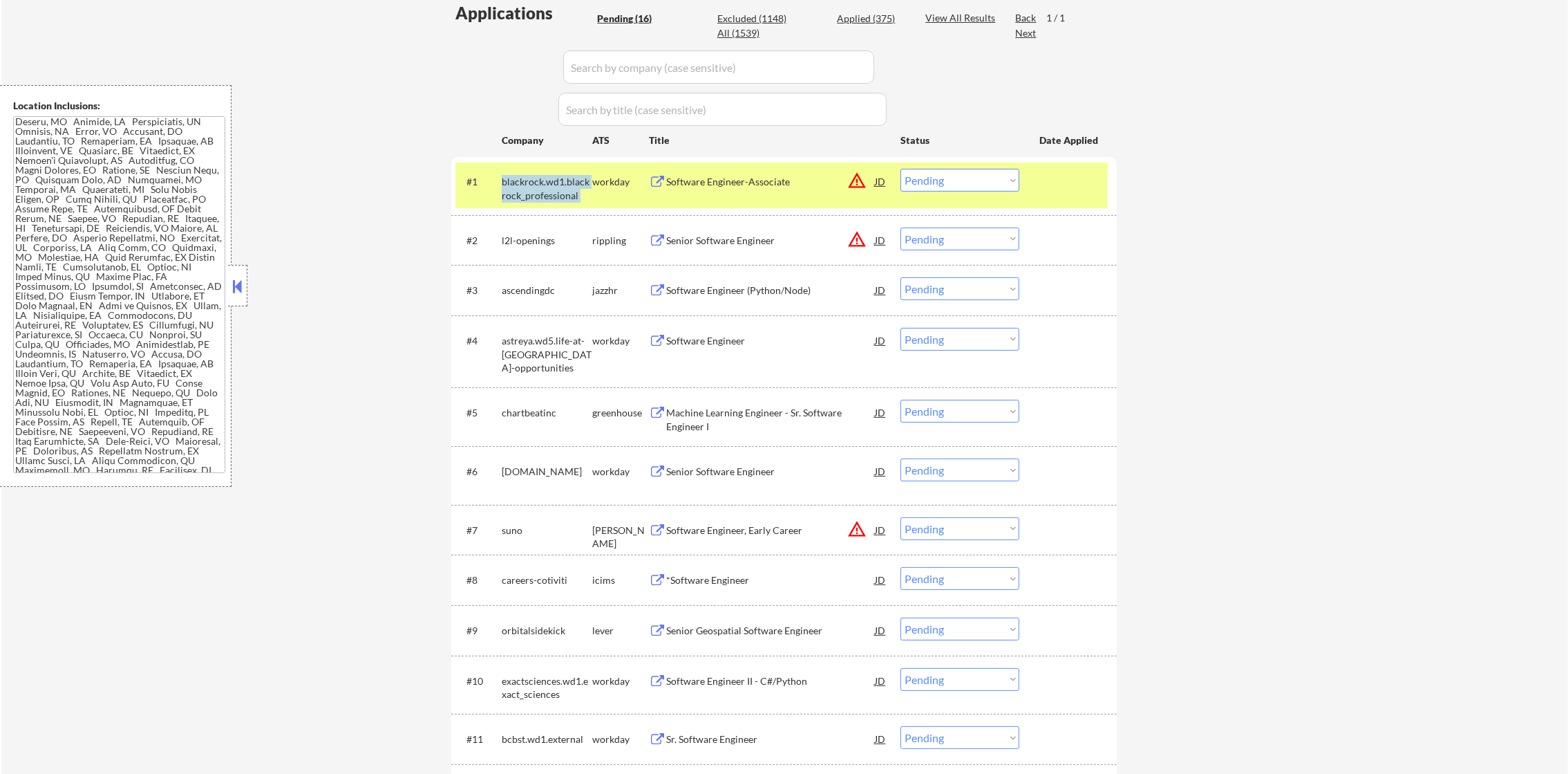
click at [530, 184] on div "blackrock.wd1.blackrock_professional" at bounding box center [547, 189] width 91 height 27
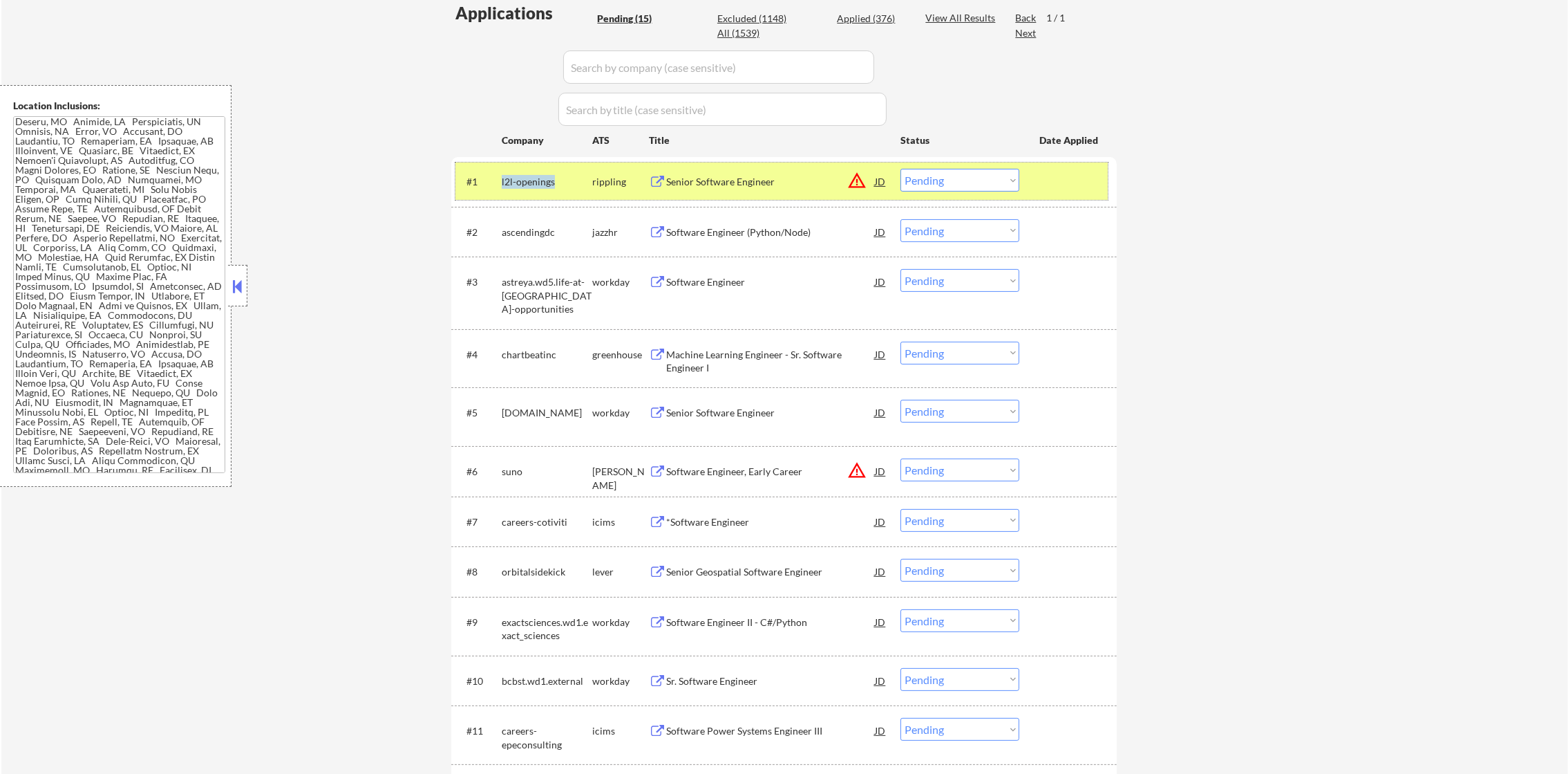
click at [860, 178] on button "warning_amber" at bounding box center [856, 179] width 19 height 19
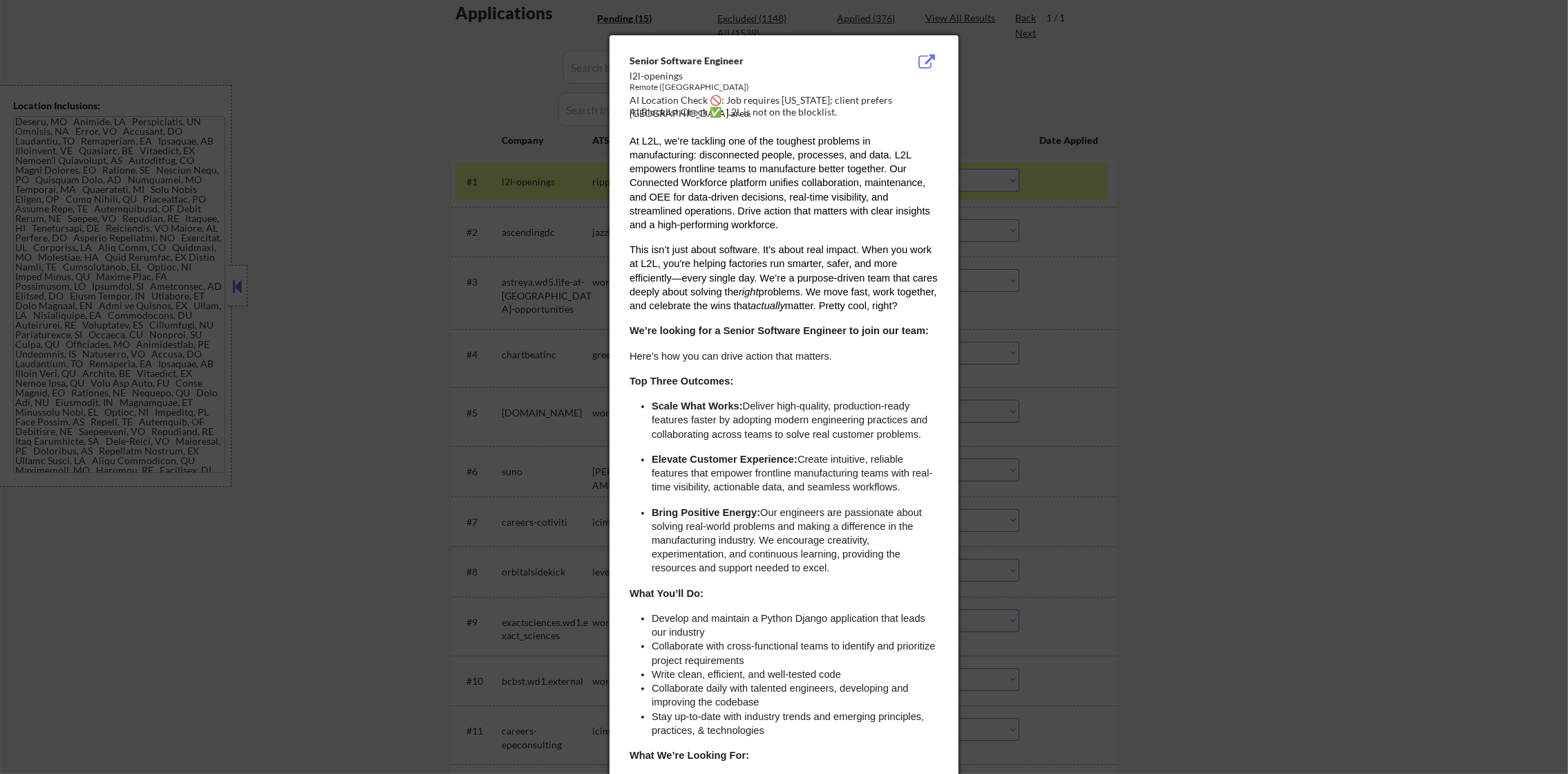
click at [1204, 160] on div at bounding box center [784, 387] width 1568 height 774
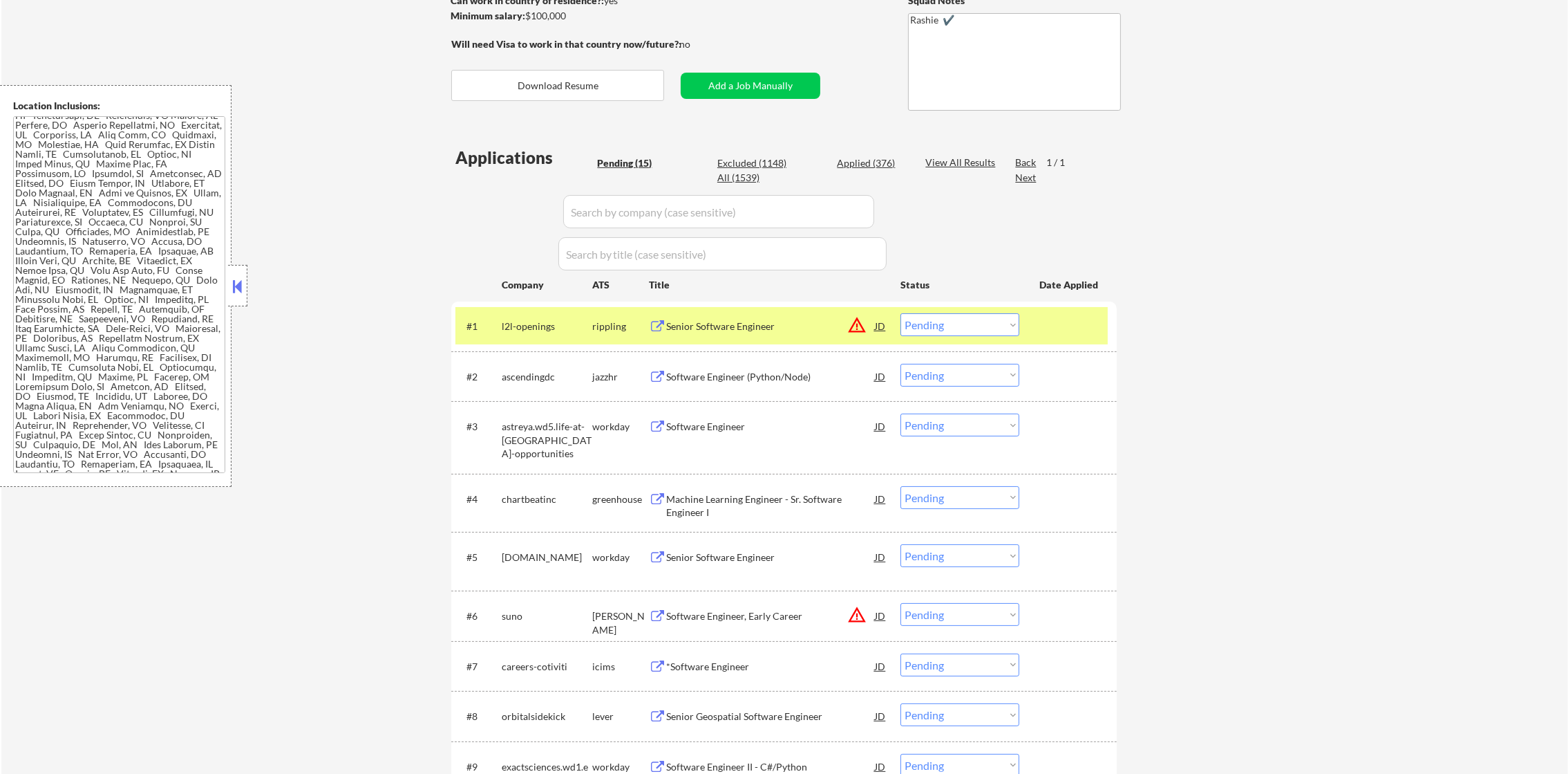
scroll to position [242, 0]
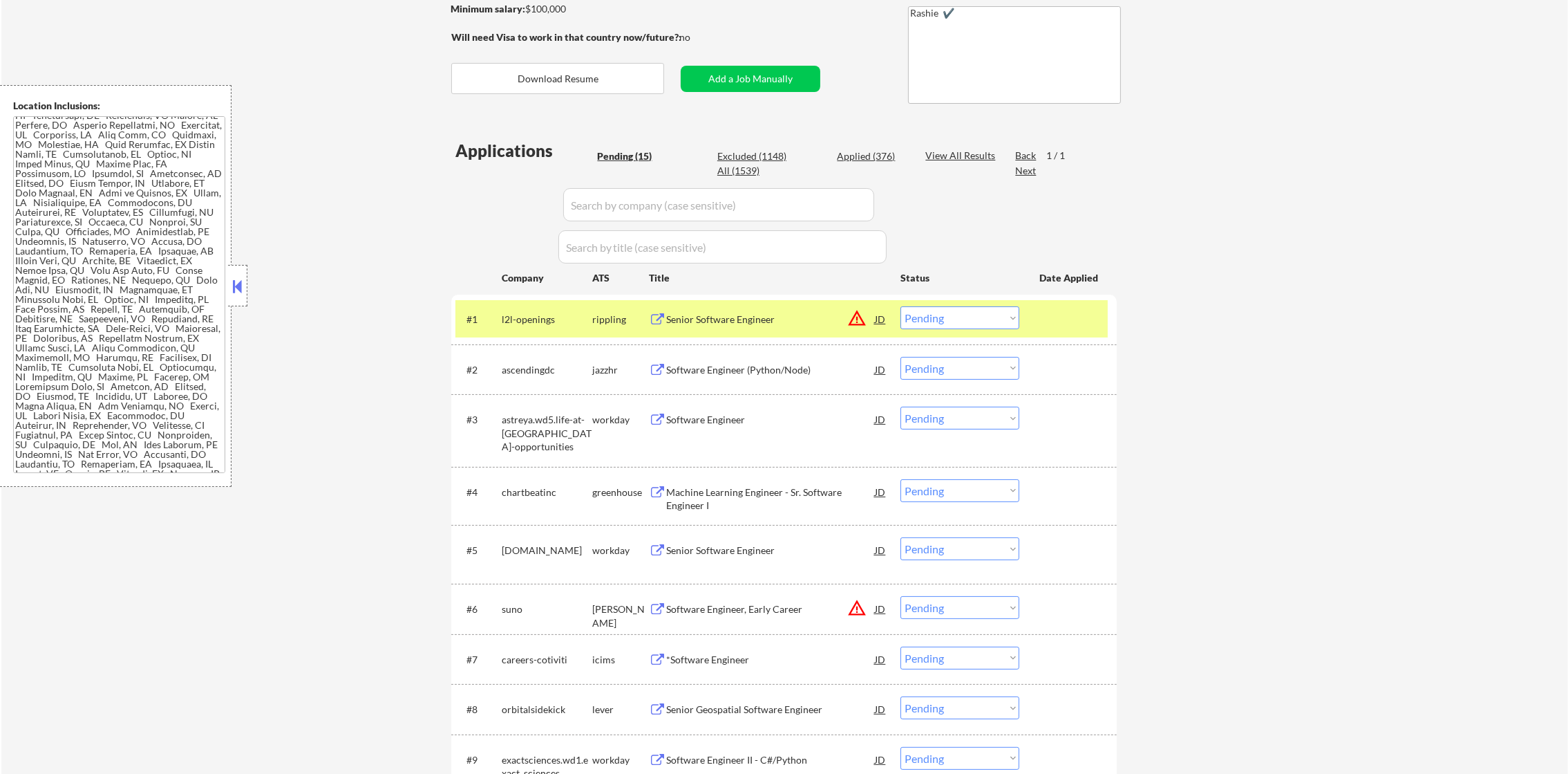
drag, startPoint x: 1003, startPoint y: 320, endPoint x: 1003, endPoint y: 328, distance: 8.0
click at [1003, 320] on select "Choose an option... Pending Applied Excluded (Questions) Excluded (Expired) Exc…" at bounding box center [960, 318] width 119 height 23
click at [900, 306] on select "Choose an option... Pending Applied Excluded (Questions) Excluded (Expired) Exc…" at bounding box center [960, 318] width 119 height 23
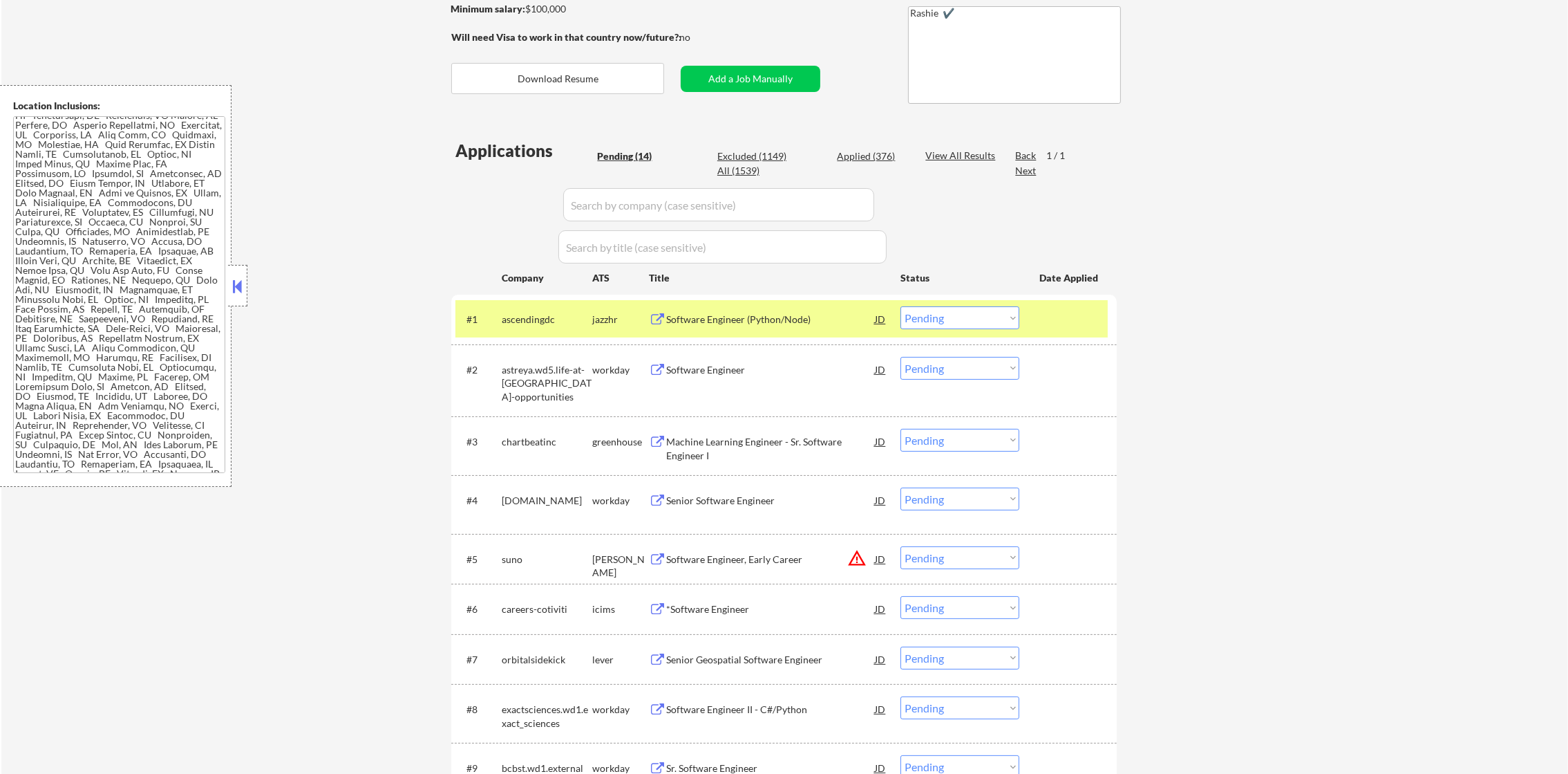
click at [527, 308] on div "ascendingdc" at bounding box center [547, 318] width 91 height 25
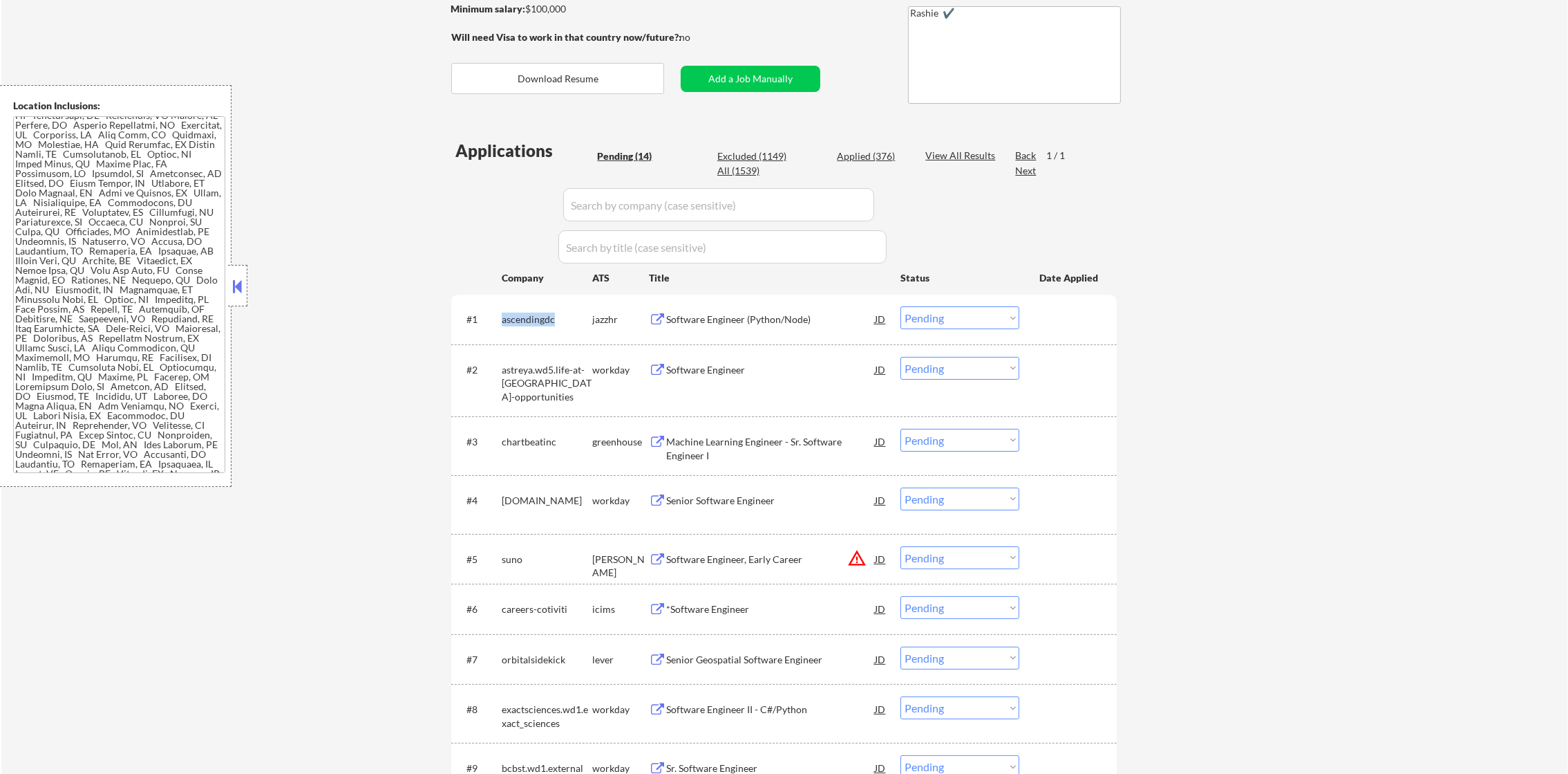
click at [527, 308] on div "ascendingdc" at bounding box center [547, 318] width 91 height 25
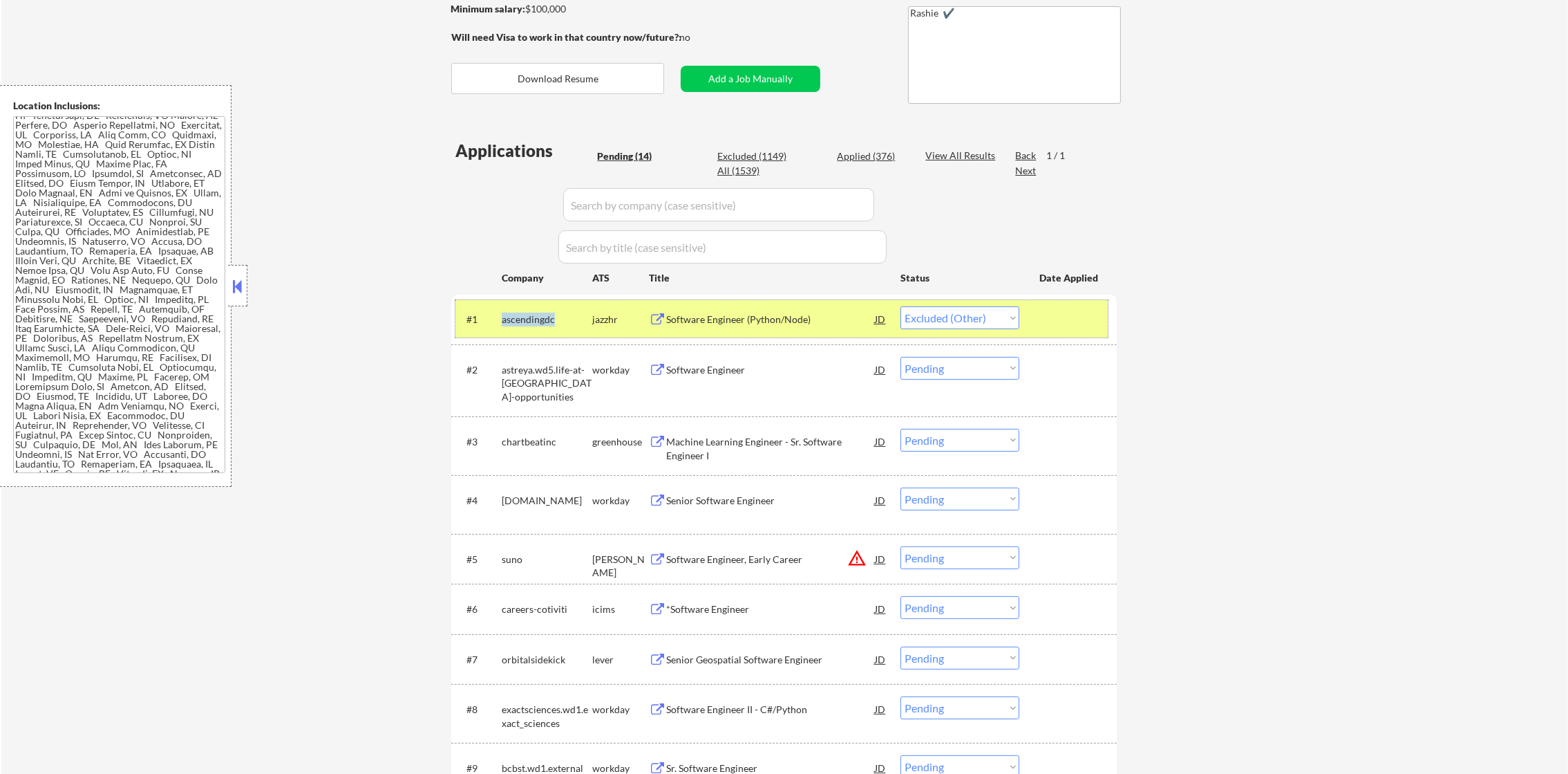
select select ""pending""
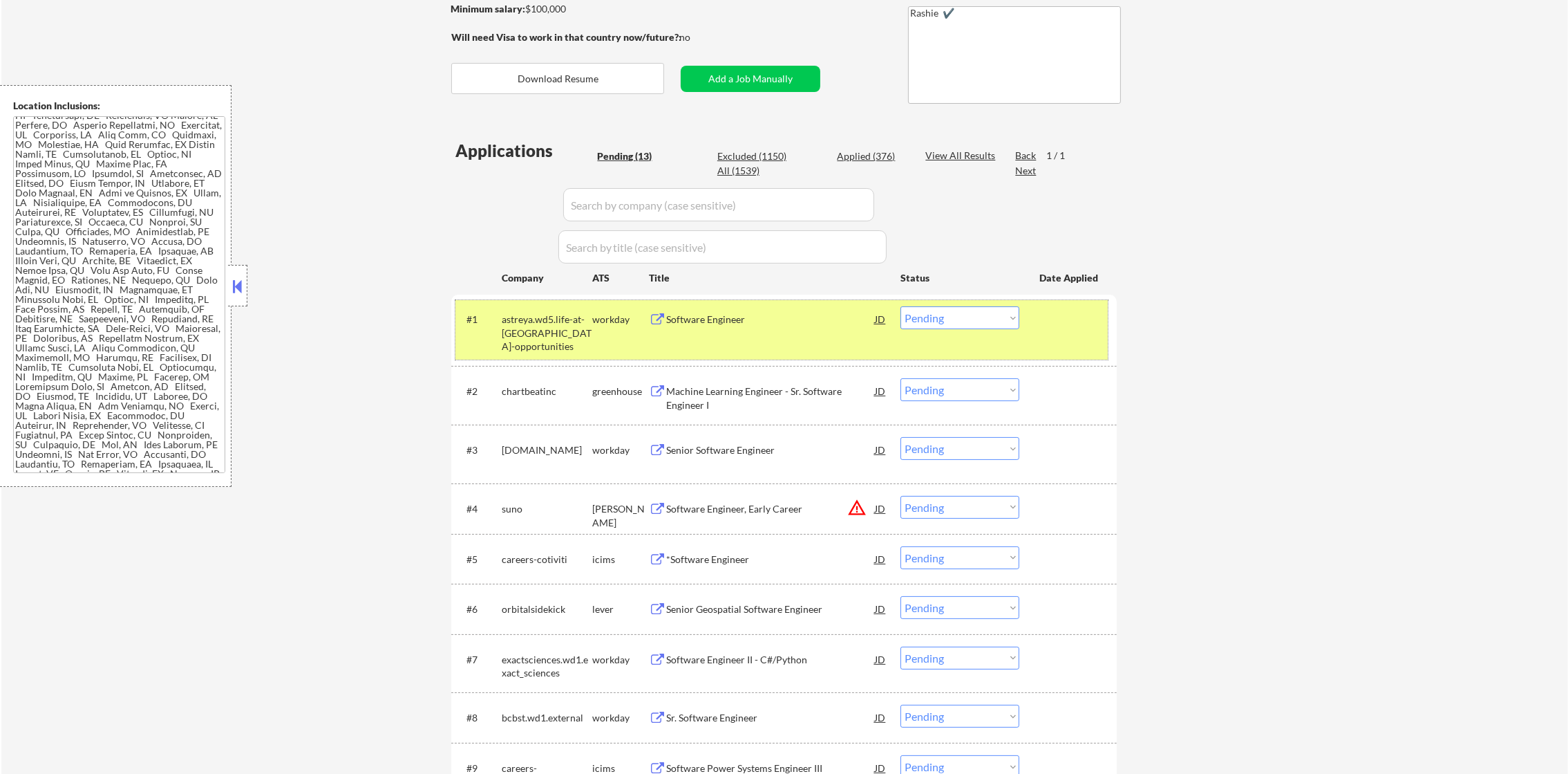
click at [499, 347] on div "#1 astreya.wd5.life-at-astreya-opportunities workday Software Engineer JD warni…" at bounding box center [781, 330] width 652 height 60
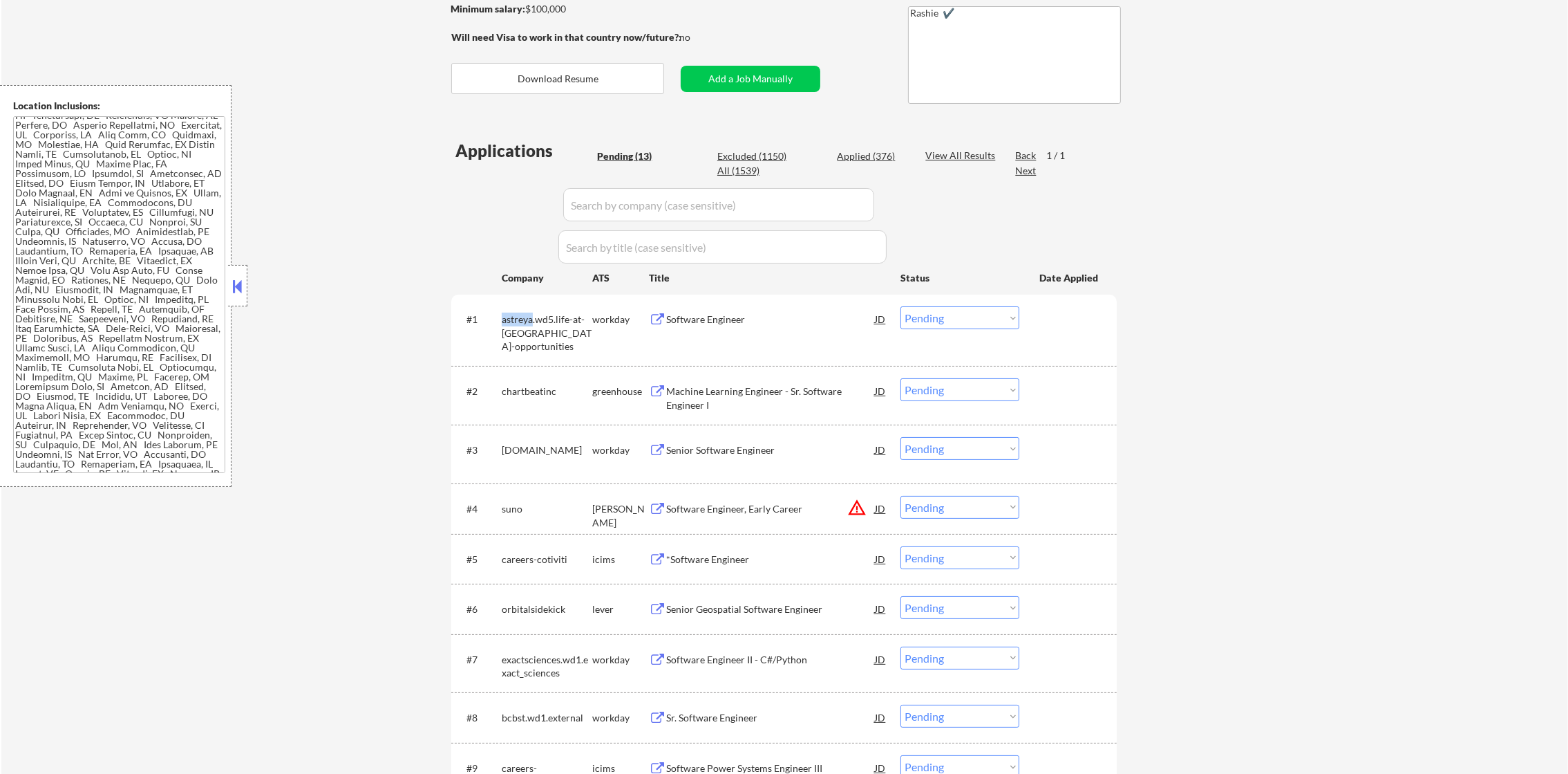
click at [499, 347] on div "#1 astreya.wd5.life-at-astreya-opportunities workday Software Engineer JD warni…" at bounding box center [781, 330] width 652 height 60
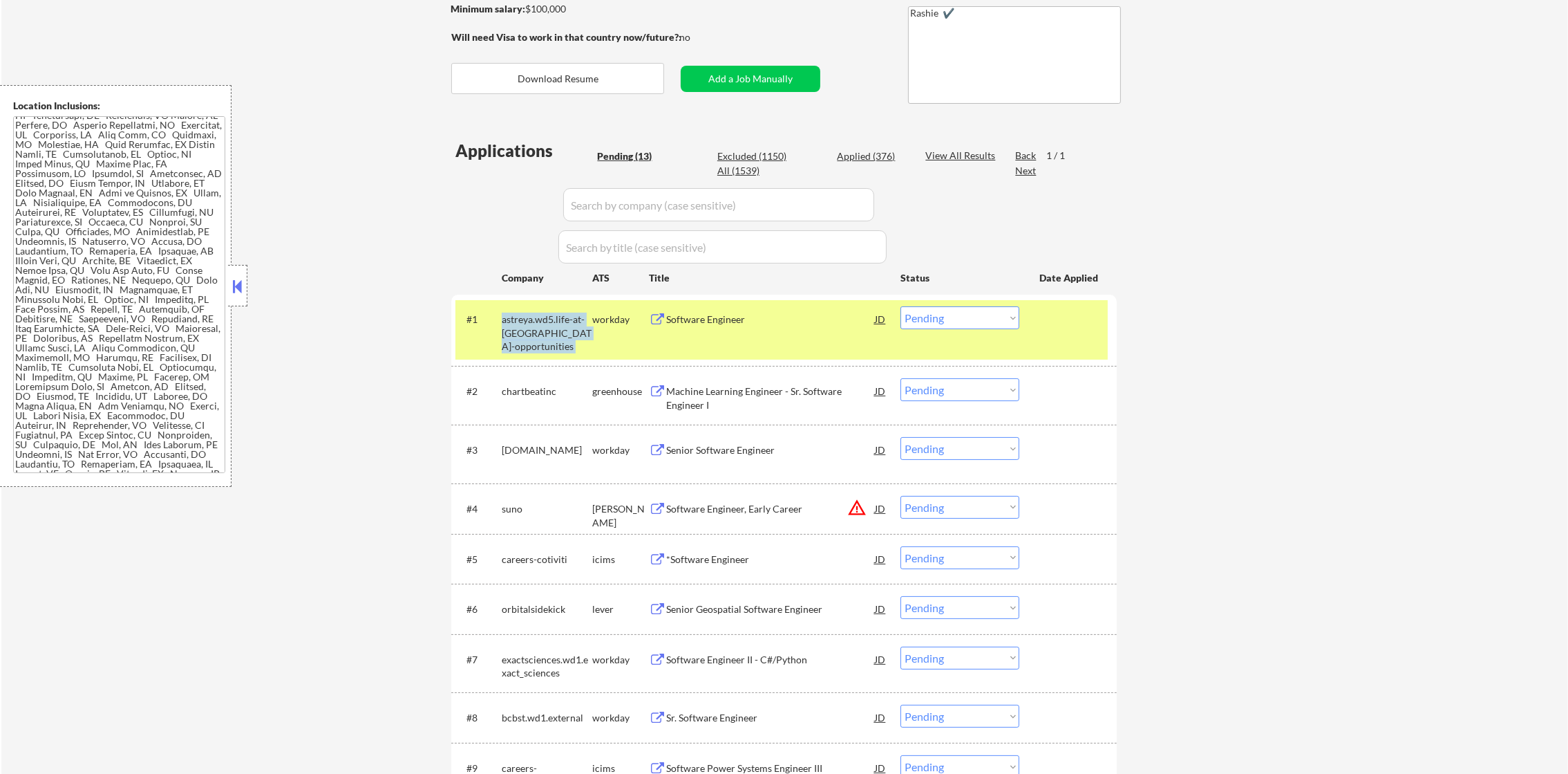
click at [499, 347] on div "#1 astreya.wd5.life-at-astreya-opportunities workday Software Engineer JD warni…" at bounding box center [781, 330] width 652 height 60
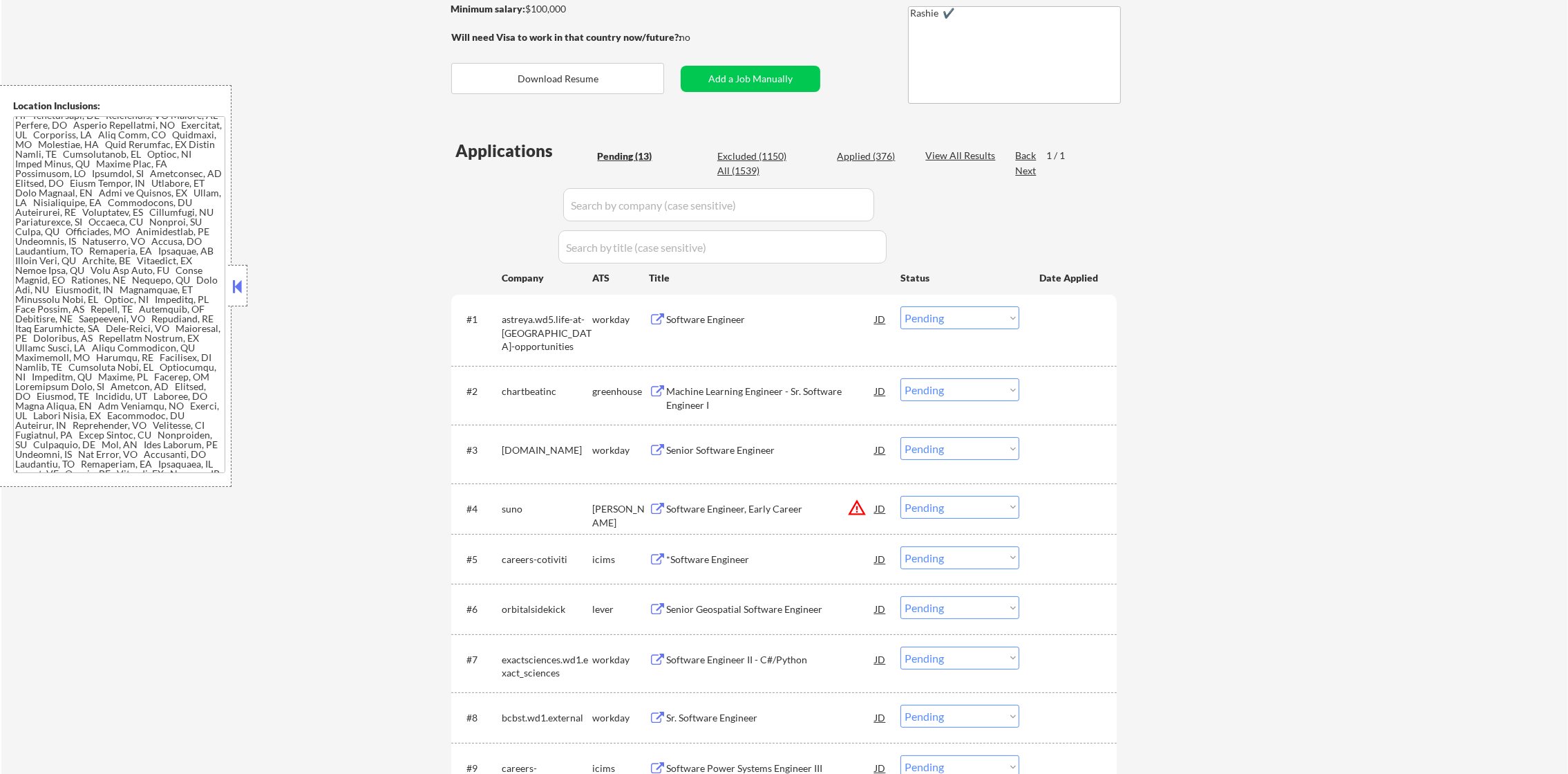
click at [436, 361] on div "← Return to /applysquad Mailslurp Inbox Job Search Builder Timothy Sidie User E…" at bounding box center [784, 445] width 1566 height 1264
click at [507, 319] on div "astreya.wd5.life-at-[GEOGRAPHIC_DATA]-opportunities" at bounding box center [547, 332] width 91 height 41
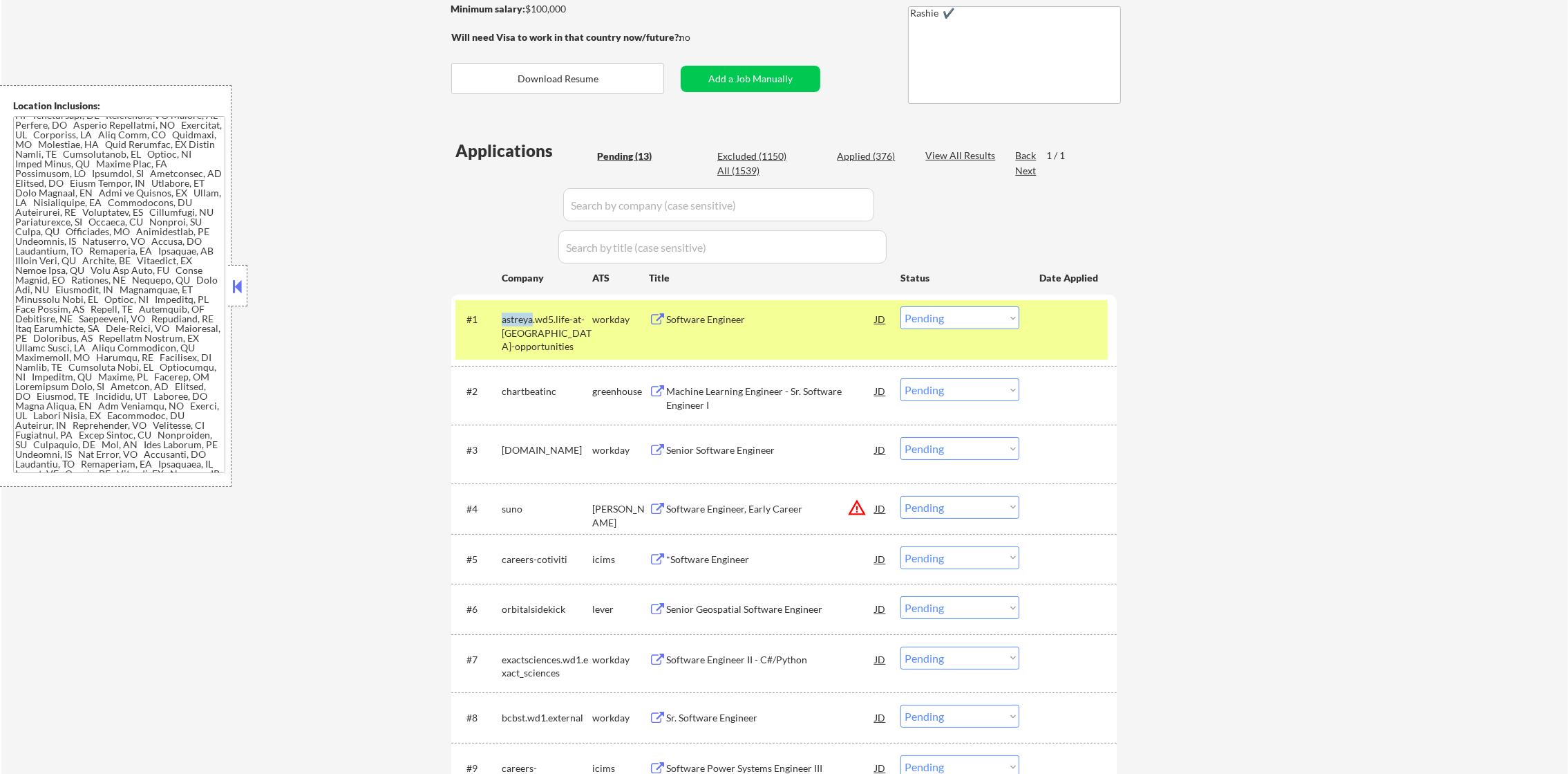
click at [507, 319] on div "astreya.wd5.life-at-[GEOGRAPHIC_DATA]-opportunities" at bounding box center [547, 332] width 91 height 41
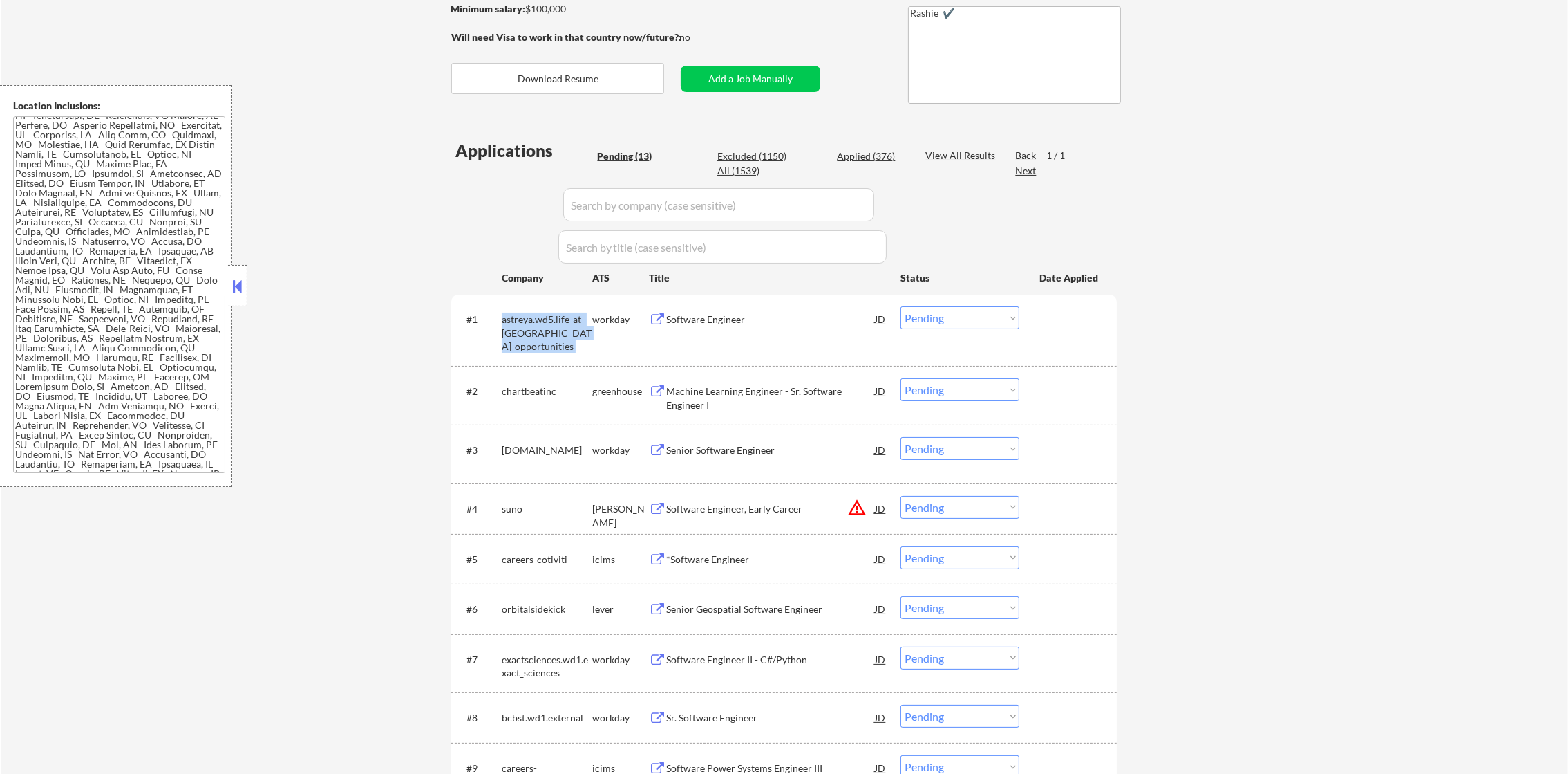
click at [507, 319] on div "astreya.wd5.life-at-[GEOGRAPHIC_DATA]-opportunities" at bounding box center [547, 332] width 91 height 41
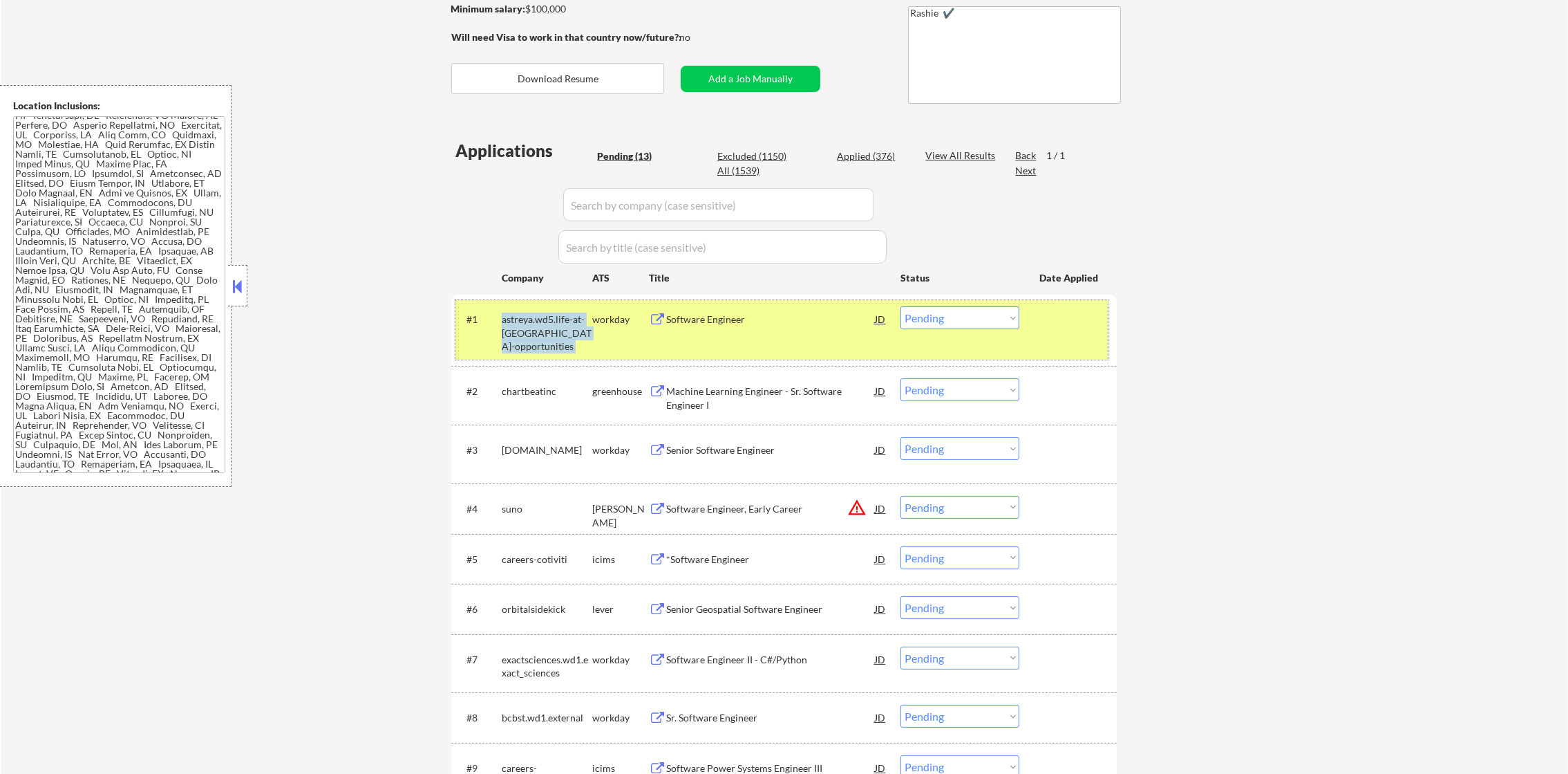
click at [512, 337] on div "astreya.wd5.life-at-[GEOGRAPHIC_DATA]-opportunities" at bounding box center [547, 332] width 91 height 41
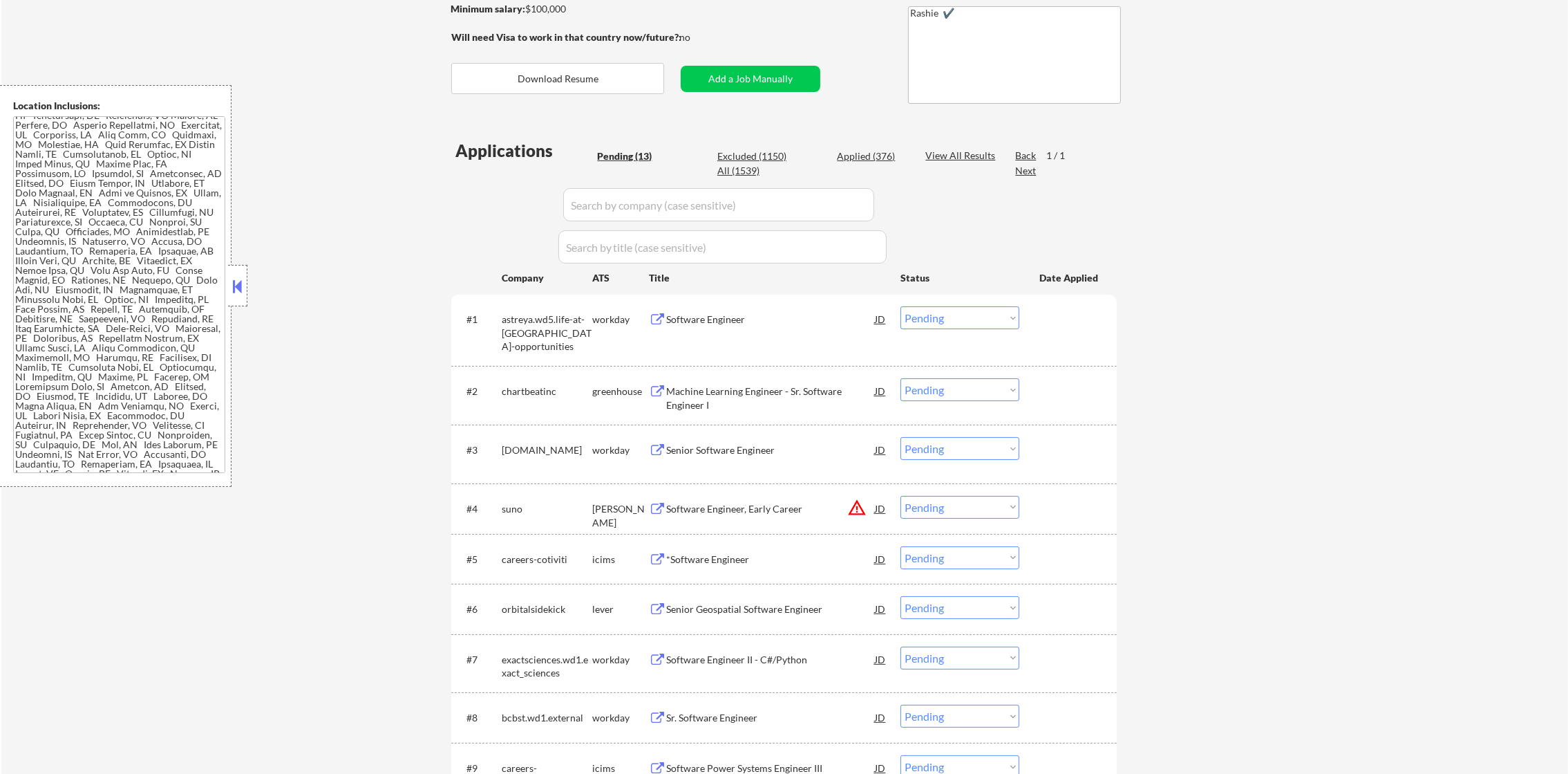
scroll to position [483, 0]
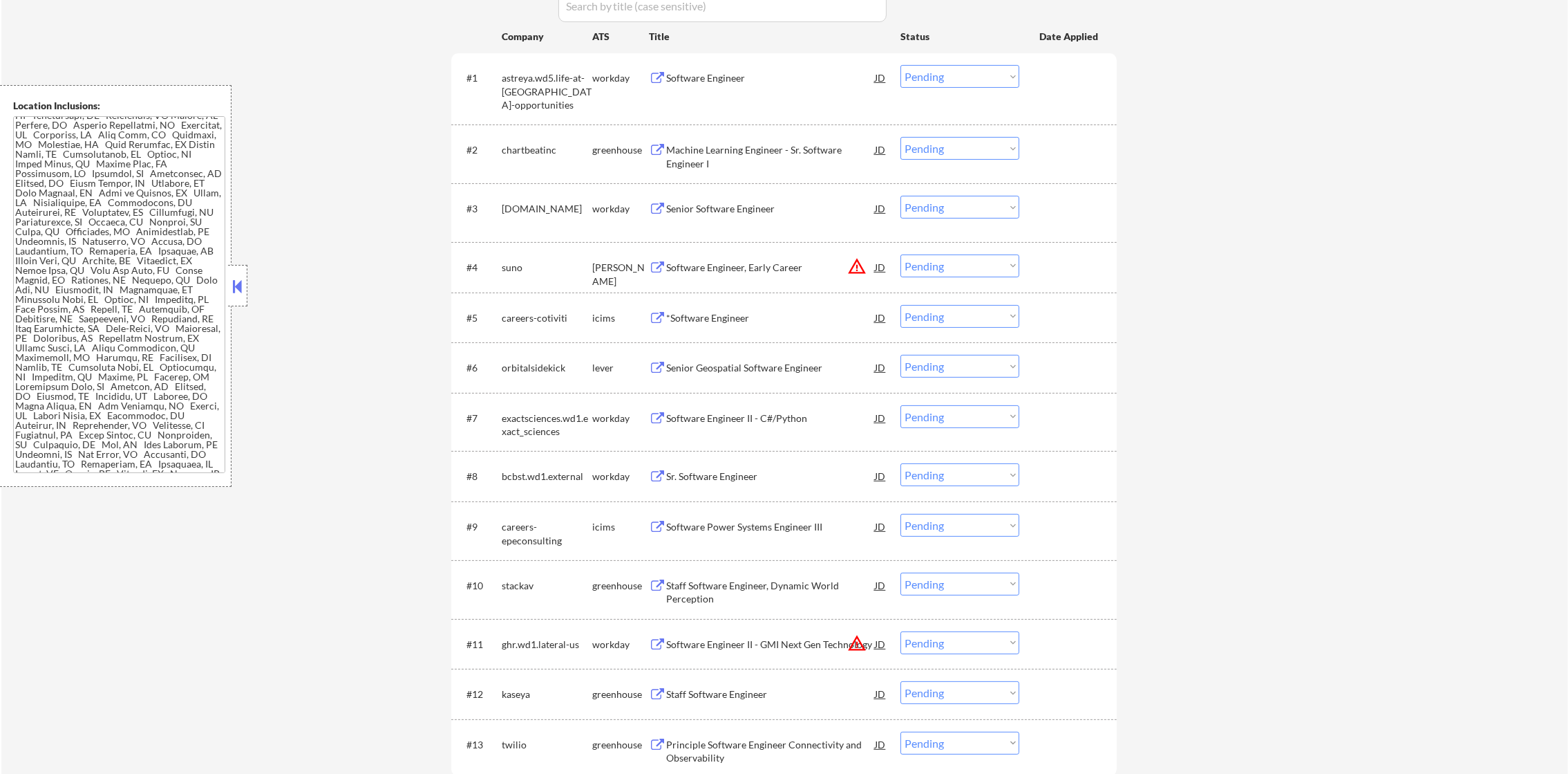
click at [523, 148] on div "chartbeatinc" at bounding box center [547, 150] width 91 height 14
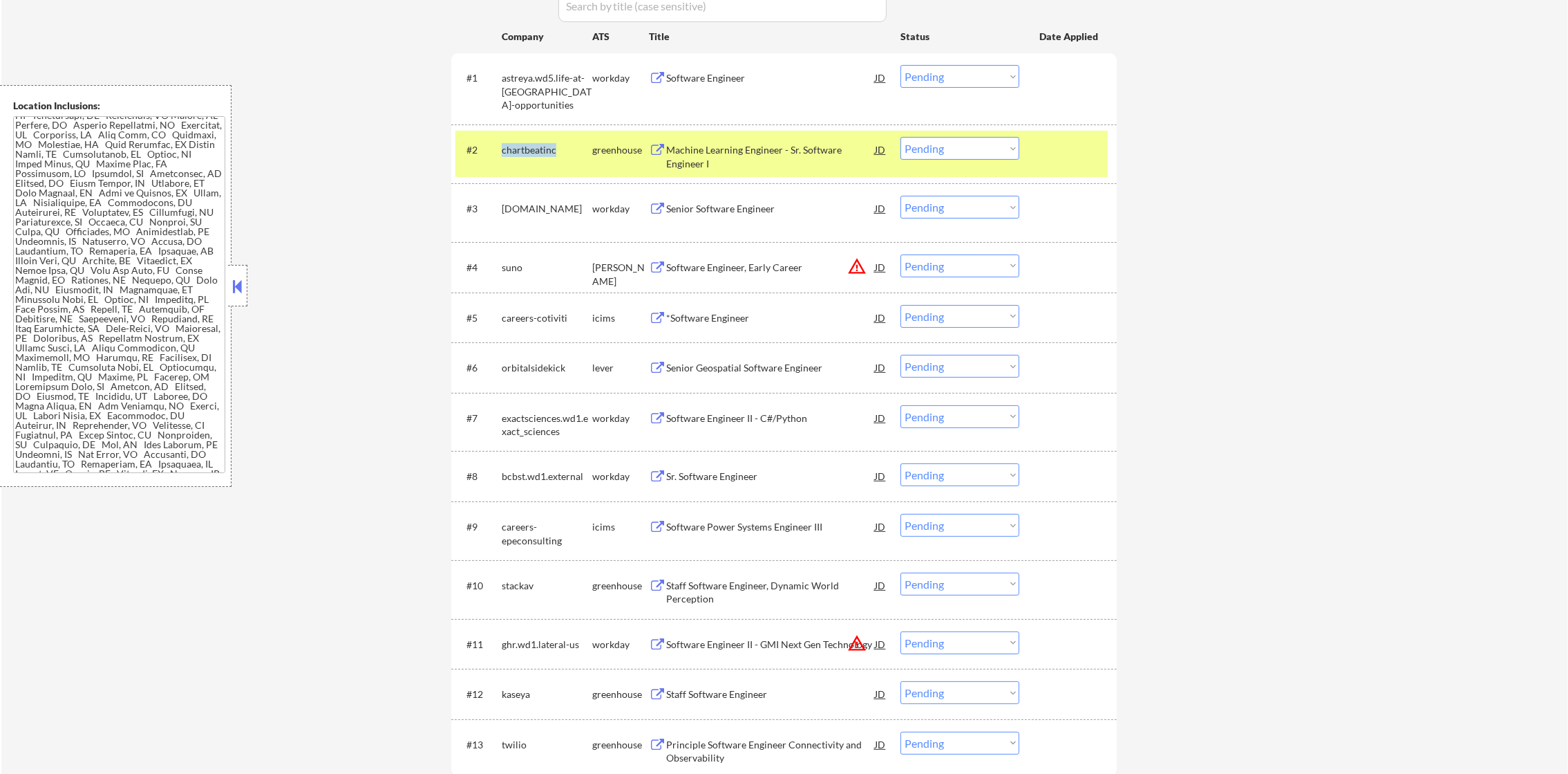
click at [523, 148] on div "chartbeatinc" at bounding box center [547, 150] width 91 height 14
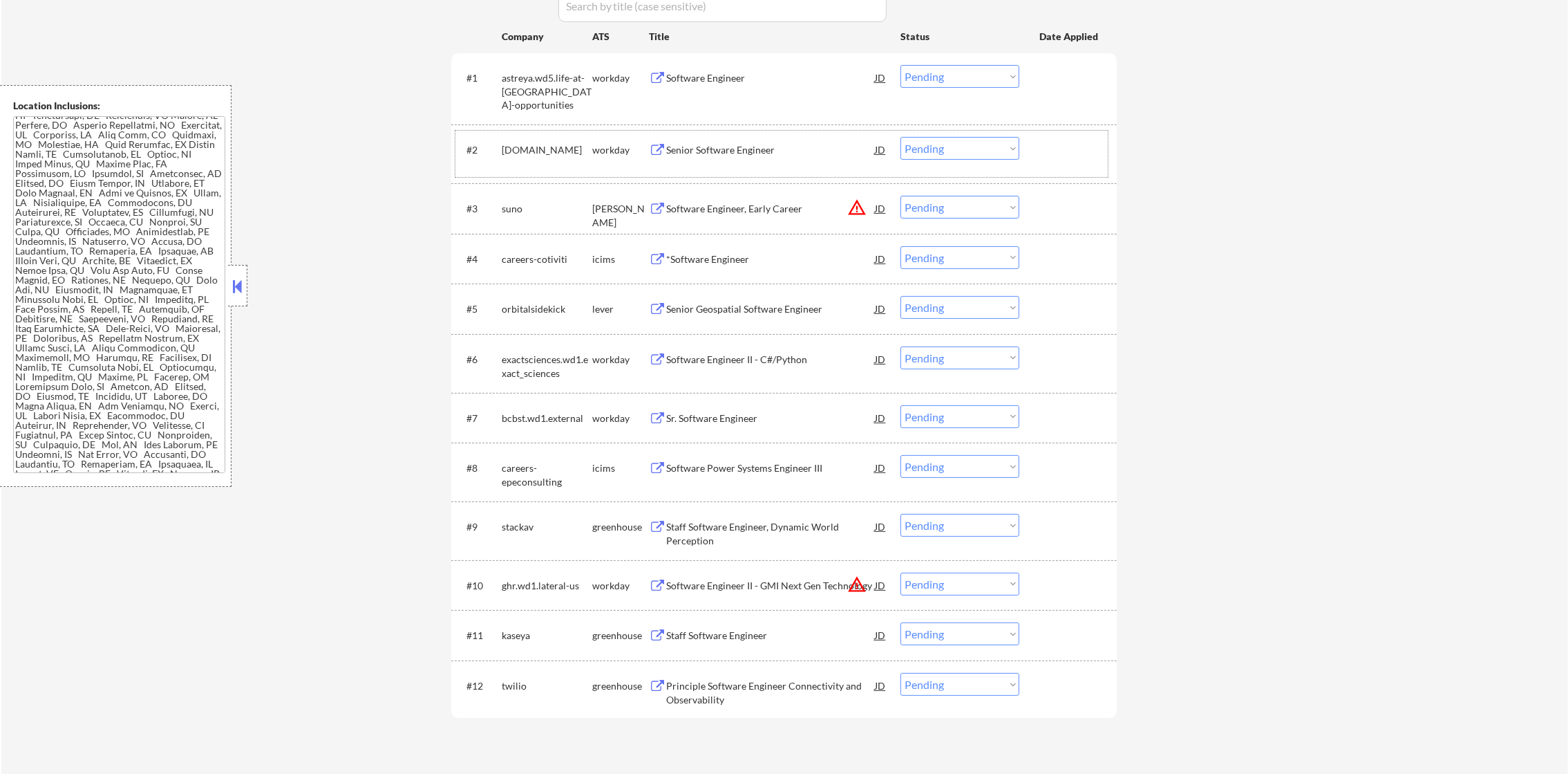
click at [517, 129] on div "#2 mymoose.wd1.careers workday Senior Software Engineer JD warning_amber Choose…" at bounding box center [784, 153] width 665 height 59
click at [517, 146] on div "[DOMAIN_NAME]" at bounding box center [547, 150] width 91 height 14
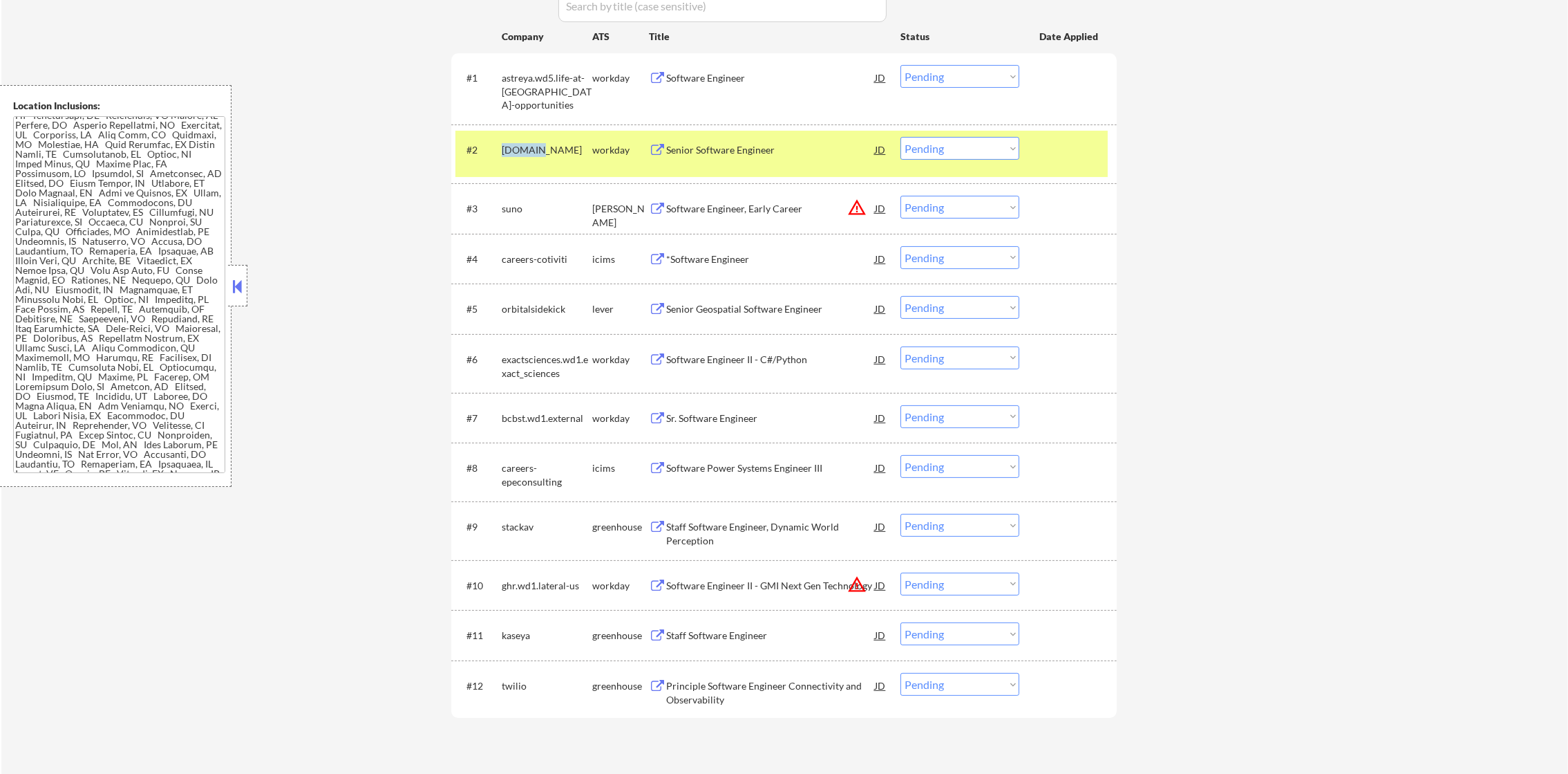
click at [517, 146] on div "[DOMAIN_NAME]" at bounding box center [547, 150] width 91 height 14
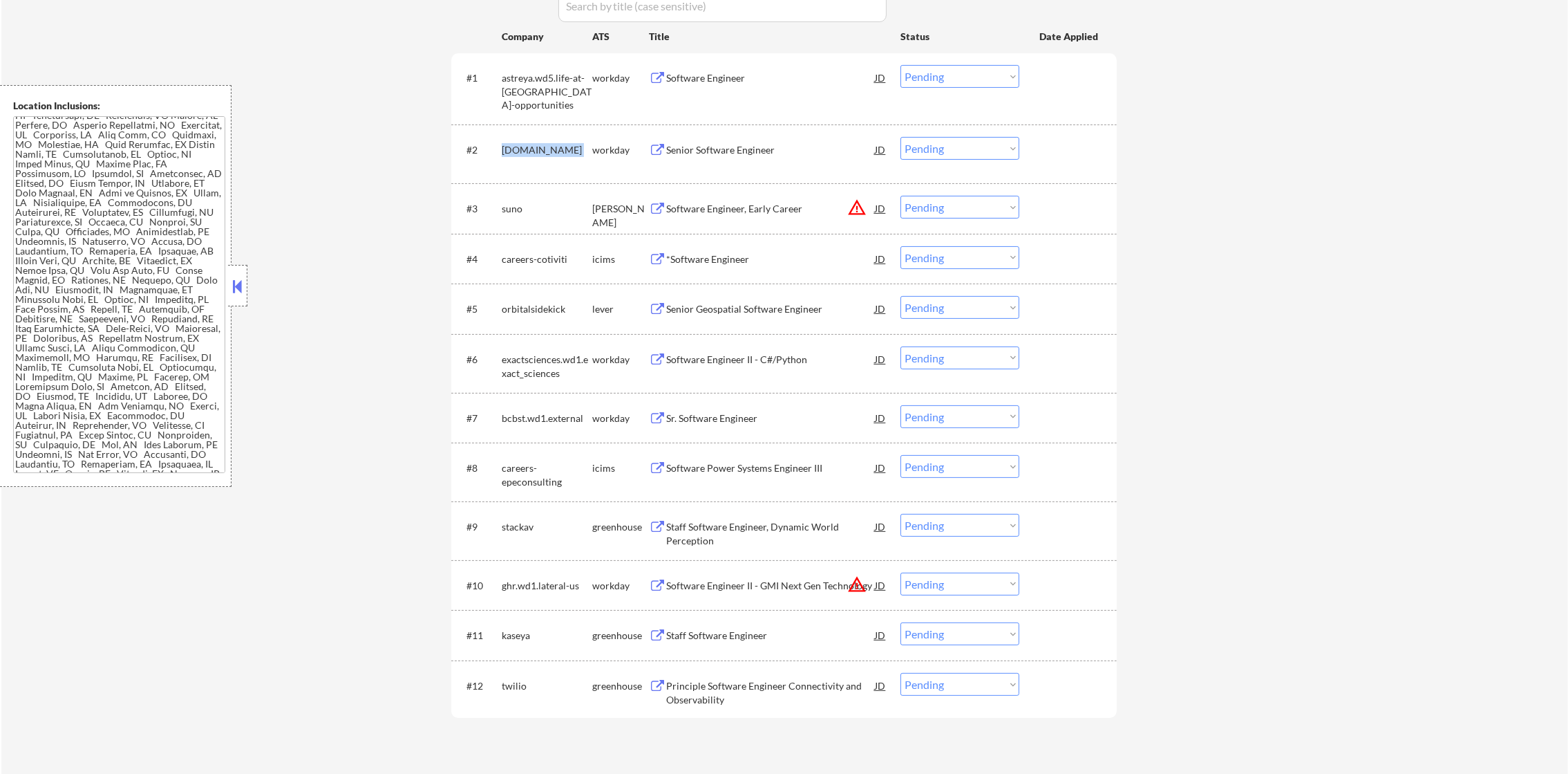
click at [517, 146] on div "[DOMAIN_NAME]" at bounding box center [547, 150] width 91 height 14
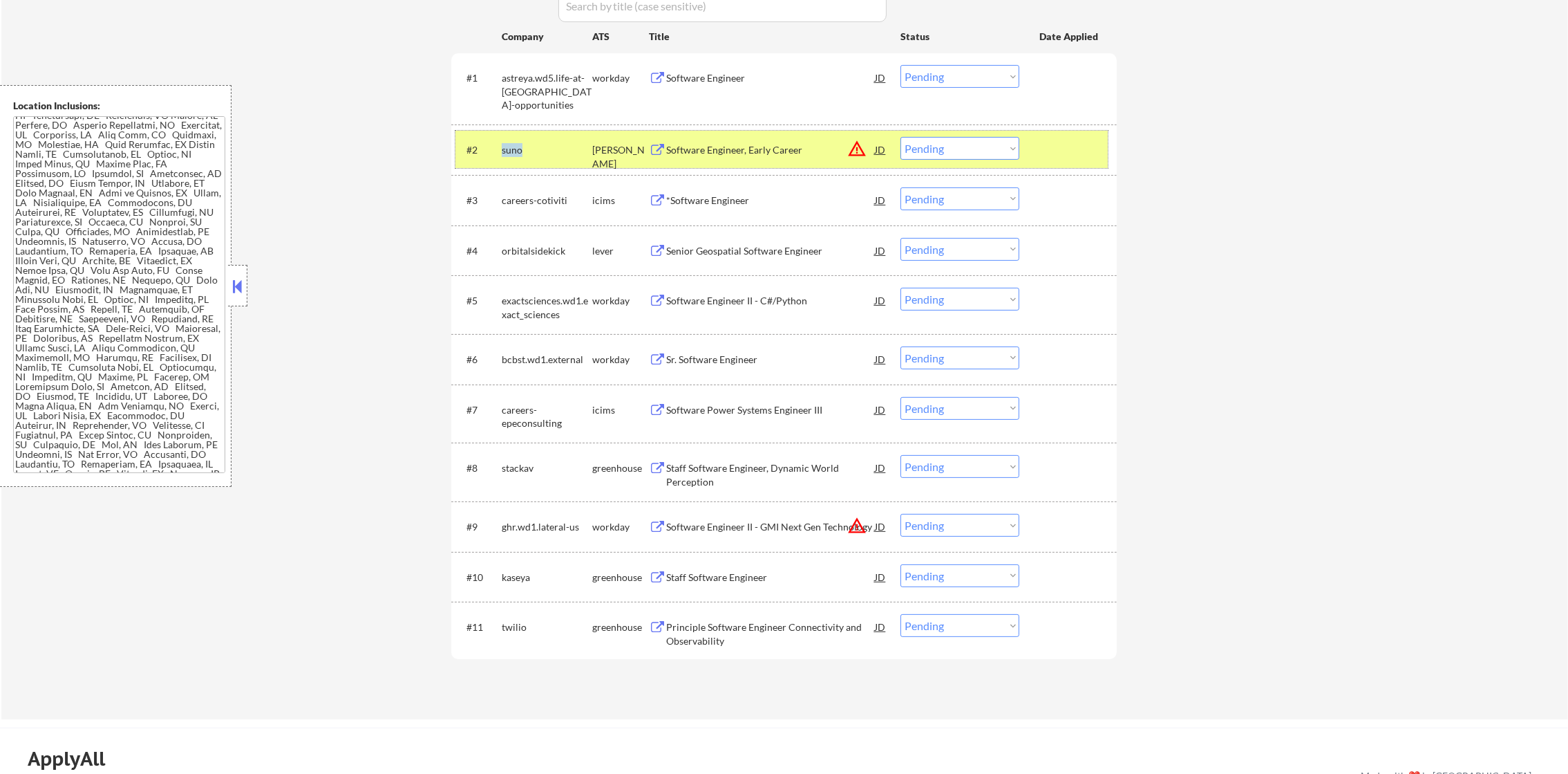
click at [851, 144] on button "warning_amber" at bounding box center [856, 148] width 19 height 19
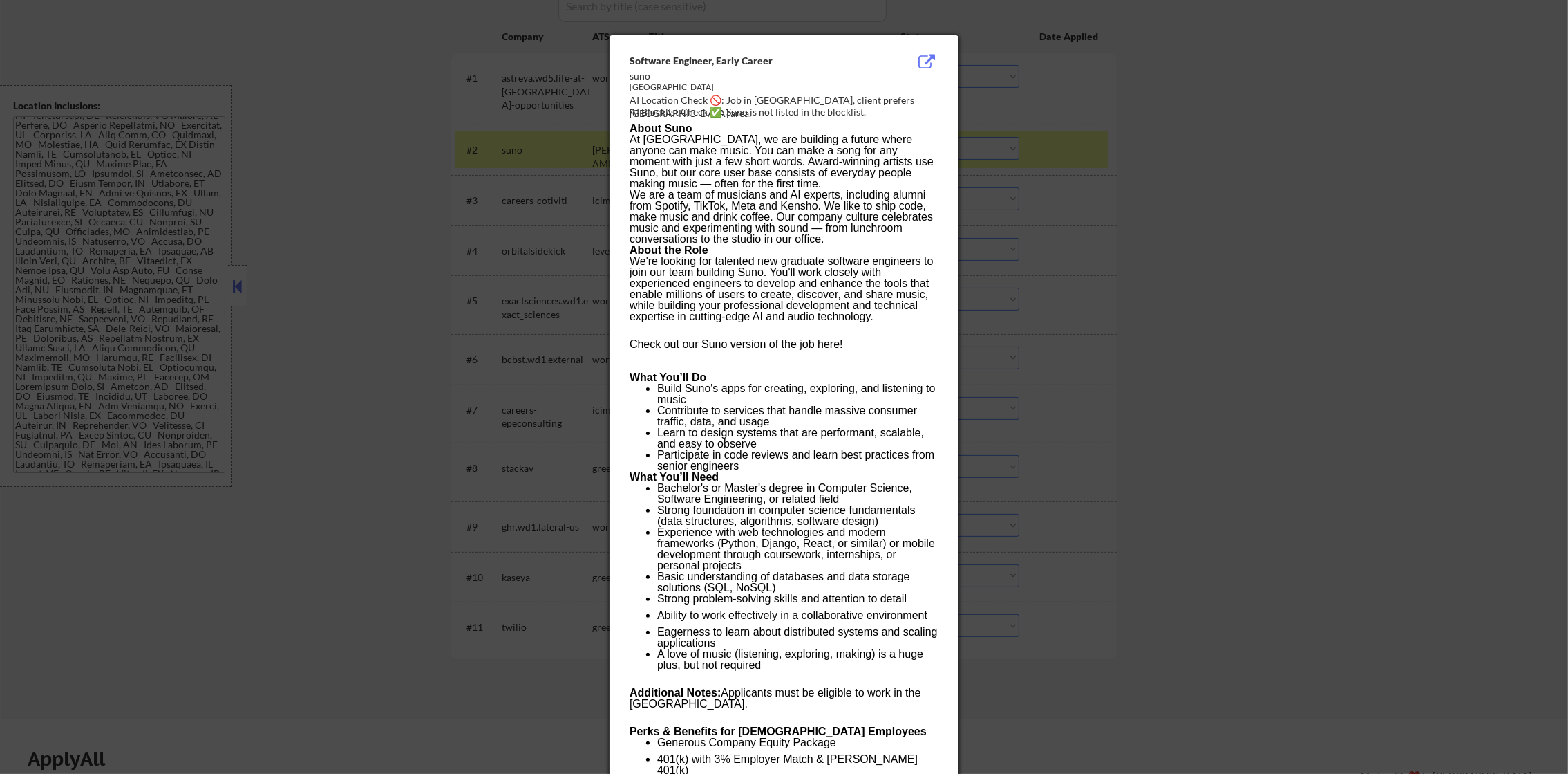
click at [769, 103] on div "AI Location Check 🚫: Job in Boston, client prefers DC area." at bounding box center [787, 107] width 314 height 27
click at [1096, 259] on div at bounding box center [784, 387] width 1568 height 774
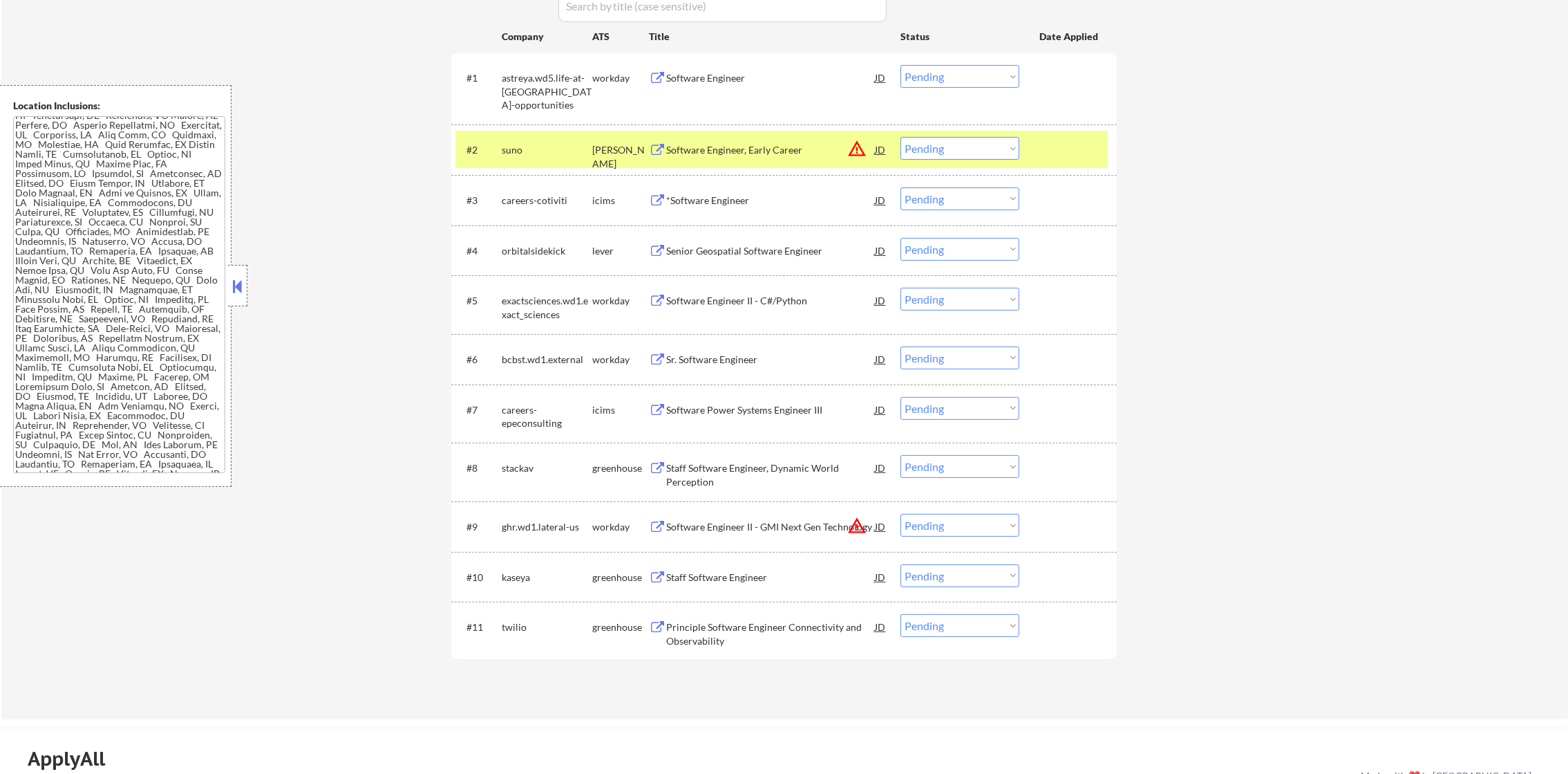
drag, startPoint x: 970, startPoint y: 144, endPoint x: 965, endPoint y: 162, distance: 18.7
click at [970, 145] on select "Choose an option... Pending Applied Excluded (Questions) Excluded (Expired) Exc…" at bounding box center [960, 149] width 119 height 23
click at [900, 137] on select "Choose an option... Pending Applied Excluded (Questions) Excluded (Expired) Exc…" at bounding box center [960, 149] width 119 height 23
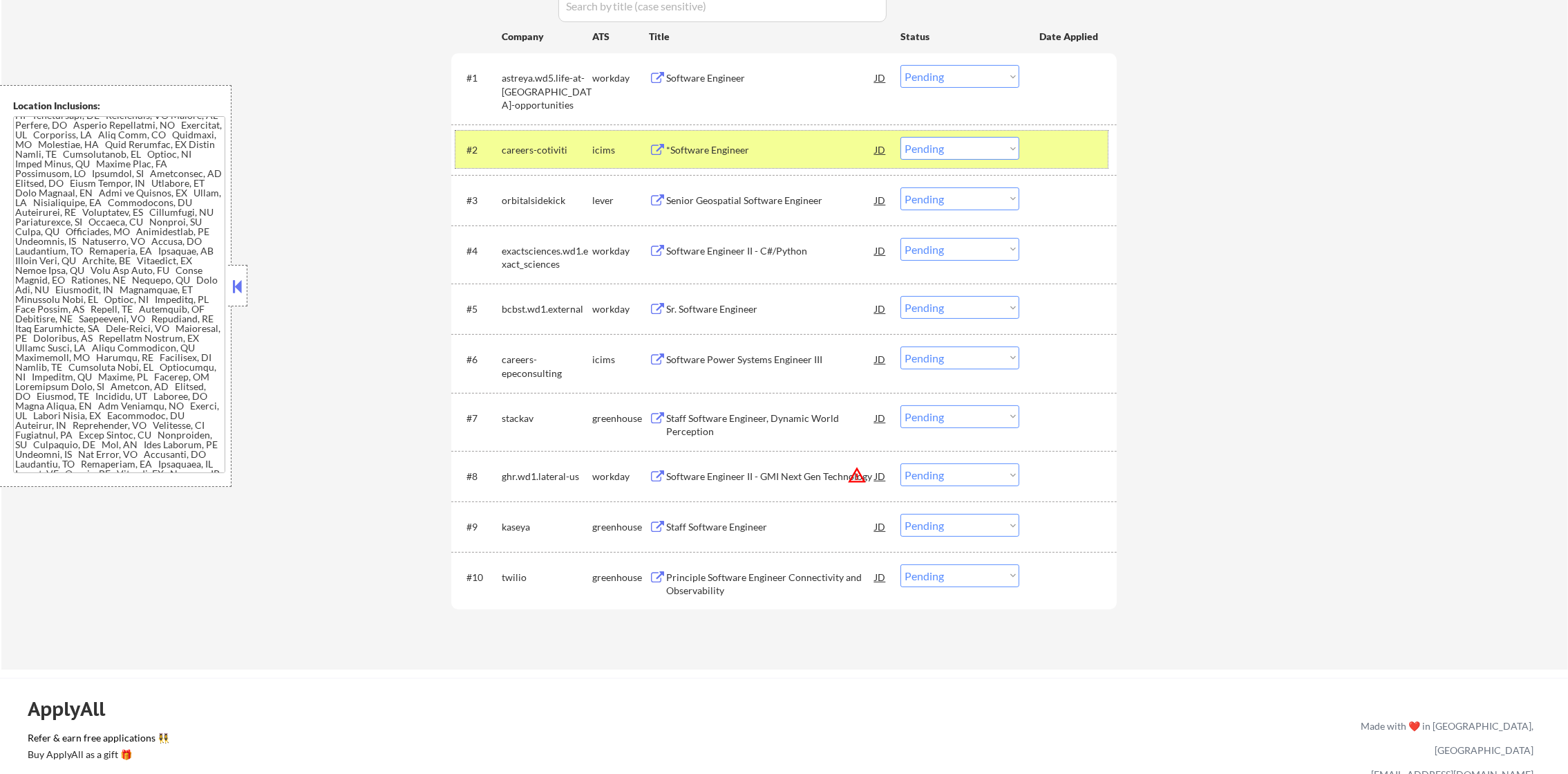
click at [544, 150] on div "careers-cotiviti" at bounding box center [547, 150] width 91 height 14
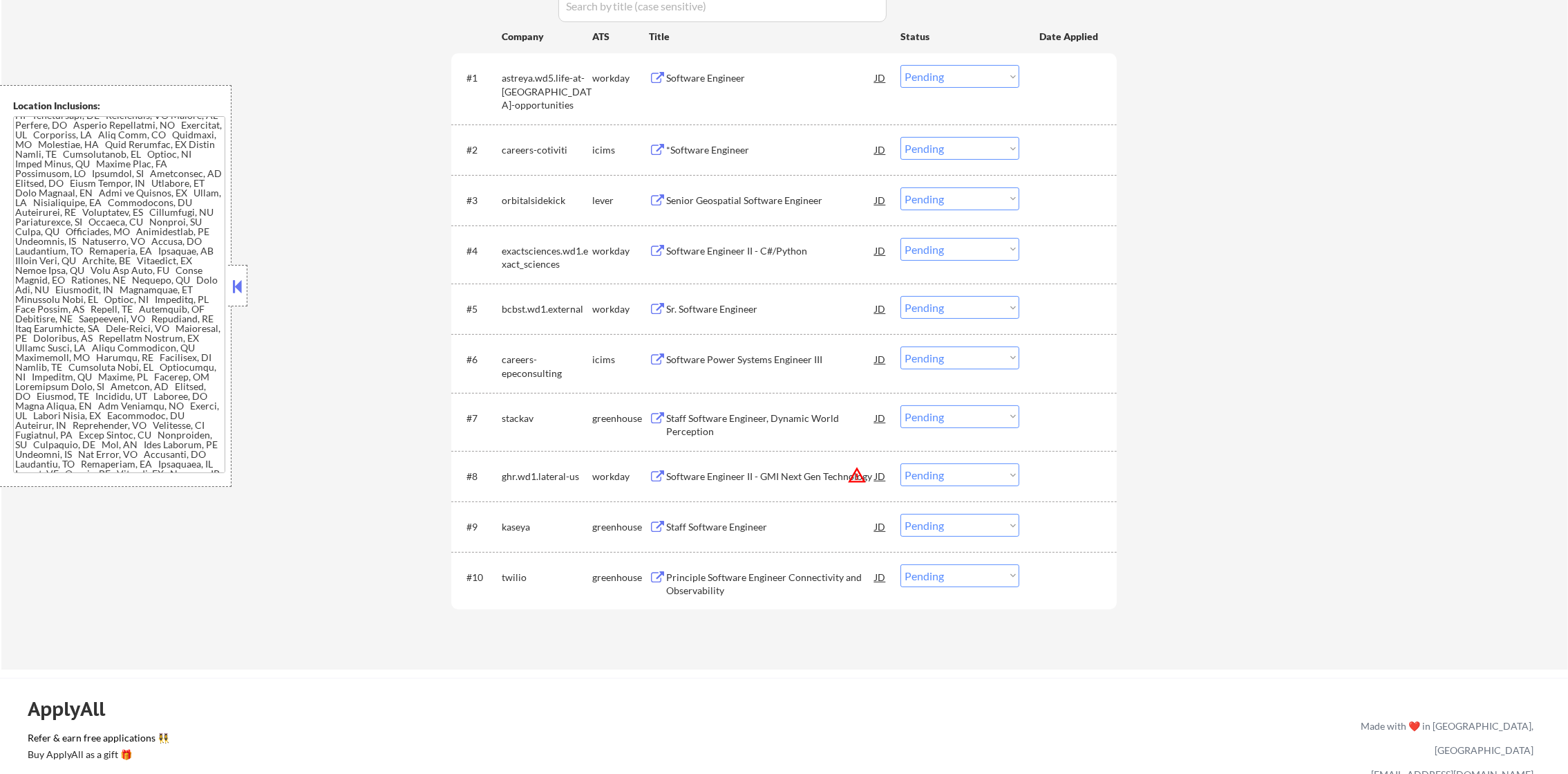
click at [922, 141] on select "Choose an option... Pending Applied Excluded (Questions) Excluded (Expired) Exc…" at bounding box center [960, 149] width 119 height 23
click at [900, 137] on select "Choose an option... Pending Applied Excluded (Questions) Excluded (Expired) Exc…" at bounding box center [960, 149] width 119 height 23
select select ""pending""
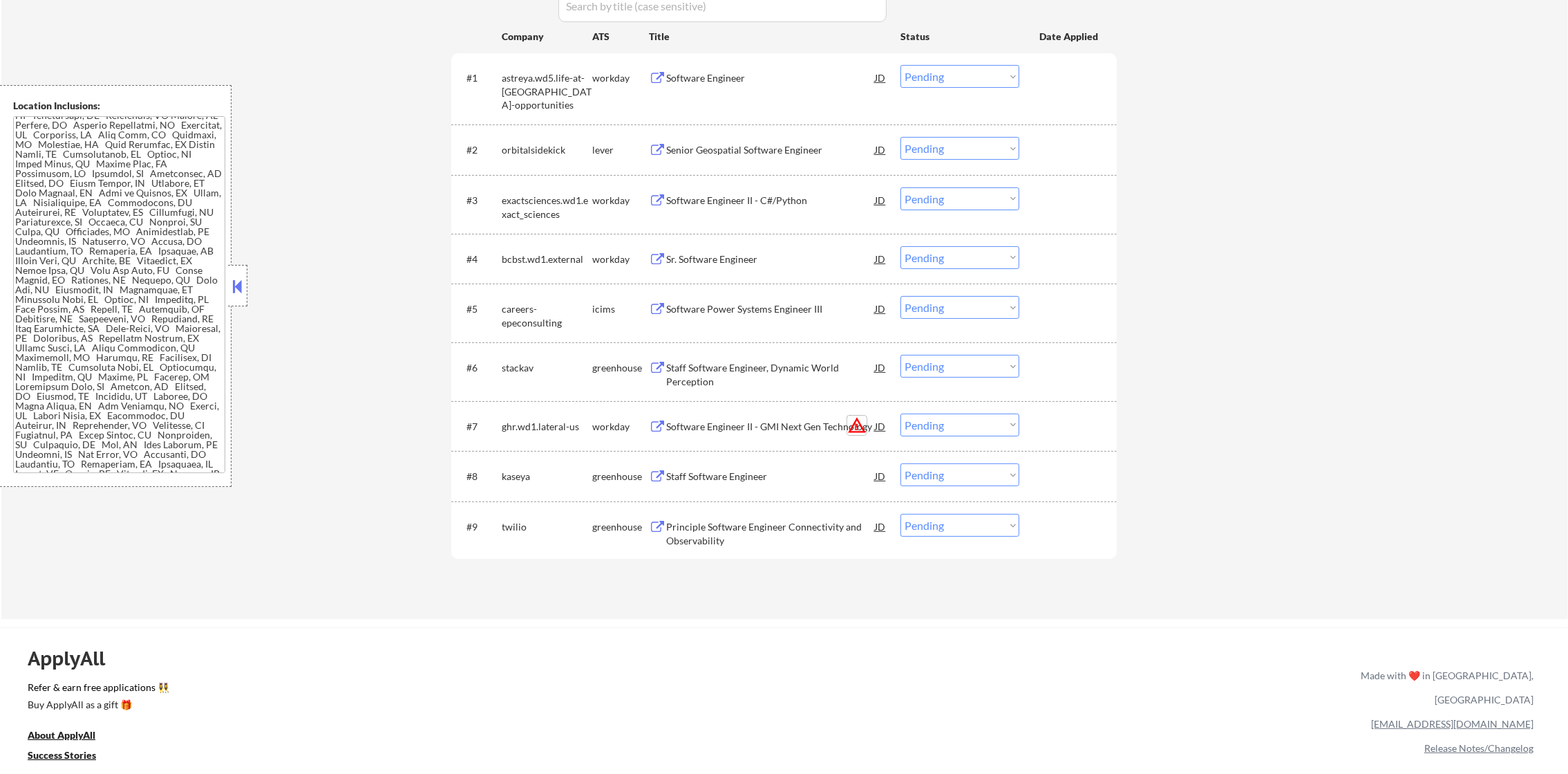
click at [860, 424] on button "warning_amber" at bounding box center [856, 424] width 19 height 19
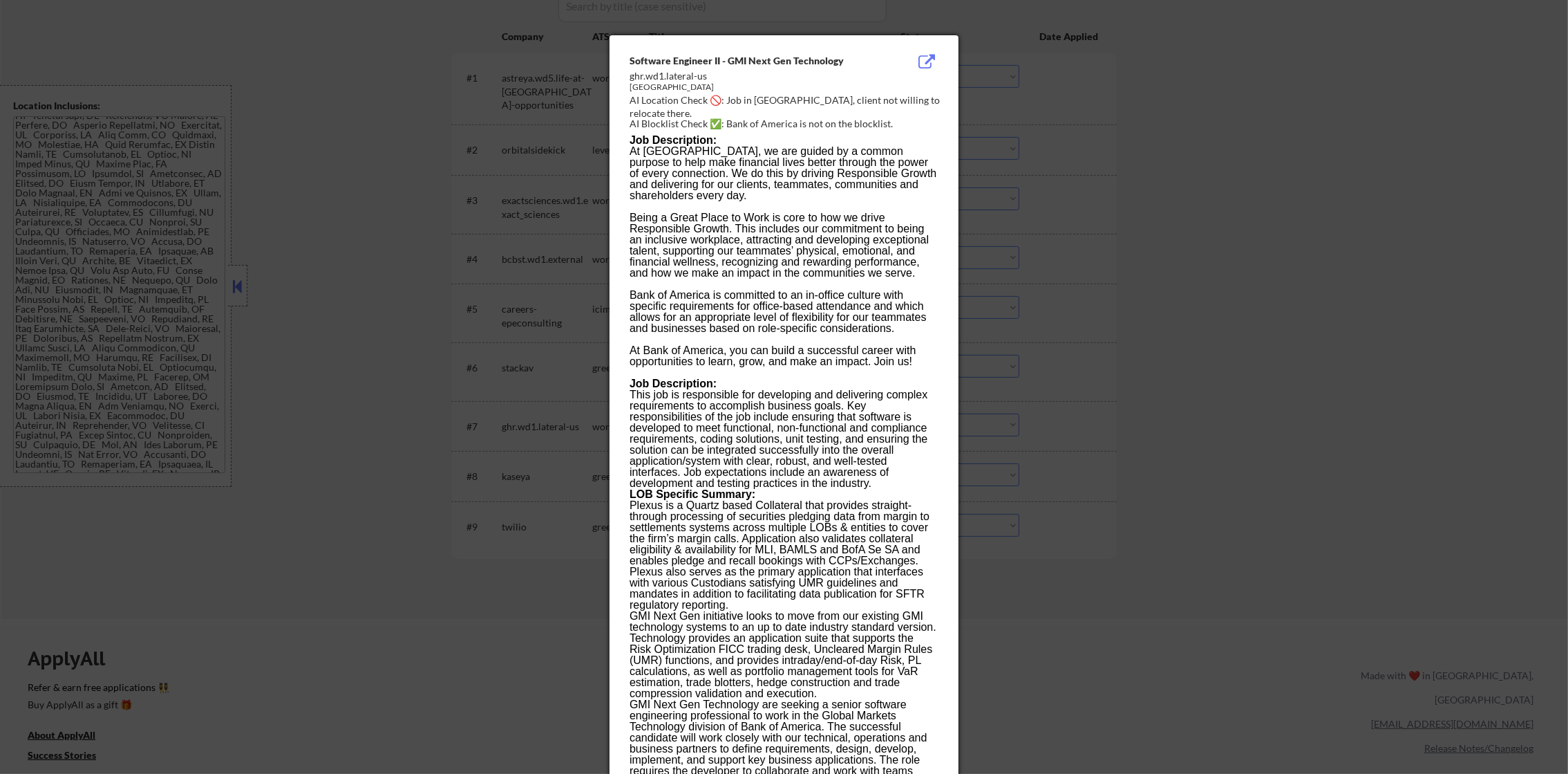
click at [769, 103] on div "AI Location Check 🚫: Job in Jersey City, client not willing to relocate there." at bounding box center [787, 107] width 314 height 27
click at [1200, 179] on div at bounding box center [784, 387] width 1568 height 774
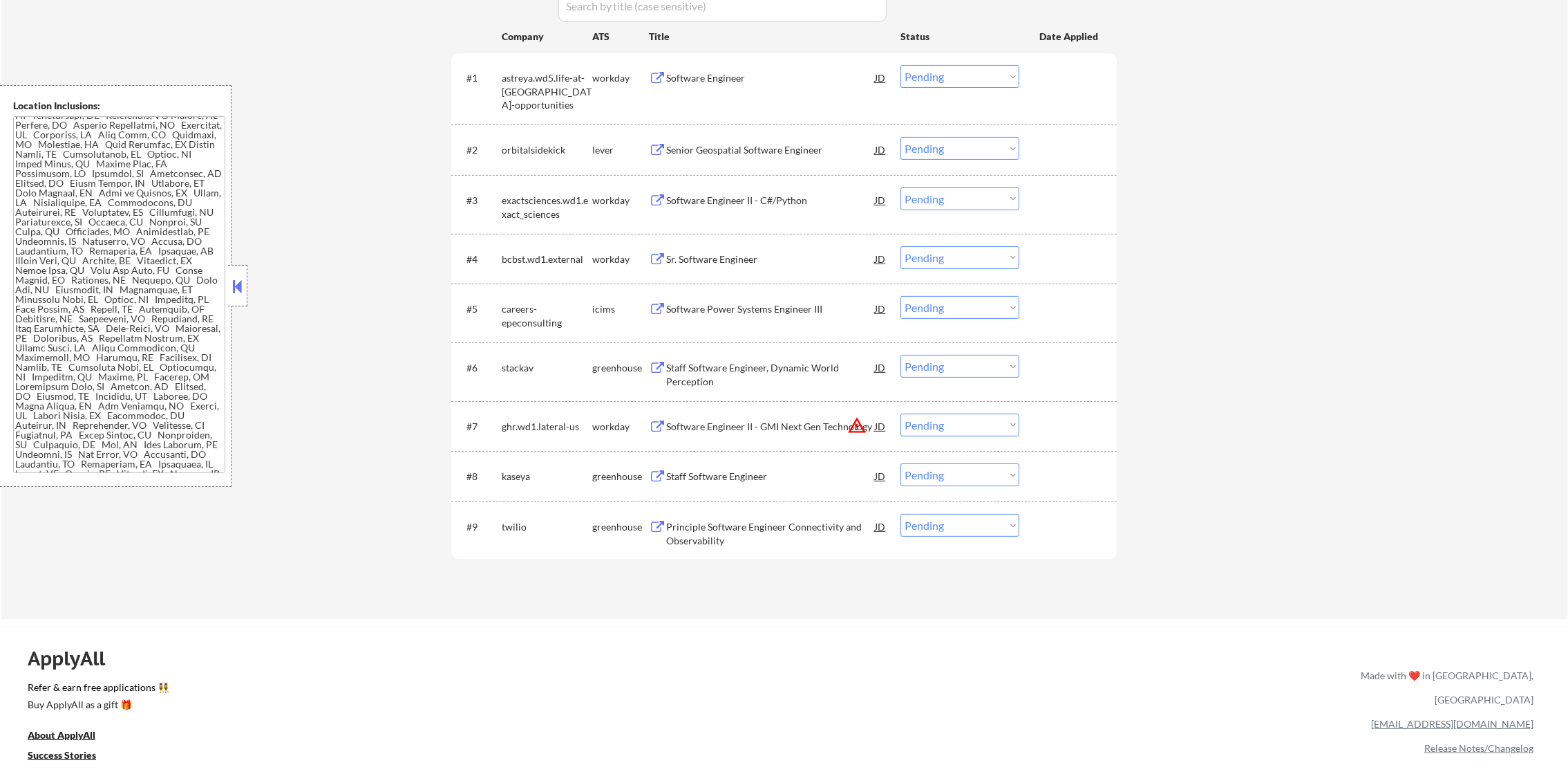
click at [549, 437] on div "ghr.wd1.lateral-us" at bounding box center [547, 426] width 91 height 25
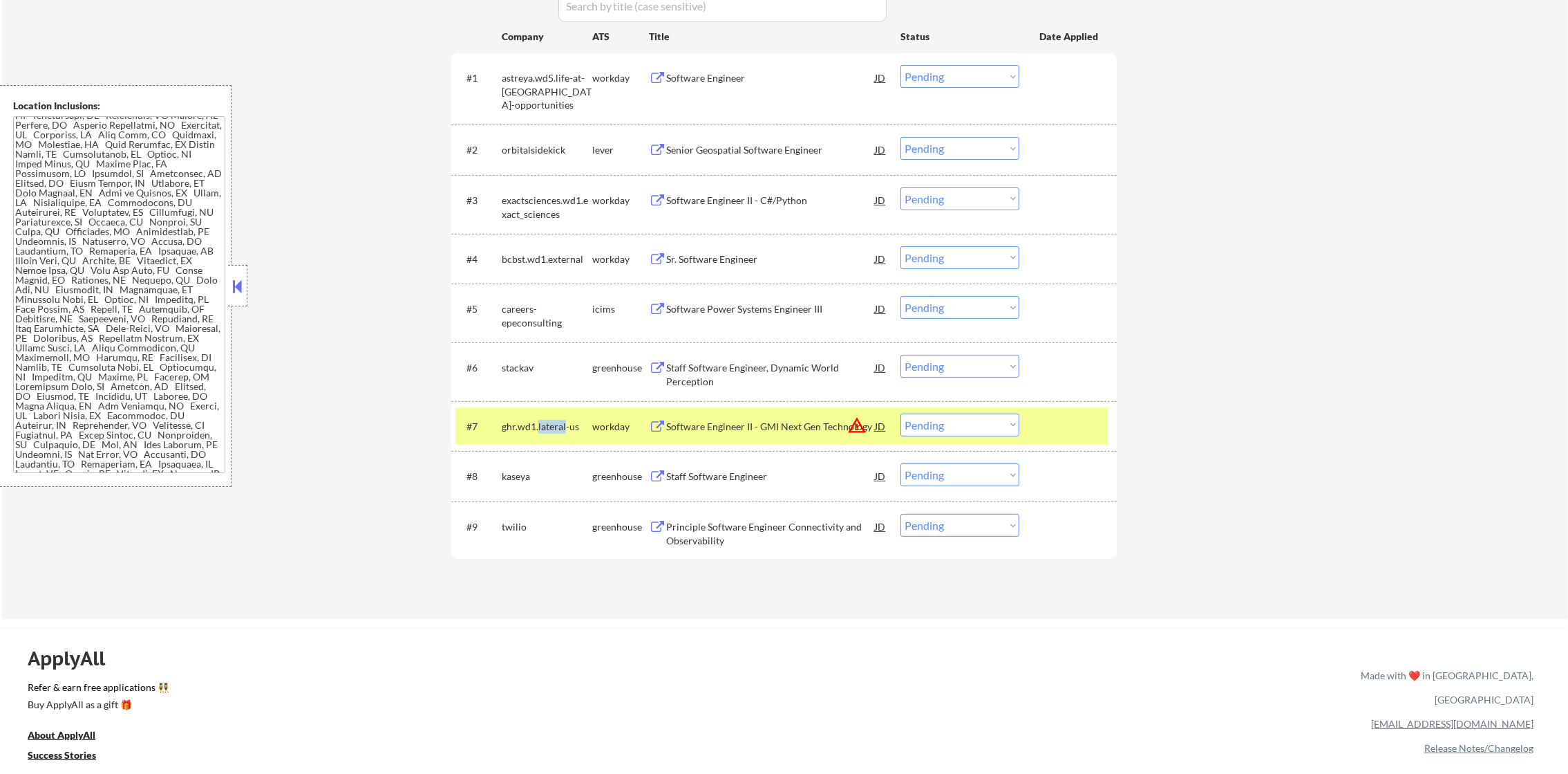
click at [549, 437] on div "ghr.wd1.lateral-us" at bounding box center [547, 426] width 91 height 25
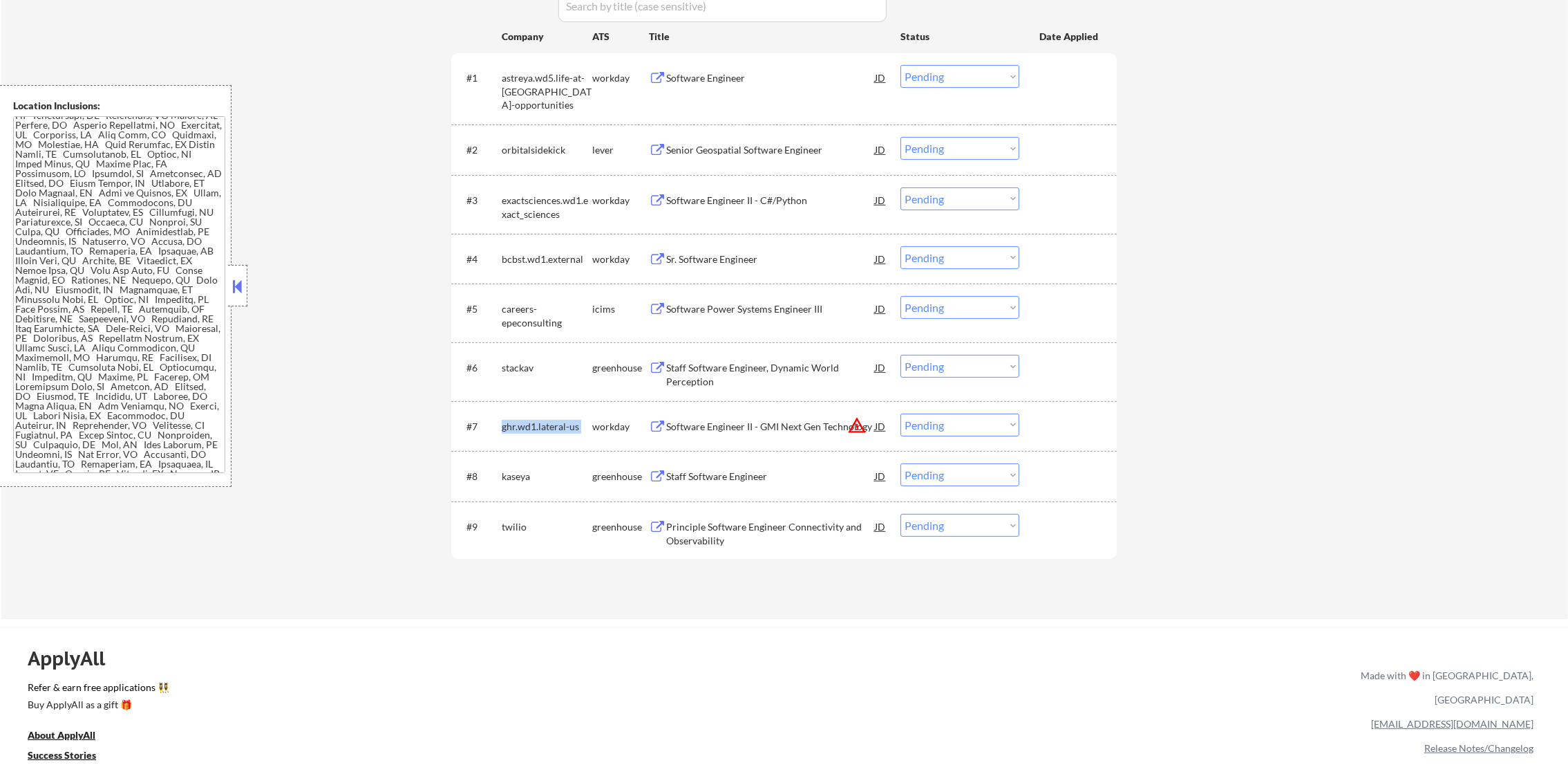
click at [549, 437] on div "ghr.wd1.lateral-us" at bounding box center [547, 426] width 91 height 25
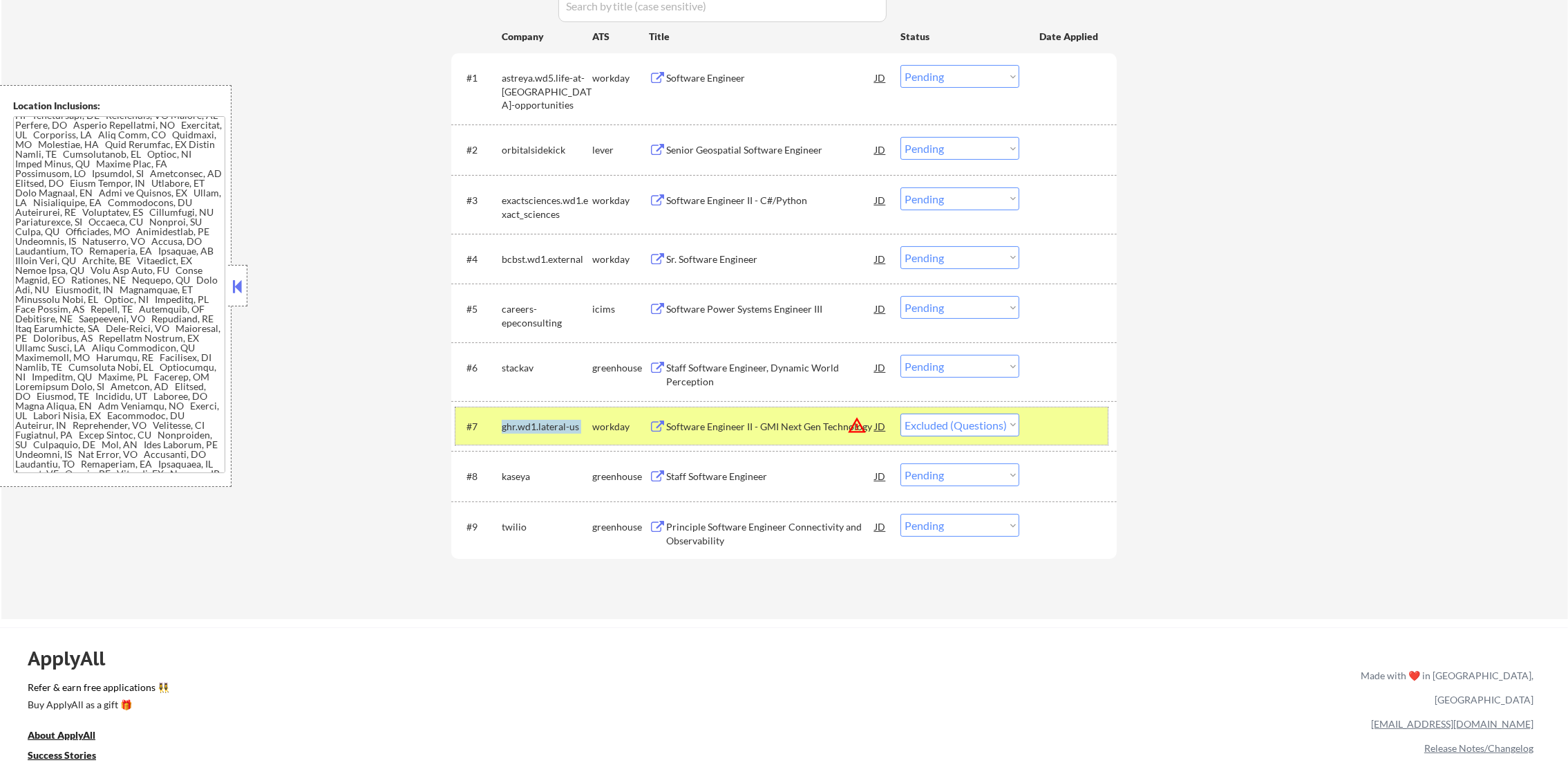
select select ""pending""
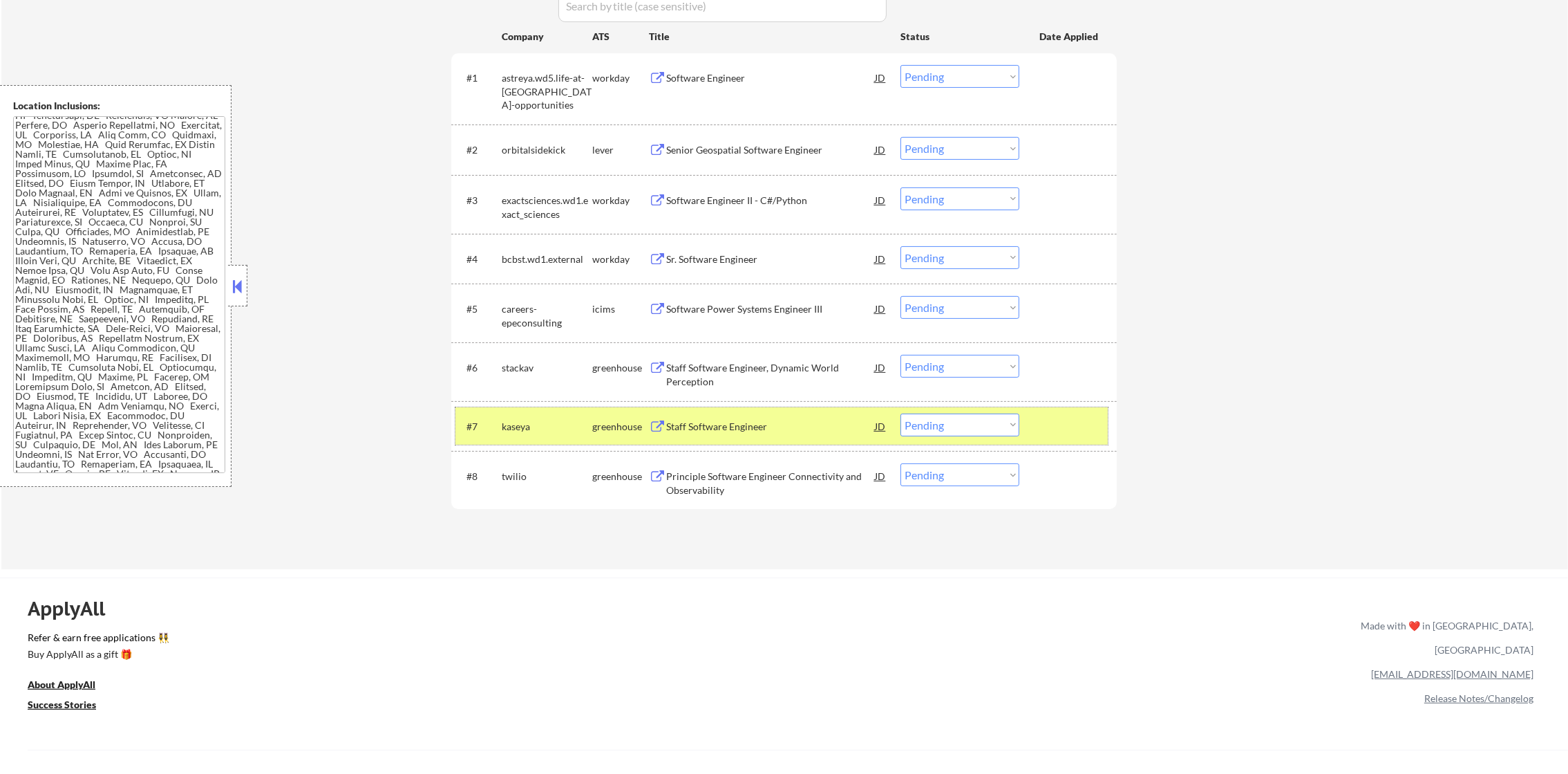
click at [512, 473] on div "twilio" at bounding box center [547, 476] width 91 height 14
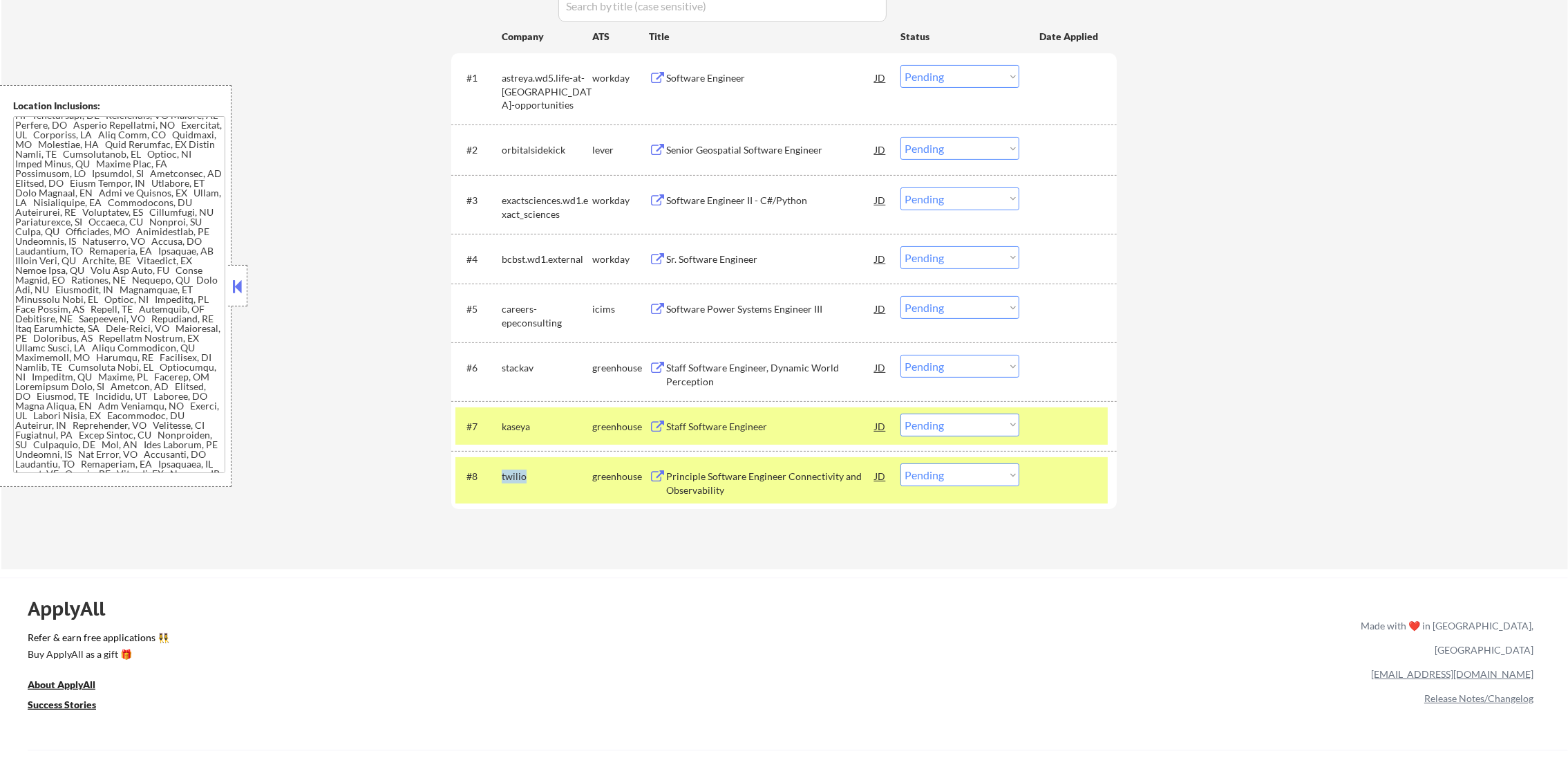
click at [512, 473] on div "twilio" at bounding box center [547, 476] width 91 height 14
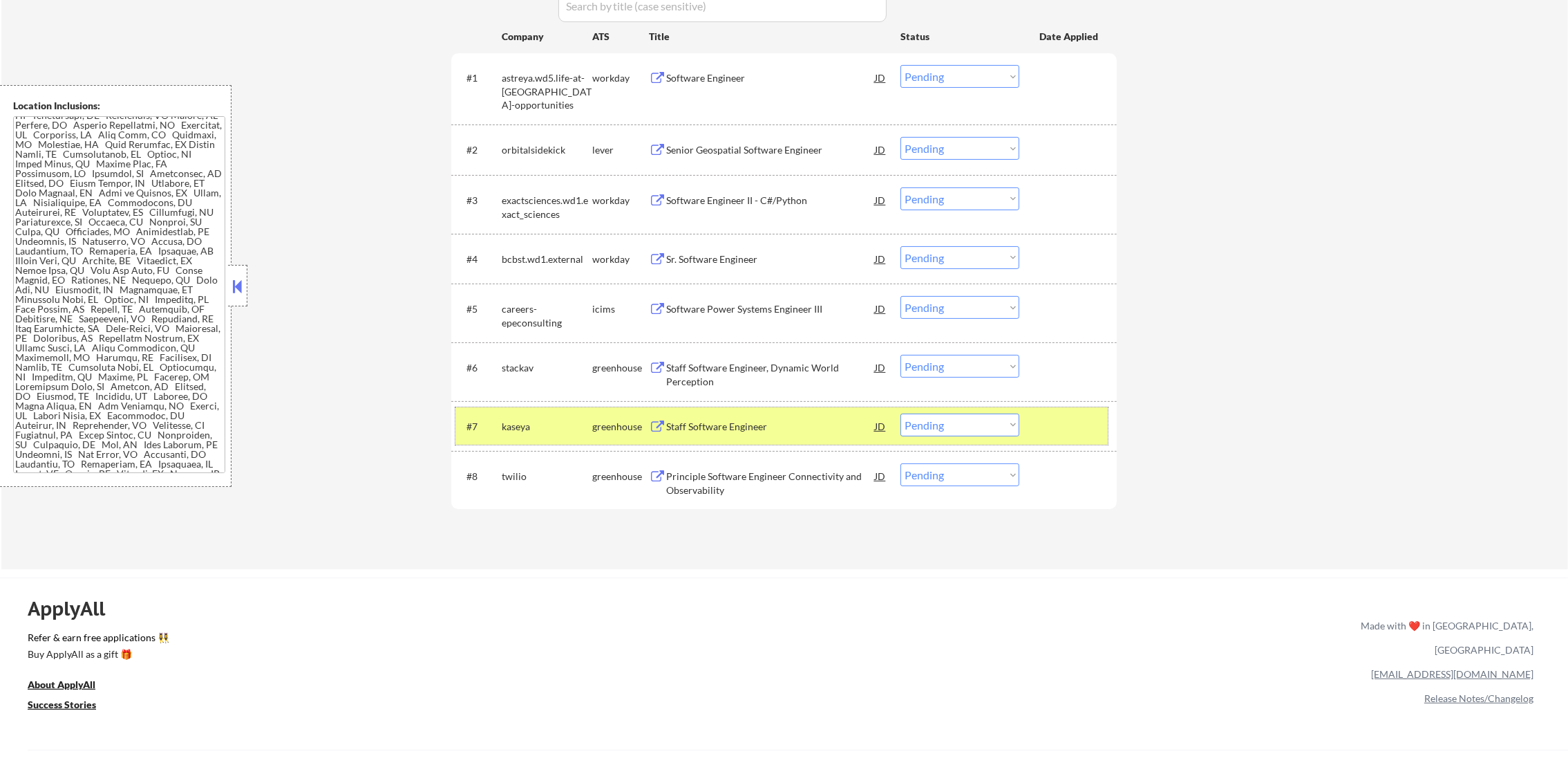
click at [512, 422] on div "kaseya" at bounding box center [547, 426] width 91 height 14
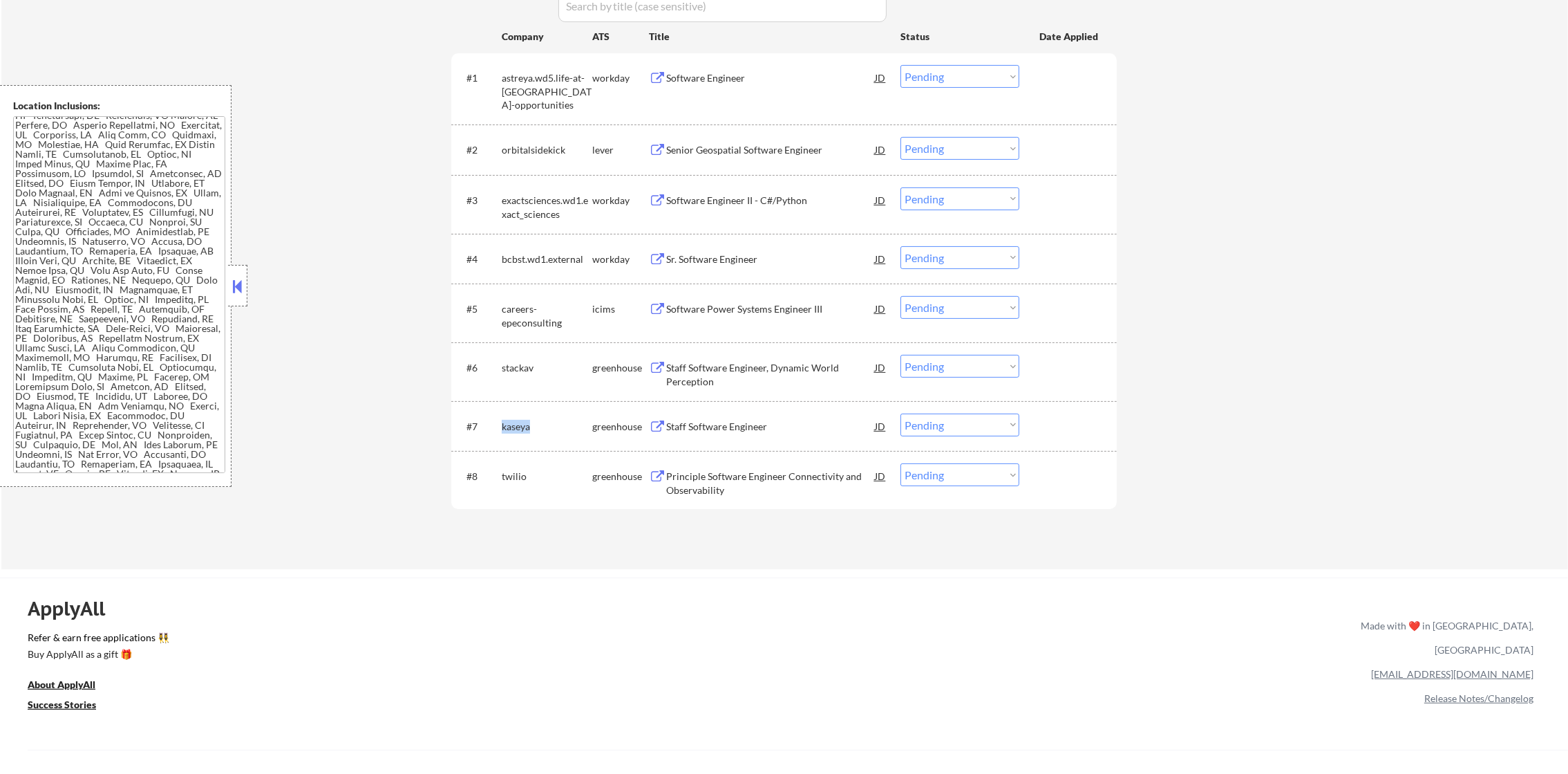
click at [512, 422] on div "kaseya" at bounding box center [547, 426] width 91 height 14
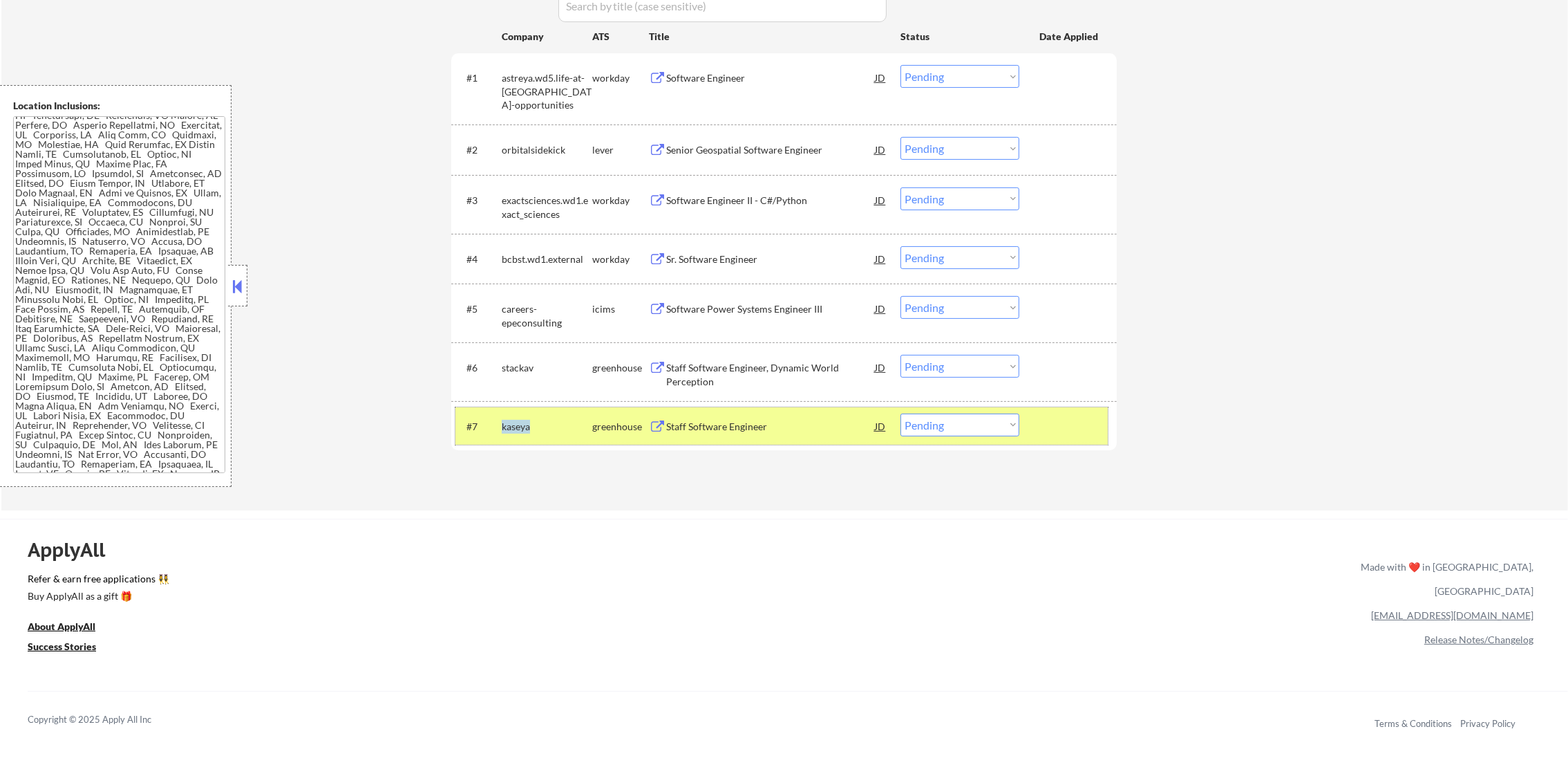
click at [511, 419] on div "kaseya" at bounding box center [547, 426] width 91 height 14
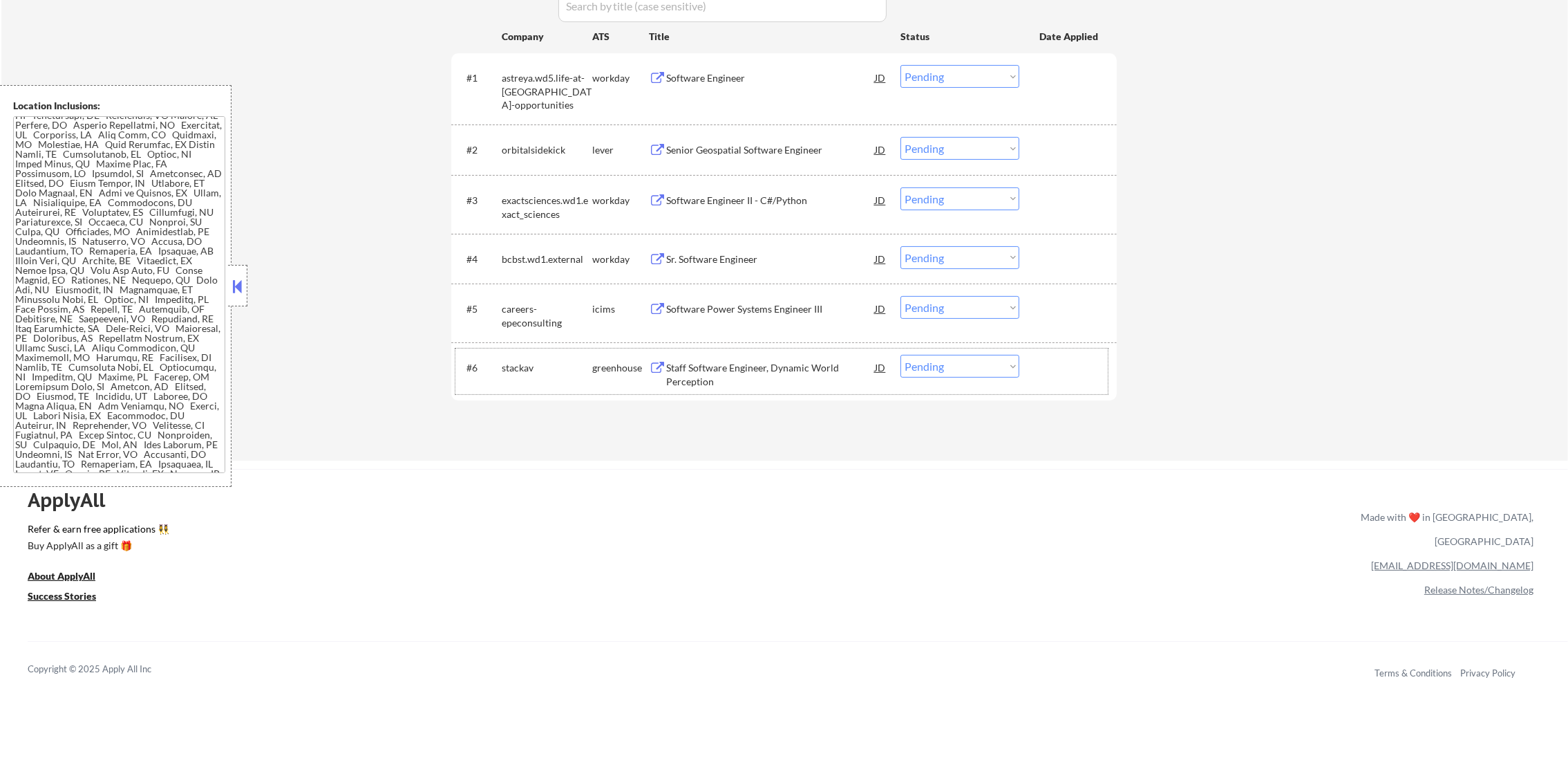
click at [504, 362] on div "stackav" at bounding box center [547, 367] width 91 height 14
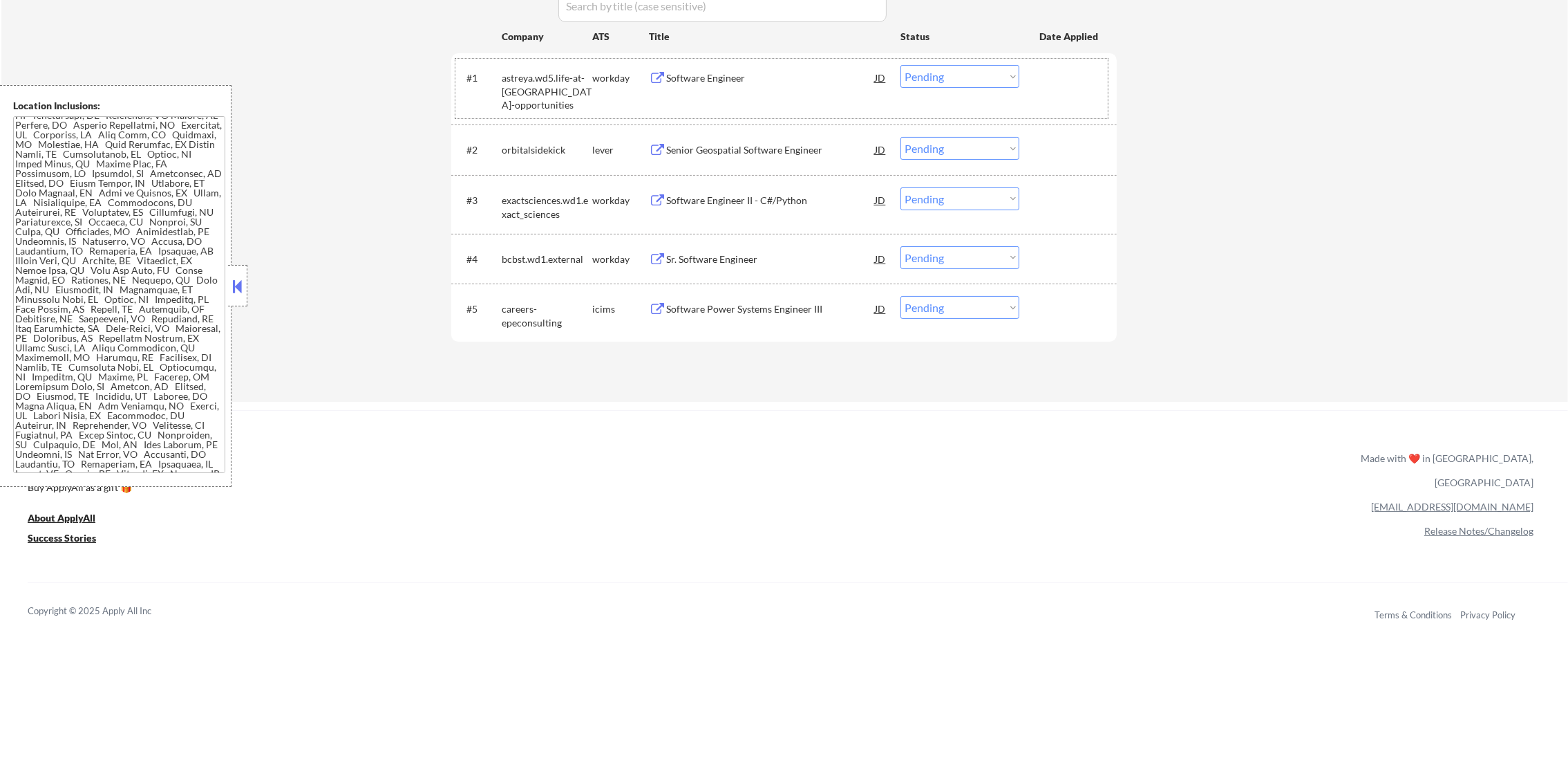
click at [525, 99] on div "astreya.wd5.life-at-[GEOGRAPHIC_DATA]-opportunities" at bounding box center [547, 91] width 91 height 41
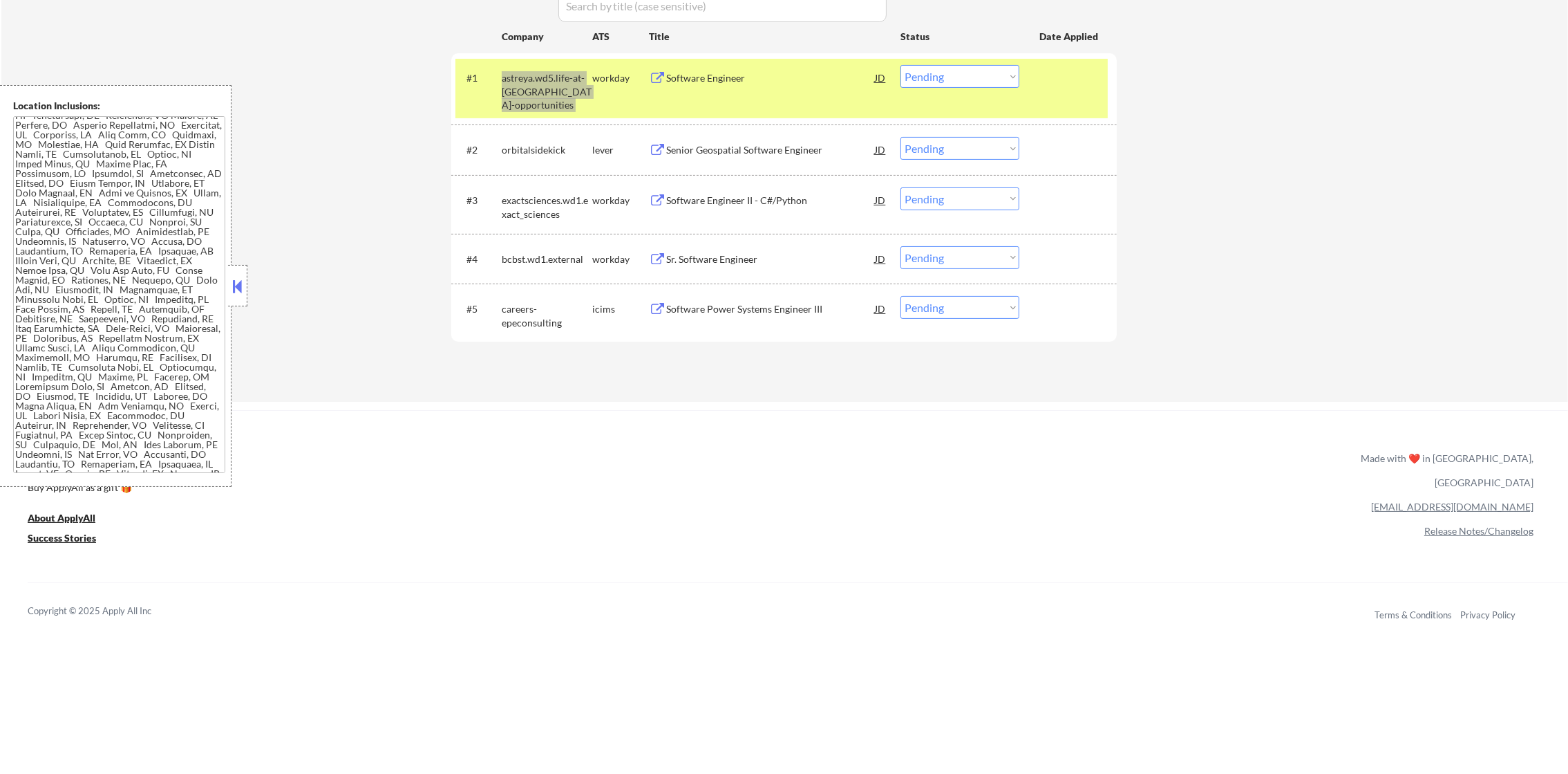
select select ""pending""
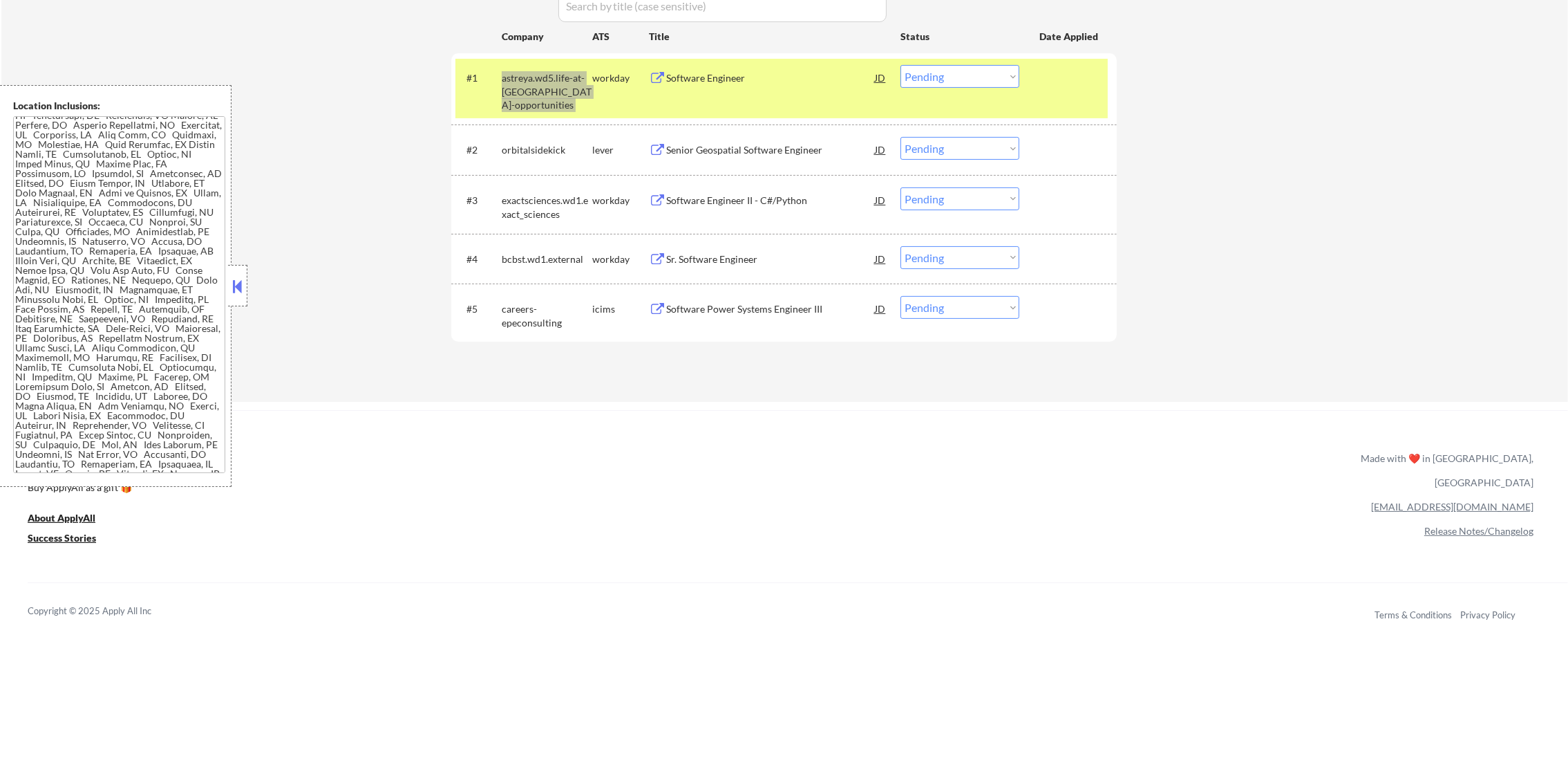
select select ""pending""
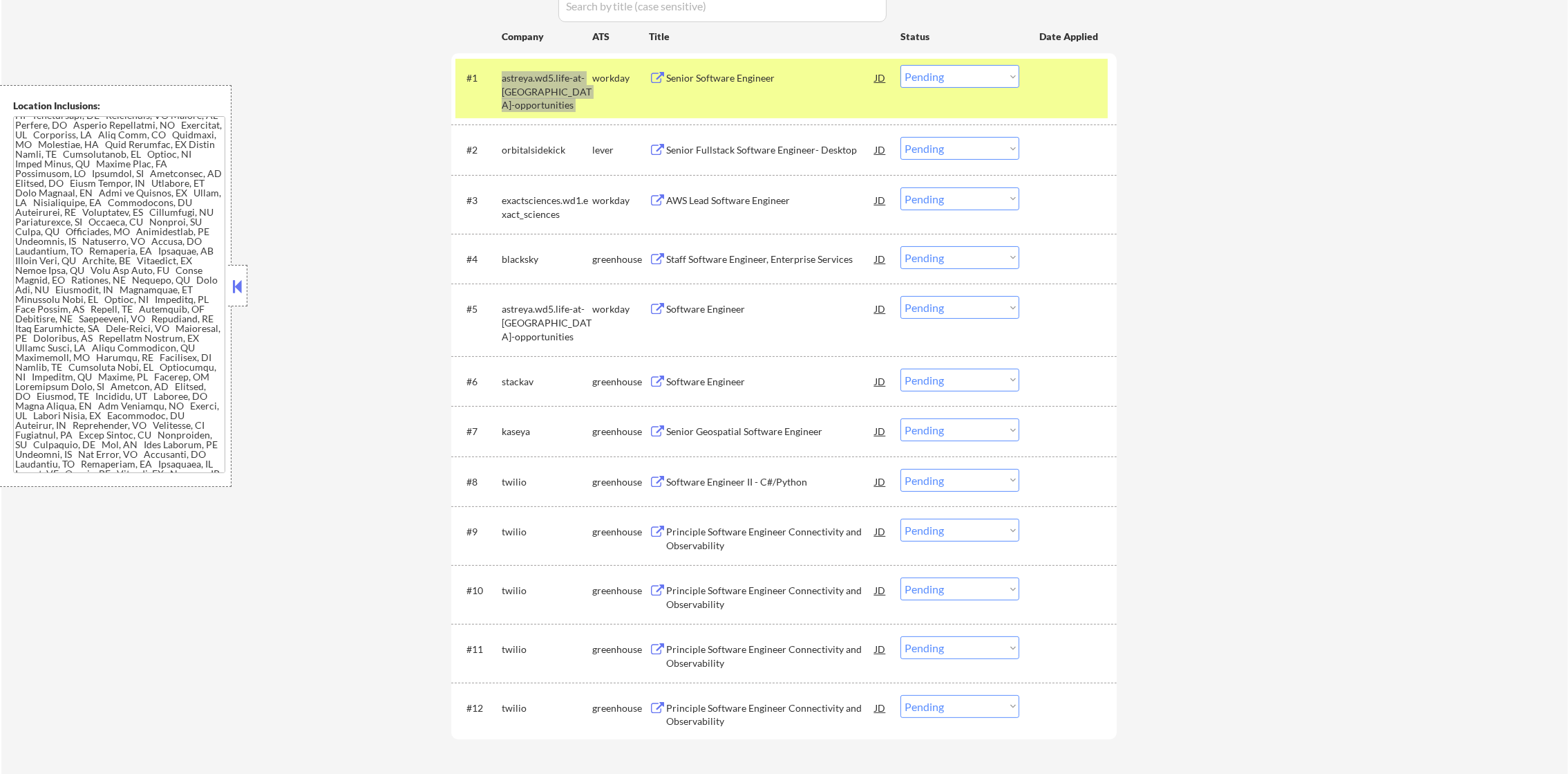
select select ""pending""
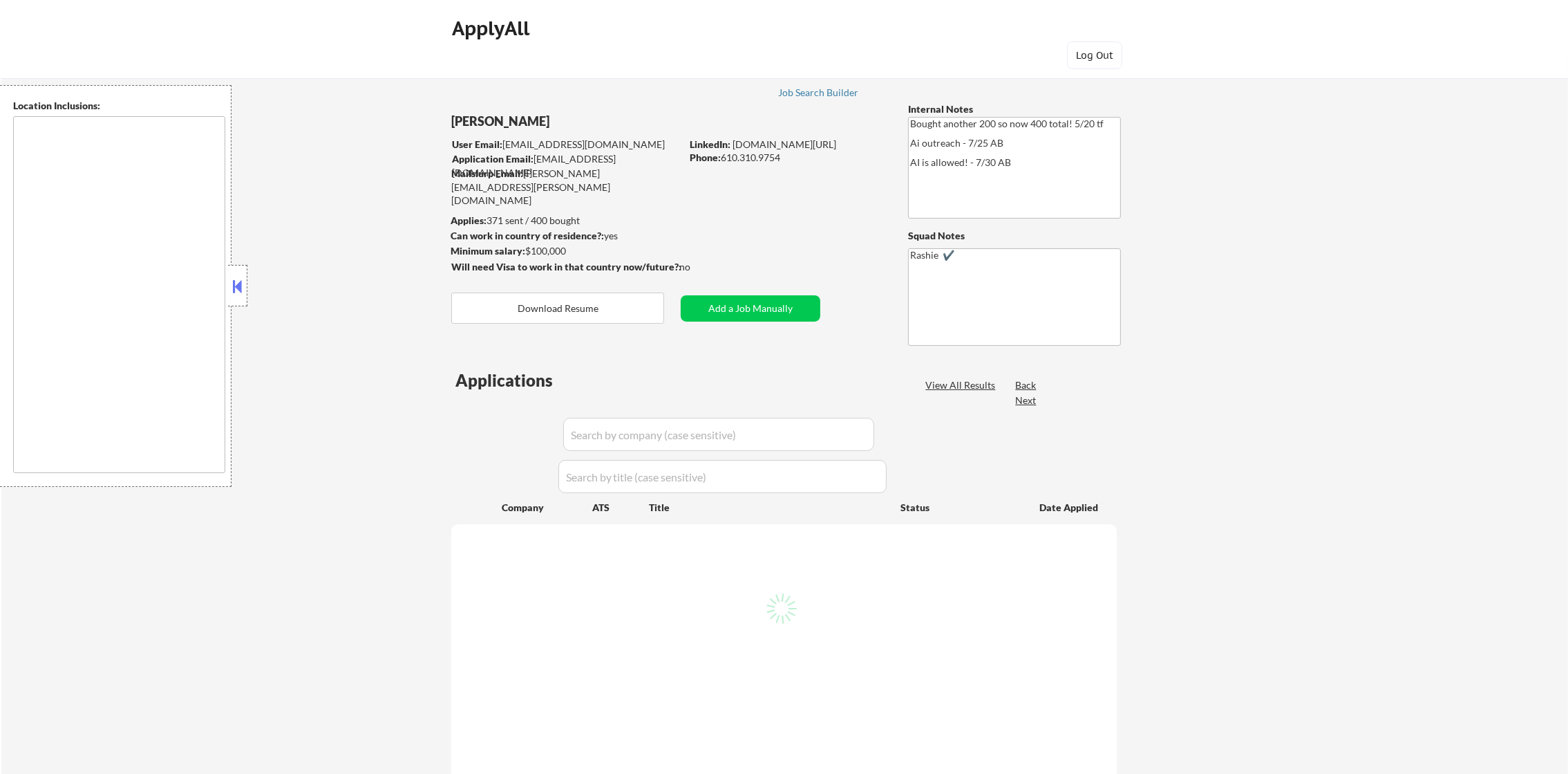
type textarea "[GEOGRAPHIC_DATA], [GEOGRAPHIC_DATA] [GEOGRAPHIC_DATA], [GEOGRAPHIC_DATA] [GEOG…"
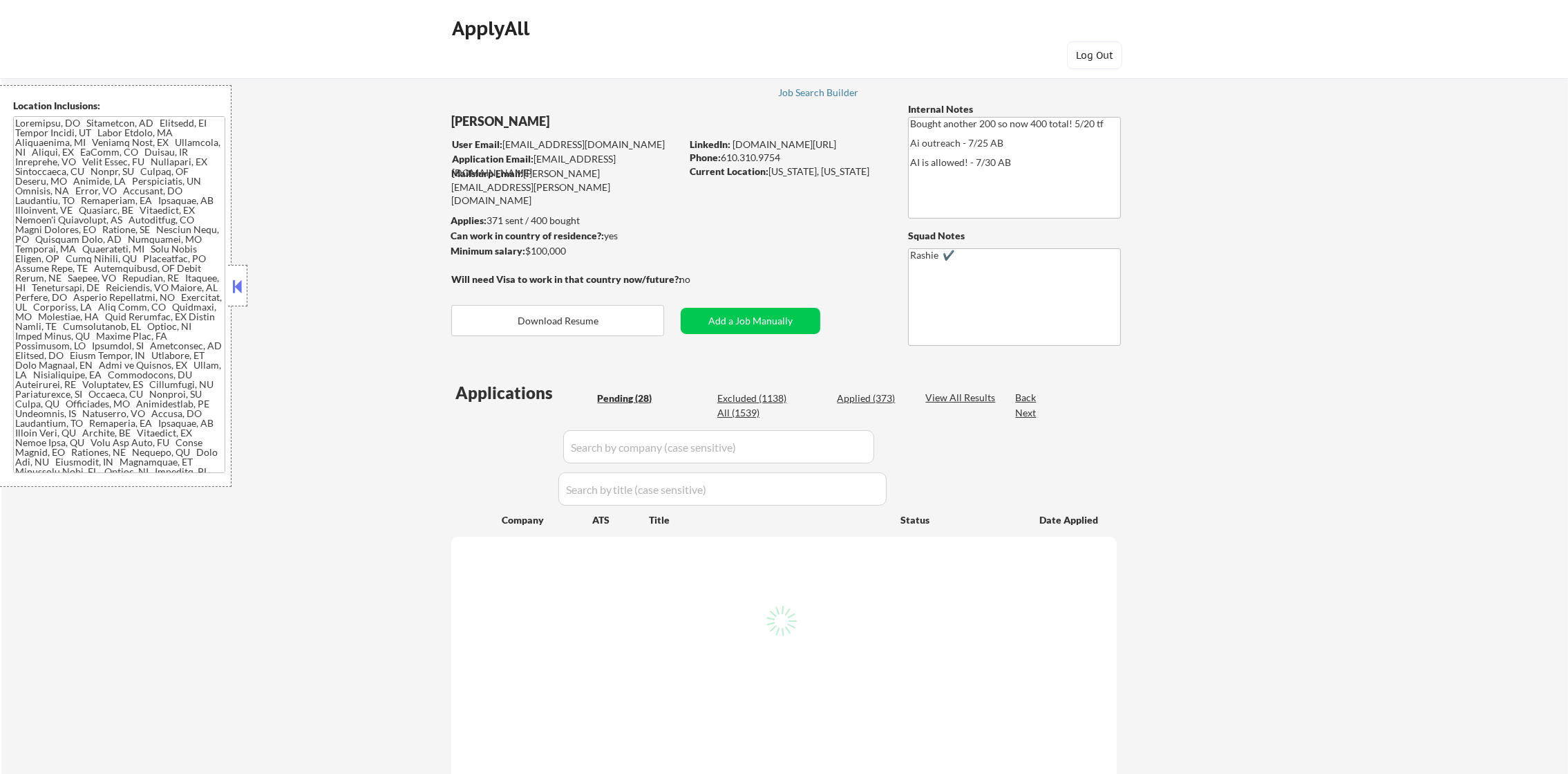
select select ""pending""
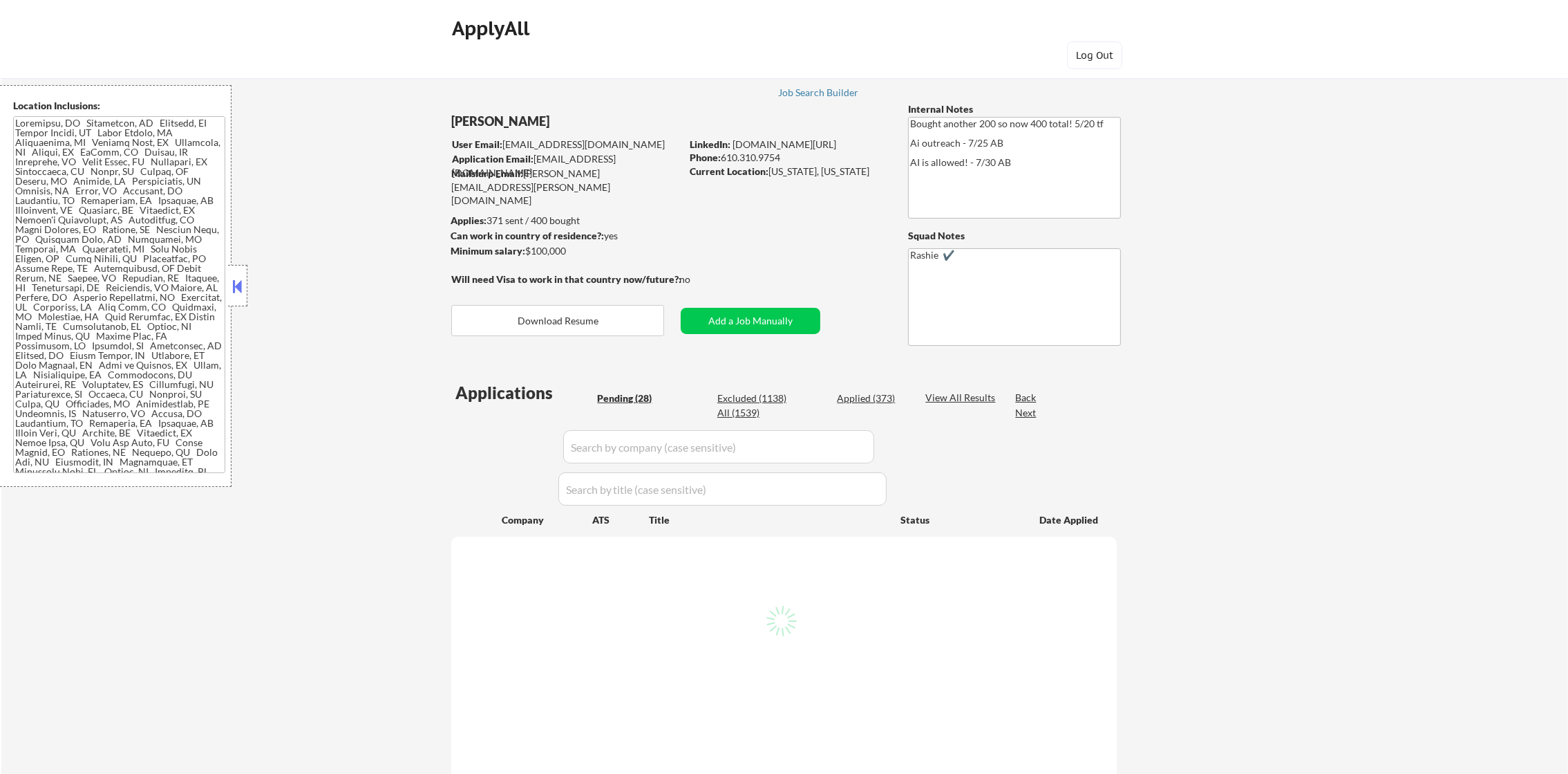
select select ""pending""
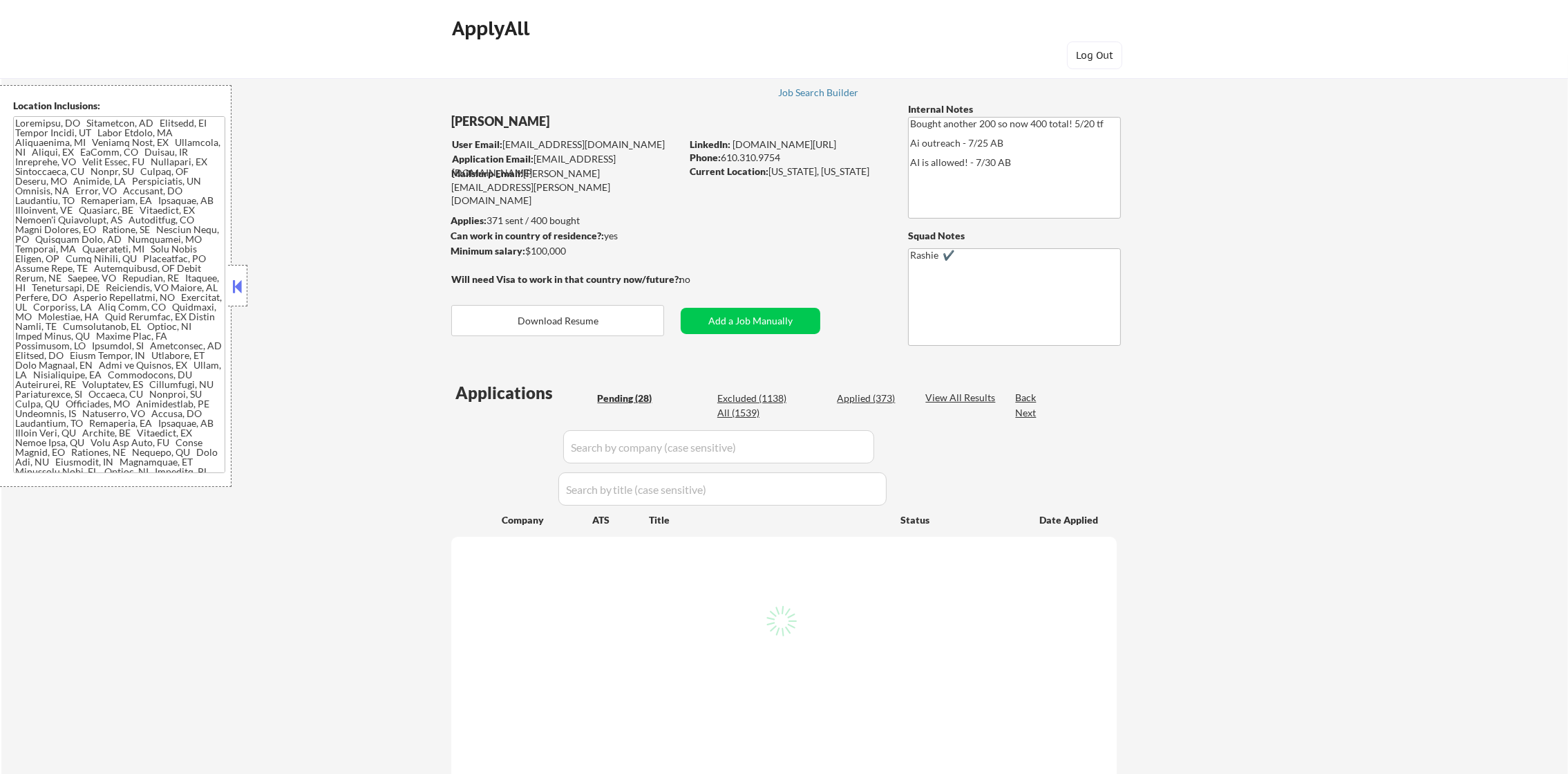
select select ""pending""
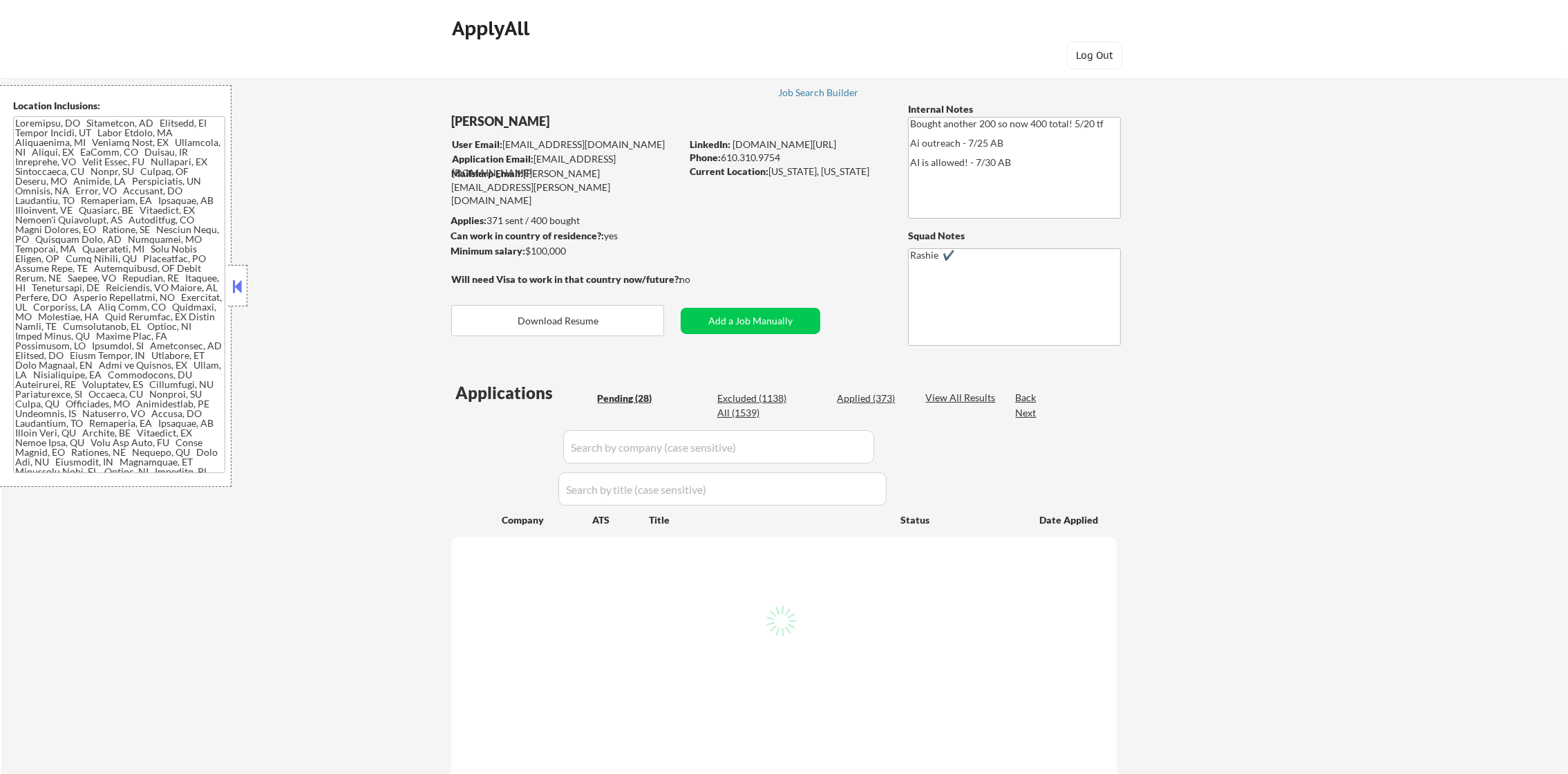
select select ""pending""
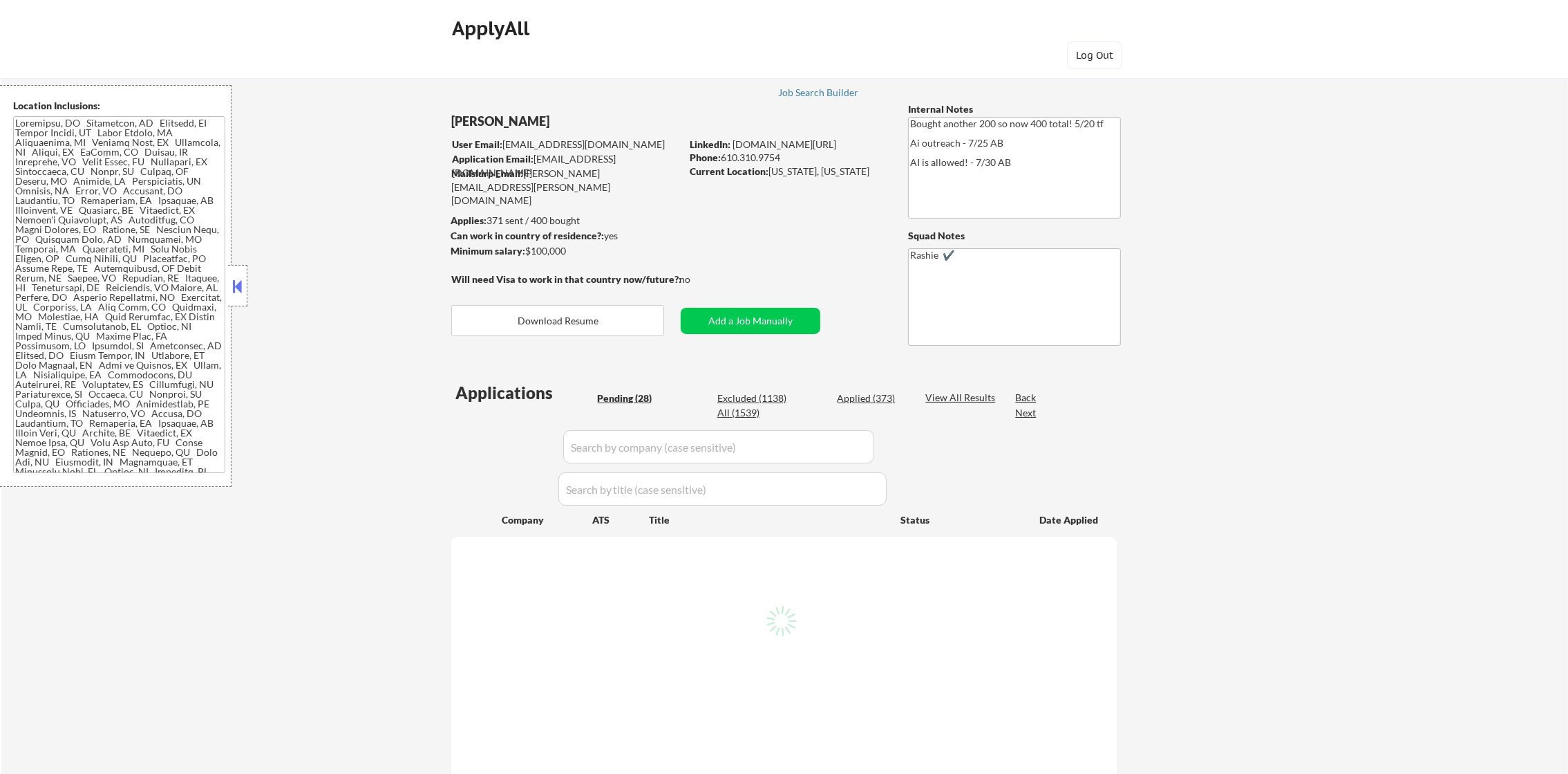
select select ""pending""
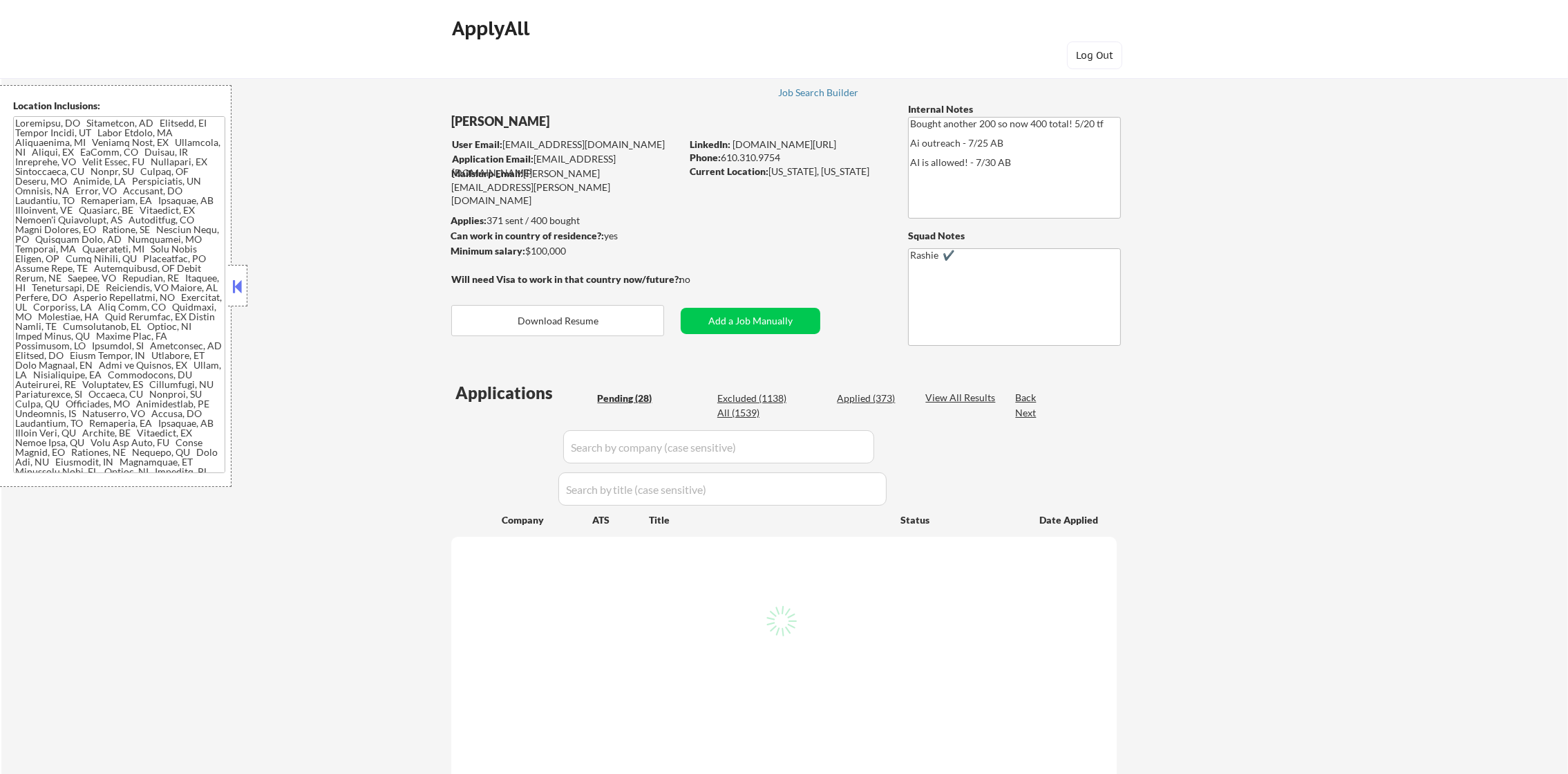
select select ""pending""
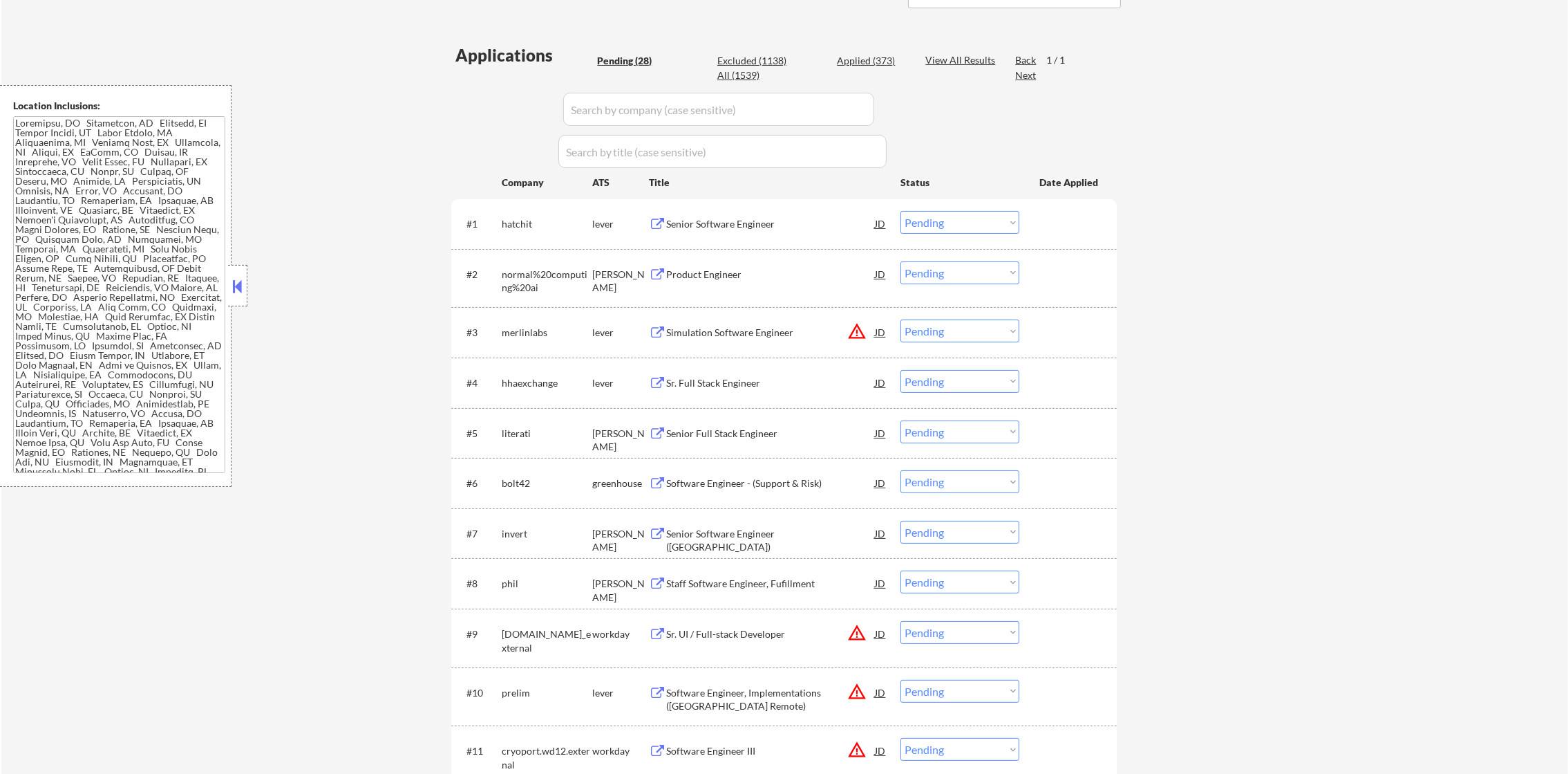
scroll to position [346, 0]
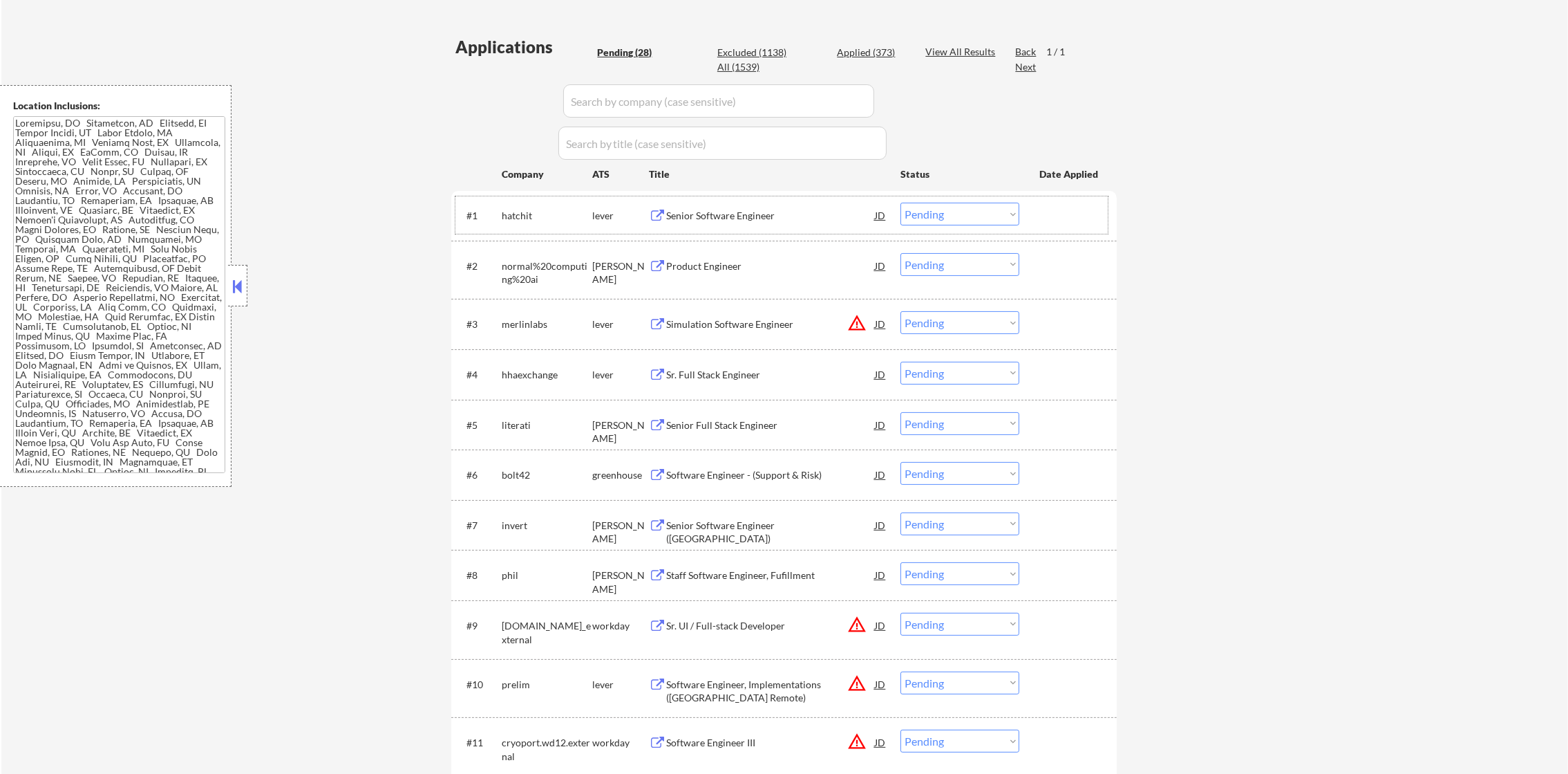
click at [495, 213] on div "#1 hatchit lever Senior Software Engineer JD Choose an option... Pending Applie…" at bounding box center [781, 214] width 652 height 37
click at [513, 215] on div "hatchit" at bounding box center [547, 215] width 91 height 14
copy div "hatchit"
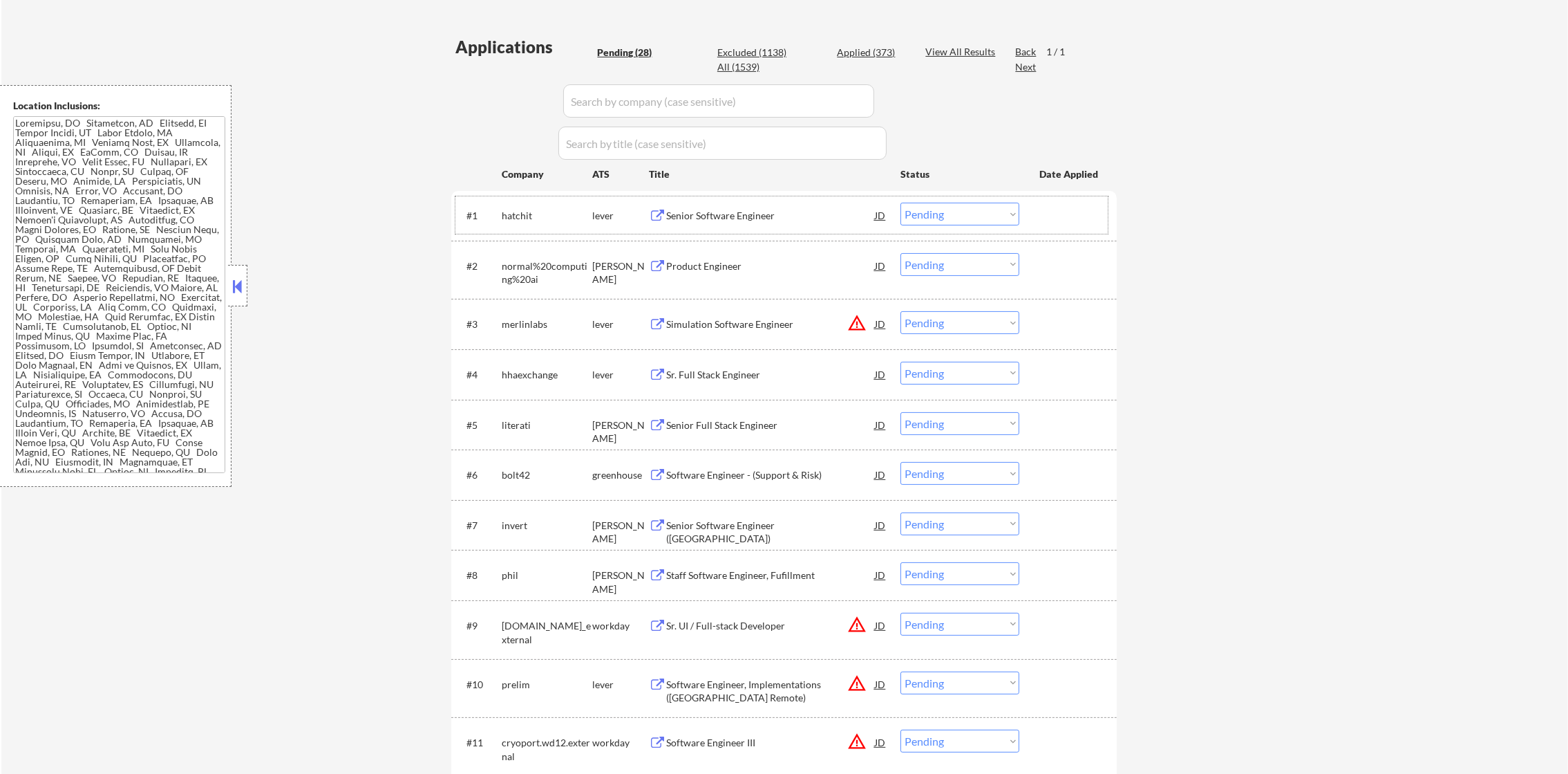
click at [752, 74] on div "All (1539)" at bounding box center [752, 67] width 69 height 14
click at [752, 65] on div "All (1539)" at bounding box center [752, 67] width 69 height 14
click at [698, 96] on input "input" at bounding box center [718, 101] width 311 height 33
select select ""applied""
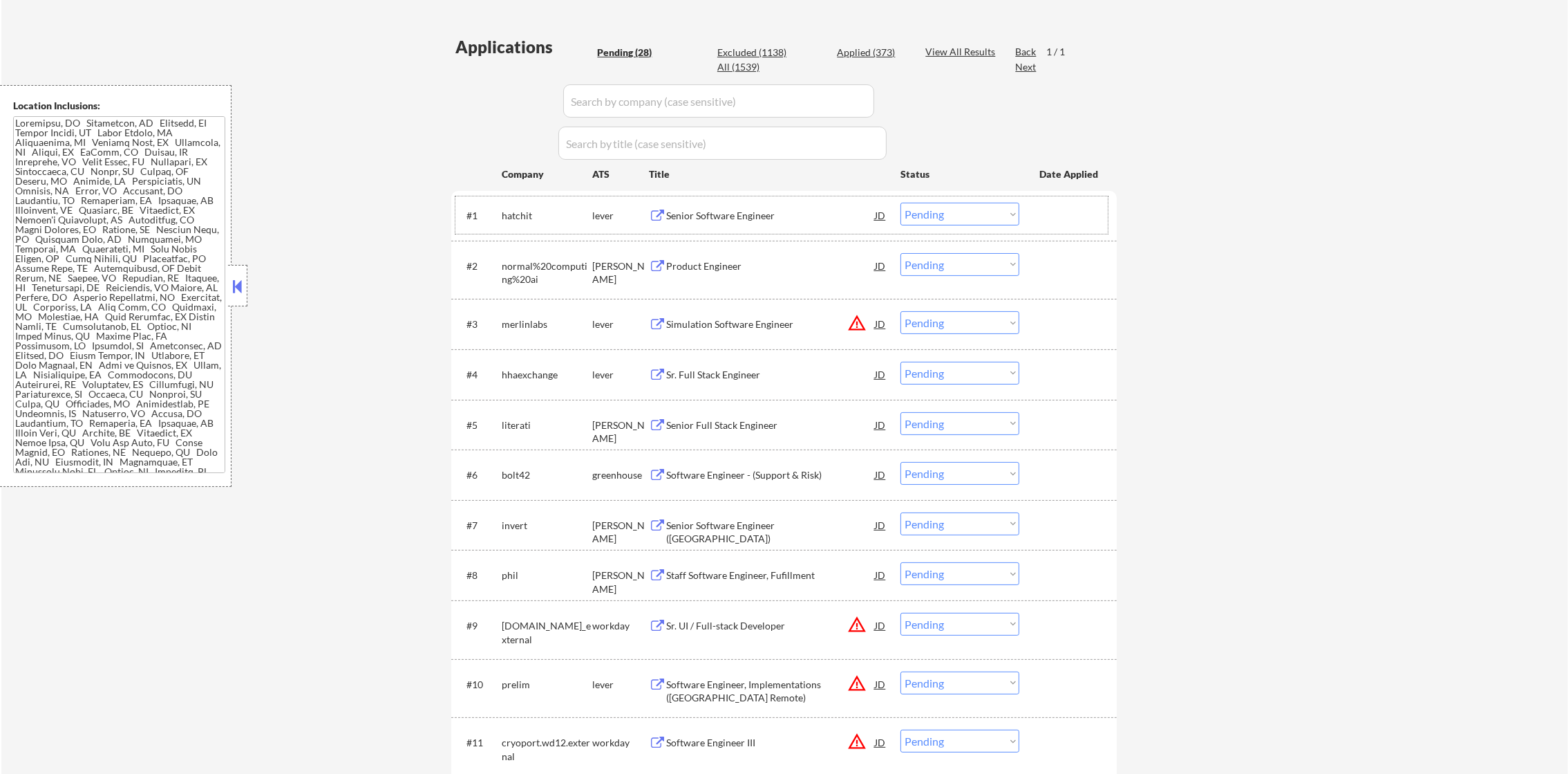
select select ""applied""
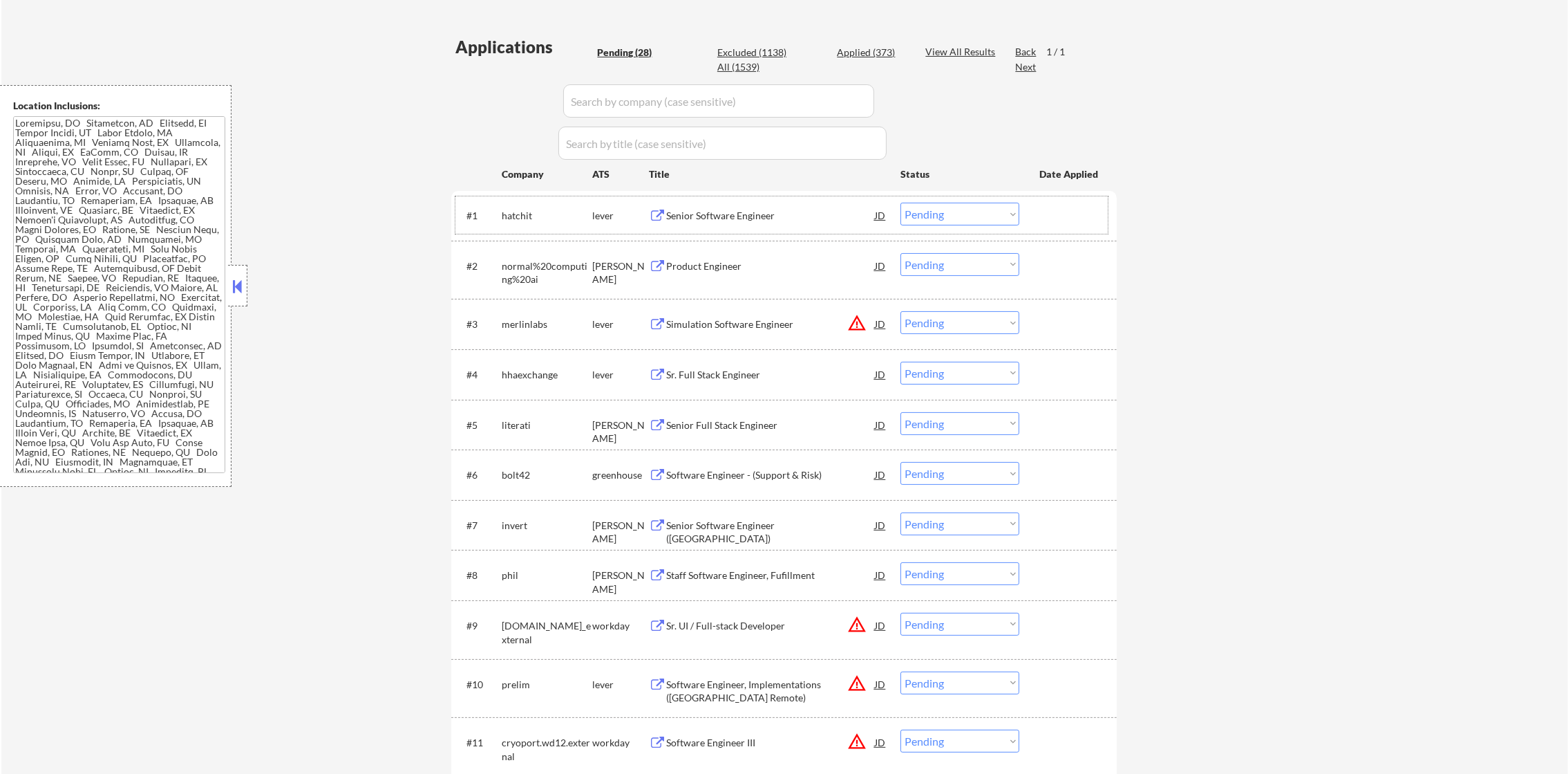
select select ""applied""
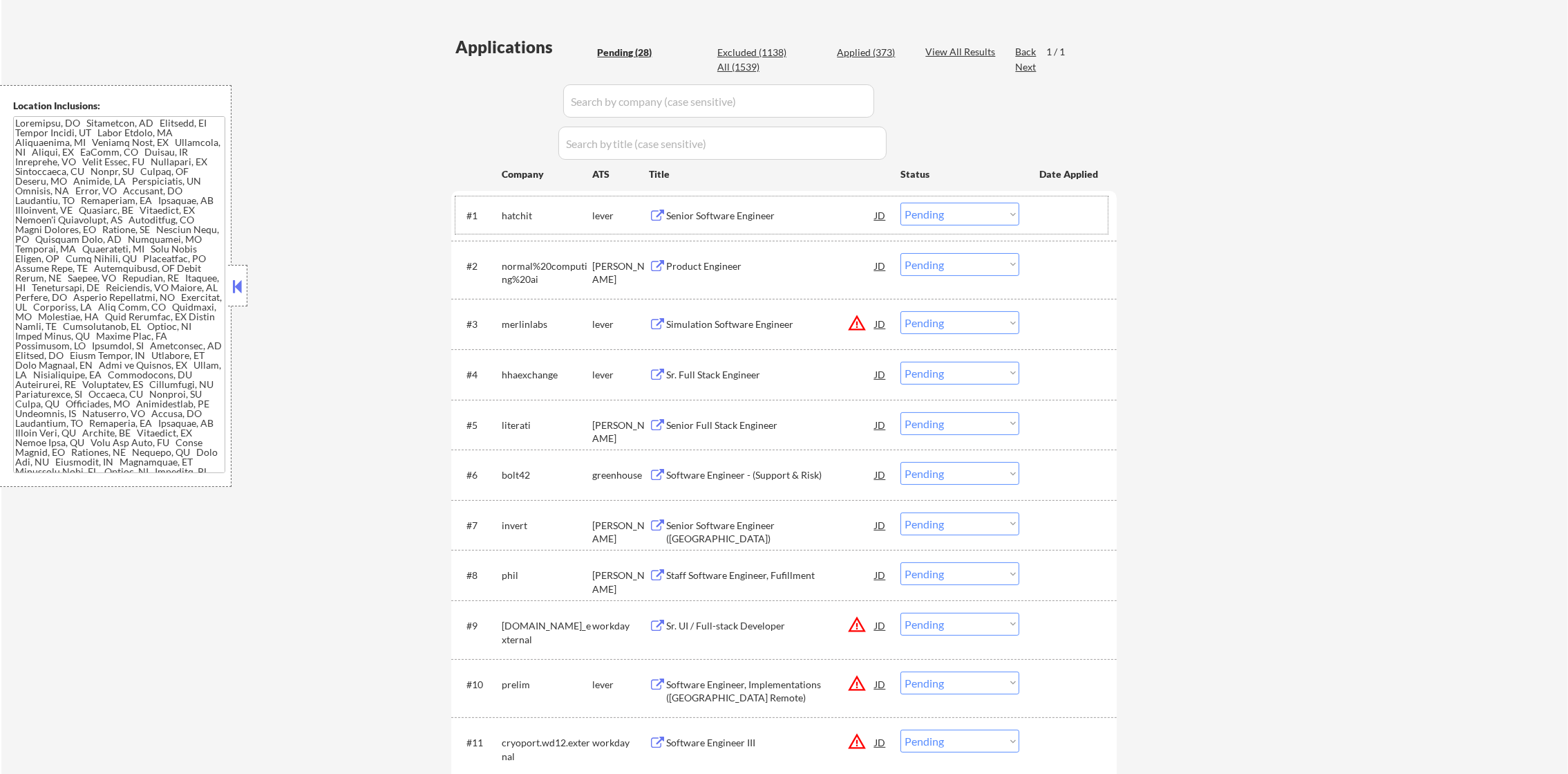
select select ""applied""
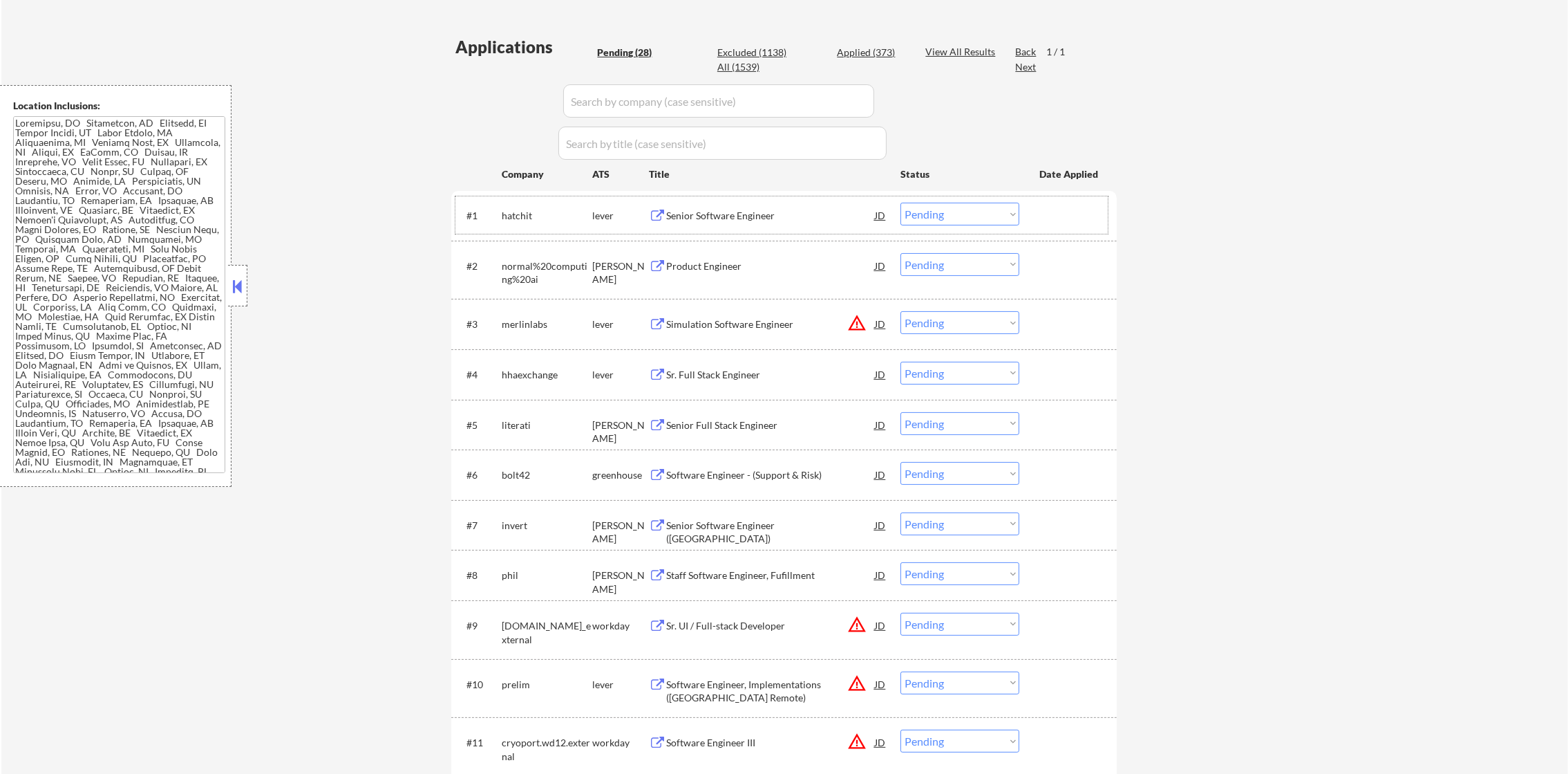
select select ""applied""
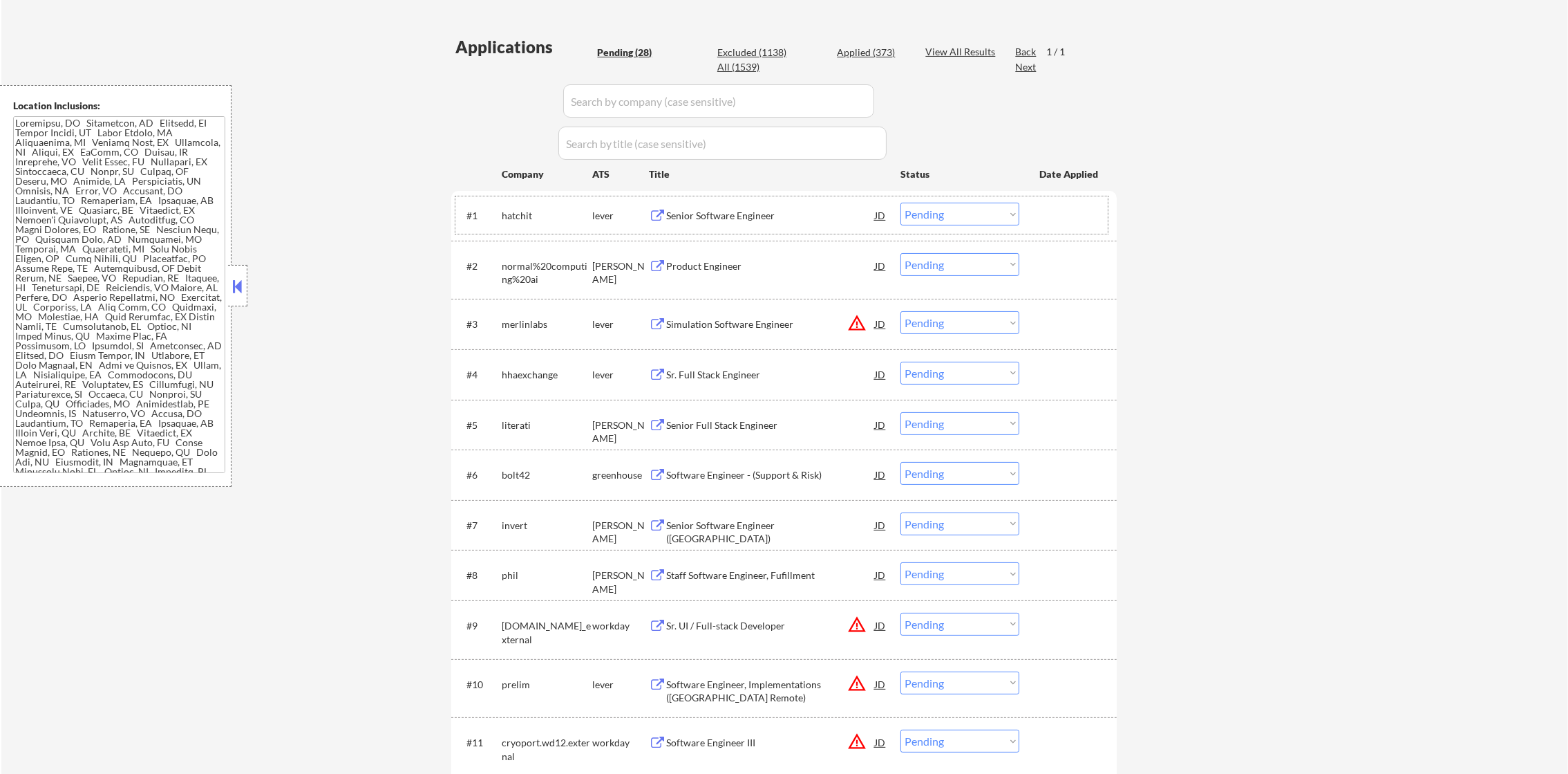
select select ""applied""
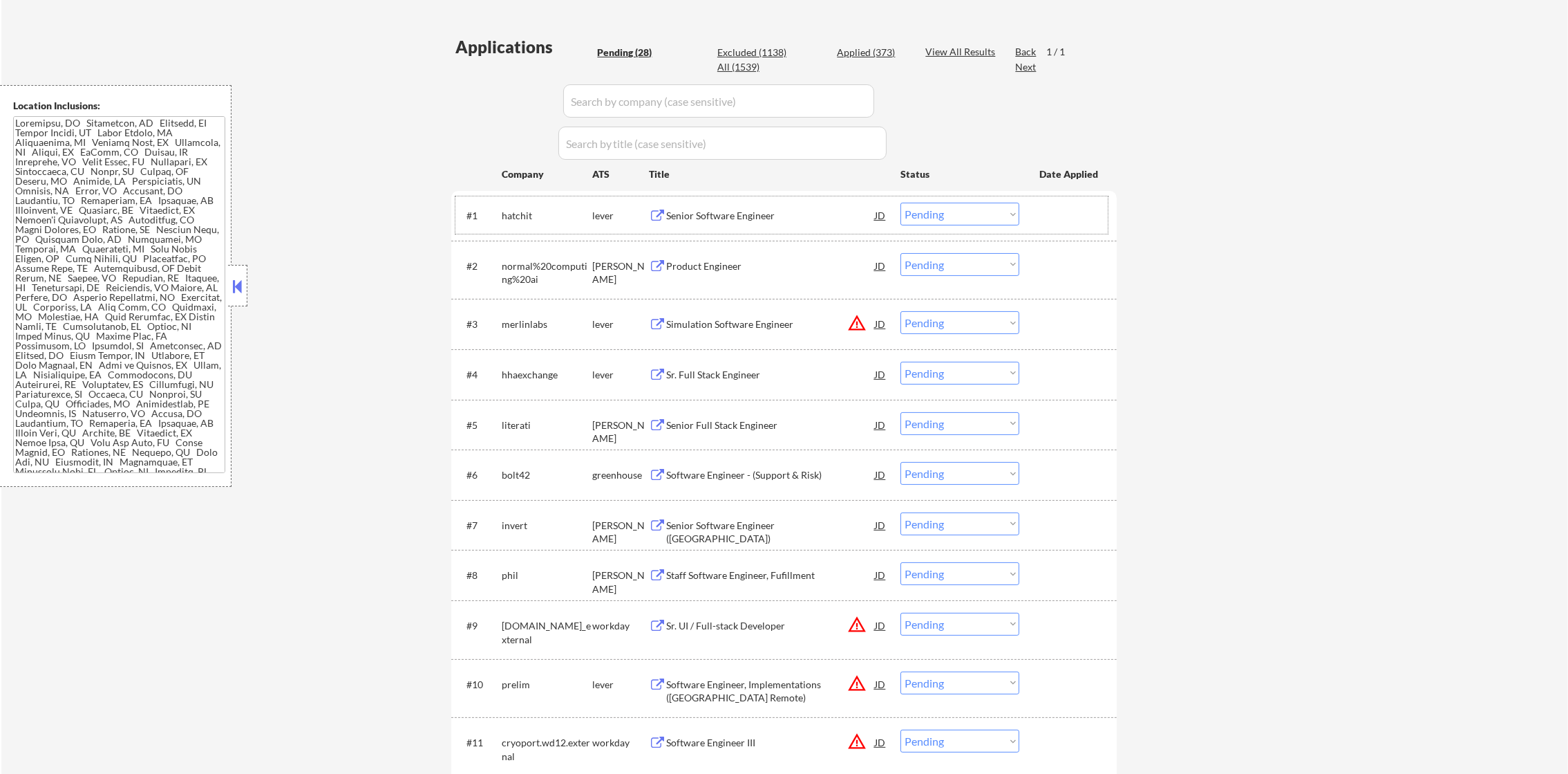
select select ""applied""
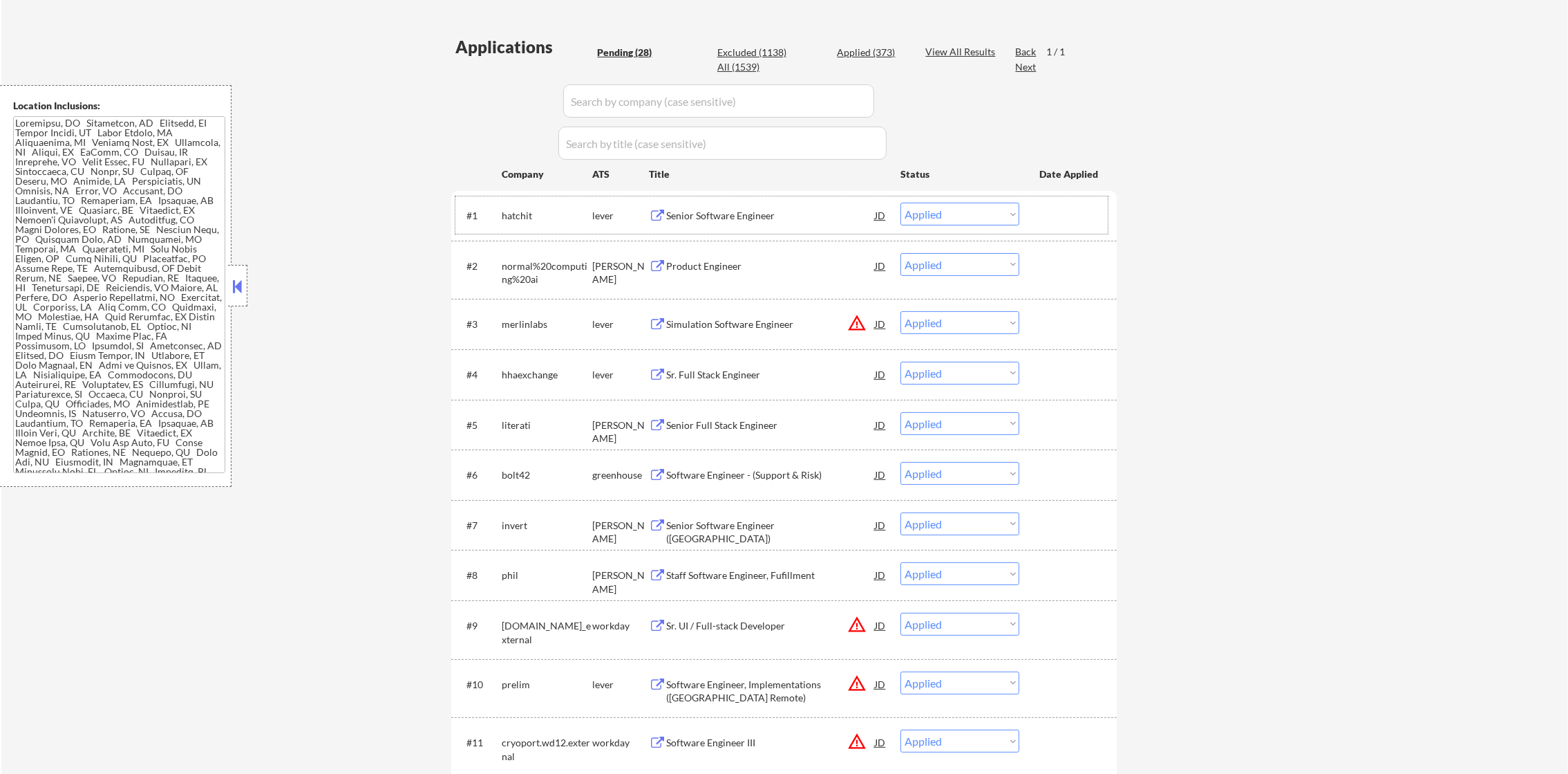
select select ""applied""
select select ""excluded__expired_""
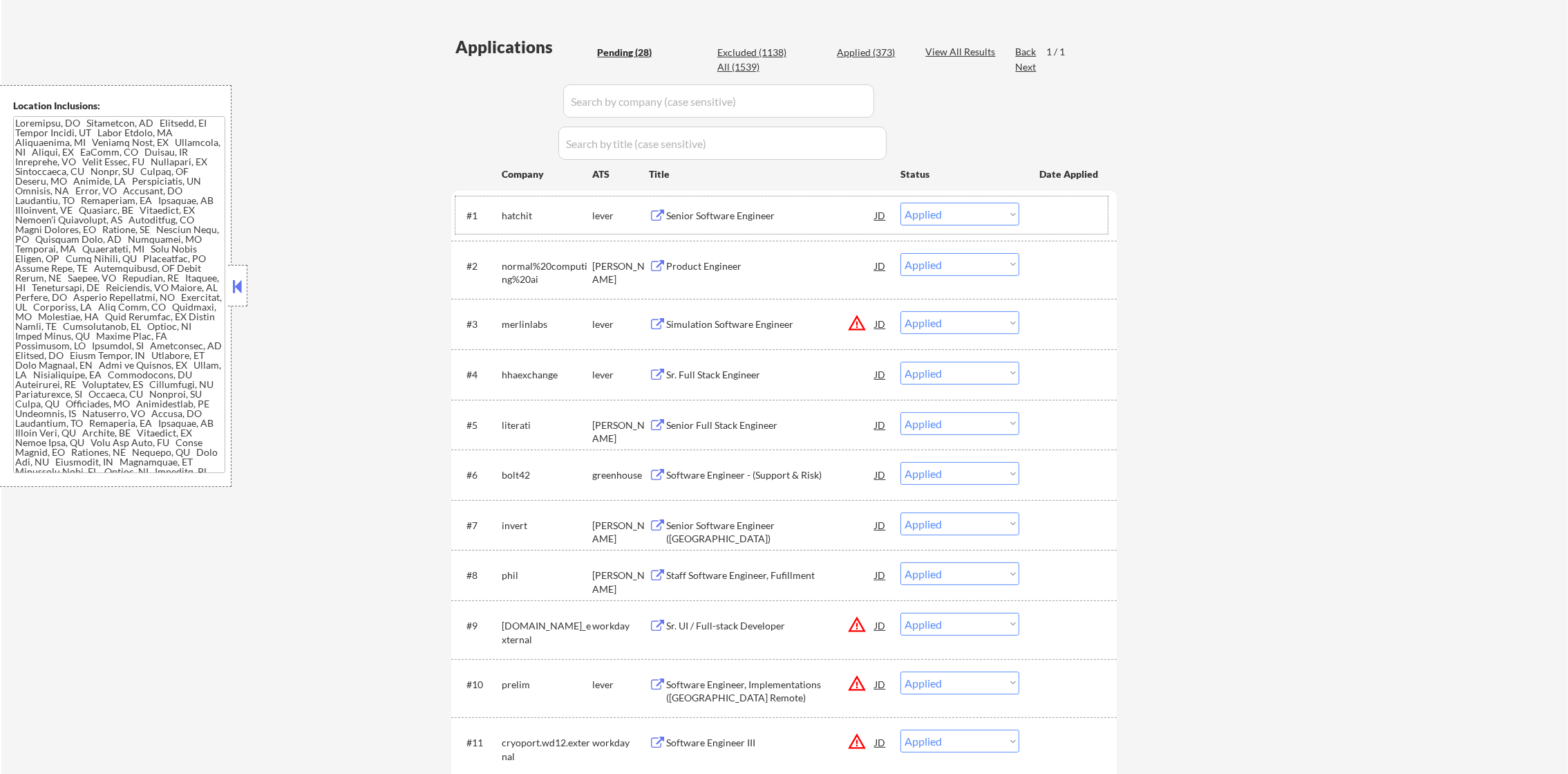
select select ""applied""
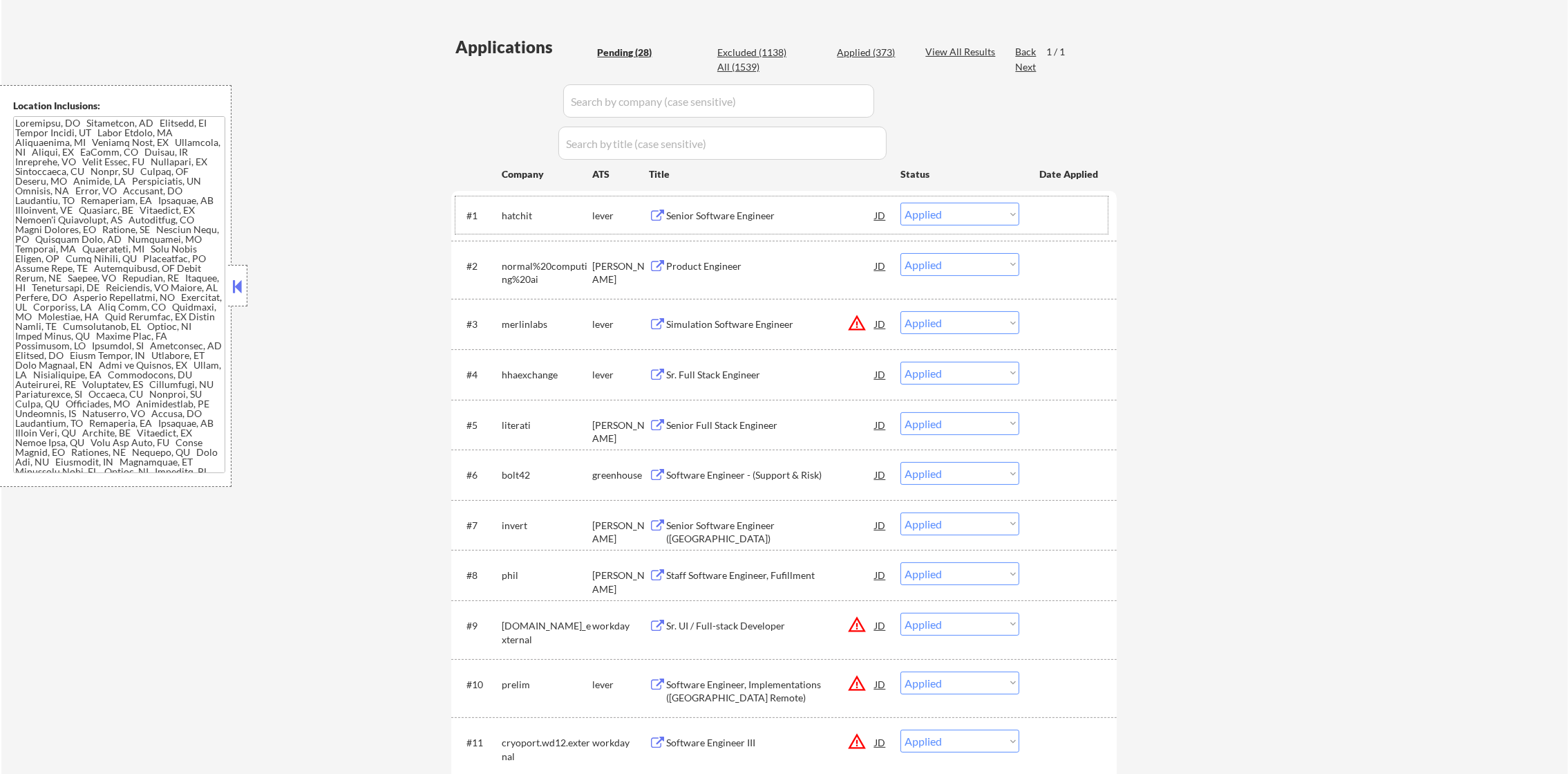
select select ""applied""
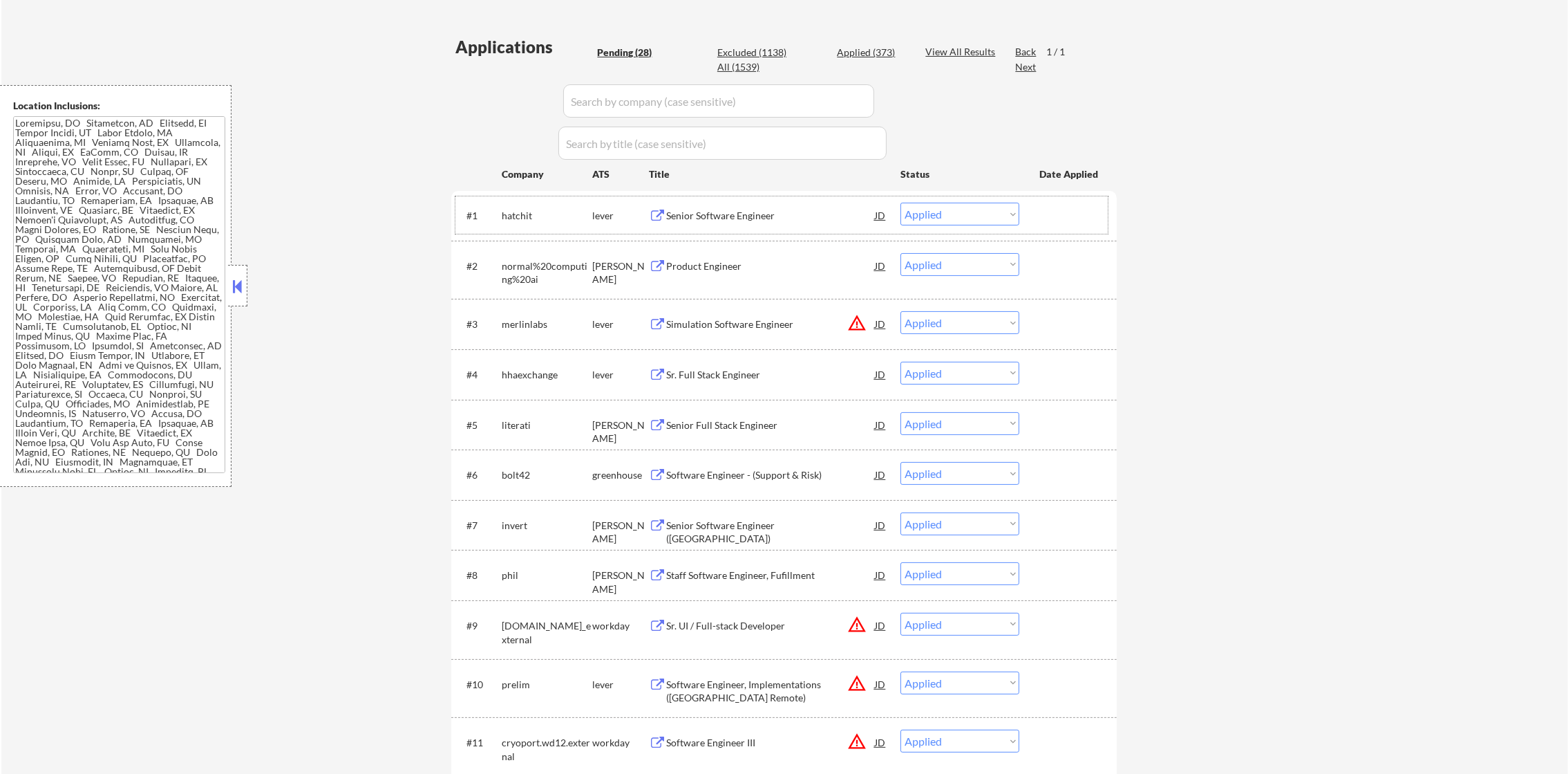
select select ""applied""
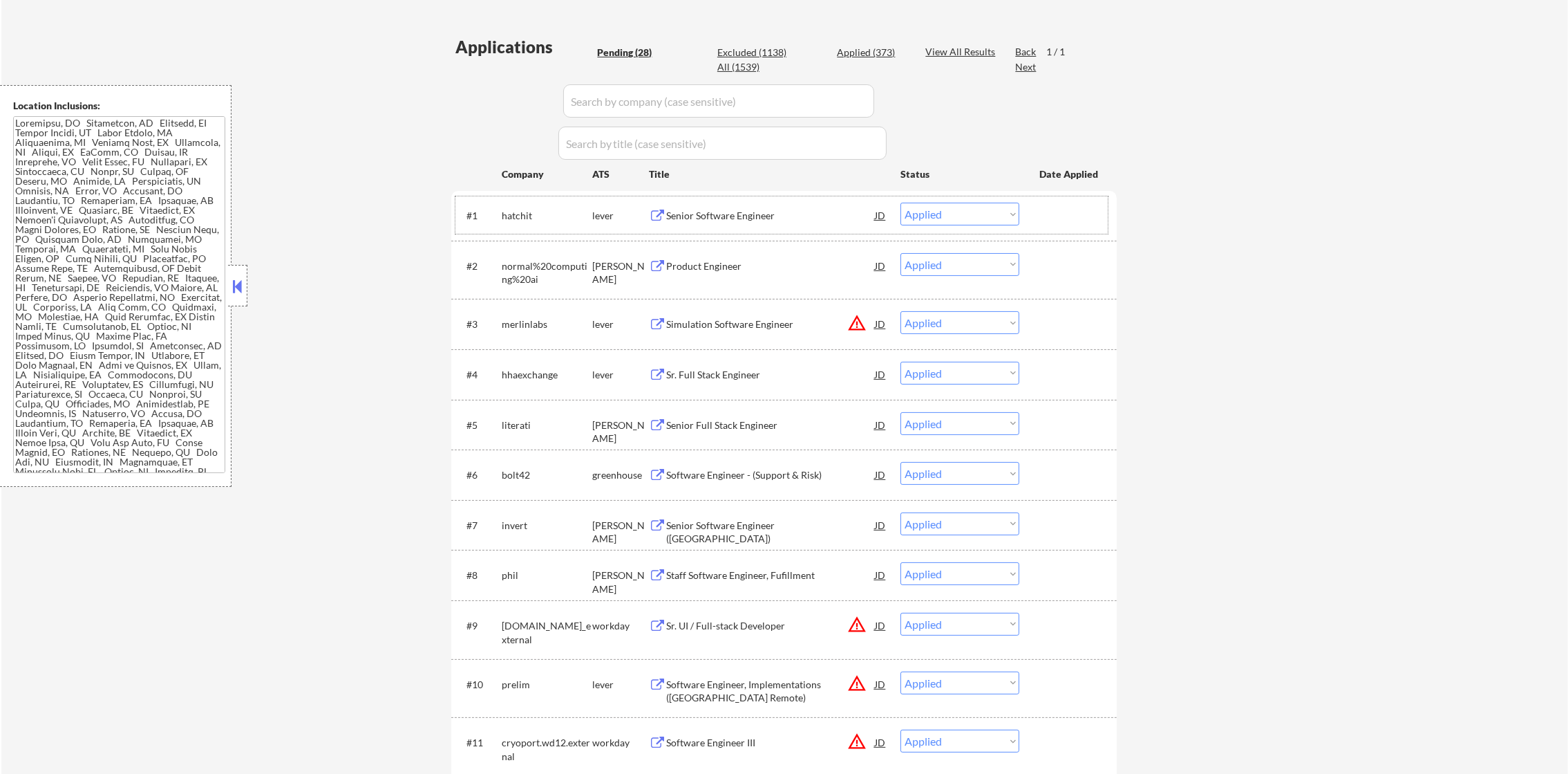
select select ""applied""
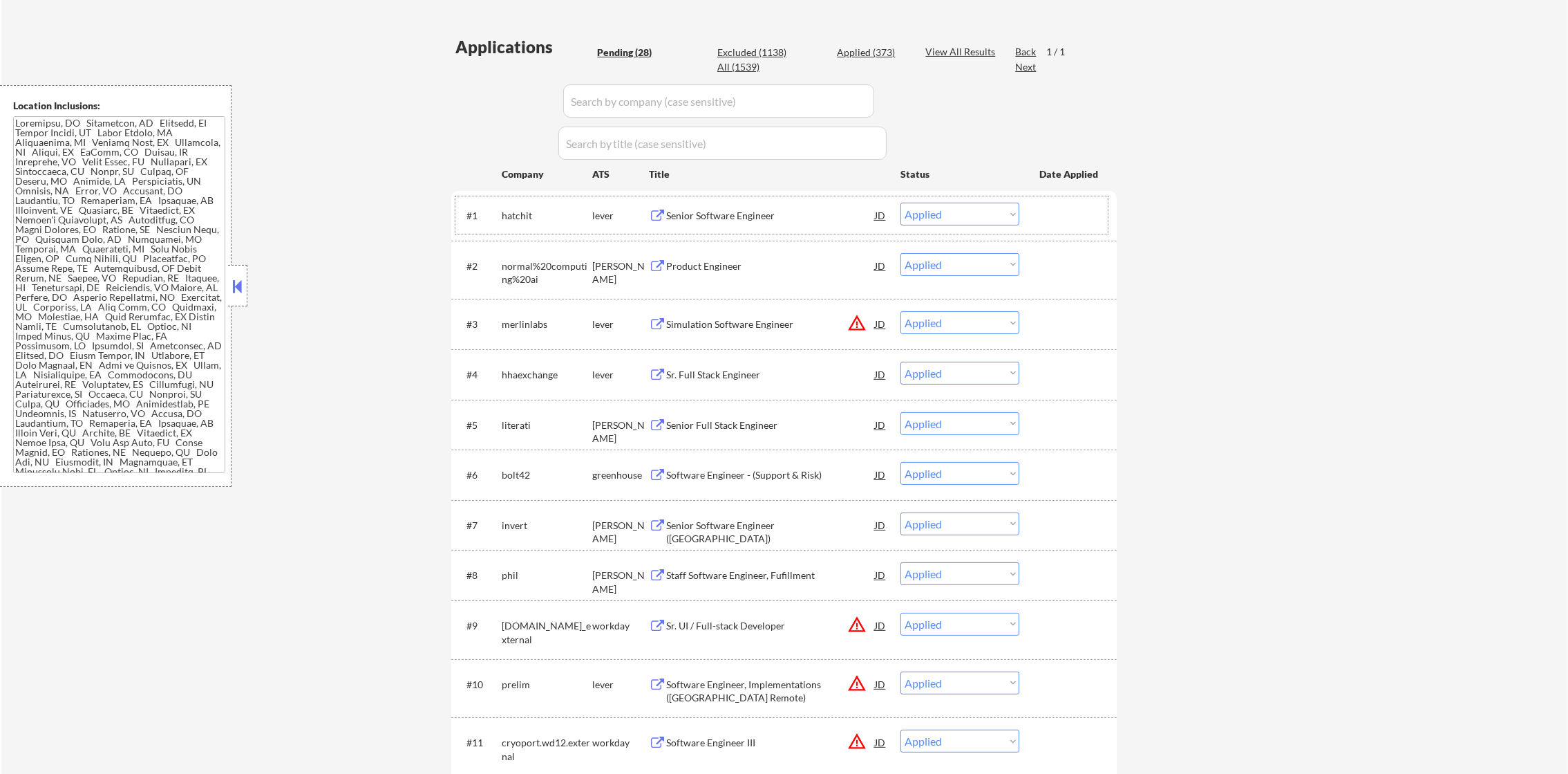
select select ""applied""
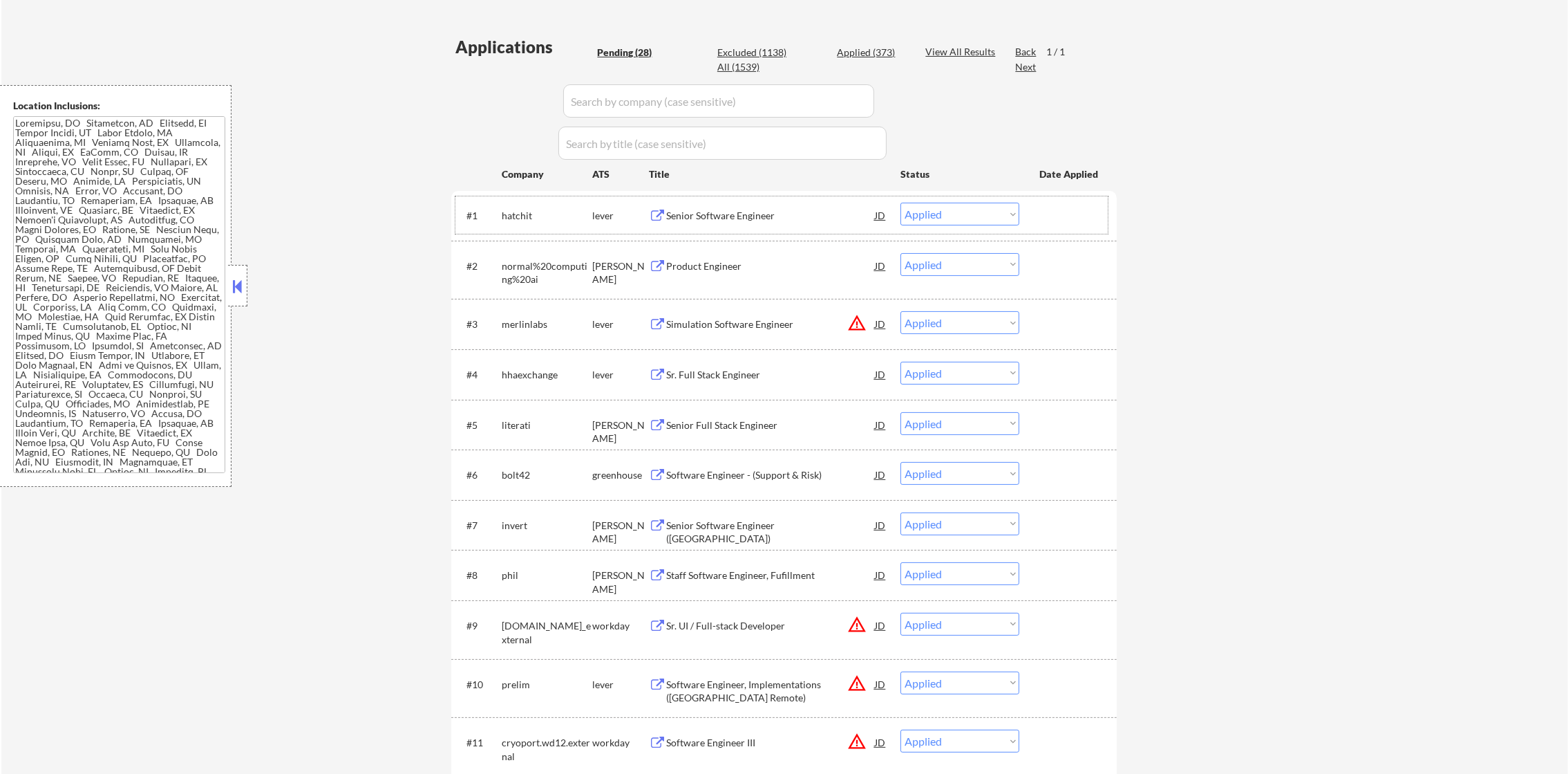
select select ""applied""
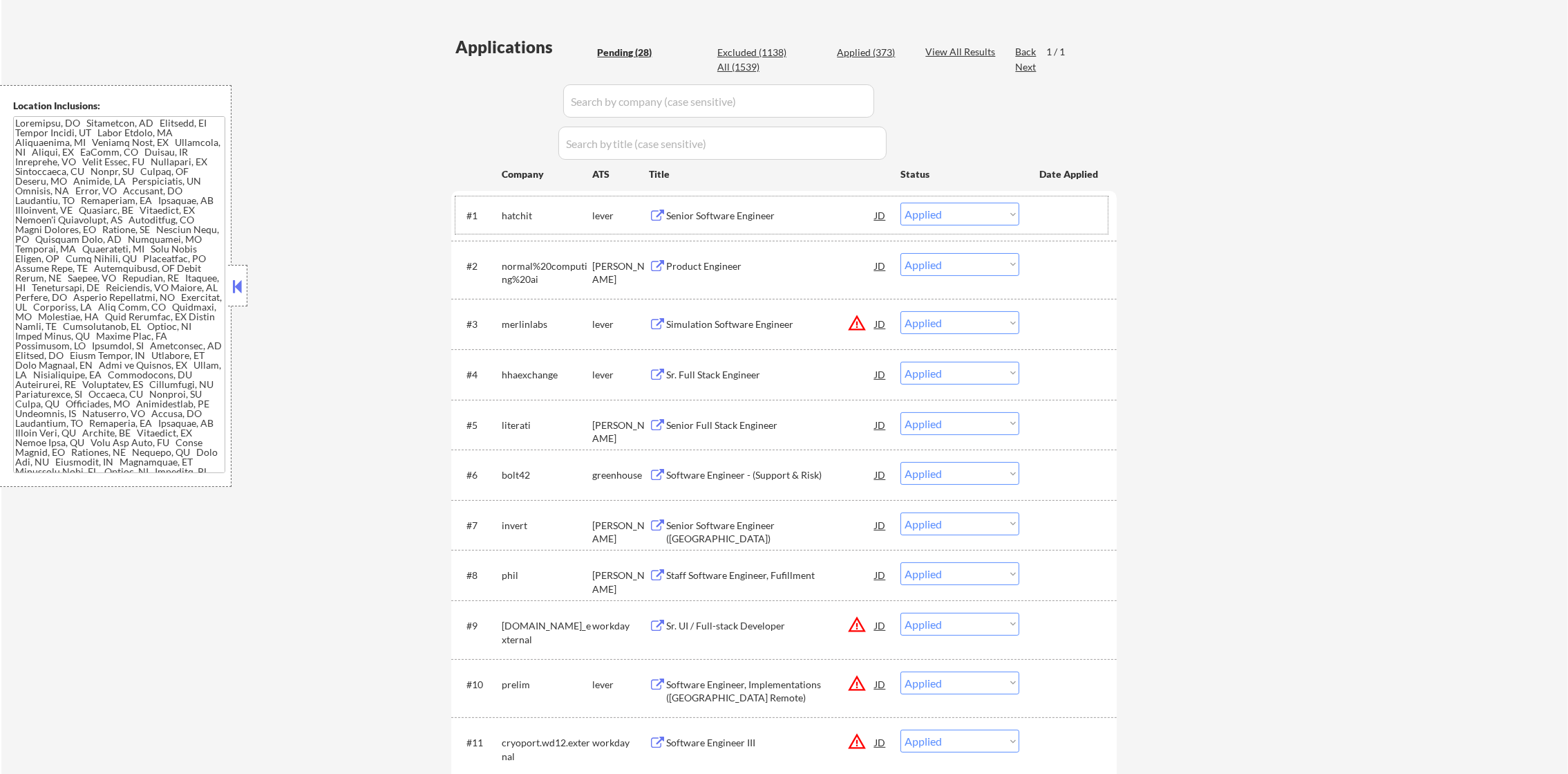
select select ""applied""
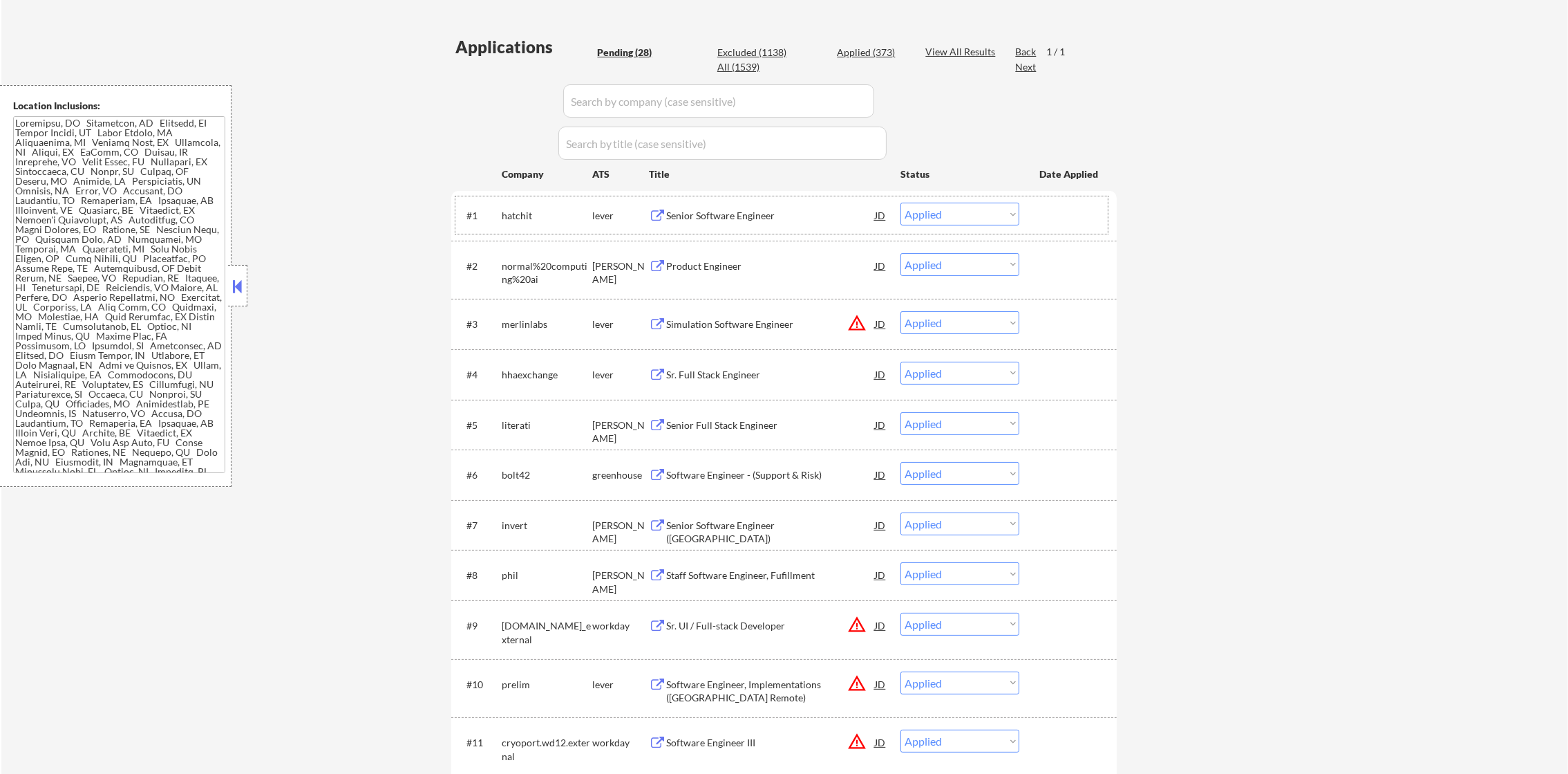
select select ""applied""
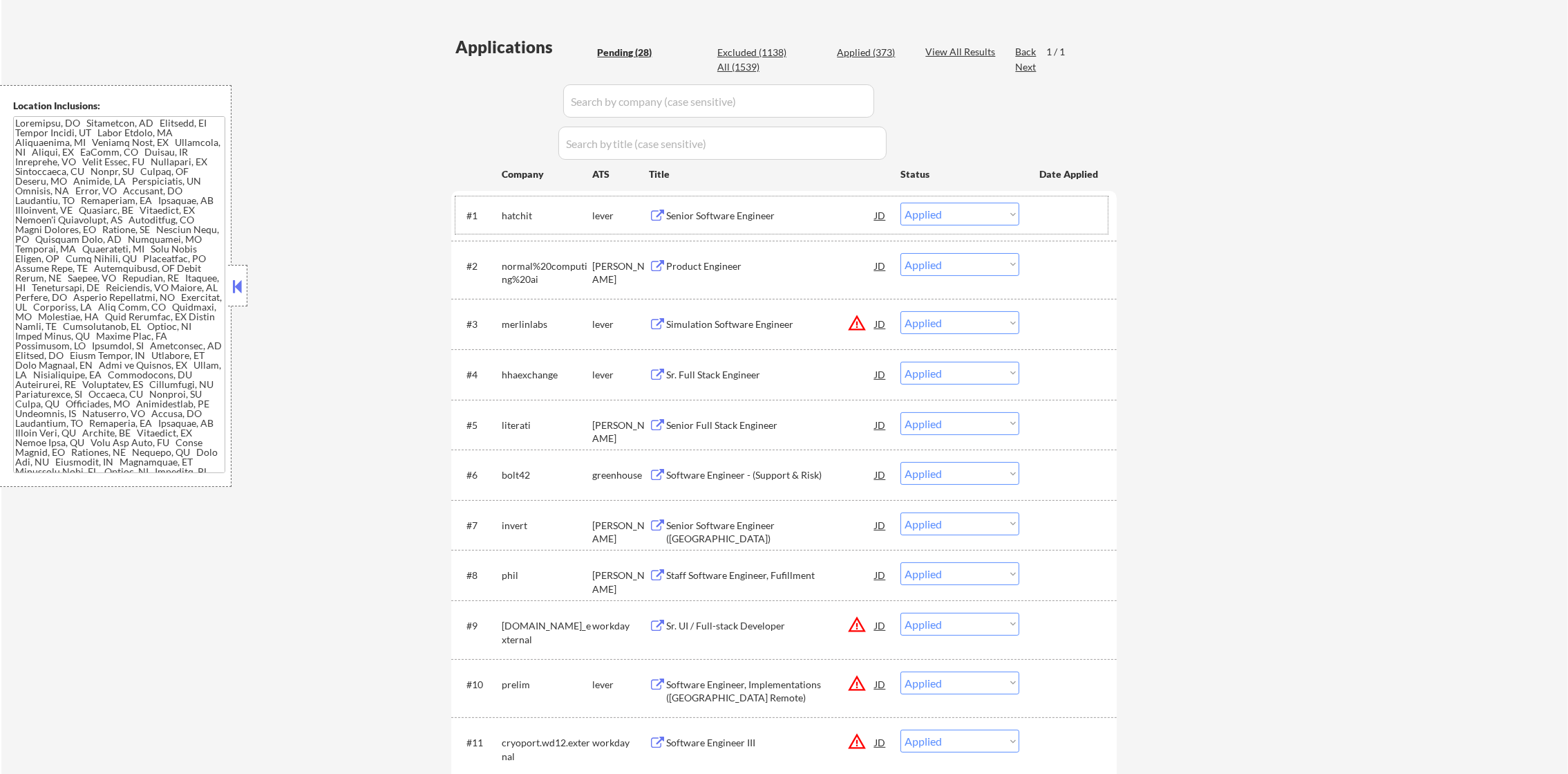
select select ""applied""
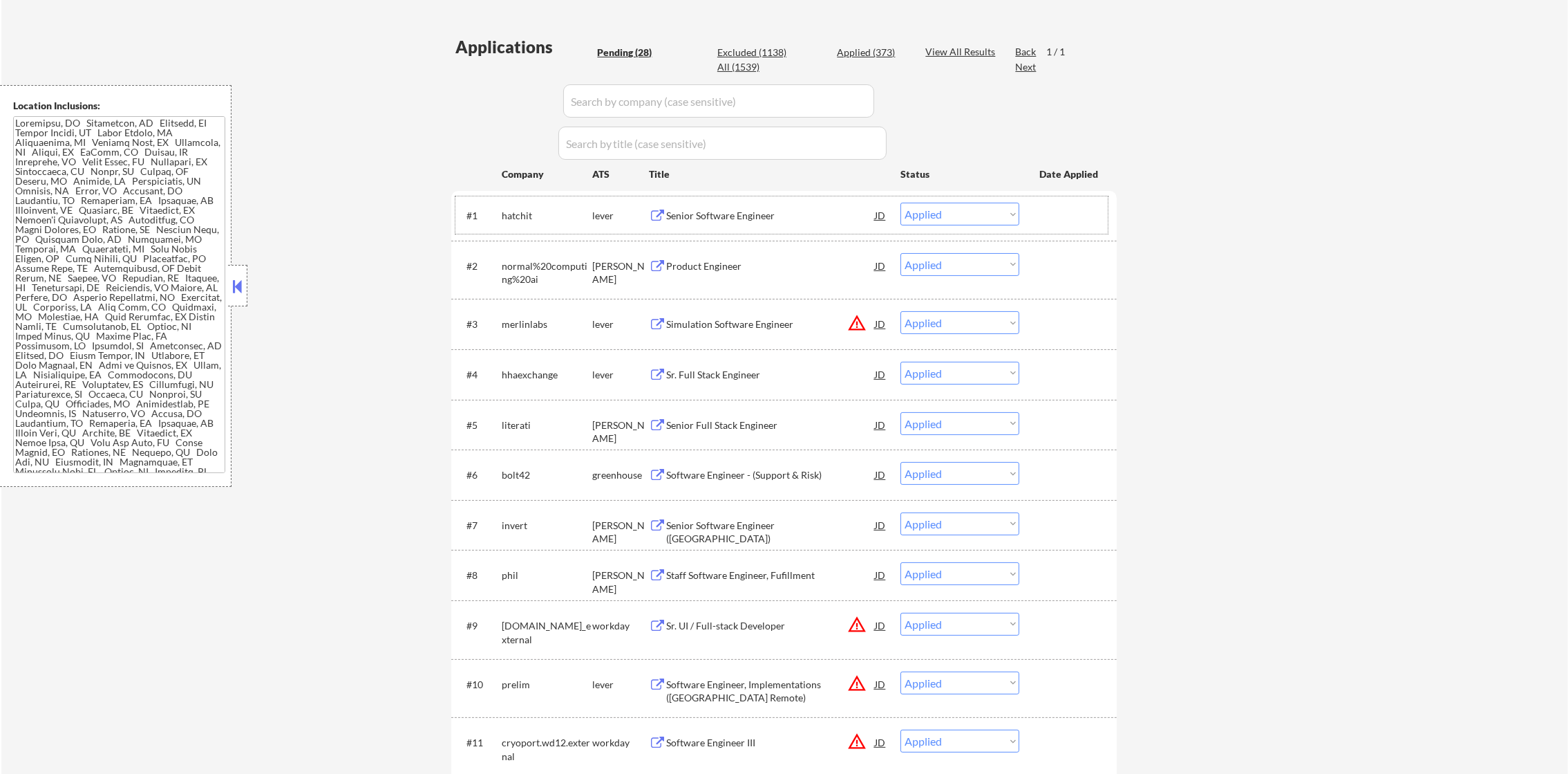
select select ""applied""
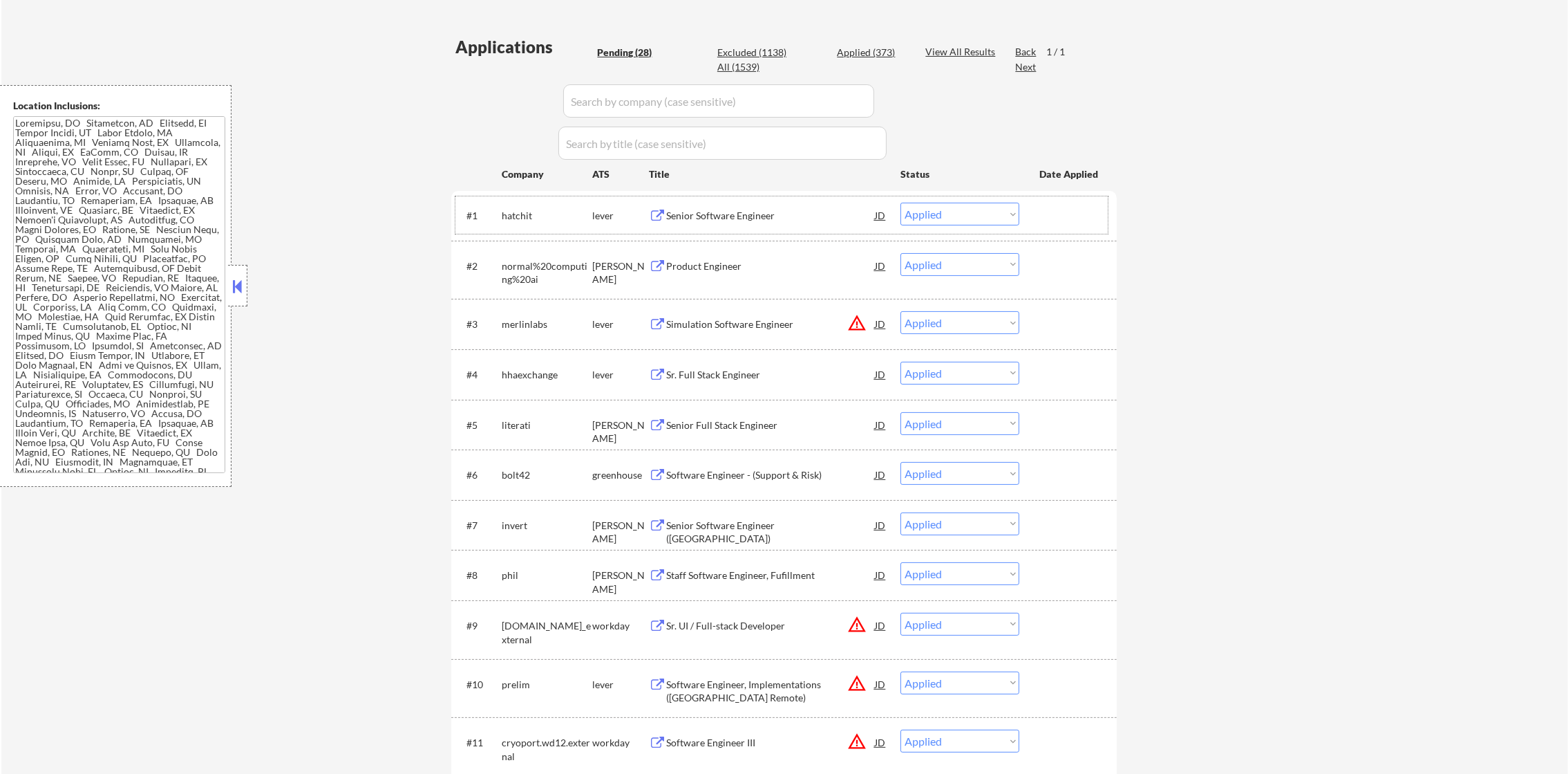
select select ""applied""
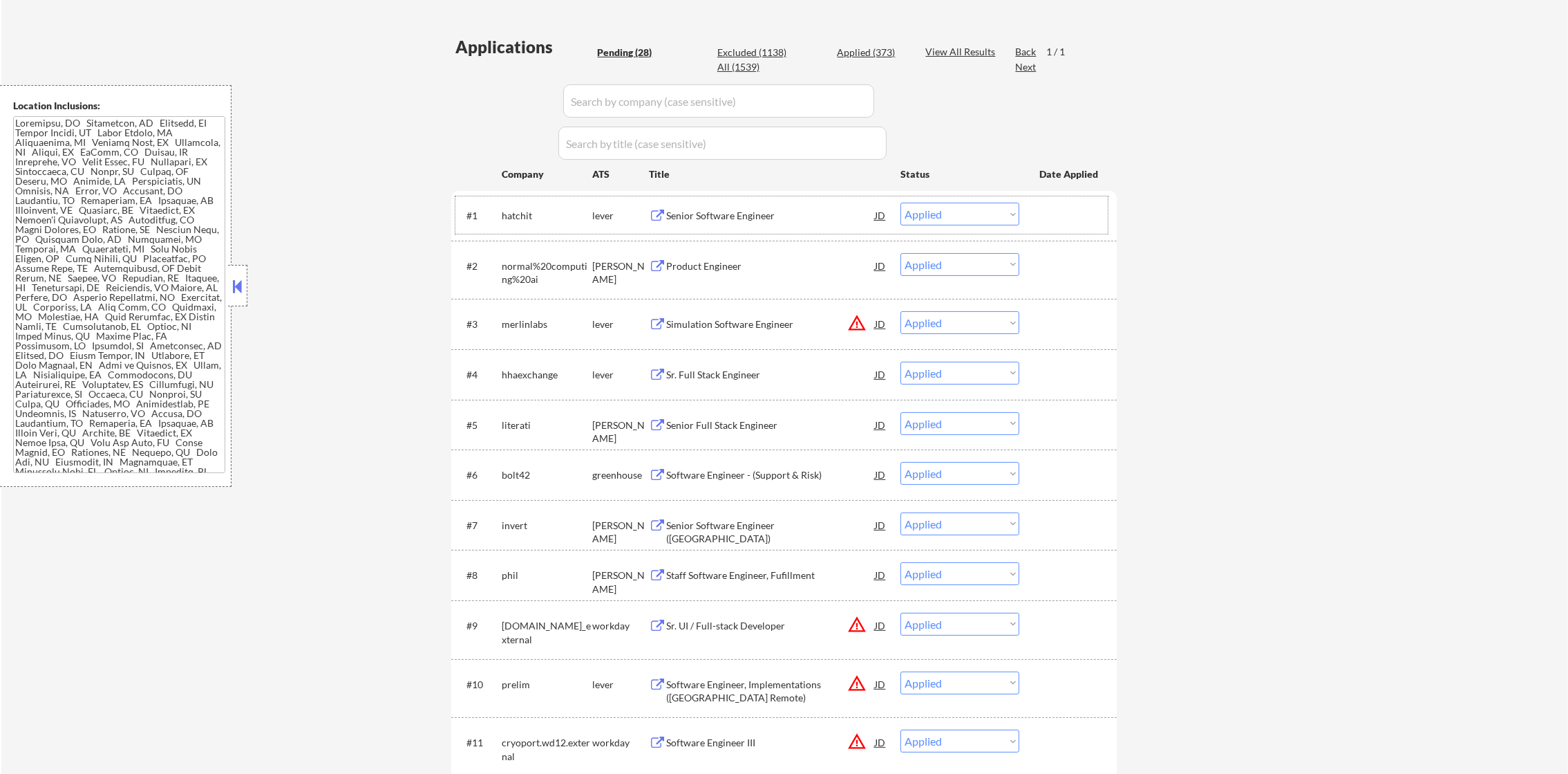
select select ""applied""
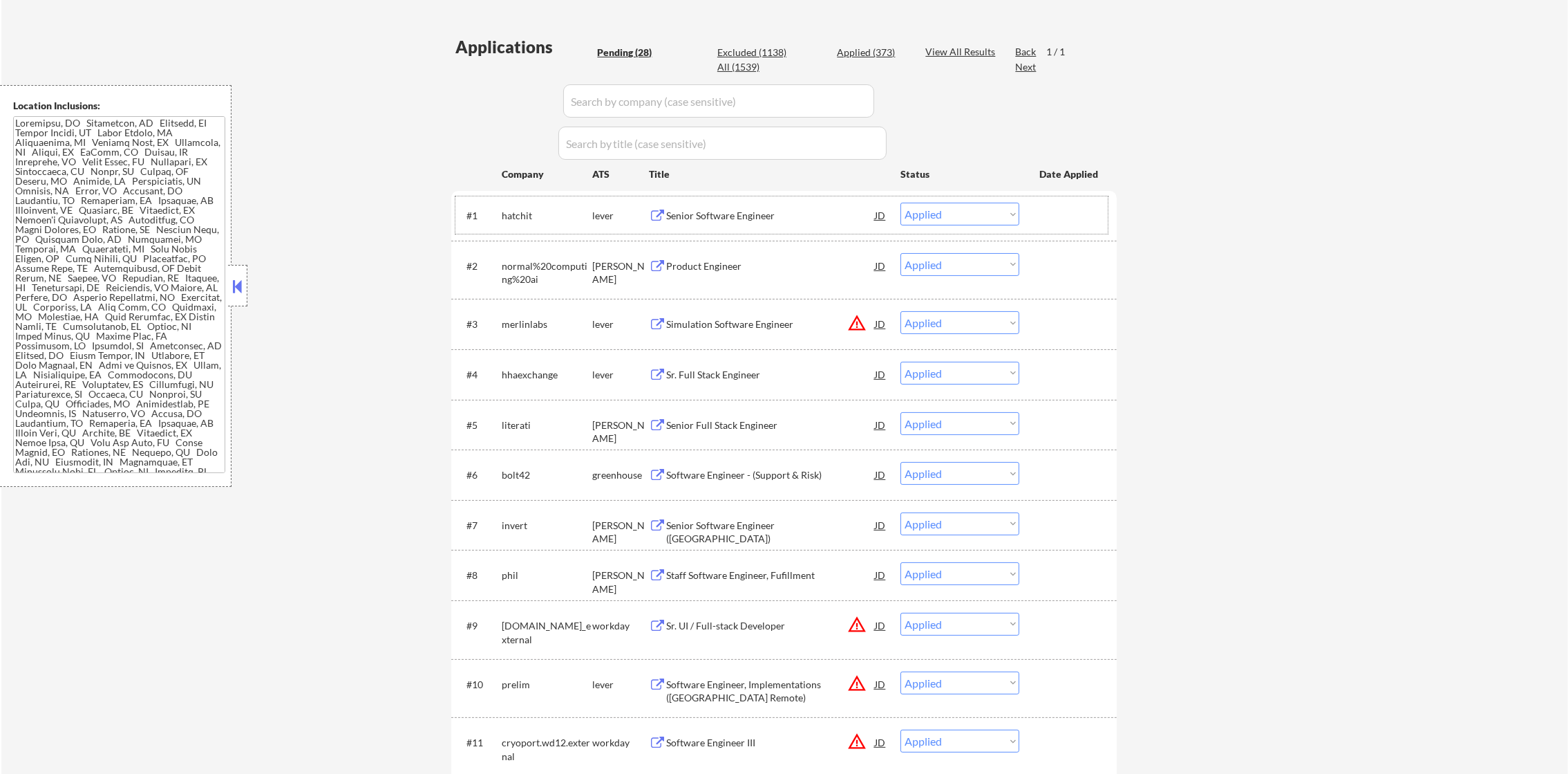
select select ""applied""
paste input "hatchit"
type input "hatchit"
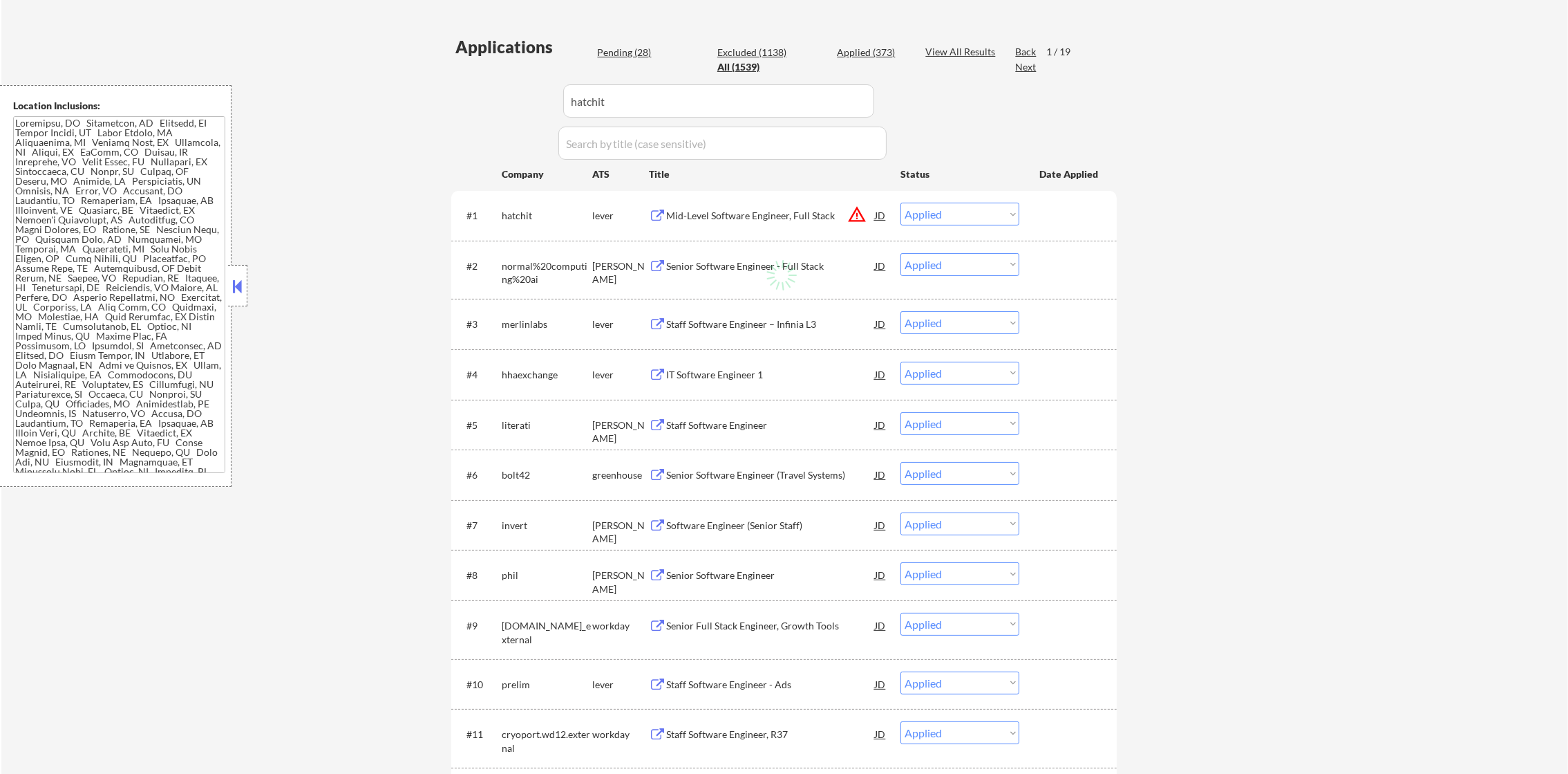
select select ""pending""
select select ""excluded__other_""
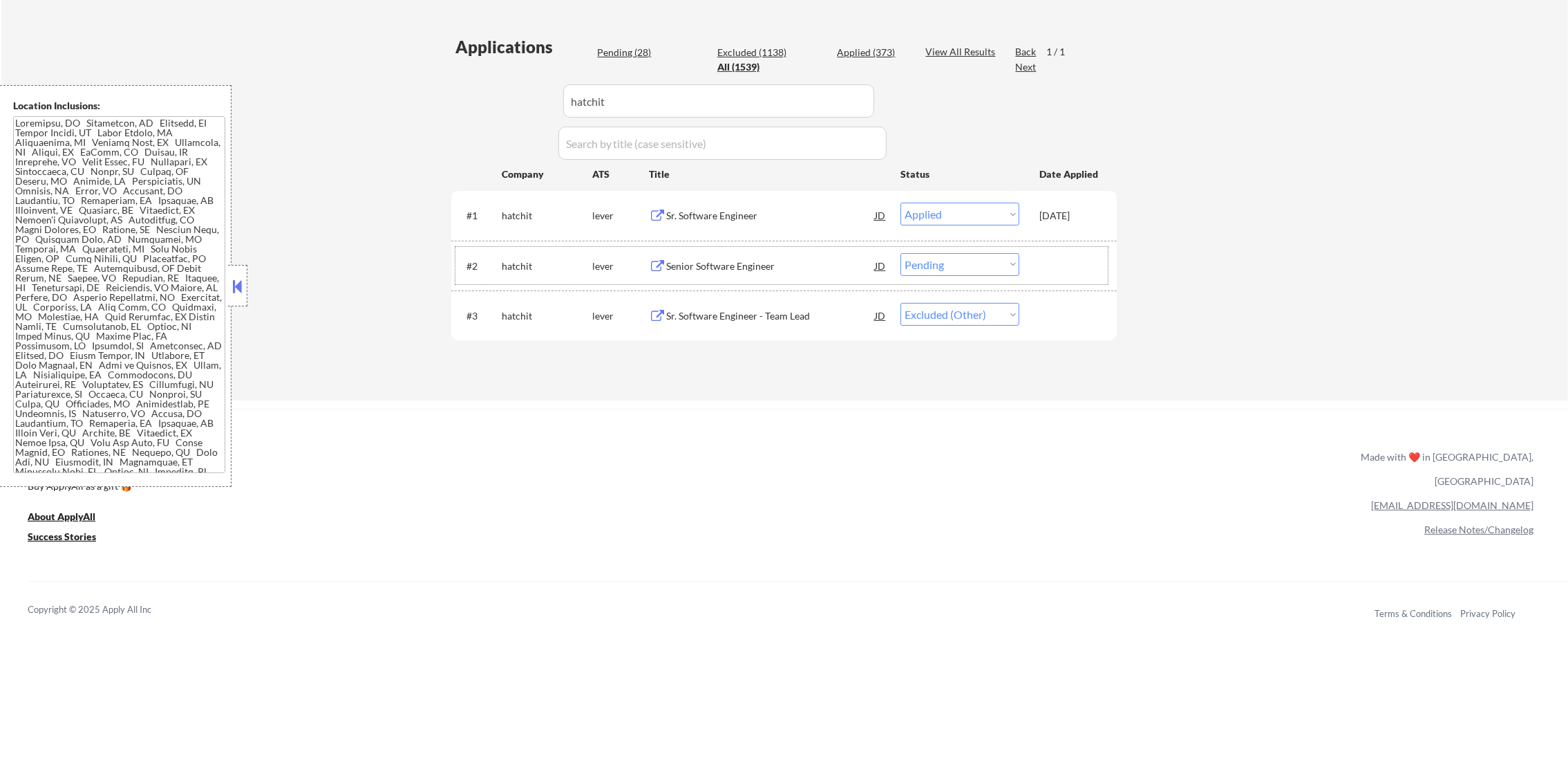
click at [922, 249] on div "#2 hatchit lever Senior Software Engineer JD Choose an option... Pending Applie…" at bounding box center [781, 265] width 652 height 37
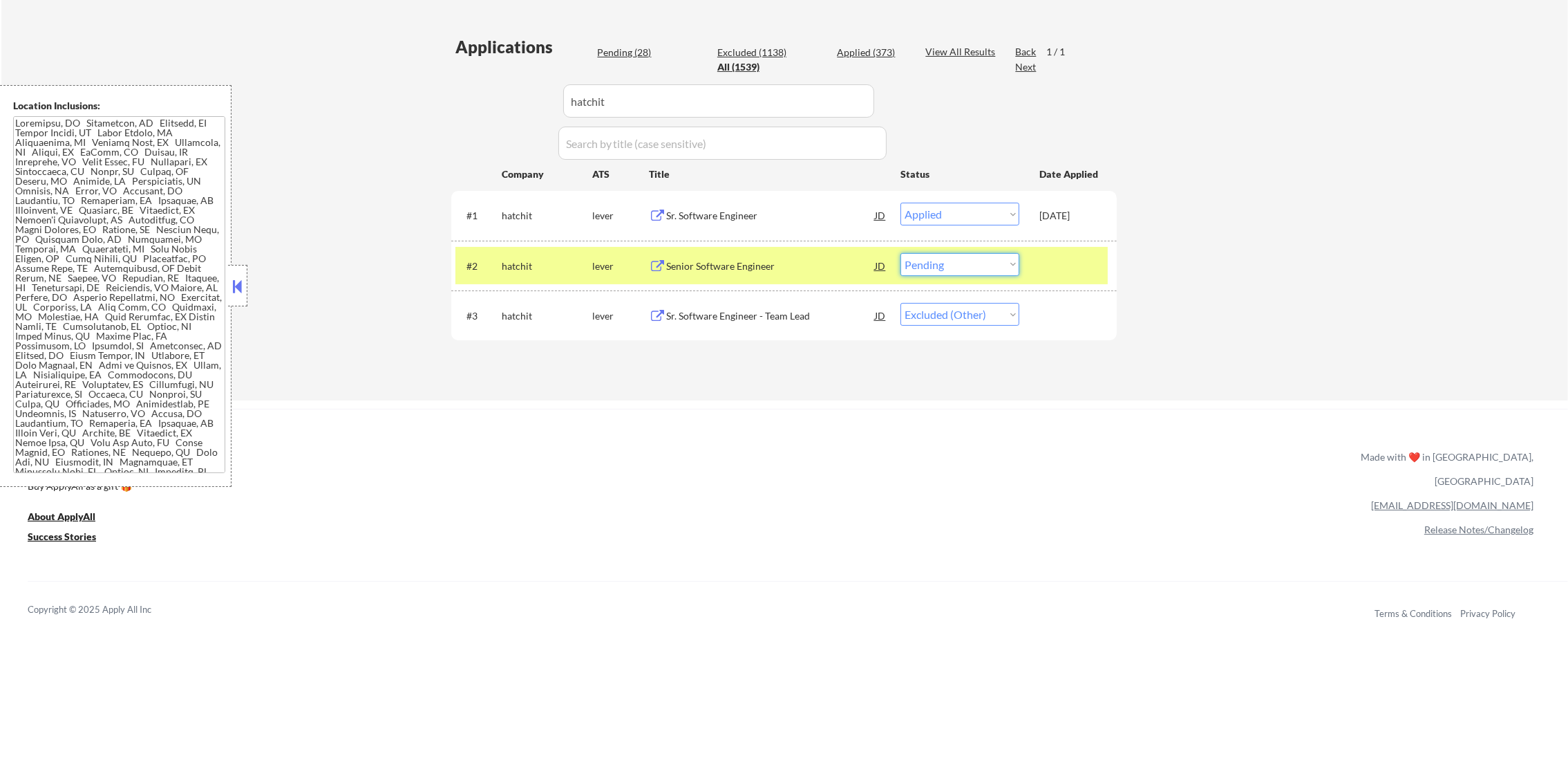
click at [924, 264] on select "Choose an option... Pending Applied Excluded (Questions) Excluded (Expired) Exc…" at bounding box center [960, 265] width 119 height 23
select select ""excluded__other_""
click at [900, 253] on select "Choose an option... Pending Applied Excluded (Questions) Excluded (Expired) Exc…" at bounding box center [960, 265] width 119 height 23
drag, startPoint x: 639, startPoint y: 103, endPoint x: 436, endPoint y: 103, distance: 203.0
click at [465, 103] on div "Applications Pending (27) Excluded (1139) Applied (373) All (1539) View All Res…" at bounding box center [784, 205] width 665 height 339
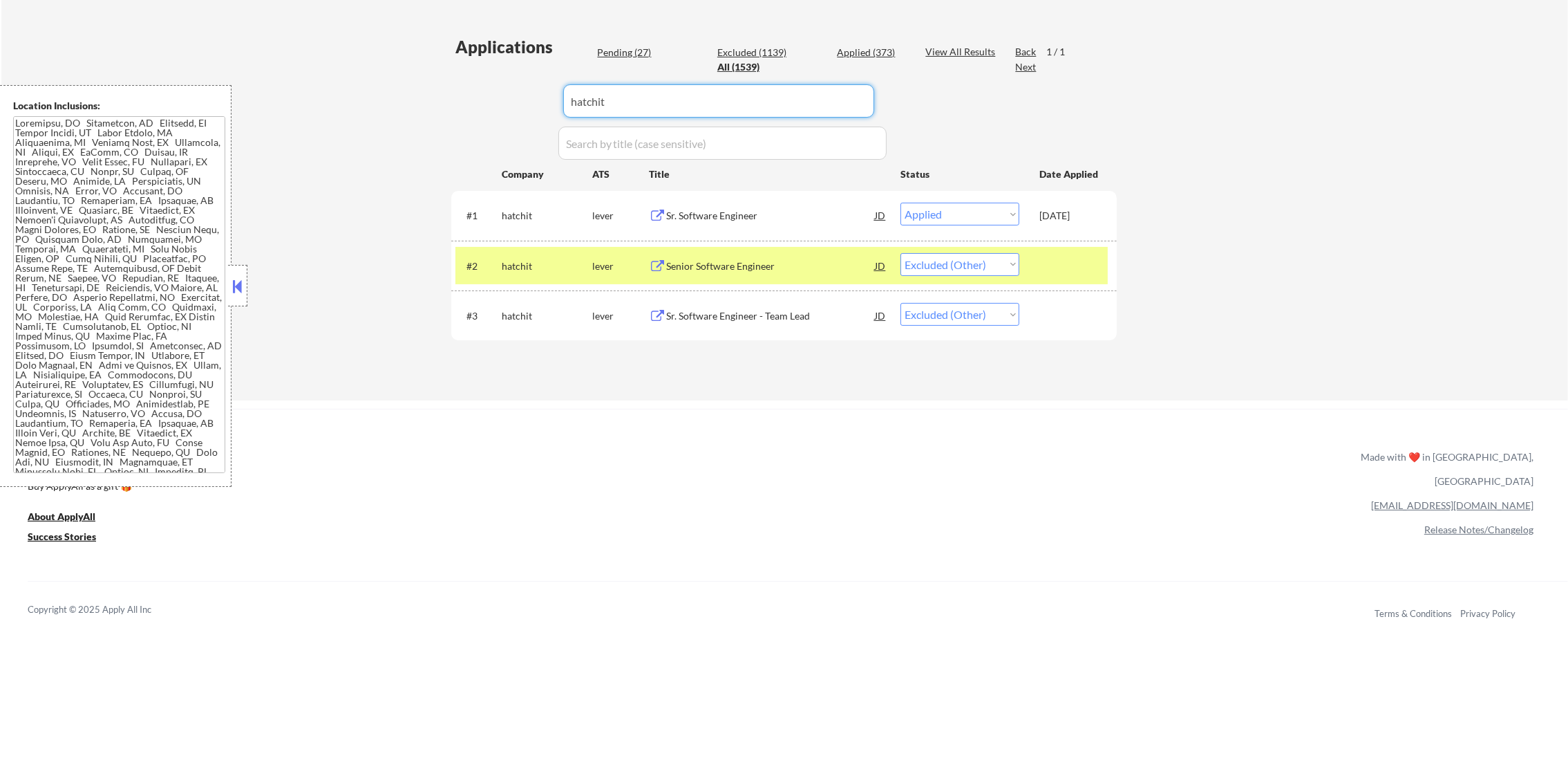
paste input "normal%20computing%20ai"
type input "normal%20computing%20ai"
click at [432, 103] on div "← Return to /applysquad Mailslurp Inbox Job Search Builder Timothy Sidie User E…" at bounding box center [784, 55] width 1566 height 690
select select ""excluded__location_""
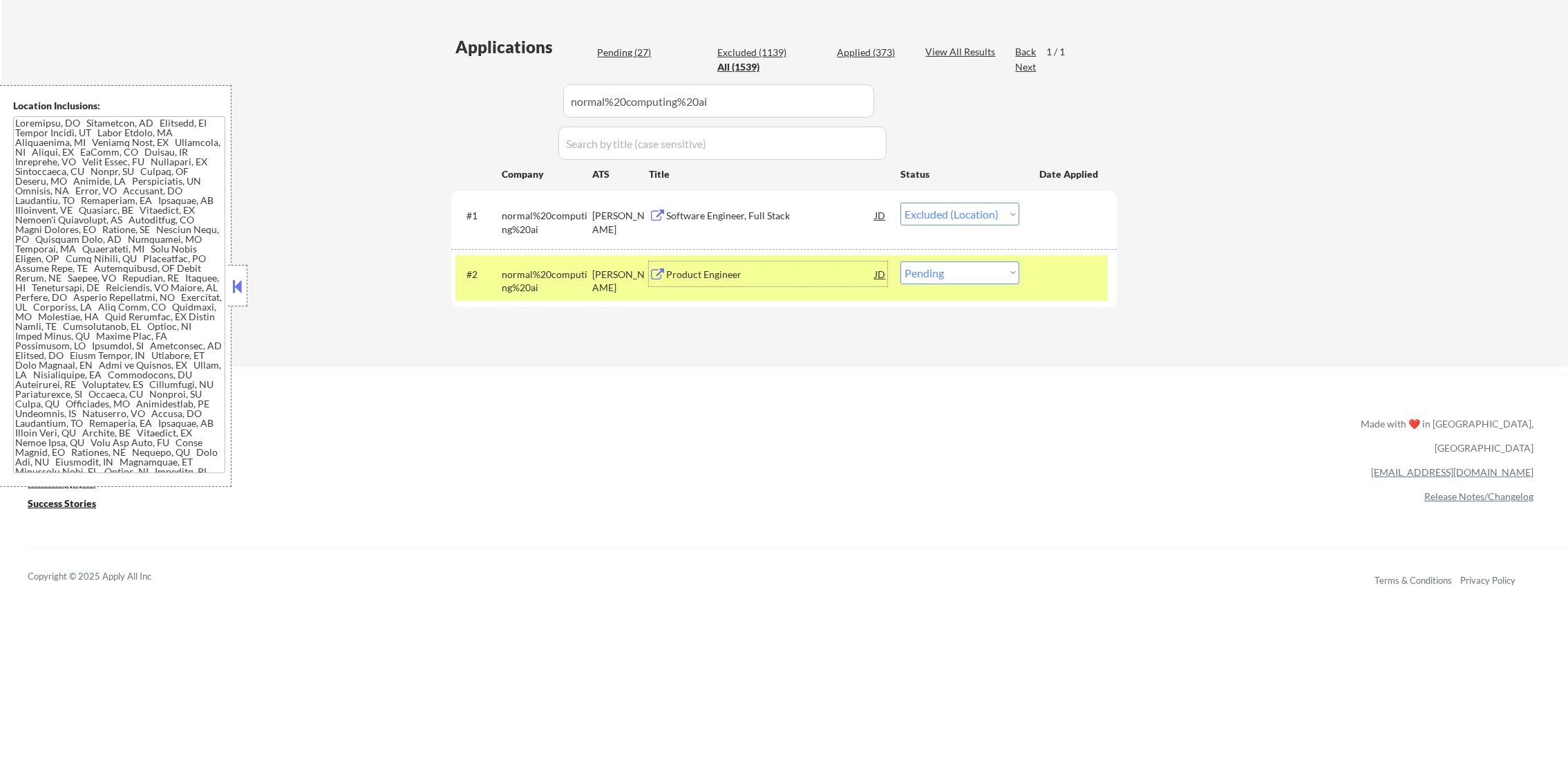
click at [756, 271] on div "Product Engineer" at bounding box center [770, 275] width 208 height 14
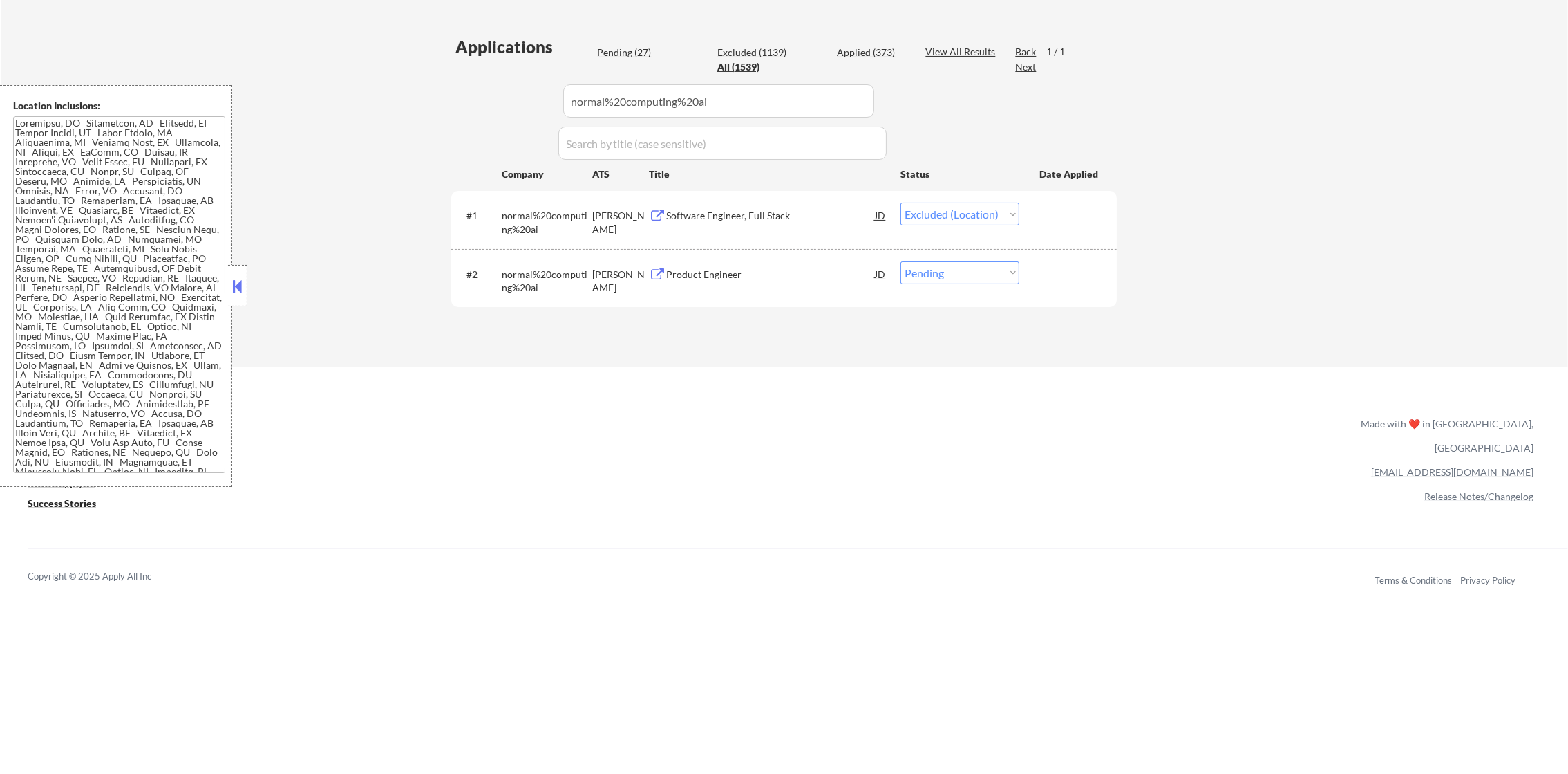
scroll to position [5, 0]
click at [923, 284] on div "#2 normal%20computing%20ai ashby Product Engineer JD Choose an option... Pendin…" at bounding box center [781, 277] width 652 height 45
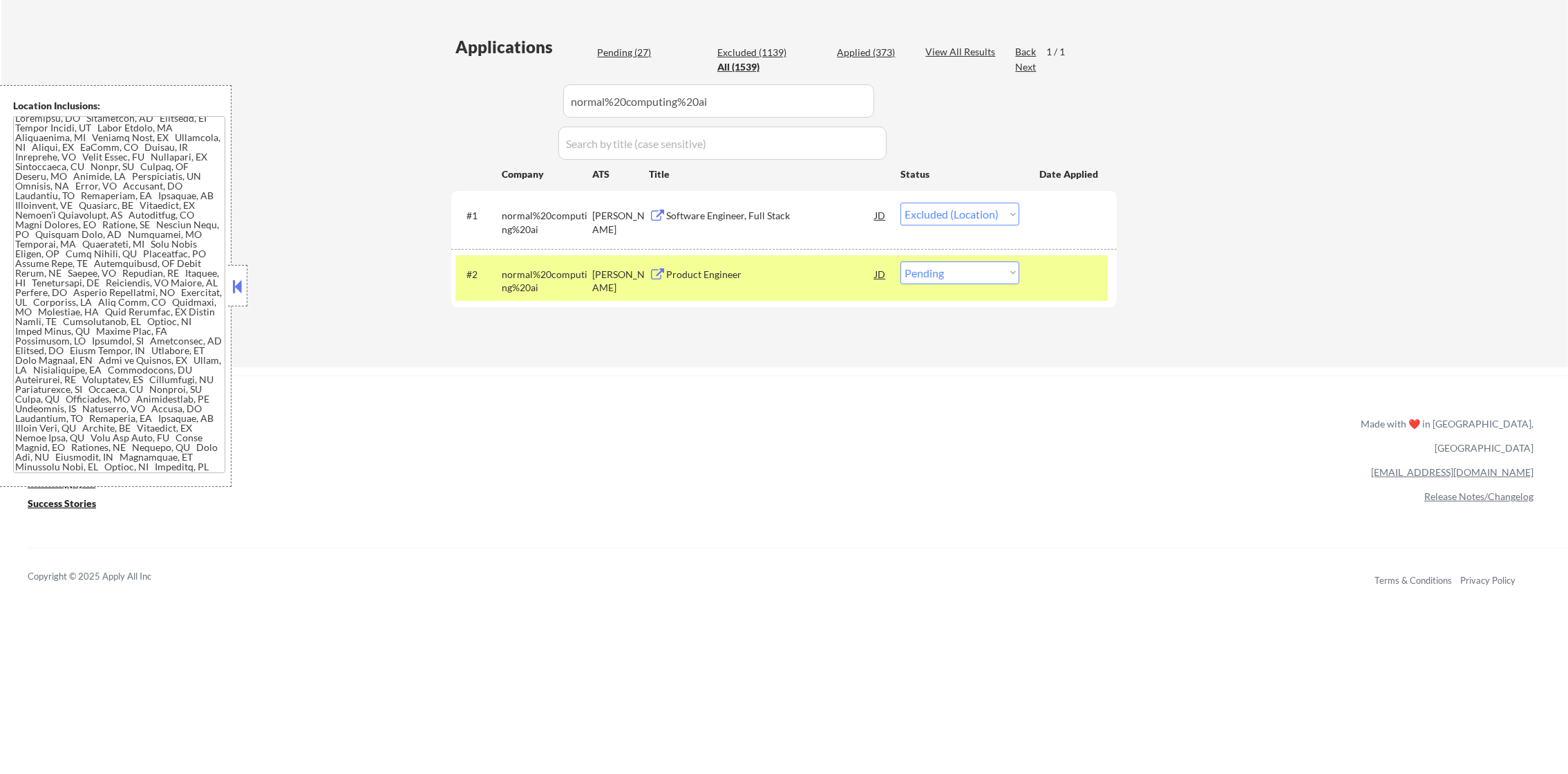
click at [979, 271] on select "Choose an option... Pending Applied Excluded (Questions) Excluded (Expired) Exc…" at bounding box center [960, 273] width 119 height 23
select select ""excluded__location_""
click at [900, 261] on select "Choose an option... Pending Applied Excluded (Questions) Excluded (Expired) Exc…" at bounding box center [960, 273] width 119 height 23
click at [496, 260] on div "#2 normal%20computing%20ai ashby Product Engineer JD Choose an option... Pendin…" at bounding box center [781, 277] width 652 height 45
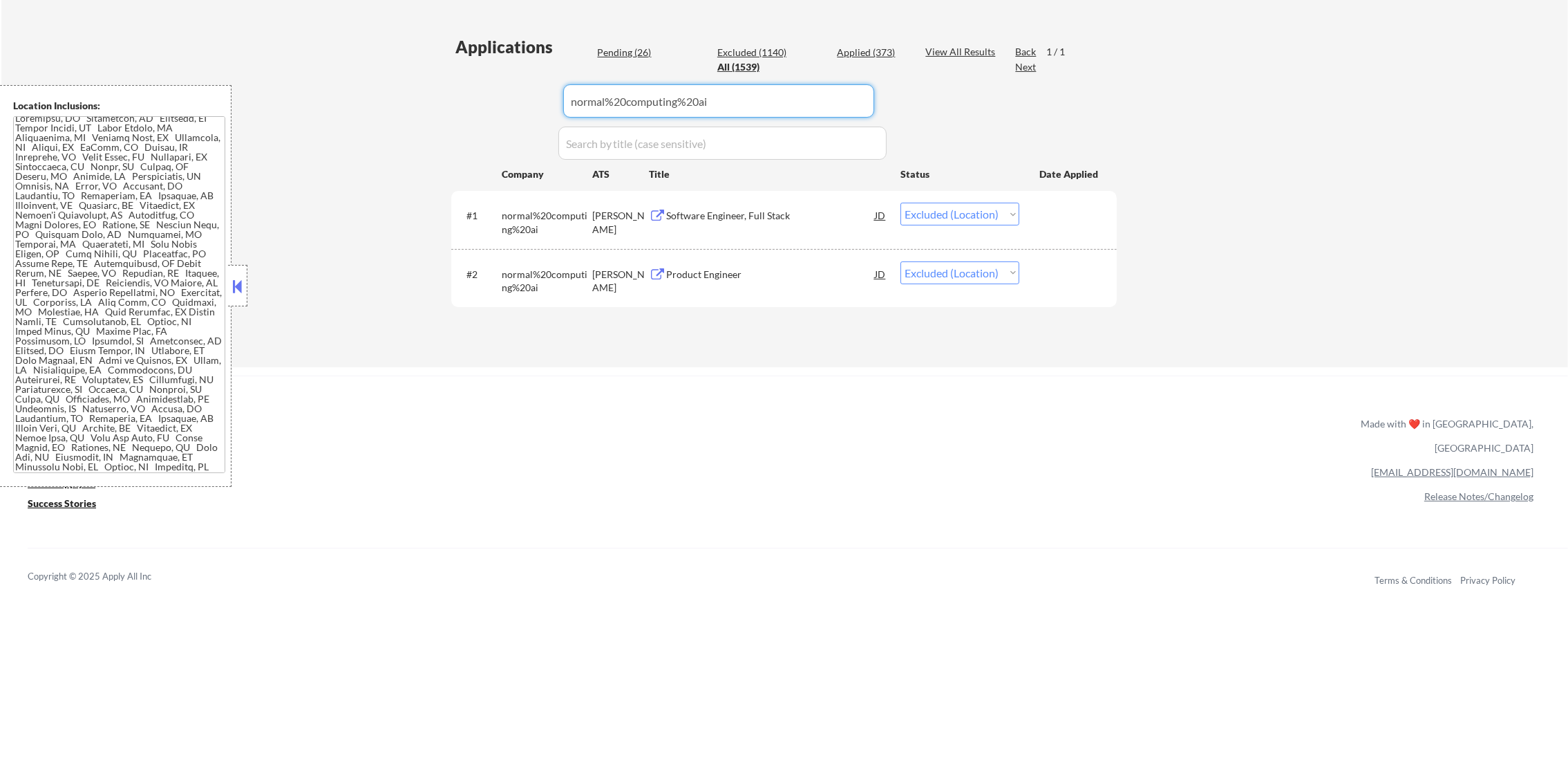
drag, startPoint x: 703, startPoint y: 94, endPoint x: 499, endPoint y: 71, distance: 205.3
click at [499, 71] on div "Applications Pending (26) Excluded (1140) Applied (373) All (1539) View All Res…" at bounding box center [784, 189] width 665 height 306
paste input "merlinlabs"
type input "merlinlabs"
click at [499, 71] on div "Applications Pending (26) Excluded (1140) Applied (373) All (1539) View All Res…" at bounding box center [784, 189] width 665 height 306
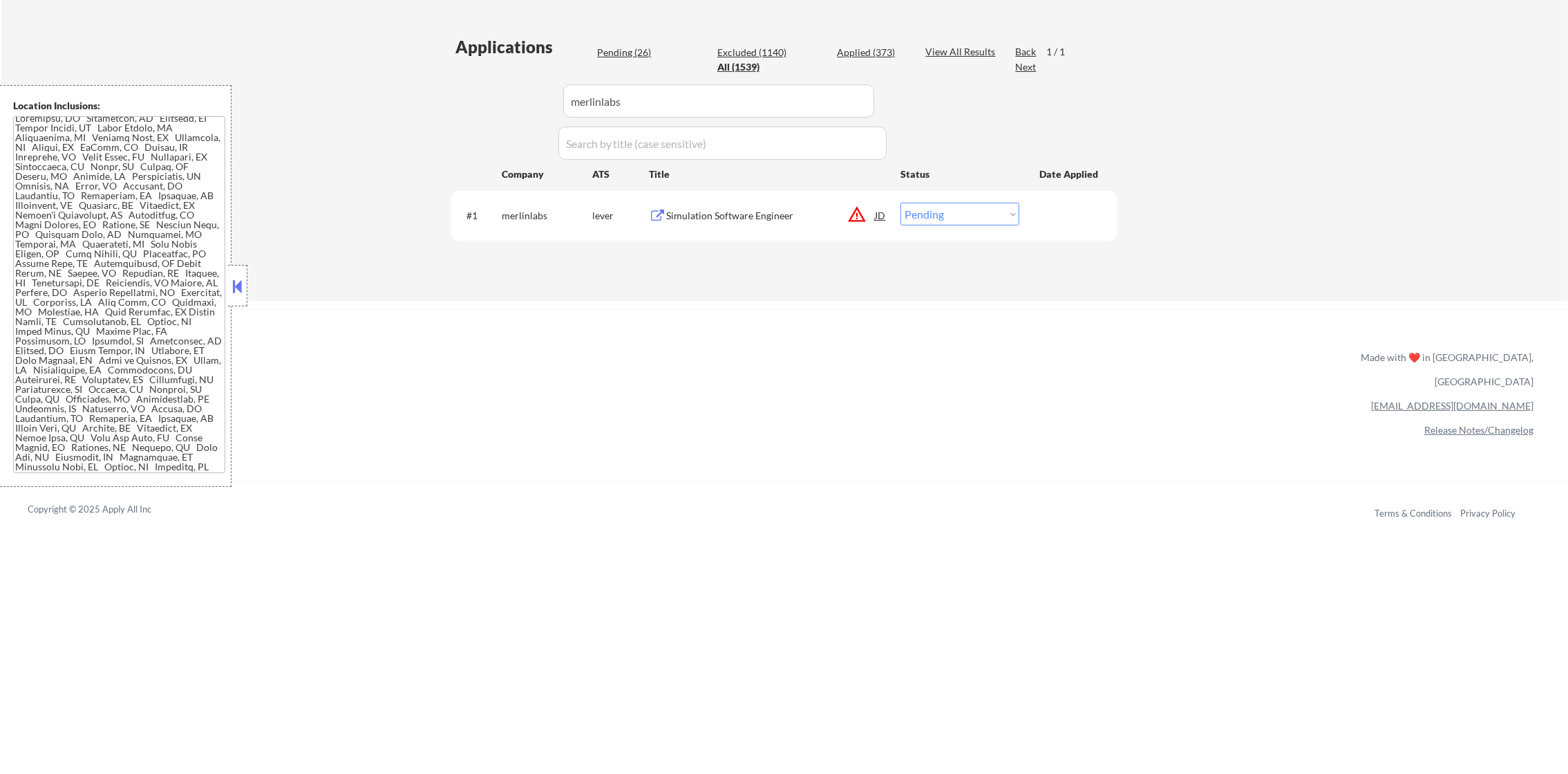
click at [858, 217] on button "warning_amber" at bounding box center [856, 213] width 19 height 19
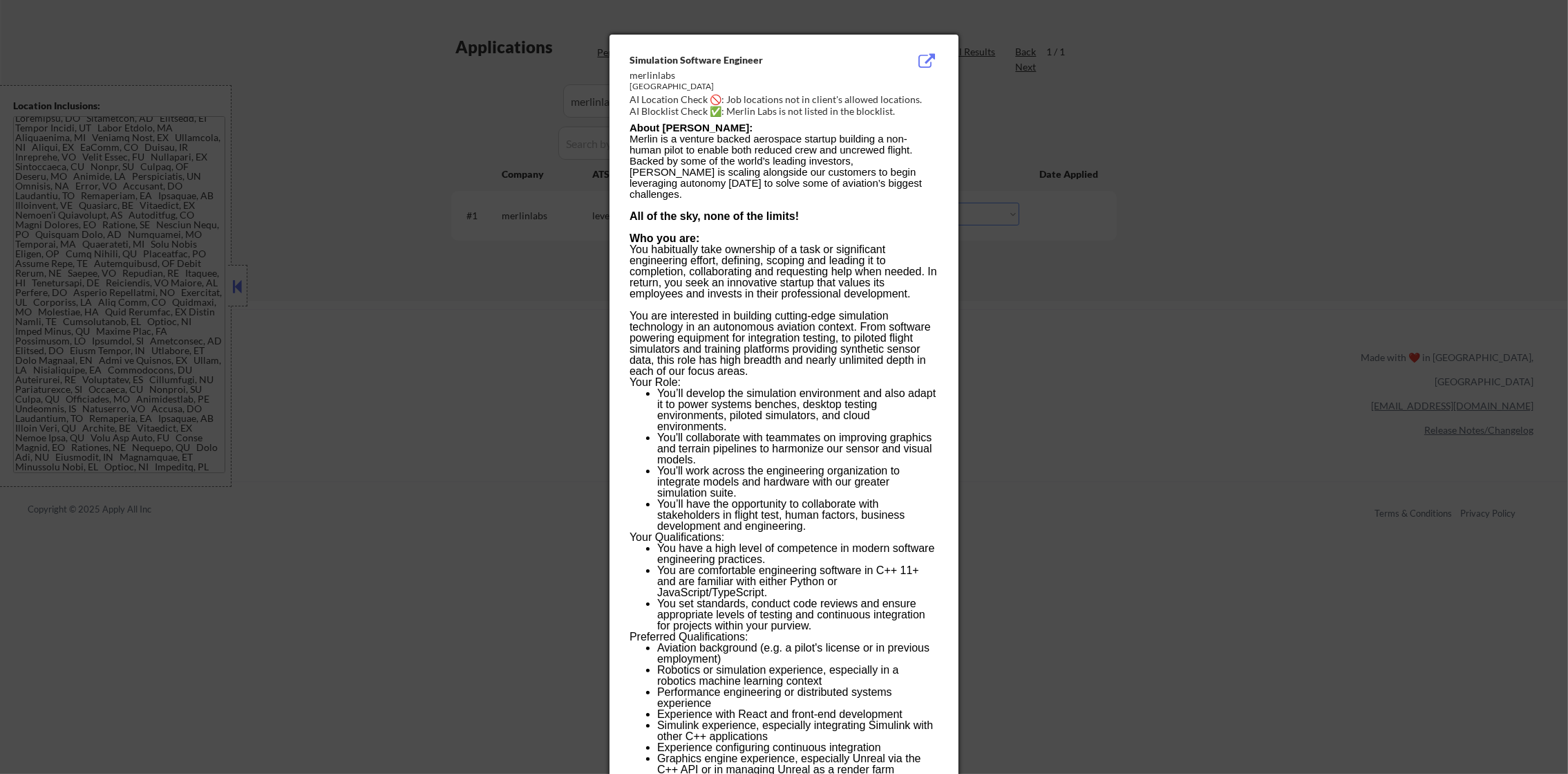
drag, startPoint x: 1232, startPoint y: 270, endPoint x: 1080, endPoint y: 272, distance: 152.0
click at [1218, 272] on div at bounding box center [784, 387] width 1568 height 774
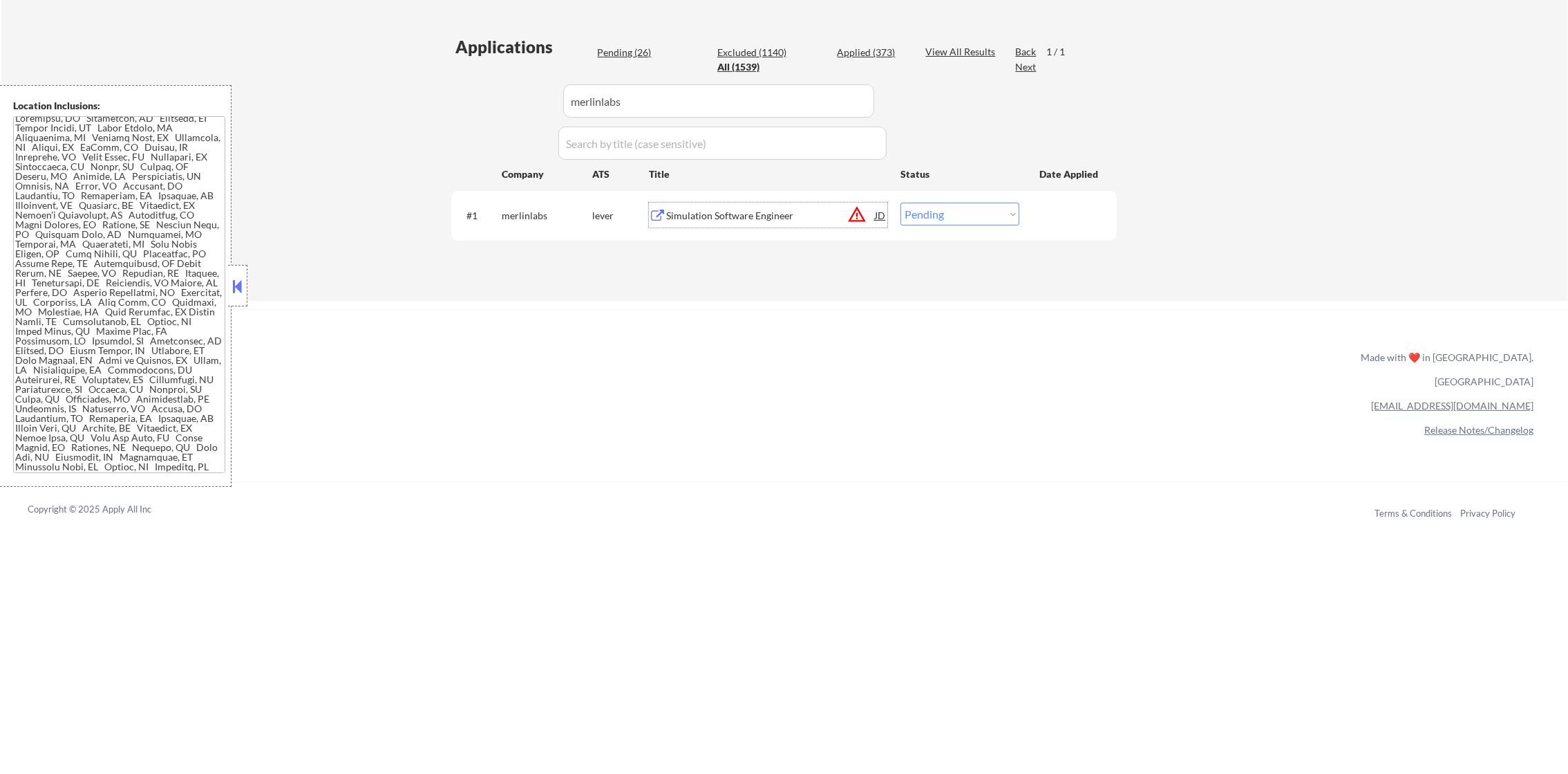
click at [789, 208] on div "Simulation Software Engineer" at bounding box center [770, 215] width 208 height 14
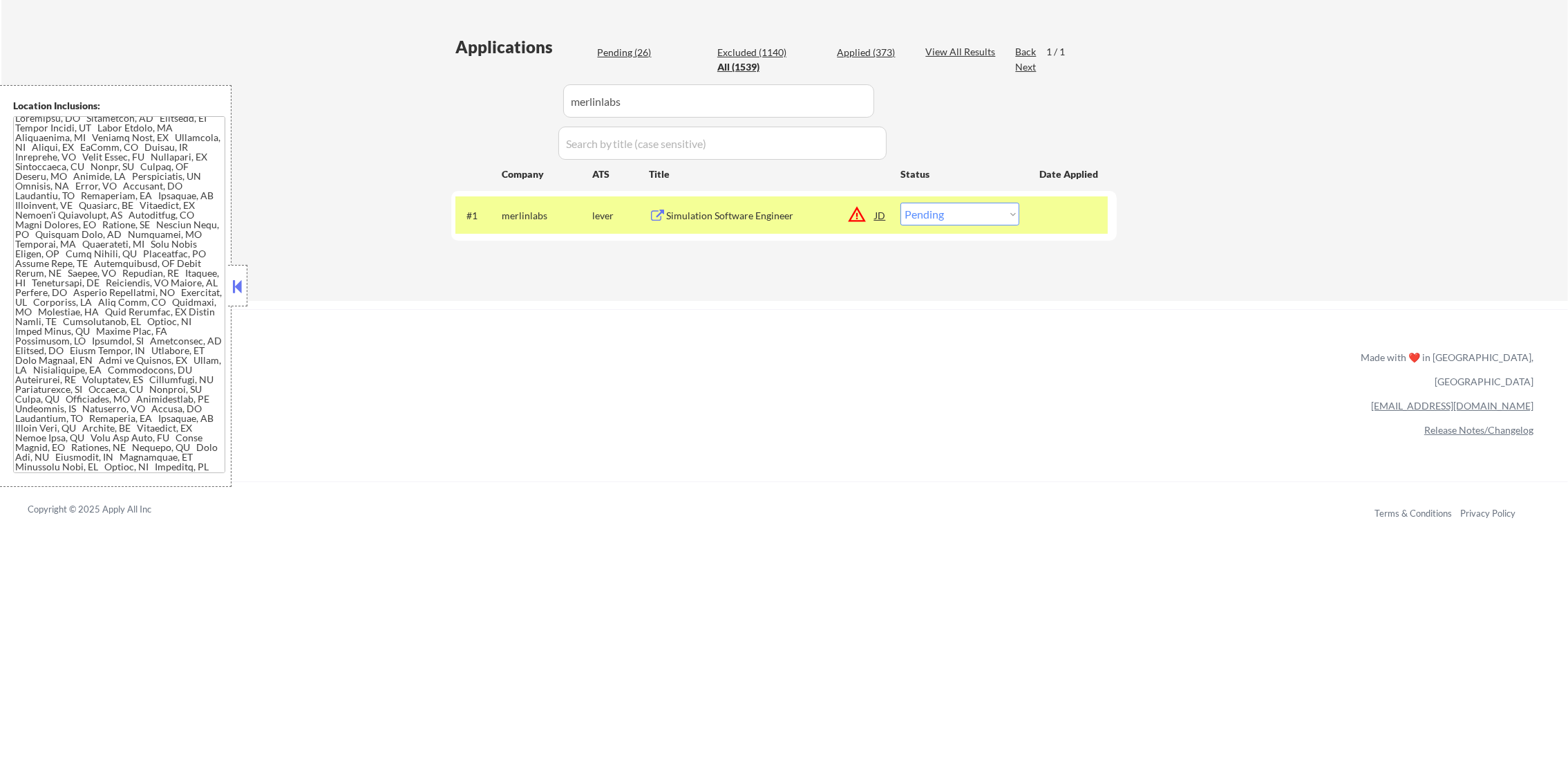
click at [965, 213] on select "Choose an option... Pending Applied Excluded (Questions) Excluded (Expired) Exc…" at bounding box center [960, 214] width 119 height 23
select select ""excluded__location_""
click at [900, 203] on select "Choose an option... Pending Applied Excluded (Questions) Excluded (Expired) Exc…" at bounding box center [960, 214] width 119 height 23
drag, startPoint x: 703, startPoint y: 108, endPoint x: 495, endPoint y: 103, distance: 208.1
click at [498, 103] on div "Applications Pending (25) Excluded (1141) Applied (373) All (1539) View All Res…" at bounding box center [784, 155] width 665 height 238
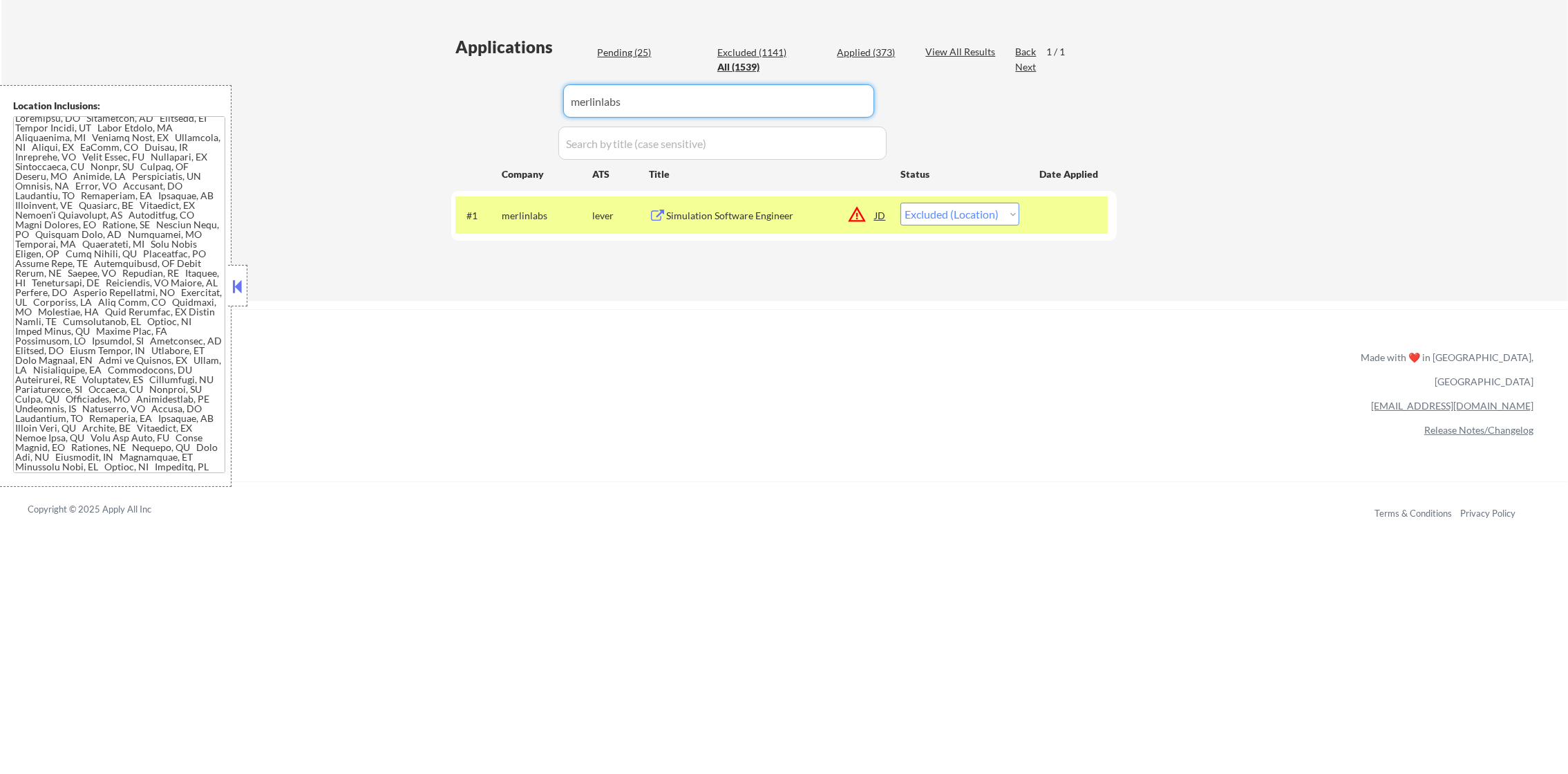
paste input "hhaexchange"
type input "hhaexchange"
click at [486, 101] on div "Applications Pending (25) Excluded (1141) Applied (373) All (1539) View All Res…" at bounding box center [784, 155] width 665 height 238
click at [768, 219] on div "Sr. Full Stack Engineer" at bounding box center [770, 215] width 208 height 14
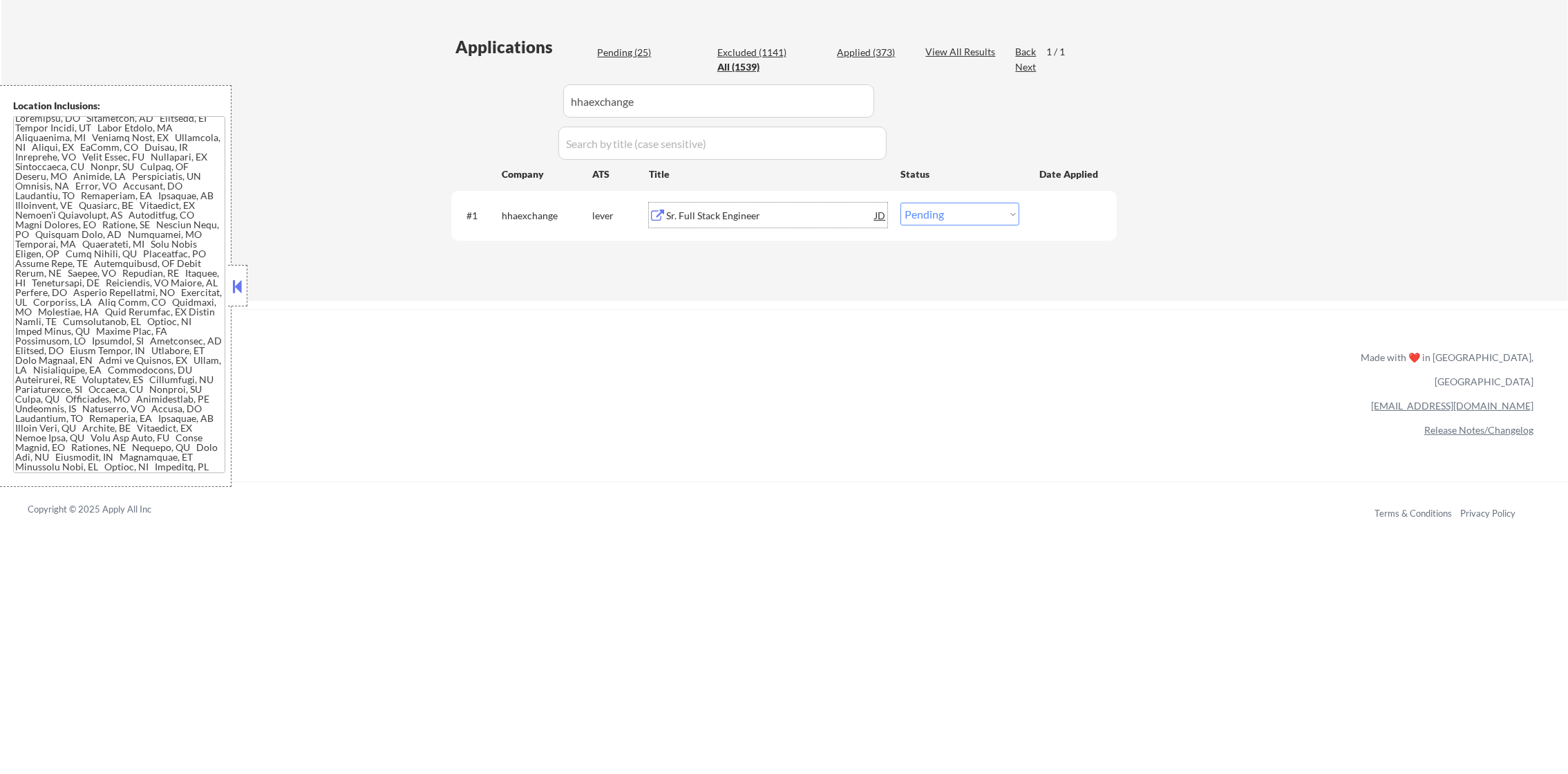
click at [981, 222] on select "Choose an option... Pending Applied Excluded (Questions) Excluded (Expired) Exc…" at bounding box center [960, 214] width 119 height 23
select select ""applied""
click at [900, 203] on select "Choose an option... Pending Applied Excluded (Questions) Excluded (Expired) Exc…" at bounding box center [960, 214] width 119 height 23
paste input "literati"
drag, startPoint x: 639, startPoint y: 92, endPoint x: 378, endPoint y: 84, distance: 261.1
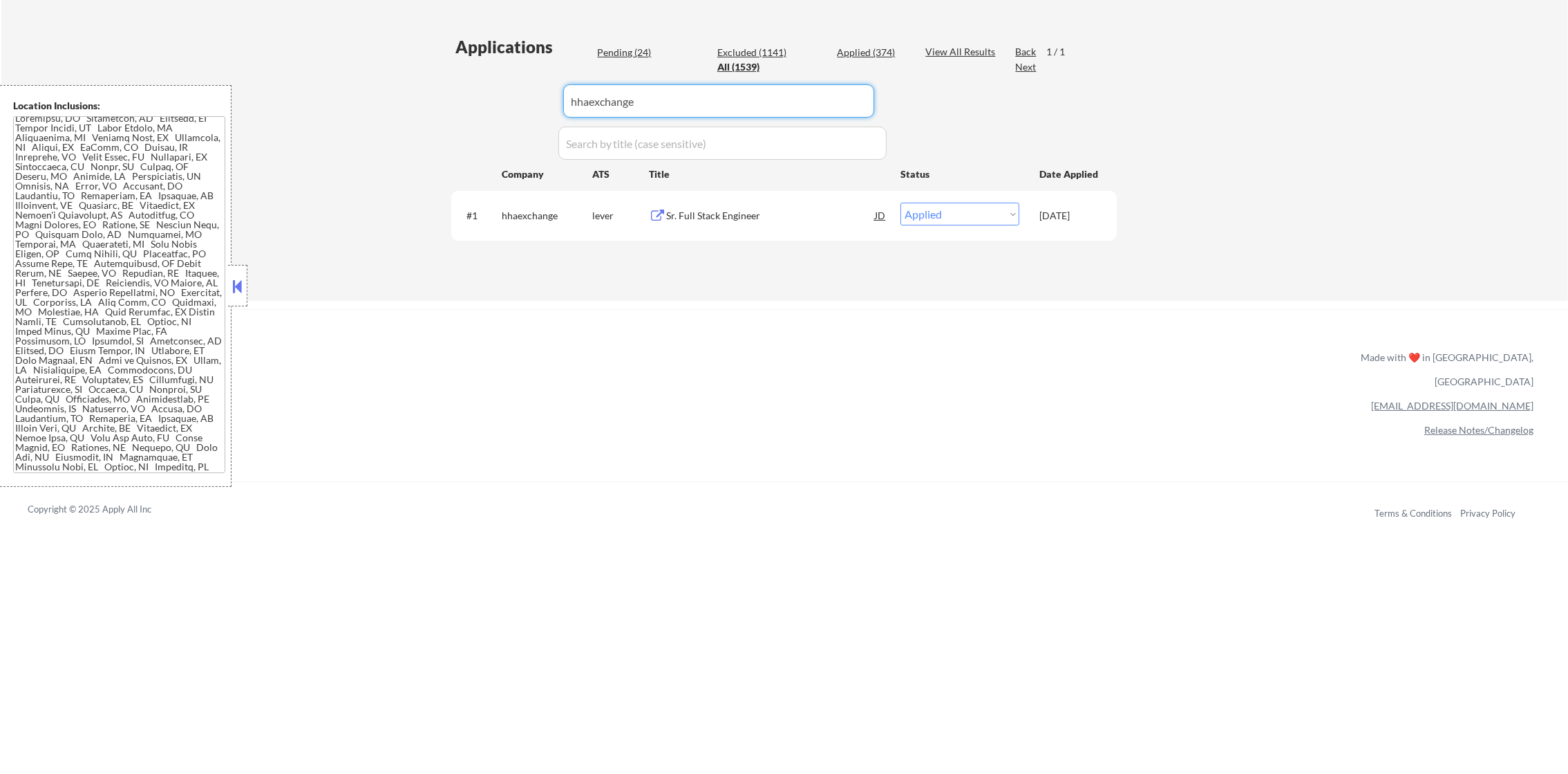
click at [394, 84] on div "← Return to /applysquad Mailslurp Inbox Job Search Builder Timothy Sidie User E…" at bounding box center [784, 5] width 1566 height 591
type input "literati"
click at [376, 84] on div "← Return to /applysquad Mailslurp Inbox Job Search Builder Timothy Sidie User E…" at bounding box center [784, 5] width 1566 height 591
select select ""pending""
select select ""excluded__expired_""
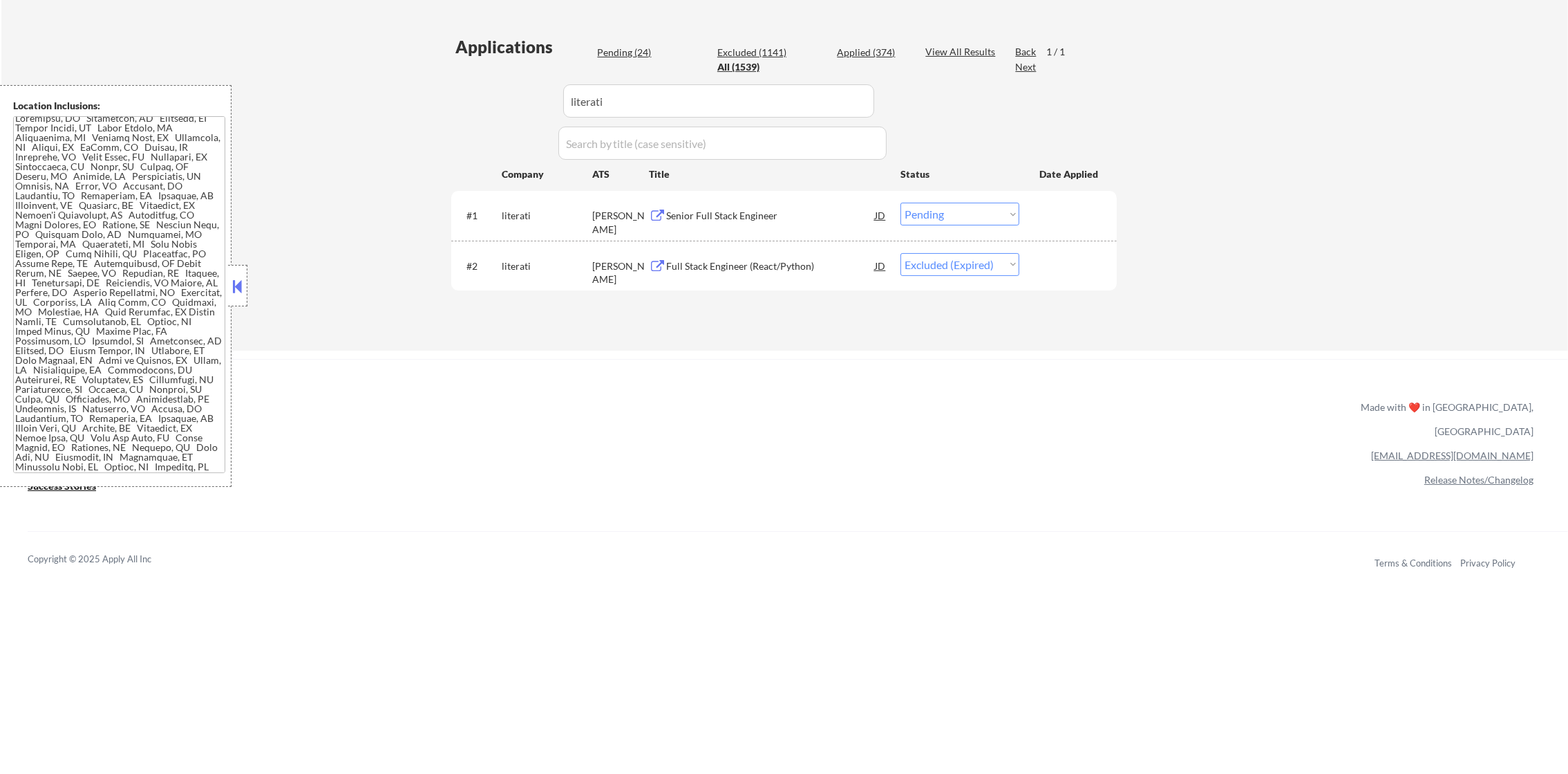
click at [766, 208] on div "Senior Full Stack Engineer" at bounding box center [770, 215] width 208 height 14
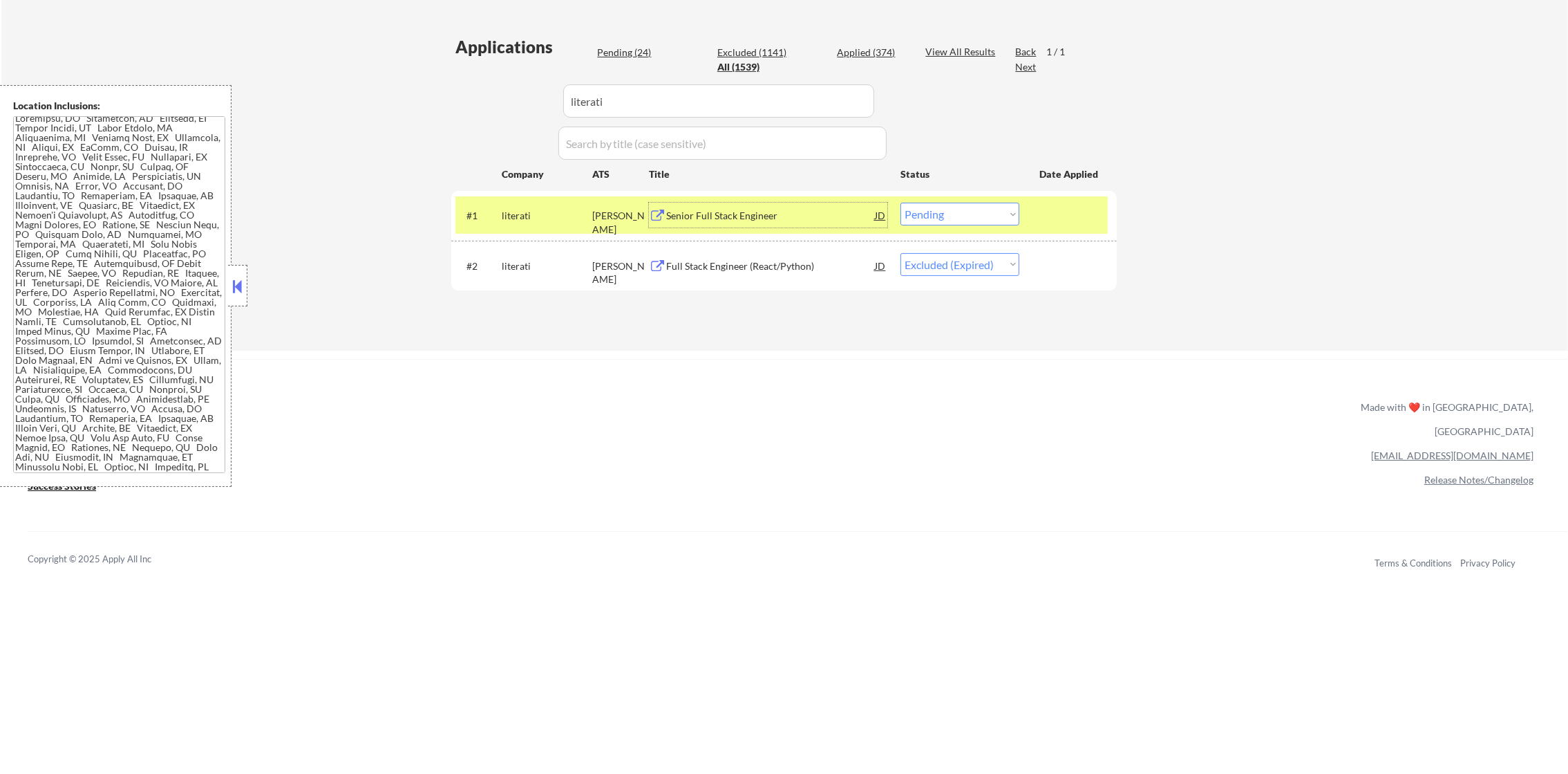
click at [968, 215] on select "Choose an option... Pending Applied Excluded (Questions) Excluded (Expired) Exc…" at bounding box center [960, 214] width 119 height 23
select select ""applied""
click at [900, 203] on select "Choose an option... Pending Applied Excluded (Questions) Excluded (Expired) Exc…" at bounding box center [960, 214] width 119 height 23
click at [546, 217] on div "literati" at bounding box center [547, 215] width 91 height 14
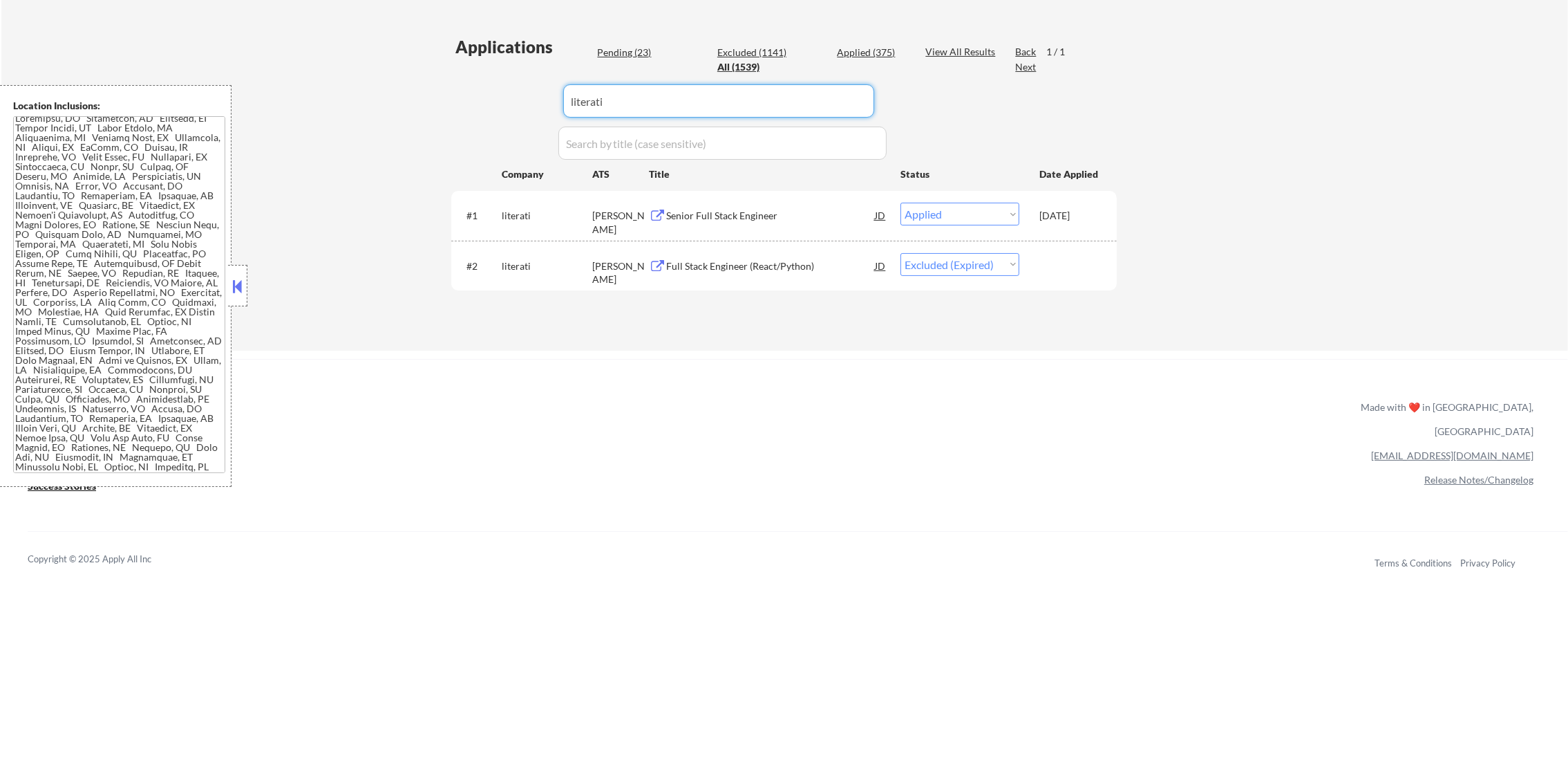
drag, startPoint x: 586, startPoint y: 88, endPoint x: 487, endPoint y: 80, distance: 99.3
click at [492, 82] on div "Applications Pending (23) Excluded (1141) Applied (375) All (1539) View All Res…" at bounding box center [784, 179] width 665 height 289
paste input "bolt42"
type input "bolt42"
click at [487, 80] on div "Applications Pending (23) Excluded (1141) Applied (375) All (1539) View All Res…" at bounding box center [784, 179] width 665 height 289
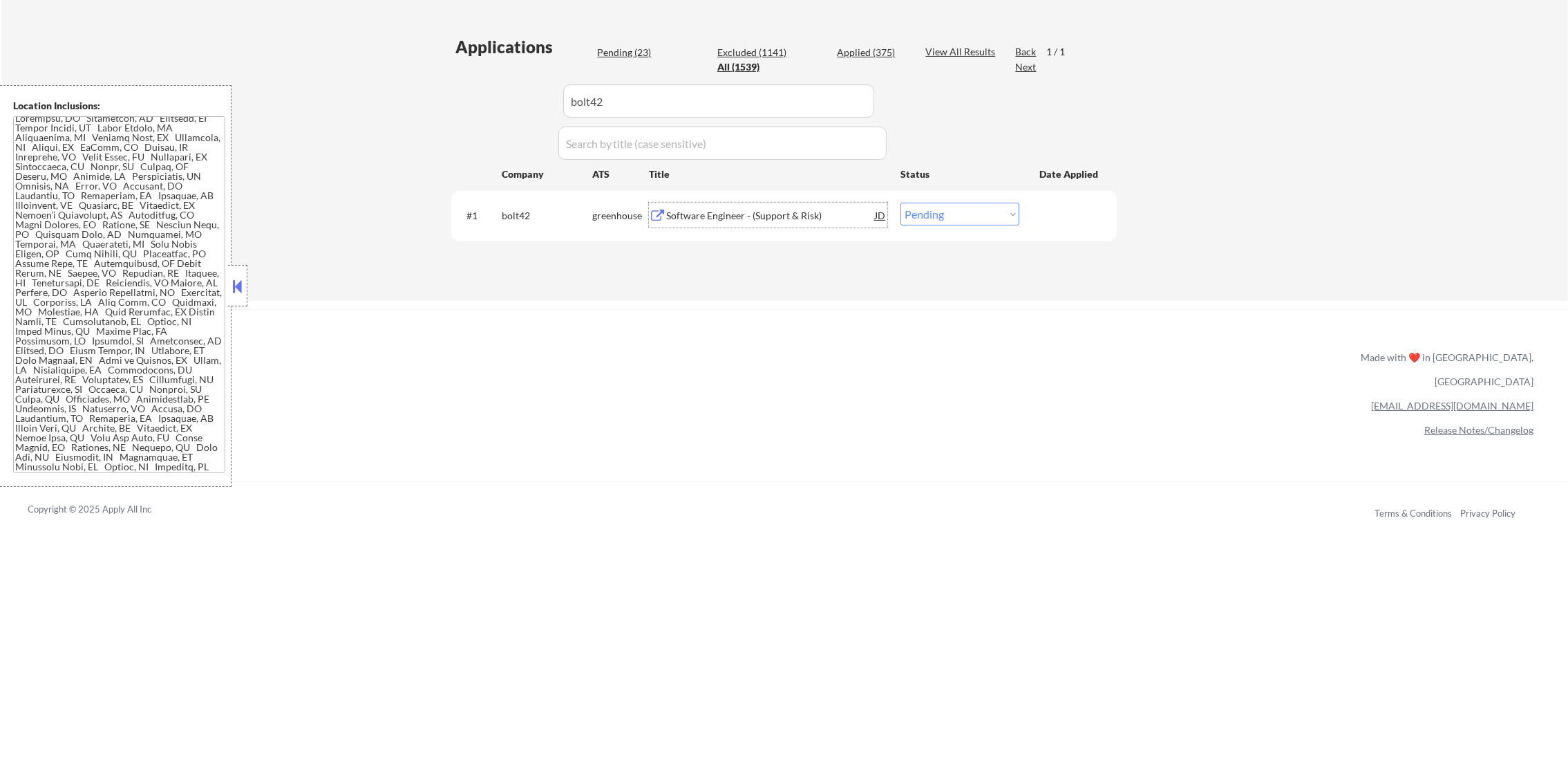
click at [773, 217] on div "Software Engineer - (Support & Risk)" at bounding box center [770, 215] width 208 height 14
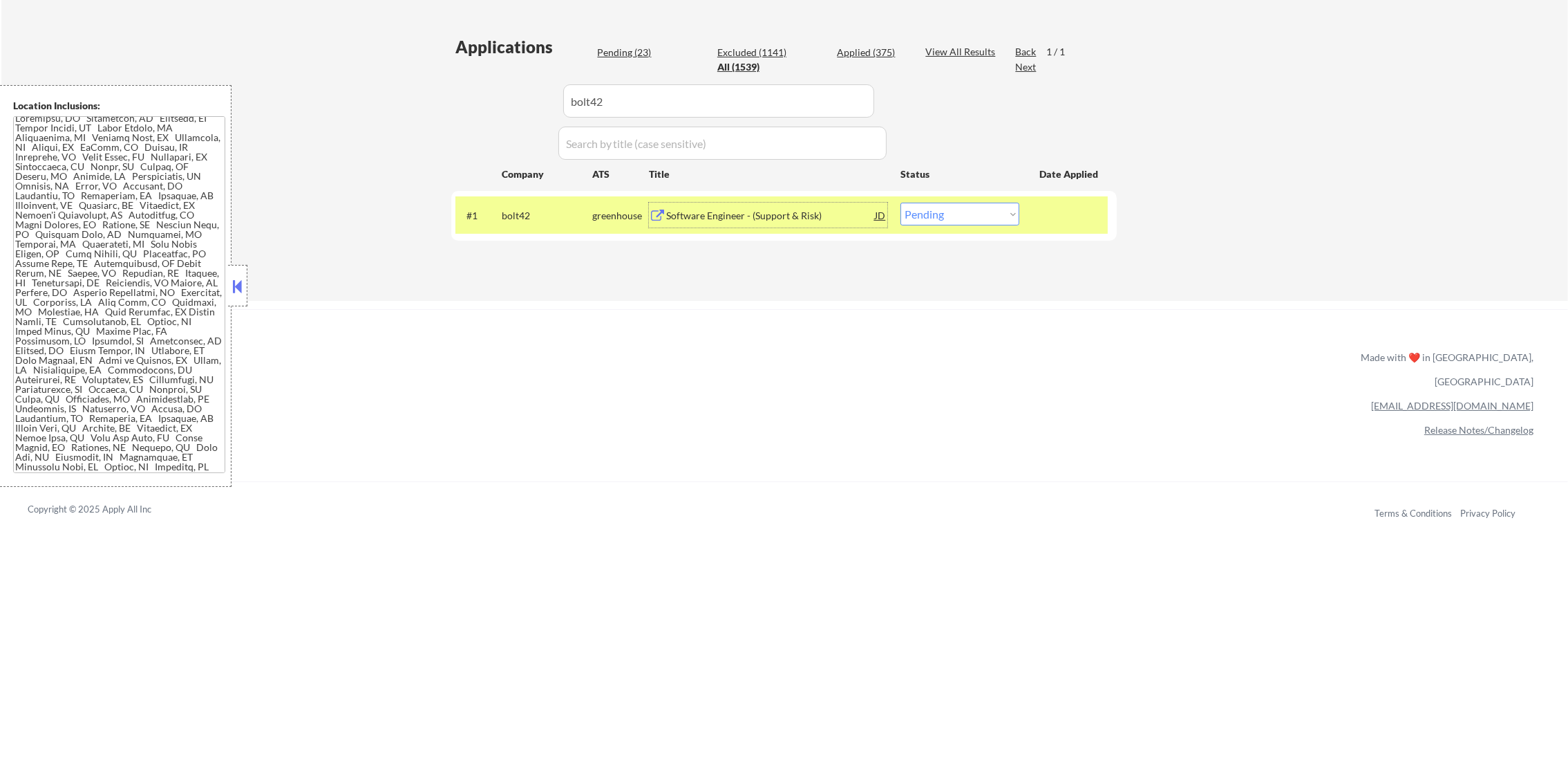
click at [925, 211] on select "Choose an option... Pending Applied Excluded (Questions) Excluded (Expired) Exc…" at bounding box center [960, 214] width 119 height 23
select select ""excluded""
click at [900, 203] on select "Choose an option... Pending Applied Excluded (Questions) Excluded (Expired) Exc…" at bounding box center [960, 214] width 119 height 23
click at [512, 211] on div "bolt42" at bounding box center [547, 215] width 91 height 14
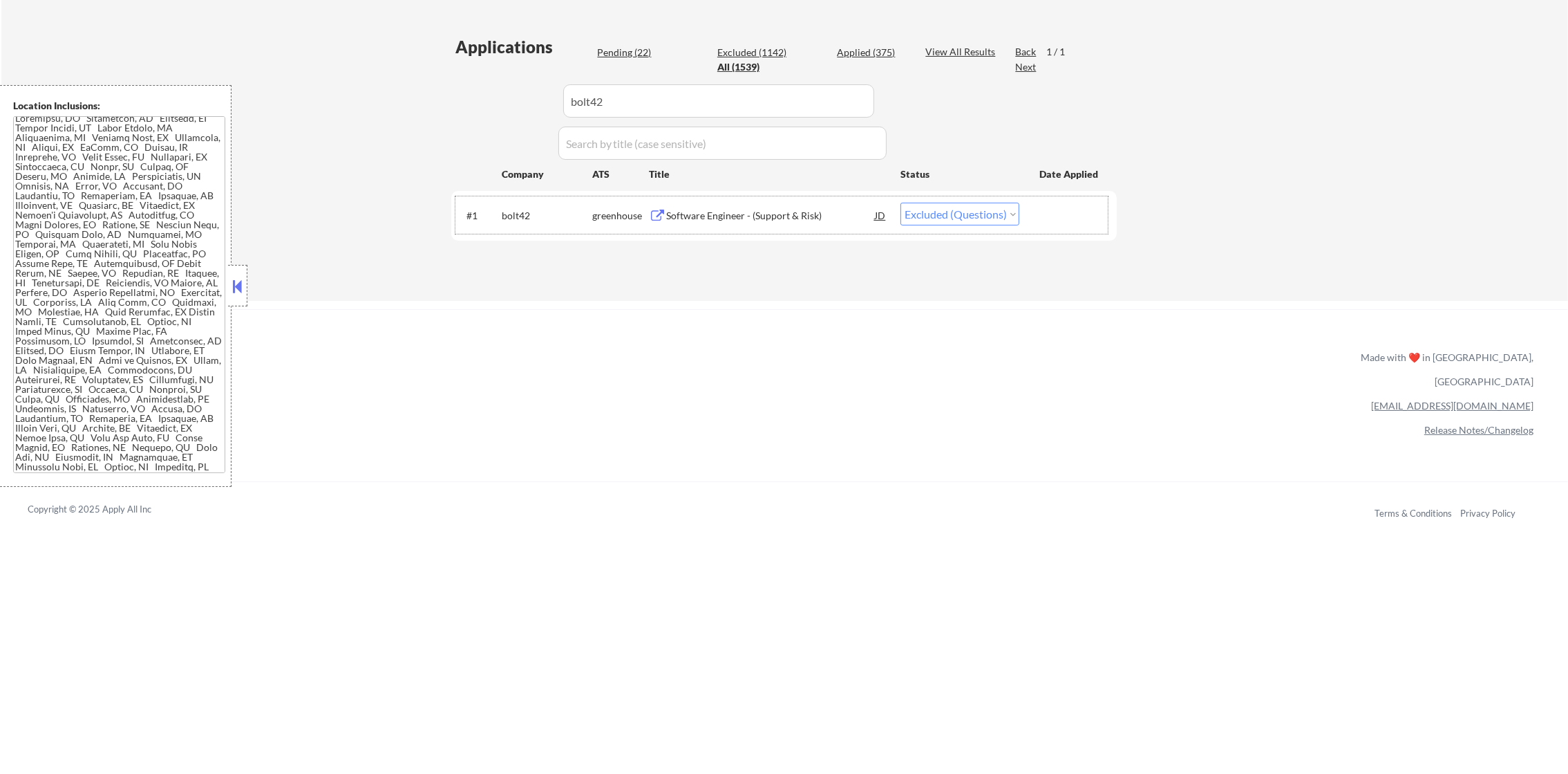
drag, startPoint x: 592, startPoint y: 112, endPoint x: 466, endPoint y: 104, distance: 126.3
click at [471, 104] on div "Applications Pending (22) Excluded (1142) Applied (375) All (1539) View All Res…" at bounding box center [784, 155] width 665 height 238
paste input "invert"
type input "invert"
click at [466, 104] on div "Applications Pending (22) Excluded (1142) Applied (375) All (1539) View All Res…" at bounding box center [784, 155] width 665 height 238
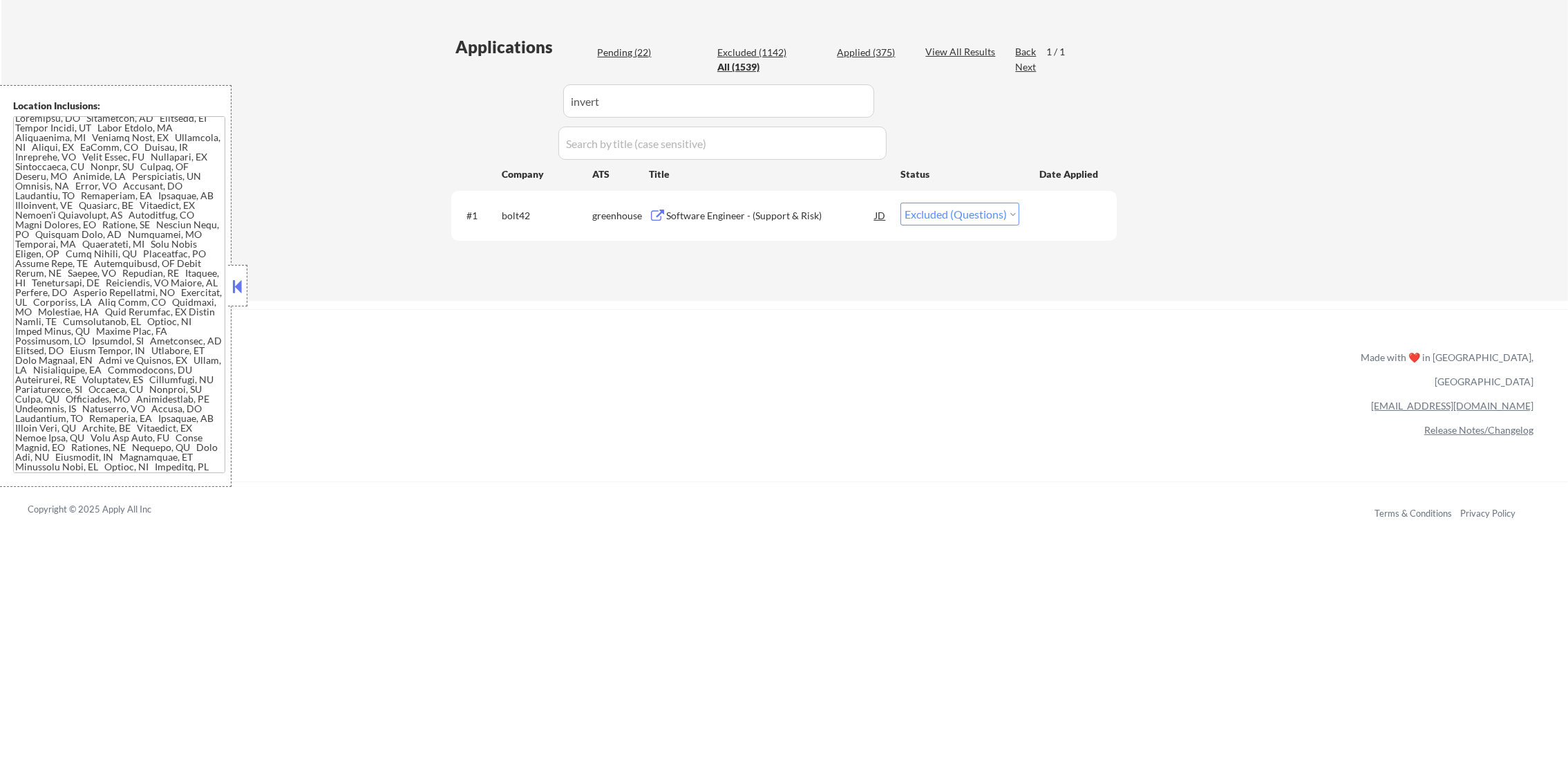
select select ""applied""
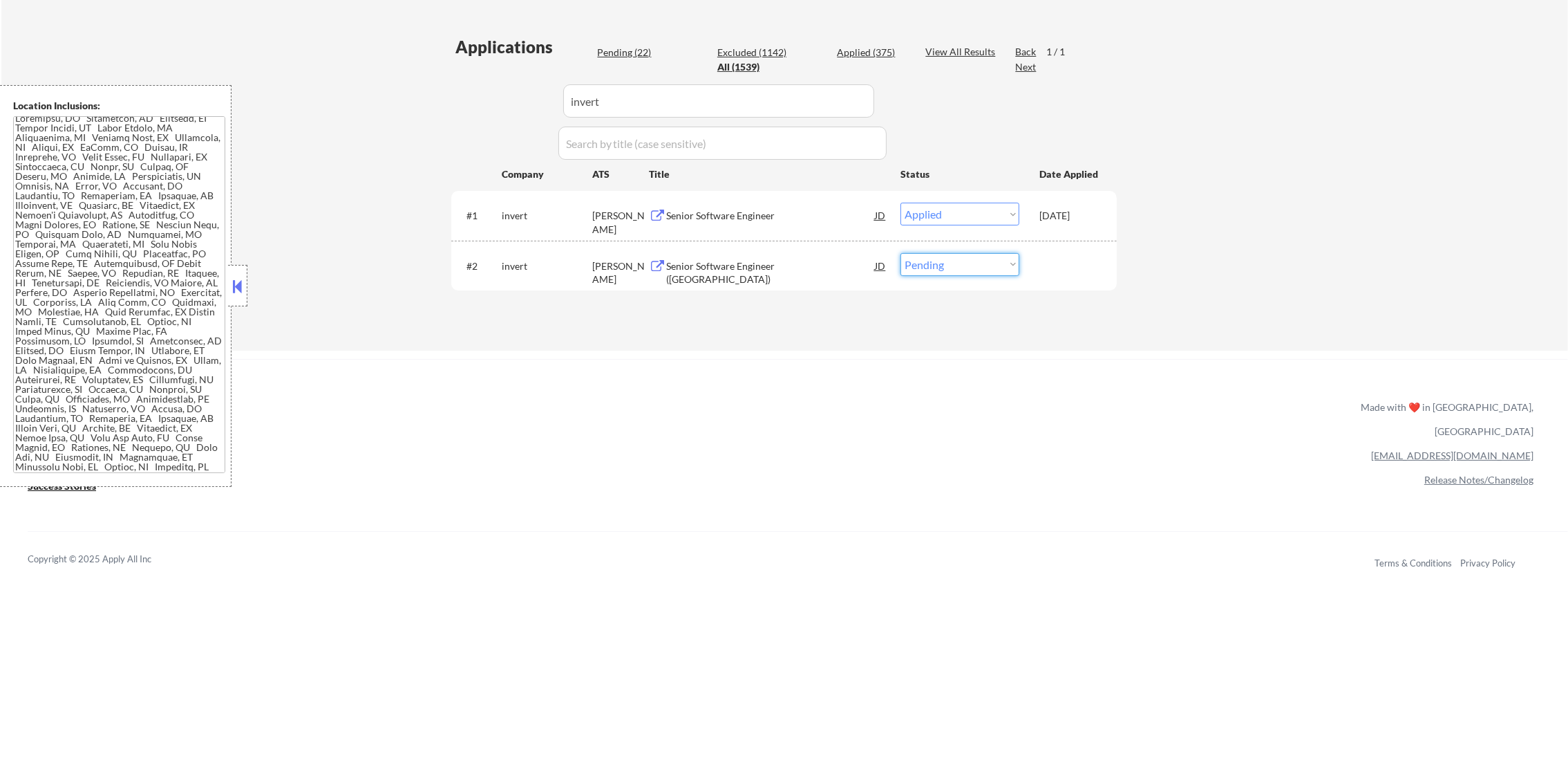
click at [928, 253] on select "Choose an option... Pending Applied Excluded (Questions) Excluded (Expired) Exc…" at bounding box center [960, 265] width 119 height 23
select select ""excluded__other_""
click at [900, 253] on select "Choose an option... Pending Applied Excluded (Questions) Excluded (Expired) Exc…" at bounding box center [960, 265] width 119 height 23
paste input "phil"
drag, startPoint x: 631, startPoint y: 91, endPoint x: 486, endPoint y: 100, distance: 145.3
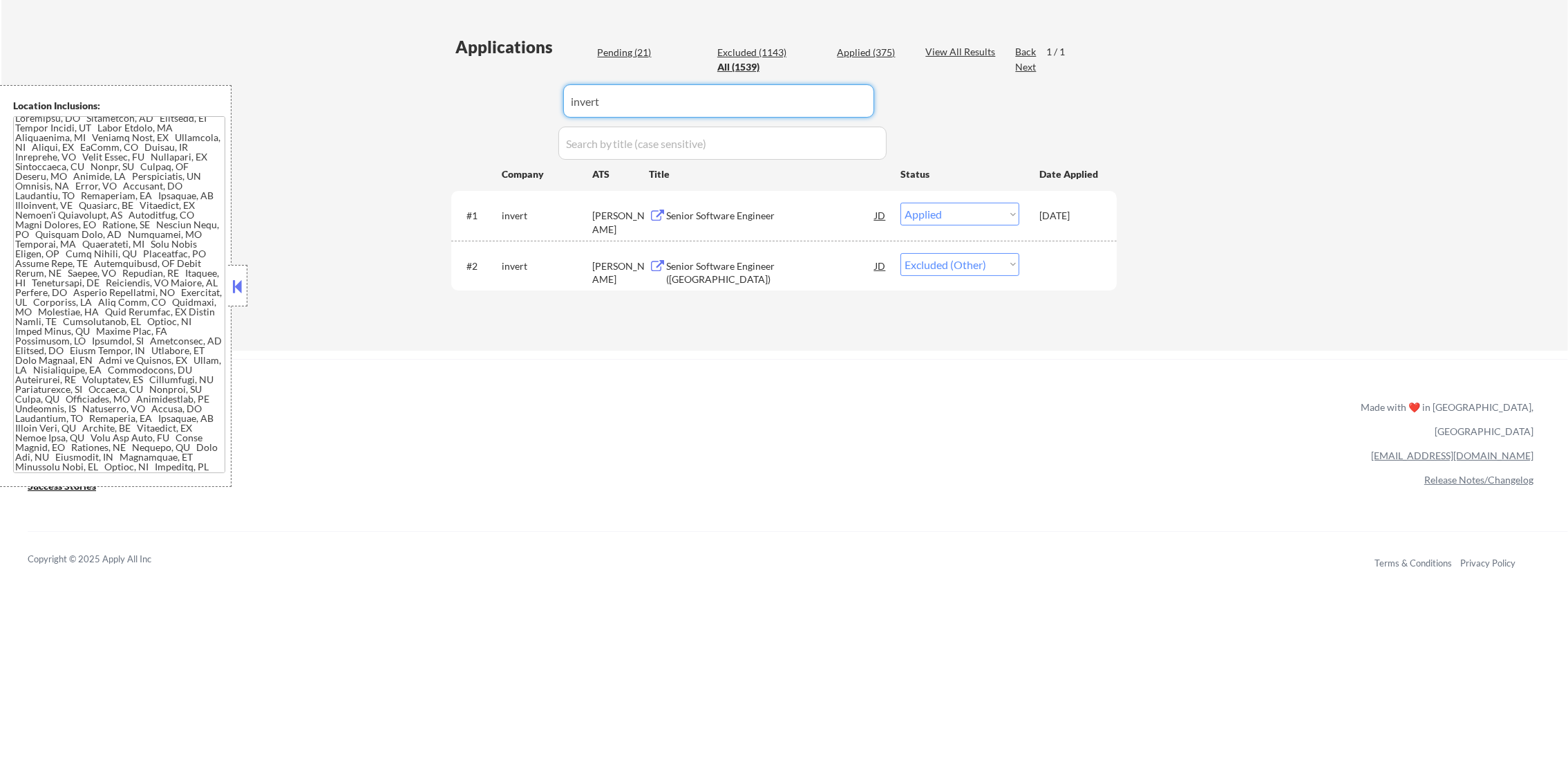
click at [501, 100] on div "Applications Pending (21) Excluded (1143) Applied (375) All (1539) View All Res…" at bounding box center [784, 179] width 665 height 289
type input "phil"
click at [486, 100] on div "Applications Pending (21) Excluded (1143) Applied (375) All (1539) View All Res…" at bounding box center [784, 179] width 665 height 289
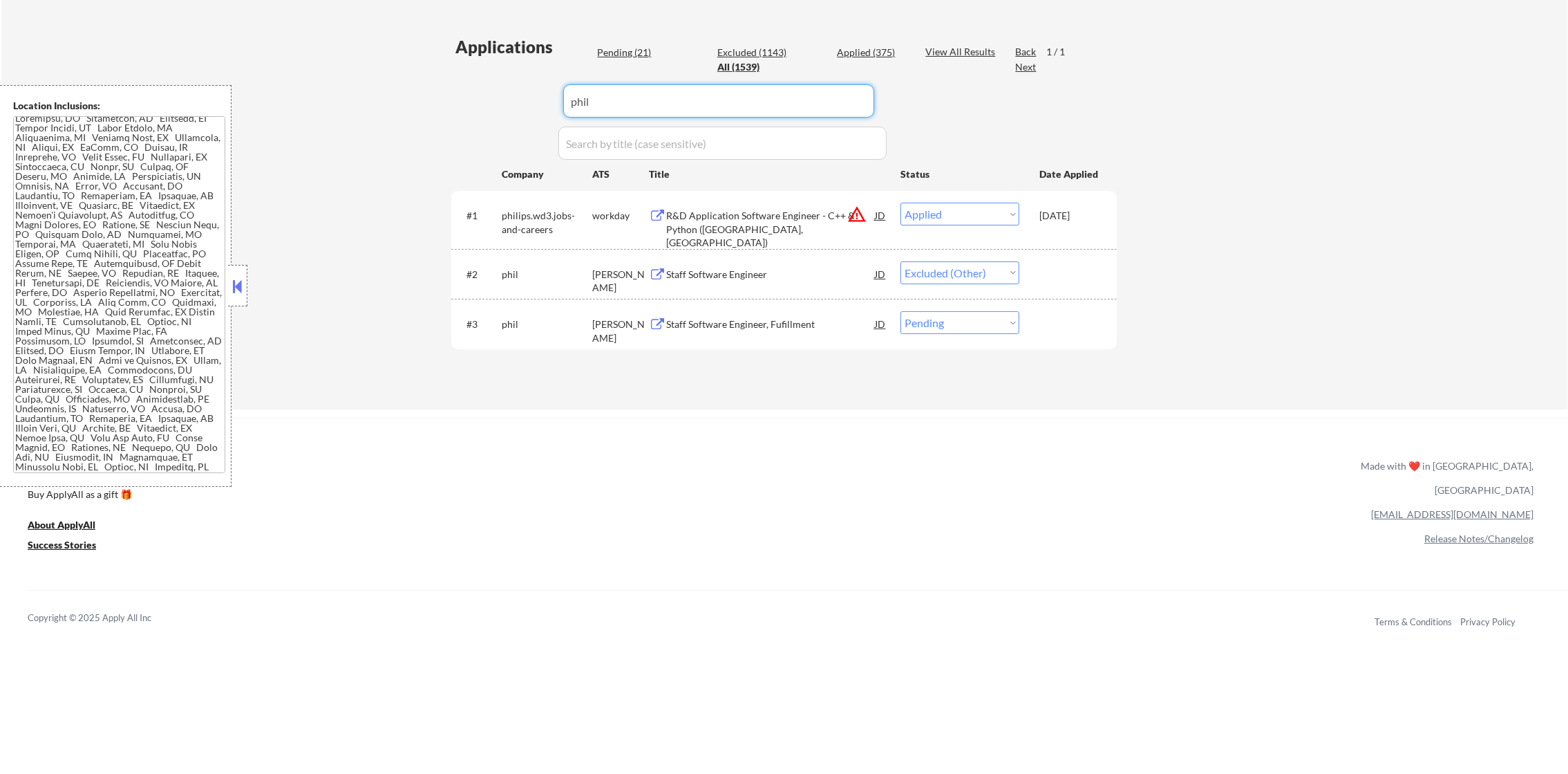
click at [939, 329] on select "Choose an option... Pending Applied Excluded (Questions) Excluded (Expired) Exc…" at bounding box center [960, 322] width 119 height 23
select select ""excluded__other_""
click at [900, 311] on select "Choose an option... Pending Applied Excluded (Questions) Excluded (Expired) Exc…" at bounding box center [960, 322] width 119 height 23
drag, startPoint x: 577, startPoint y: 115, endPoint x: 553, endPoint y: 112, distance: 24.2
click at [553, 112] on div "Applications Pending (20) Excluded (1144) Applied (375) All (1539) View All Res…" at bounding box center [784, 209] width 665 height 347
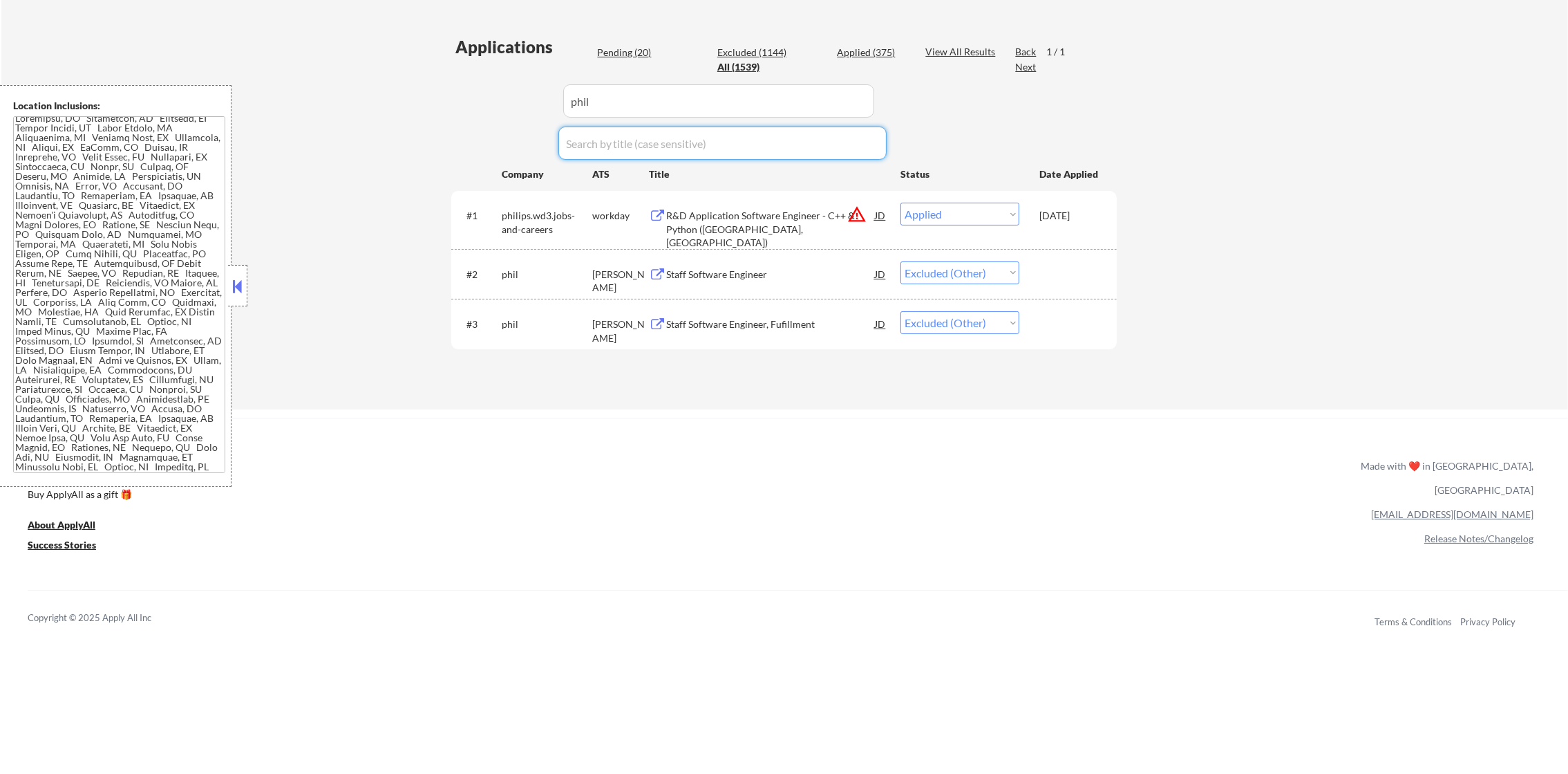
drag, startPoint x: 625, startPoint y: 90, endPoint x: 483, endPoint y: 92, distance: 142.0
click at [483, 92] on div "Applications Pending (20) Excluded (1144) Applied (375) All (1539) View All Res…" at bounding box center [784, 209] width 665 height 347
paste input "vanguard.wd5.vanguard_external"
type input "vanguard.wd5.vanguard_external"
click at [424, 92] on div "← Return to /applysquad Mailslurp Inbox Job Search Builder Timothy Sidie User E…" at bounding box center [784, 60] width 1566 height 700
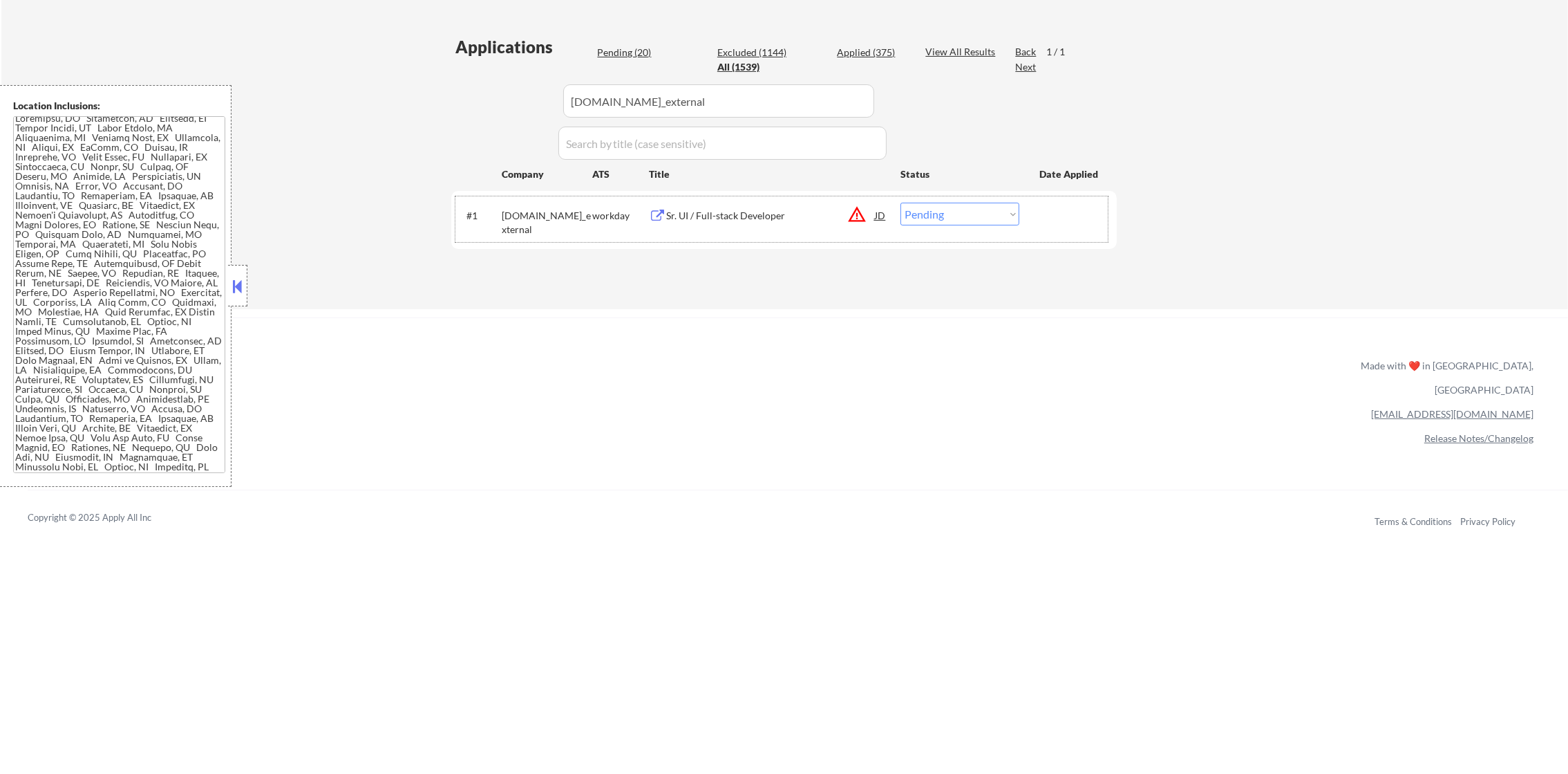
click at [774, 199] on div "#1 vanguard.wd5.vanguard_external workday Sr. UI / Full-stack Developer JD warn…" at bounding box center [781, 218] width 652 height 45
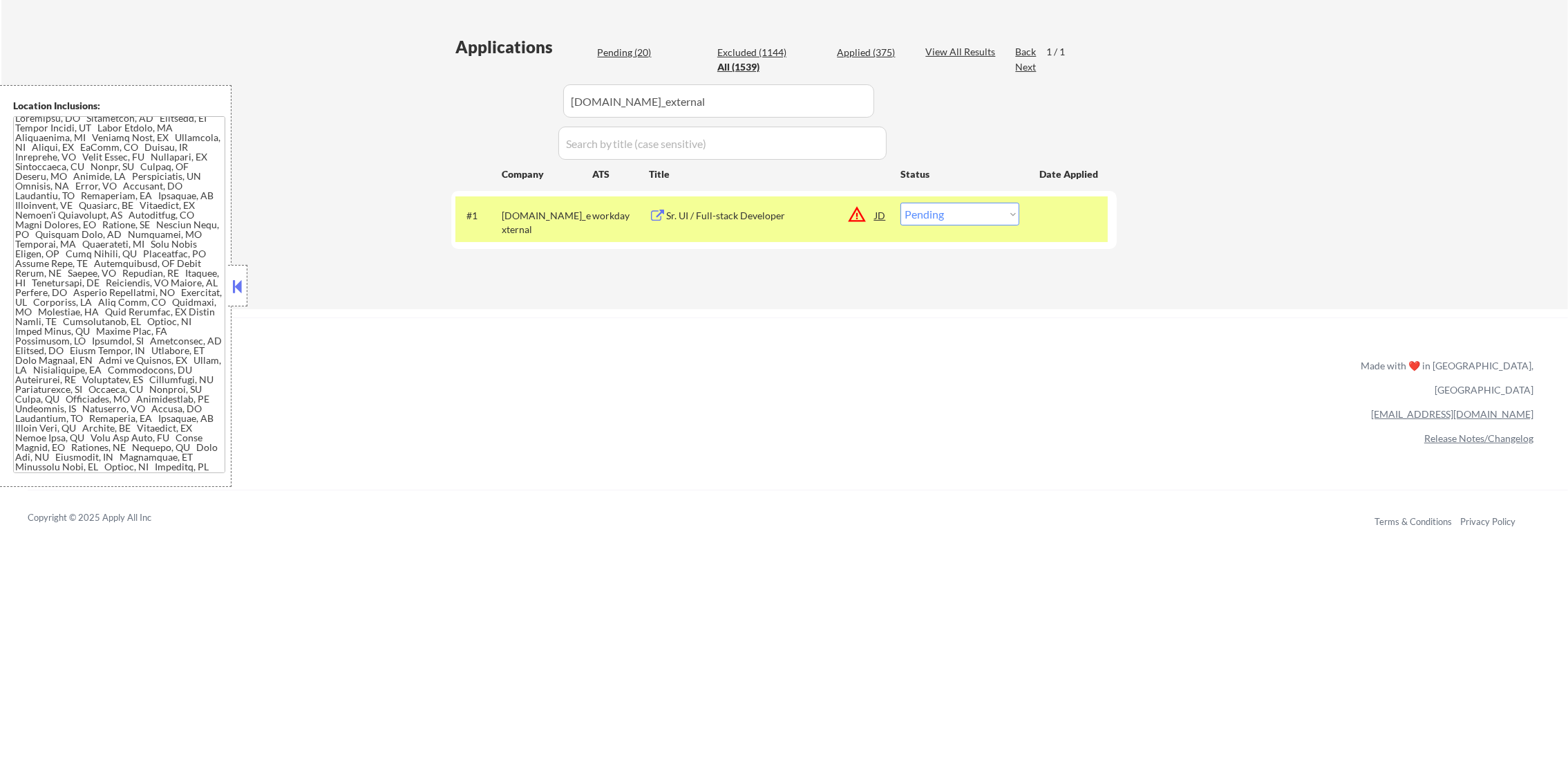
click at [772, 215] on div "Sr. UI / Full-stack Developer" at bounding box center [770, 215] width 208 height 14
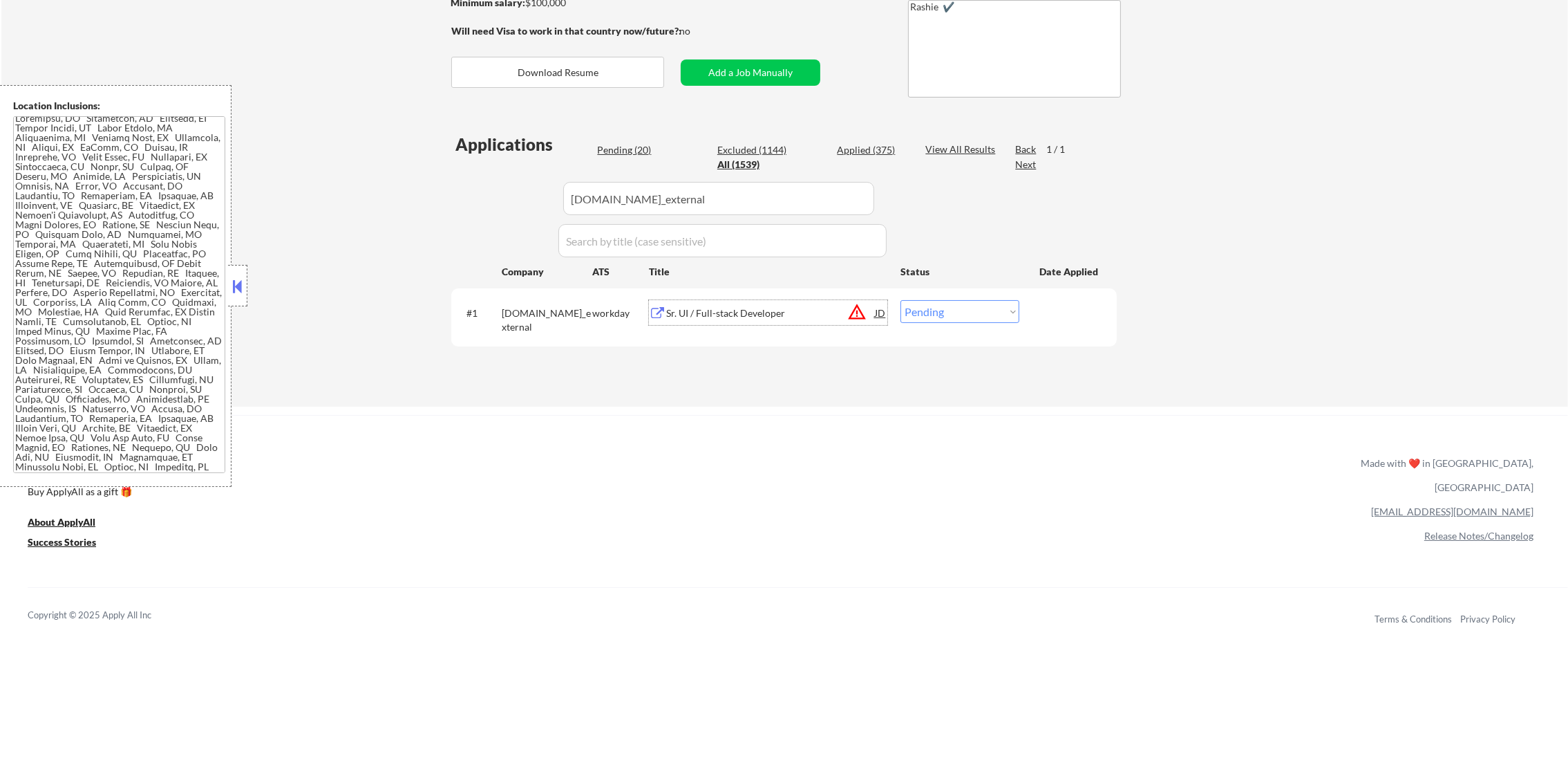
scroll to position [242, 0]
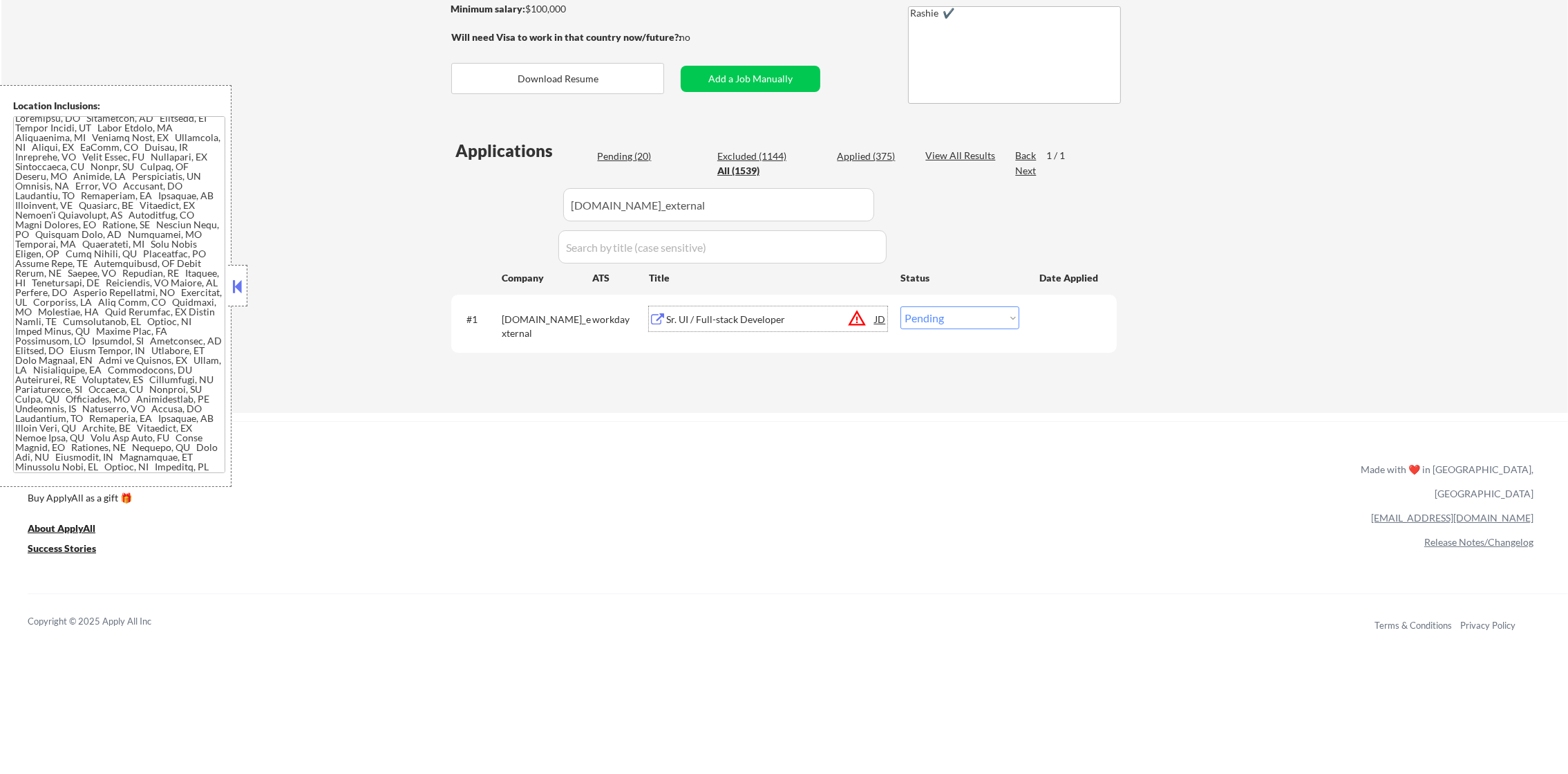
click at [981, 320] on select "Choose an option... Pending Applied Excluded (Questions) Excluded (Expired) Exc…" at bounding box center [960, 318] width 119 height 23
select select ""excluded""
click at [900, 306] on select "Choose an option... Pending Applied Excluded (Questions) Excluded (Expired) Exc…" at bounding box center [960, 318] width 119 height 23
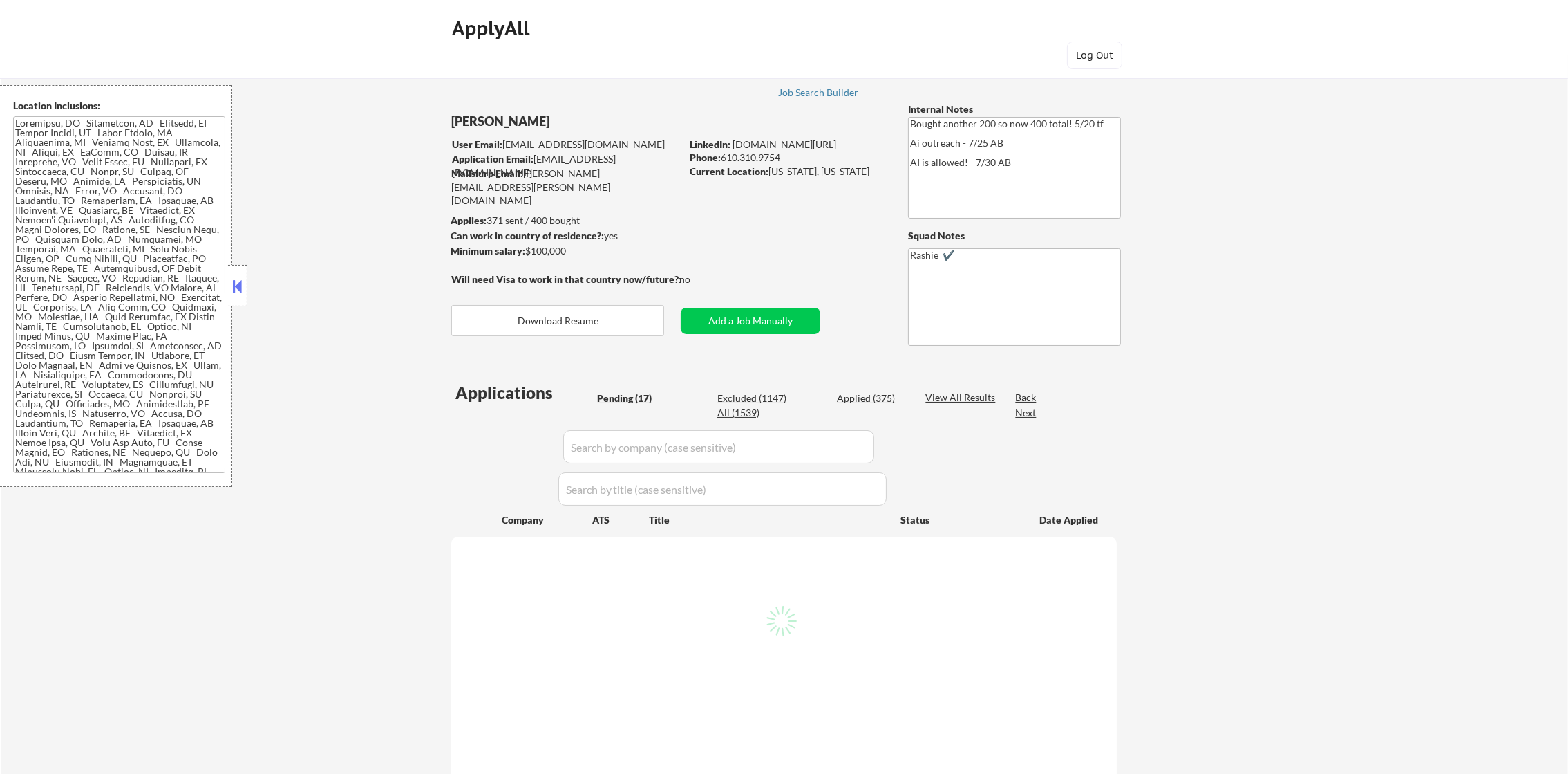
select select ""pending""
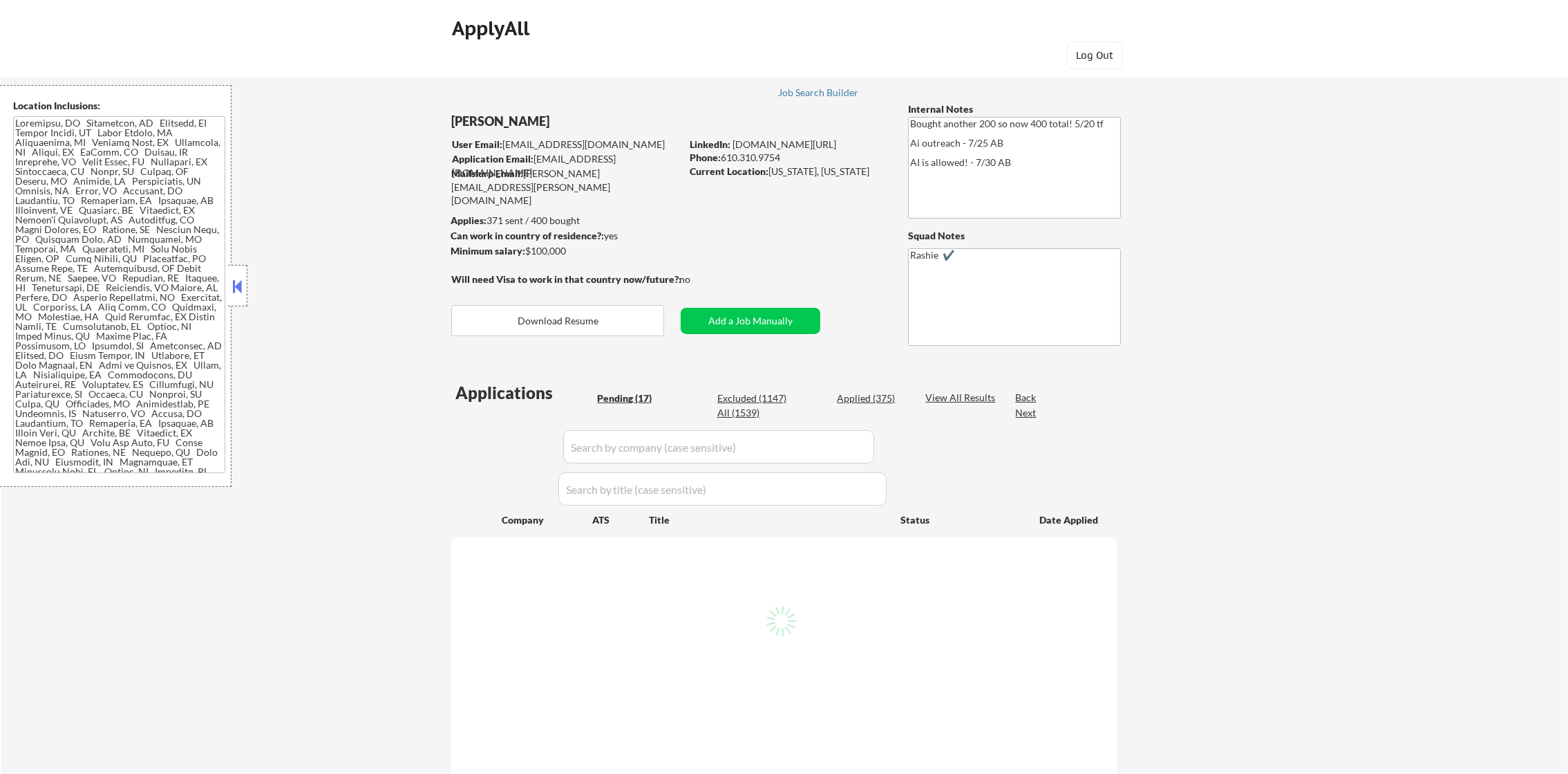
select select ""pending""
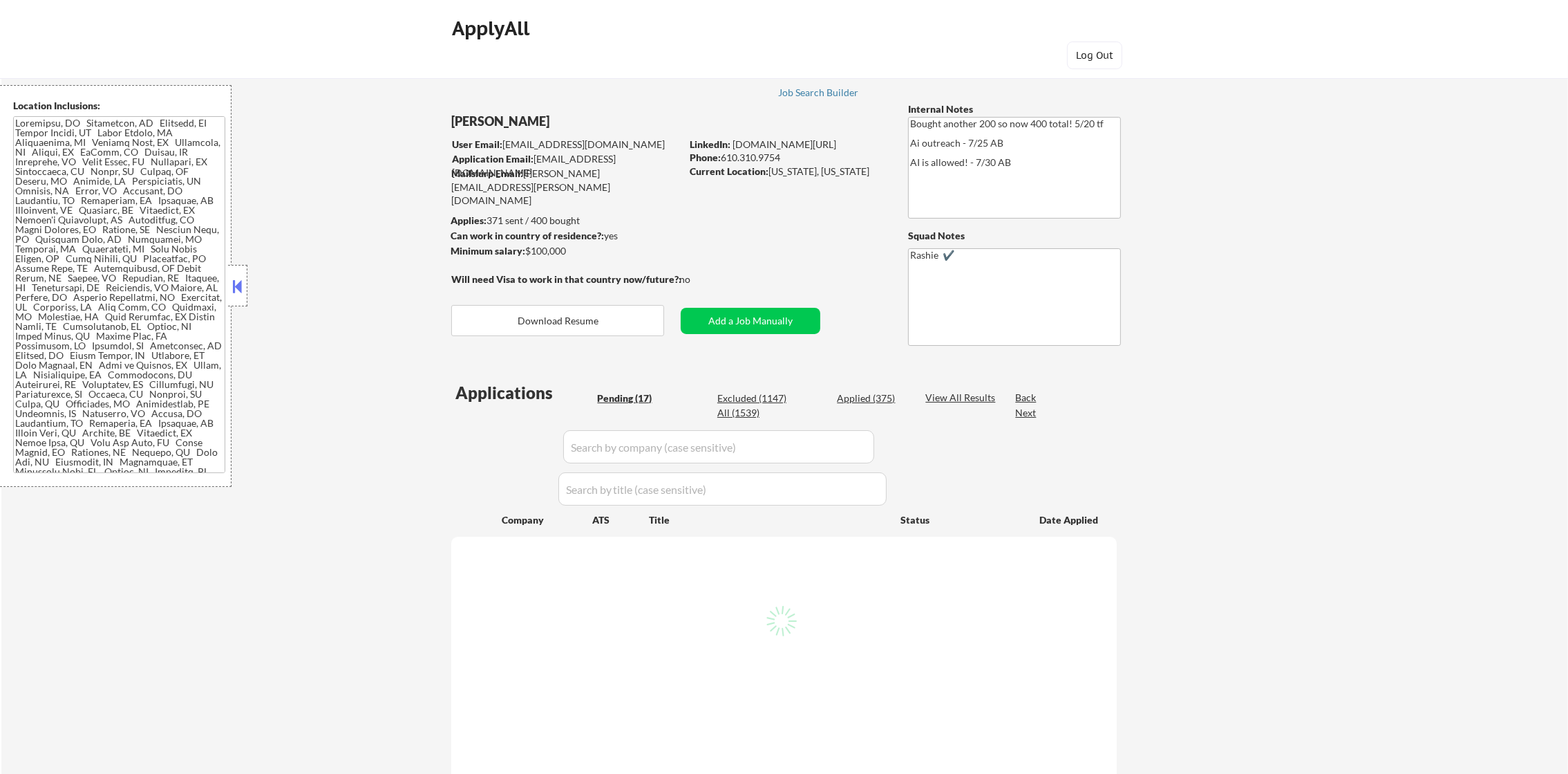
select select ""pending""
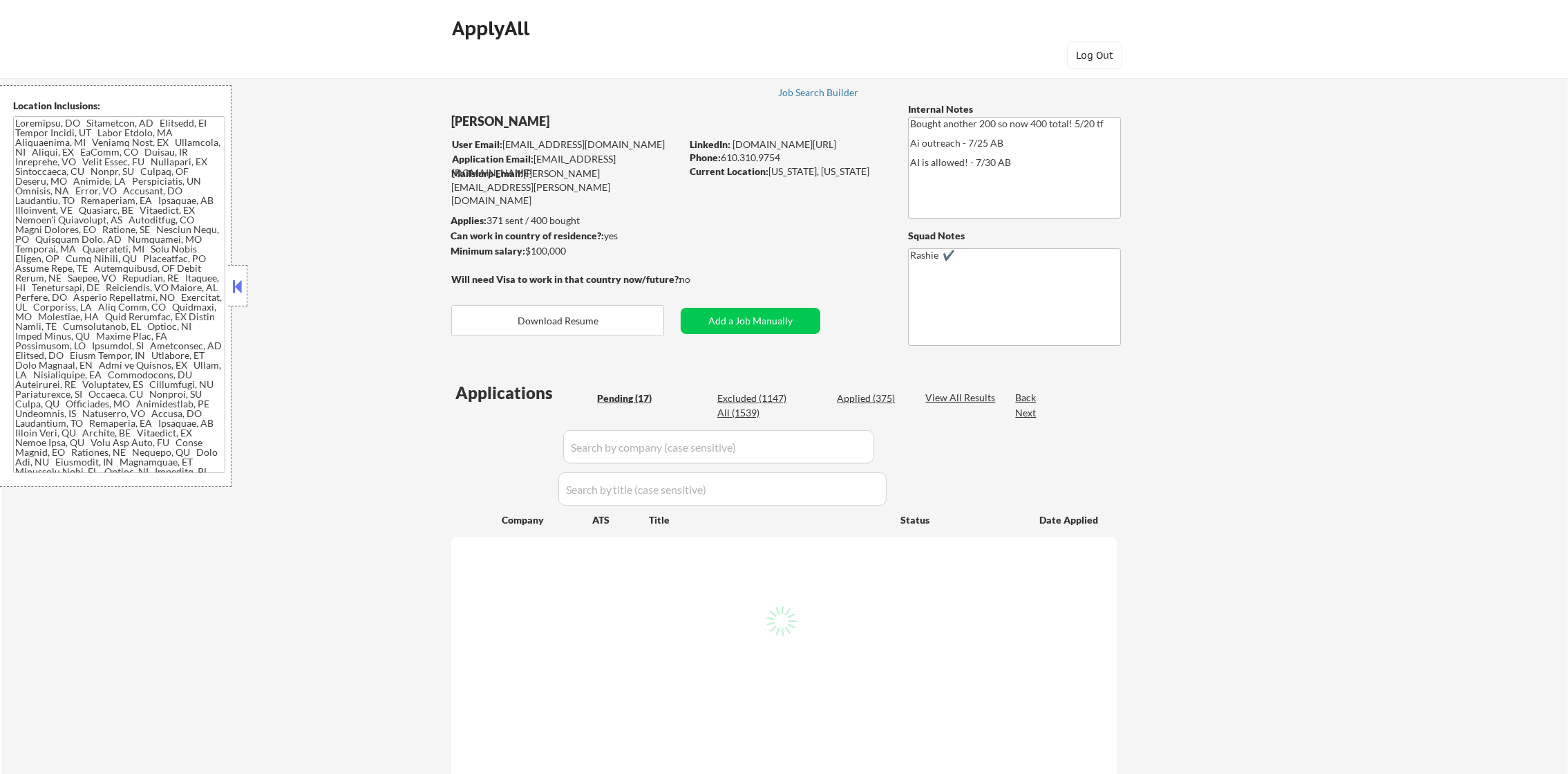
select select ""pending""
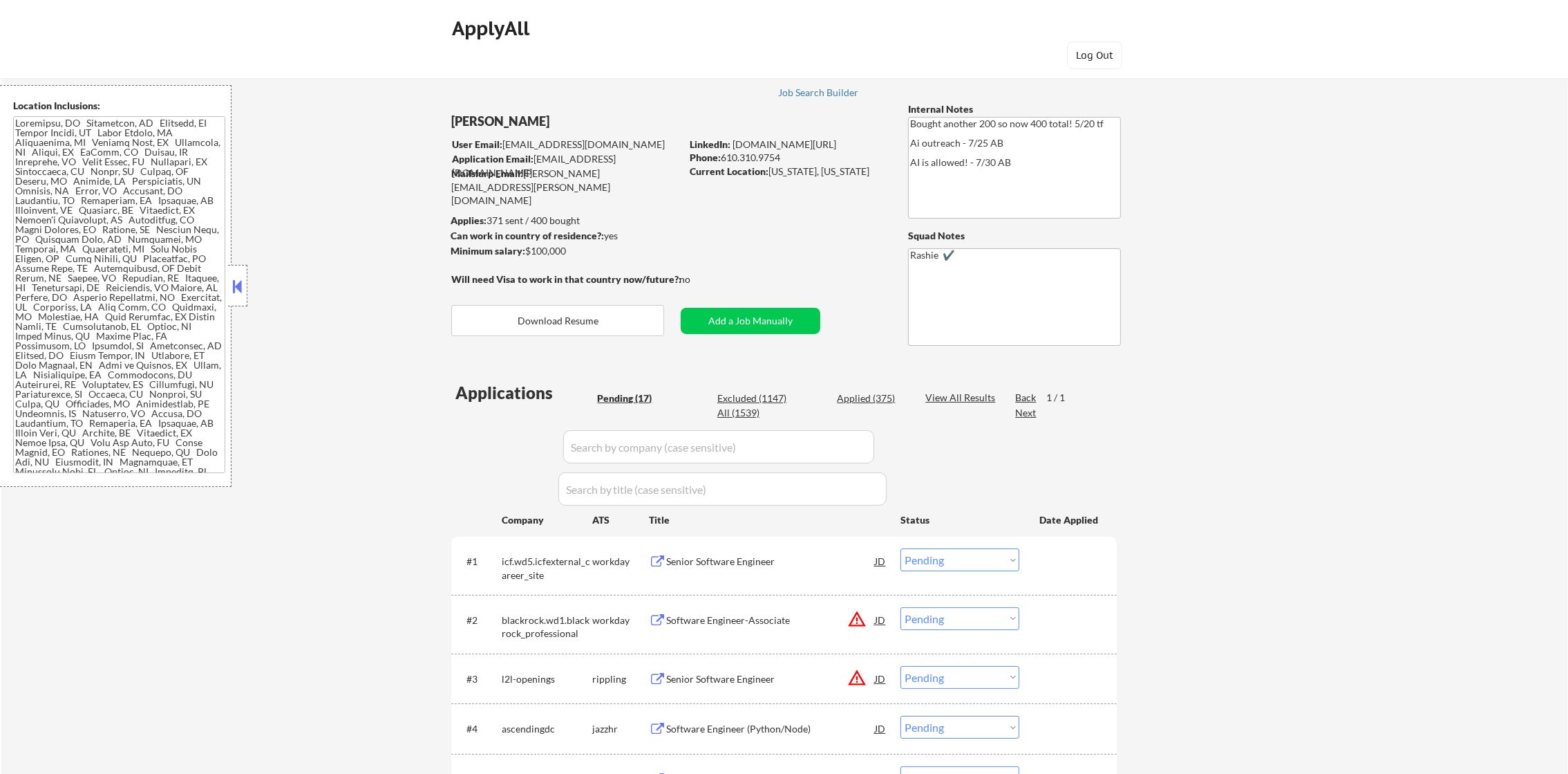
click at [752, 412] on div "All (1539)" at bounding box center [752, 413] width 69 height 14
select select ""applied""
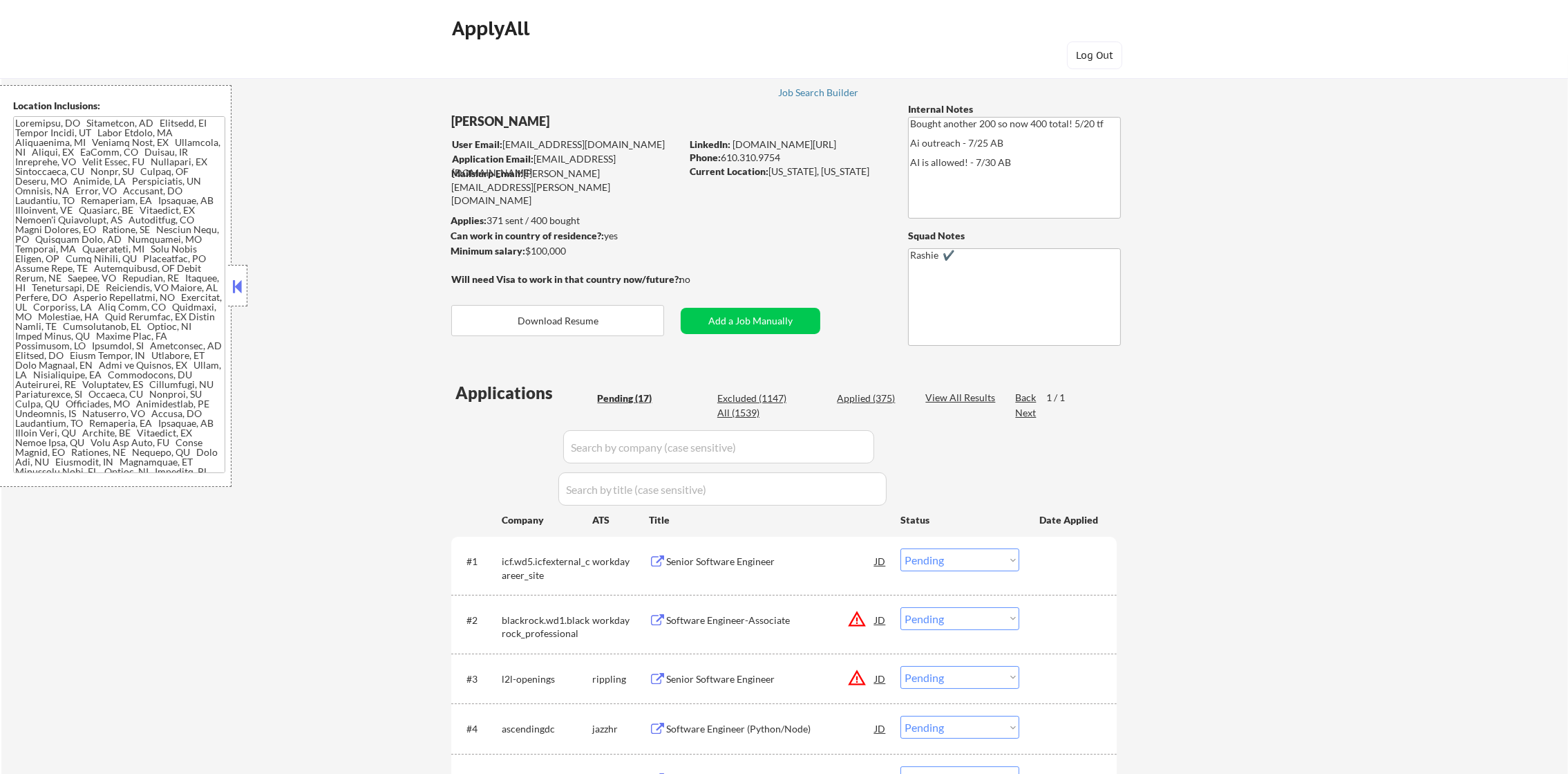
select select ""applied""
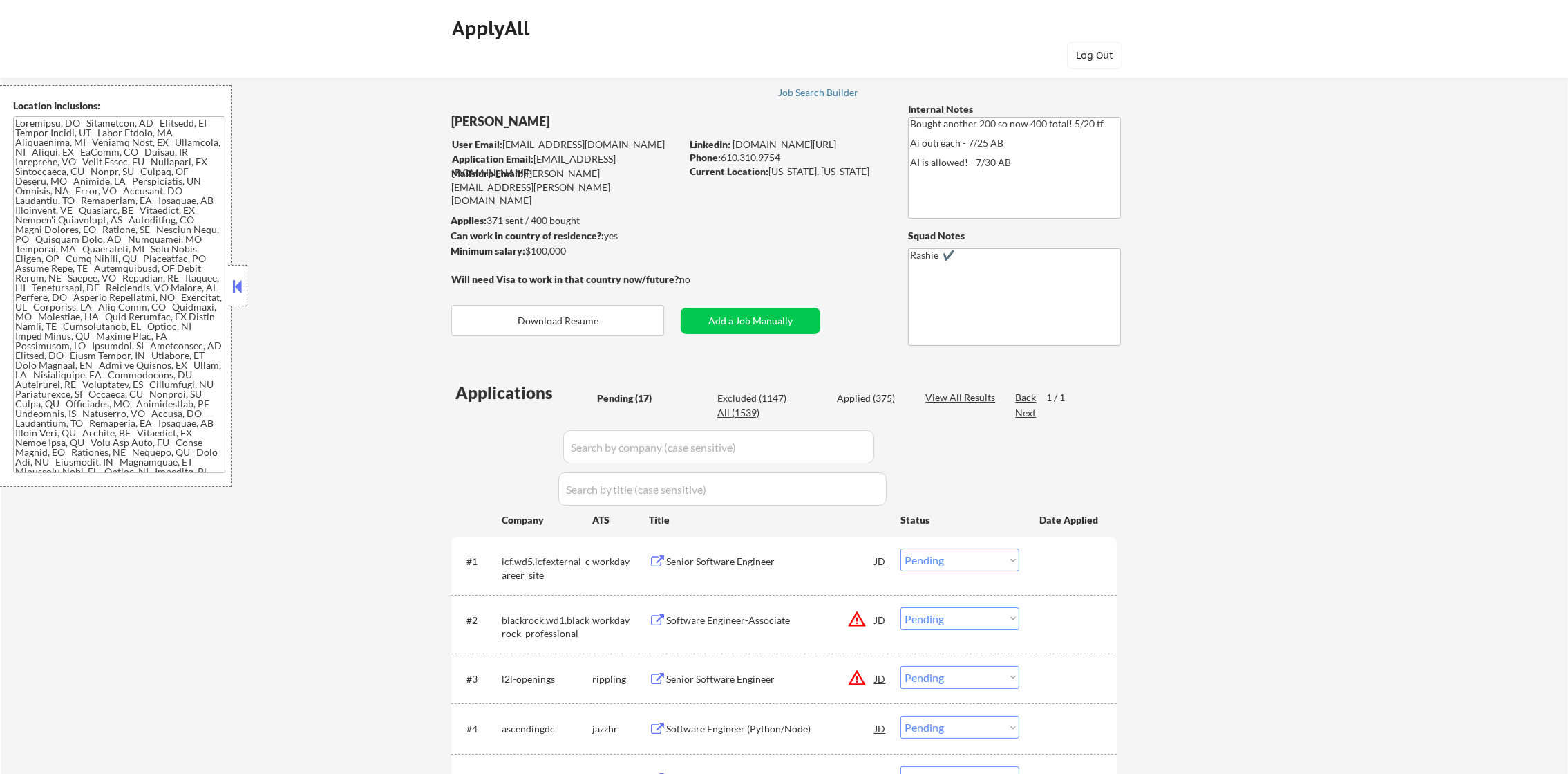
select select ""applied""
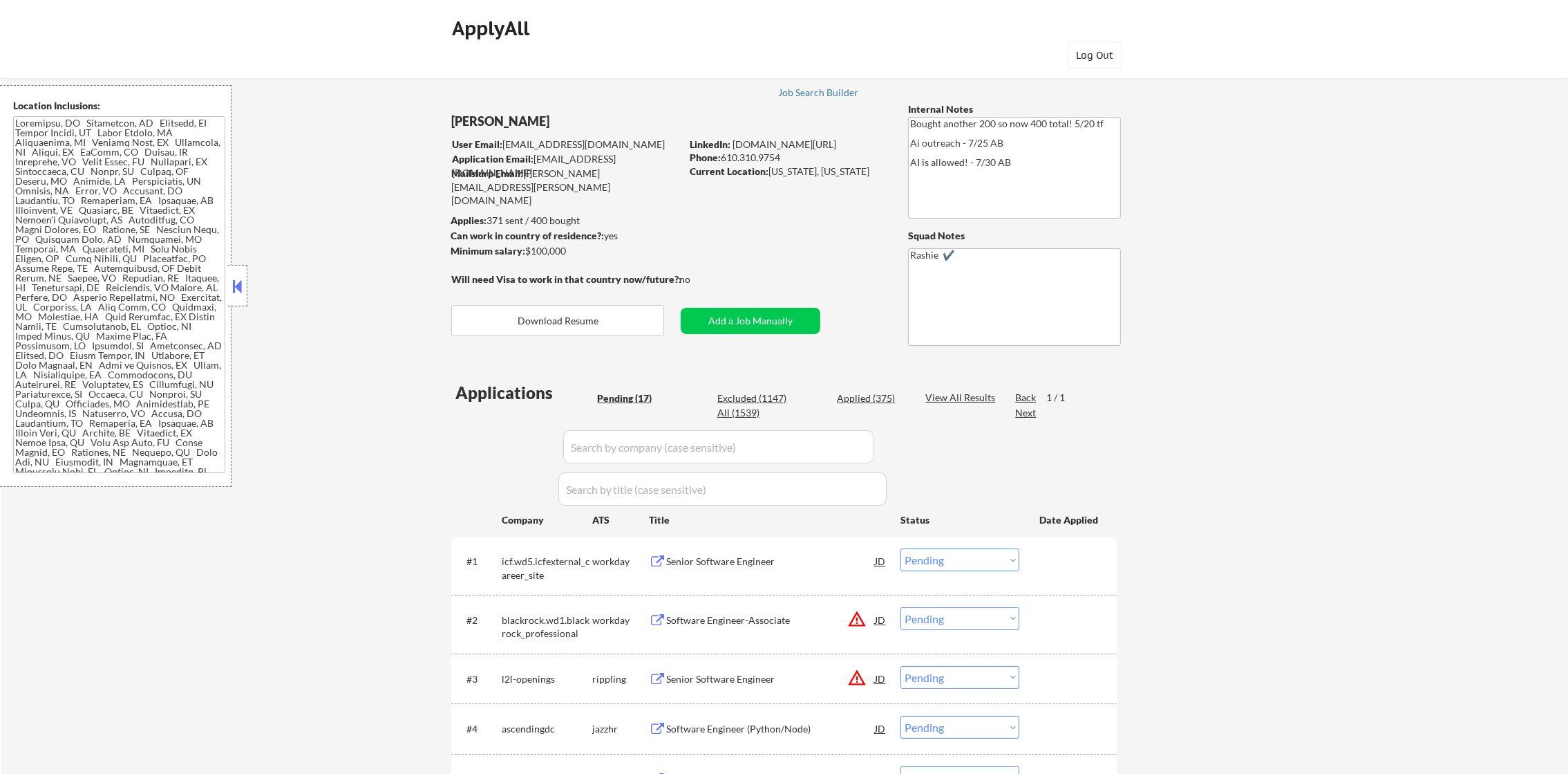
select select ""applied""
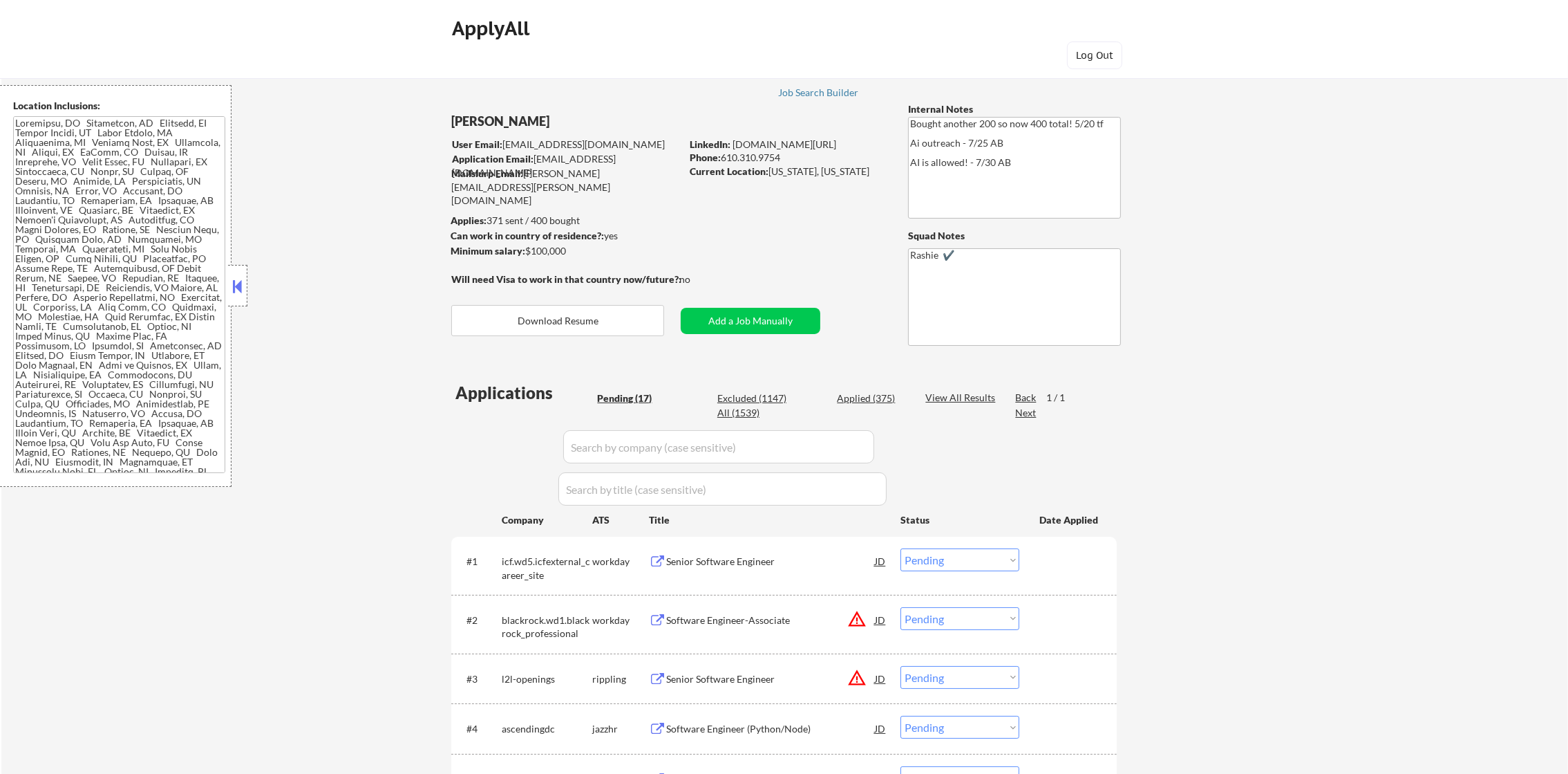
select select ""applied""
select select ""excluded__expired_""
select select ""applied""
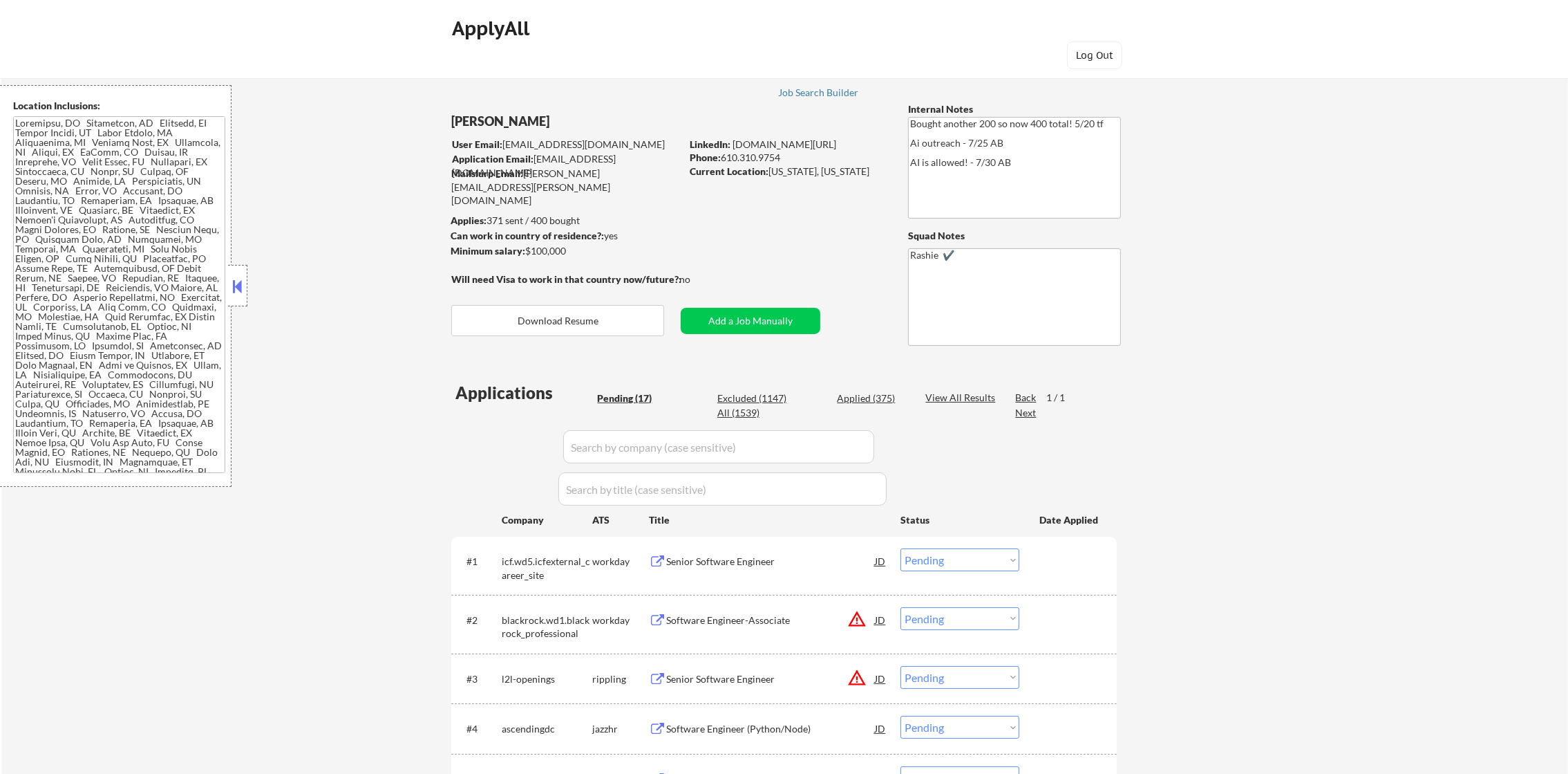
select select ""applied""
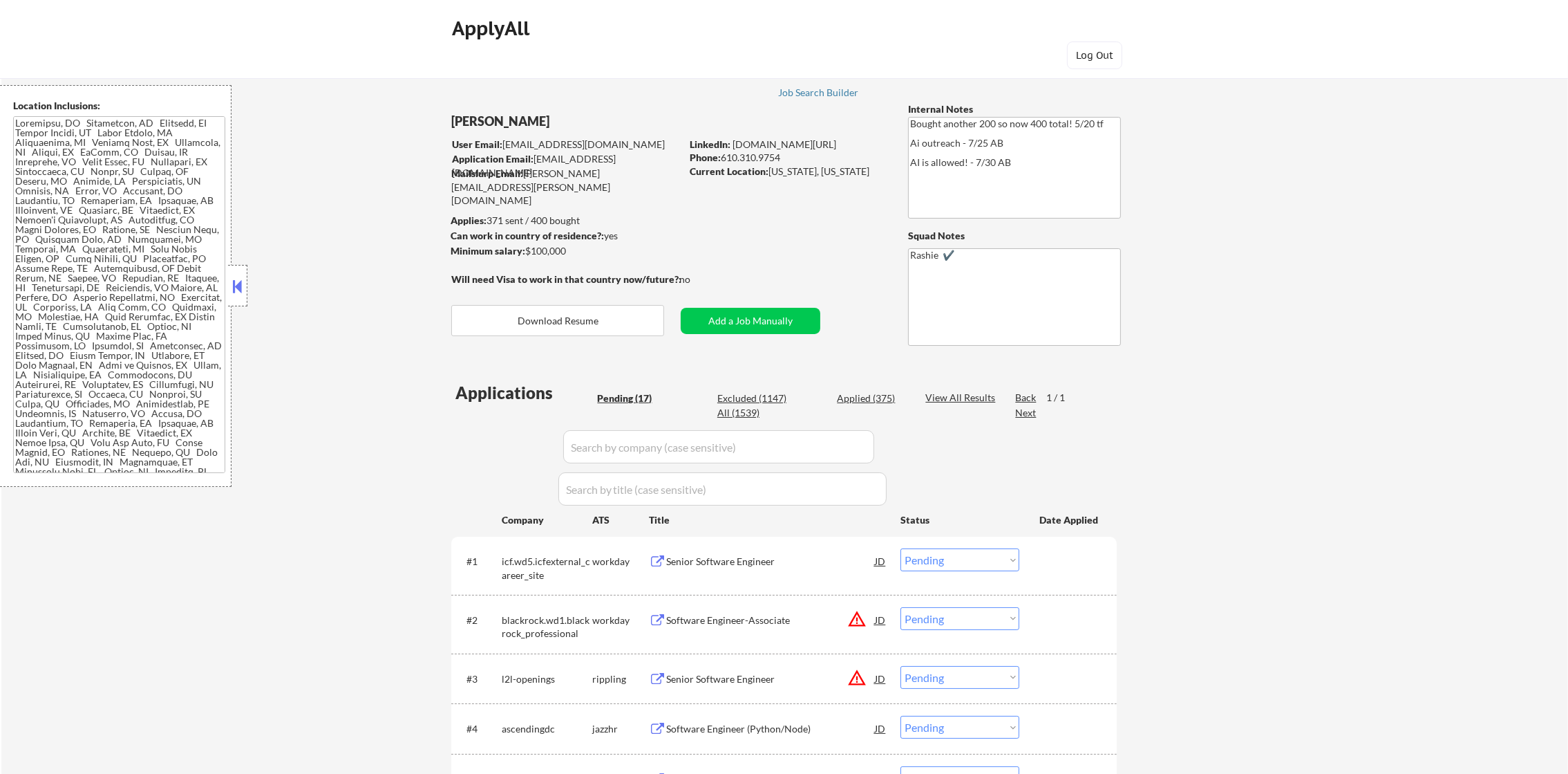
select select ""applied""
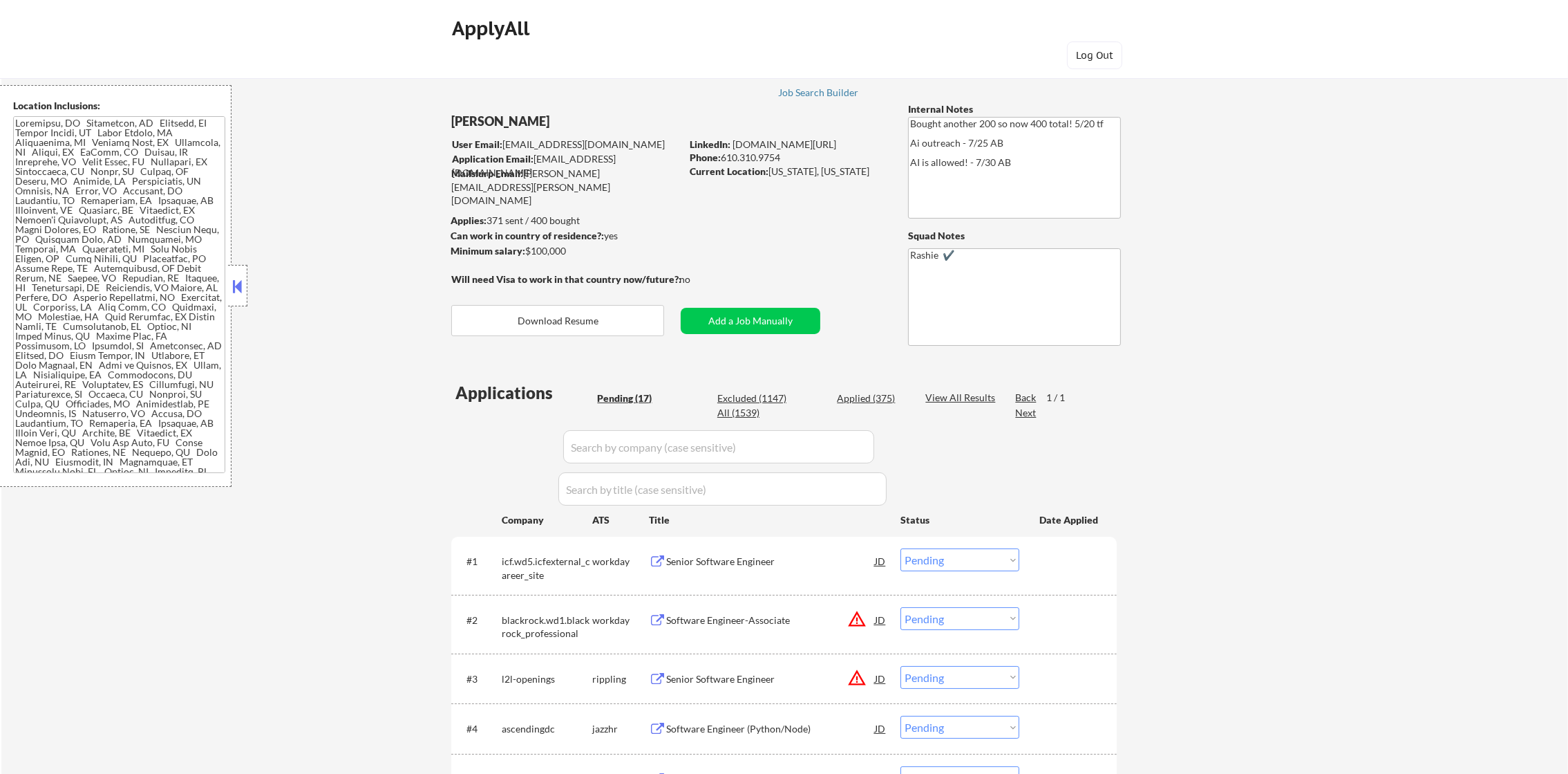
select select ""applied""
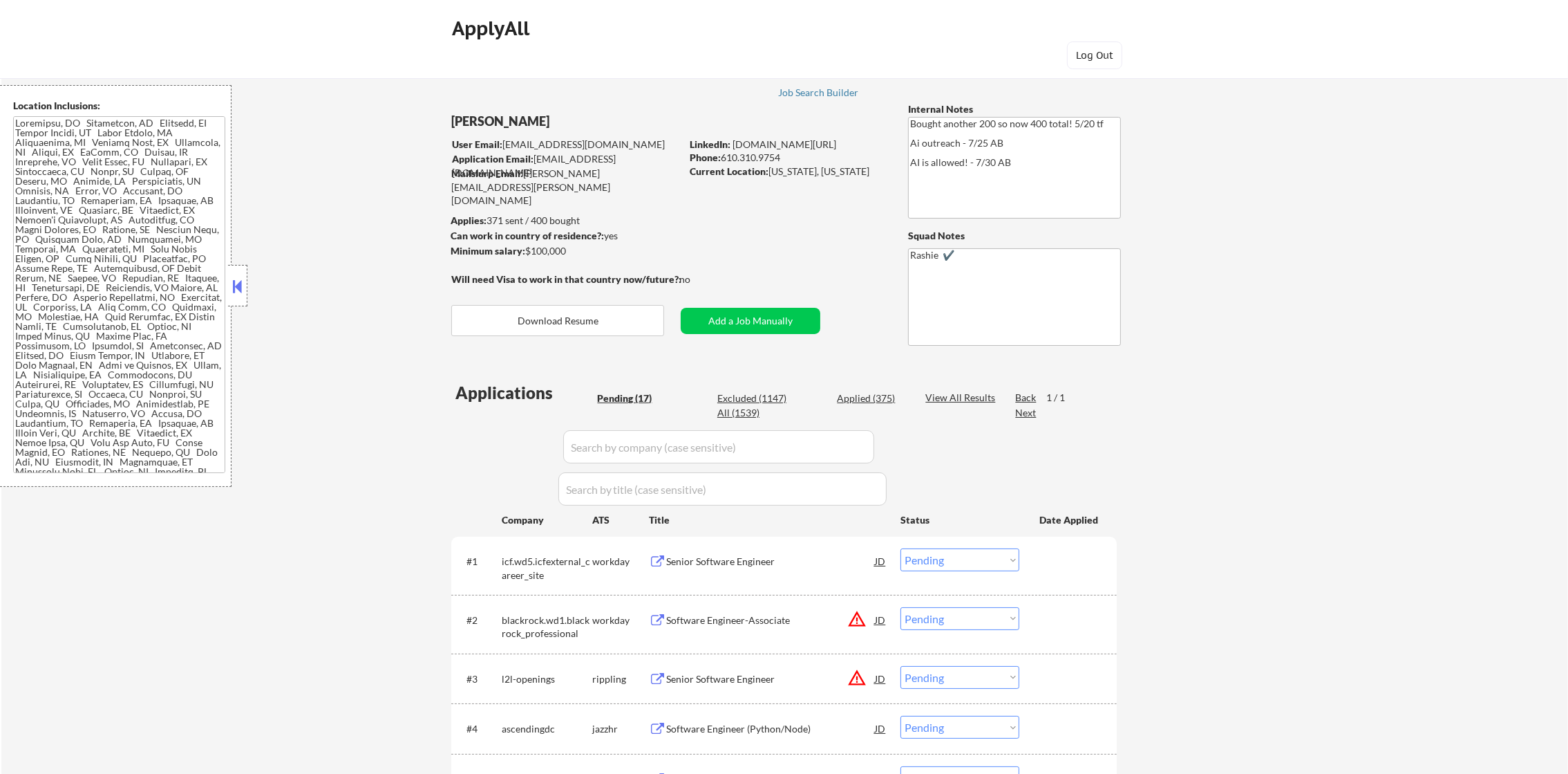
select select ""applied""
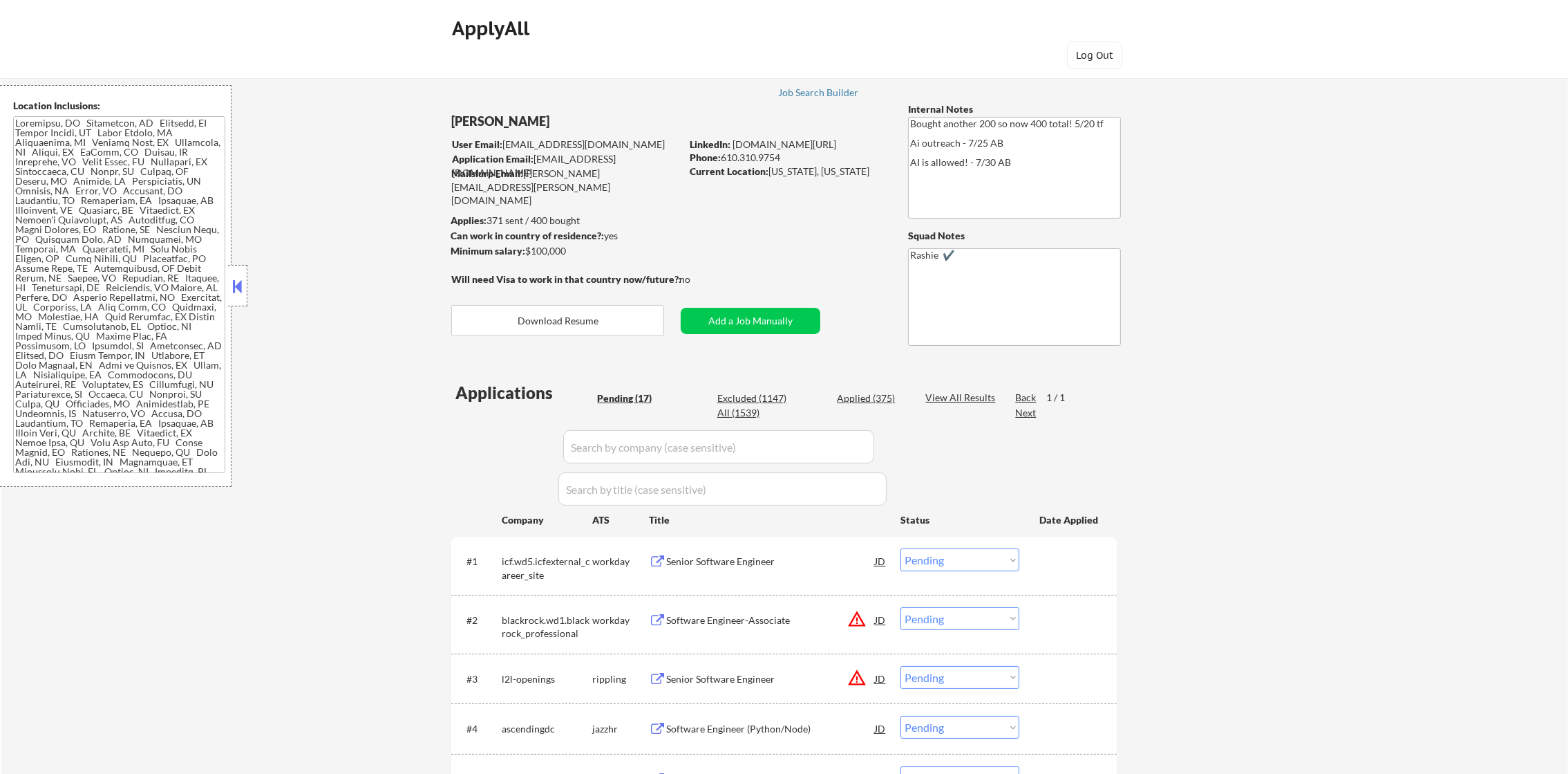
select select ""applied""
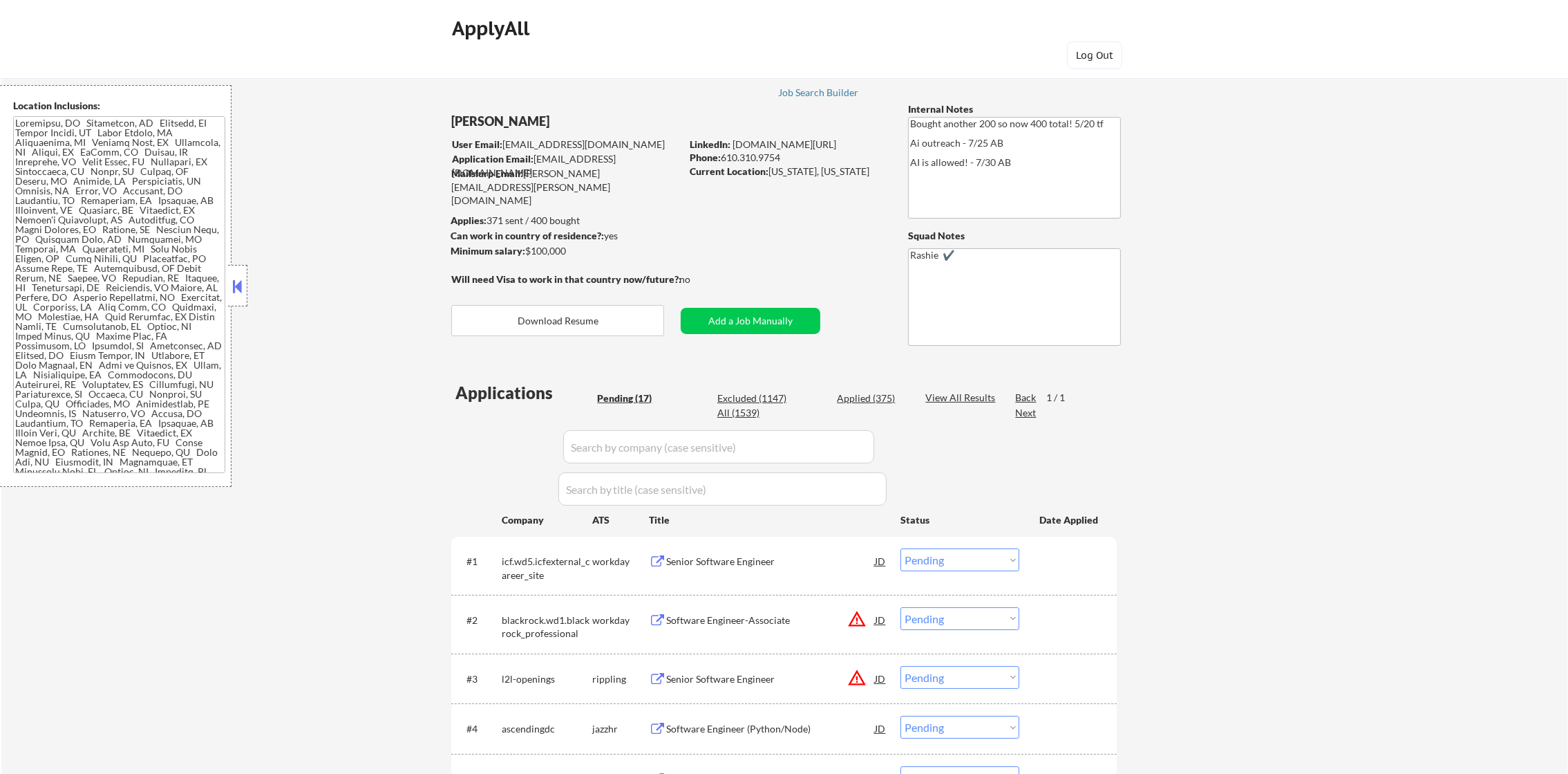
select select ""applied""
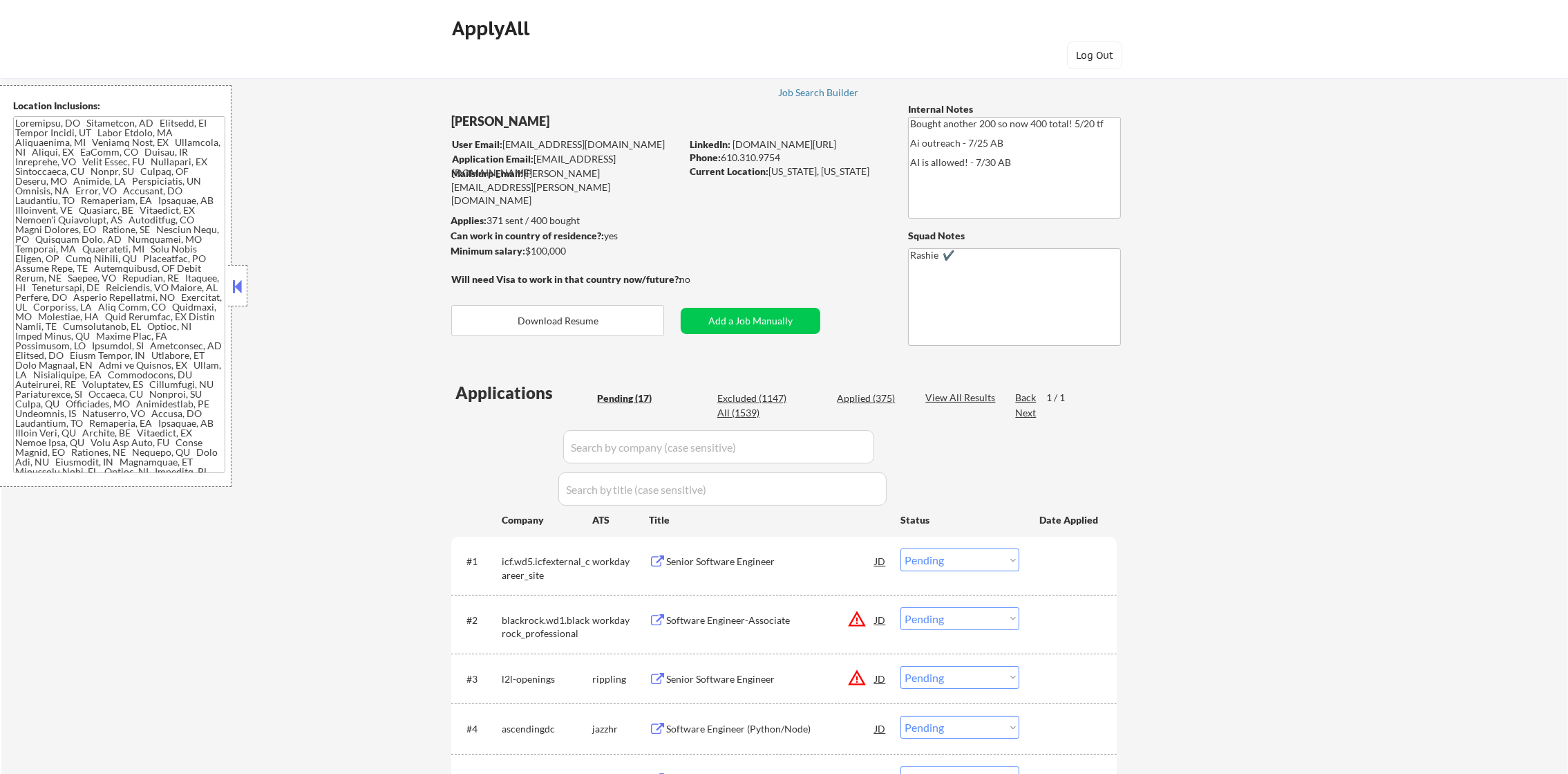
select select ""applied""
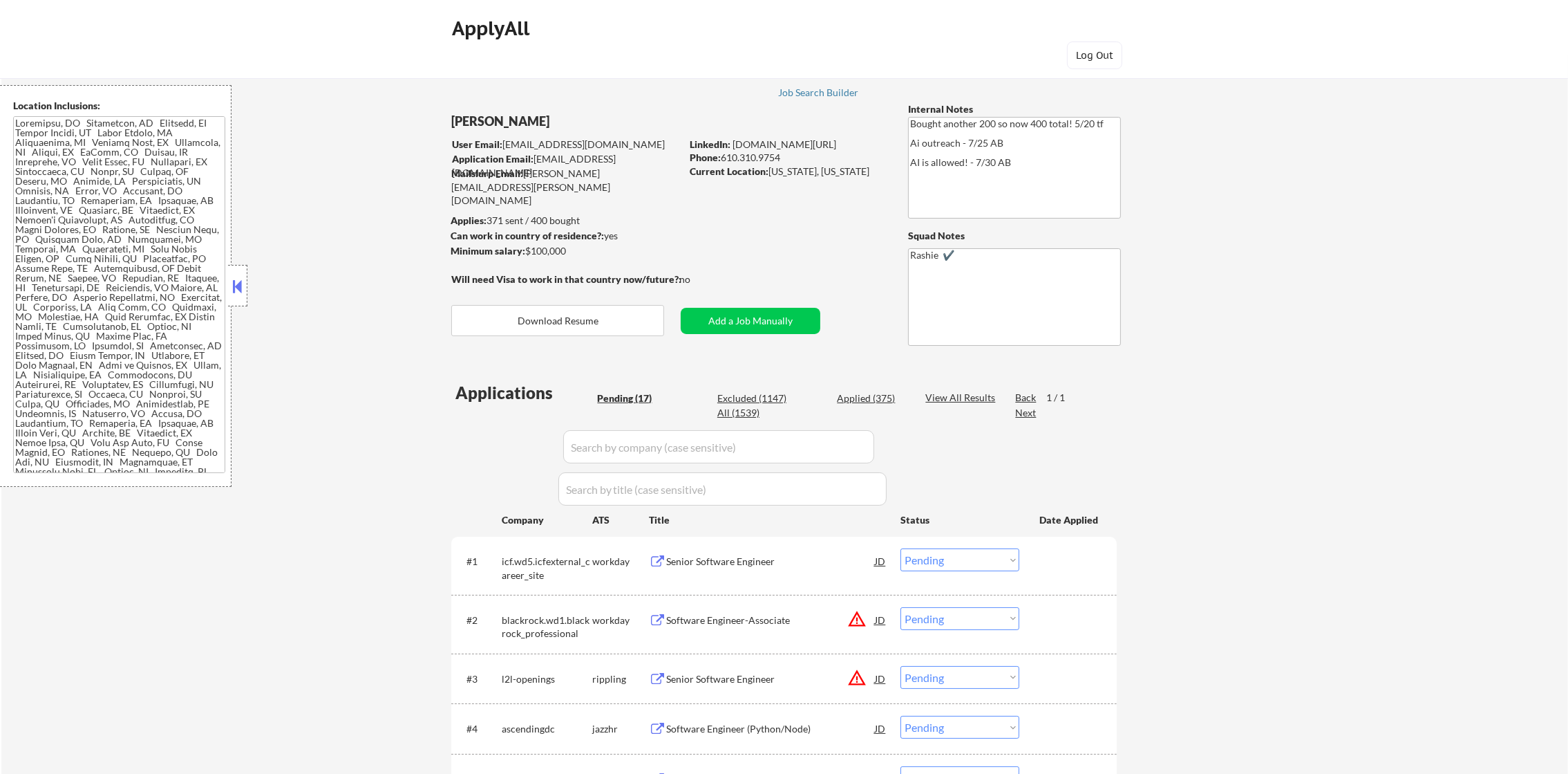
select select ""applied""
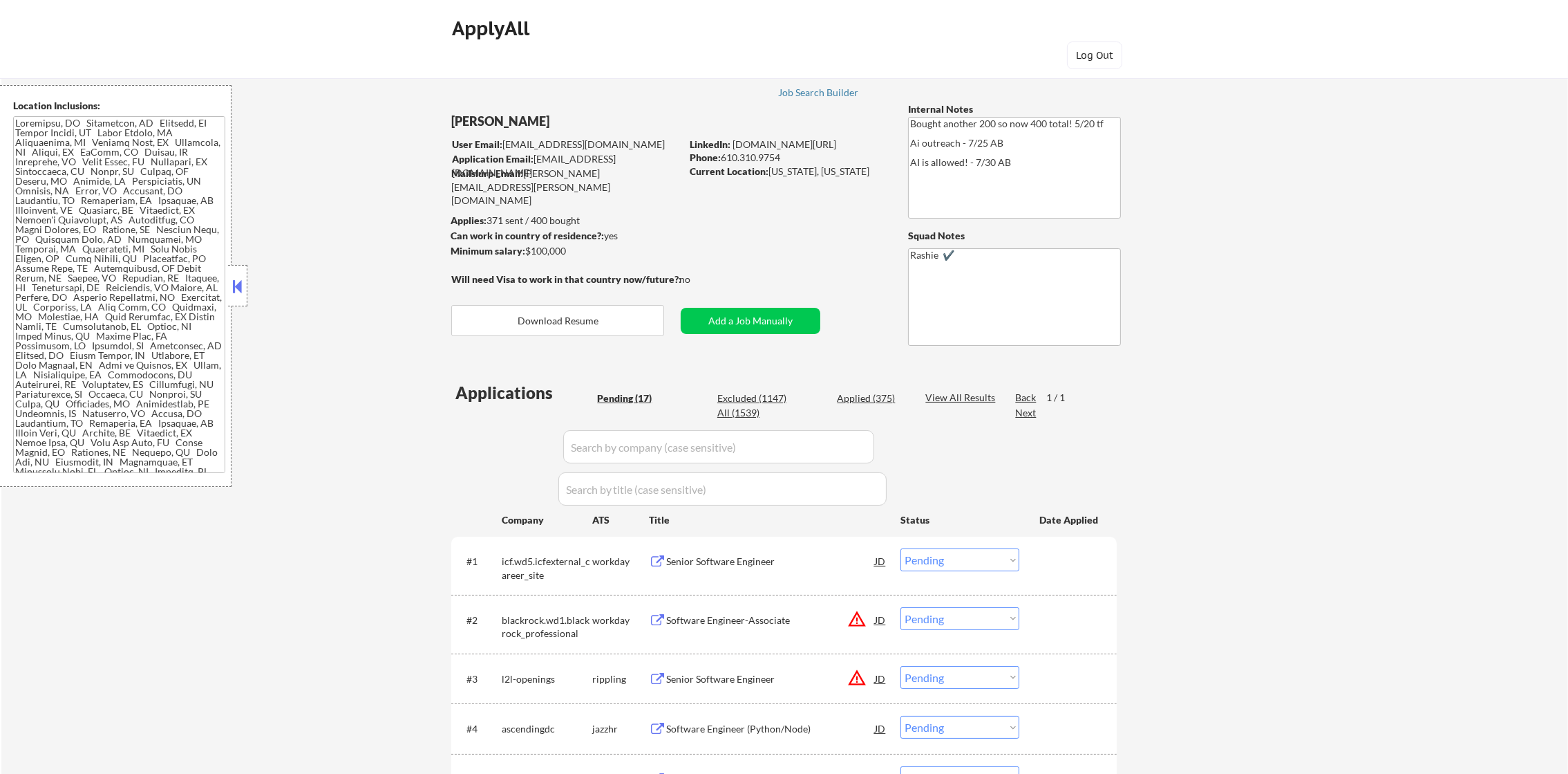
select select ""applied""
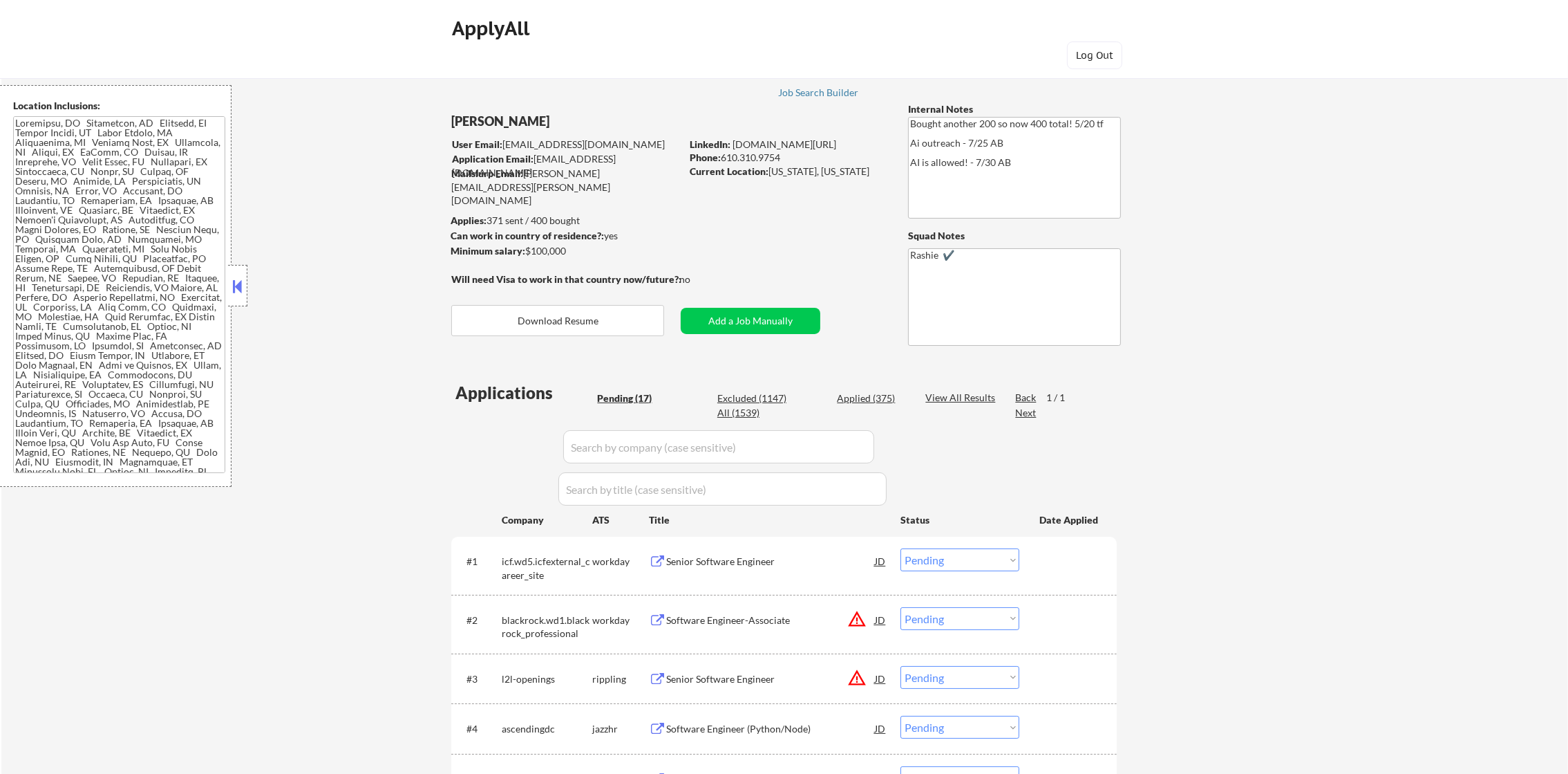
select select ""applied""
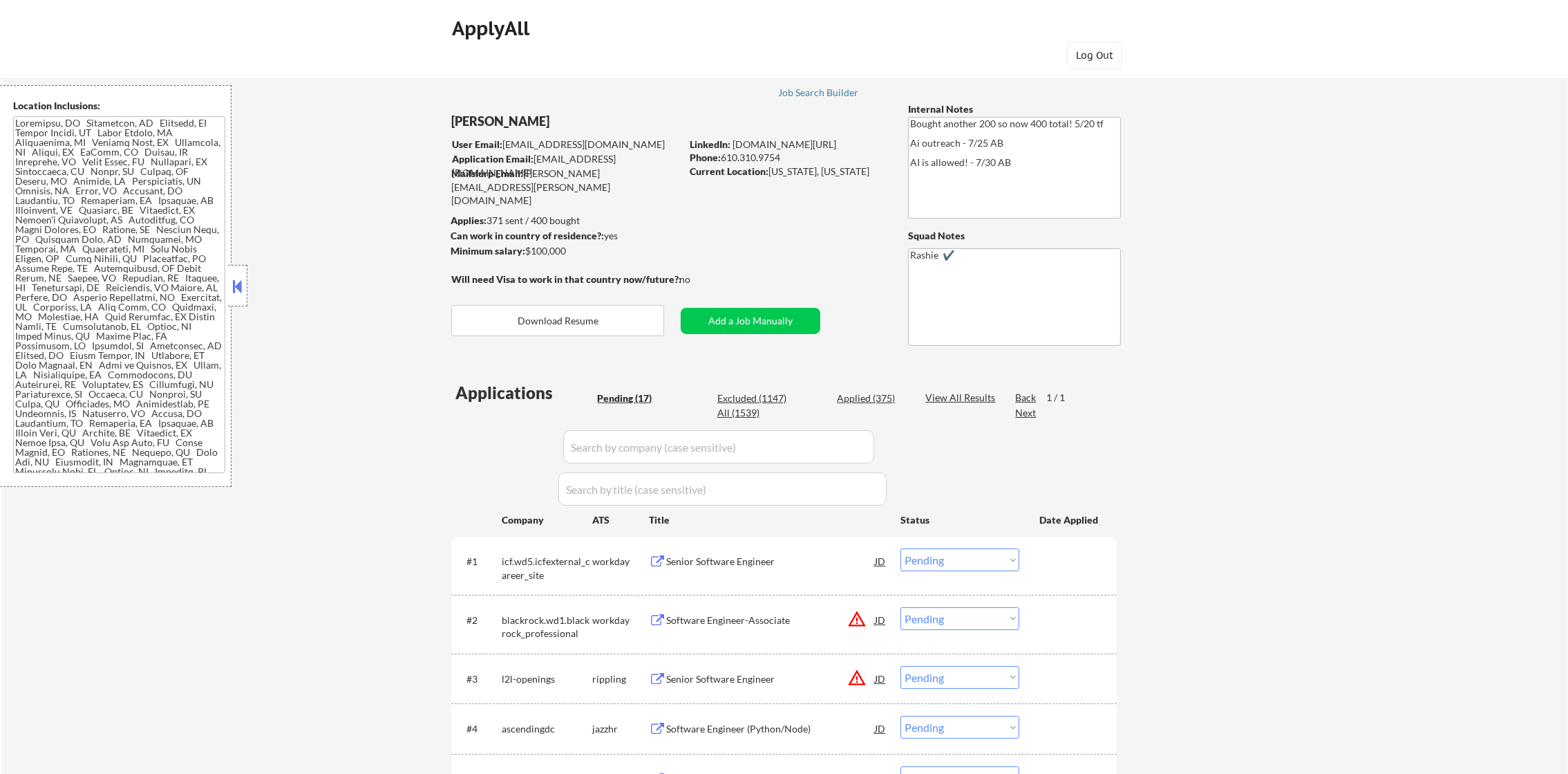
select select ""applied""
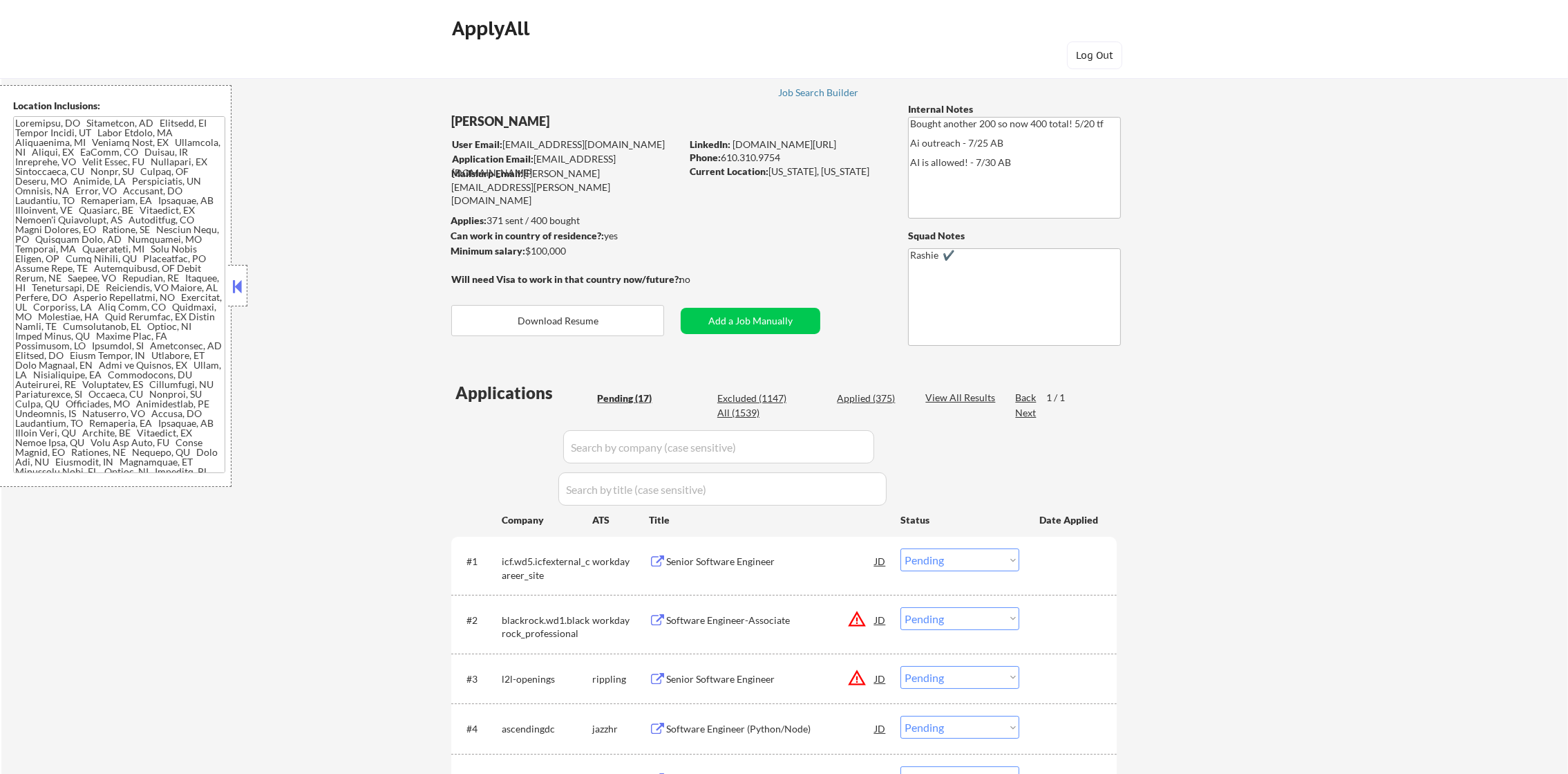
select select ""applied""
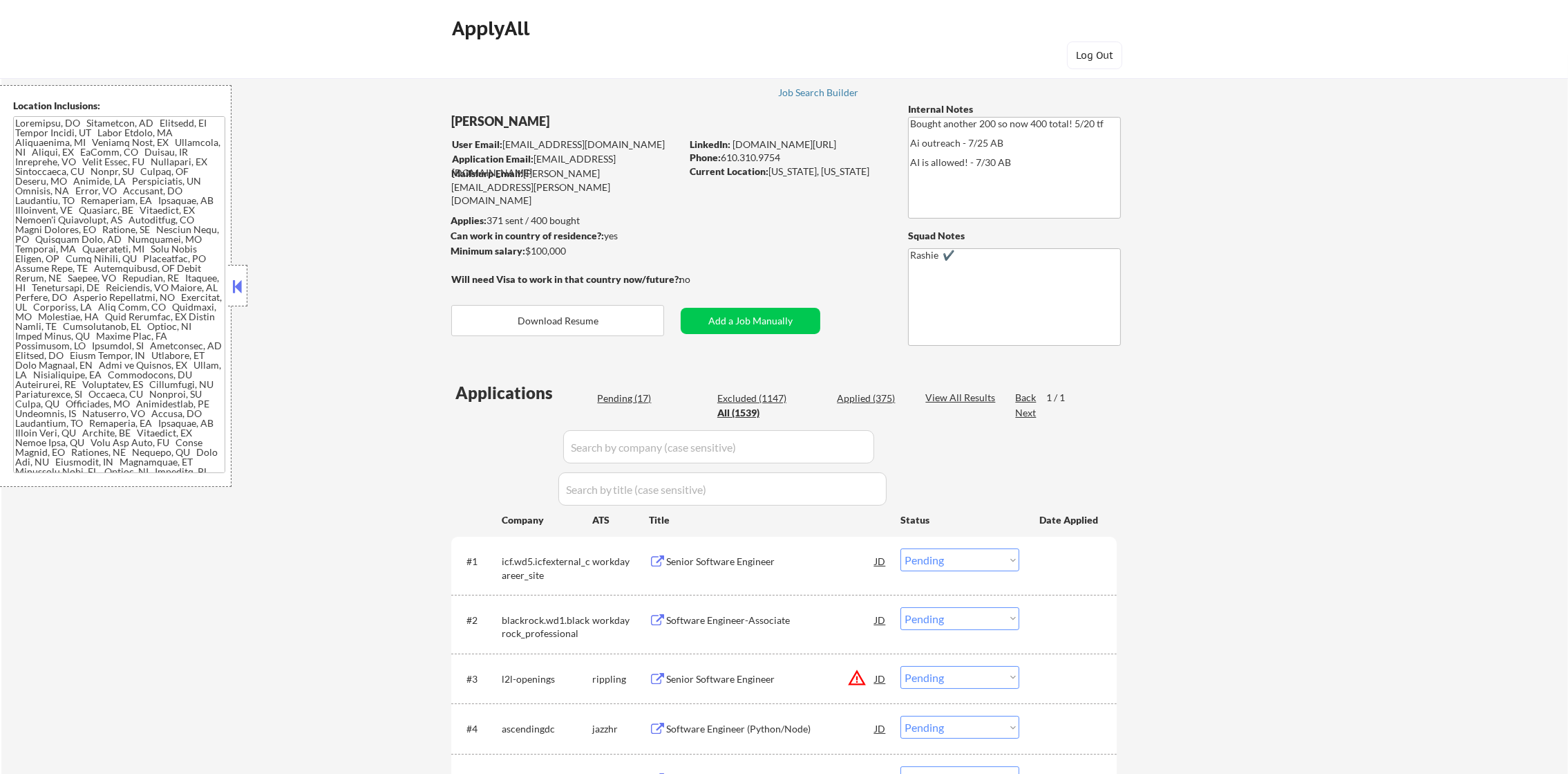
select select ""applied""
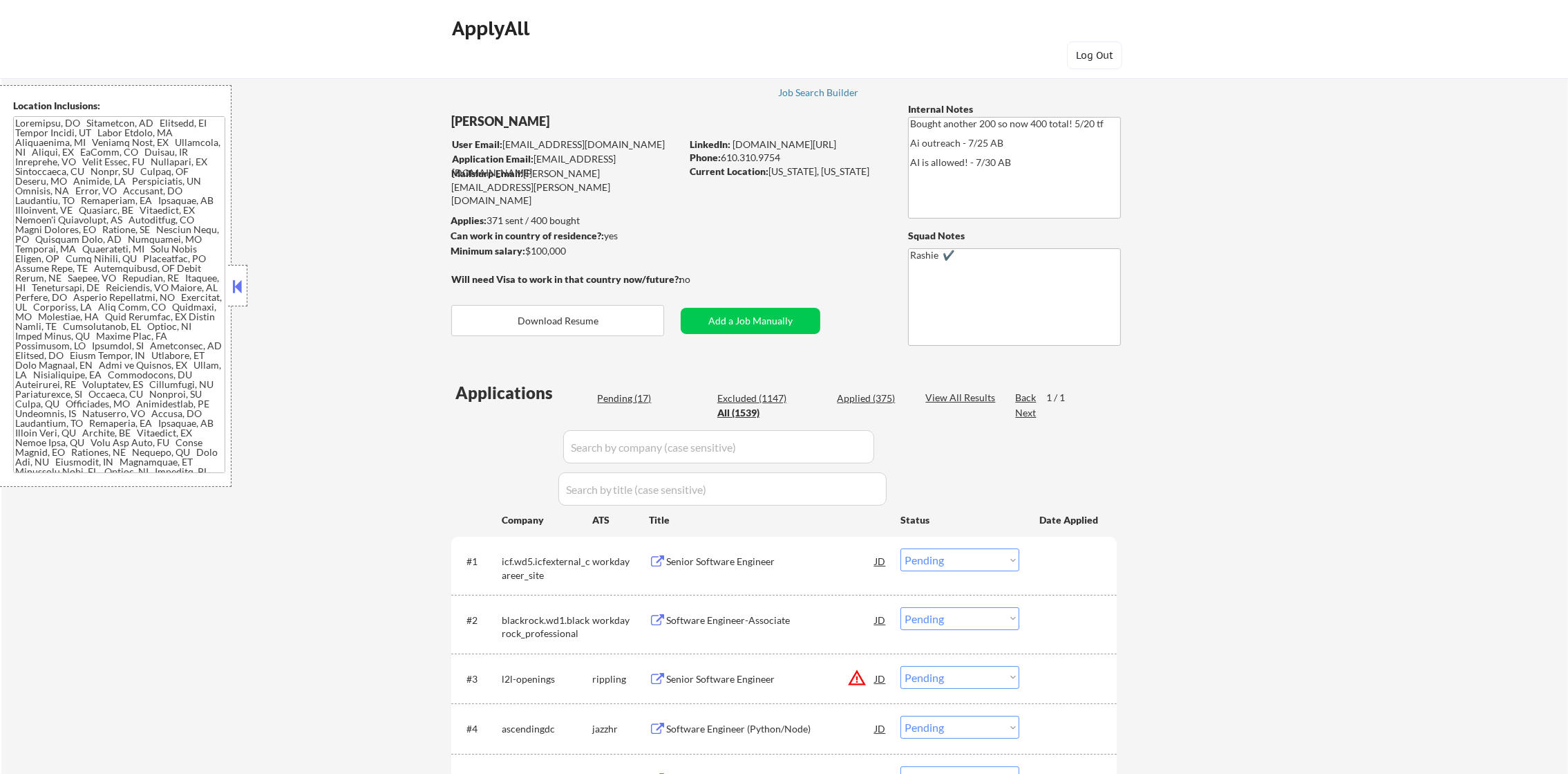
select select ""applied""
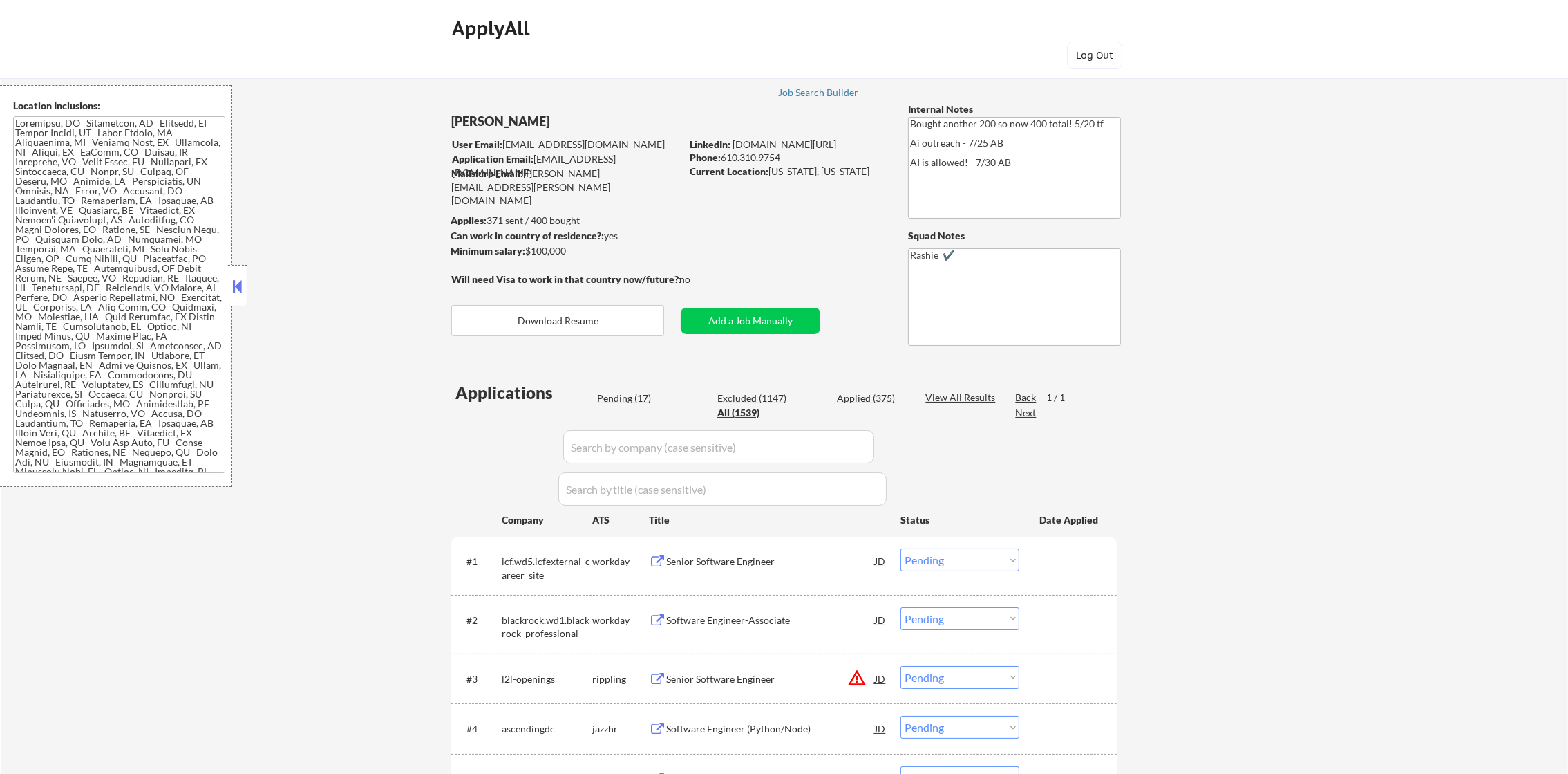
select select ""applied""
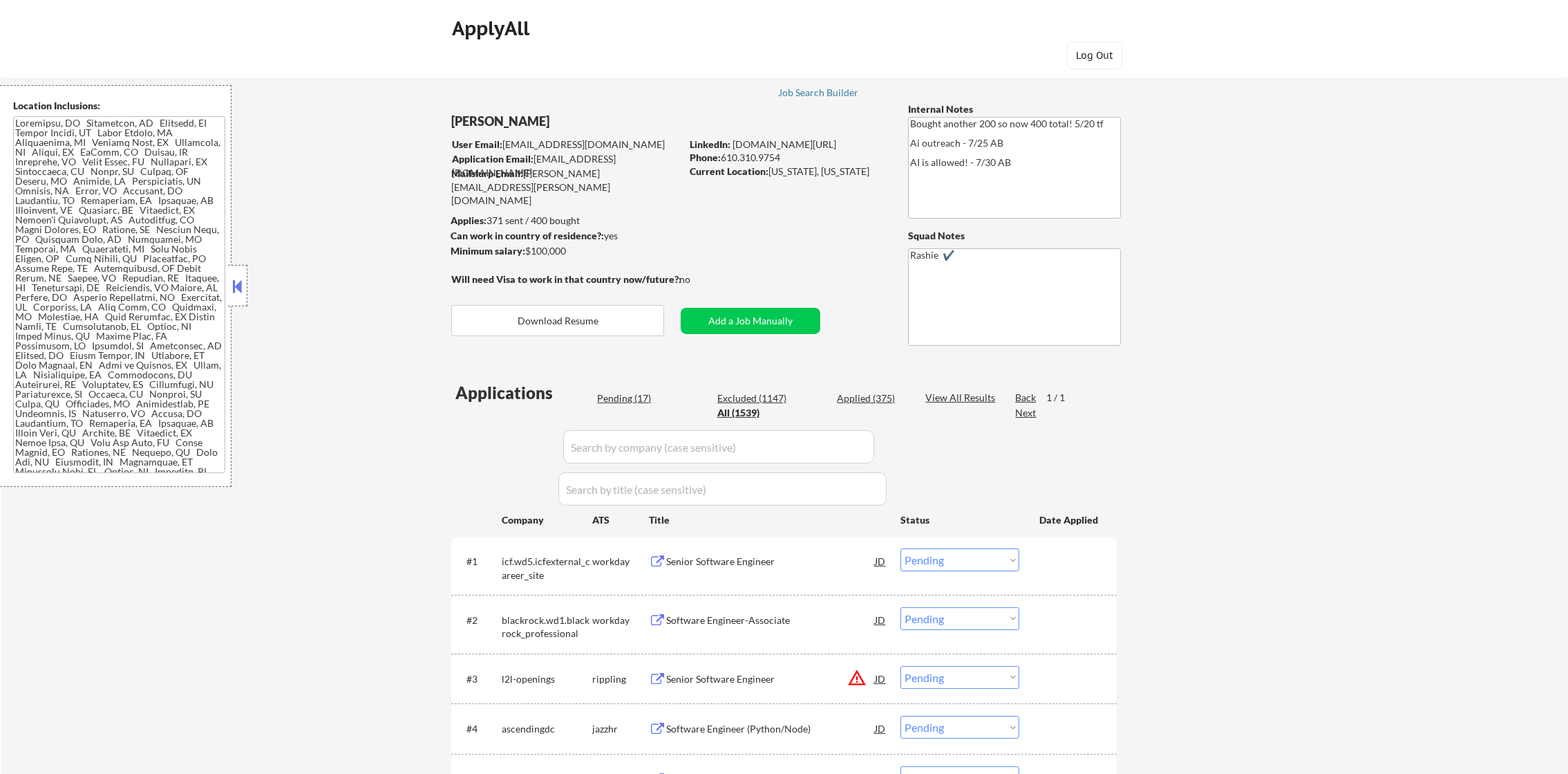
select select ""applied""
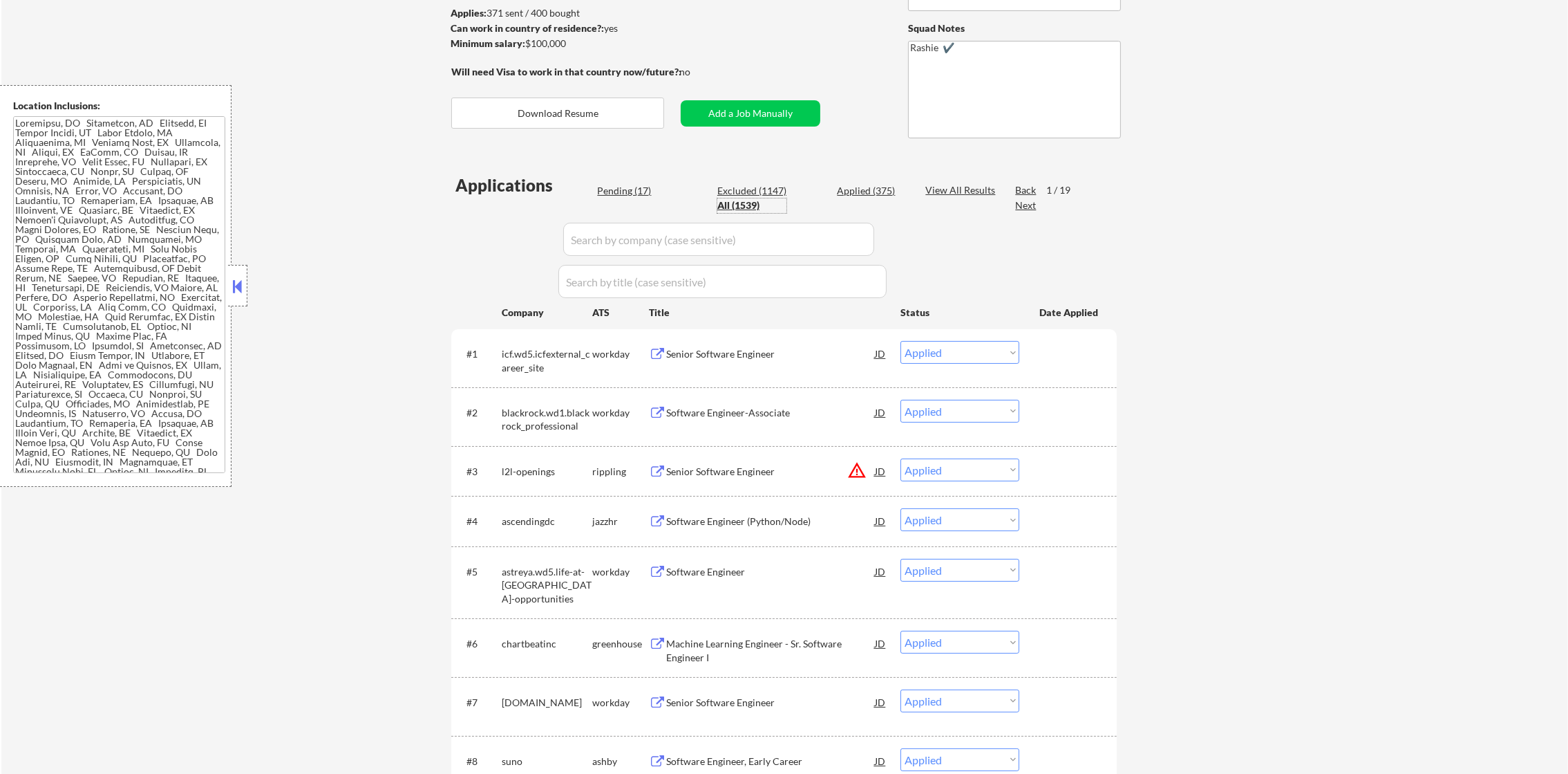
paste input "icf.wd5.icfexternal_career_site"
drag, startPoint x: 635, startPoint y: 251, endPoint x: 507, endPoint y: 259, distance: 128.2
click at [625, 255] on input "input" at bounding box center [718, 239] width 311 height 33
type input "icf.wd5.icfexternal_career_site"
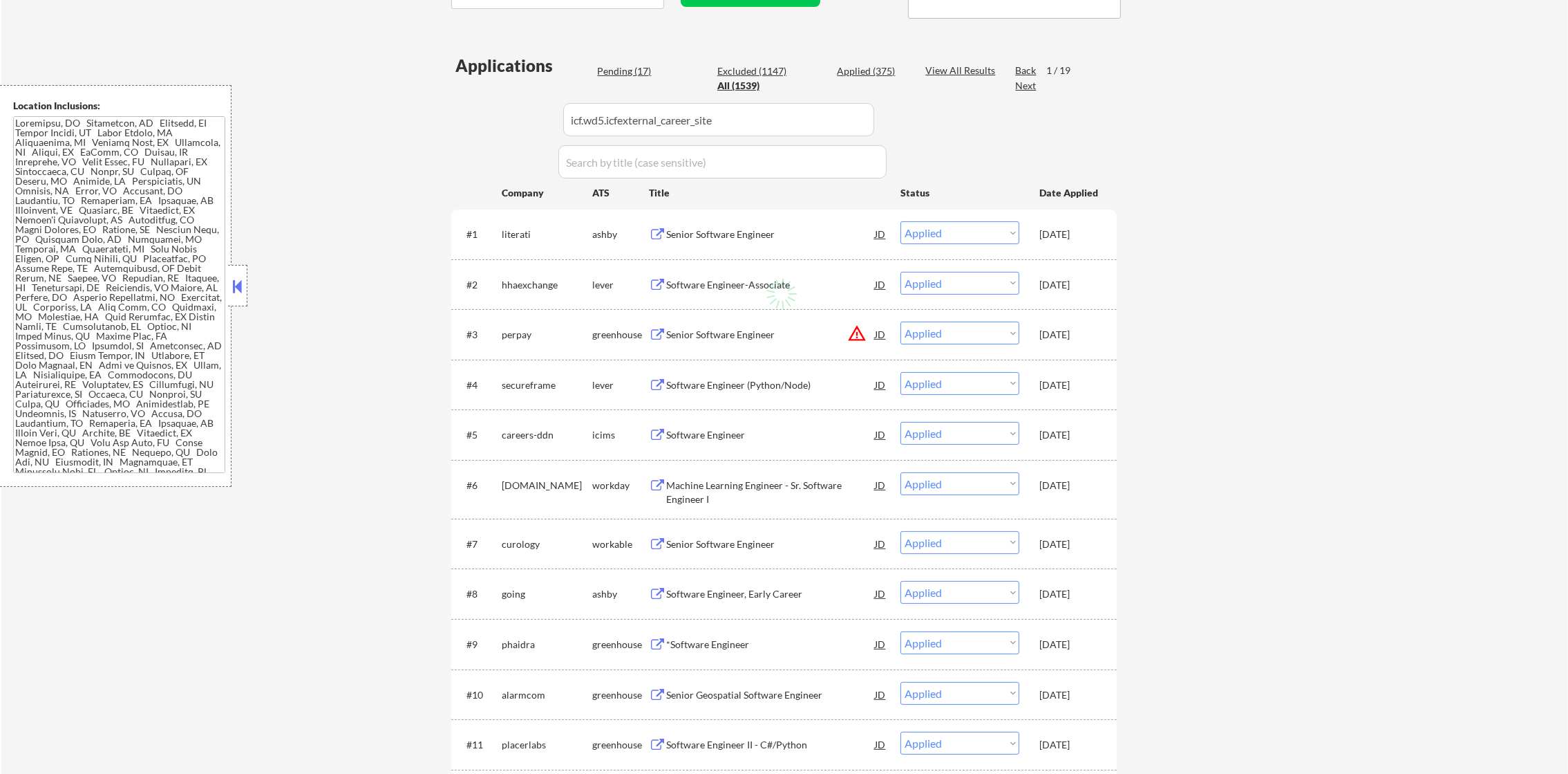
select select ""excluded__other_""
select select ""pending""
select select ""excluded__other_""
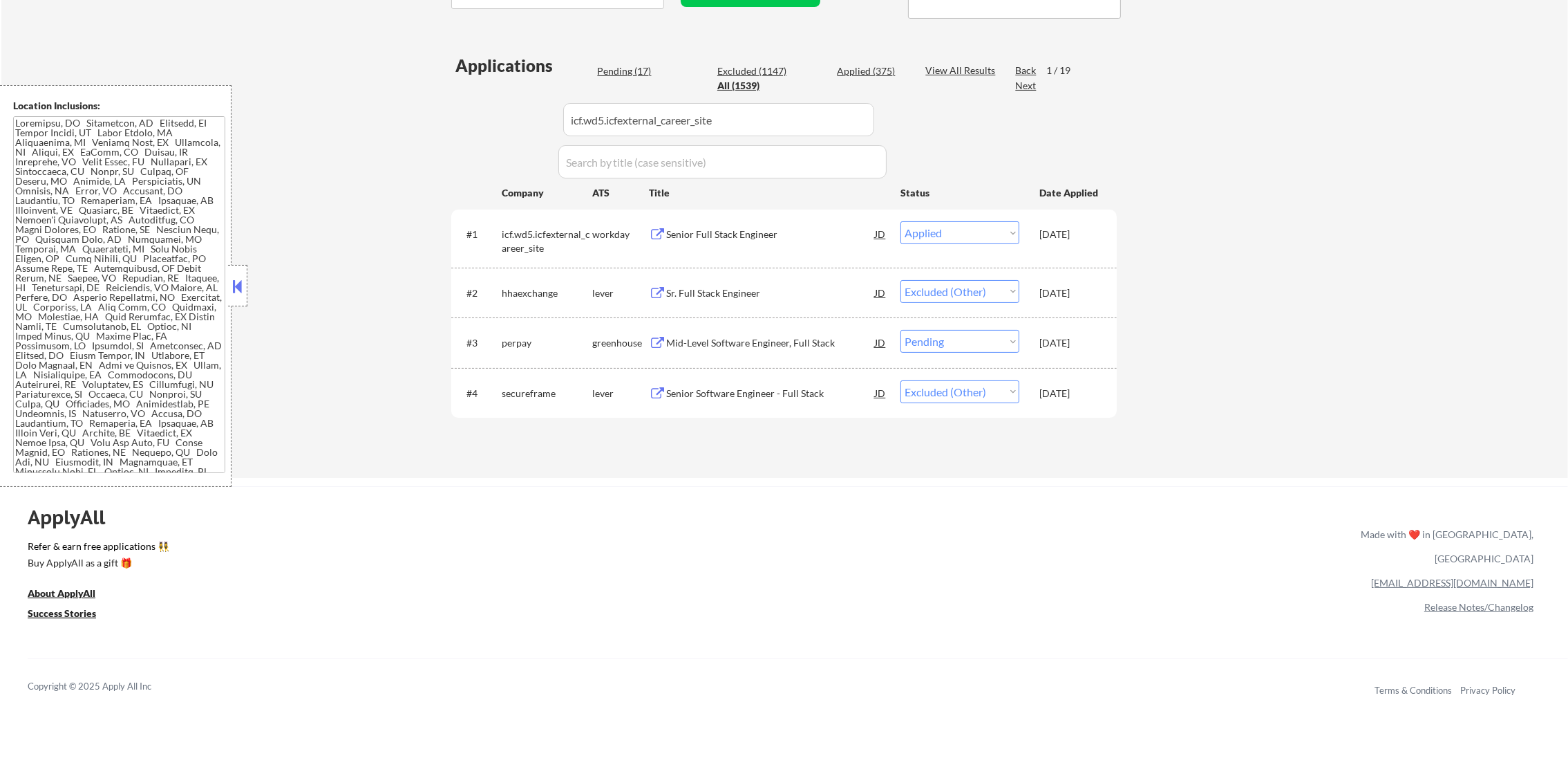
scroll to position [380, 0]
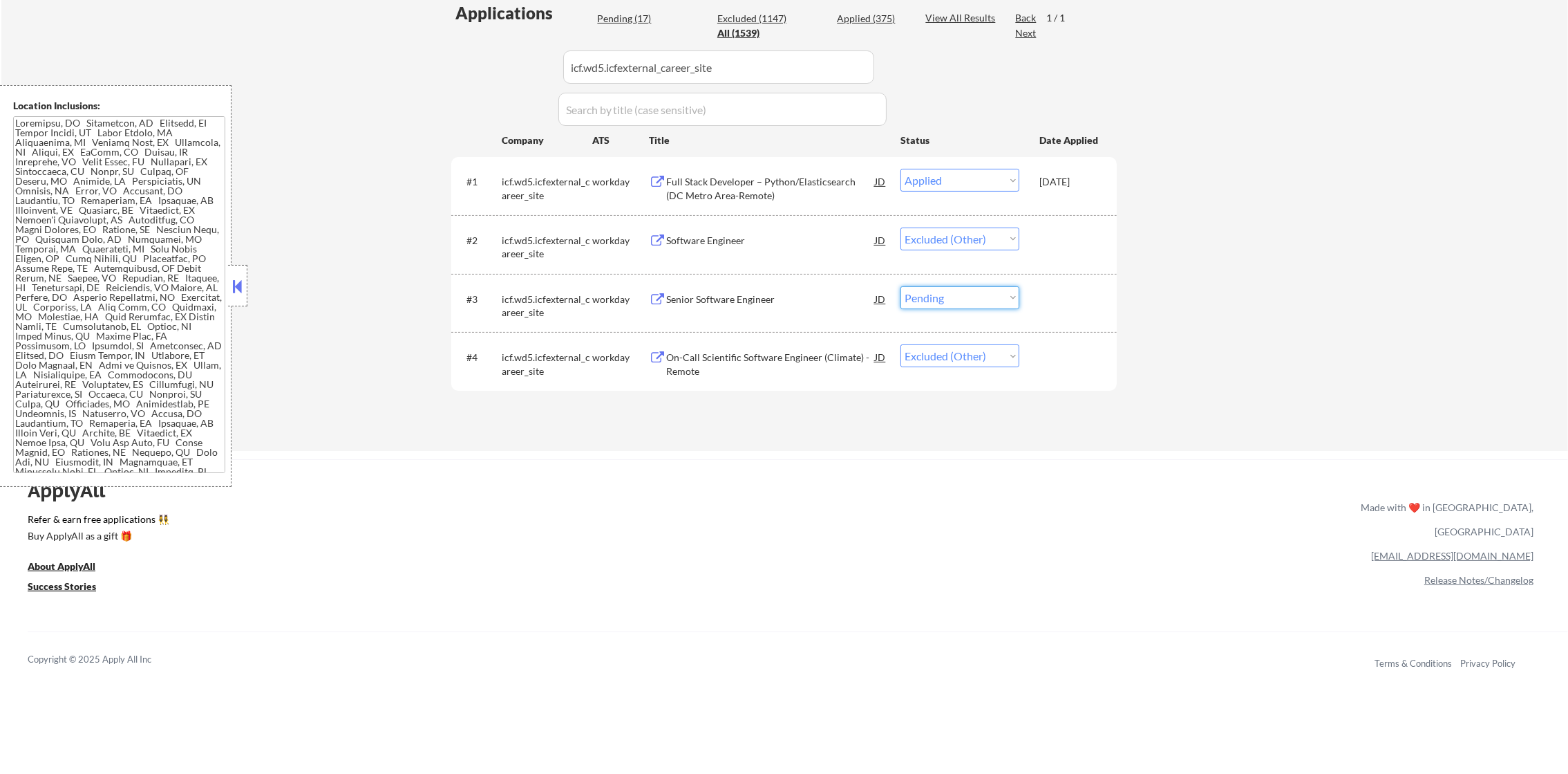
click at [927, 297] on select "Choose an option... Pending Applied Excluded (Questions) Excluded (Expired) Exc…" at bounding box center [960, 298] width 119 height 23
select select ""excluded__other_""
click at [900, 286] on select "Choose an option... Pending Applied Excluded (Questions) Excluded (Expired) Exc…" at bounding box center [960, 298] width 119 height 23
drag, startPoint x: 719, startPoint y: 69, endPoint x: 474, endPoint y: 74, distance: 245.1
click at [493, 74] on div "Applications Pending (16) Excluded (1148) Applied (375) All (1539) View All Res…" at bounding box center [784, 213] width 665 height 423
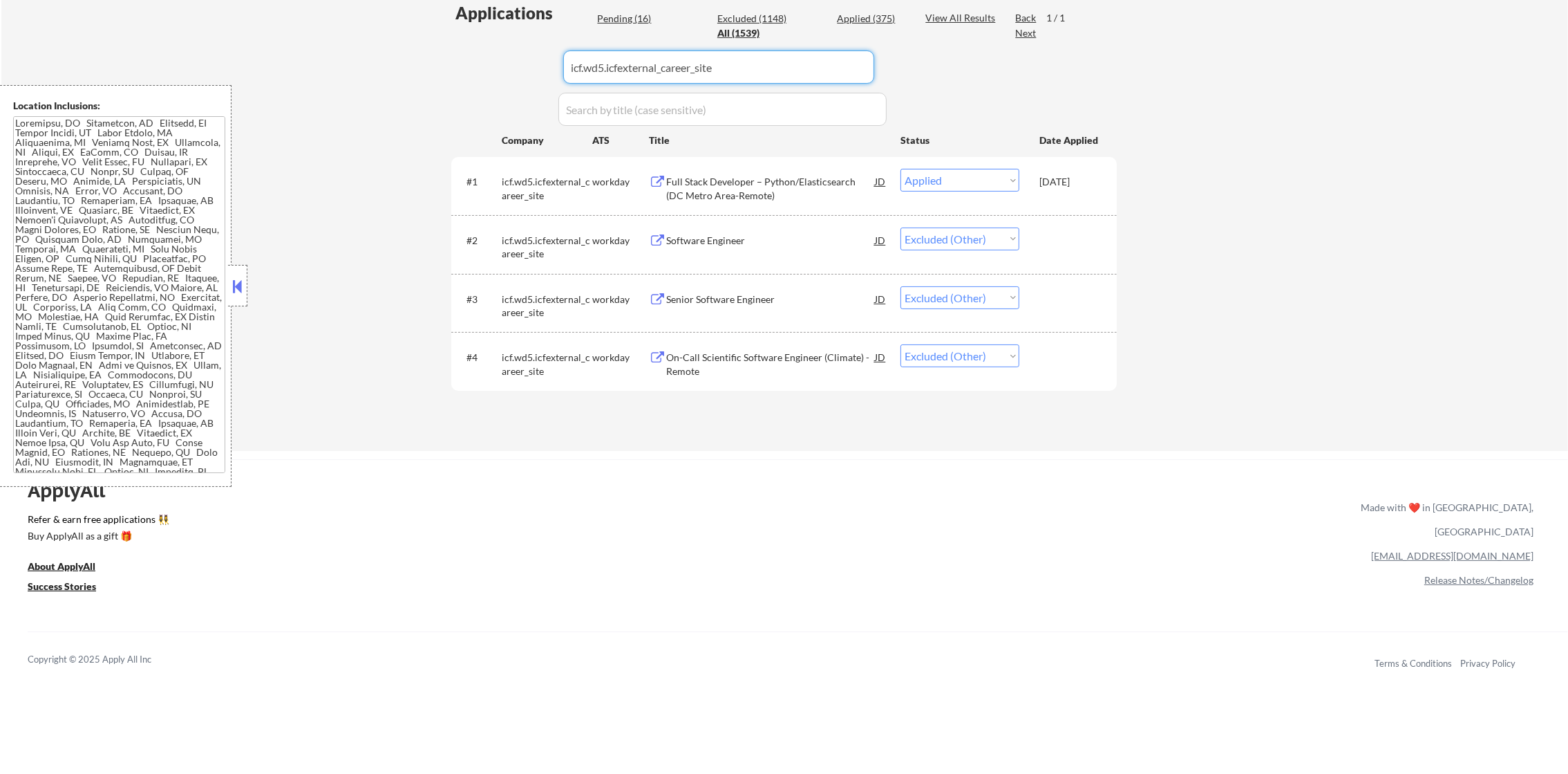
paste input "blackrock.wd1.blackrock_professional"
type input "blackrock.wd1.blackrock_professional"
click at [471, 74] on div "Applications Pending (16) Excluded (1148) Applied (375) All (1539) View All Res…" at bounding box center [784, 213] width 665 height 423
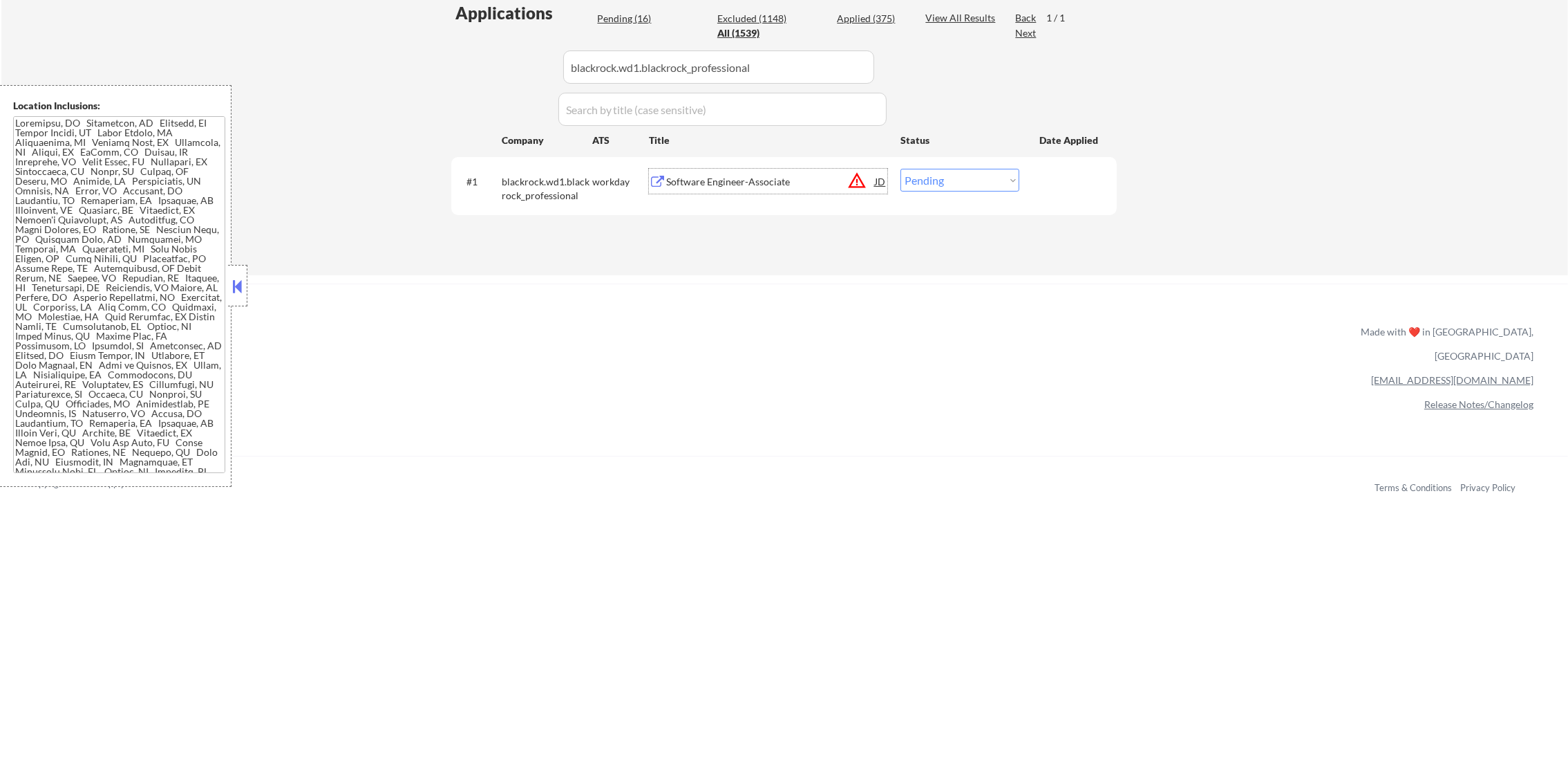
click at [770, 185] on div "Software Engineer-Associate" at bounding box center [770, 182] width 208 height 14
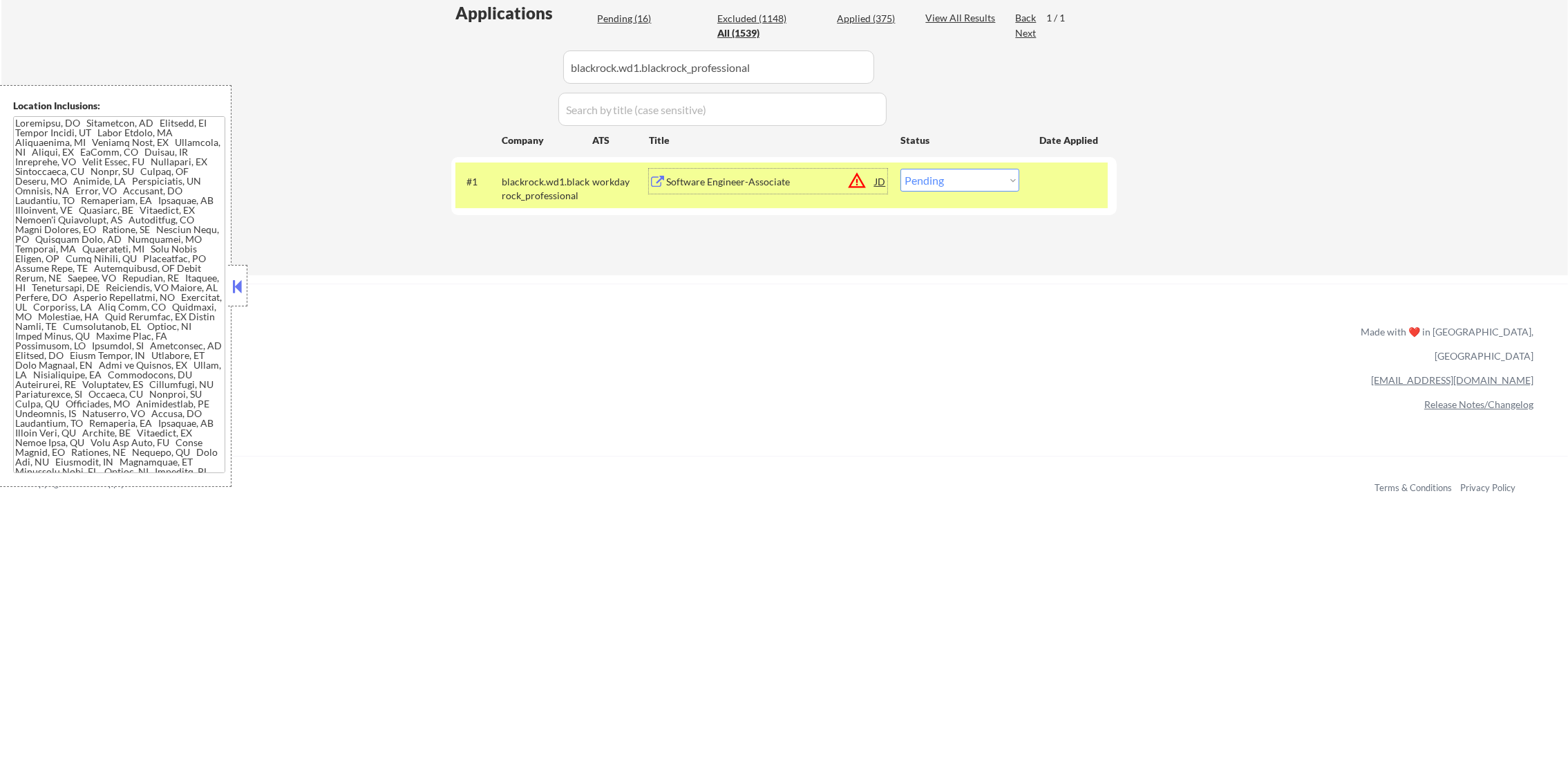
click at [963, 179] on select "Choose an option... Pending Applied Excluded (Questions) Excluded (Expired) Exc…" at bounding box center [960, 180] width 119 height 23
select select ""applied""
click at [900, 169] on select "Choose an option... Pending Applied Excluded (Questions) Excluded (Expired) Exc…" at bounding box center [960, 180] width 119 height 23
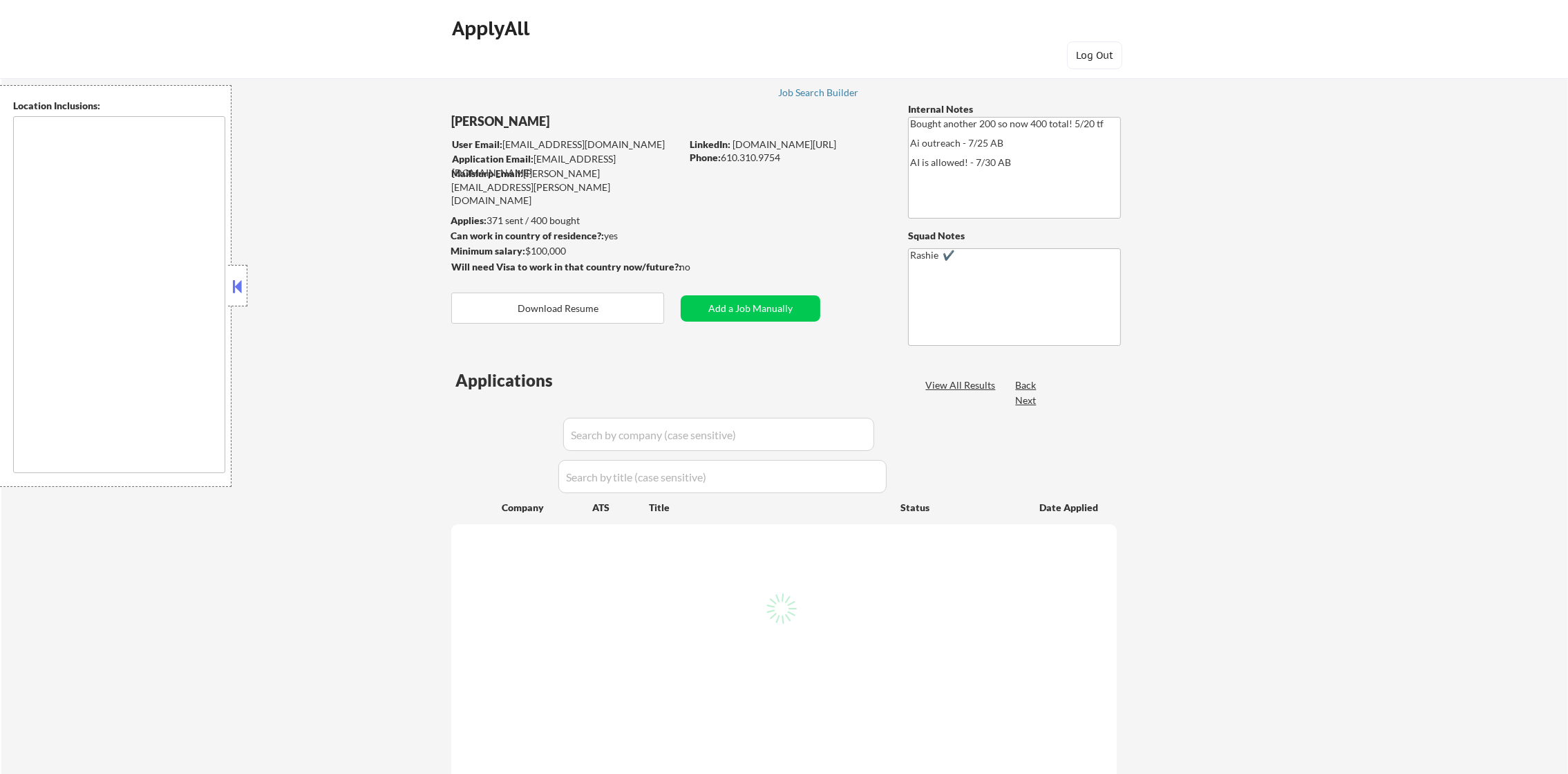
type textarea "[GEOGRAPHIC_DATA], [GEOGRAPHIC_DATA] [GEOGRAPHIC_DATA], [GEOGRAPHIC_DATA] [GEOG…"
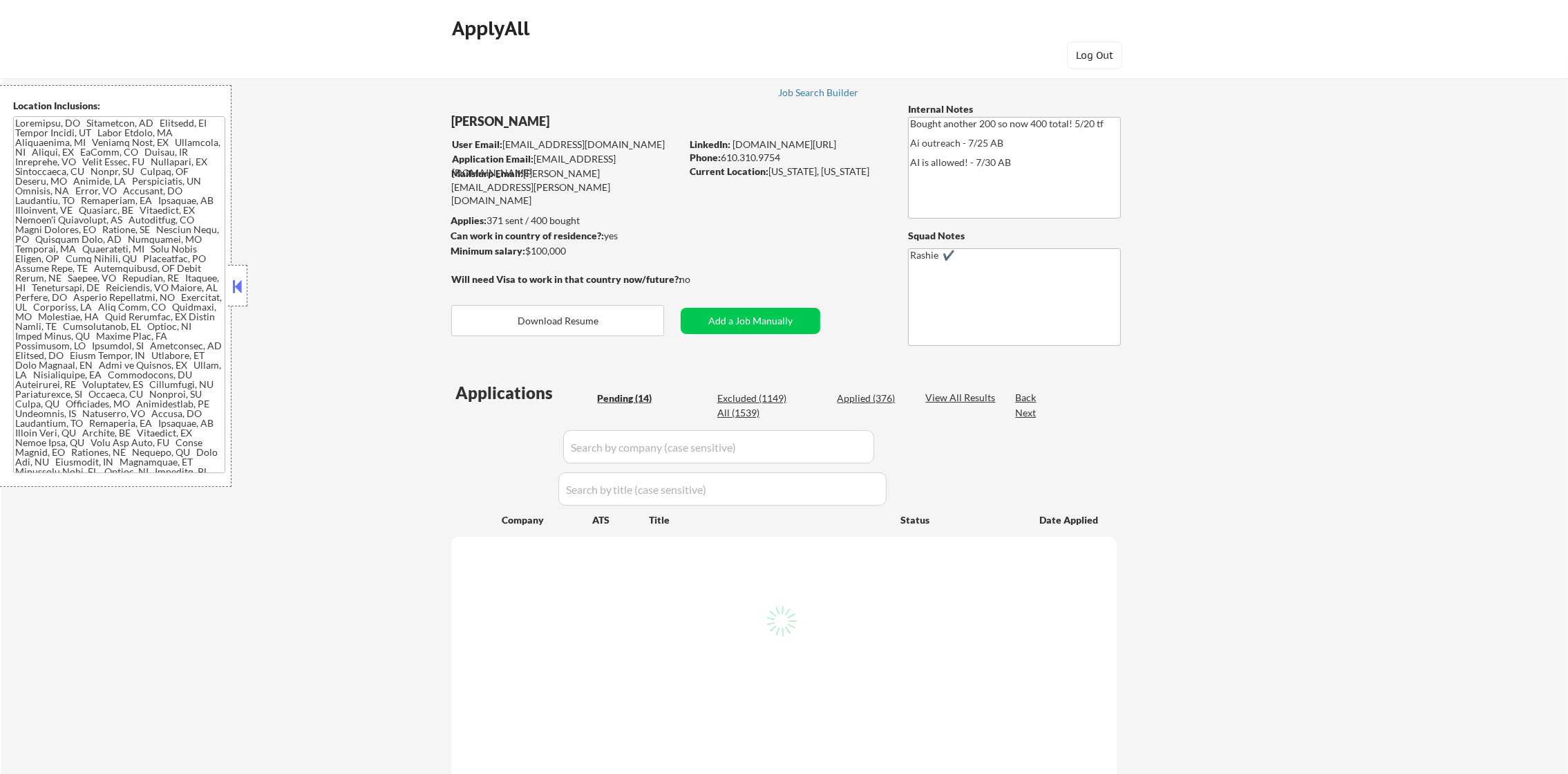
select select ""pending""
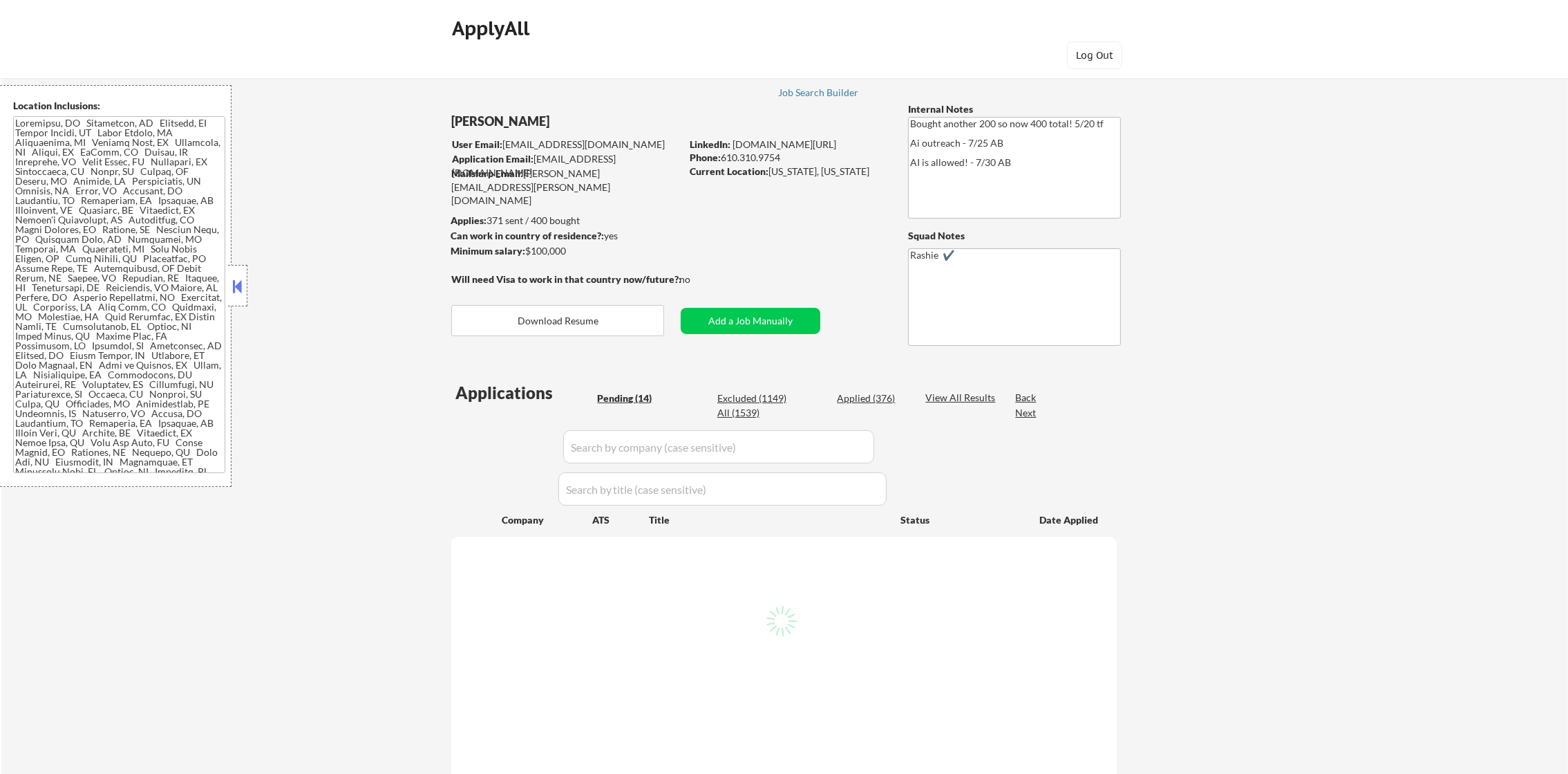
select select ""pending""
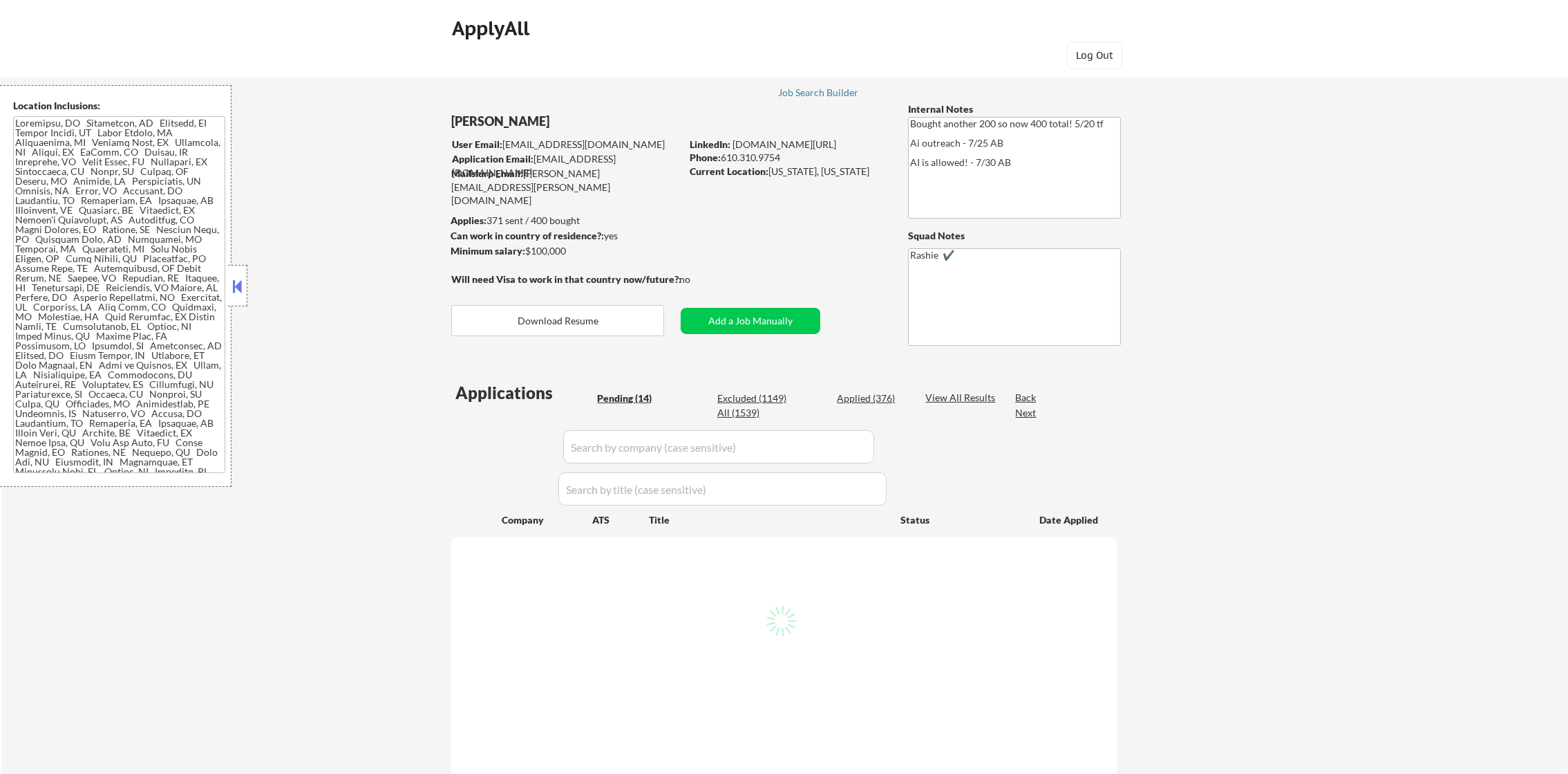
select select ""pending""
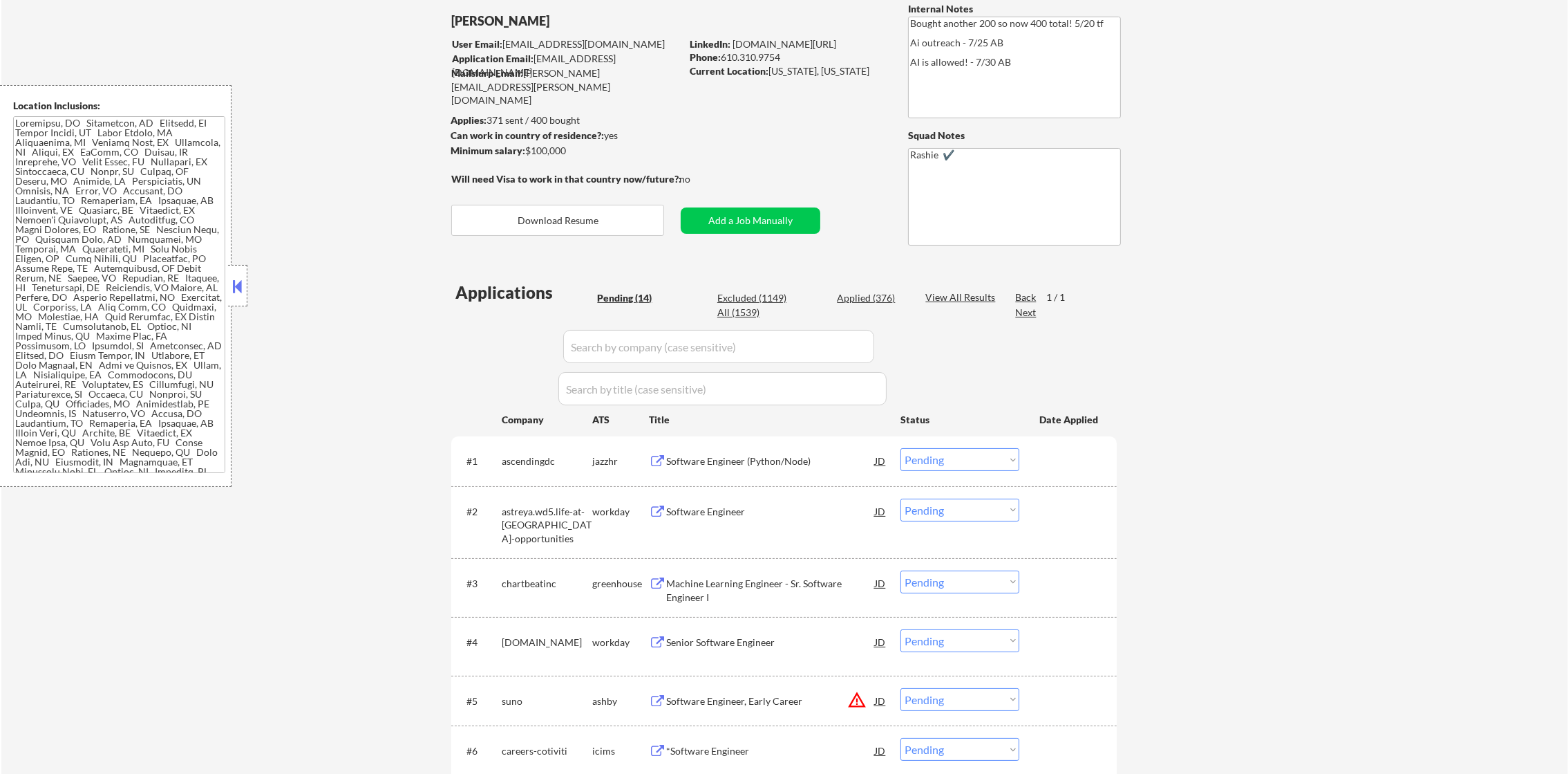
scroll to position [208, 0]
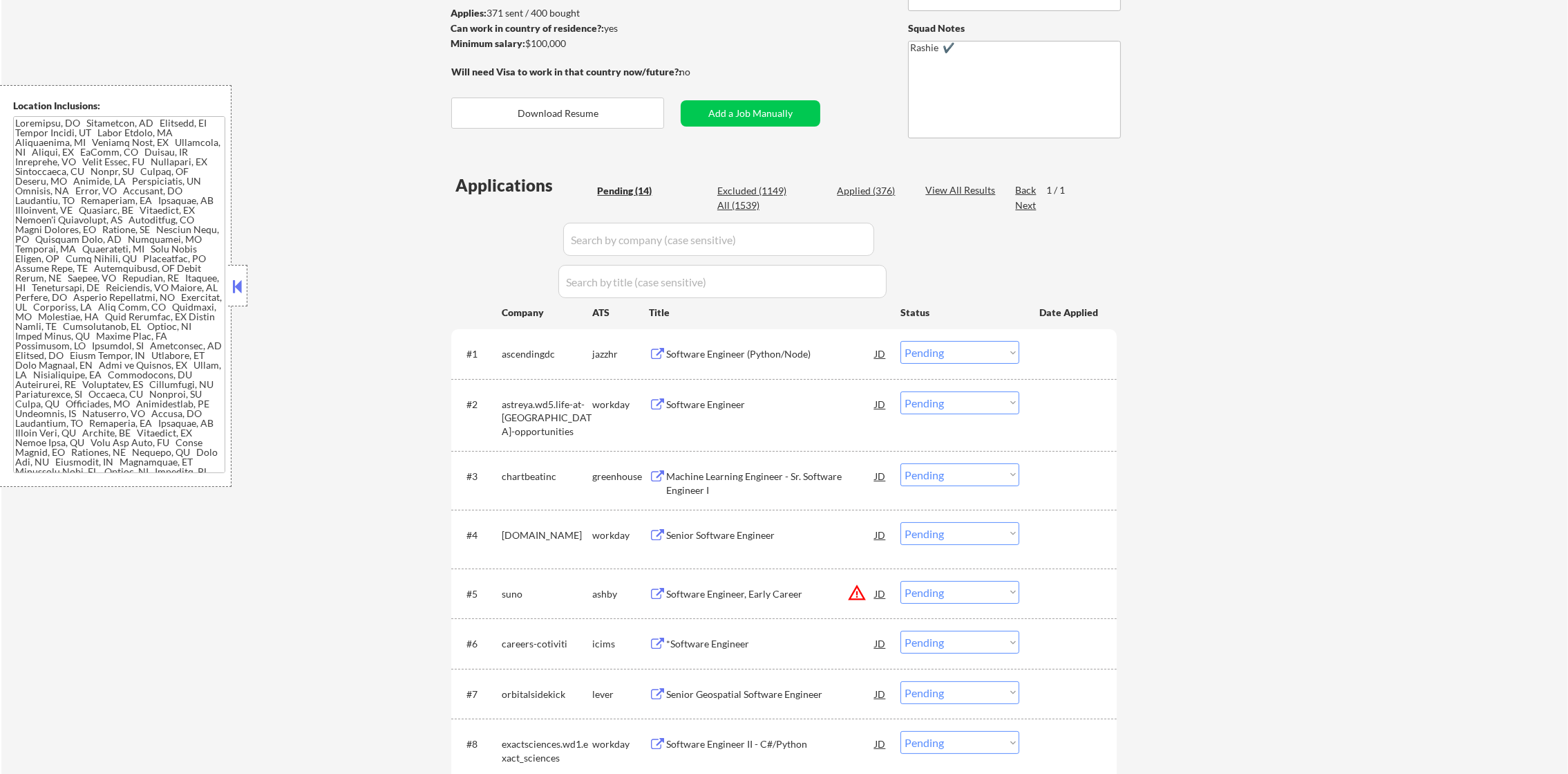
drag, startPoint x: 790, startPoint y: 57, endPoint x: 776, endPoint y: 22, distance: 37.7
click at [777, 29] on div "← Return to /applysquad Mailslurp Inbox Job Search Builder [PERSON_NAME] User E…" at bounding box center [784, 499] width 689 height 1303
click at [749, 203] on div "All (1539)" at bounding box center [752, 205] width 69 height 14
select select ""applied""
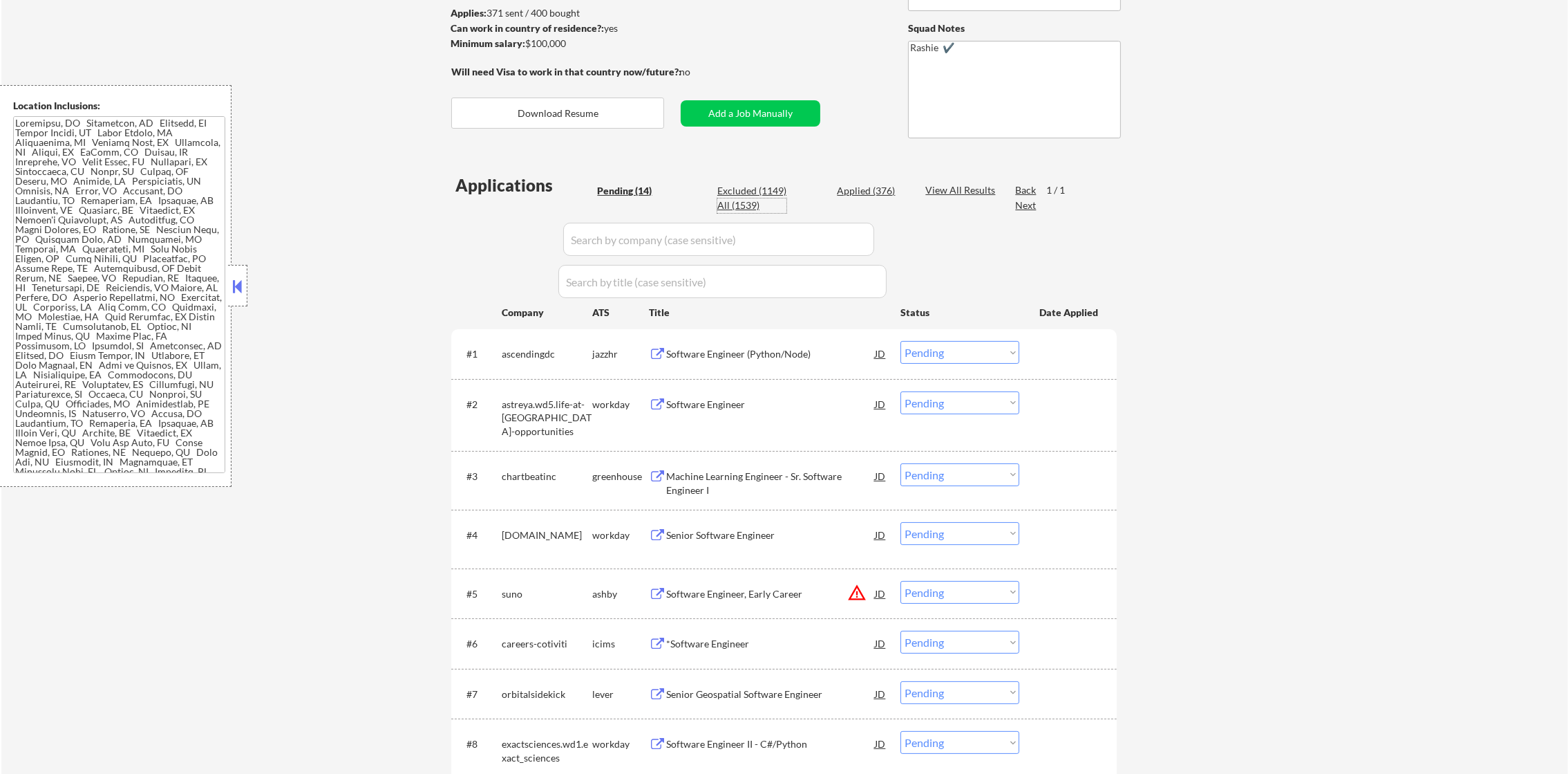
select select ""applied""
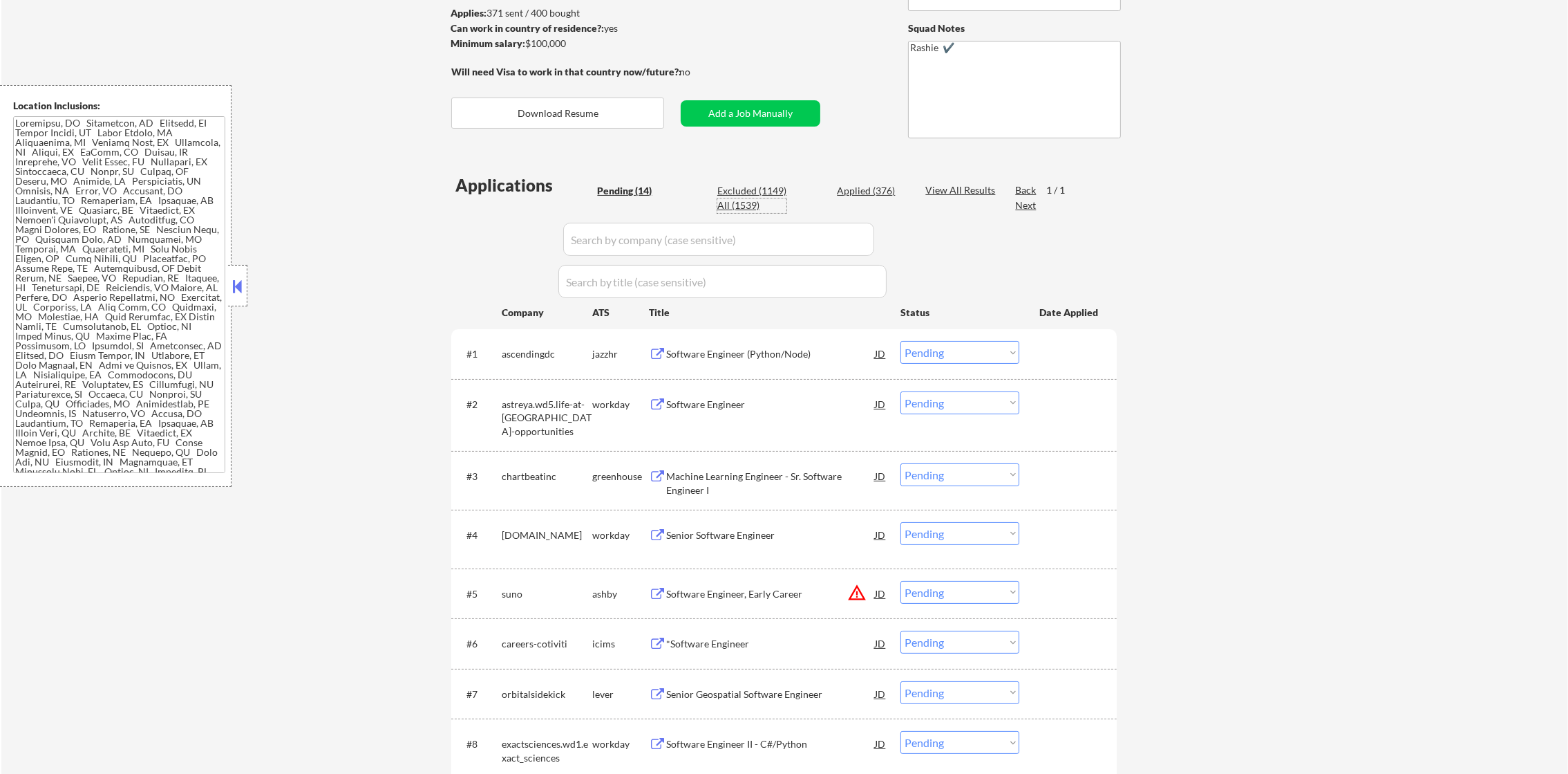
select select ""applied""
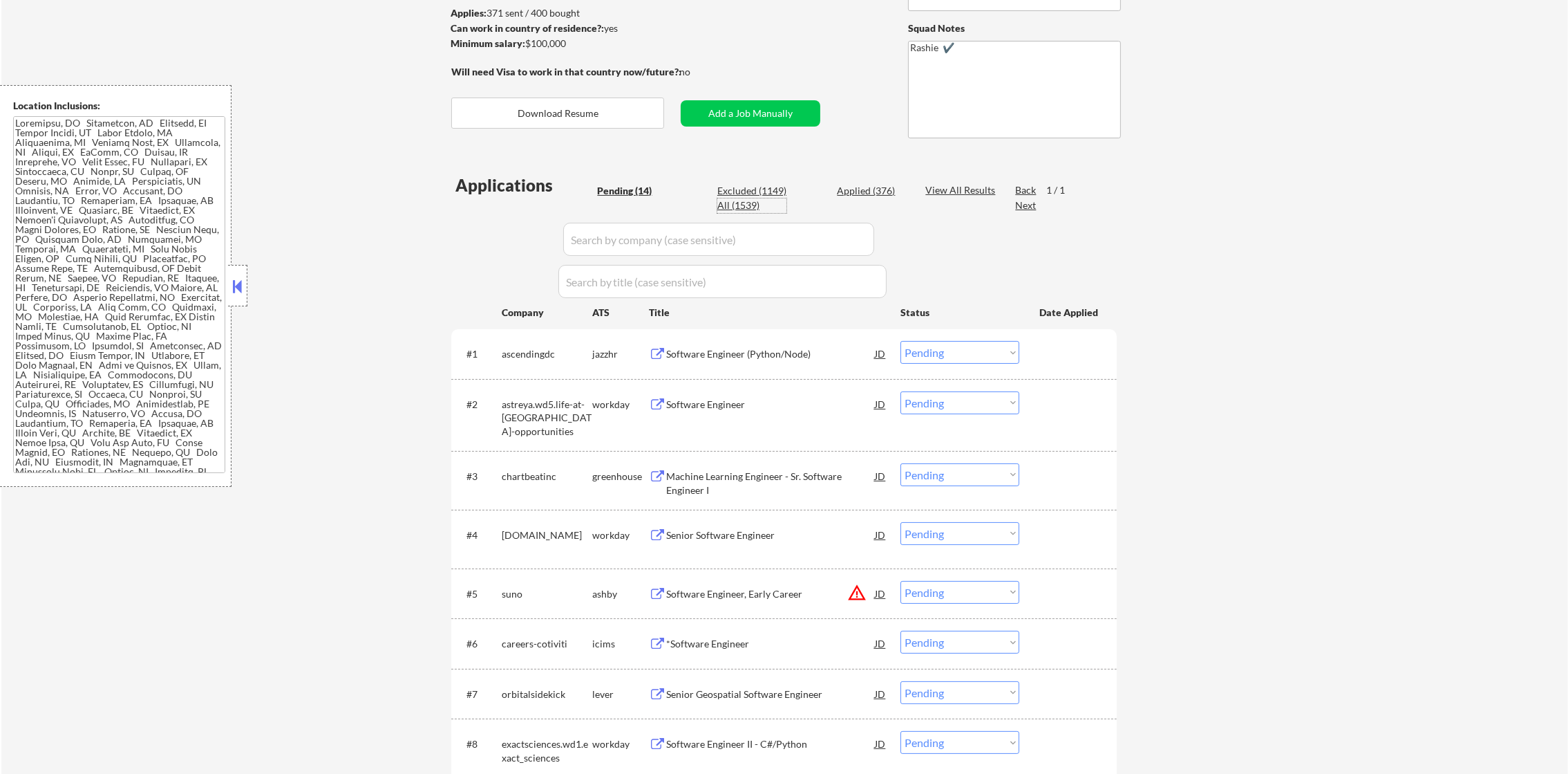
select select ""applied""
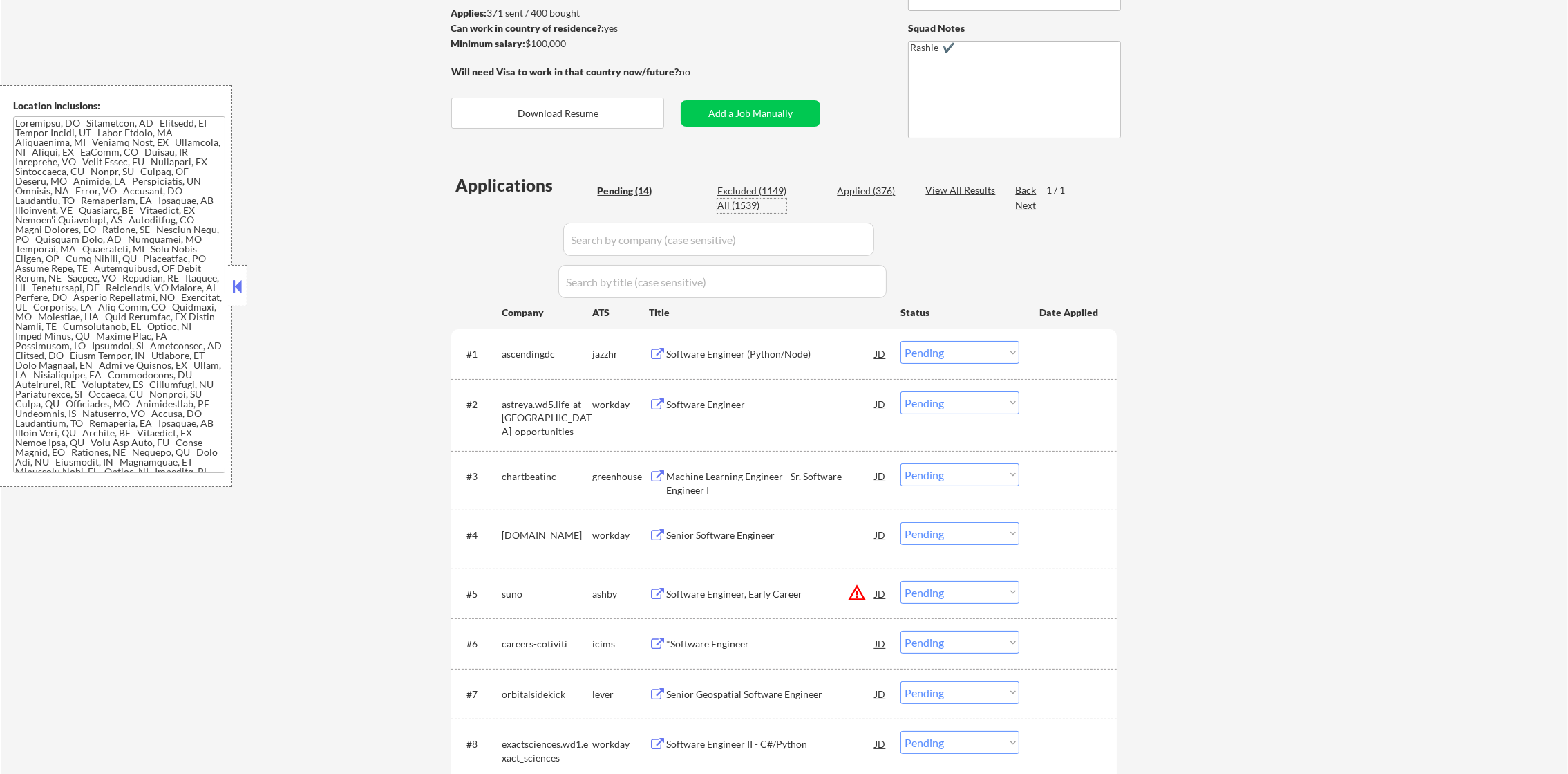
select select ""applied""
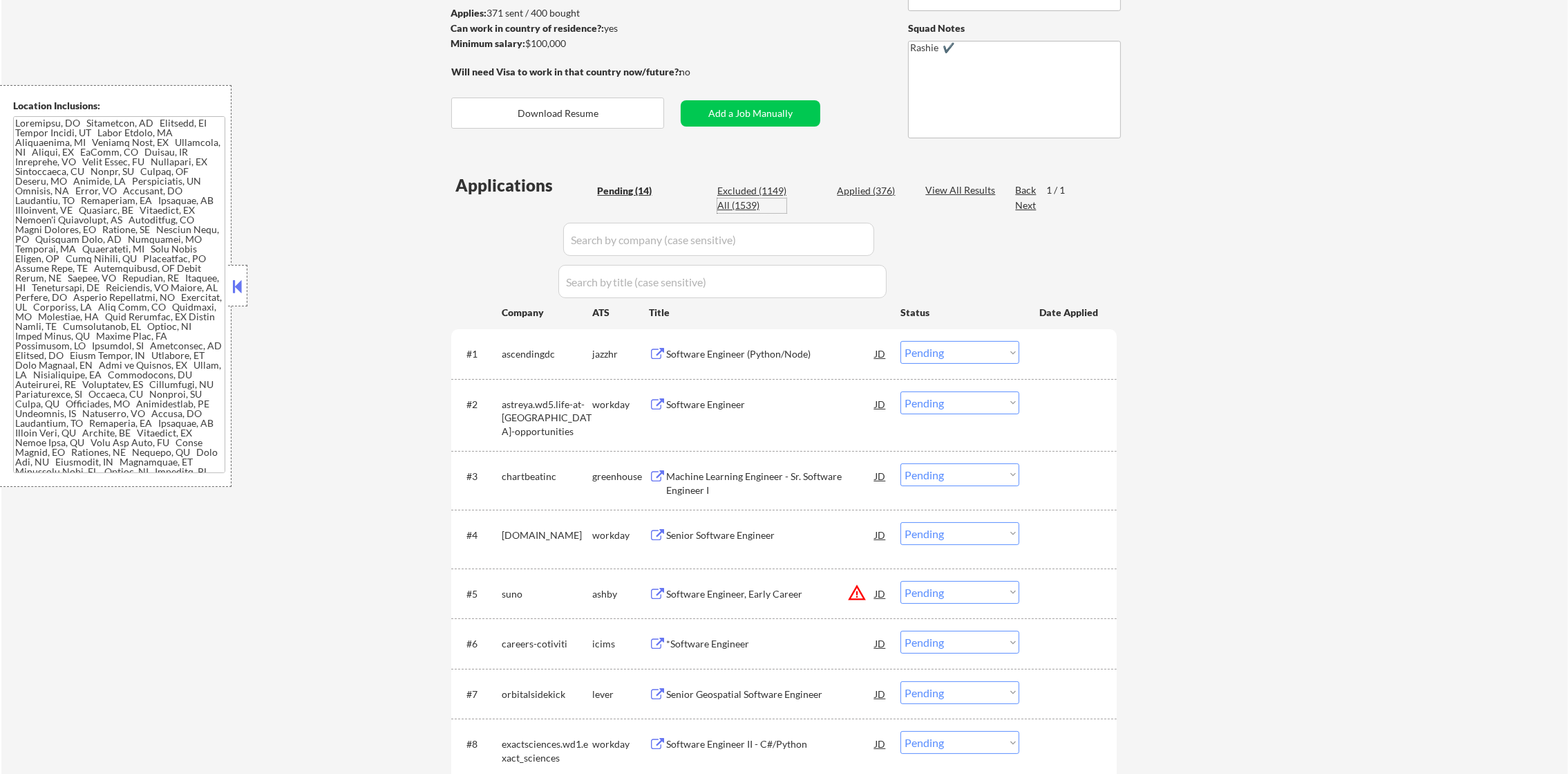
select select ""applied""
select select ""excluded__expired_""
select select ""applied""
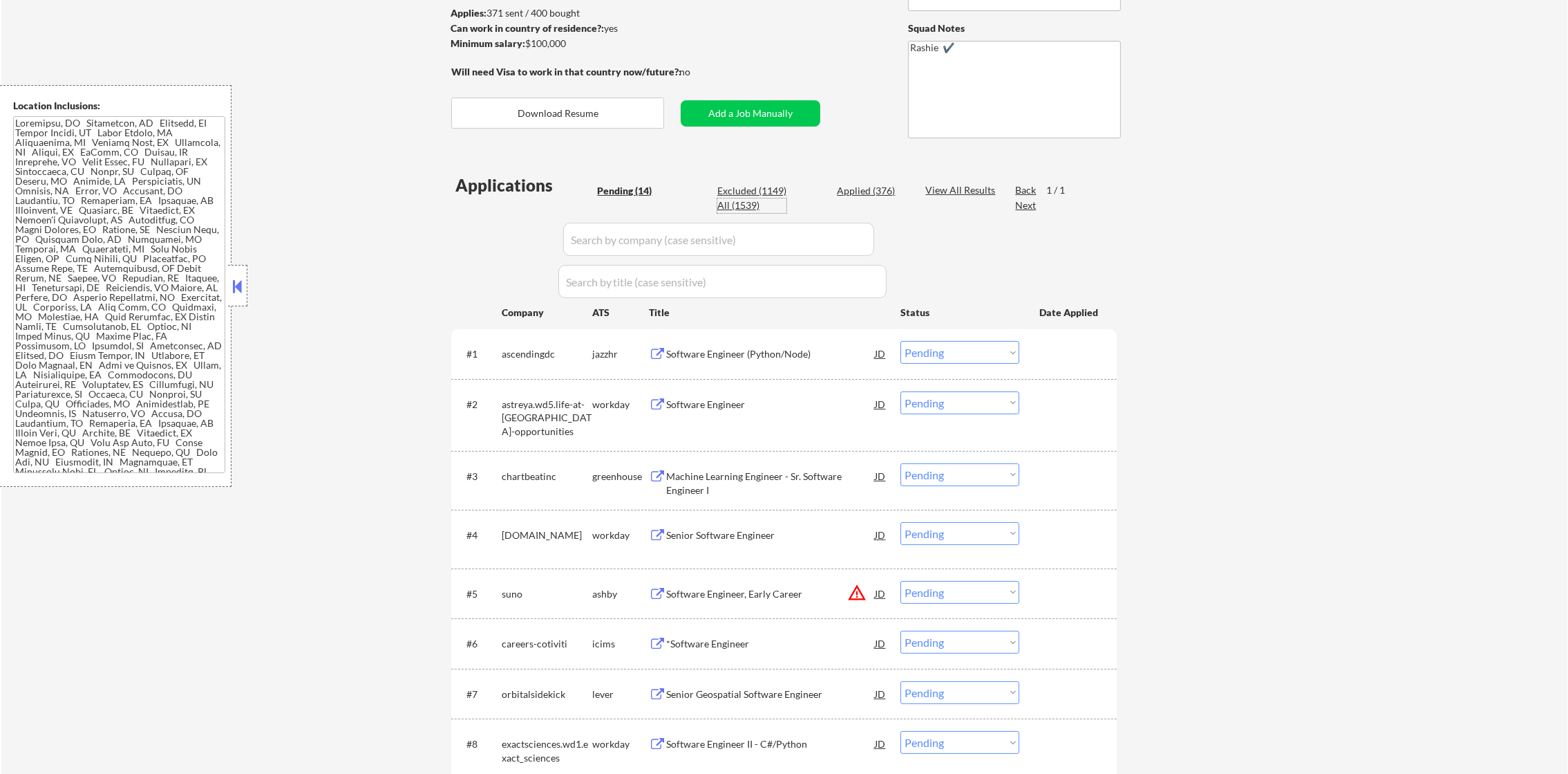
select select ""applied""
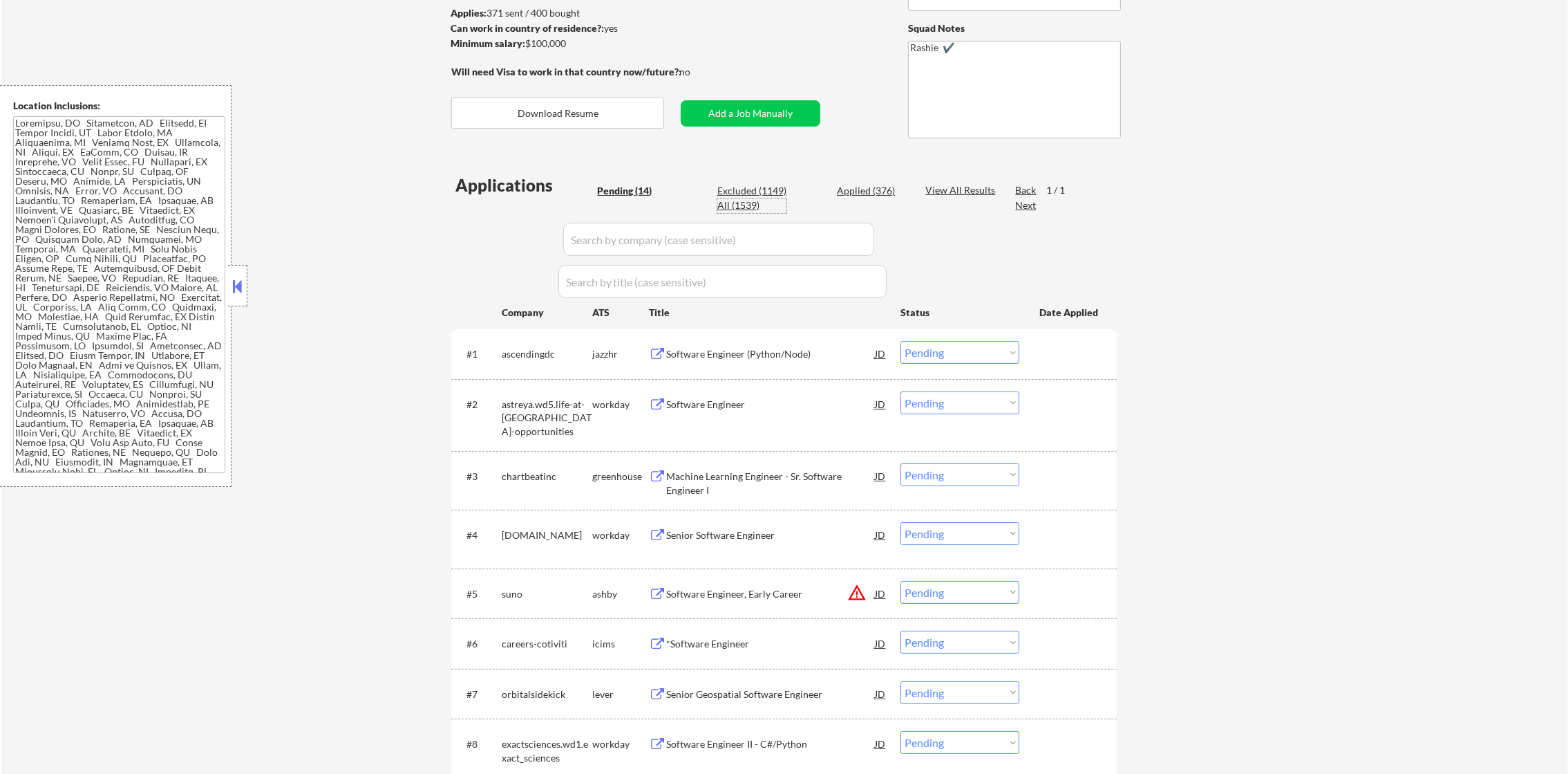
select select ""applied""
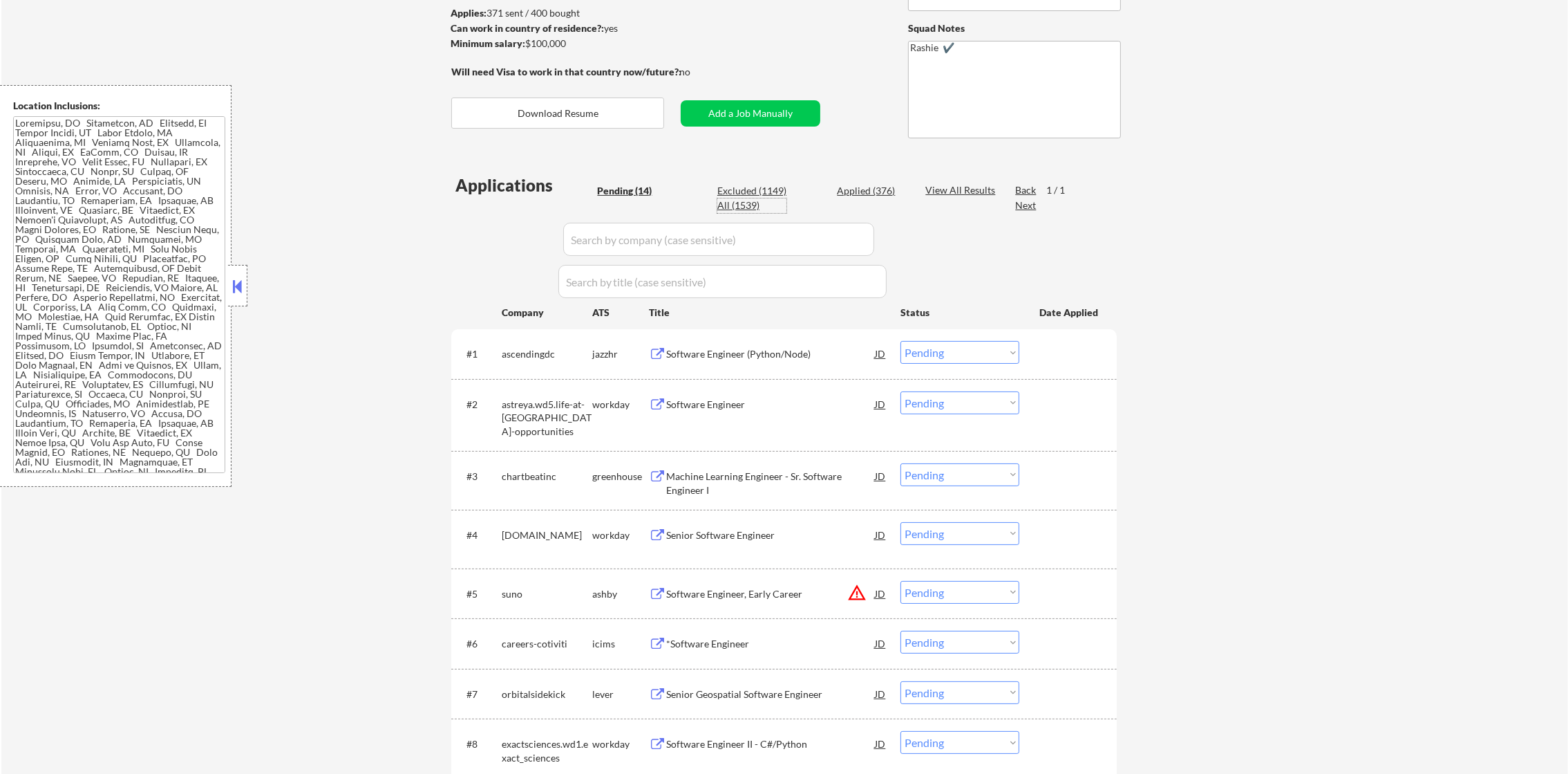
select select ""applied""
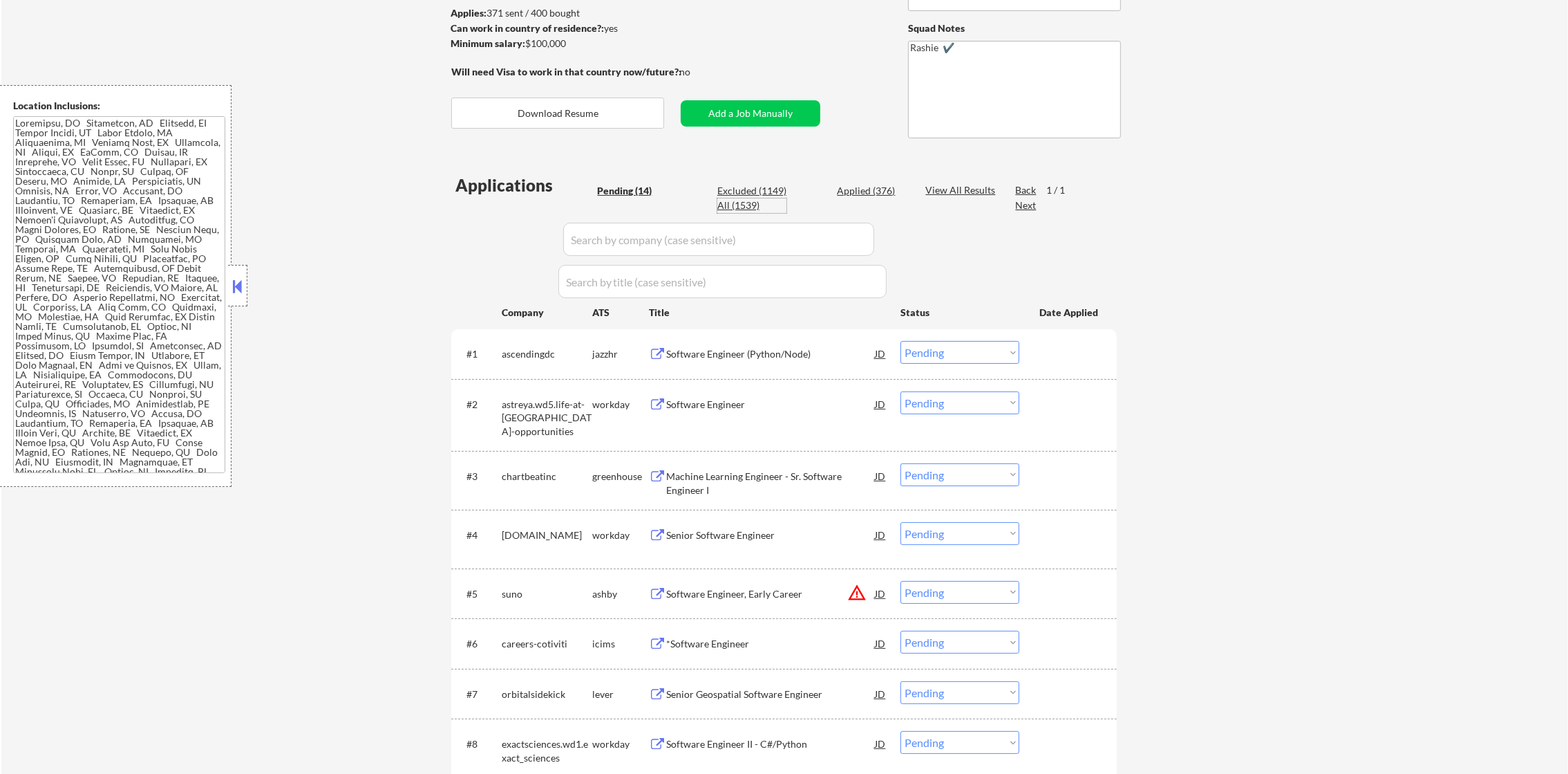
select select ""applied""
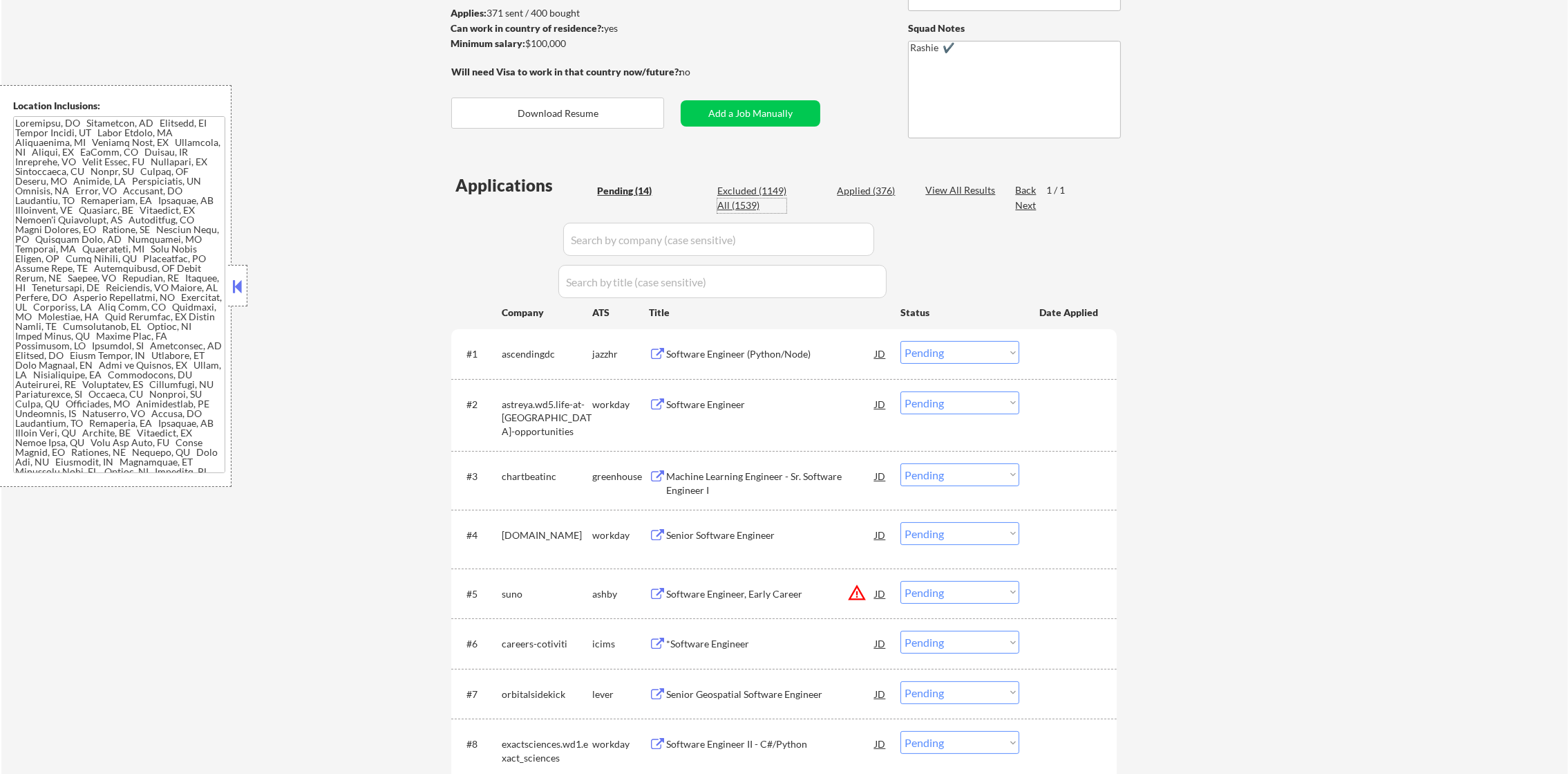
select select ""applied""
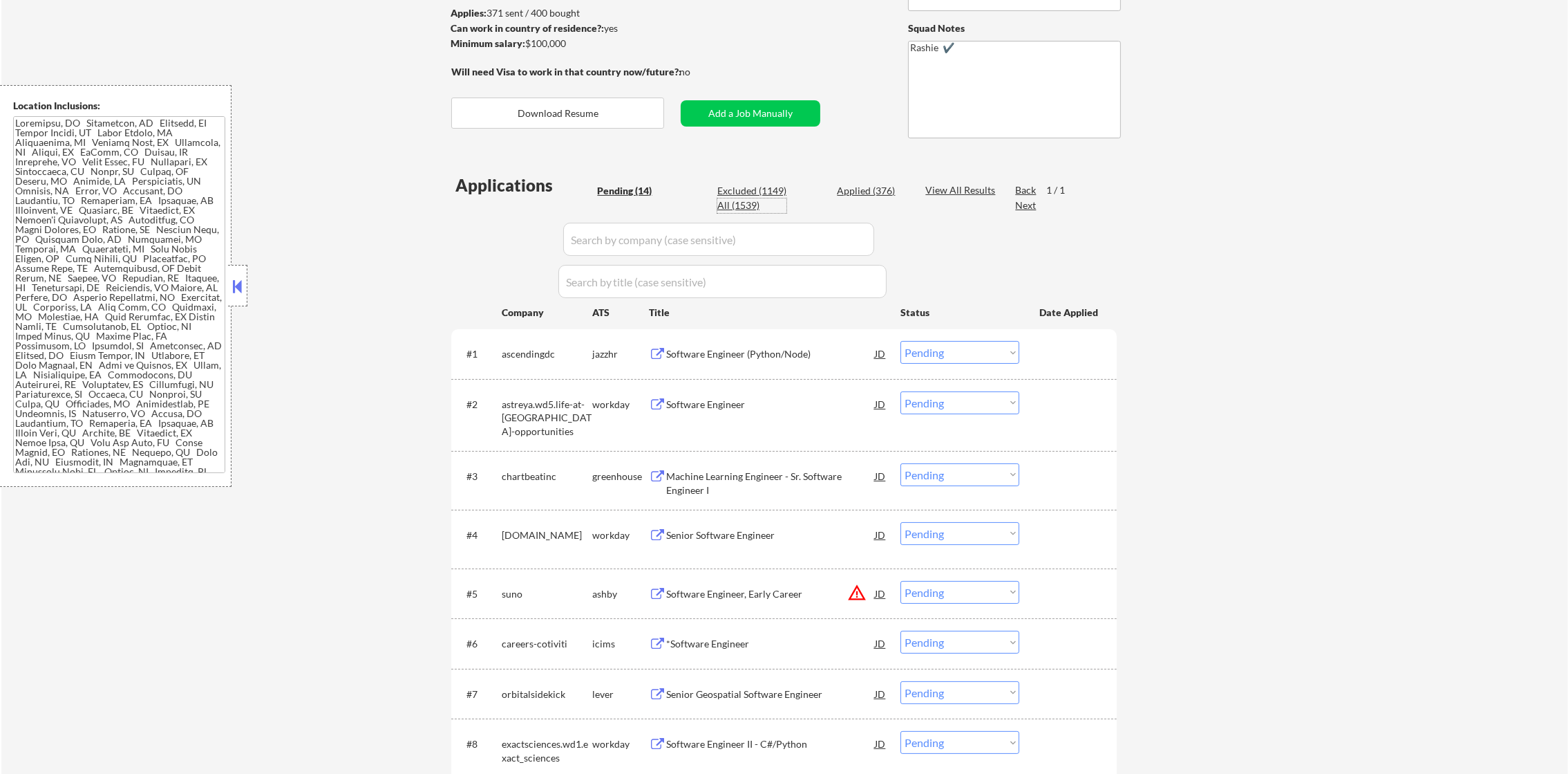
select select ""applied""
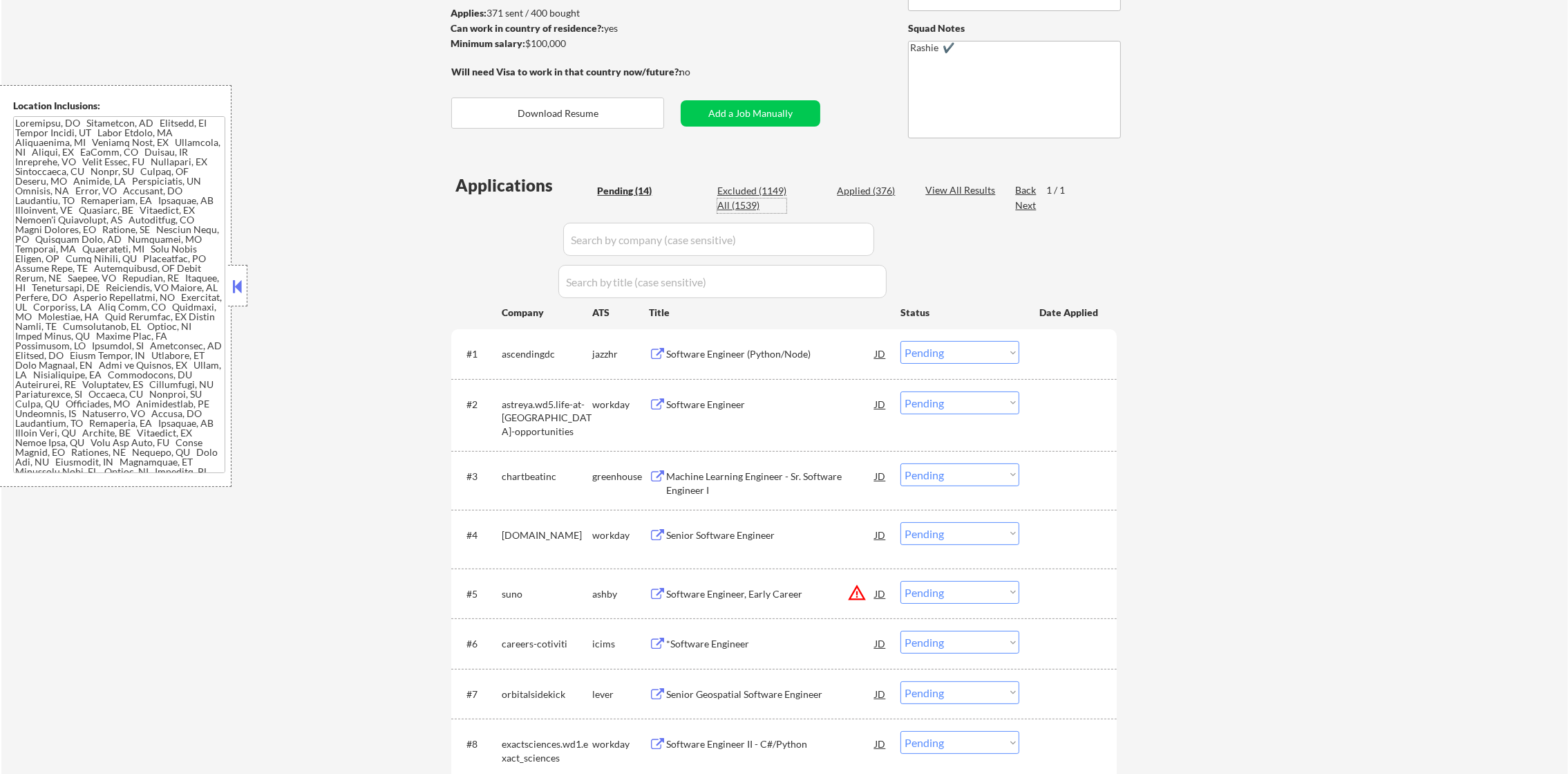
select select ""applied""
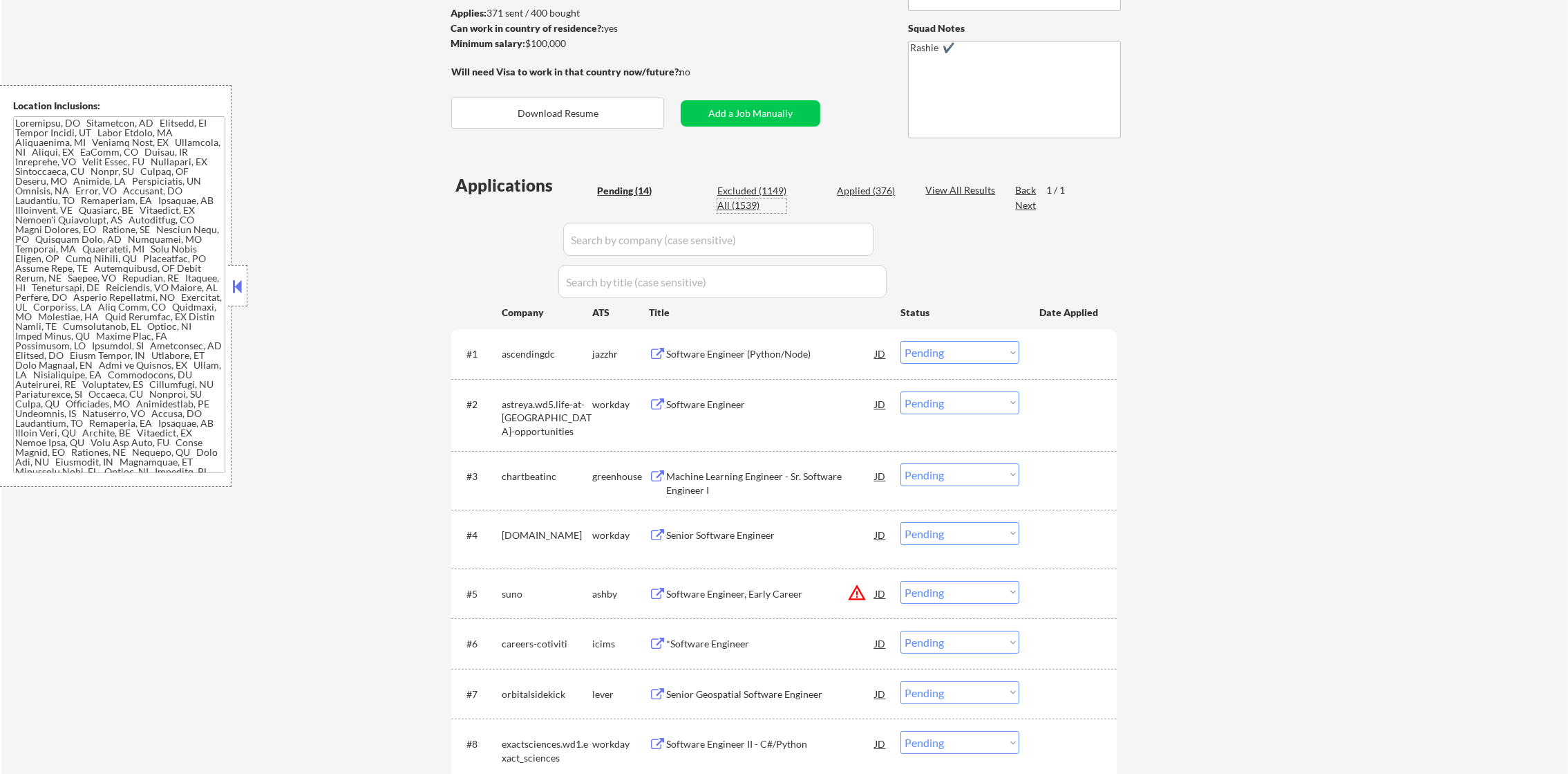
select select ""applied""
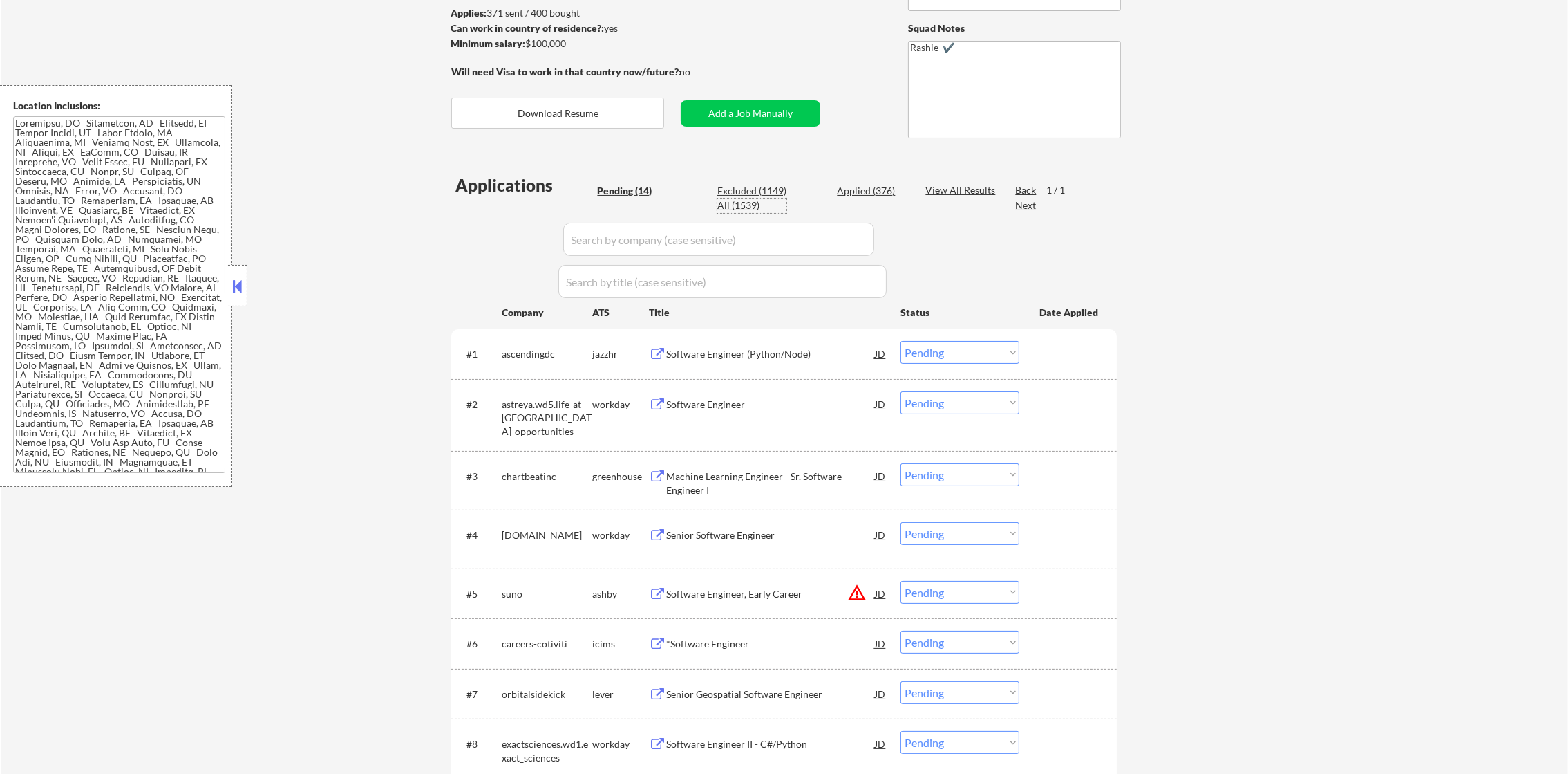
select select ""applied""
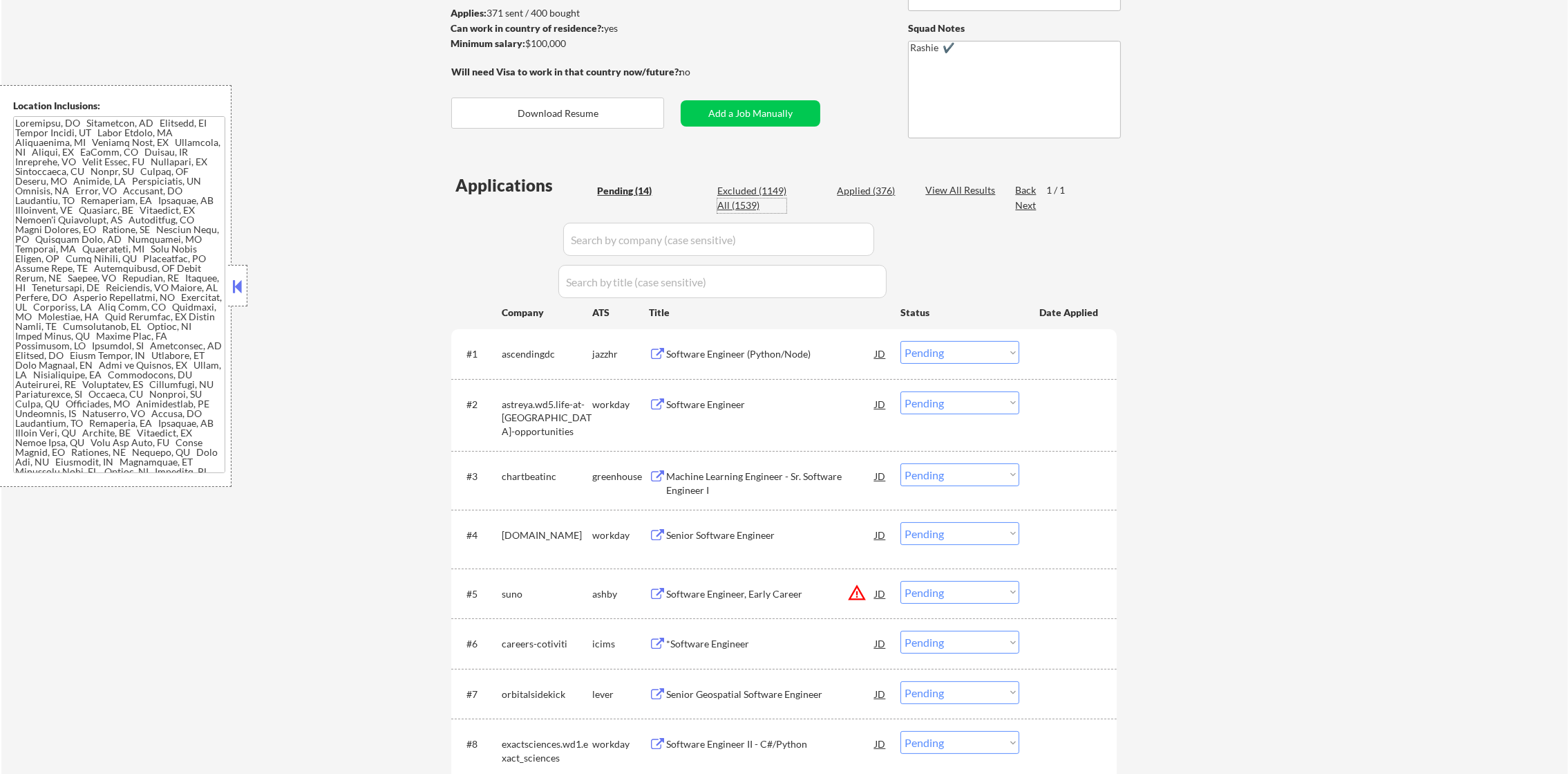
select select ""applied""
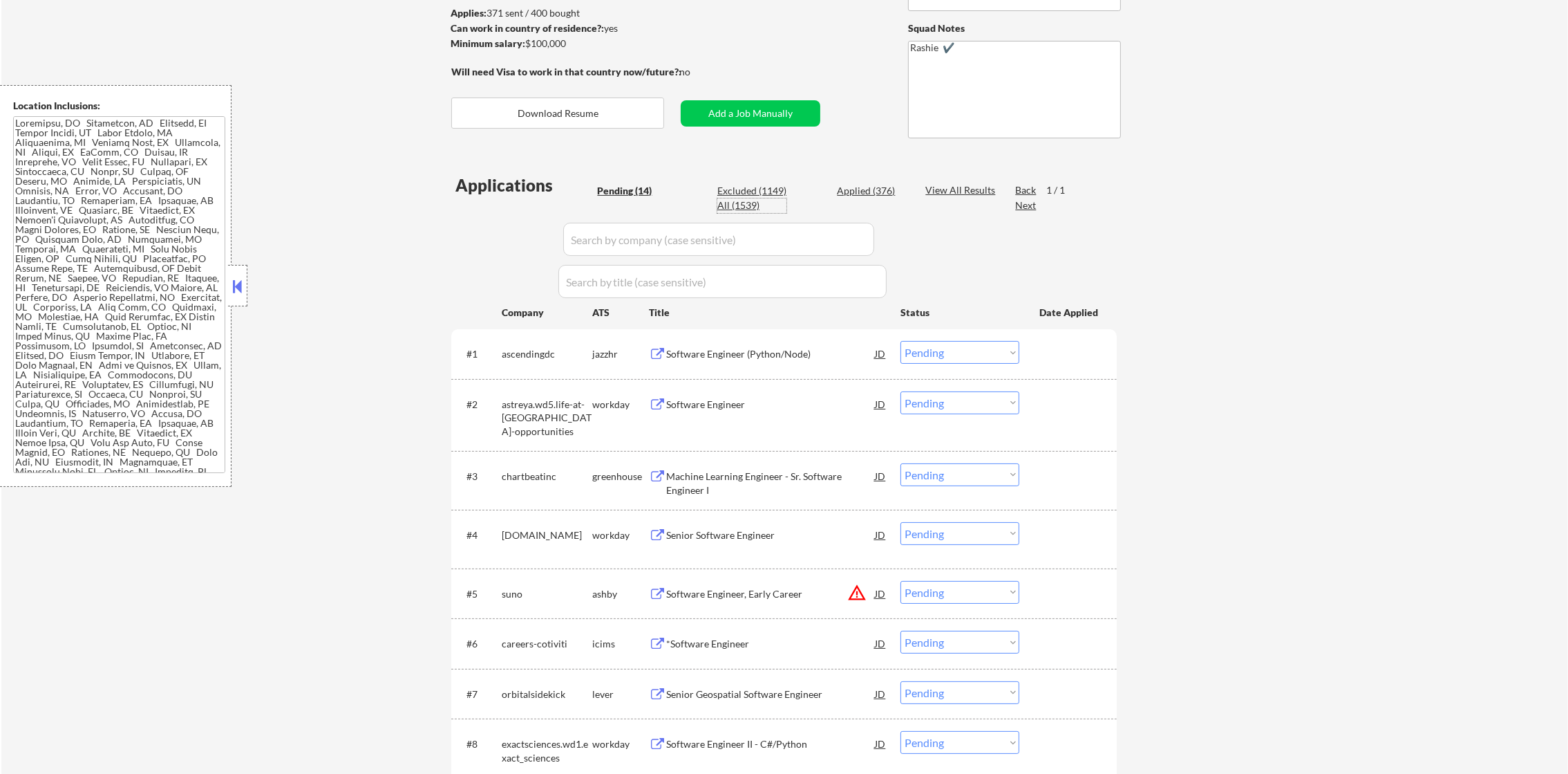
select select ""applied""
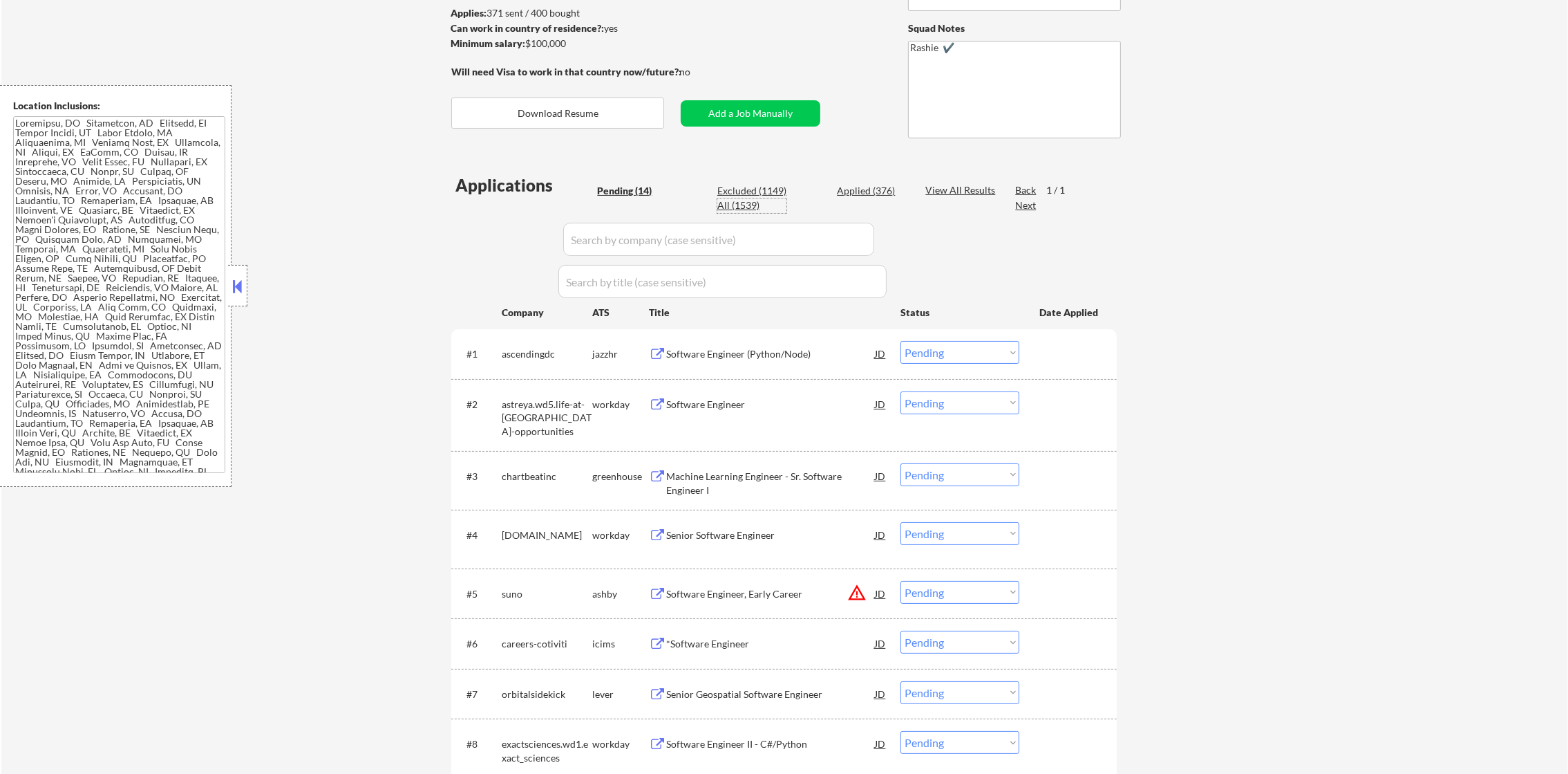
select select ""applied""
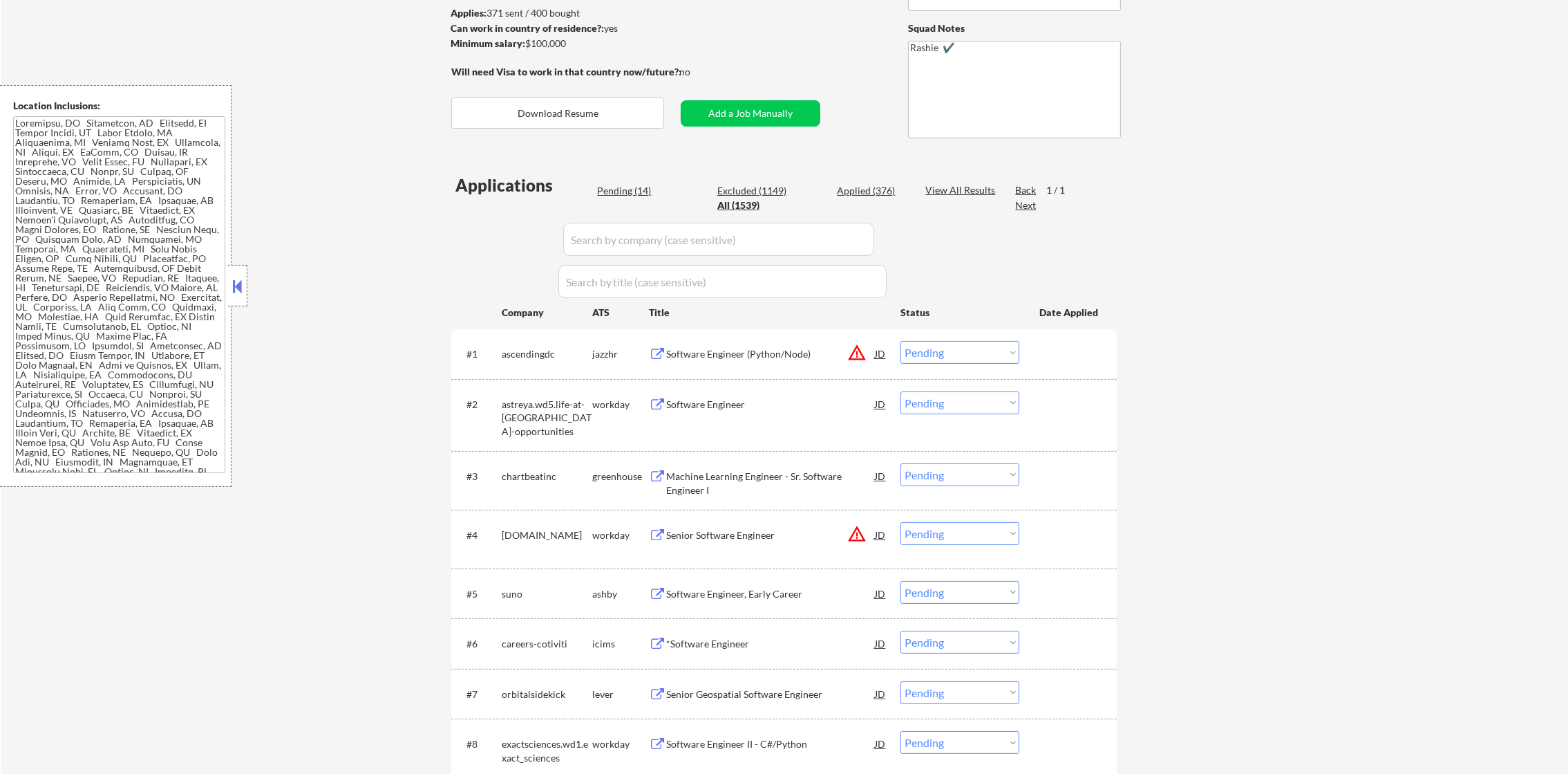
select select ""applied""
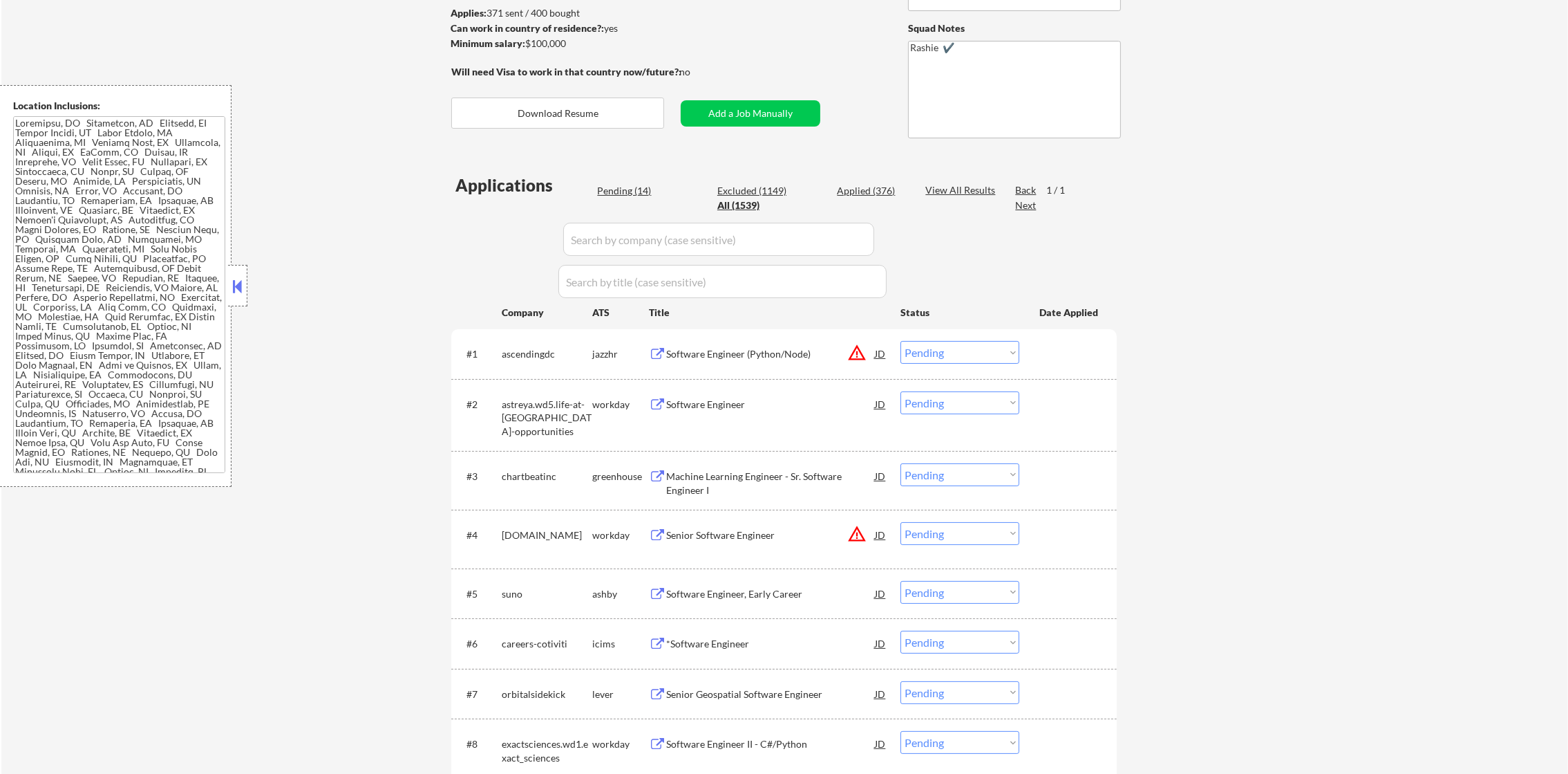
select select ""applied""
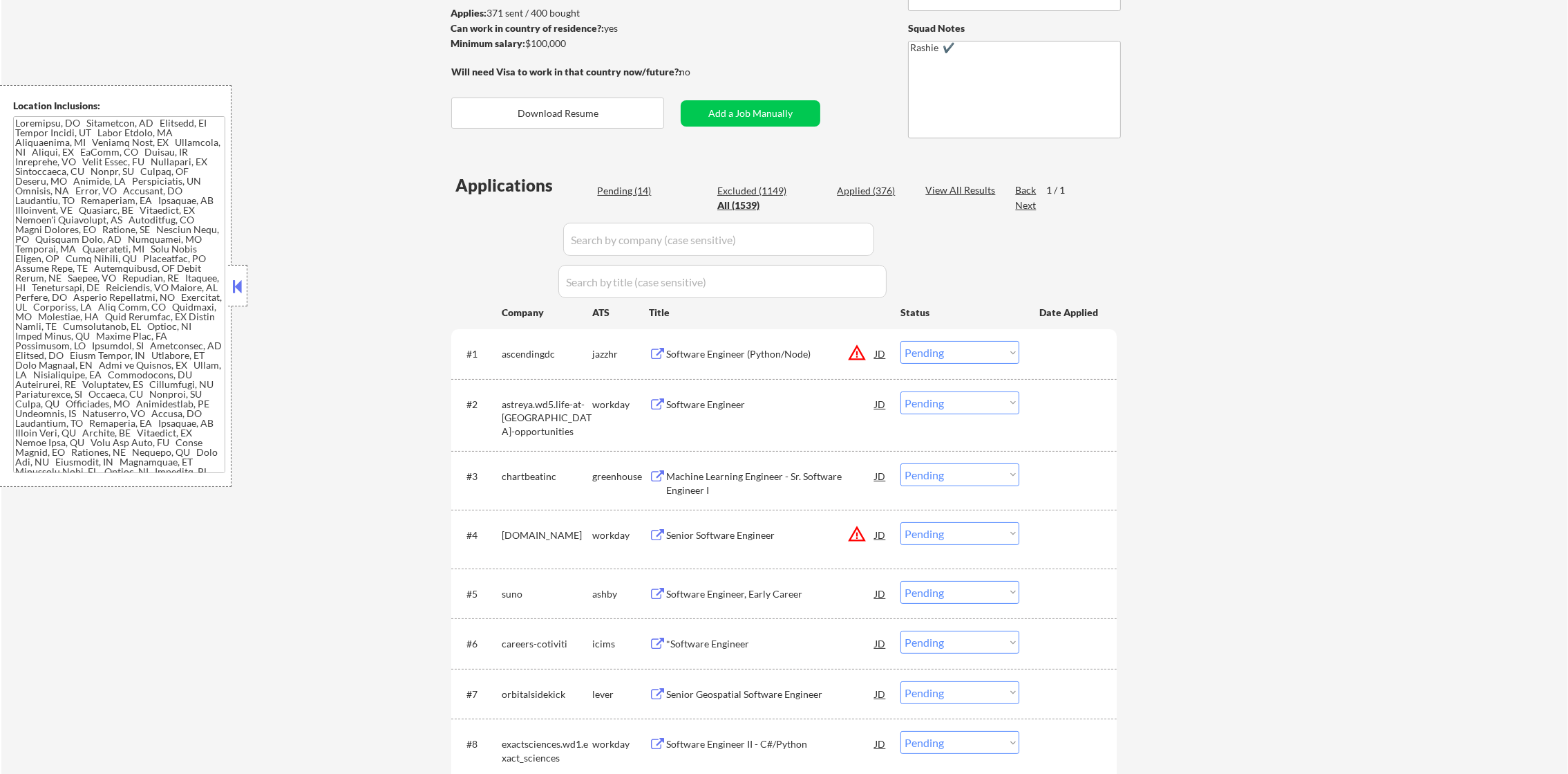
select select ""applied""
click at [698, 269] on input "input" at bounding box center [722, 281] width 328 height 33
click at [700, 248] on input "input" at bounding box center [718, 239] width 311 height 33
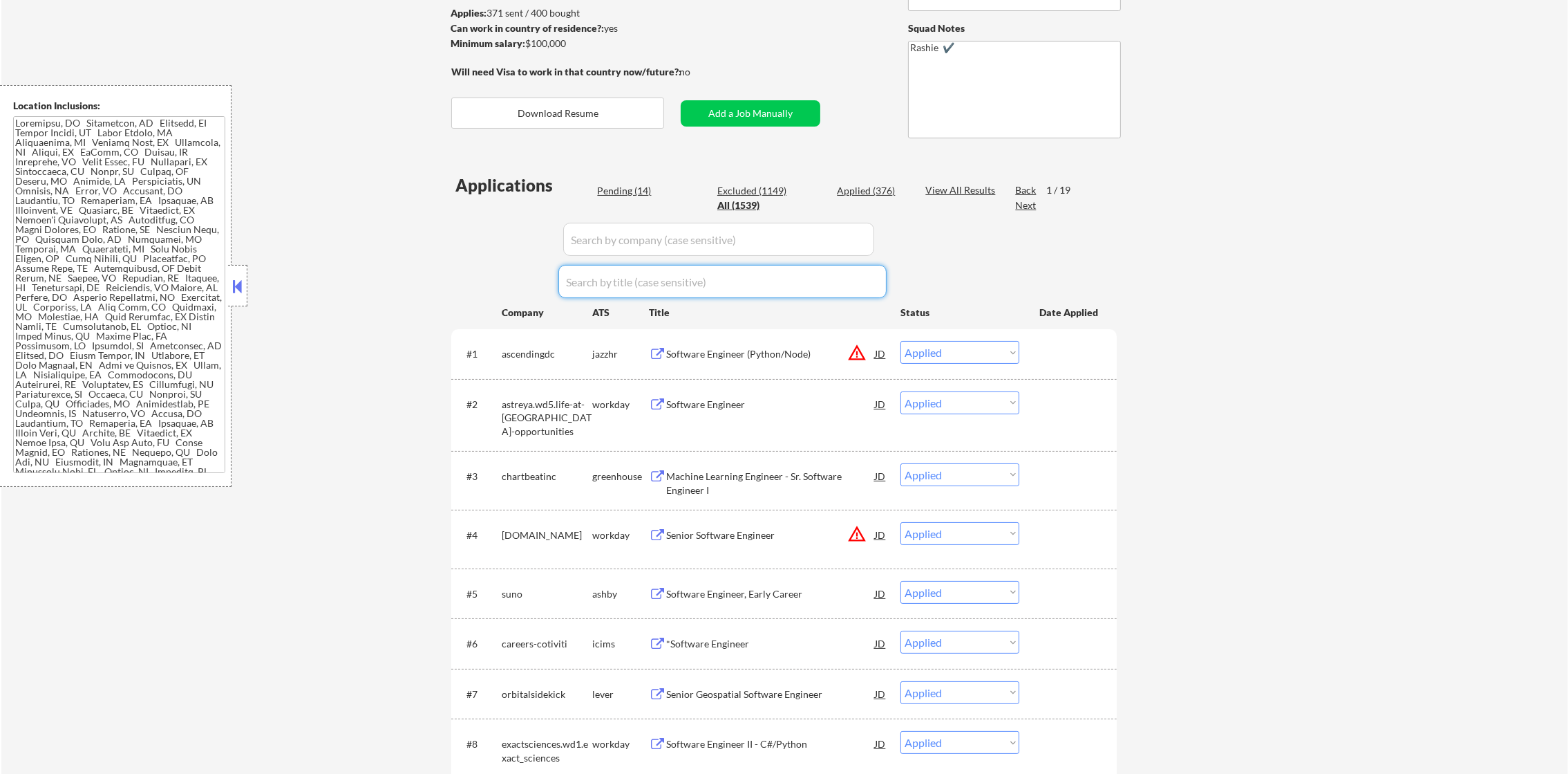
paste input "ascendingdc"
type input "ascendingdc"
select select ""excluded__expired_""
select select ""pending""
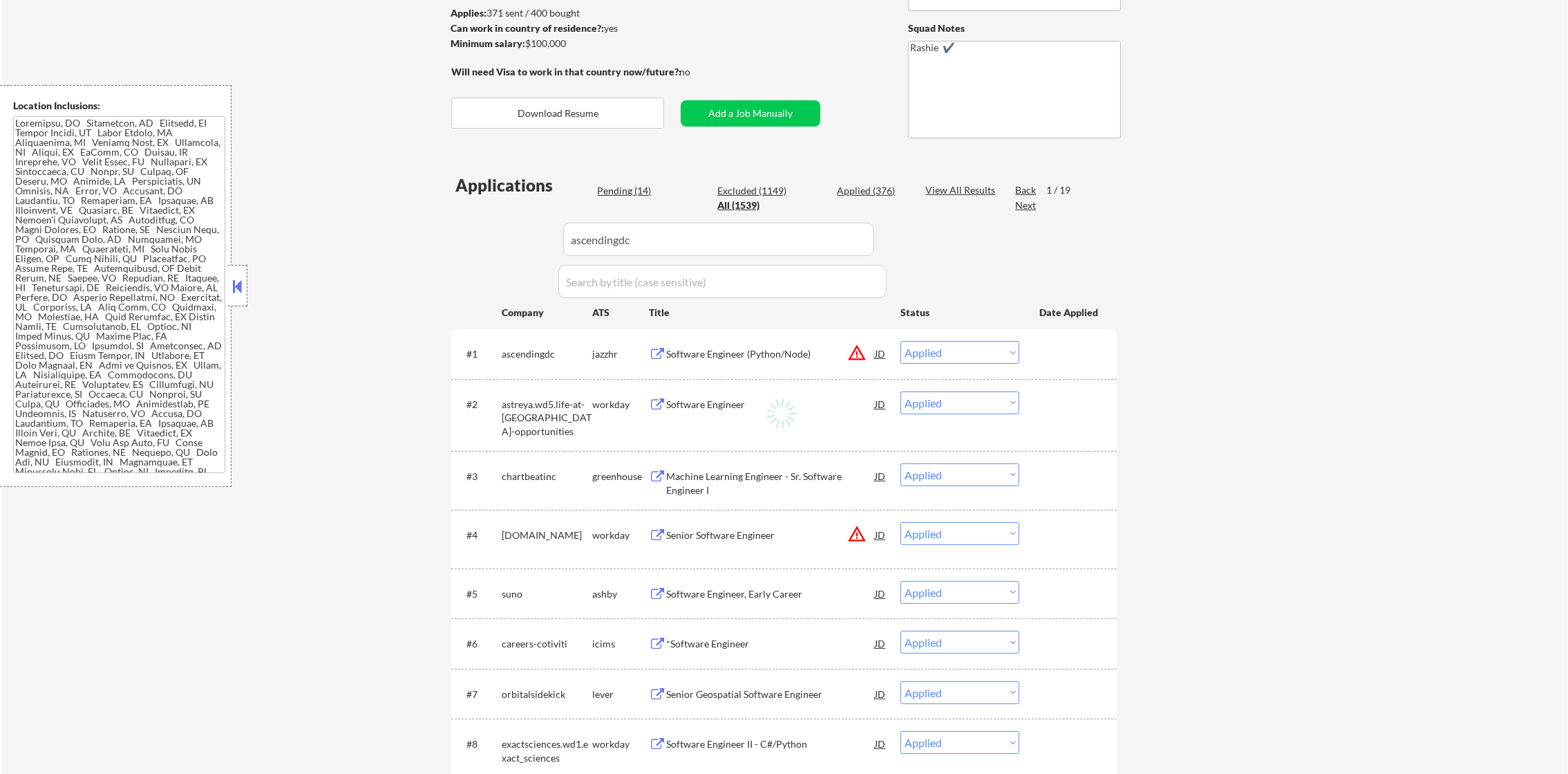
select select ""excluded__other_""
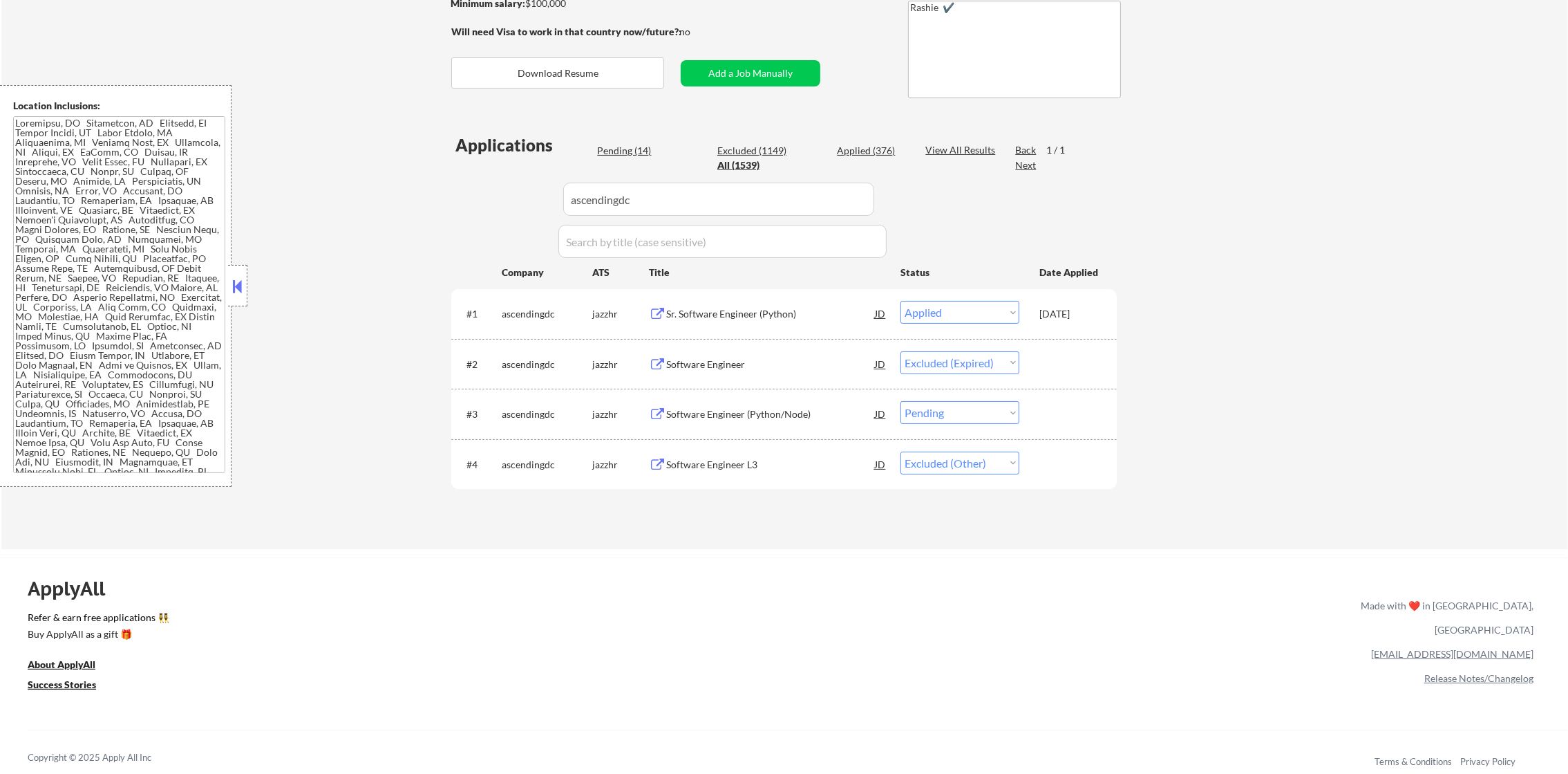
scroll to position [346, 0]
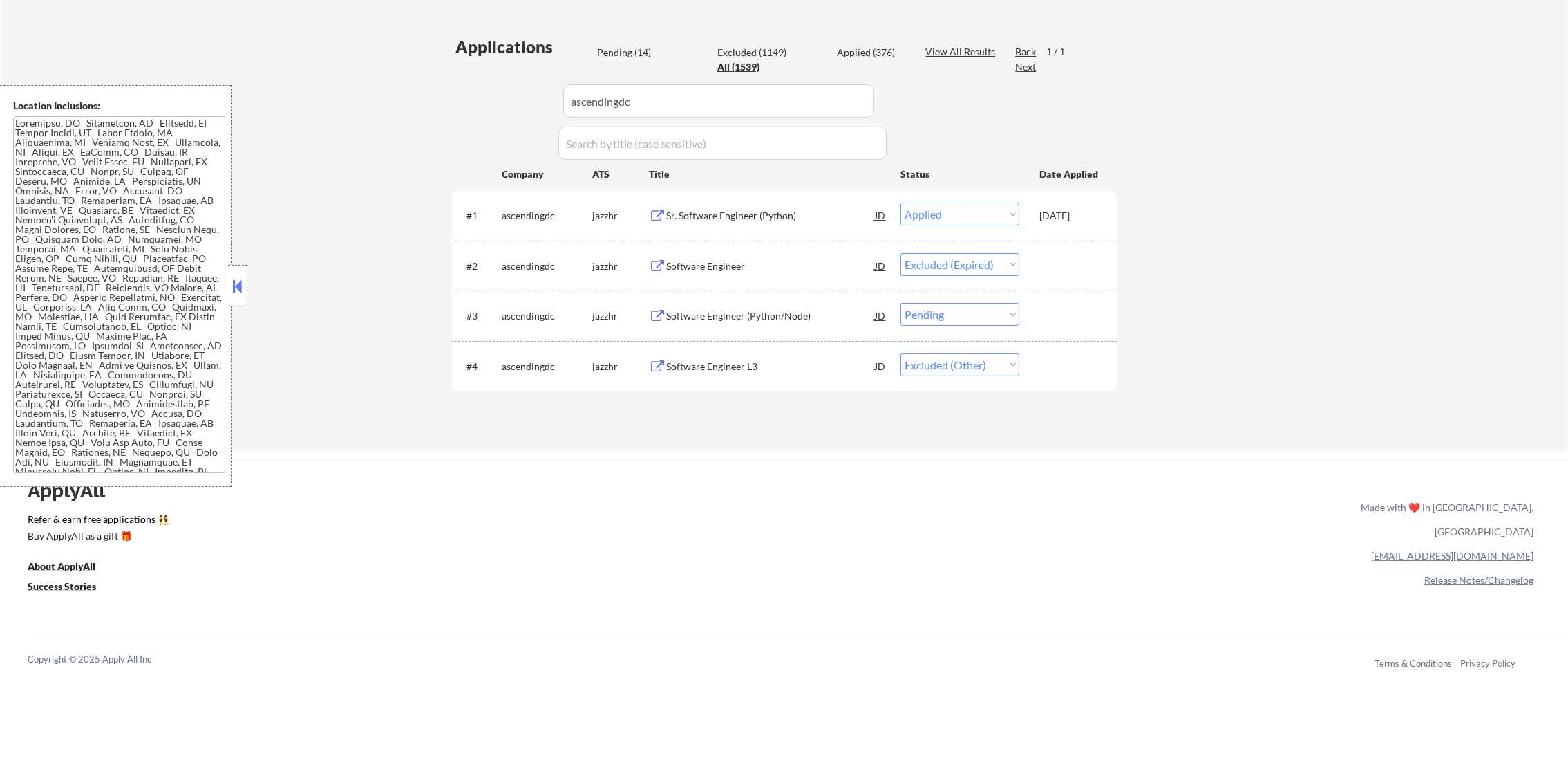
click at [946, 325] on div "#3 ascendingdc jazzhr Software Engineer (Python/Node) JD Choose an option... Pe…" at bounding box center [781, 315] width 652 height 37
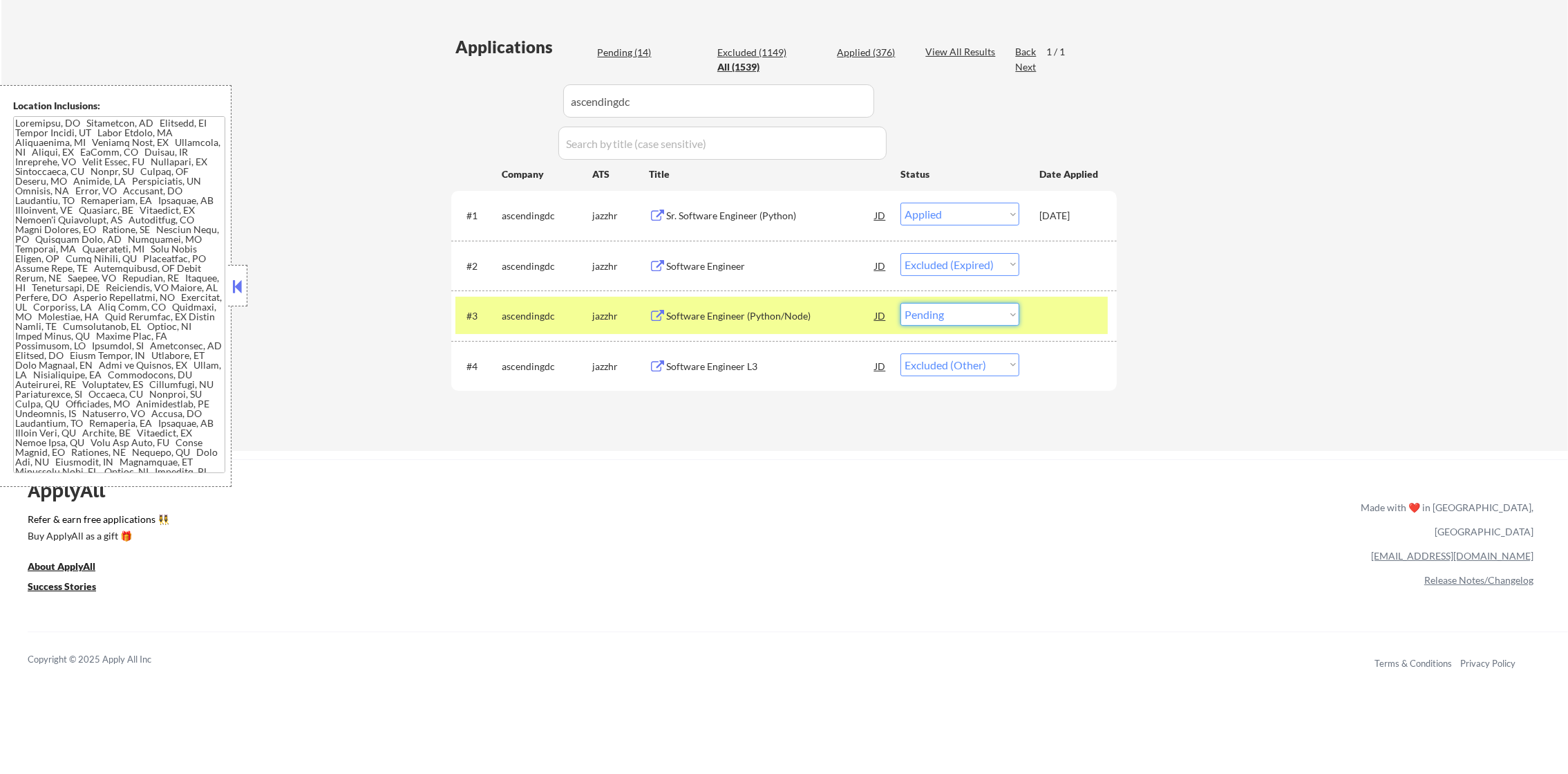
click at [964, 317] on select "Choose an option... Pending Applied Excluded (Questions) Excluded (Expired) Exc…" at bounding box center [960, 314] width 119 height 23
select select ""excluded__other_""
click at [900, 303] on select "Choose an option... Pending Applied Excluded (Questions) Excluded (Expired) Exc…" at bounding box center [960, 314] width 119 height 23
drag, startPoint x: 667, startPoint y: 90, endPoint x: 479, endPoint y: 90, distance: 188.0
click at [517, 90] on div "Applications Pending (13) Excluded (1150) Applied (376) All (1539) View All Res…" at bounding box center [784, 230] width 665 height 389
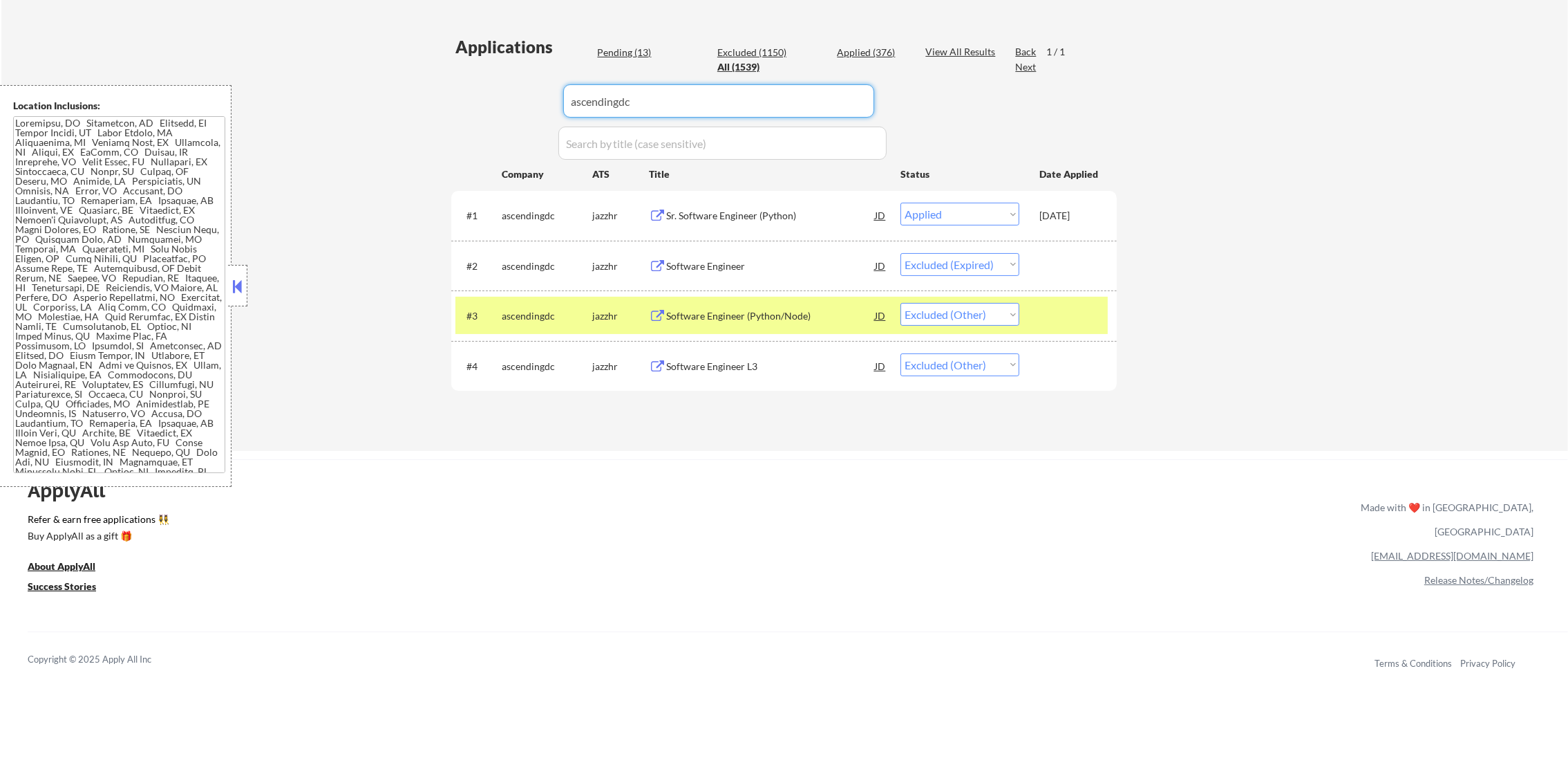
click at [368, 90] on div "← Return to /applysquad Mailslurp Inbox Job Search Builder [PERSON_NAME] User E…" at bounding box center [784, 80] width 1566 height 741
click at [537, 318] on div "ascendingdc" at bounding box center [547, 316] width 91 height 14
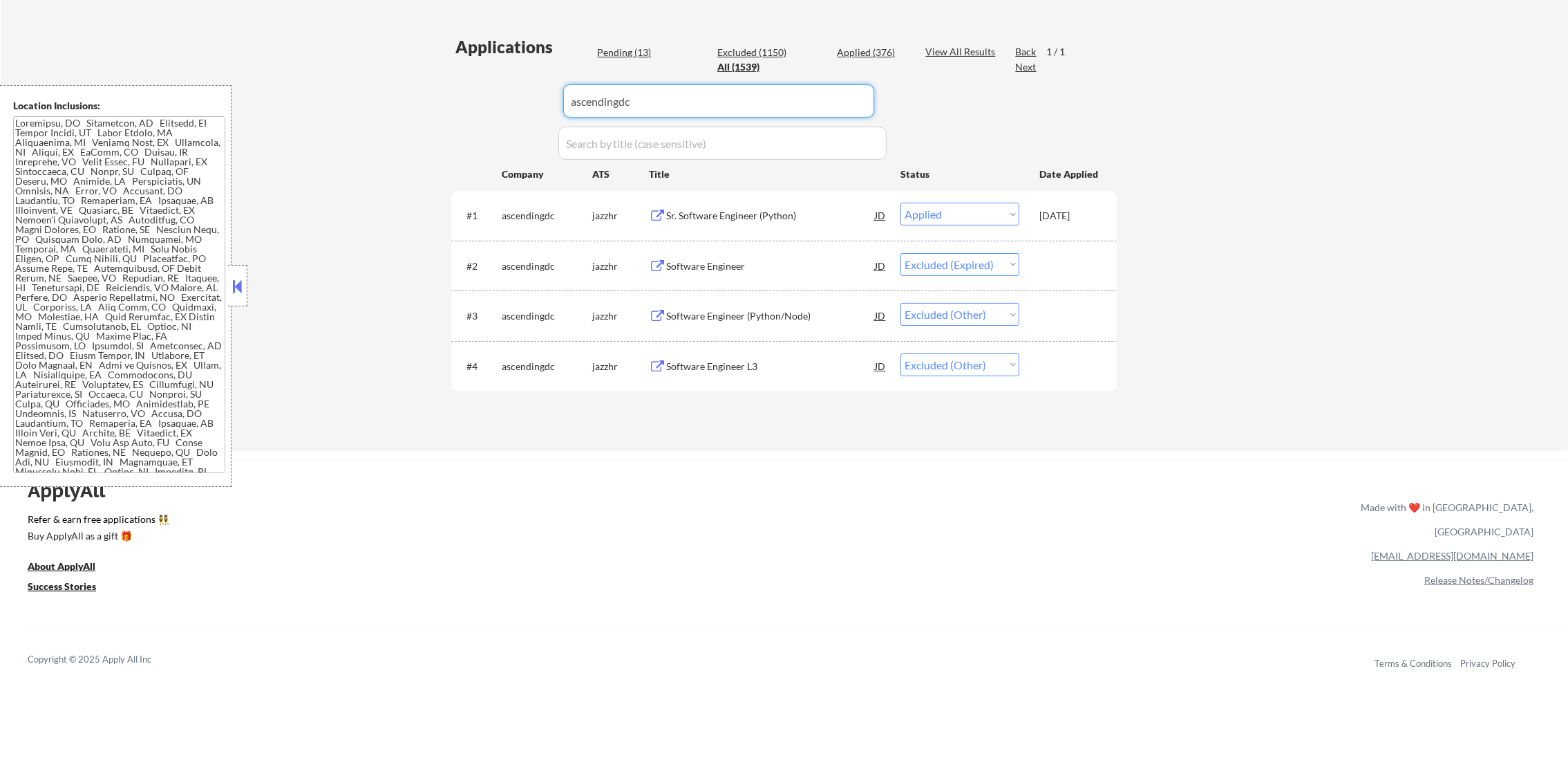
drag, startPoint x: 643, startPoint y: 111, endPoint x: 378, endPoint y: 116, distance: 265.0
click at [413, 117] on div "← Return to /applysquad Mailslurp Inbox Job Search Builder [PERSON_NAME] User E…" at bounding box center [784, 80] width 1566 height 741
paste input "astreya.wd5.life-at-[GEOGRAPHIC_DATA]-opportunities"
type input "astreya.wd5.life-at-[GEOGRAPHIC_DATA]-opportunities"
click at [378, 116] on div "← Return to /applysquad Mailslurp Inbox Job Search Builder [PERSON_NAME] User E…" at bounding box center [784, 80] width 1566 height 741
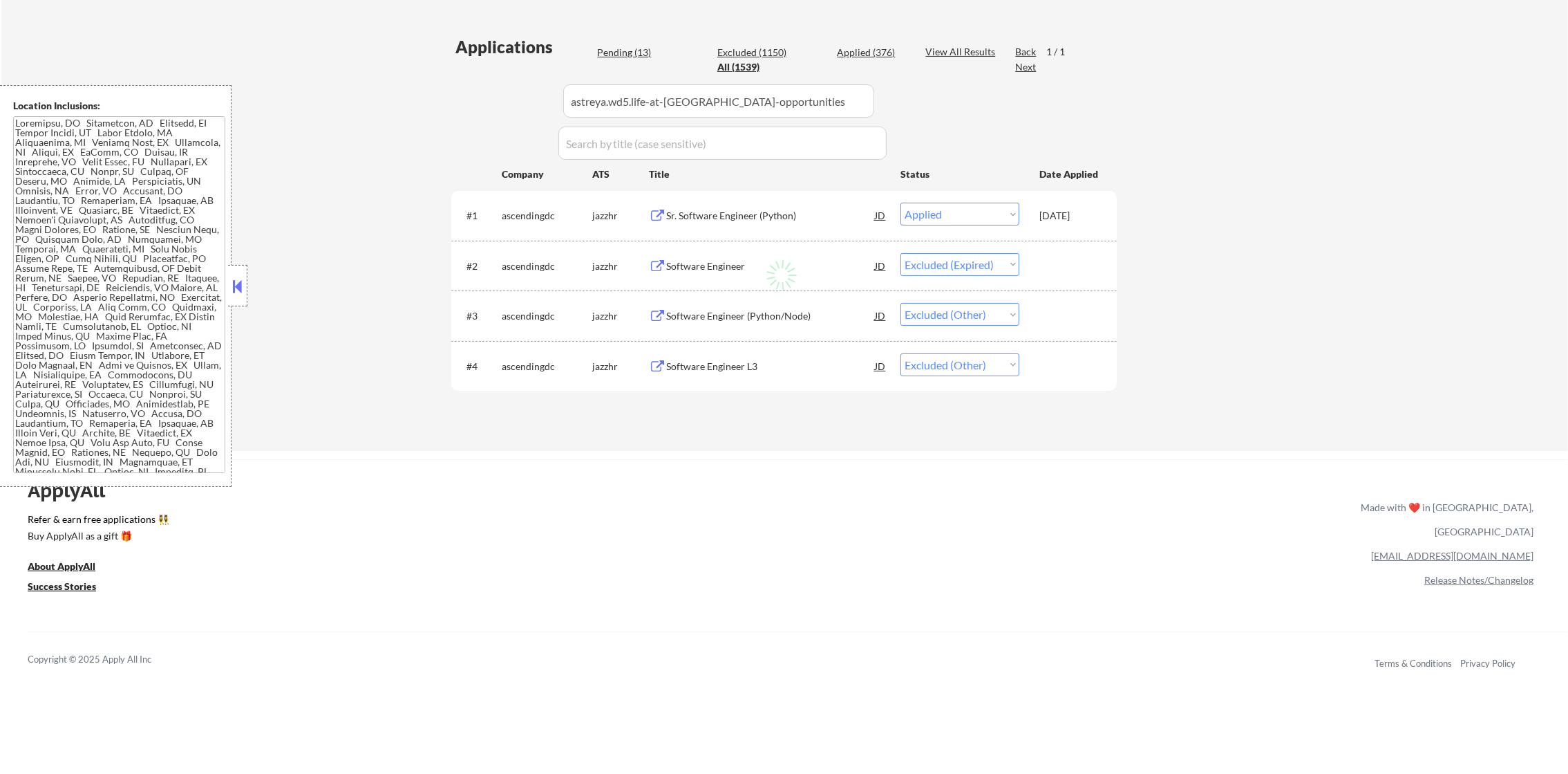
select select ""pending""
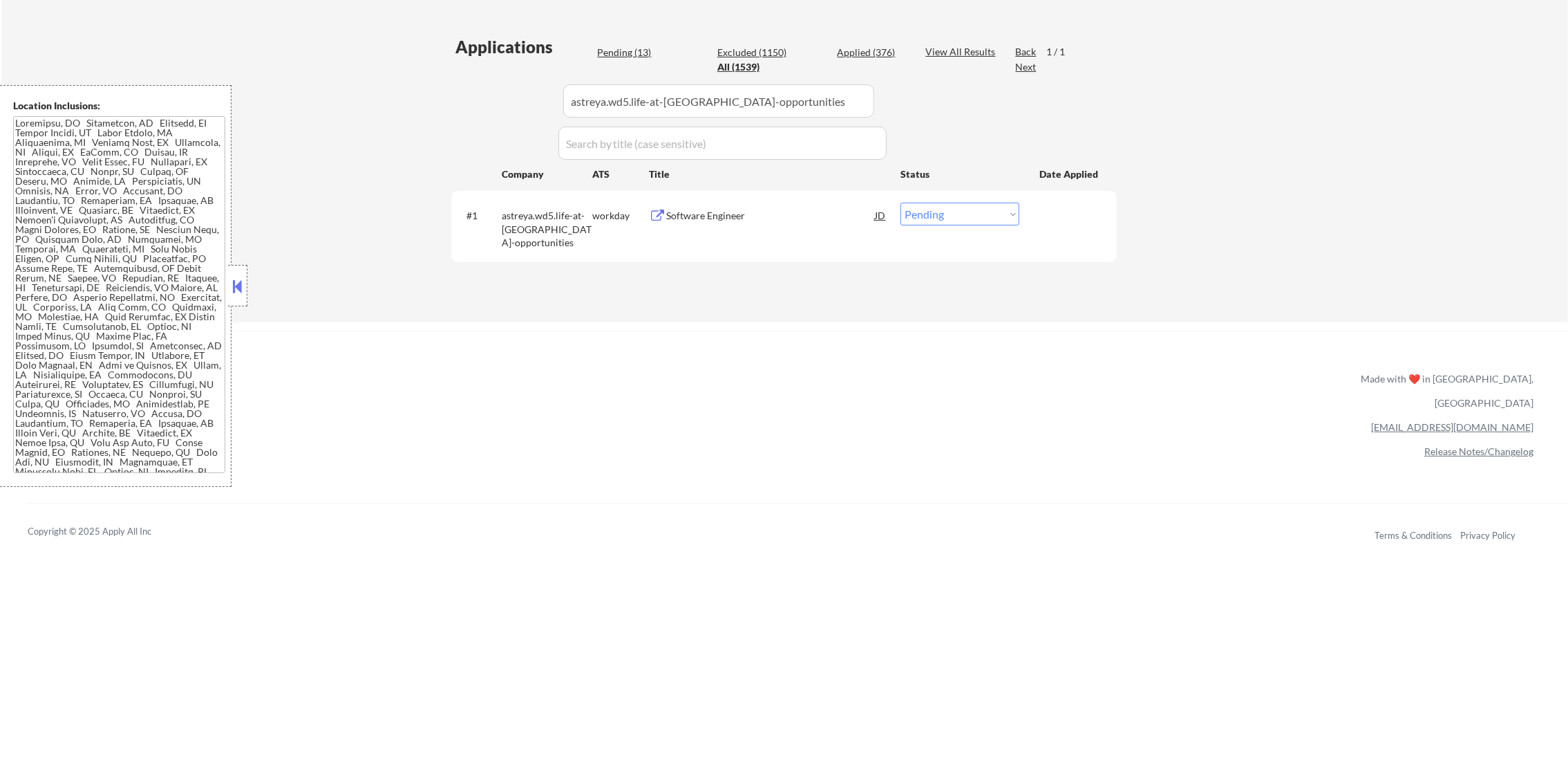
click at [744, 215] on div "Software Engineer" at bounding box center [770, 215] width 208 height 14
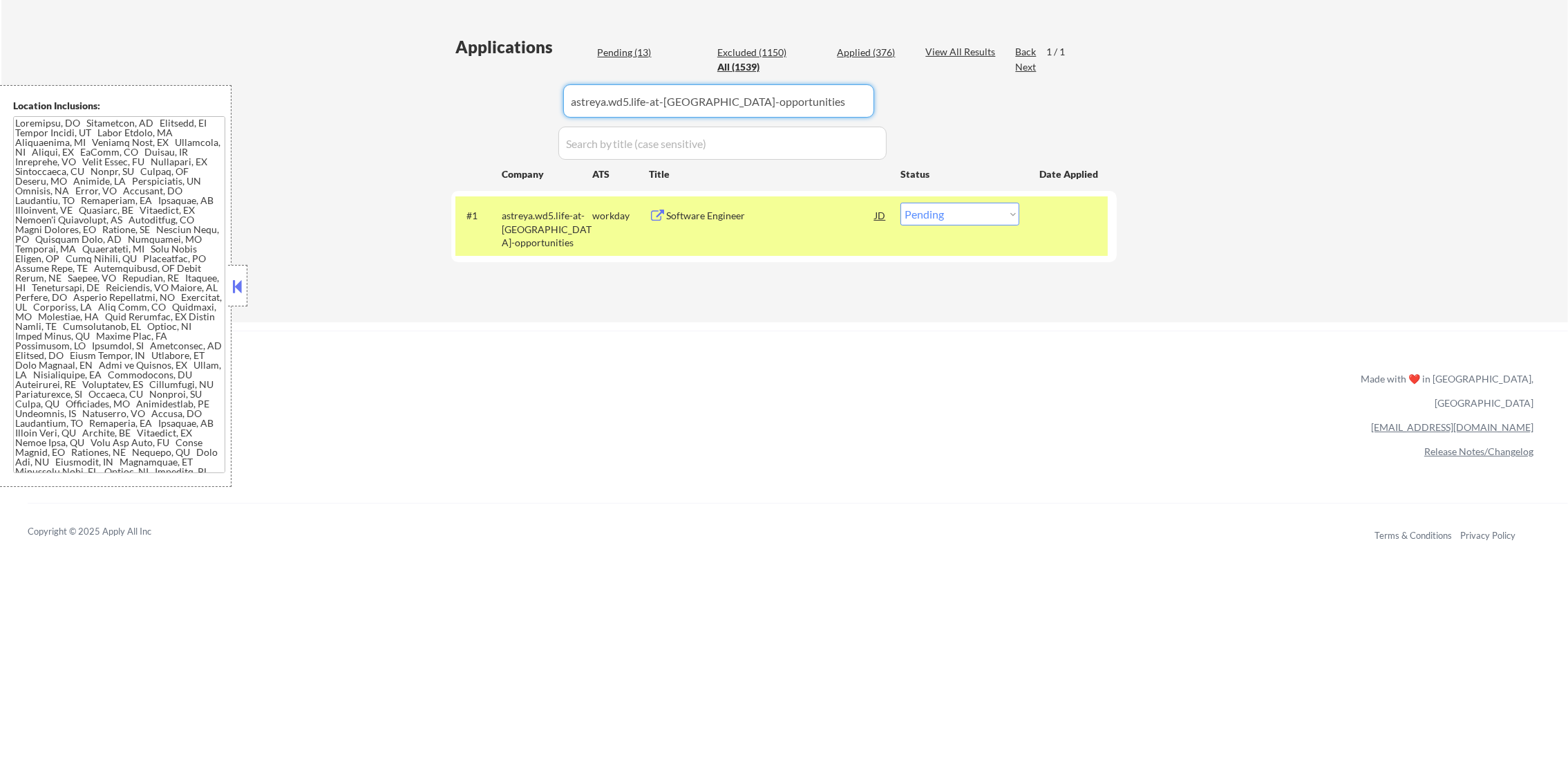
drag, startPoint x: 778, startPoint y: 94, endPoint x: 326, endPoint y: 112, distance: 452.4
click at [335, 112] on div "← Return to /applysquad Mailslurp Inbox Job Search Builder [PERSON_NAME] User E…" at bounding box center [784, 16] width 1566 height 613
paste input "chartbeatinc"
type input "chartbeatinc"
click at [326, 112] on div "← Return to /applysquad Mailslurp Inbox Job Search Builder [PERSON_NAME] User E…" at bounding box center [784, 16] width 1566 height 613
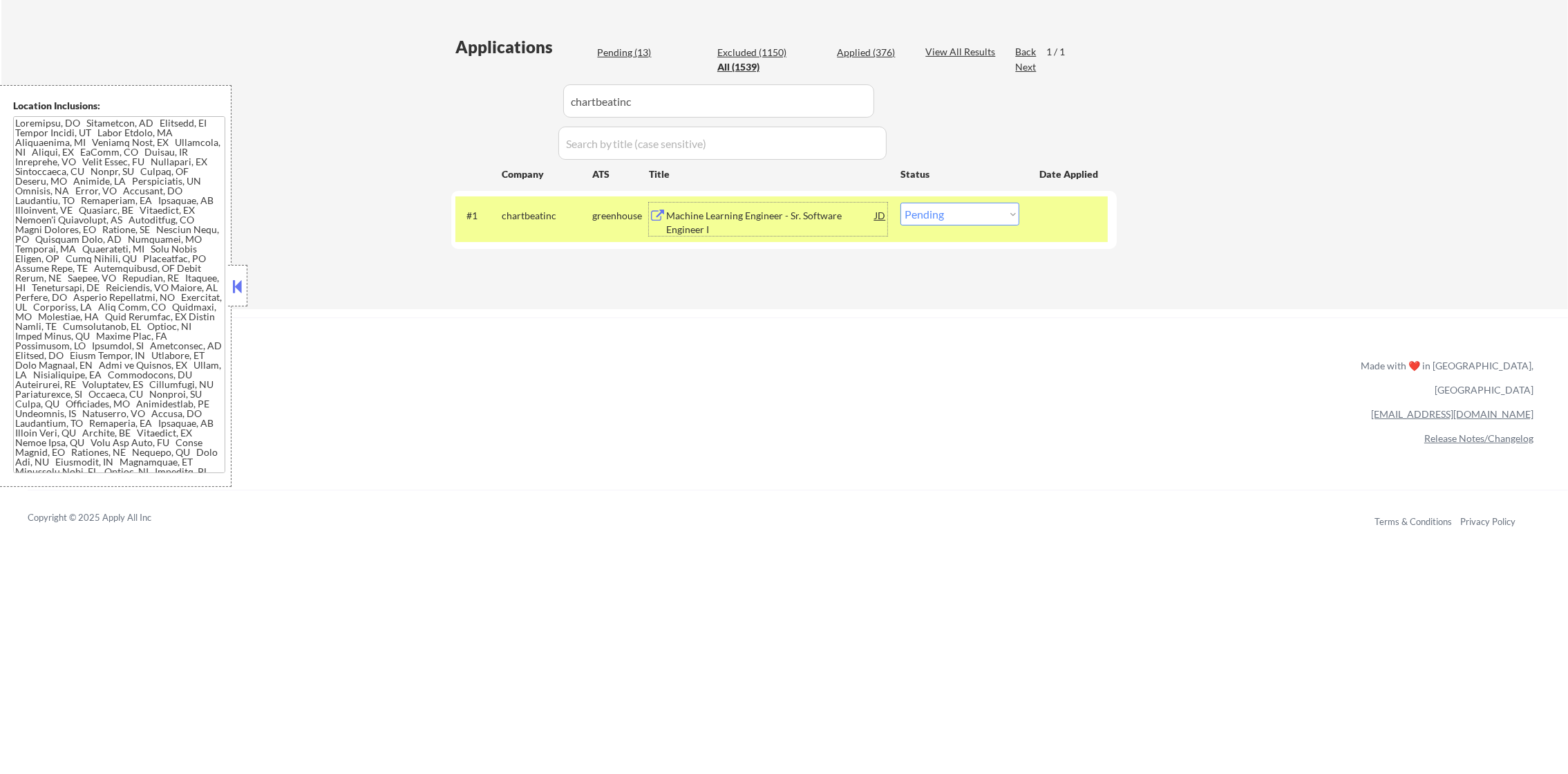
click at [736, 213] on div "Machine Learning Engineer - Sr. Software Engineer I" at bounding box center [770, 222] width 208 height 27
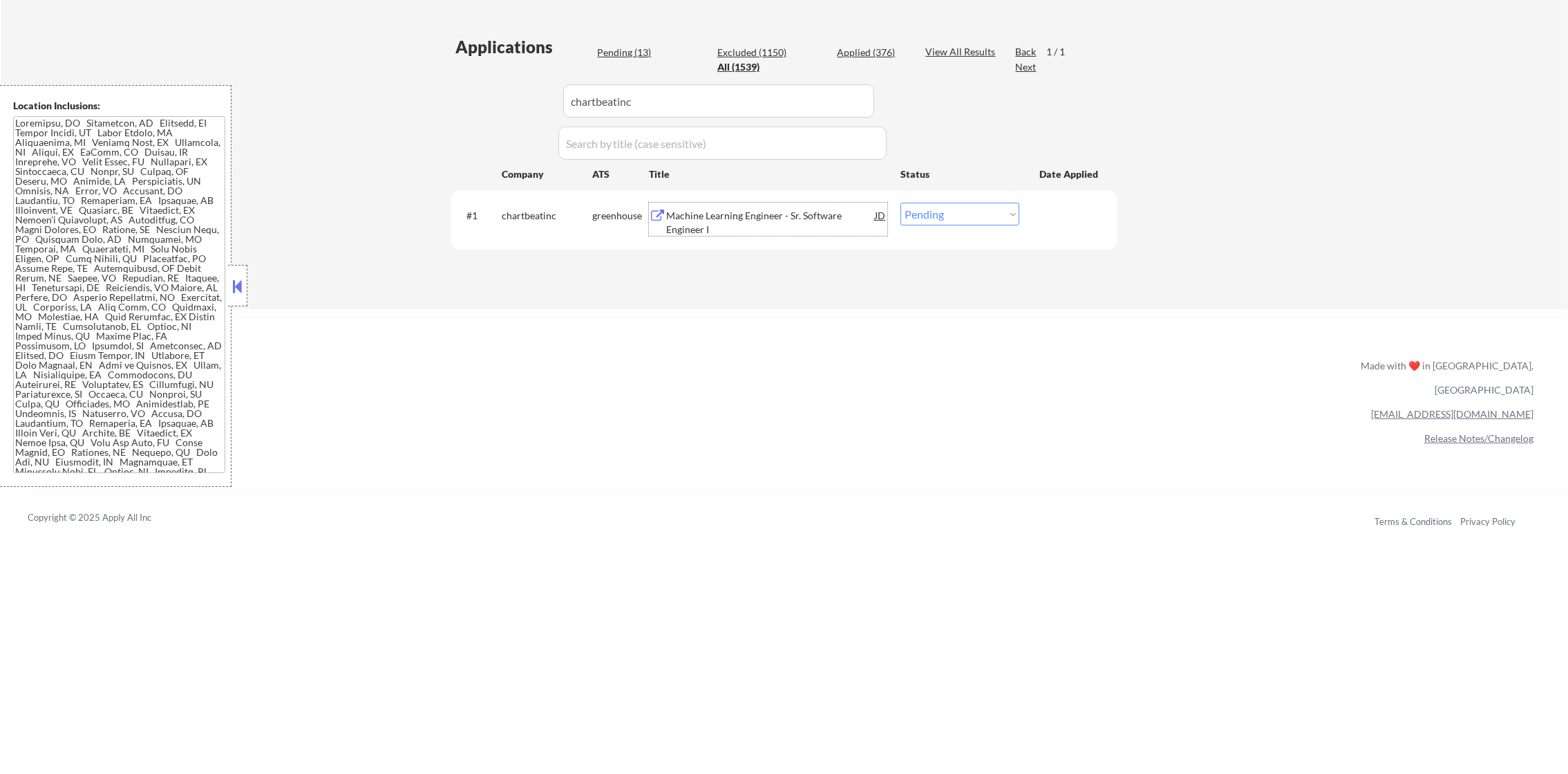
drag, startPoint x: 985, startPoint y: 214, endPoint x: 979, endPoint y: 227, distance: 14.3
click at [985, 213] on select "Choose an option... Pending Applied Excluded (Questions) Excluded (Expired) Exc…" at bounding box center [960, 214] width 119 height 23
select select ""applied""
click at [900, 203] on select "Choose an option... Pending Applied Excluded (Questions) Excluded (Expired) Exc…" at bounding box center [960, 214] width 119 height 23
drag, startPoint x: 677, startPoint y: 108, endPoint x: 363, endPoint y: 108, distance: 314.0
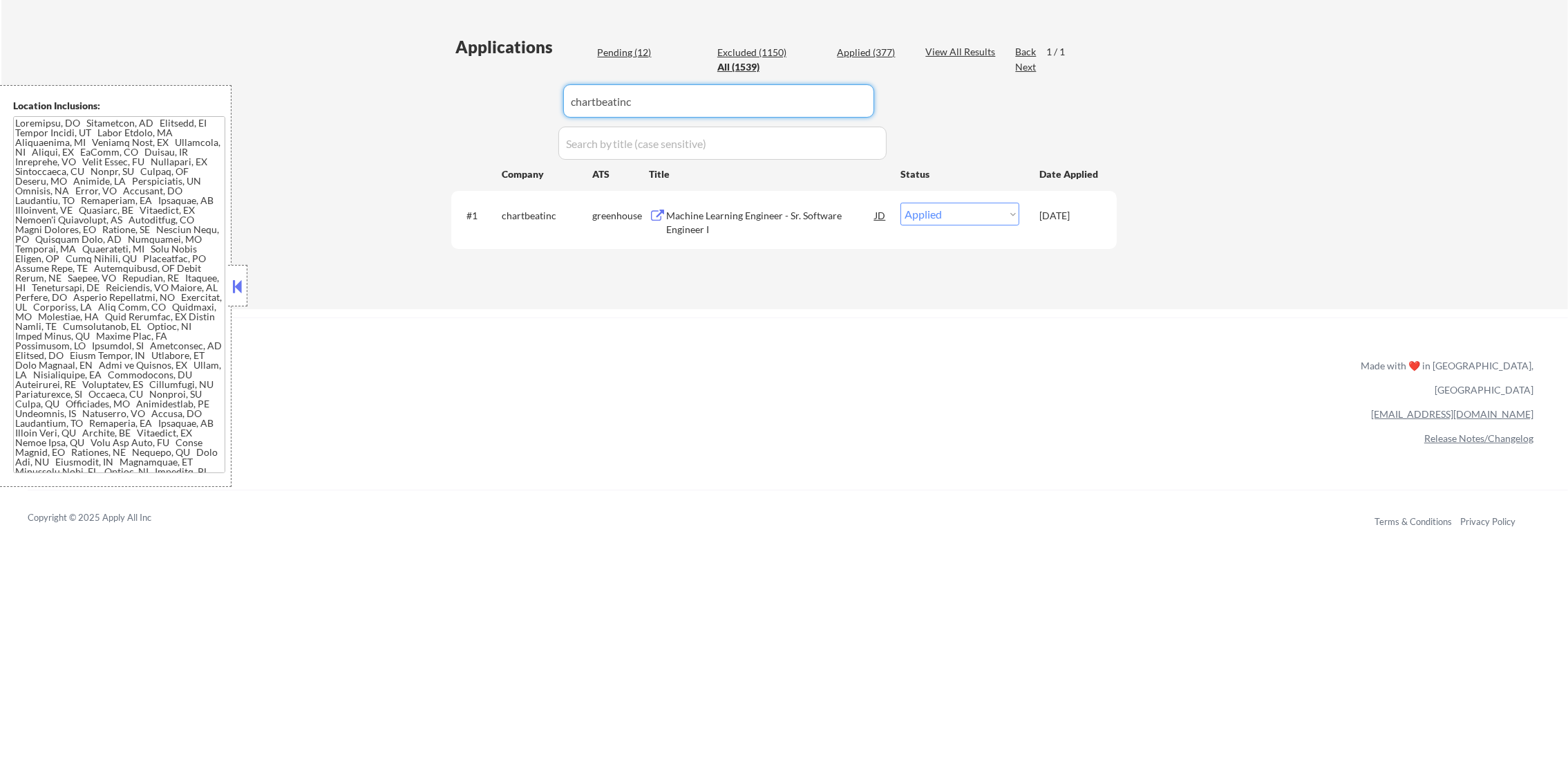
click at [390, 108] on div "← Return to /applysquad Mailslurp Inbox Job Search Builder [PERSON_NAME] User E…" at bounding box center [784, 9] width 1566 height 600
paste input "[DOMAIN_NAME]"
type input "[DOMAIN_NAME]"
click at [363, 108] on div "← Return to /applysquad Mailslurp Inbox Job Search Builder [PERSON_NAME] User E…" at bounding box center [784, 9] width 1566 height 600
click at [752, 226] on div "Senior Software Engineer" at bounding box center [770, 215] width 208 height 25
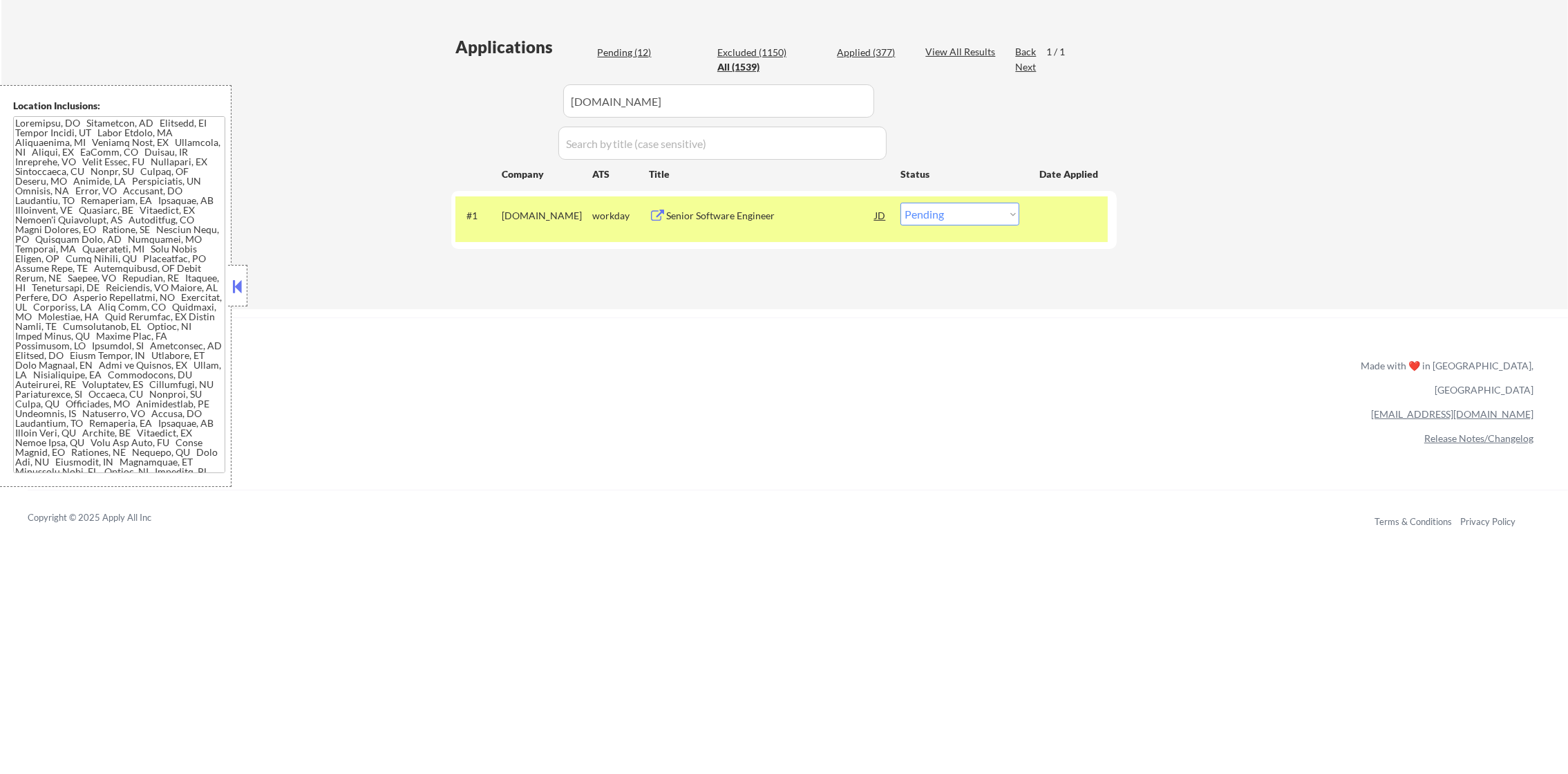
click at [1005, 222] on select "Choose an option... Pending Applied Excluded (Questions) Excluded (Expired) Exc…" at bounding box center [960, 214] width 119 height 23
select select ""applied""
click at [900, 203] on select "Choose an option... Pending Applied Excluded (Questions) Excluded (Expired) Exc…" at bounding box center [960, 214] width 119 height 23
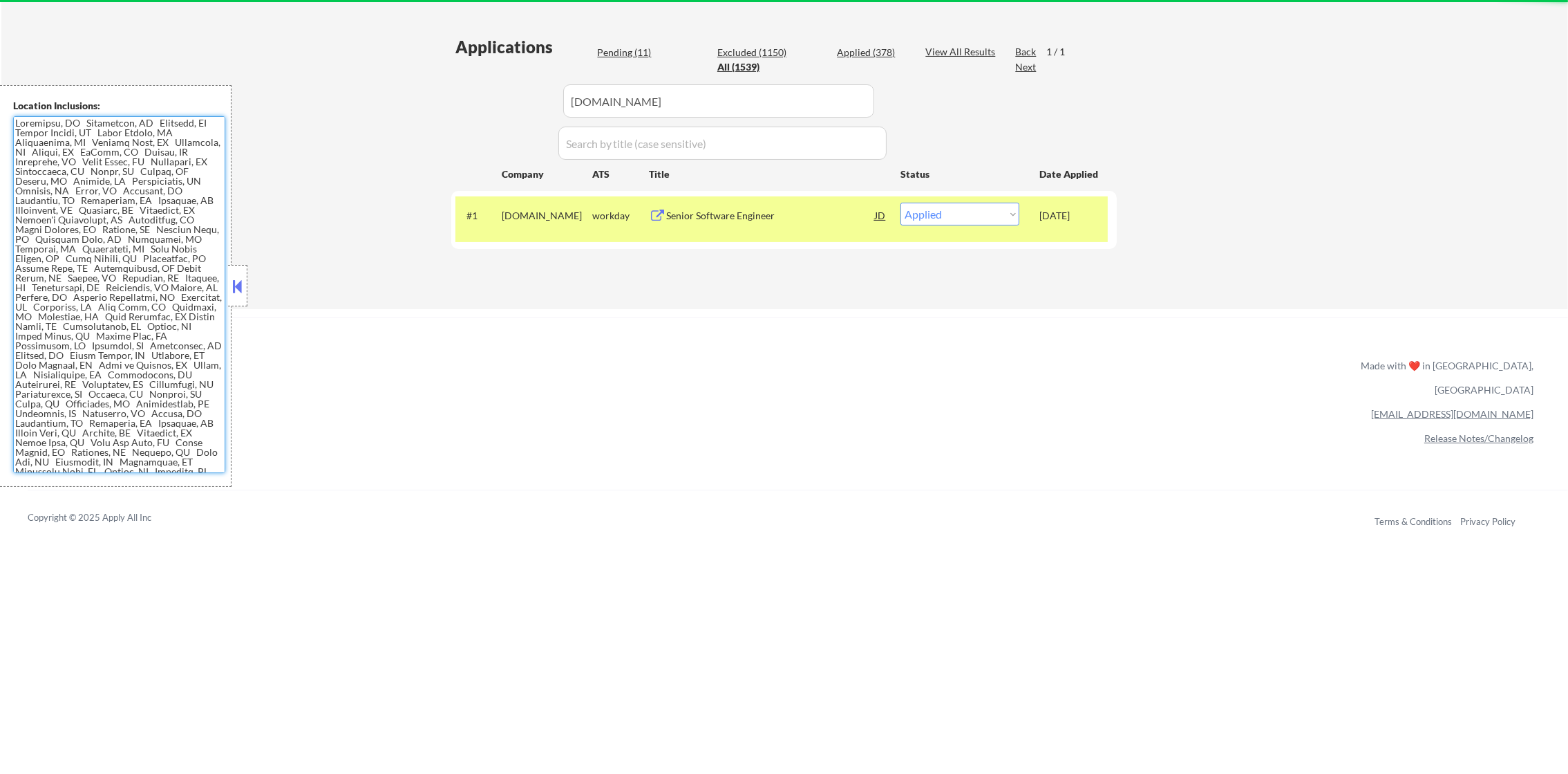
click at [563, 222] on div "[DOMAIN_NAME]" at bounding box center [547, 215] width 91 height 14
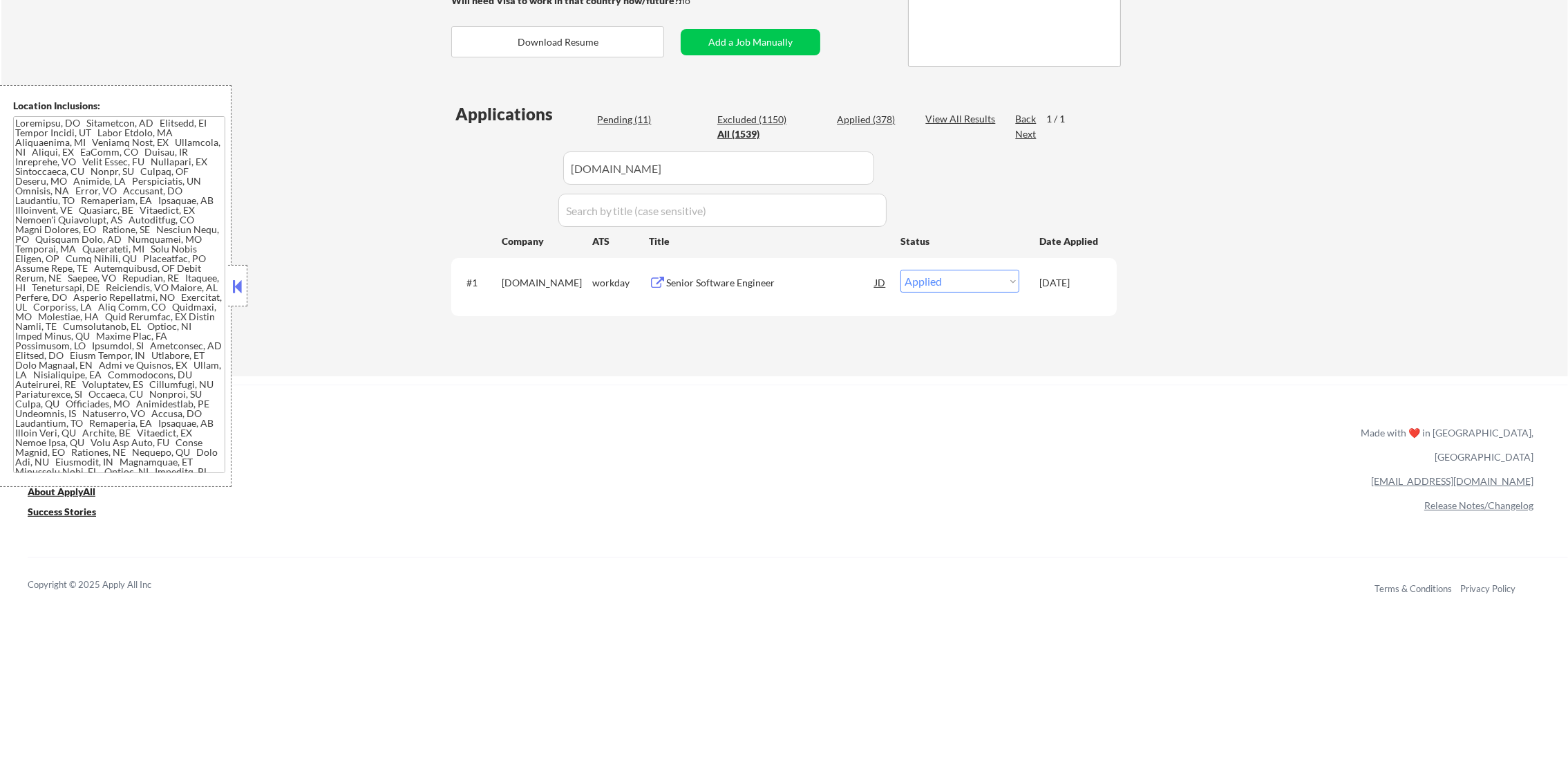
scroll to position [276, 0]
paste input "ghr.wd1.lateral-us"
drag, startPoint x: 719, startPoint y: 174, endPoint x: 378, endPoint y: 181, distance: 341.1
click at [389, 181] on div "← Return to /applysquad Mailslurp Inbox Job Search Builder [PERSON_NAME] User E…" at bounding box center [784, 79] width 1566 height 600
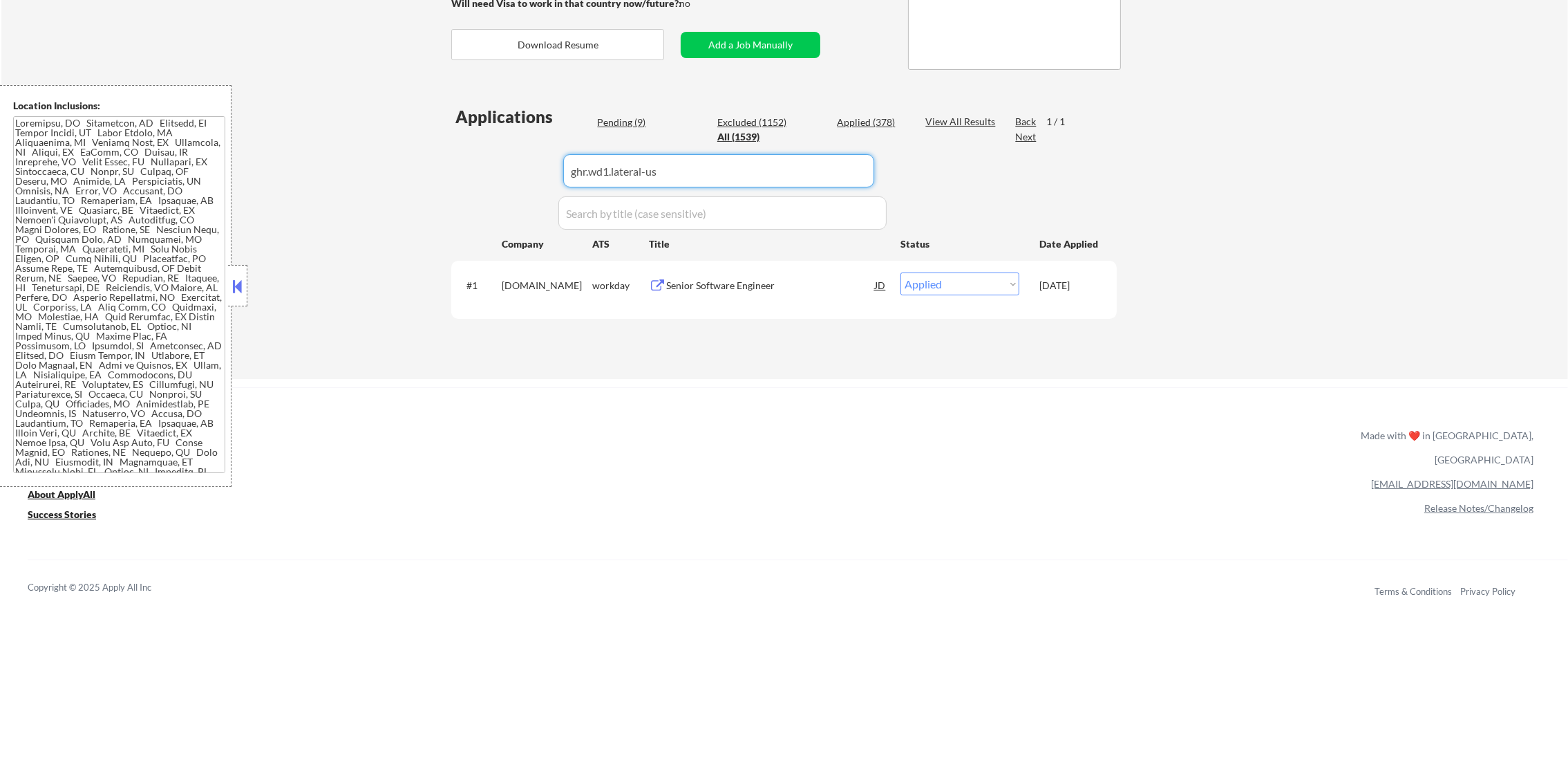
type input "ghr.wd1.lateral-us"
click at [376, 181] on div "← Return to /applysquad Mailslurp Inbox Job Search Builder [PERSON_NAME] User E…" at bounding box center [784, 79] width 1566 height 600
select select ""excluded""
select select ""excluded__bad_match_""
select select ""excluded""
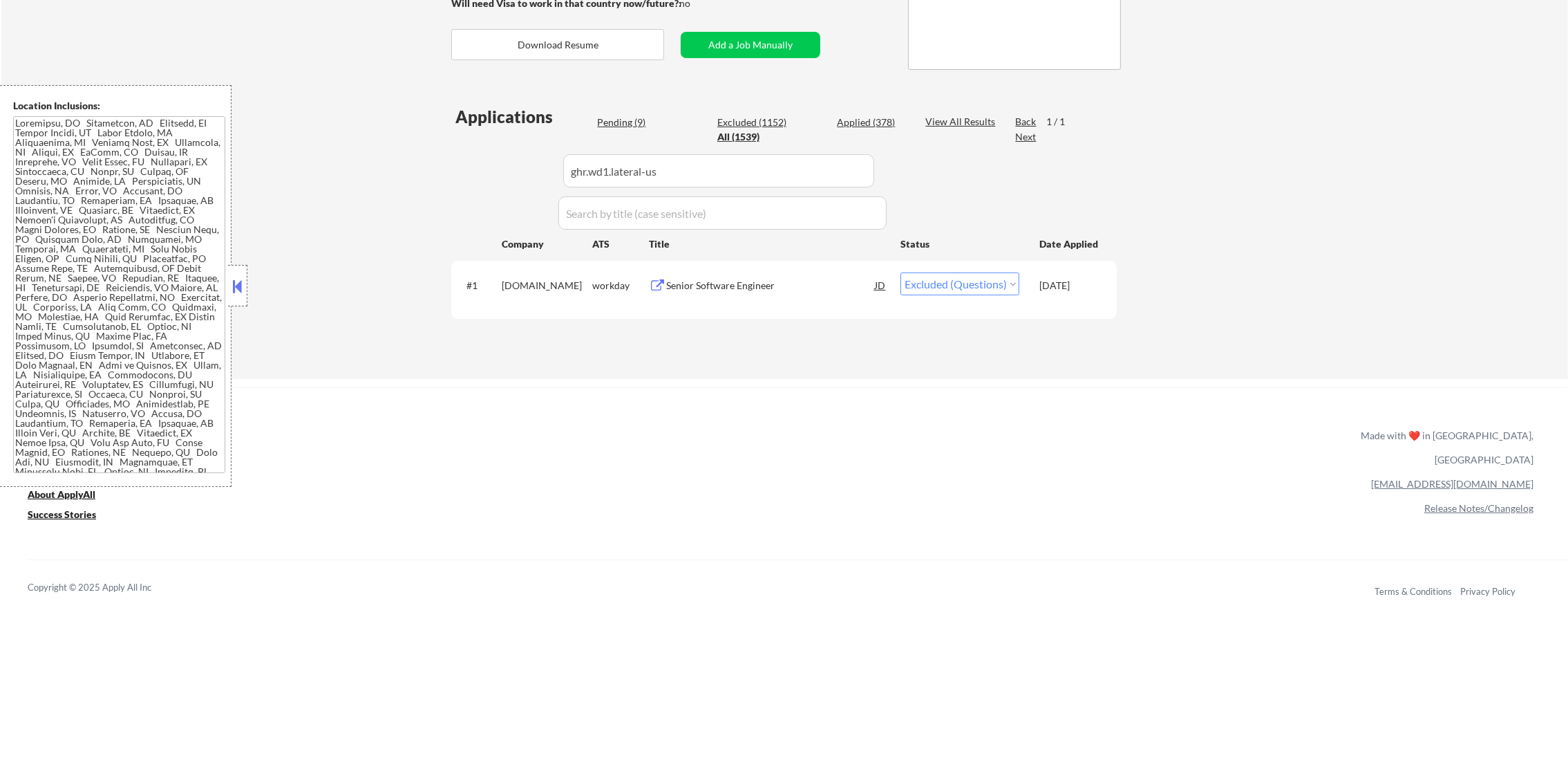
select select ""excluded__location_""
select select ""excluded""
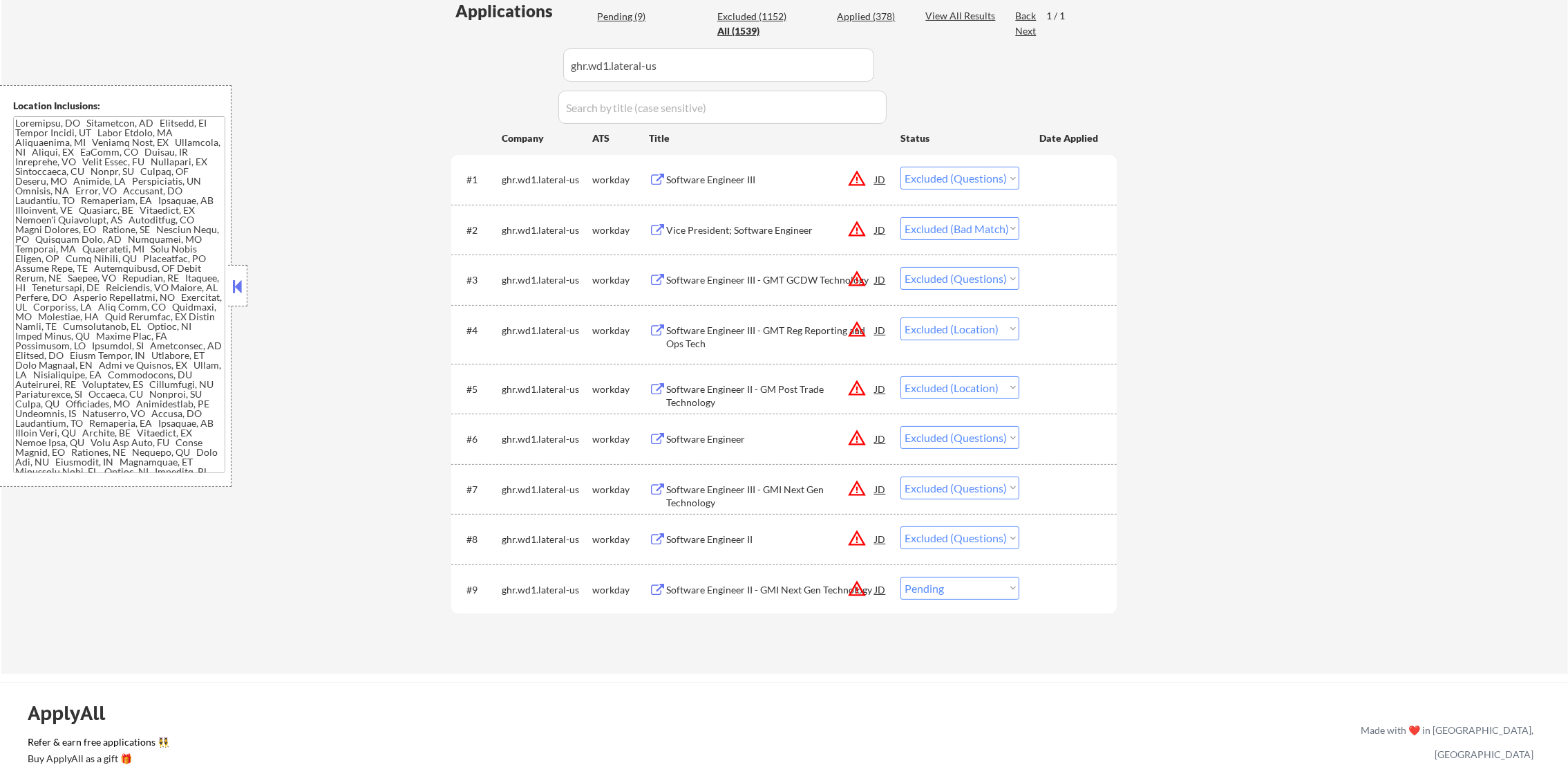
scroll to position [415, 0]
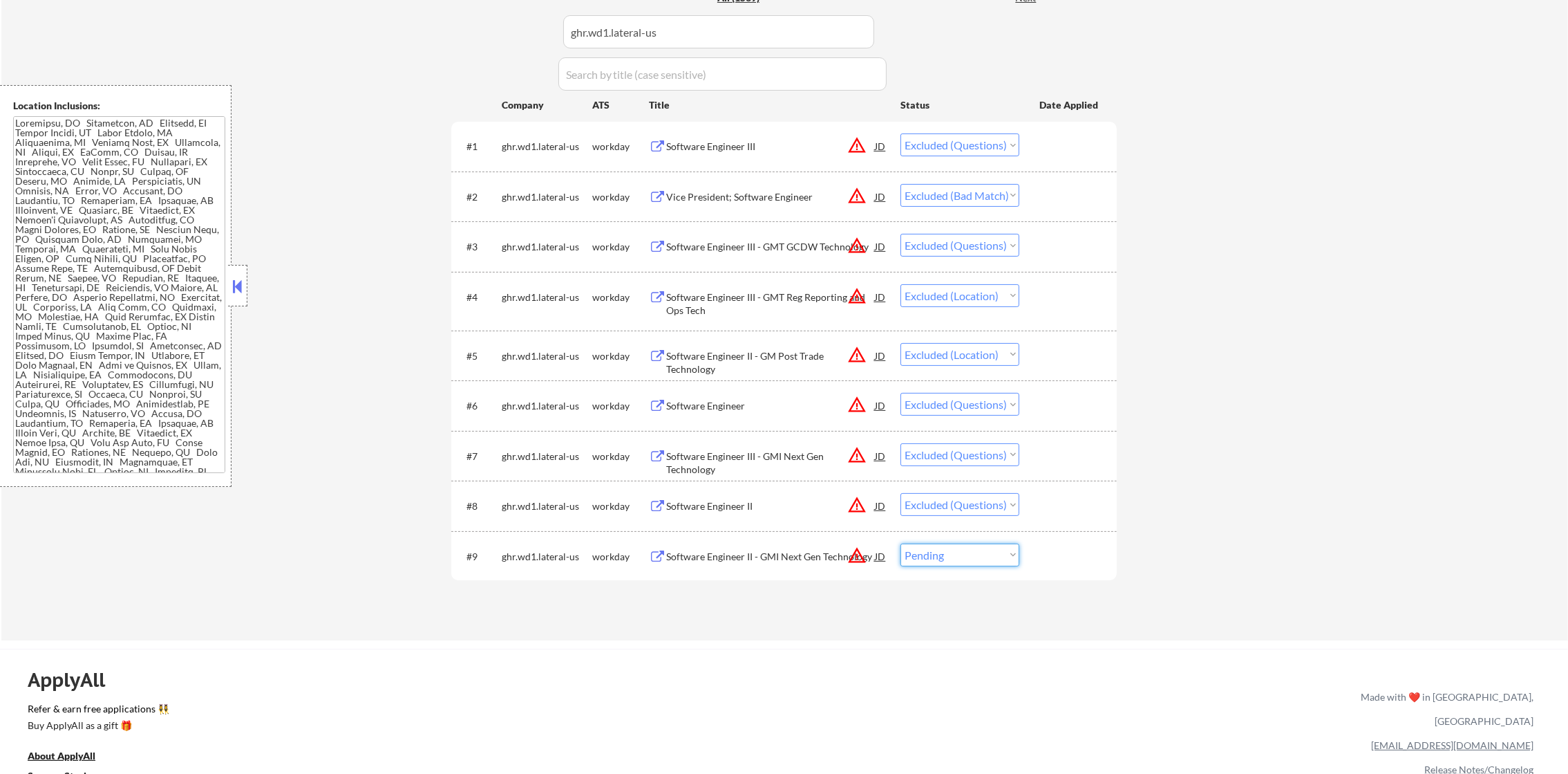
click at [918, 556] on select "Choose an option... Pending Applied Excluded (Questions) Excluded (Expired) Exc…" at bounding box center [960, 555] width 119 height 23
select select ""excluded""
click at [900, 543] on select "Choose an option... Pending Applied Excluded (Questions) Excluded (Expired) Exc…" at bounding box center [960, 555] width 119 height 23
paste input "twilio"
drag, startPoint x: 683, startPoint y: 28, endPoint x: 466, endPoint y: 29, distance: 217.0
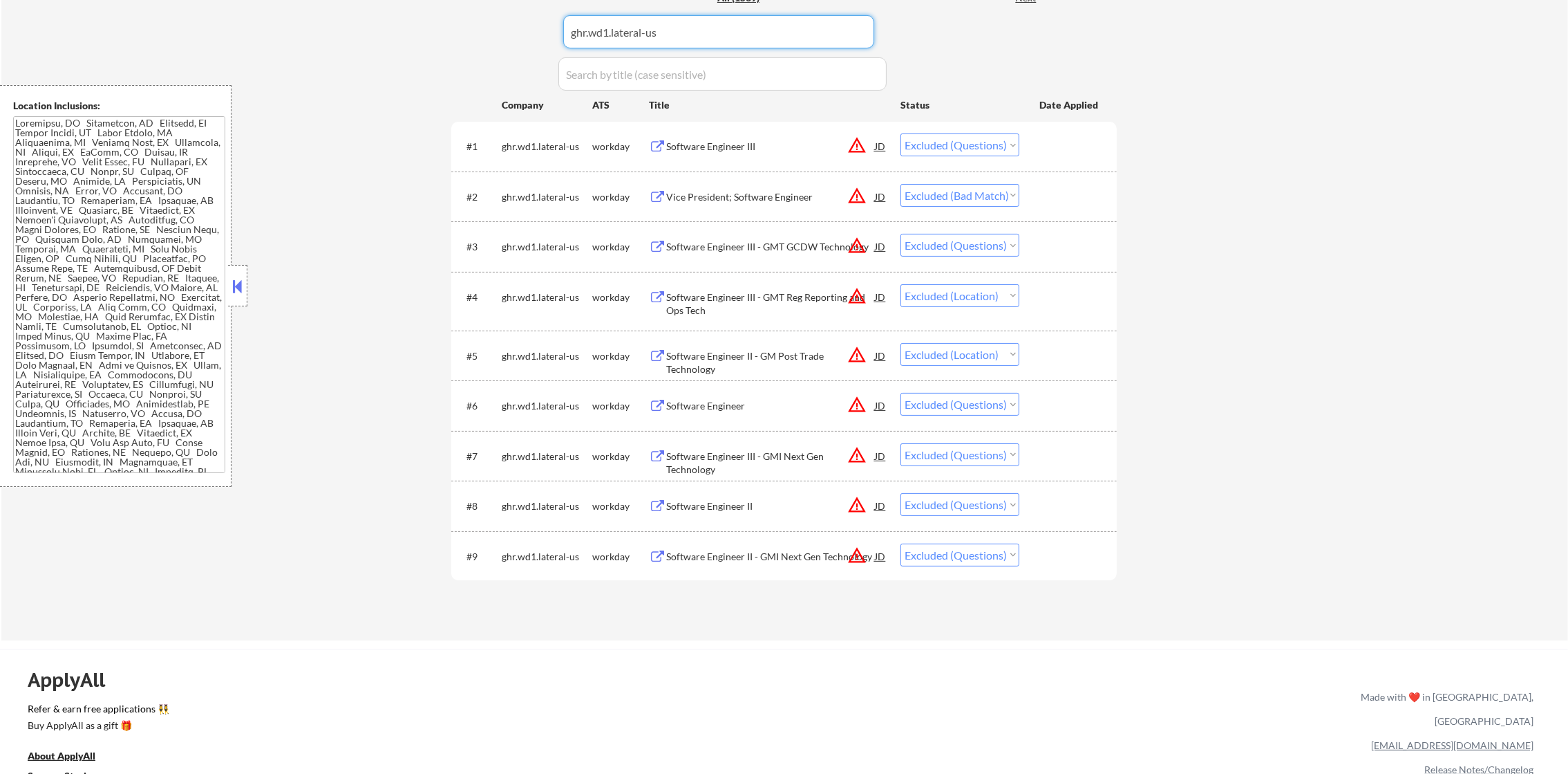
click at [467, 29] on div "Applications Pending (8) Excluded (1153) Applied (378) All (1539) View All Resu…" at bounding box center [784, 289] width 665 height 647
type input "twilio"
click at [466, 29] on div "Applications Pending (8) Excluded (1153) Applied (378) All (1539) View All Resu…" at bounding box center [784, 289] width 665 height 647
select select ""applied""
select select ""excluded__other_""
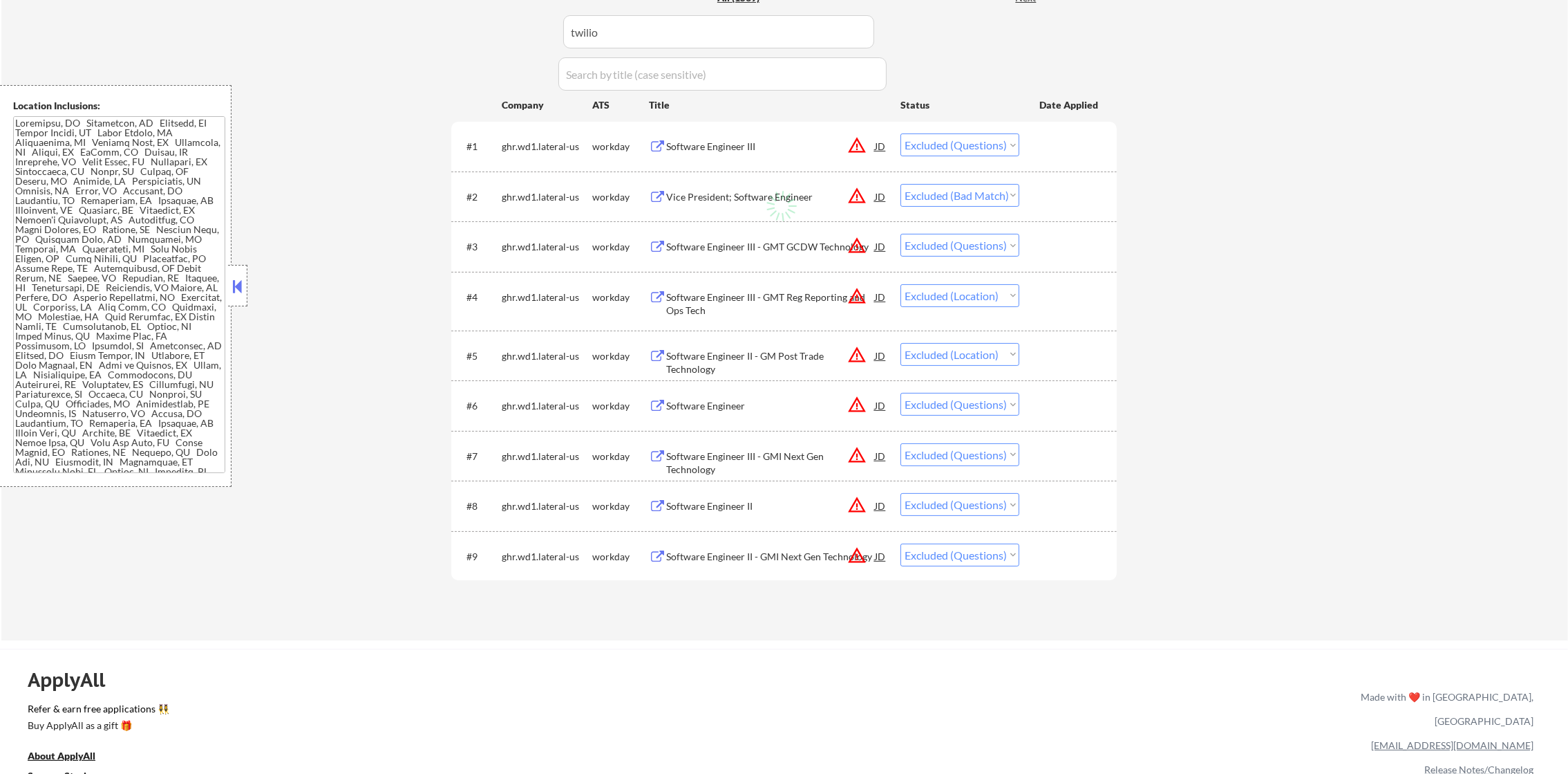
select select ""excluded__other_""
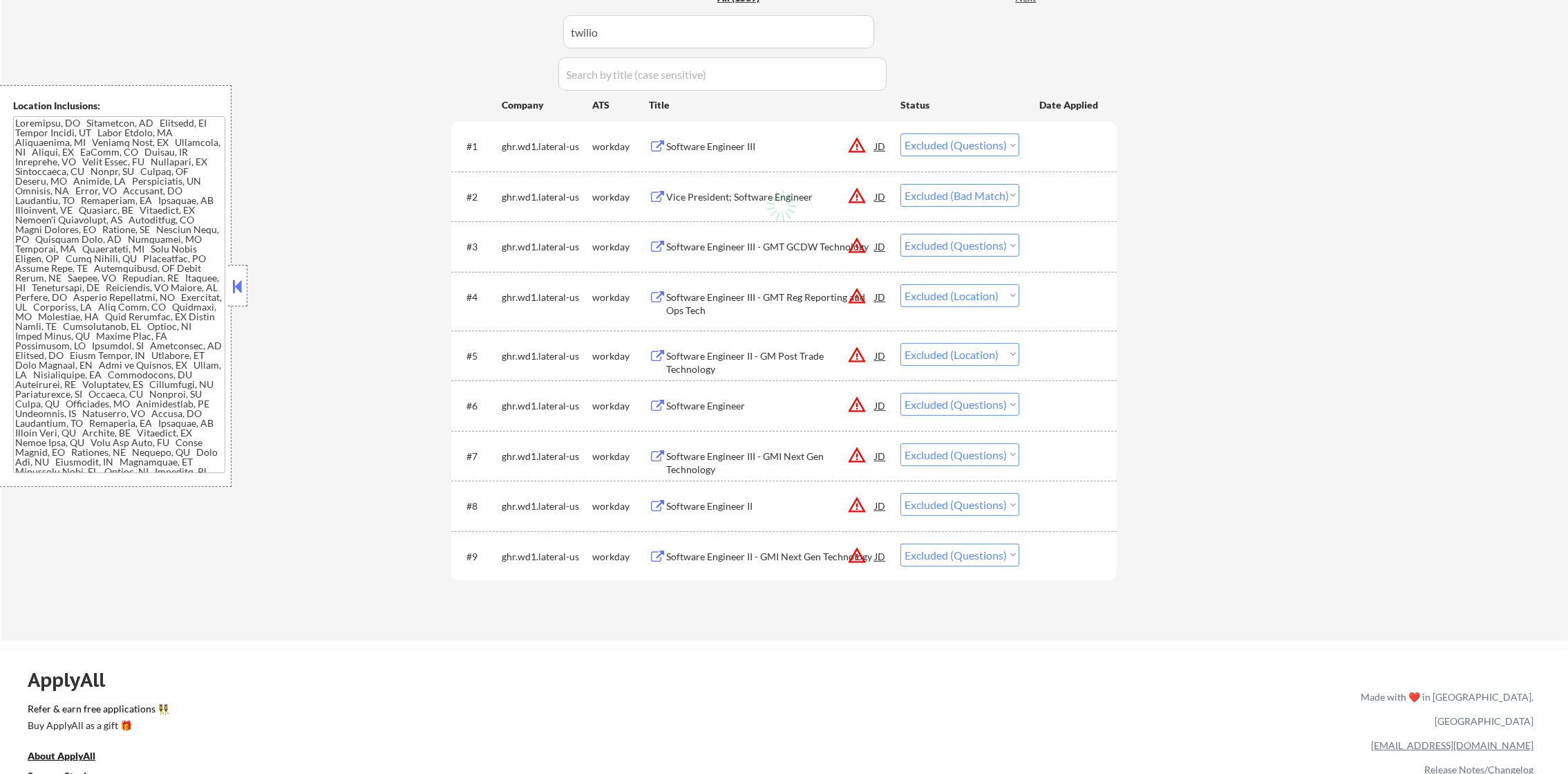
select select ""excluded__other_""
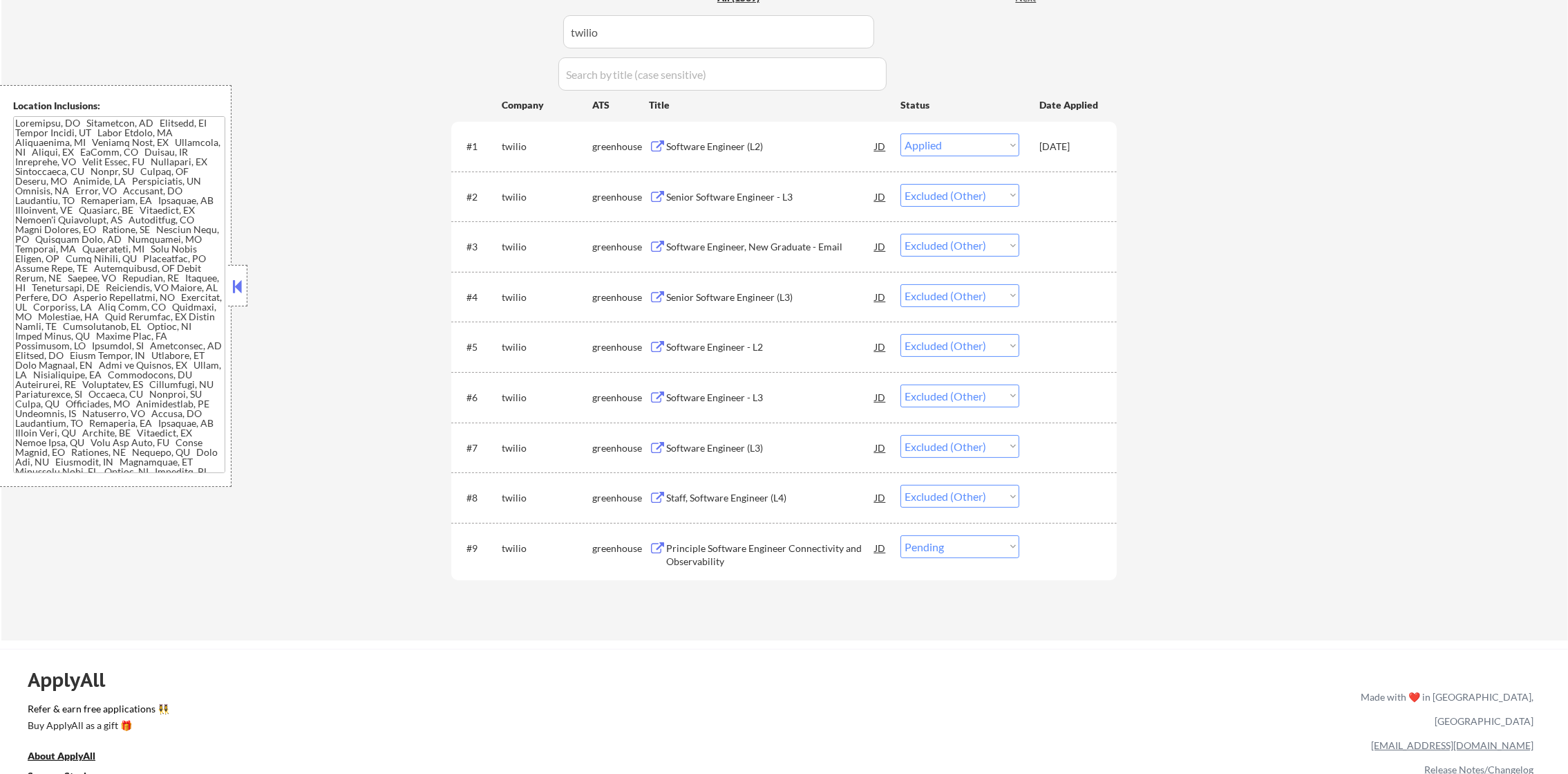
drag, startPoint x: 955, startPoint y: 548, endPoint x: 955, endPoint y: 585, distance: 37.0
click at [955, 548] on select "Choose an option... Pending Applied Excluded (Questions) Excluded (Expired) Exc…" at bounding box center [960, 547] width 119 height 23
select select ""excluded__other_""
click at [900, 535] on select "Choose an option... Pending Applied Excluded (Questions) Excluded (Expired) Exc…" at bounding box center [960, 547] width 119 height 23
drag, startPoint x: 530, startPoint y: 53, endPoint x: 503, endPoint y: 51, distance: 27.1
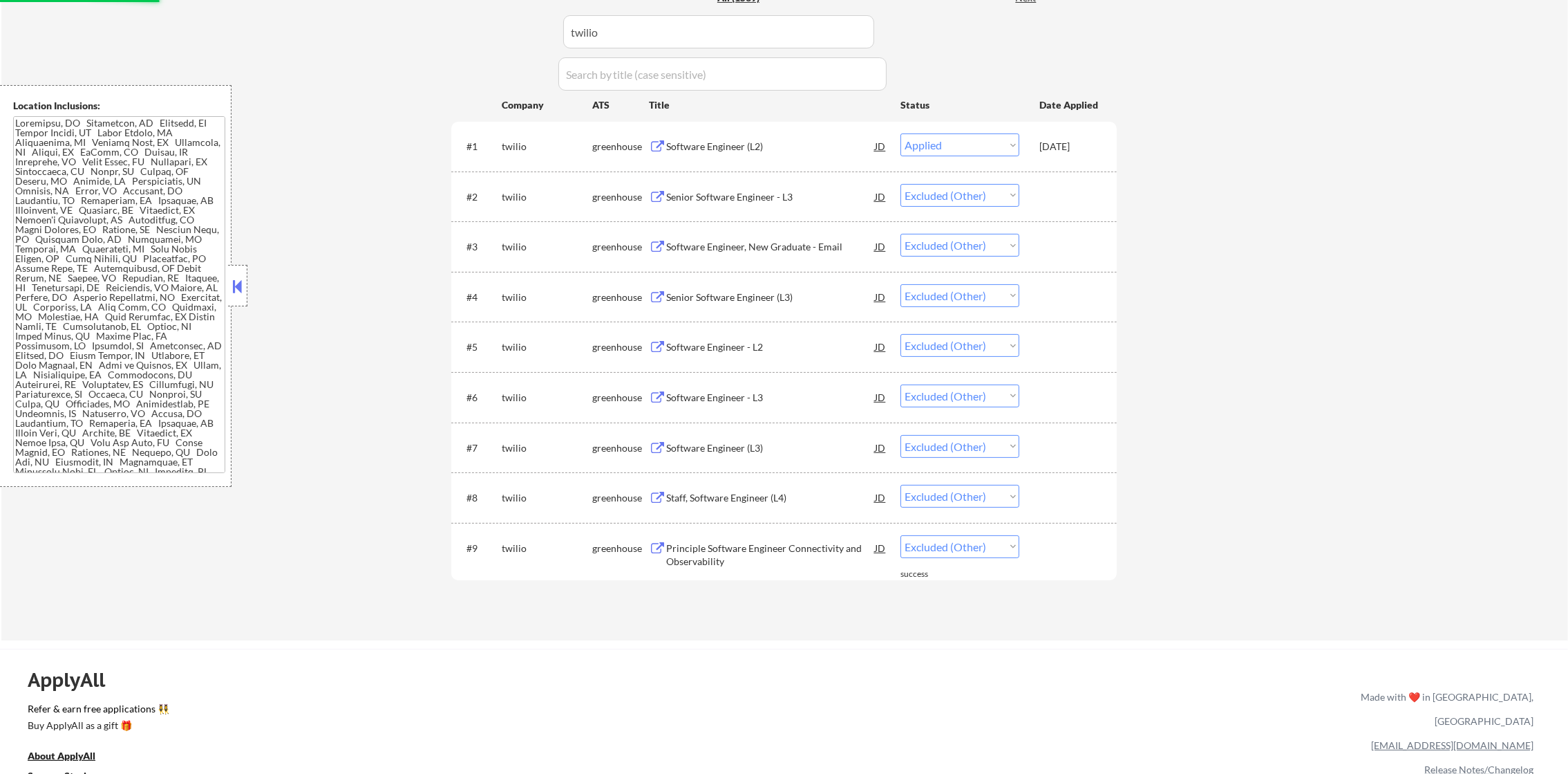
click at [508, 51] on div "Applications Pending (8) Excluded (1153) Applied (378) All (1539) View All Resu…" at bounding box center [784, 289] width 665 height 647
paste input "kaseya"
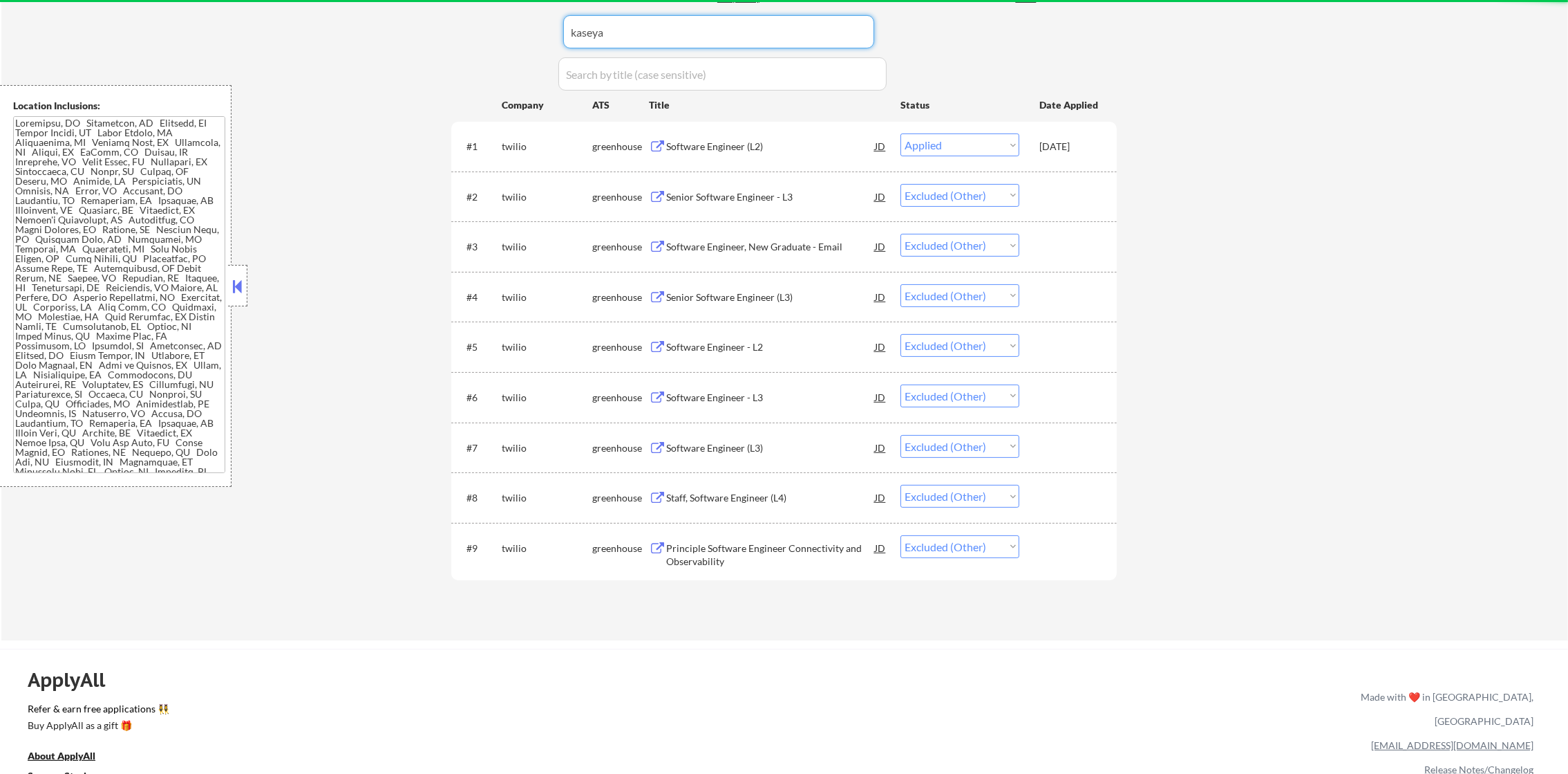
drag, startPoint x: 571, startPoint y: 41, endPoint x: 387, endPoint y: 40, distance: 184.0
click at [403, 40] on div "← Return to /applysquad Mailslurp Inbox Job Search Builder [PERSON_NAME] User E…" at bounding box center [784, 140] width 1566 height 1000
type input "kaseya"
click at [387, 40] on div "← Return to /applysquad Mailslurp Inbox Job Search Builder [PERSON_NAME] User E…" at bounding box center [784, 140] width 1566 height 1000
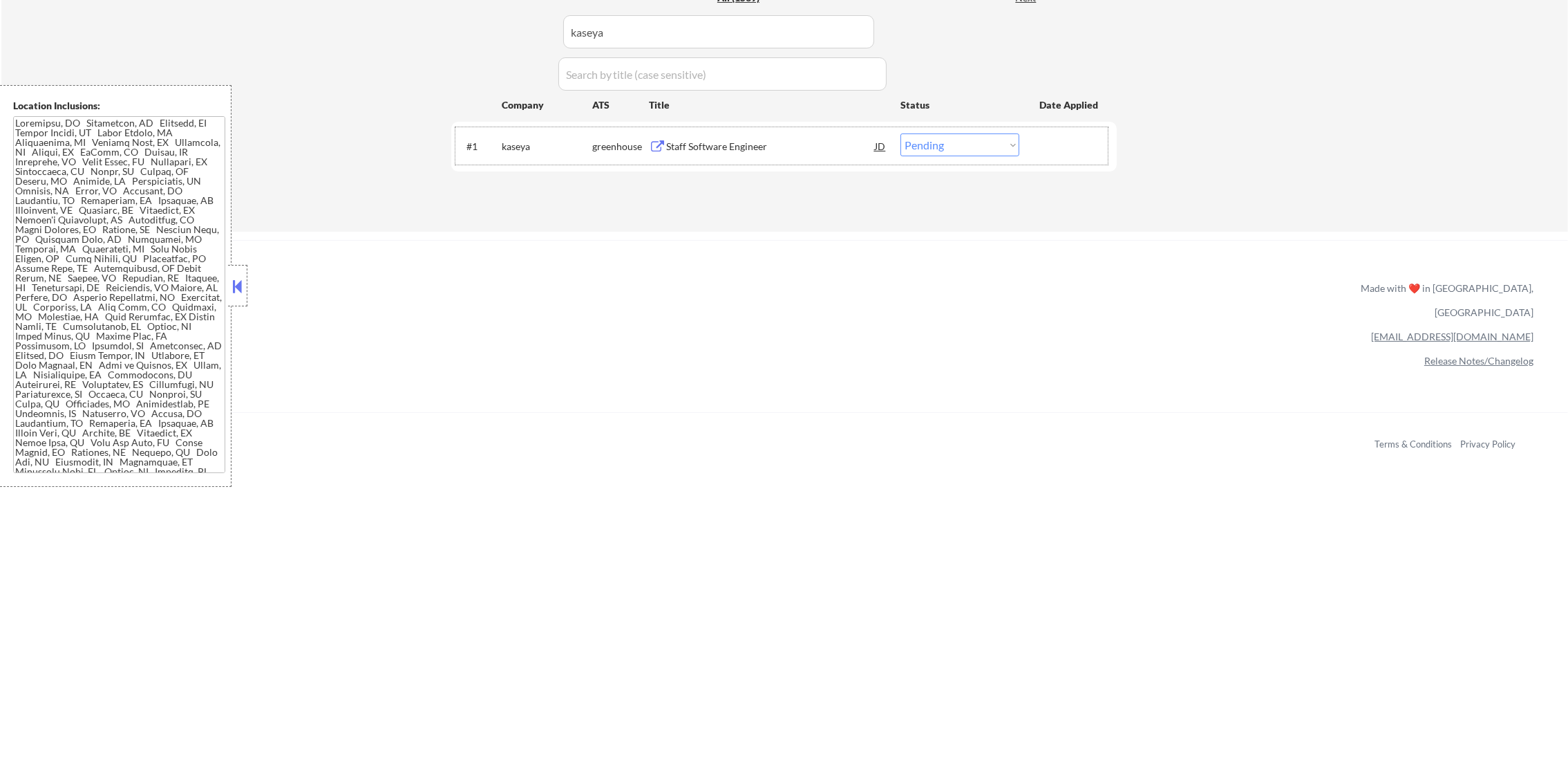
click at [760, 129] on div "#1 kaseya greenhouse Staff Software Engineer JD warning_amber Choose an option.…" at bounding box center [781, 146] width 652 height 37
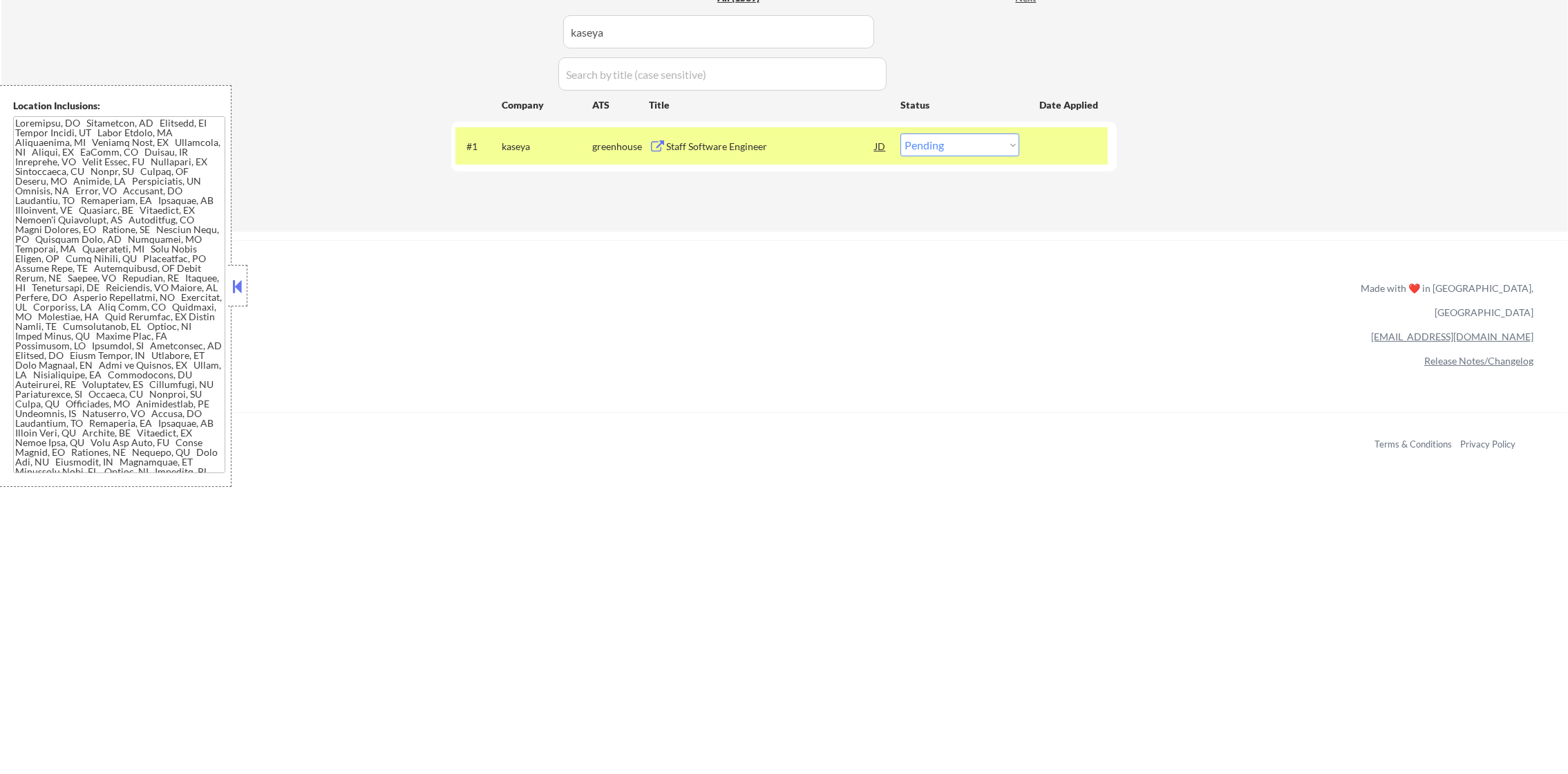
click at [754, 146] on div "Staff Software Engineer" at bounding box center [770, 146] width 208 height 14
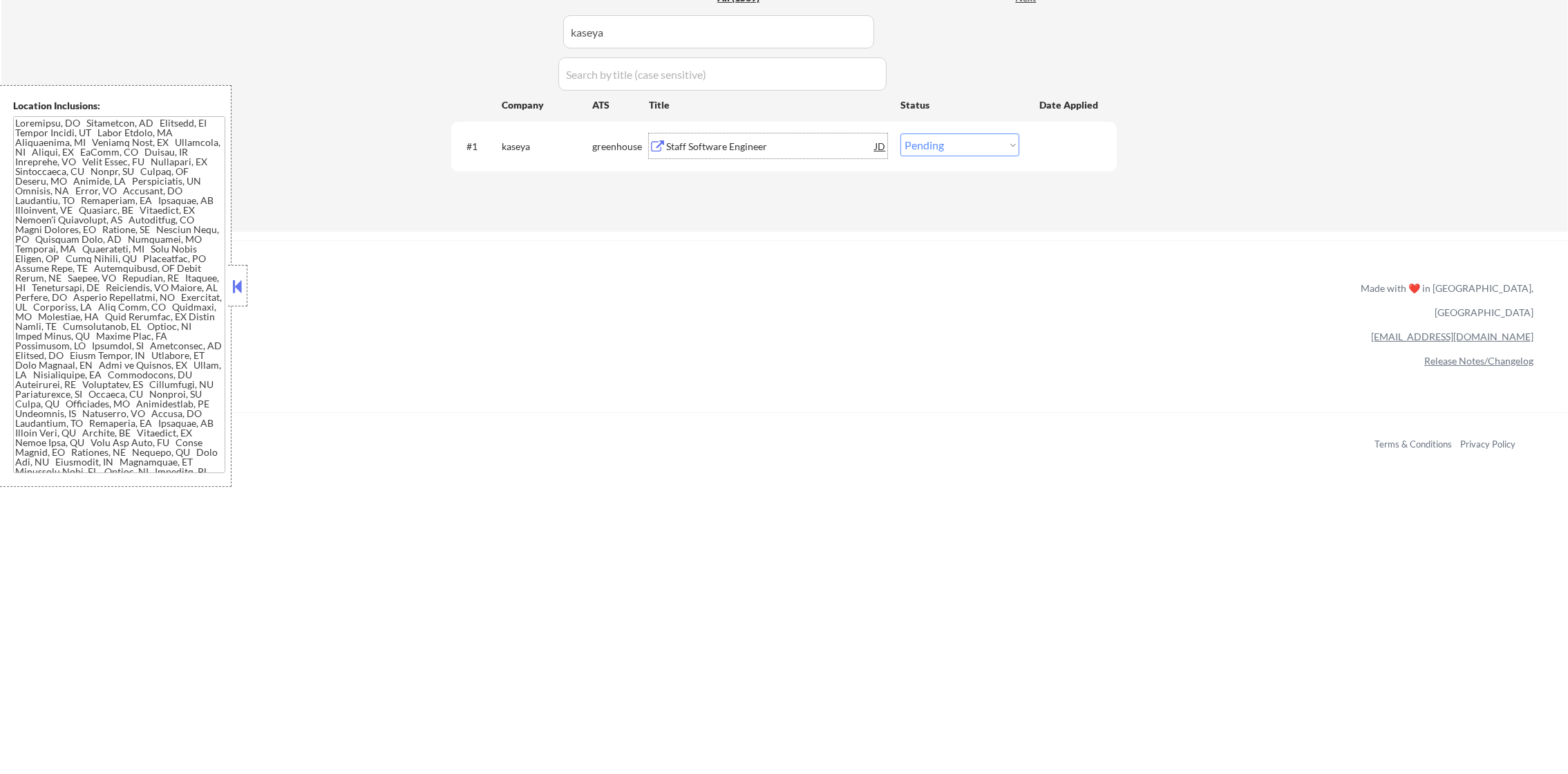
click at [1013, 125] on div "#1 kaseya greenhouse Staff Software Engineer JD warning_amber Choose an option.…" at bounding box center [784, 146] width 665 height 49
drag, startPoint x: 1005, startPoint y: 146, endPoint x: 1004, endPoint y: 159, distance: 13.0
click at [1005, 146] on select "Choose an option... Pending Applied Excluded (Questions) Excluded (Expired) Exc…" at bounding box center [960, 145] width 119 height 23
select select ""applied""
click at [900, 133] on select "Choose an option... Pending Applied Excluded (Questions) Excluded (Expired) Exc…" at bounding box center [960, 145] width 119 height 23
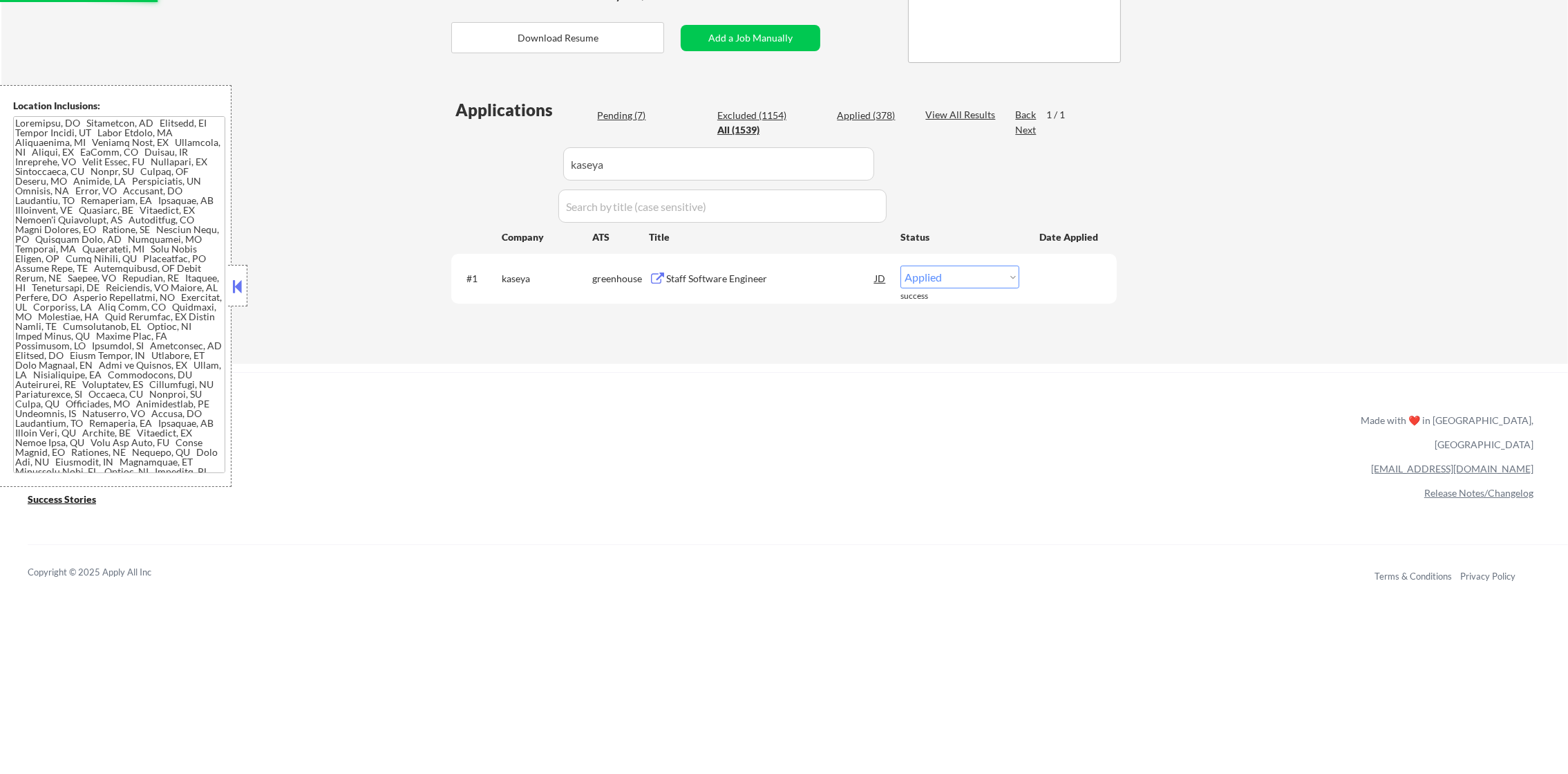
scroll to position [276, 0]
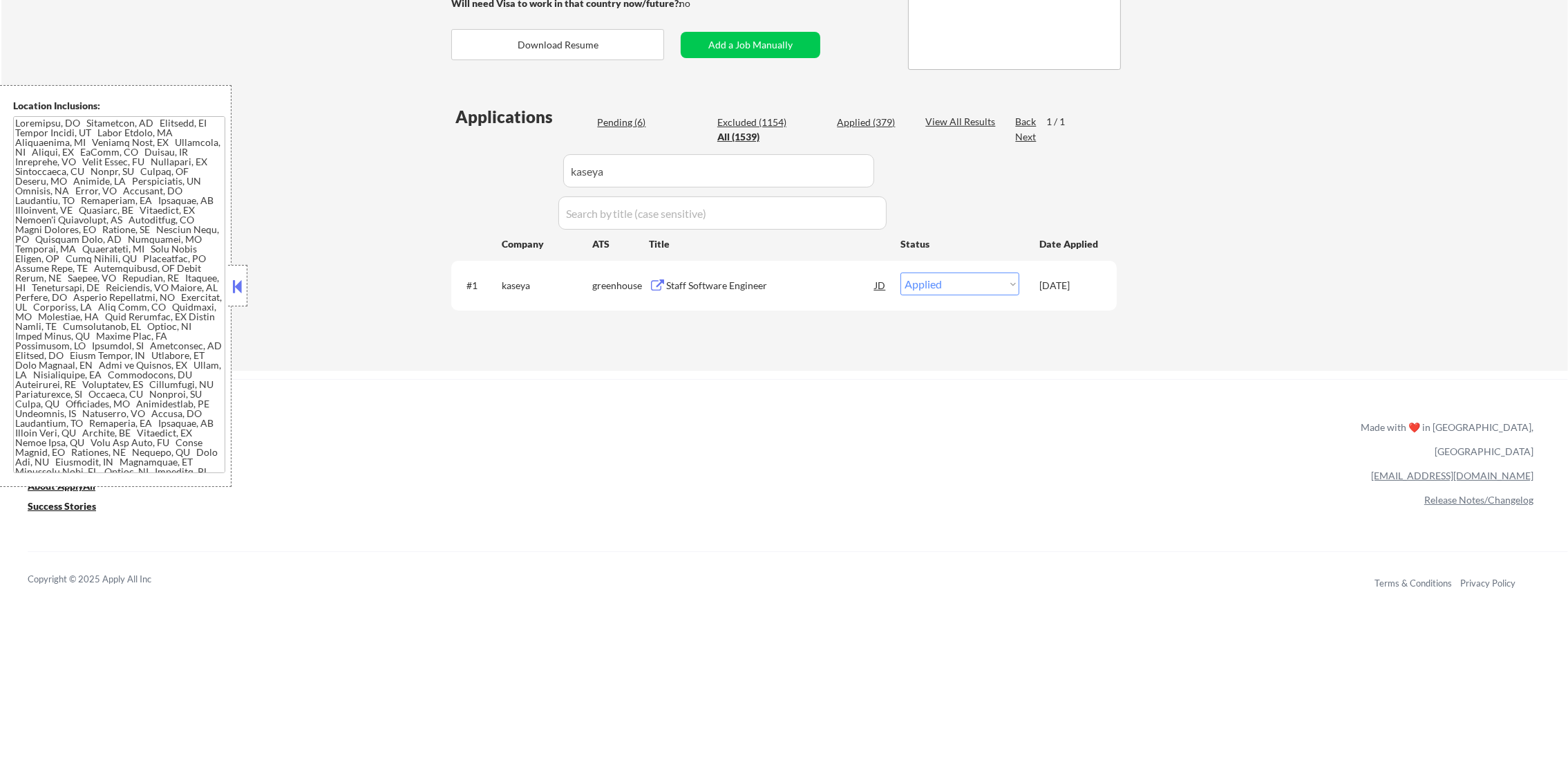
drag, startPoint x: 605, startPoint y: 183, endPoint x: 479, endPoint y: 179, distance: 126.1
click at [479, 179] on div "Applications Pending (6) Excluded (1154) Applied (379) All (1539) View All Resu…" at bounding box center [784, 224] width 665 height 238
paste input "stackav"
type input "stackav"
click at [438, 179] on div "← Return to /applysquad Mailslurp Inbox Job Search Builder [PERSON_NAME] User E…" at bounding box center [784, 74] width 1566 height 591
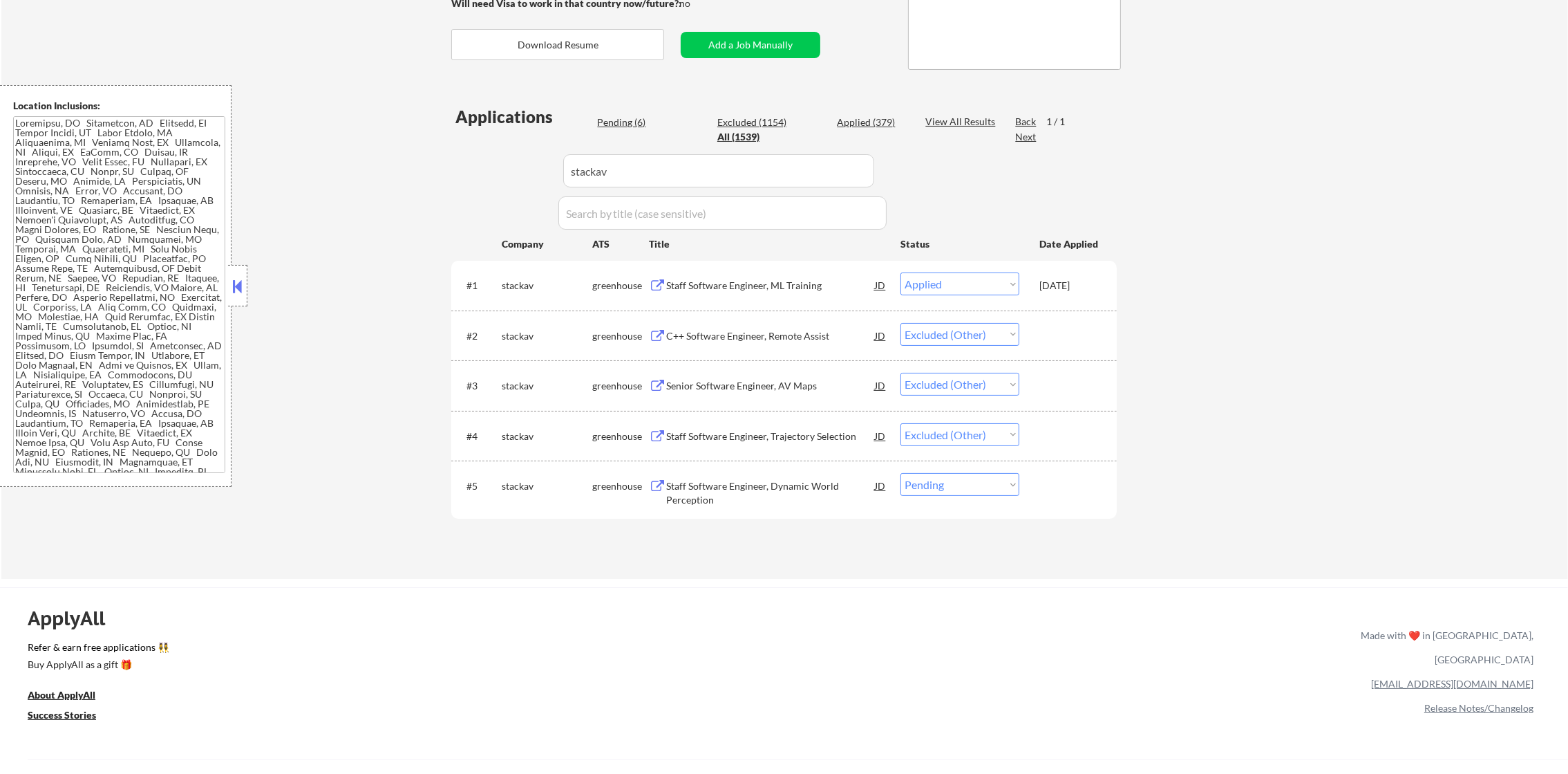
click at [940, 481] on select "Choose an option... Pending Applied Excluded (Questions) Excluded (Expired) Exc…" at bounding box center [960, 485] width 119 height 23
select select ""excluded__other_""
click at [900, 473] on select "Choose an option... Pending Applied Excluded (Questions) Excluded (Expired) Exc…" at bounding box center [960, 485] width 119 height 23
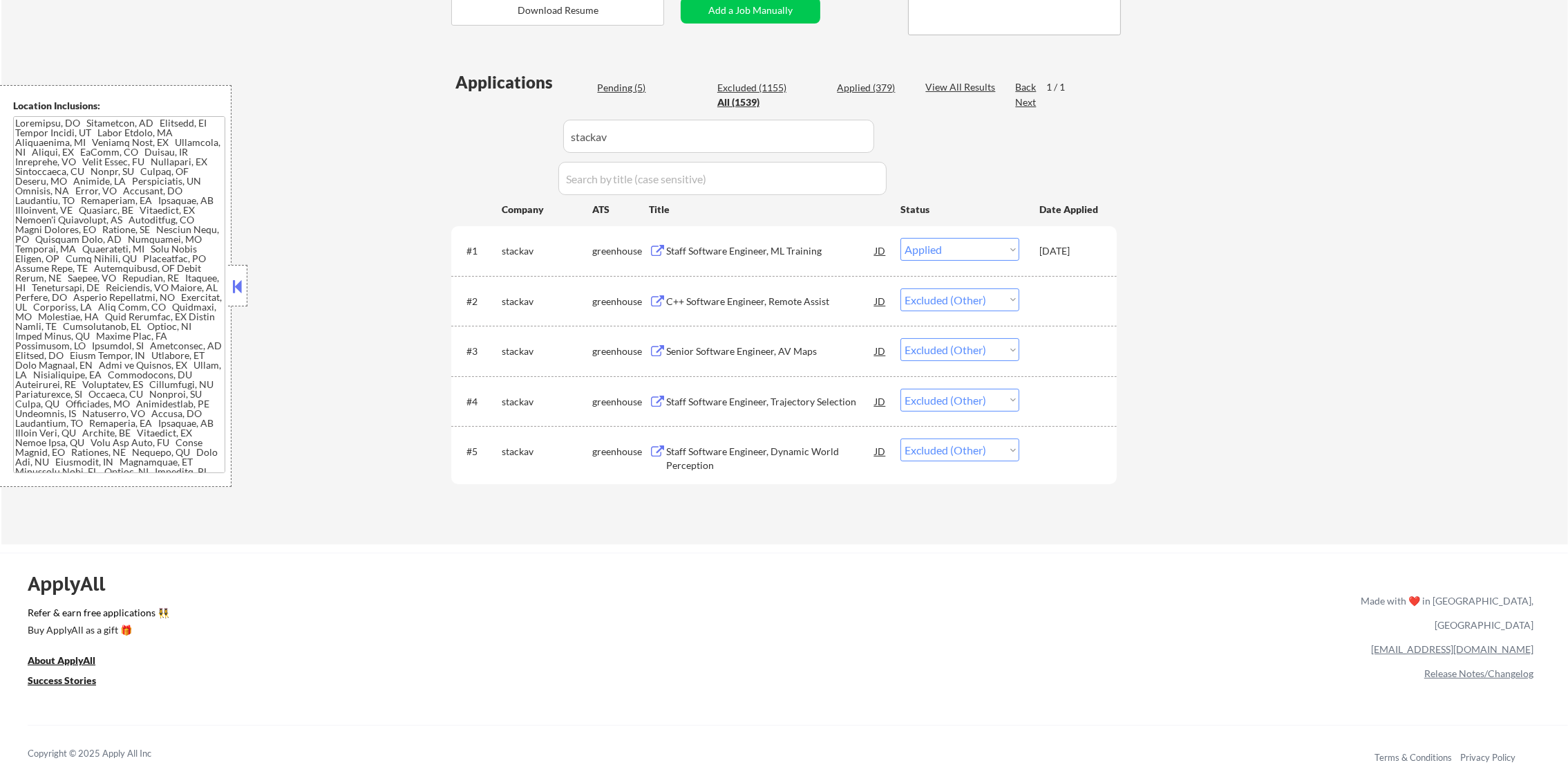
drag, startPoint x: 664, startPoint y: 137, endPoint x: 428, endPoint y: 137, distance: 236.0
click at [428, 137] on div "← Return to /applysquad Mailslurp Inbox Job Search Builder [PERSON_NAME] User E…" at bounding box center [784, 145] width 1566 height 799
paste input "astreya.wd5.life-at-[GEOGRAPHIC_DATA]-opportunities"
type input "astreya.wd5.life-at-[GEOGRAPHIC_DATA]-opportunities"
select select ""pending""
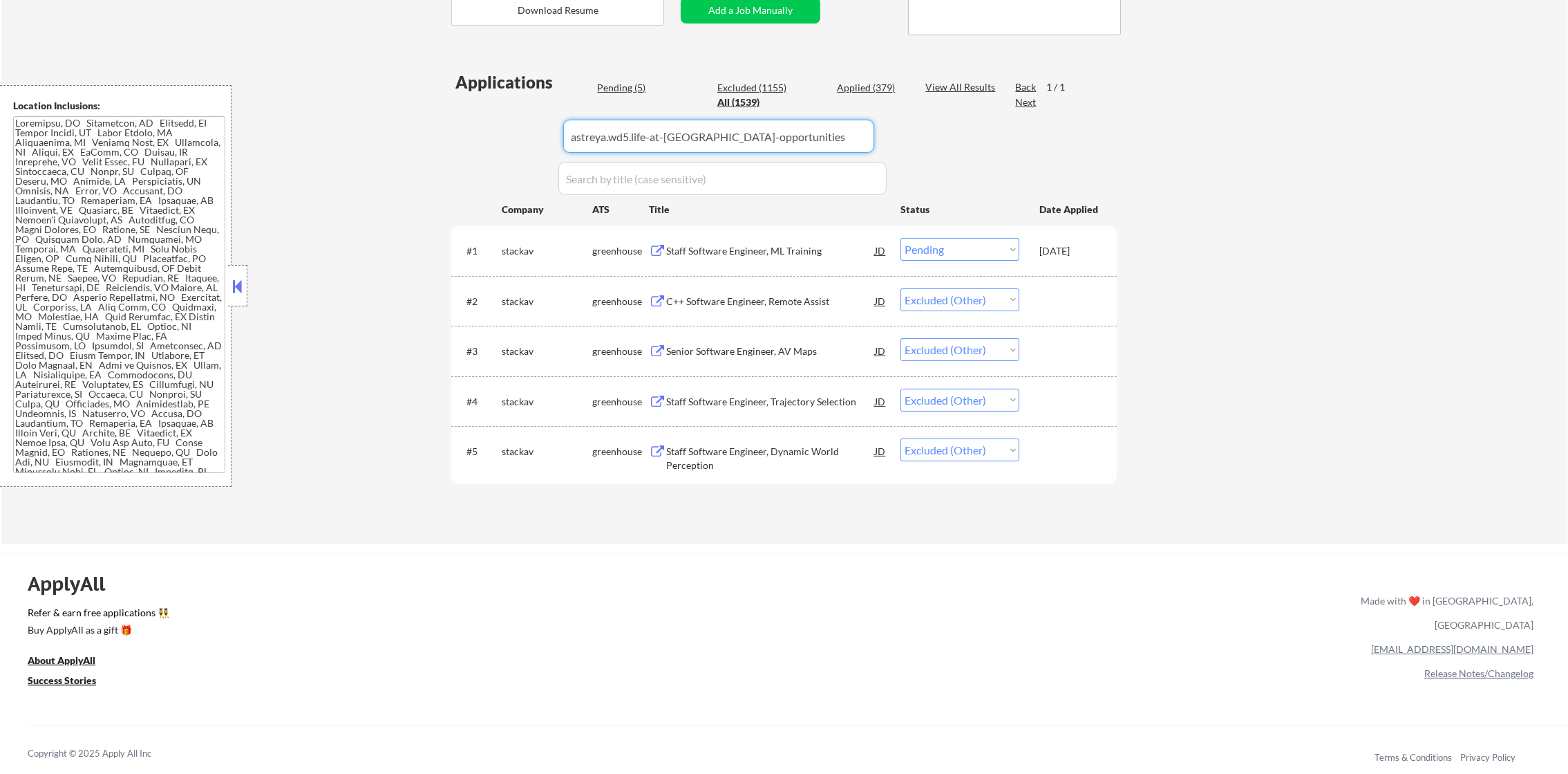
click at [417, 137] on div "← Return to /applysquad Mailslurp Inbox Job Search Builder [PERSON_NAME] User E…" at bounding box center [784, 145] width 1566 height 799
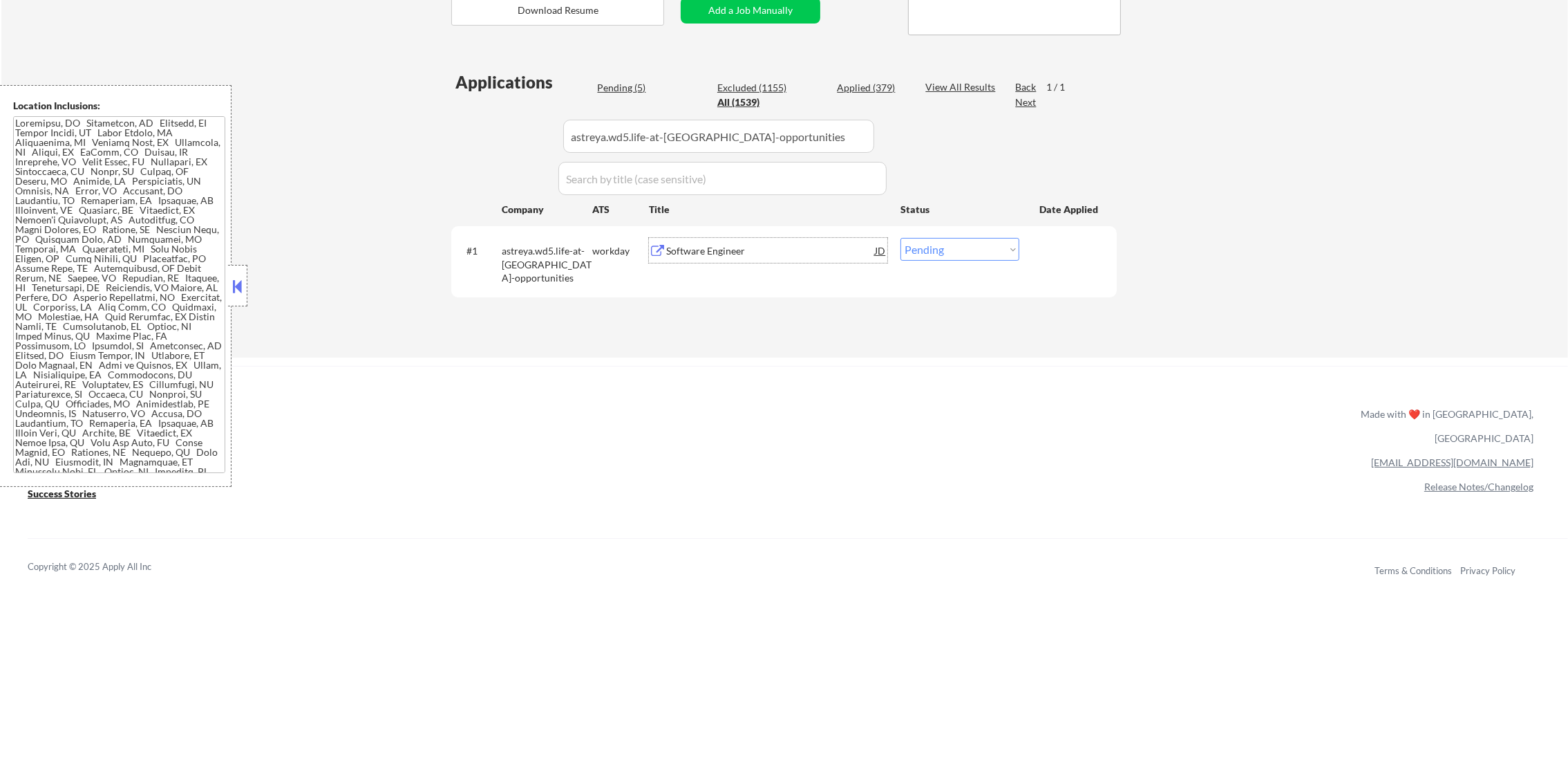
click at [754, 253] on div "Software Engineer" at bounding box center [770, 251] width 208 height 14
